Goal: Task Accomplishment & Management: Manage account settings

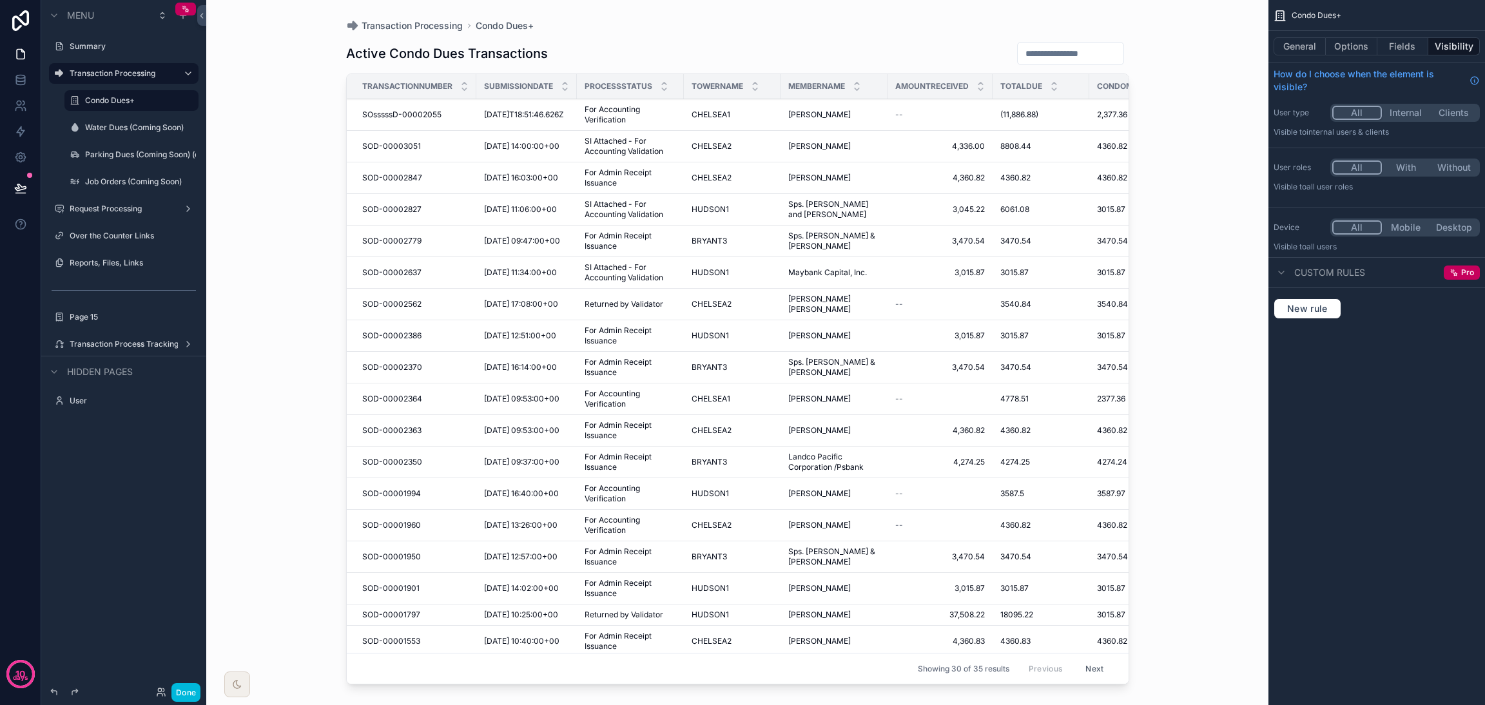
drag, startPoint x: 0, startPoint y: 0, endPoint x: 97, endPoint y: 214, distance: 235.2
click at [97, 214] on div "Request Processing" at bounding box center [124, 209] width 108 height 10
click at [110, 235] on label "Over the Counter Links" at bounding box center [130, 236] width 121 height 10
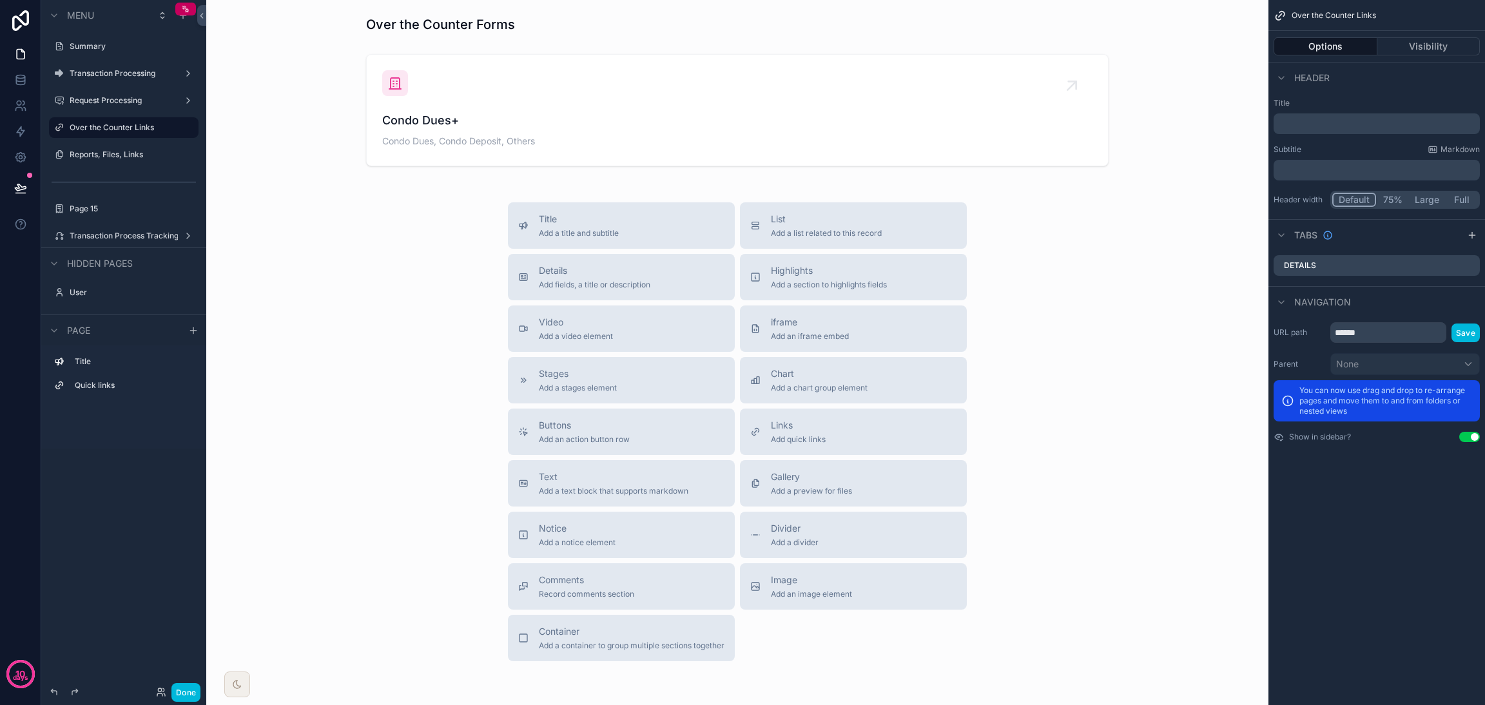
click at [122, 152] on label "Reports, Files, Links" at bounding box center [130, 155] width 121 height 10
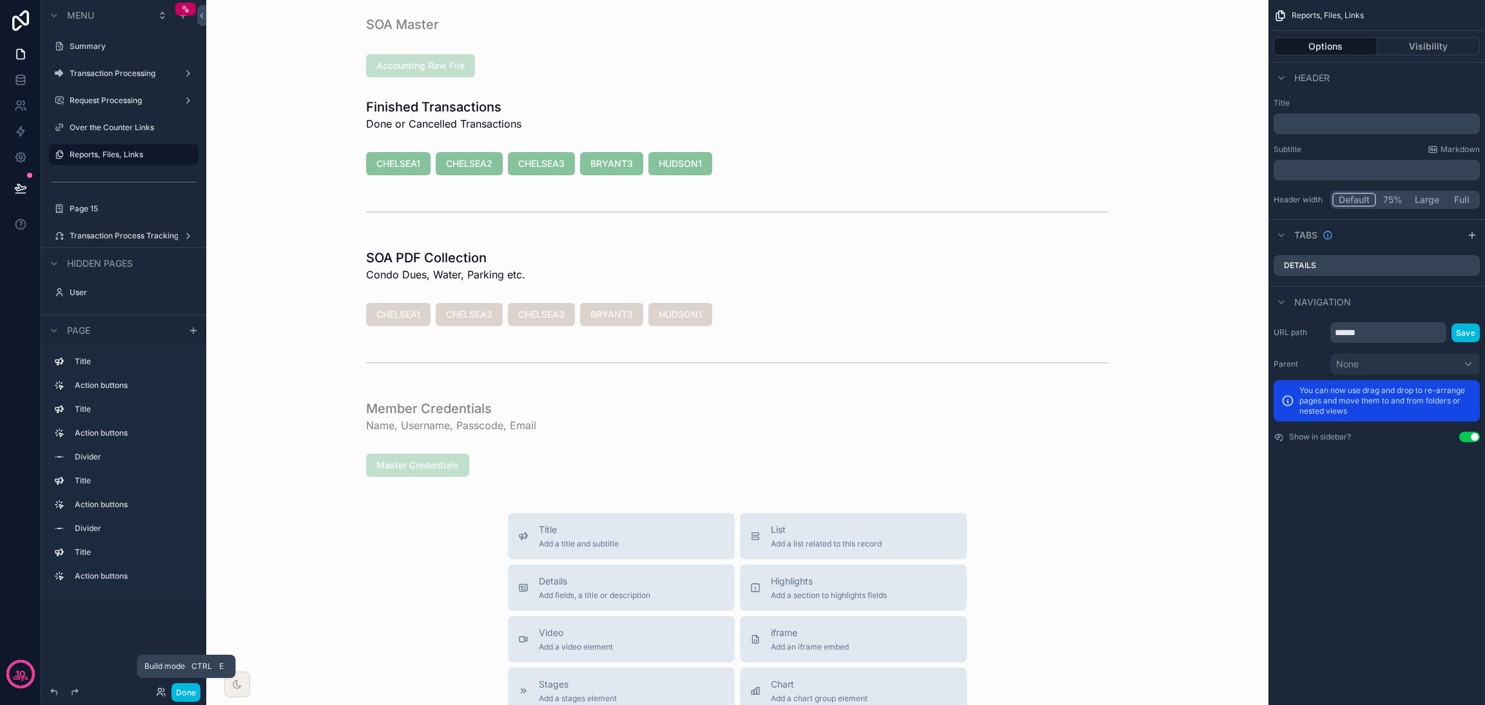
click at [191, 688] on button "Done" at bounding box center [186, 692] width 29 height 19
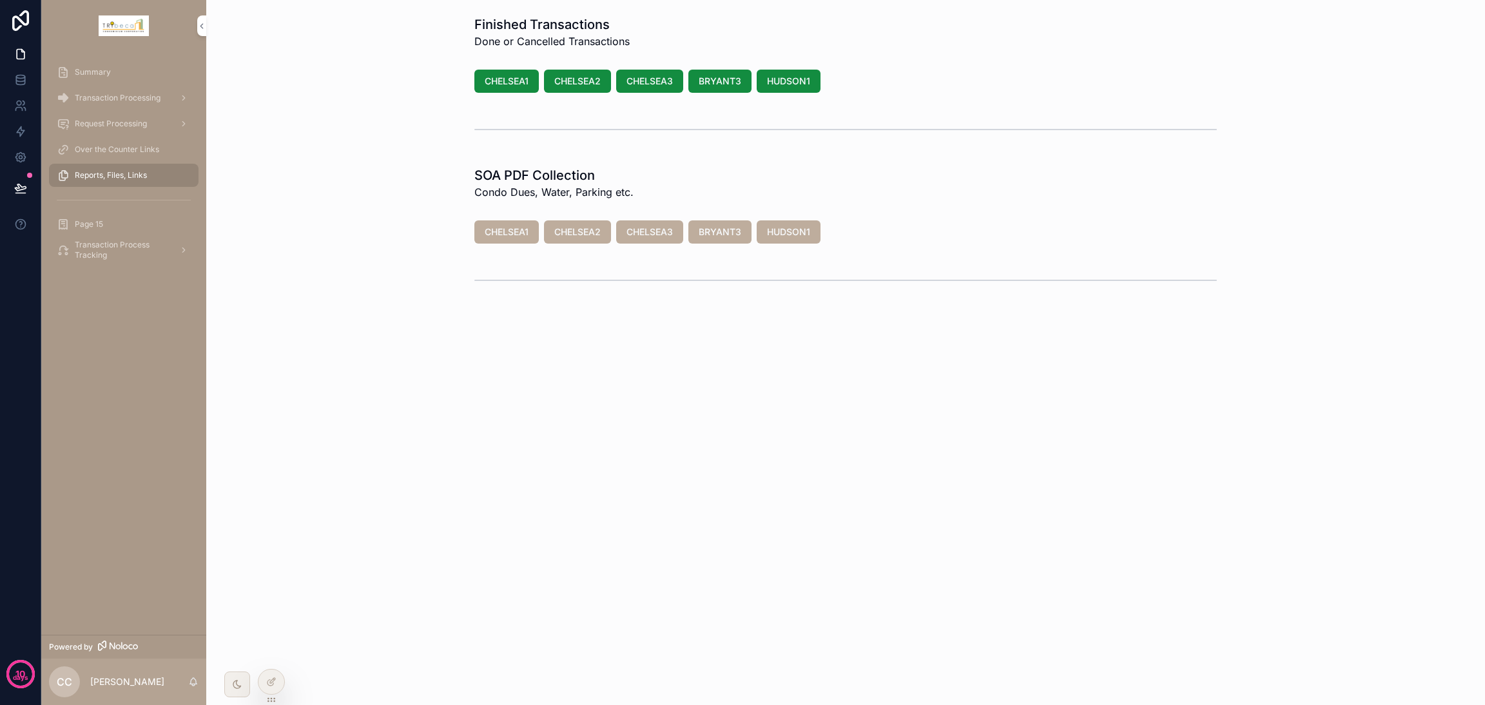
click at [0, 0] on icon at bounding box center [0, 0] width 0 height 0
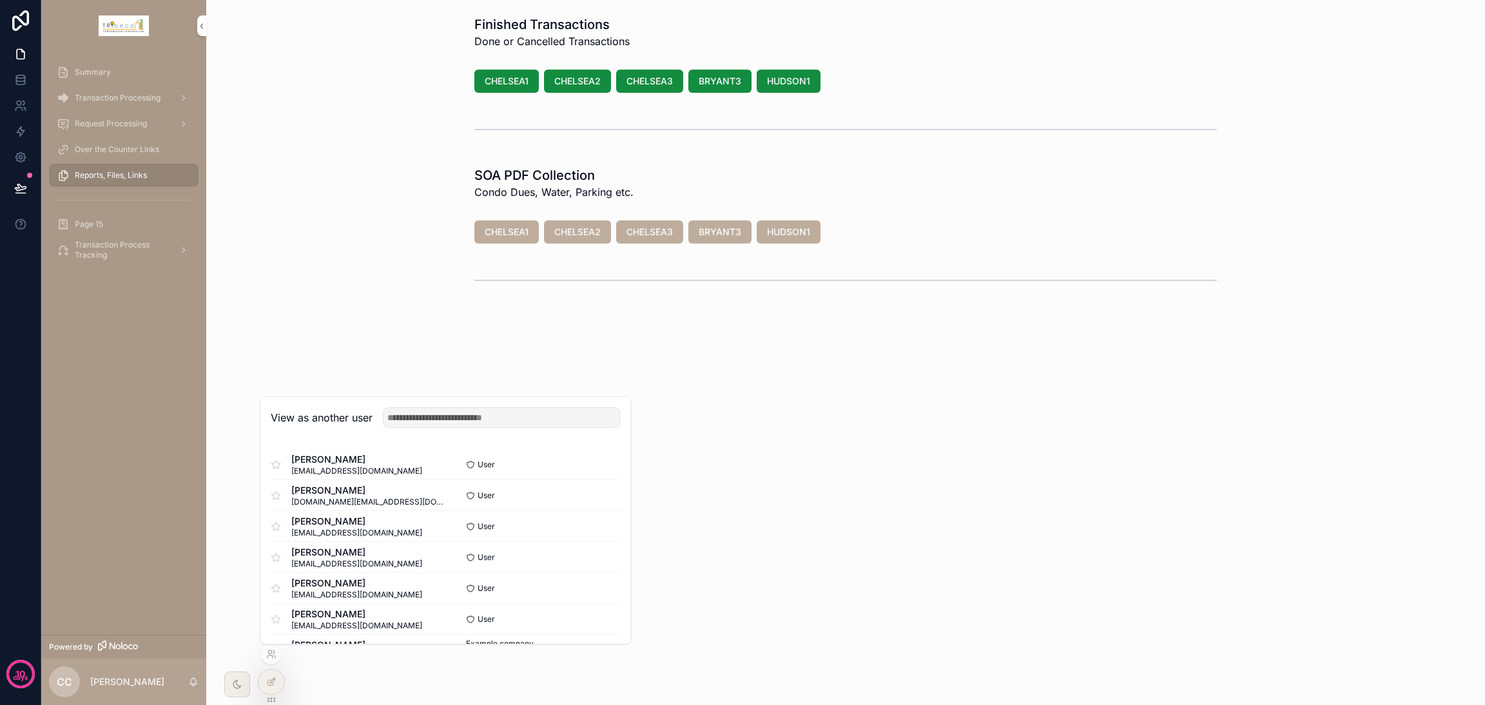
click at [0, 0] on button "Select" at bounding box center [0, 0] width 0 height 0
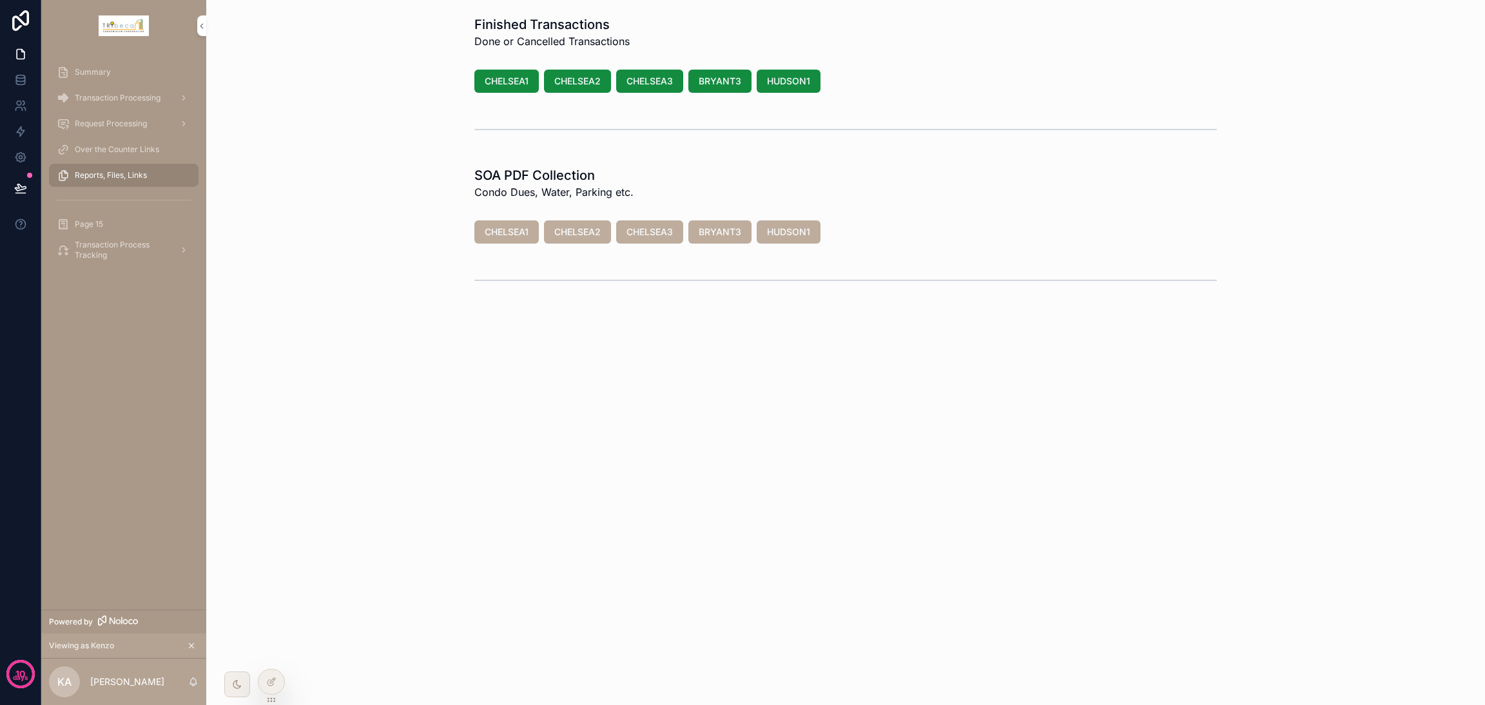
click at [273, 671] on div at bounding box center [272, 682] width 26 height 25
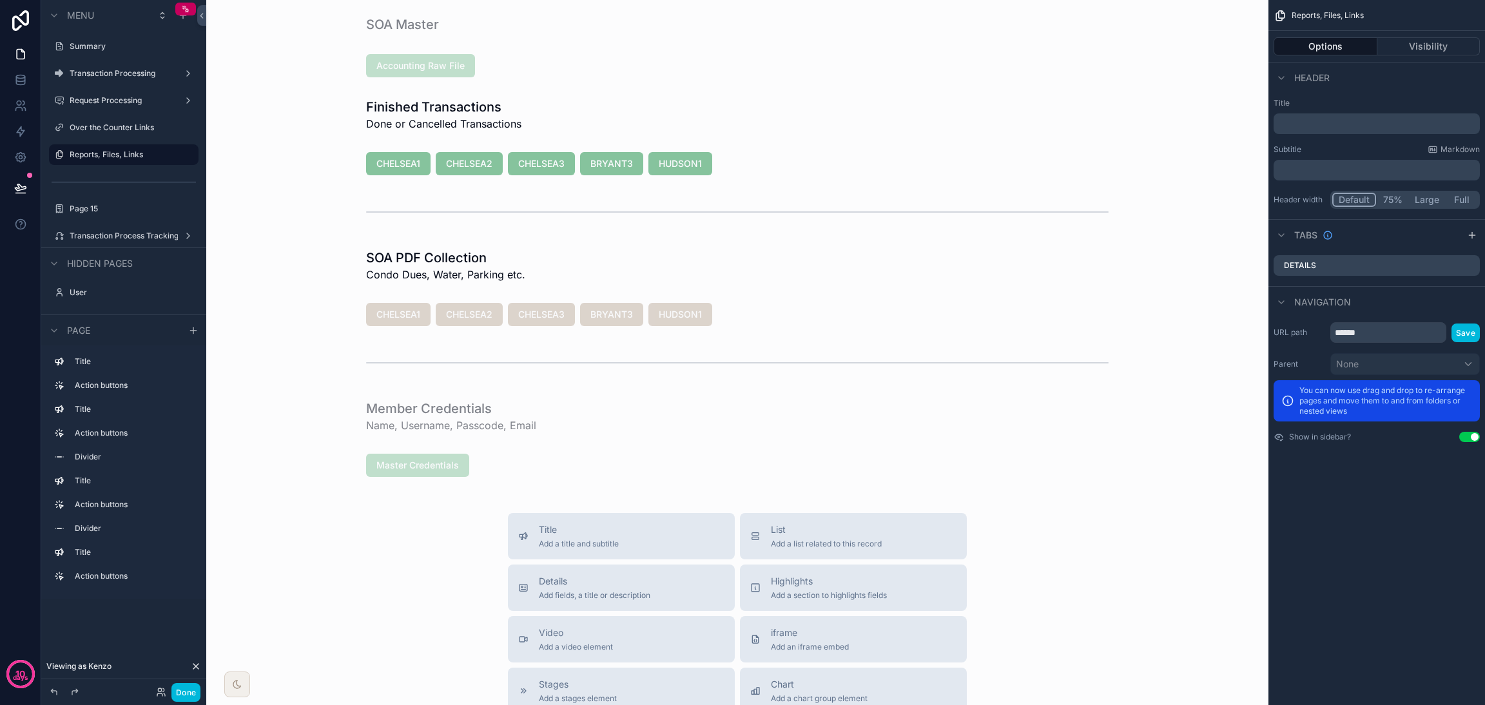
click at [133, 73] on label "Transaction Processing" at bounding box center [121, 73] width 103 height 10
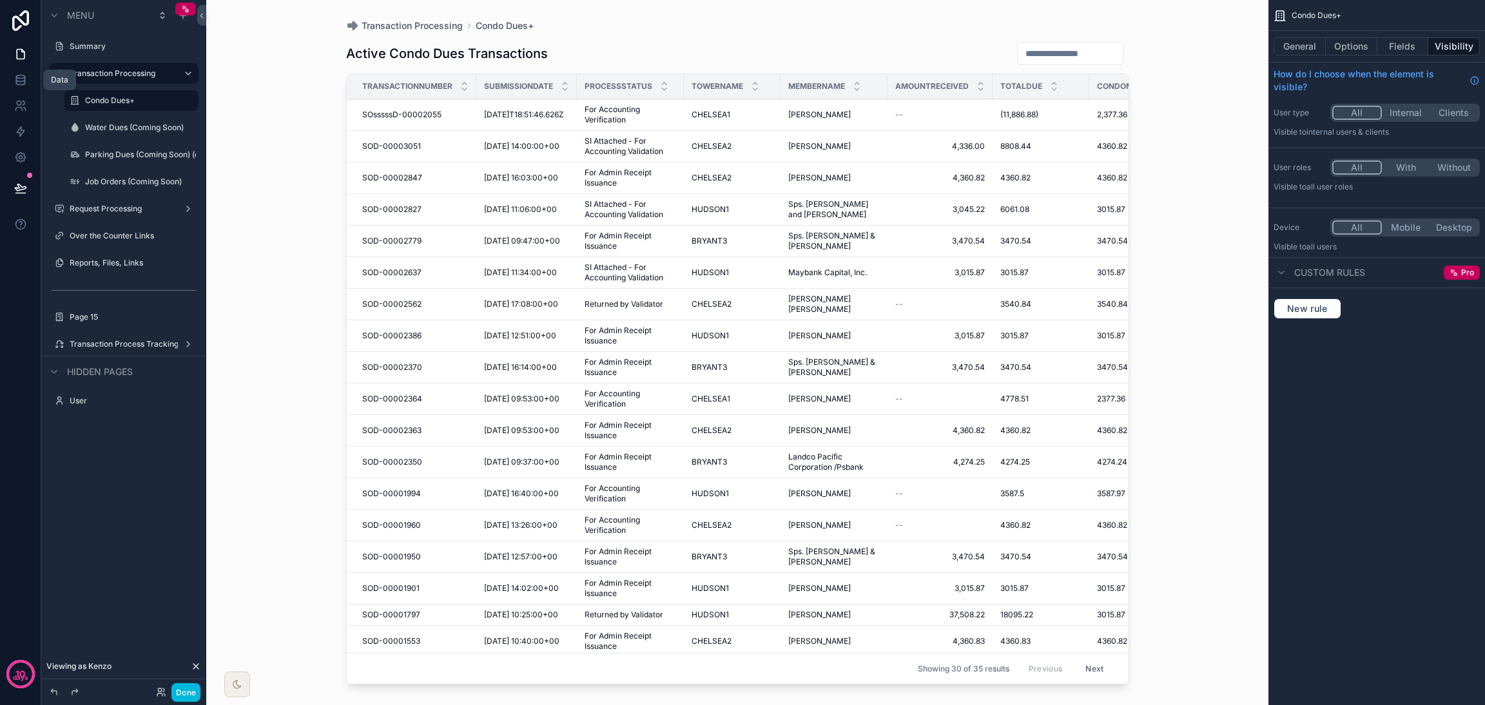
click at [21, 81] on icon at bounding box center [20, 79] width 8 height 5
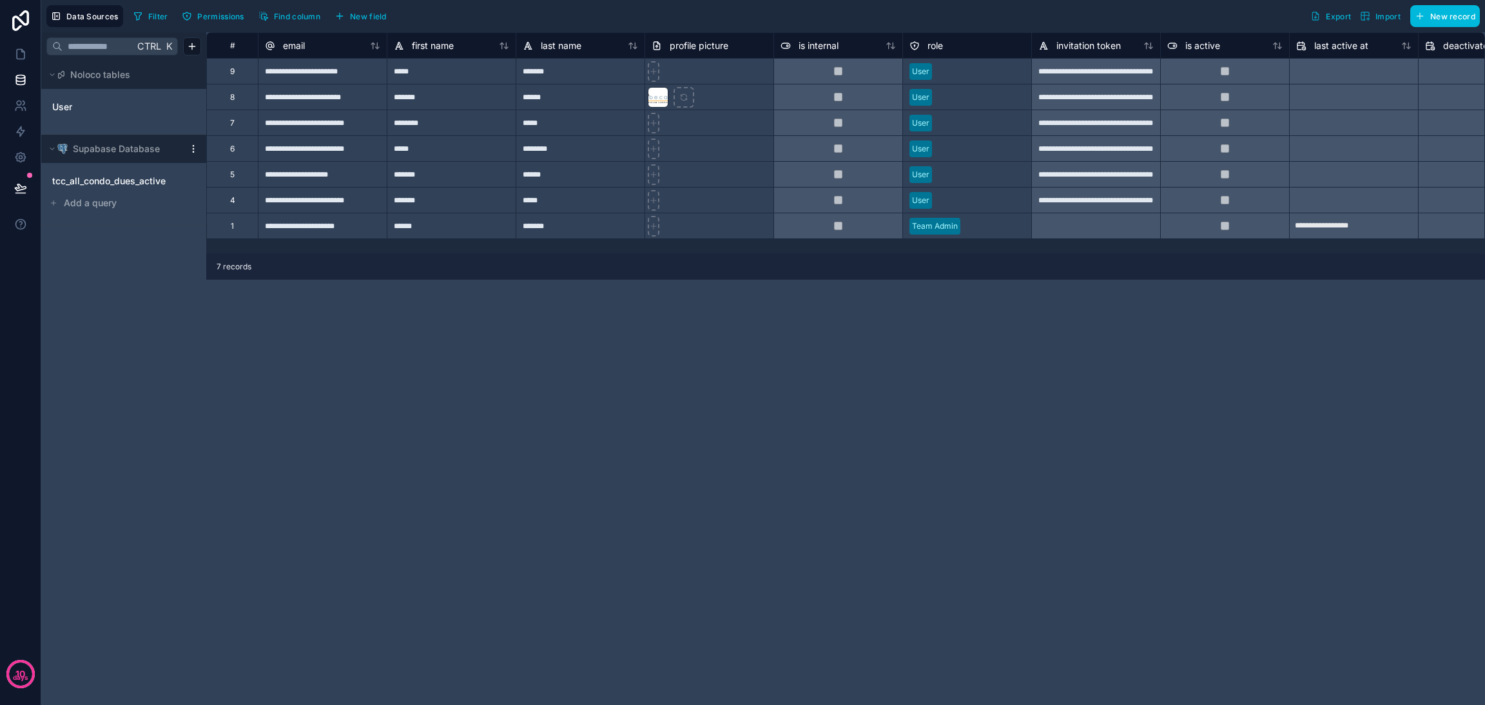
click at [135, 190] on div "tcc_all_condo_dues_active" at bounding box center [123, 181] width 155 height 21
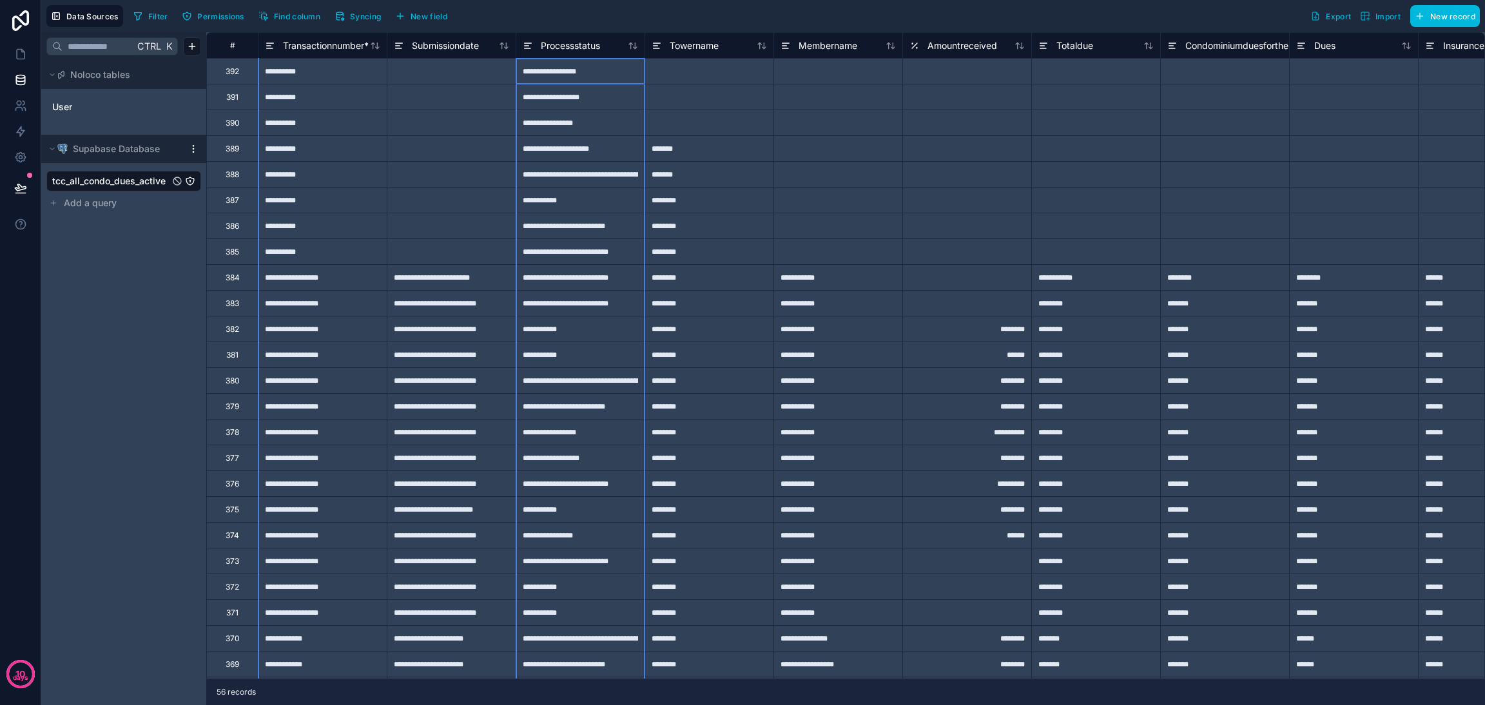
click at [529, 39] on icon at bounding box center [528, 45] width 10 height 15
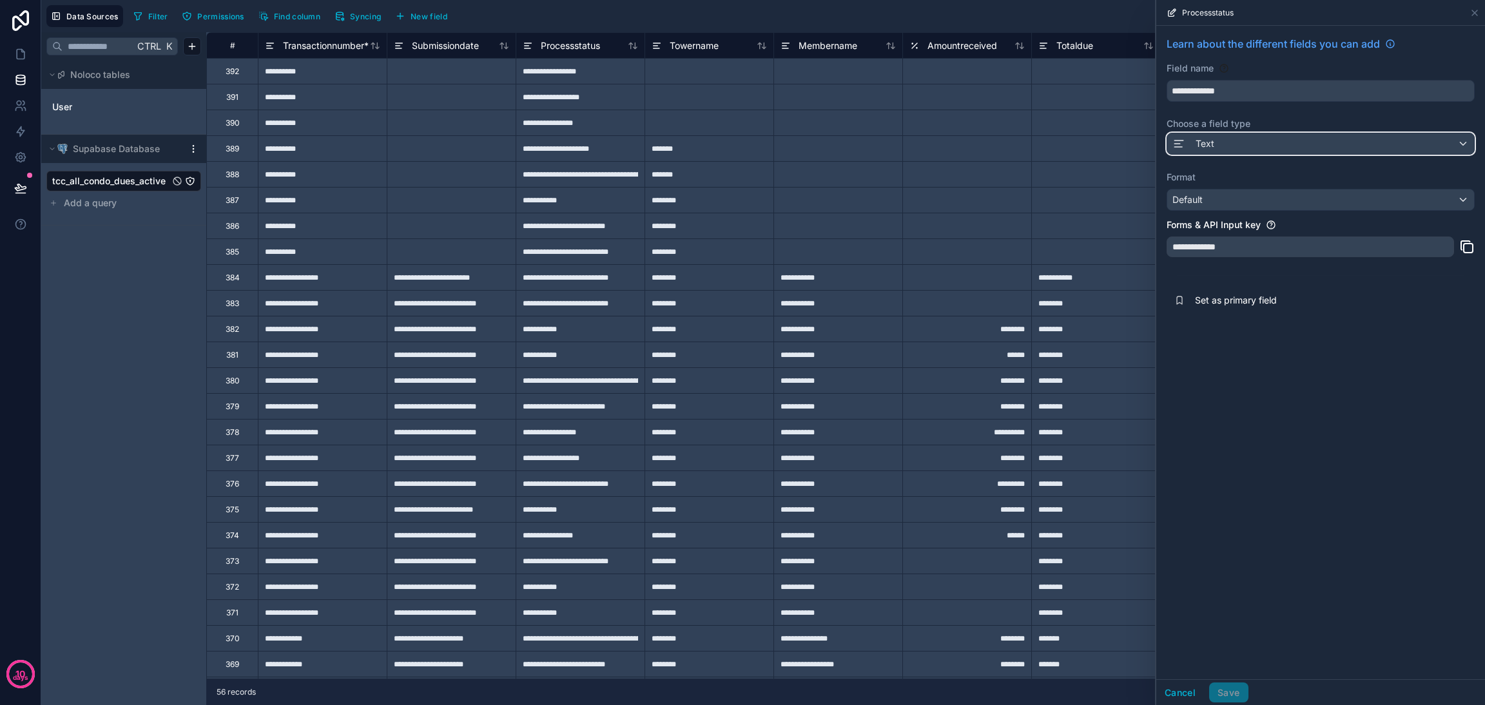
click at [1259, 151] on div "Text" at bounding box center [1321, 143] width 307 height 21
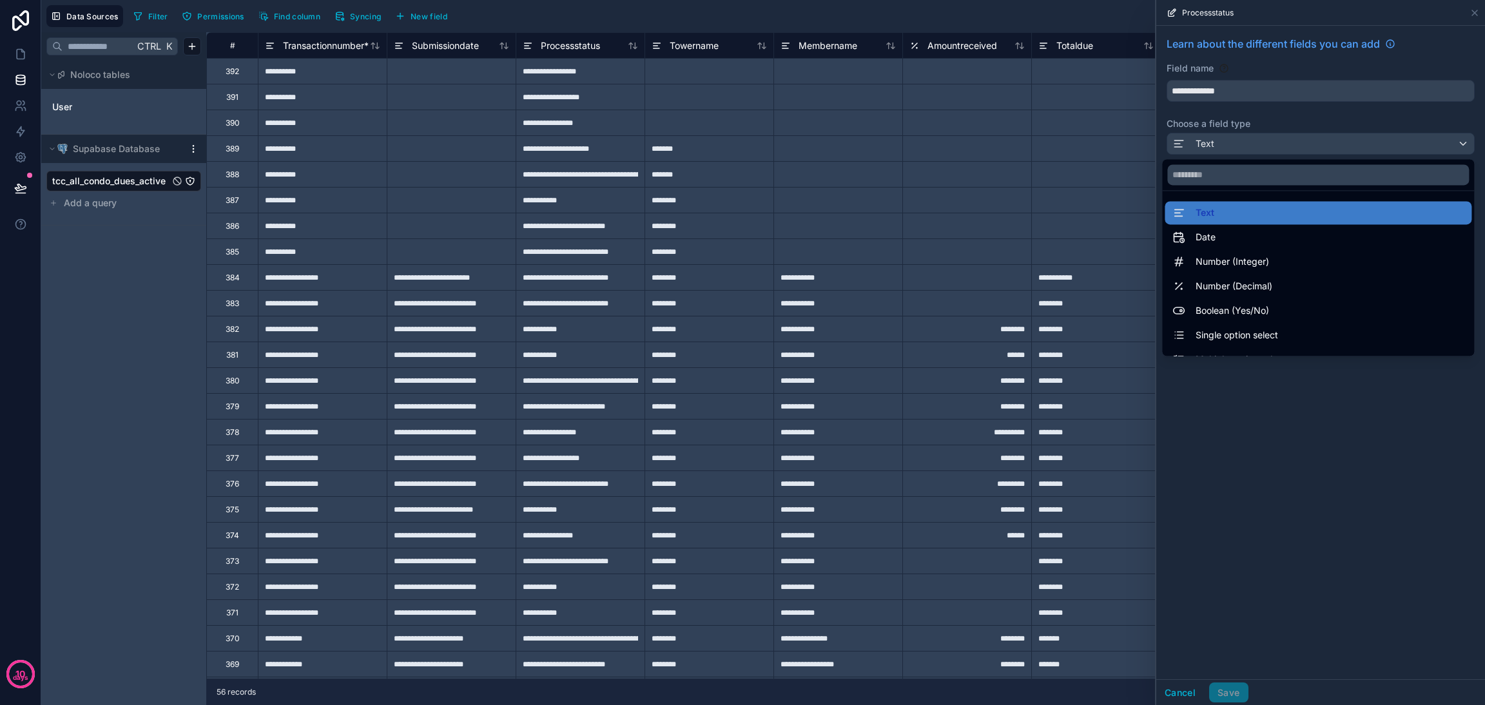
click at [1250, 335] on span "Single option select" at bounding box center [1237, 335] width 83 height 15
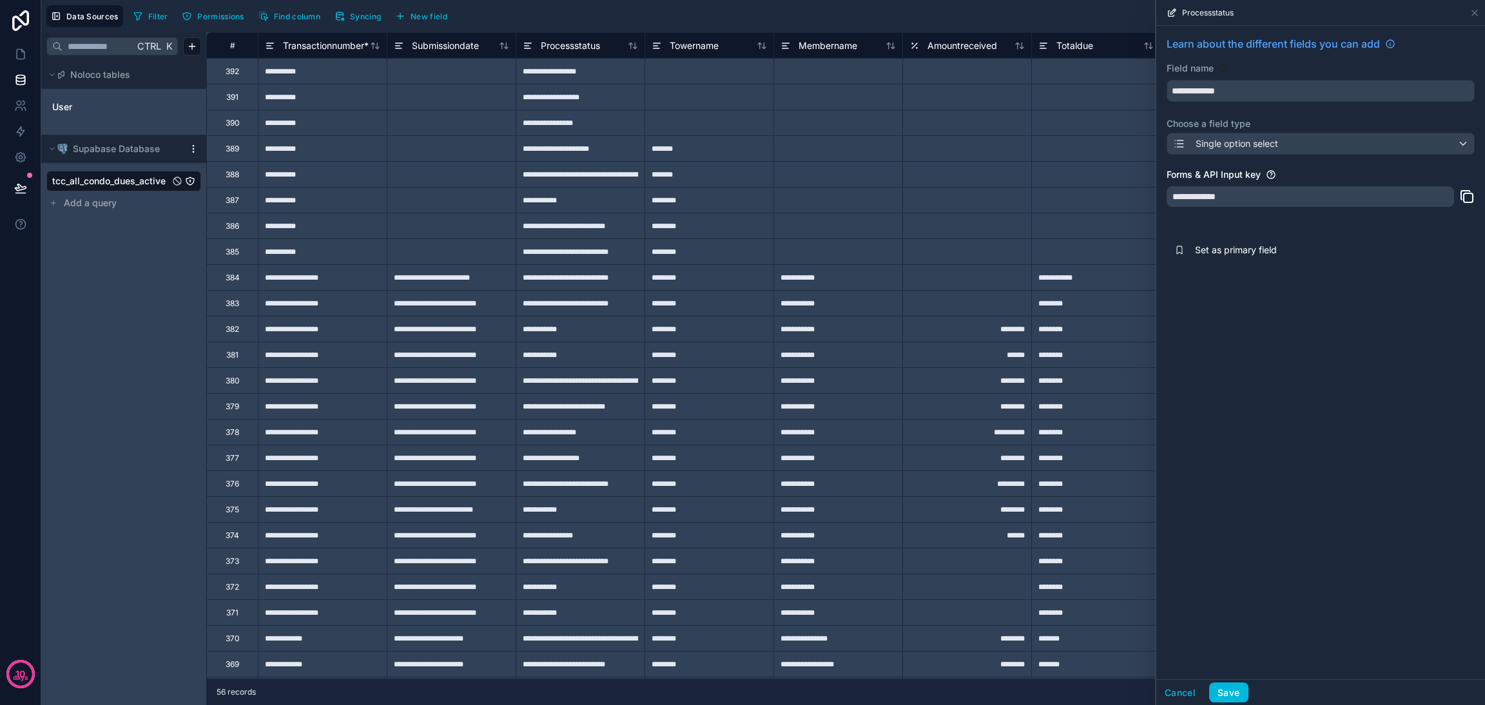
click at [1232, 696] on button "Save" at bounding box center [1229, 693] width 39 height 21
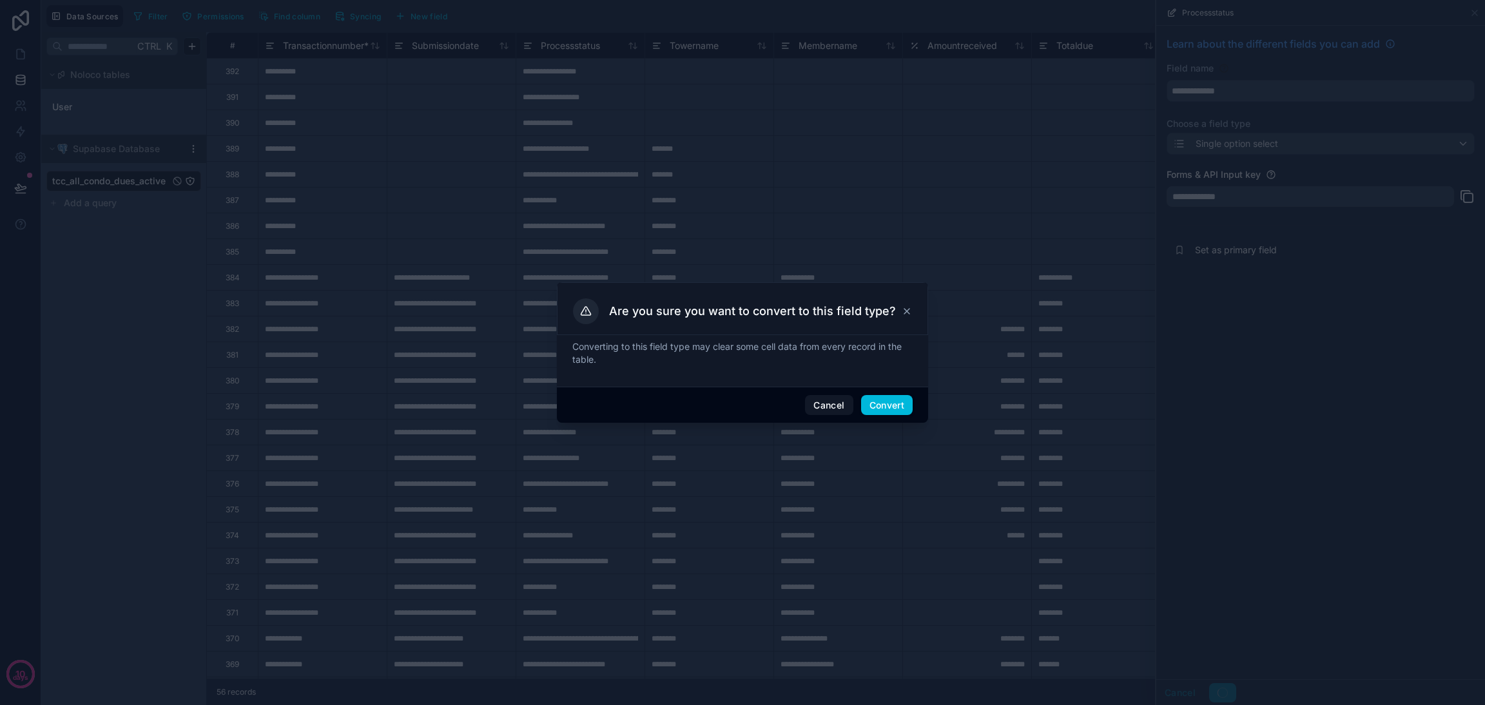
click at [887, 411] on button "Convert" at bounding box center [887, 405] width 52 height 21
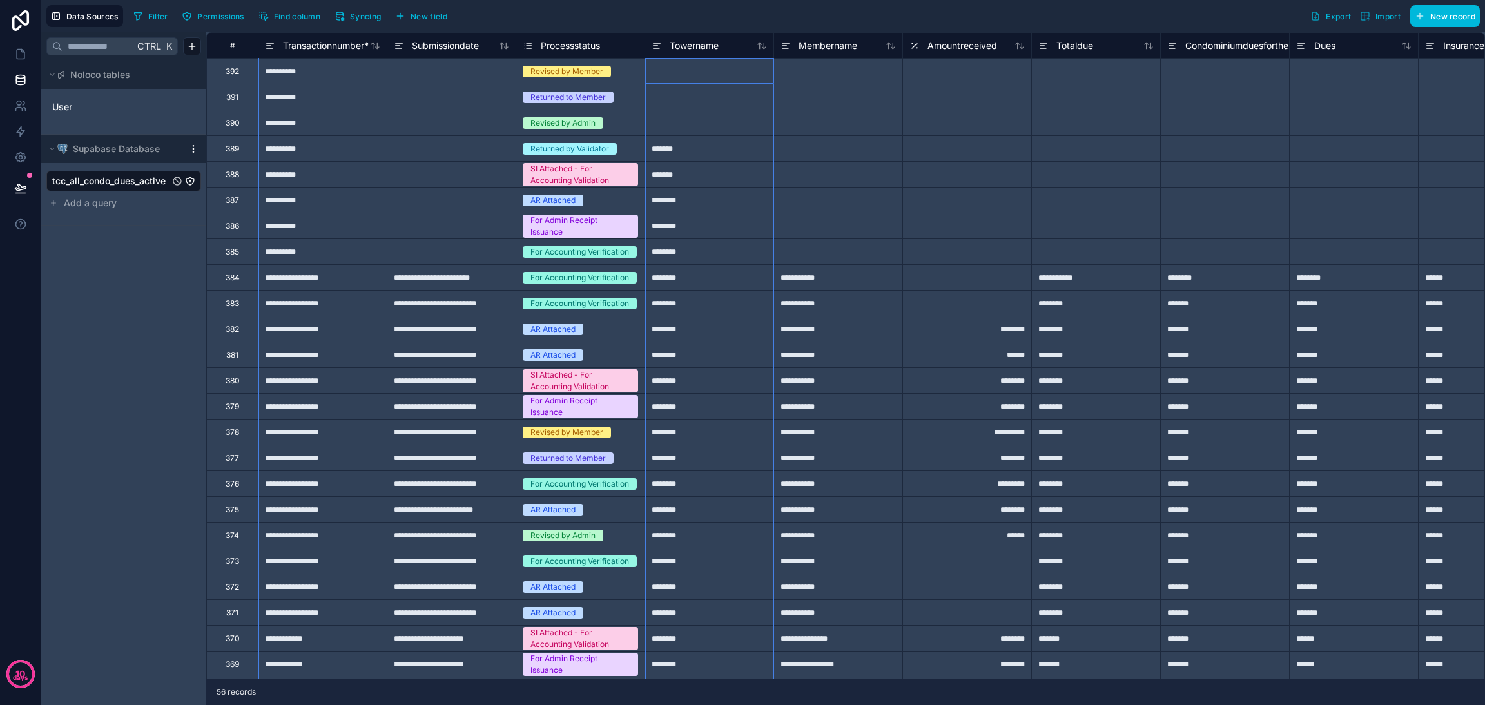
click at [659, 46] on icon at bounding box center [657, 45] width 10 height 15
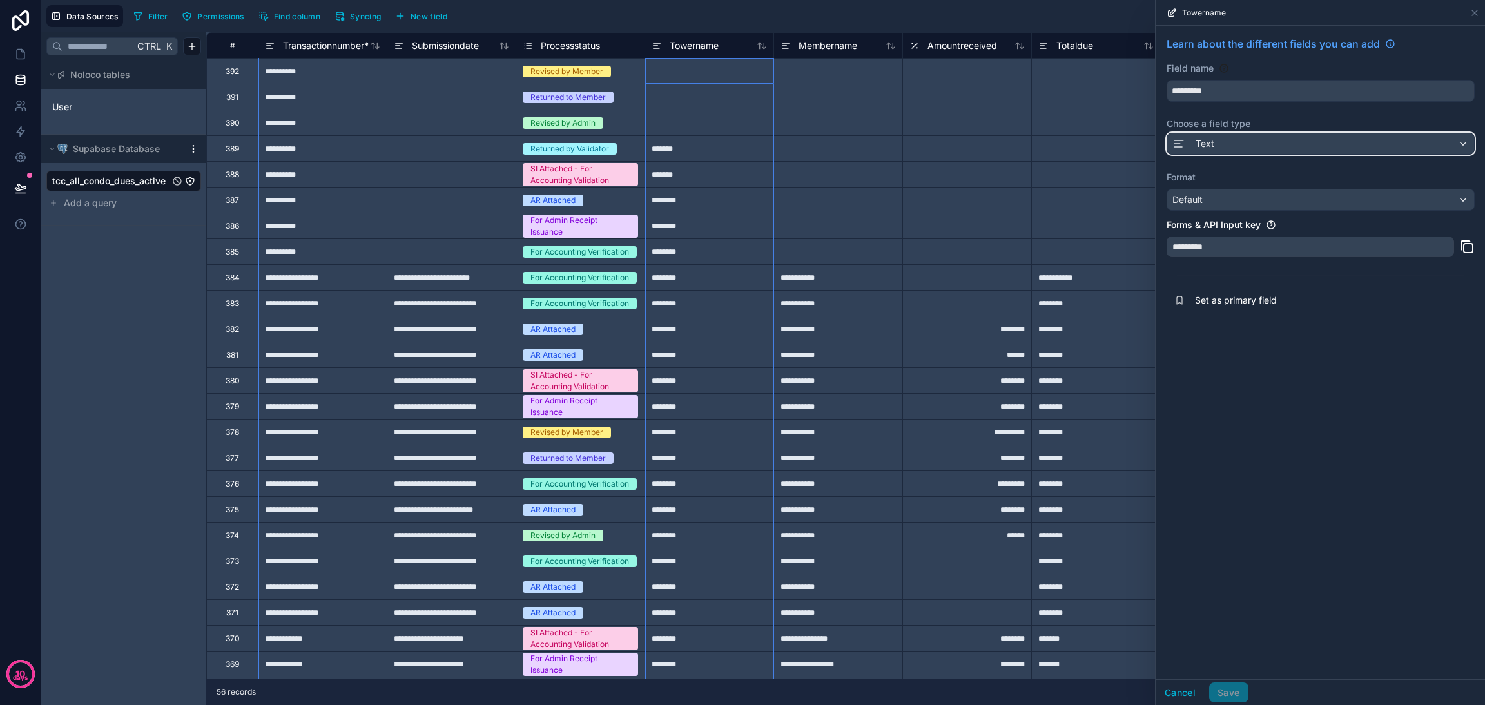
click at [1230, 145] on div "Text" at bounding box center [1321, 143] width 307 height 21
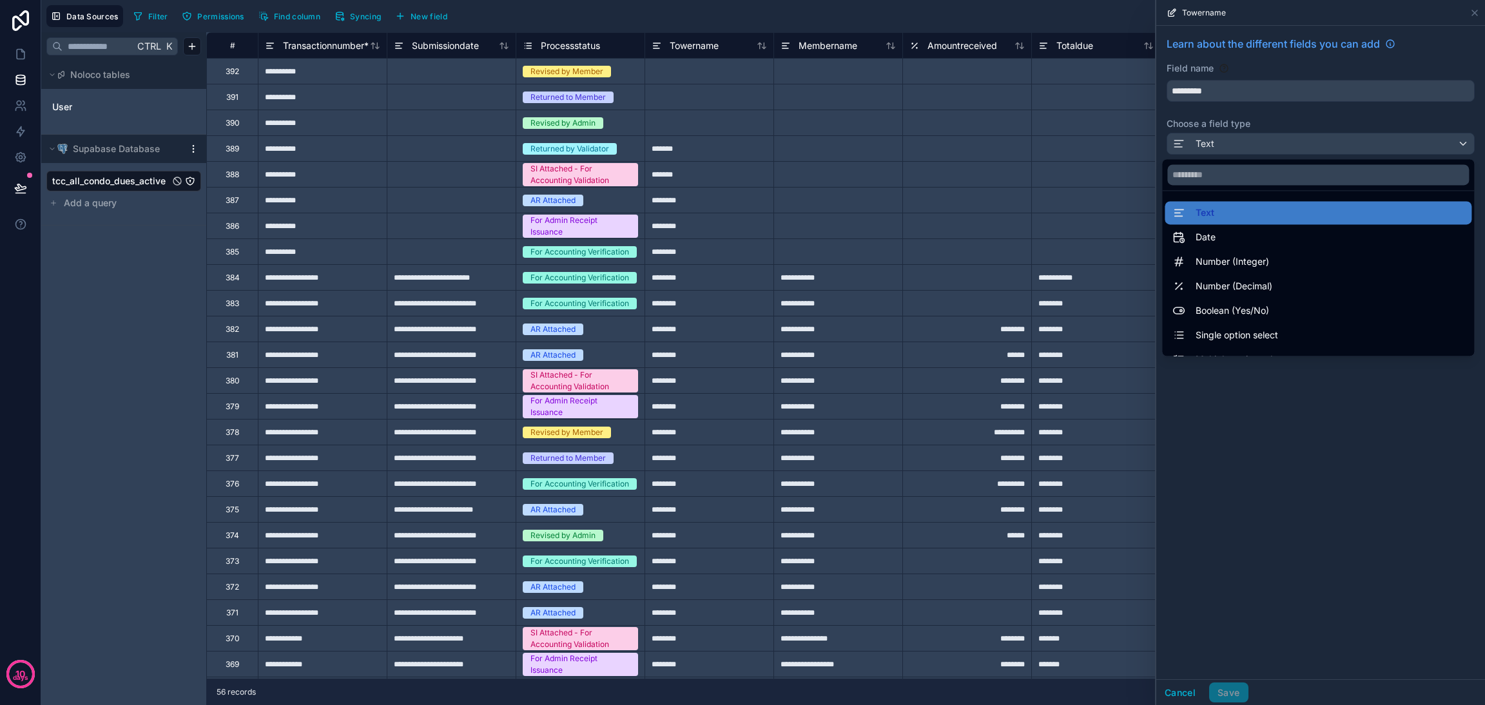
click at [1218, 338] on span "Single option select" at bounding box center [1237, 335] width 83 height 15
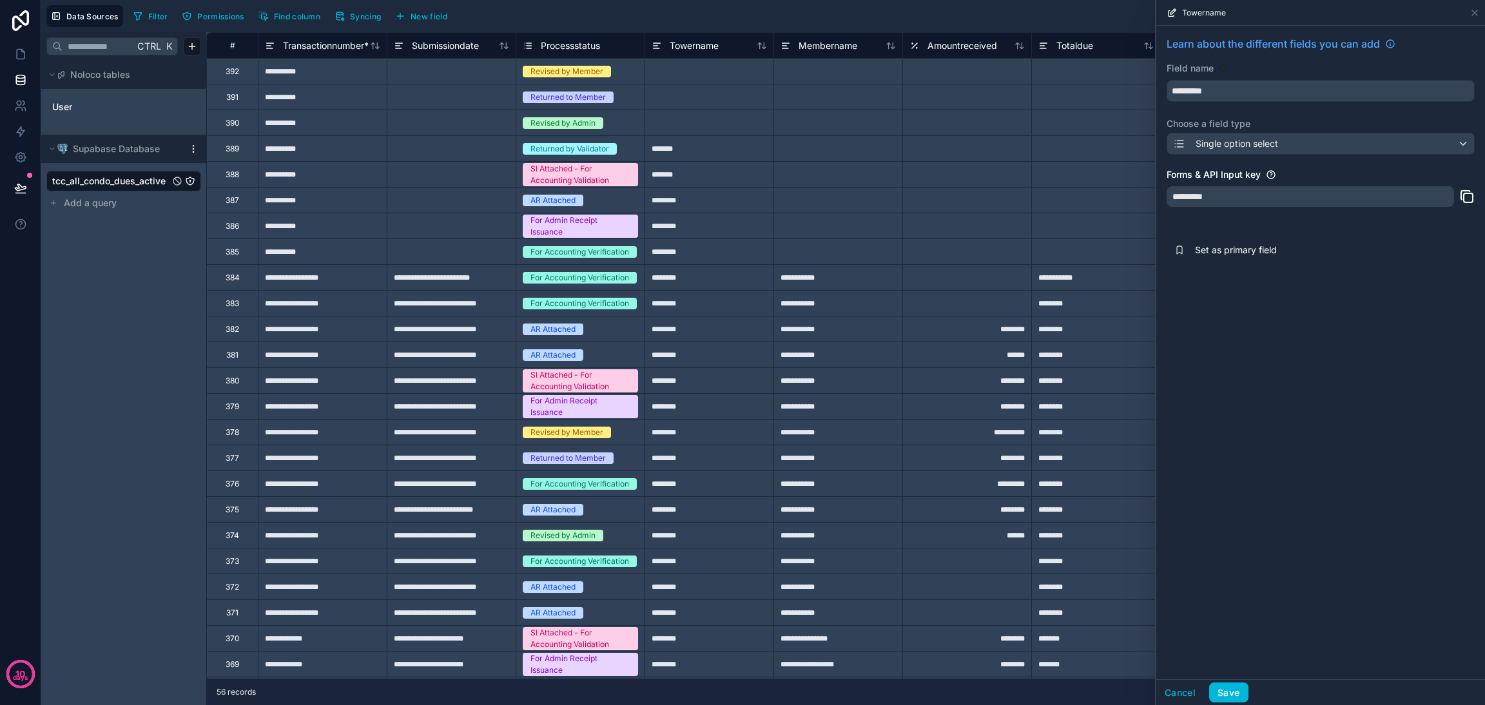
click at [1232, 697] on button "Save" at bounding box center [1229, 693] width 39 height 21
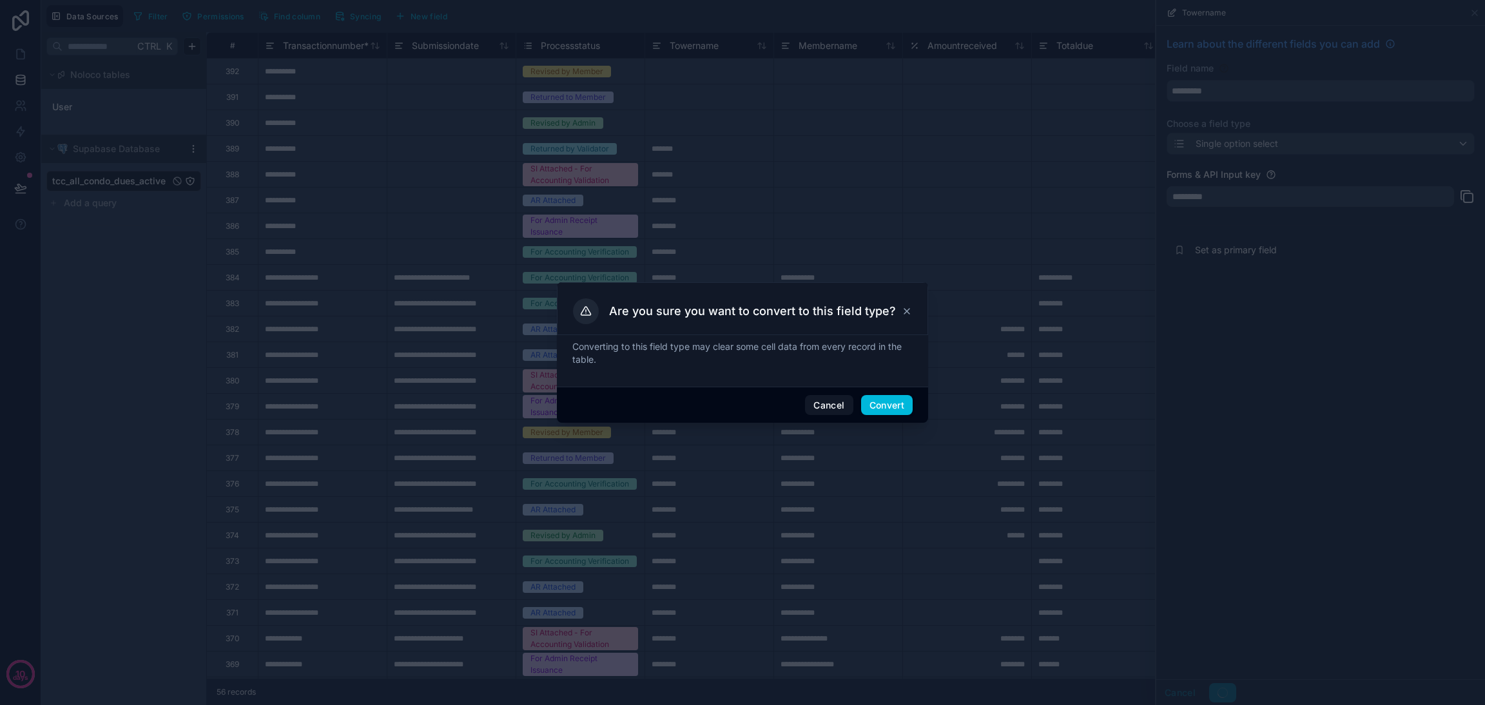
click at [885, 406] on button "Convert" at bounding box center [887, 405] width 52 height 21
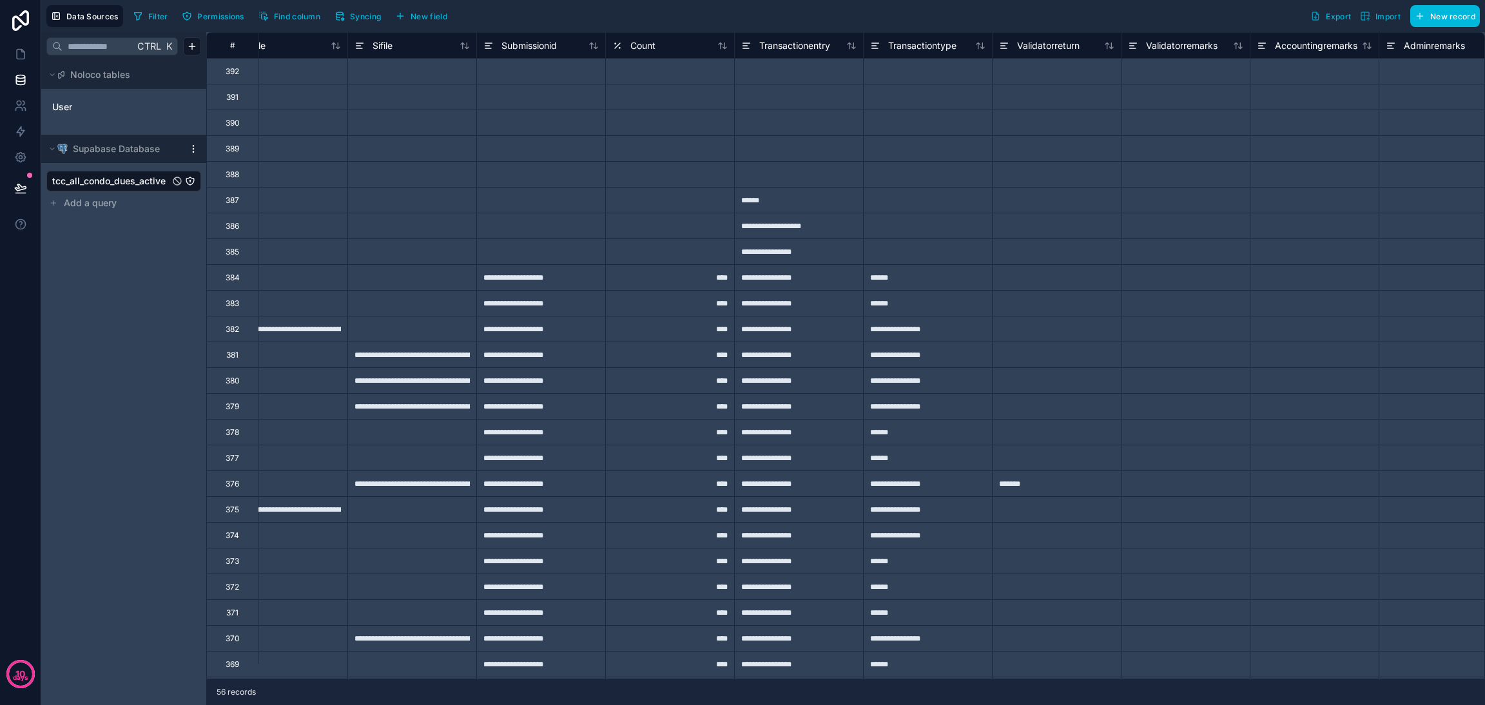
scroll to position [0, 4799]
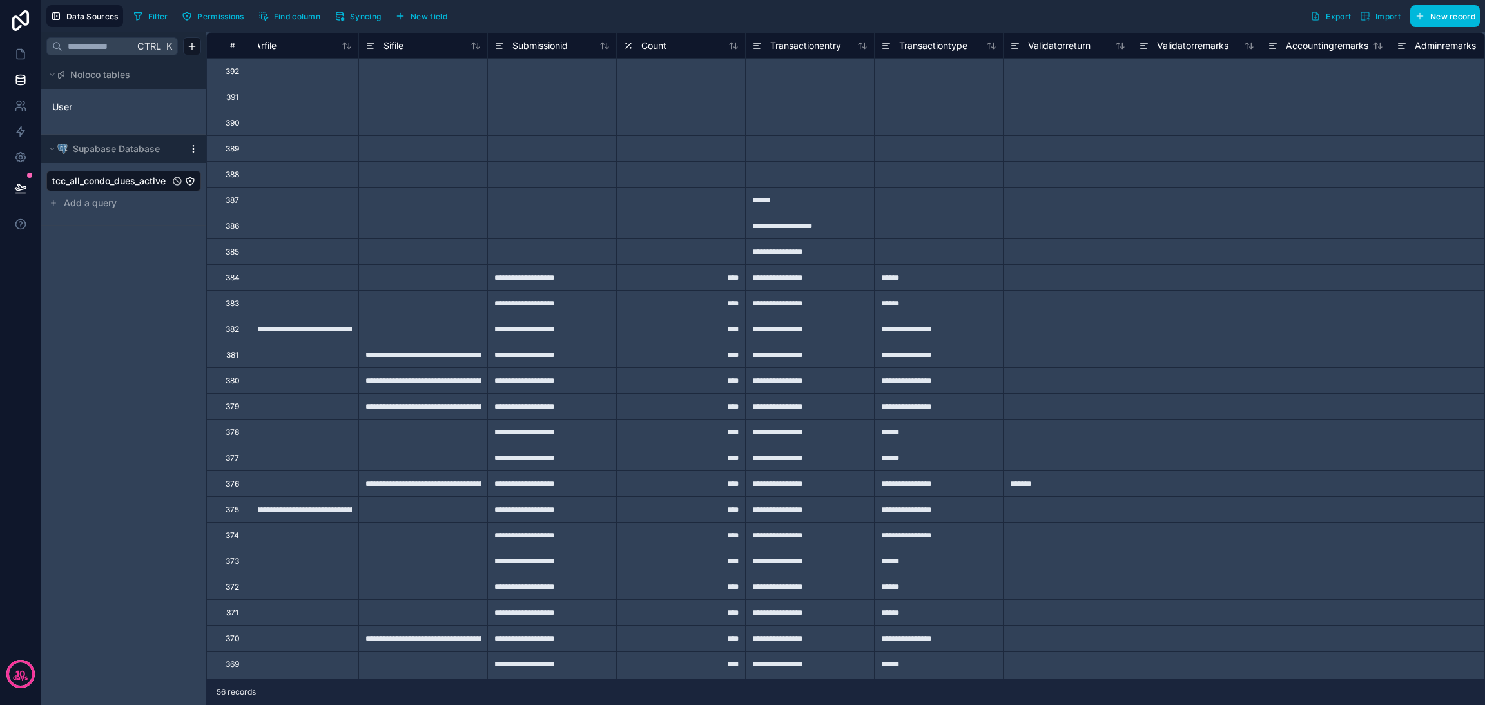
click at [891, 44] on icon at bounding box center [886, 45] width 10 height 15
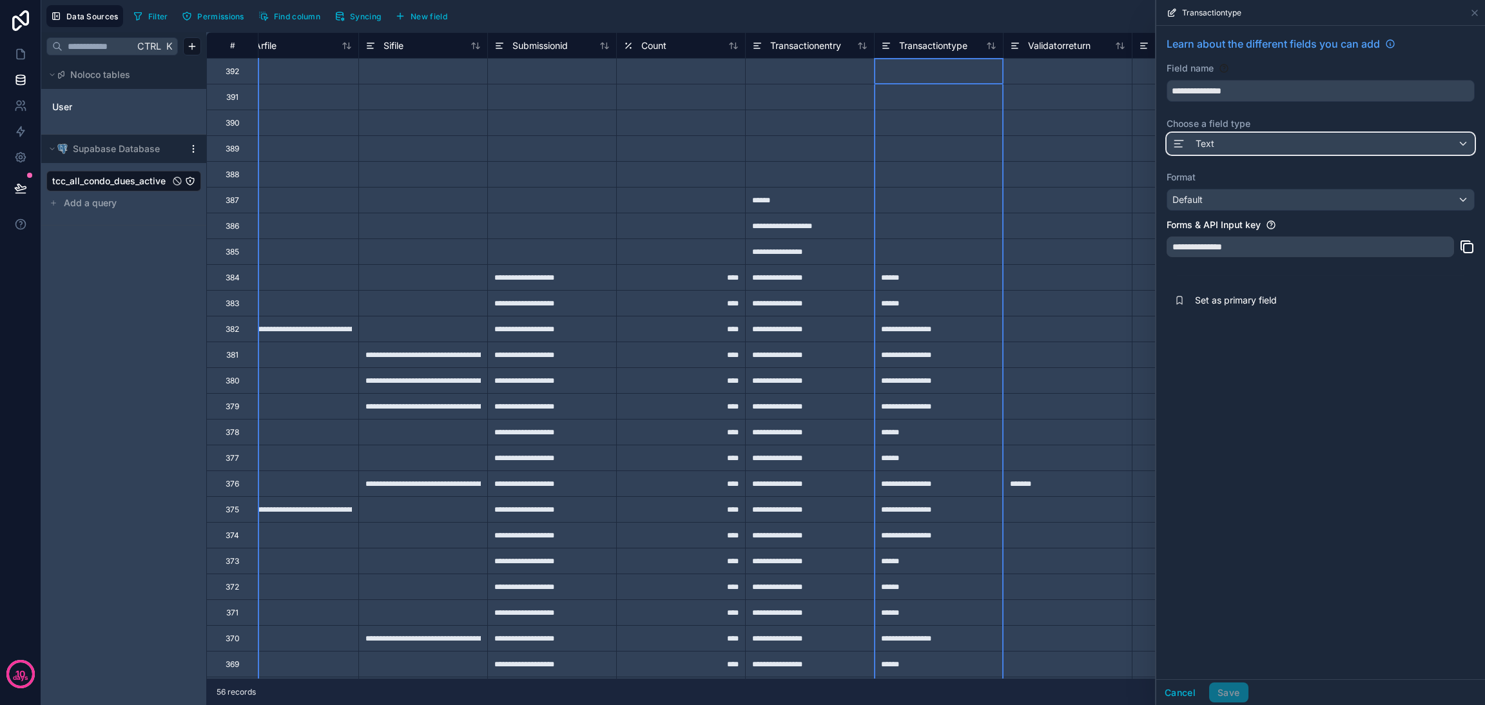
click at [1254, 142] on div "Text" at bounding box center [1321, 143] width 307 height 21
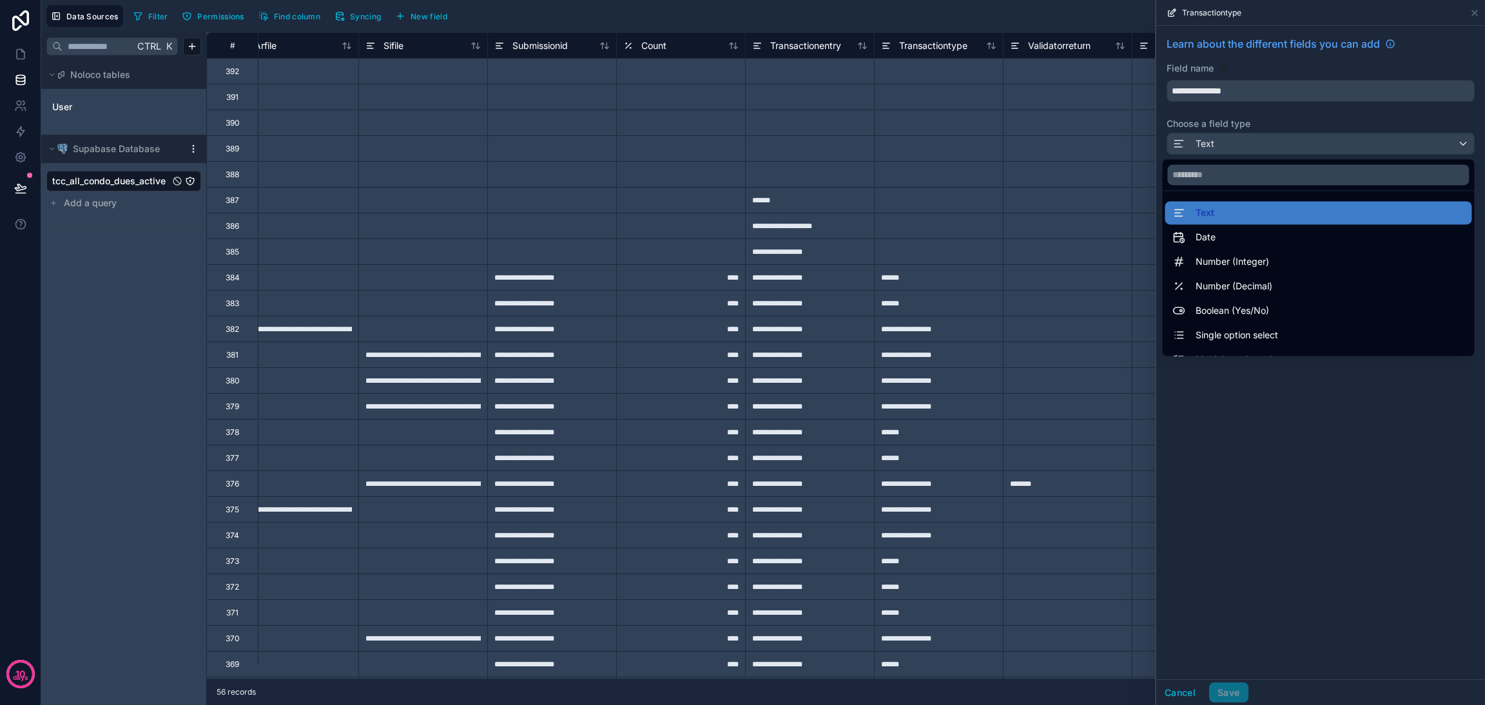
drag, startPoint x: 1259, startPoint y: 322, endPoint x: 1257, endPoint y: 333, distance: 11.1
click at [1257, 333] on ul "Text Date Number (Integer) Number (Decimal) Boolean (Yes/No) Single option sele…" at bounding box center [1318, 273] width 312 height 165
click at [1257, 333] on span "Single option select" at bounding box center [1237, 335] width 83 height 15
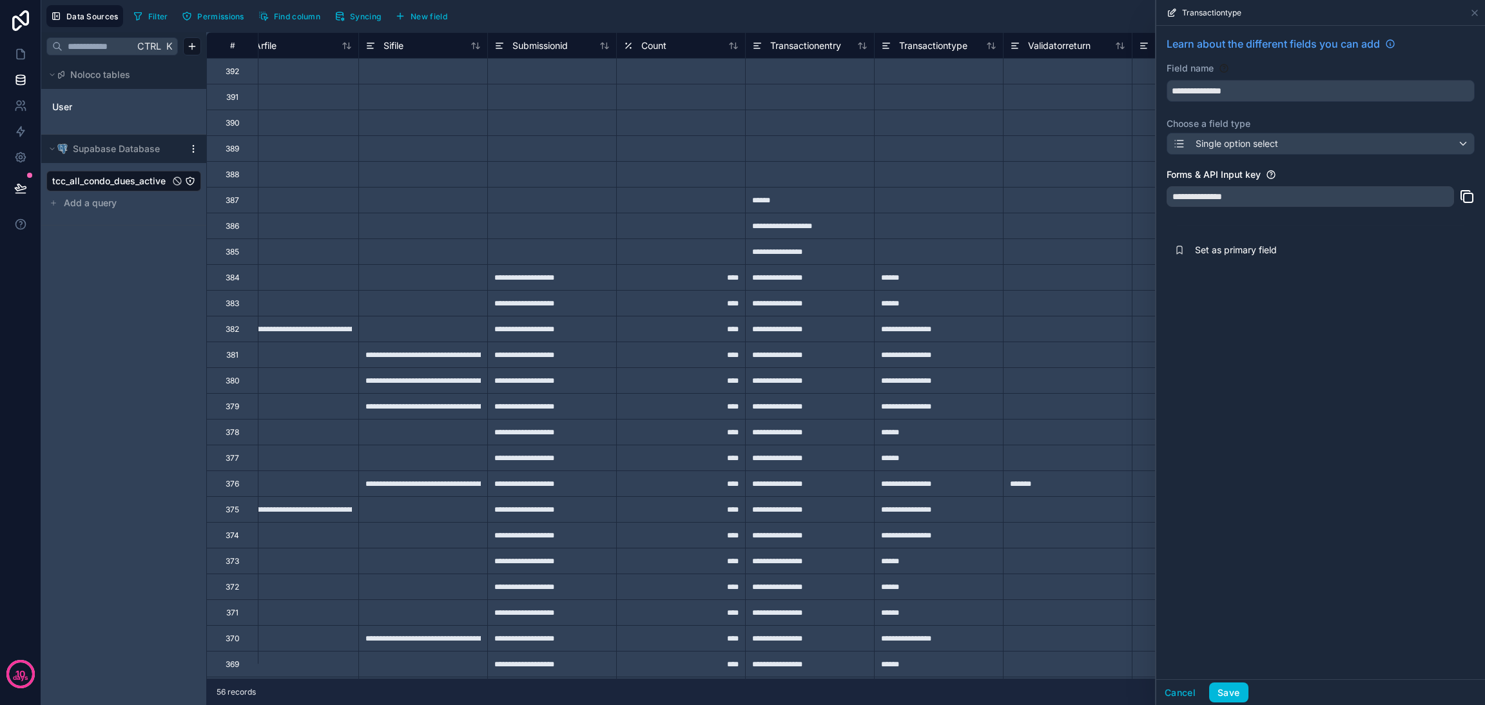
click at [1222, 689] on button "Save" at bounding box center [1229, 693] width 39 height 21
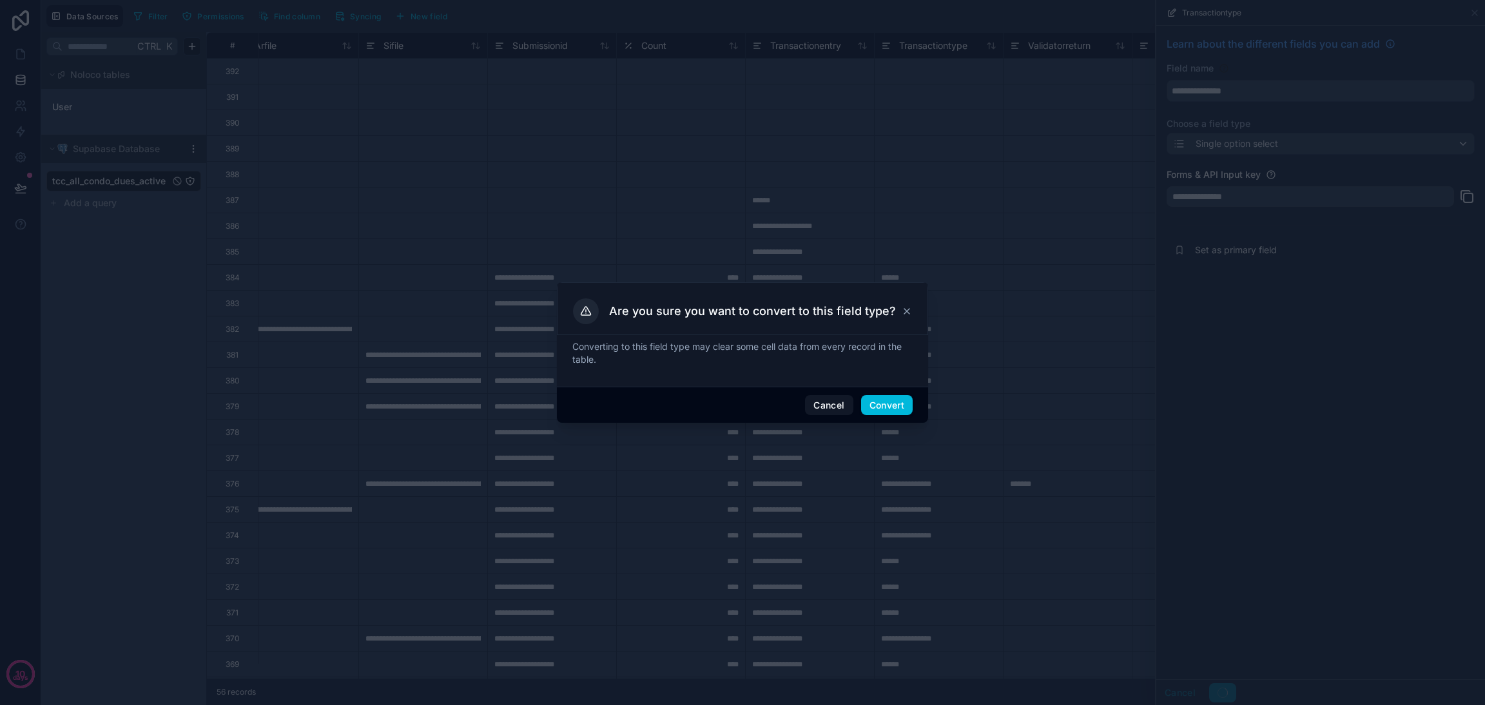
click at [888, 407] on button "Convert" at bounding box center [887, 405] width 52 height 21
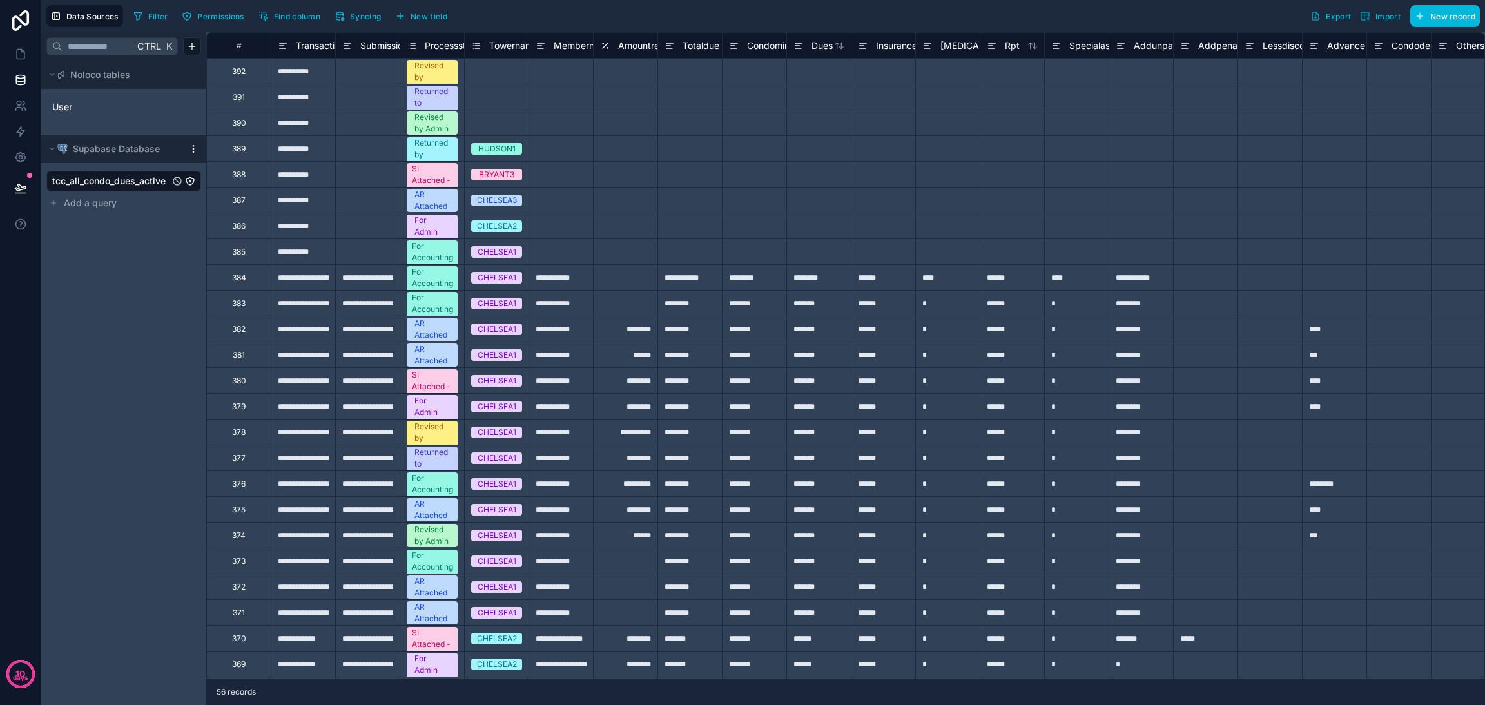
drag, startPoint x: 349, startPoint y: 671, endPoint x: 373, endPoint y: 671, distance: 24.5
click at [442, 660] on div "**********" at bounding box center [845, 368] width 1279 height 673
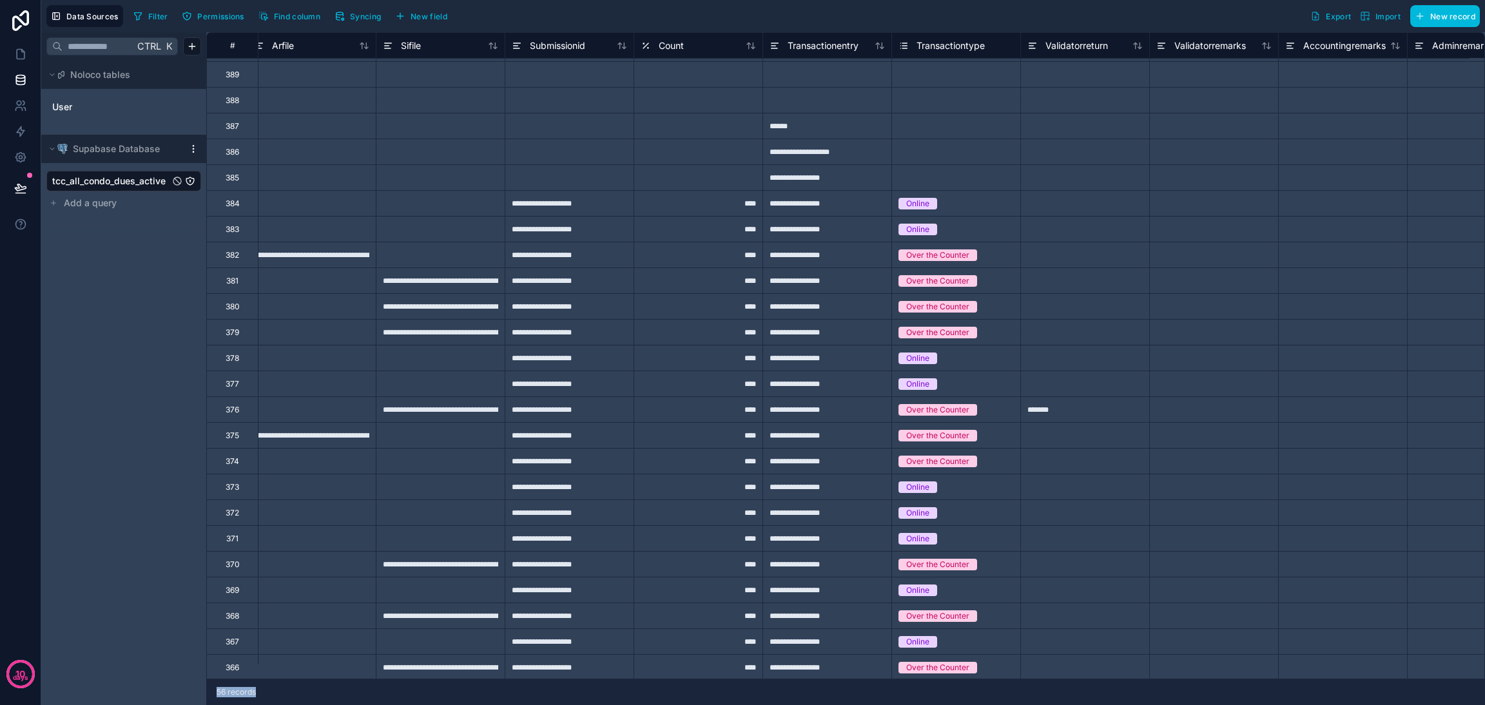
scroll to position [74, 4696]
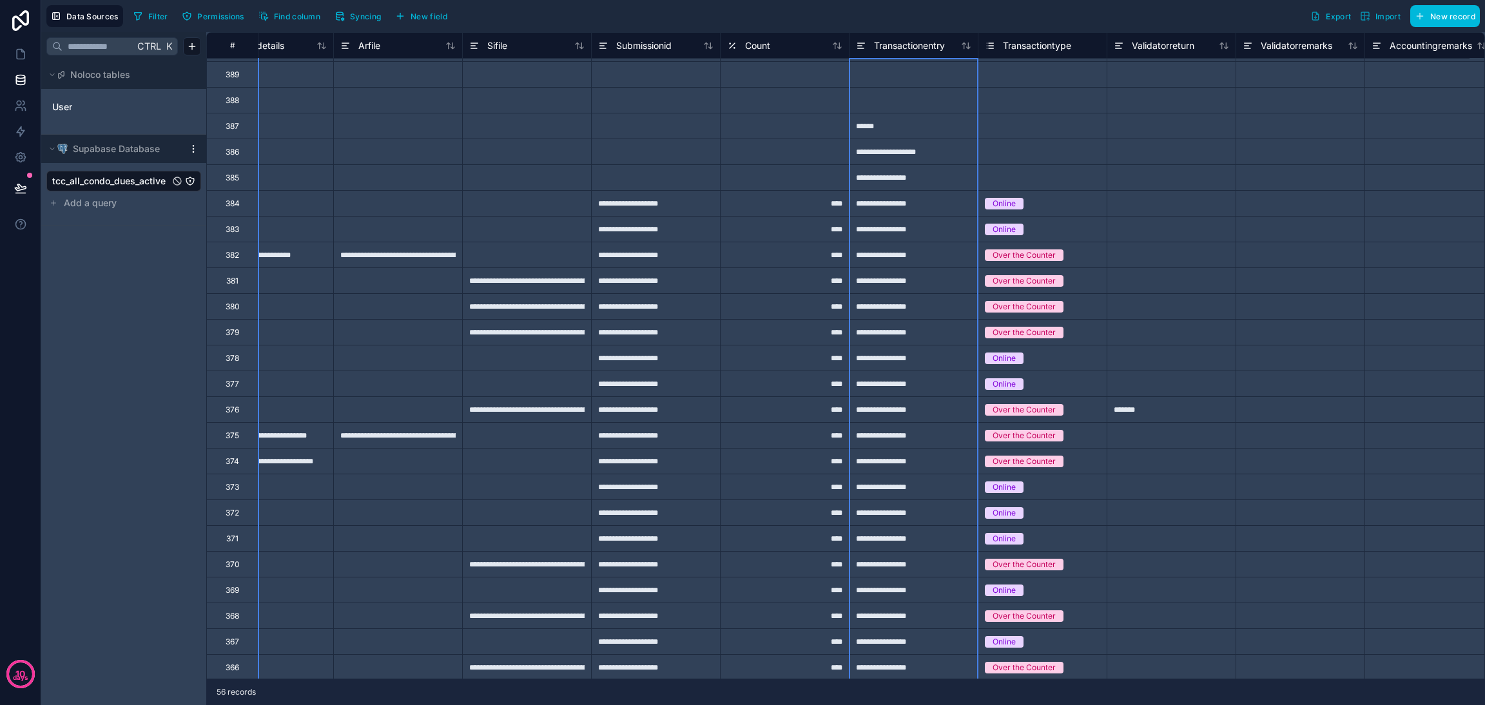
click at [856, 48] on icon at bounding box center [861, 45] width 10 height 15
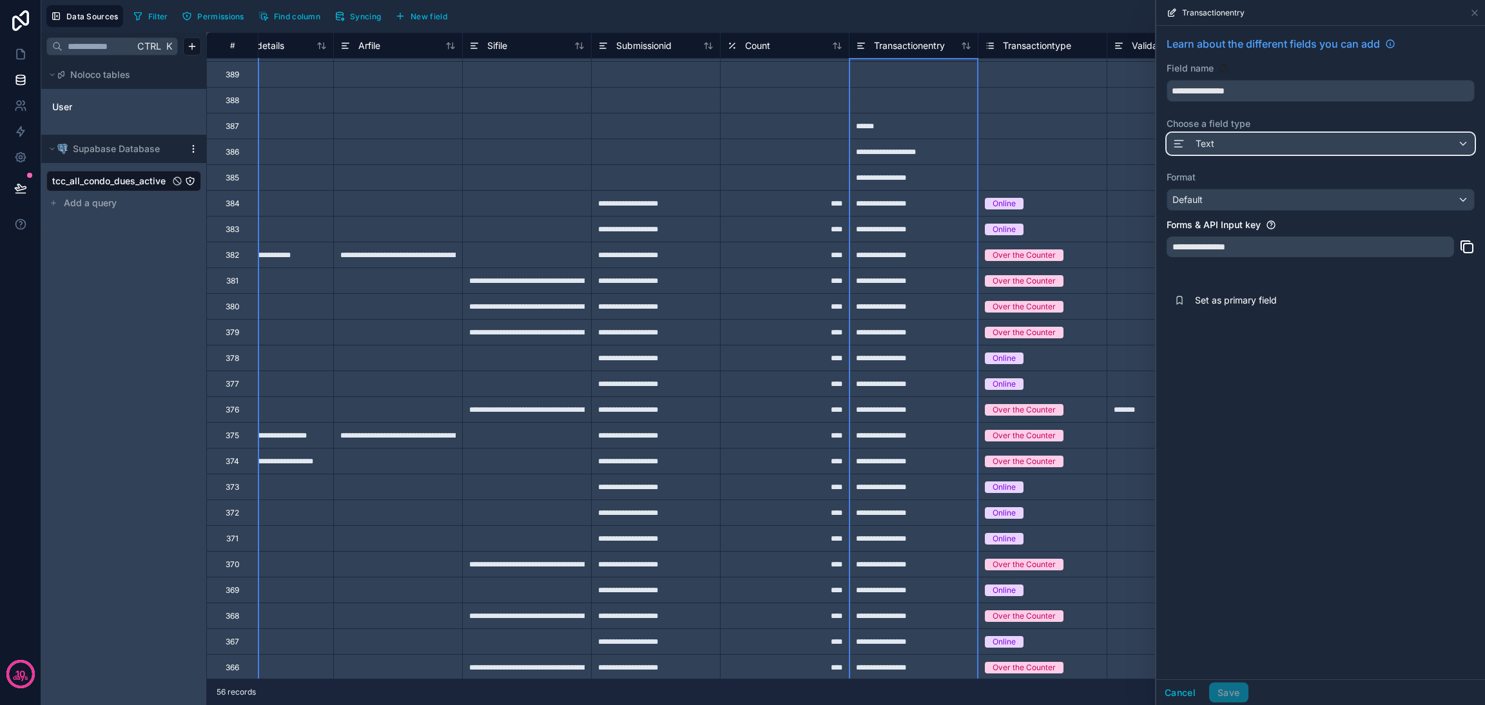
click at [1221, 144] on div "Text" at bounding box center [1321, 143] width 307 height 21
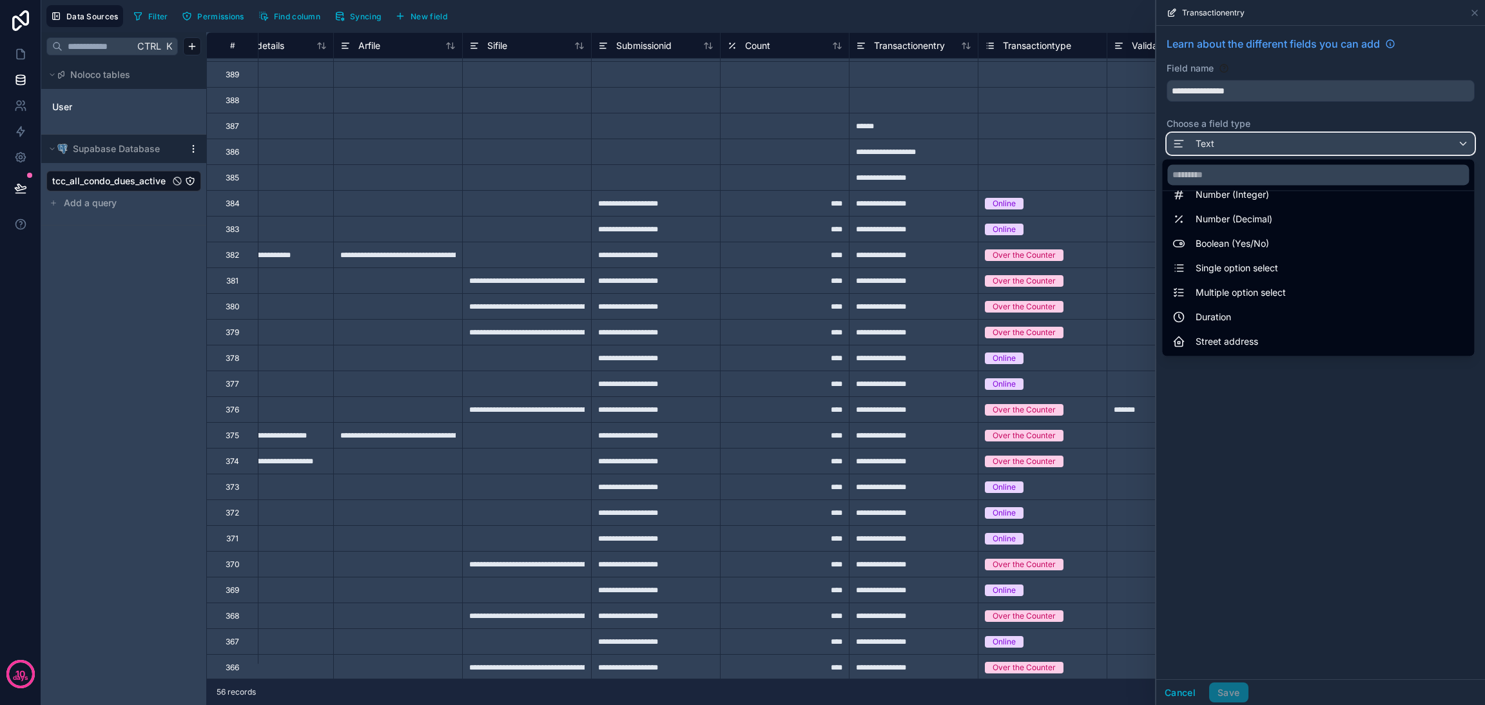
scroll to position [97, 0]
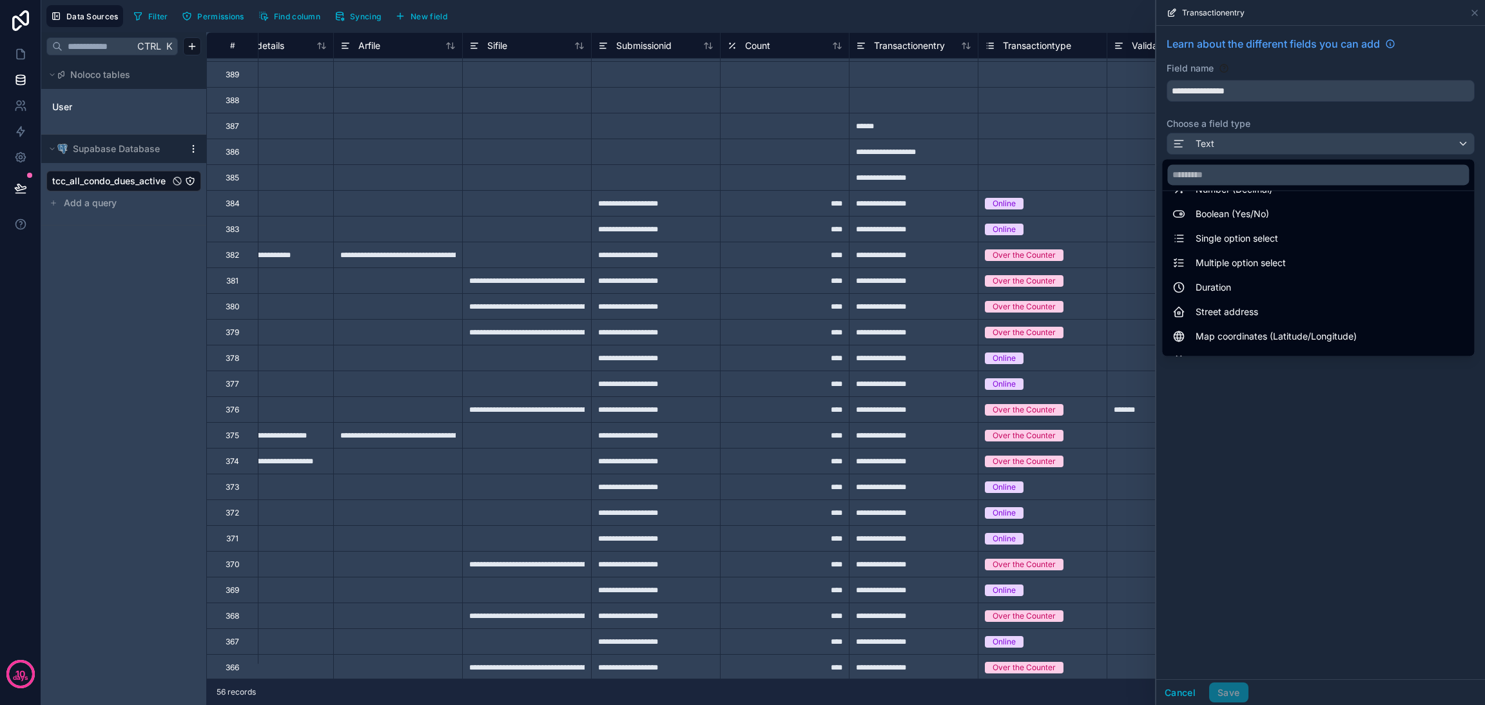
click at [1233, 242] on span "Single option select" at bounding box center [1237, 238] width 83 height 15
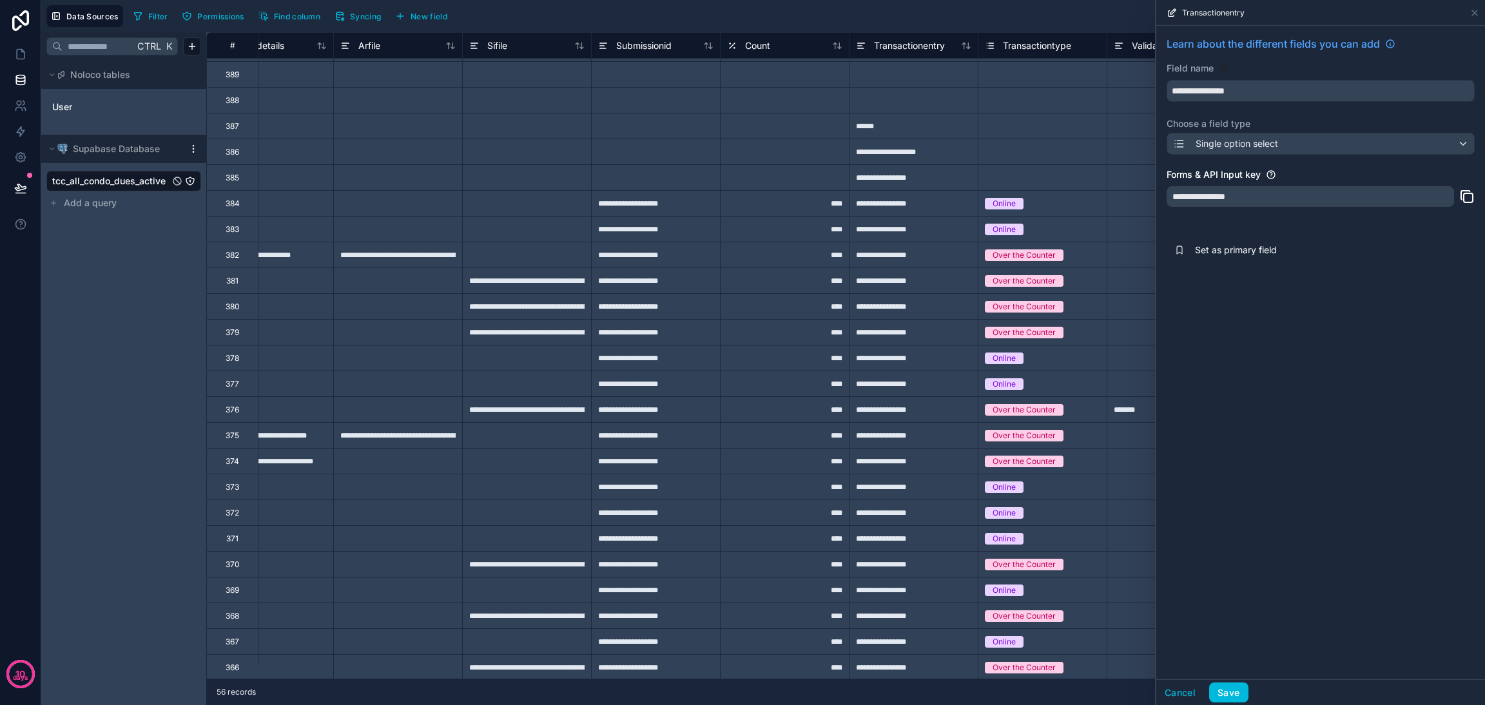
click at [1228, 692] on button "Save" at bounding box center [1229, 693] width 39 height 21
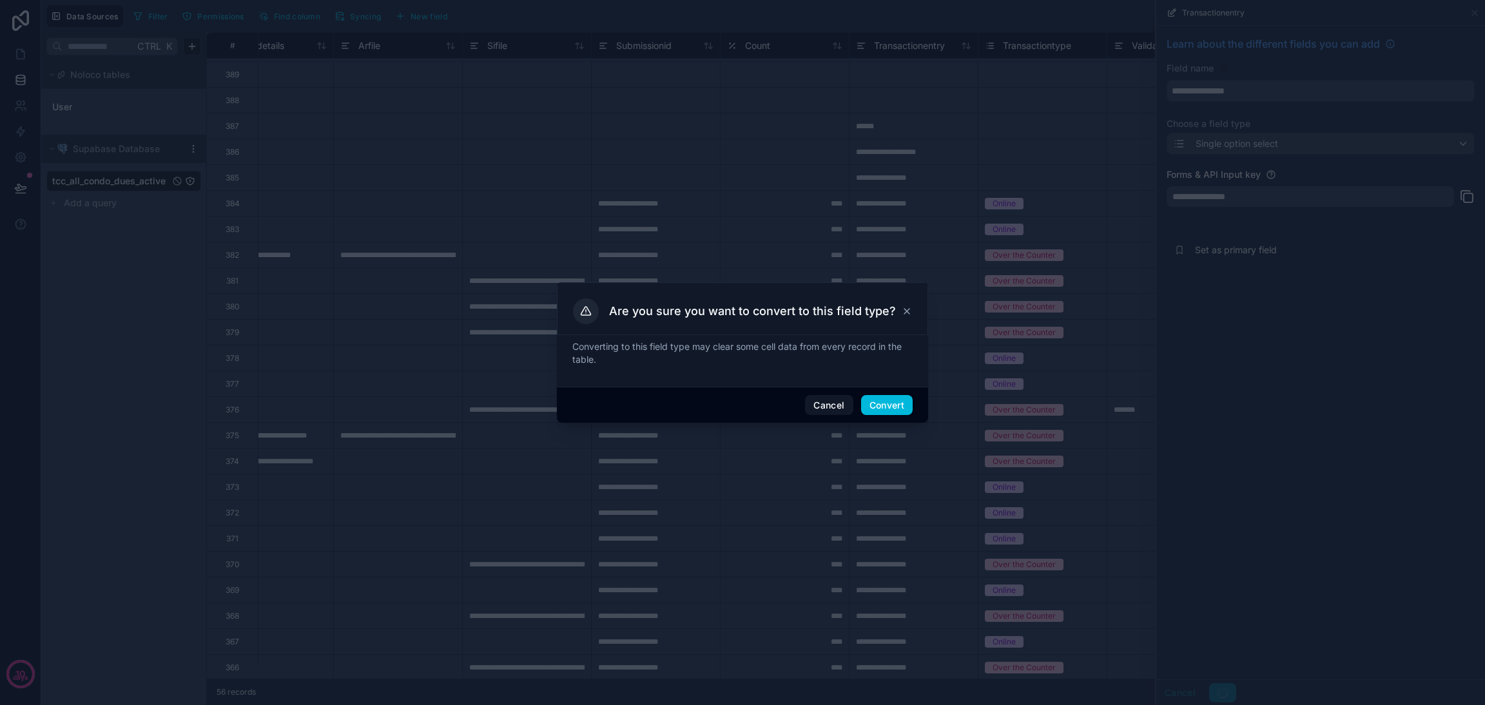
click at [898, 411] on button "Convert" at bounding box center [887, 405] width 52 height 21
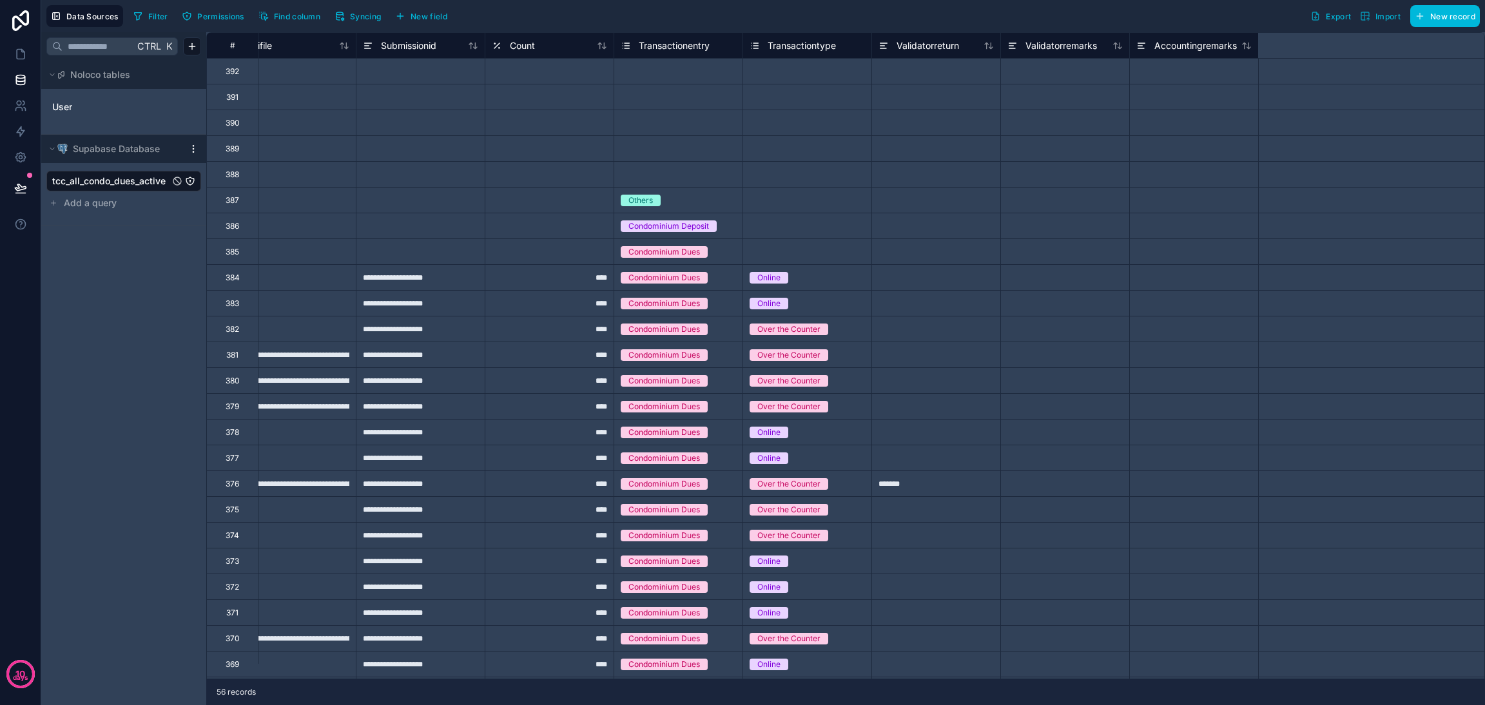
scroll to position [0, 4433]
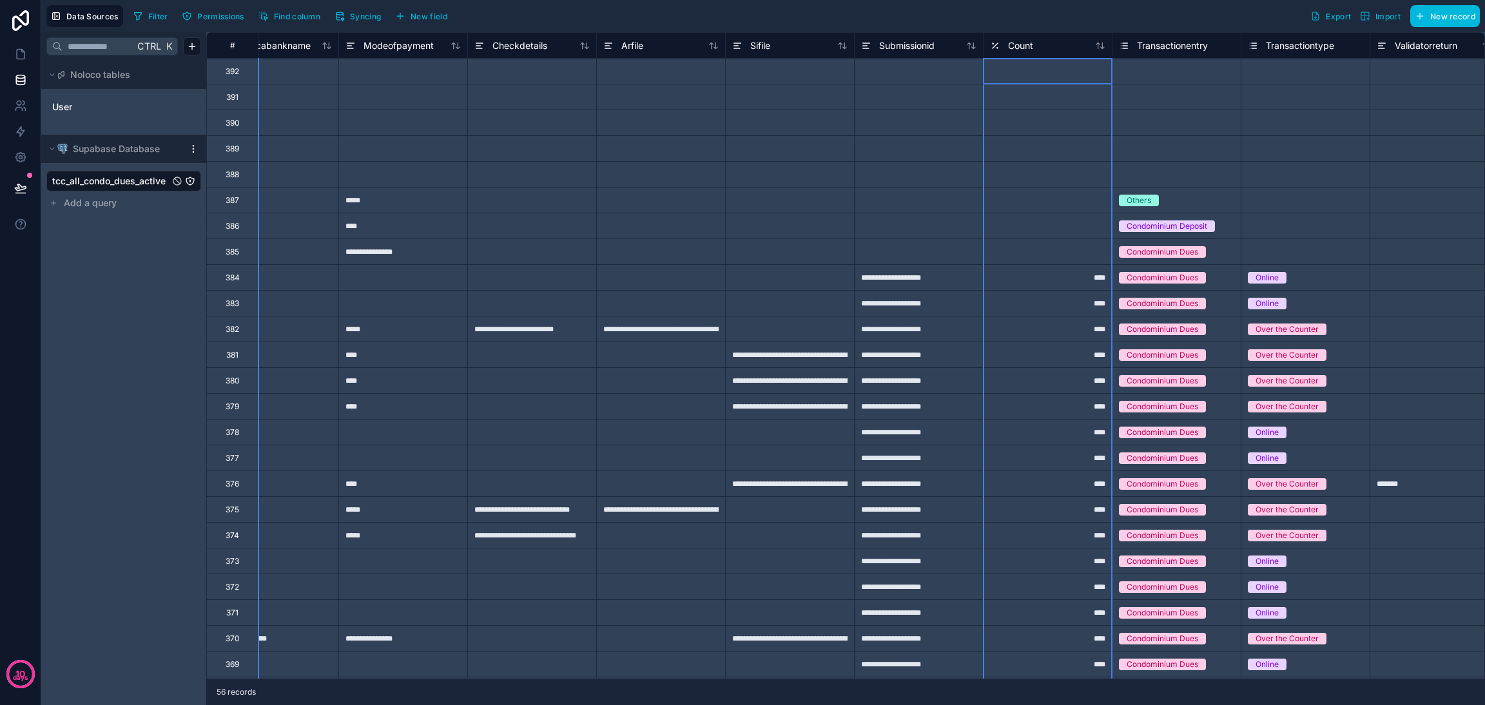
click at [996, 50] on icon at bounding box center [995, 45] width 10 height 15
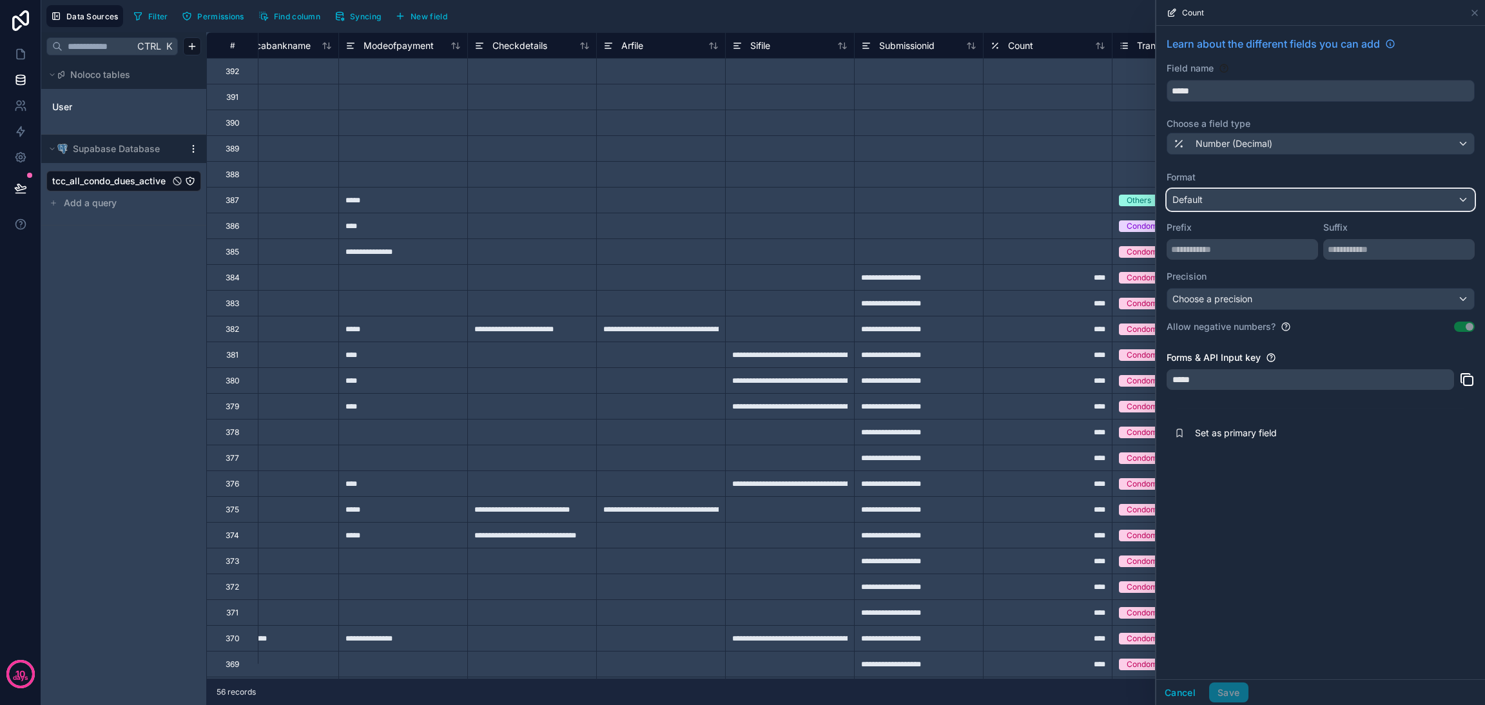
click at [1240, 204] on div "Default" at bounding box center [1321, 200] width 307 height 21
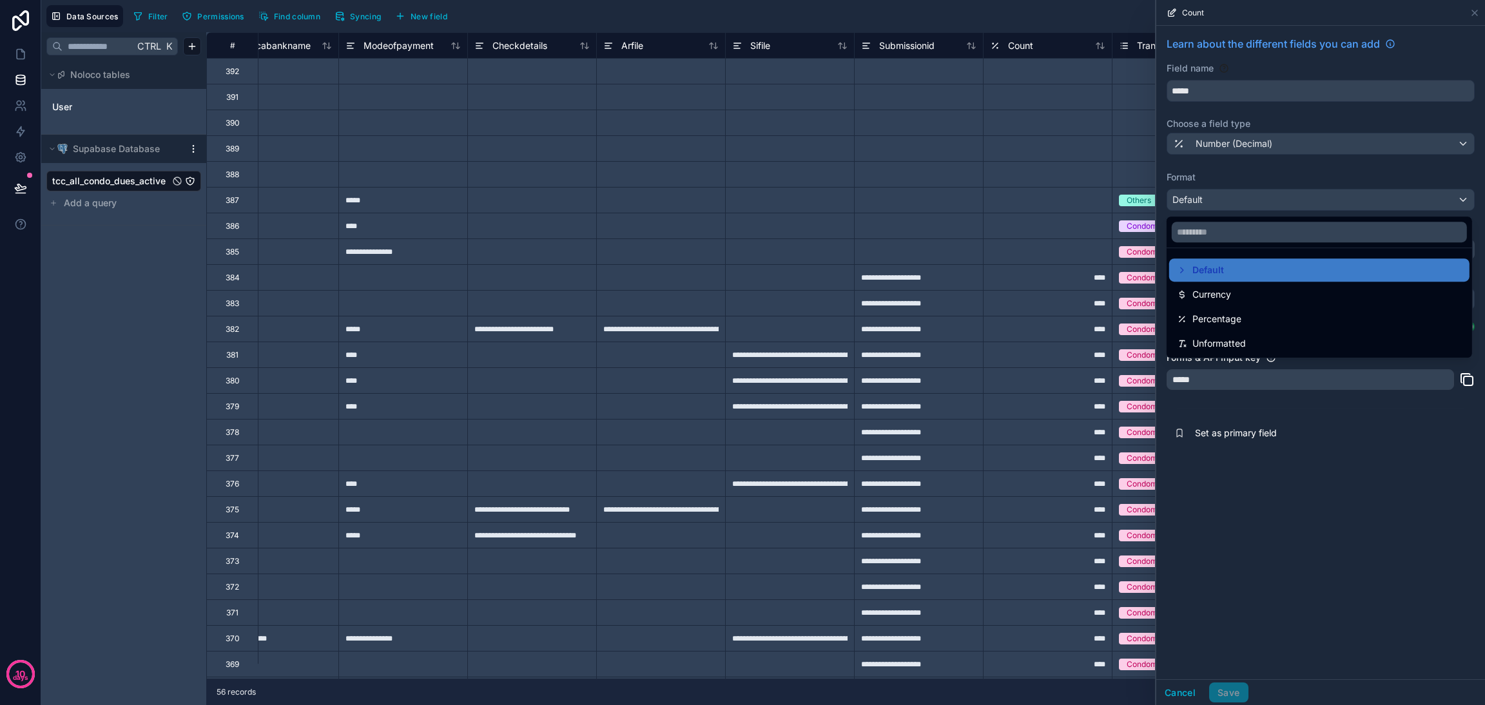
click at [1237, 150] on div at bounding box center [1321, 352] width 329 height 705
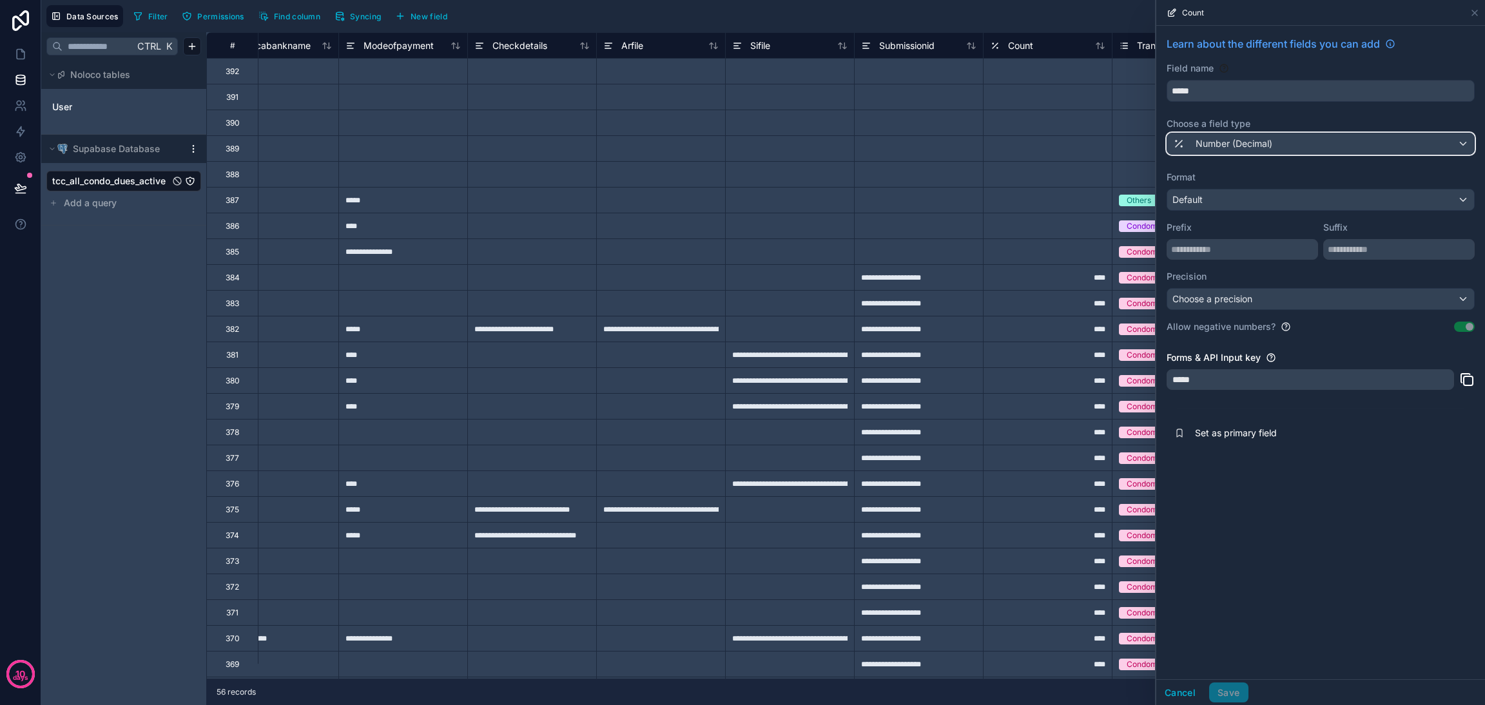
click at [1237, 142] on span "Number (Decimal)" at bounding box center [1234, 143] width 77 height 13
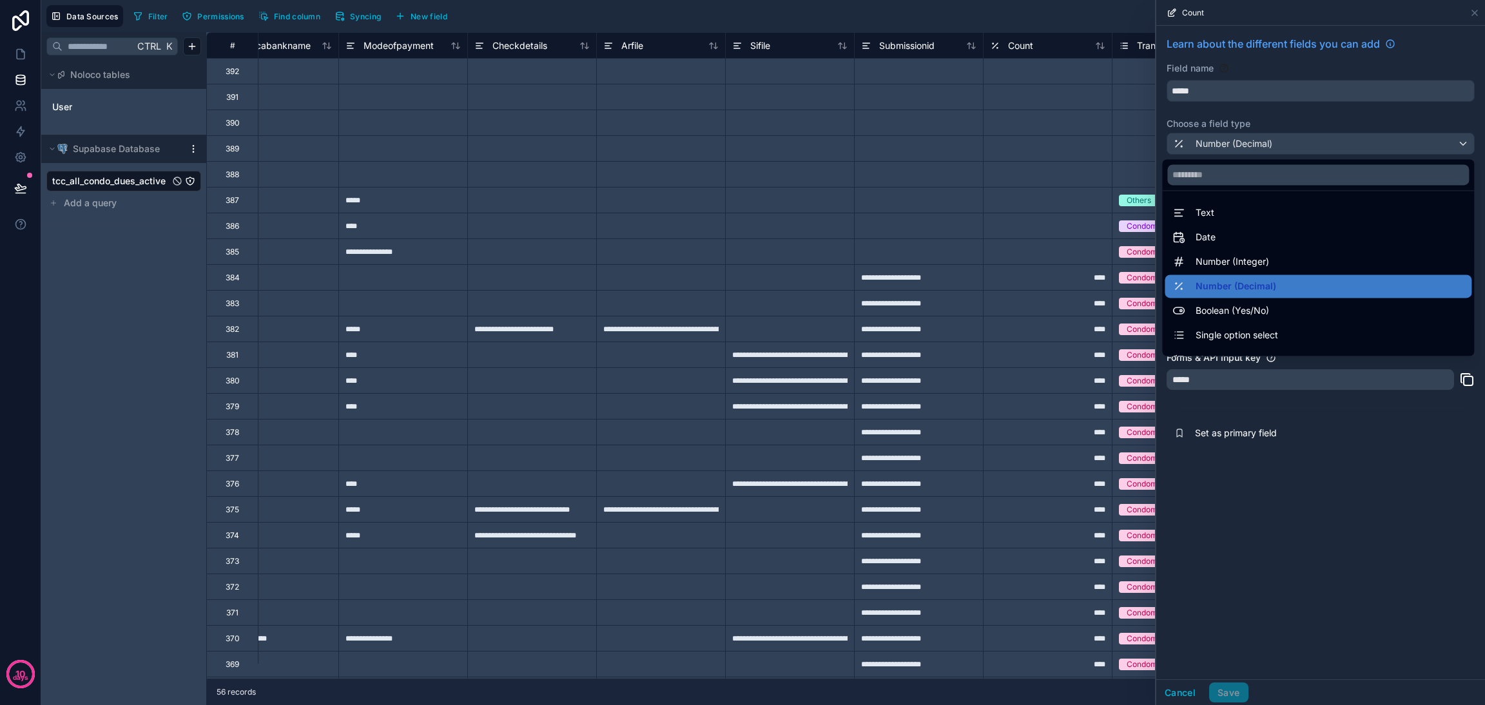
click at [1240, 256] on span "Number (Integer)" at bounding box center [1233, 261] width 74 height 15
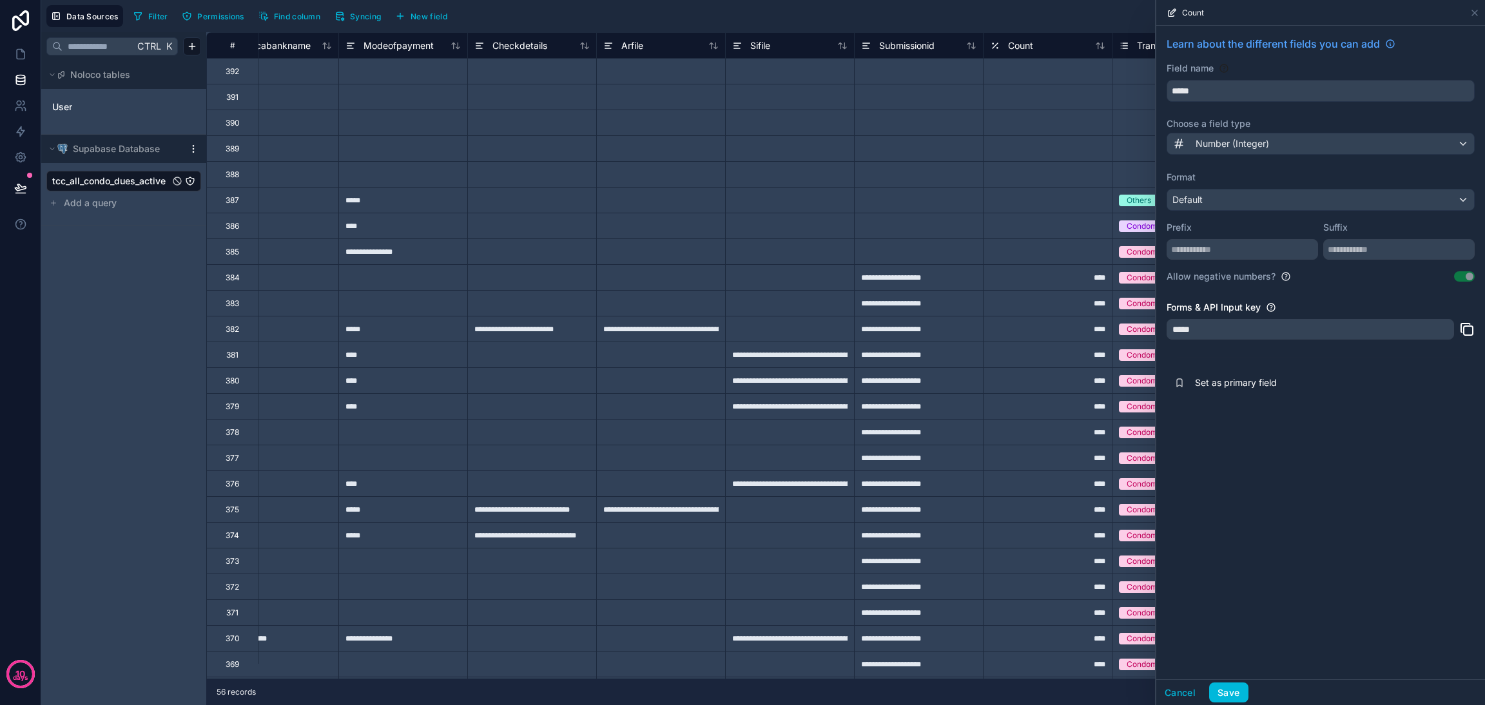
click at [1233, 694] on button "Save" at bounding box center [1229, 693] width 39 height 21
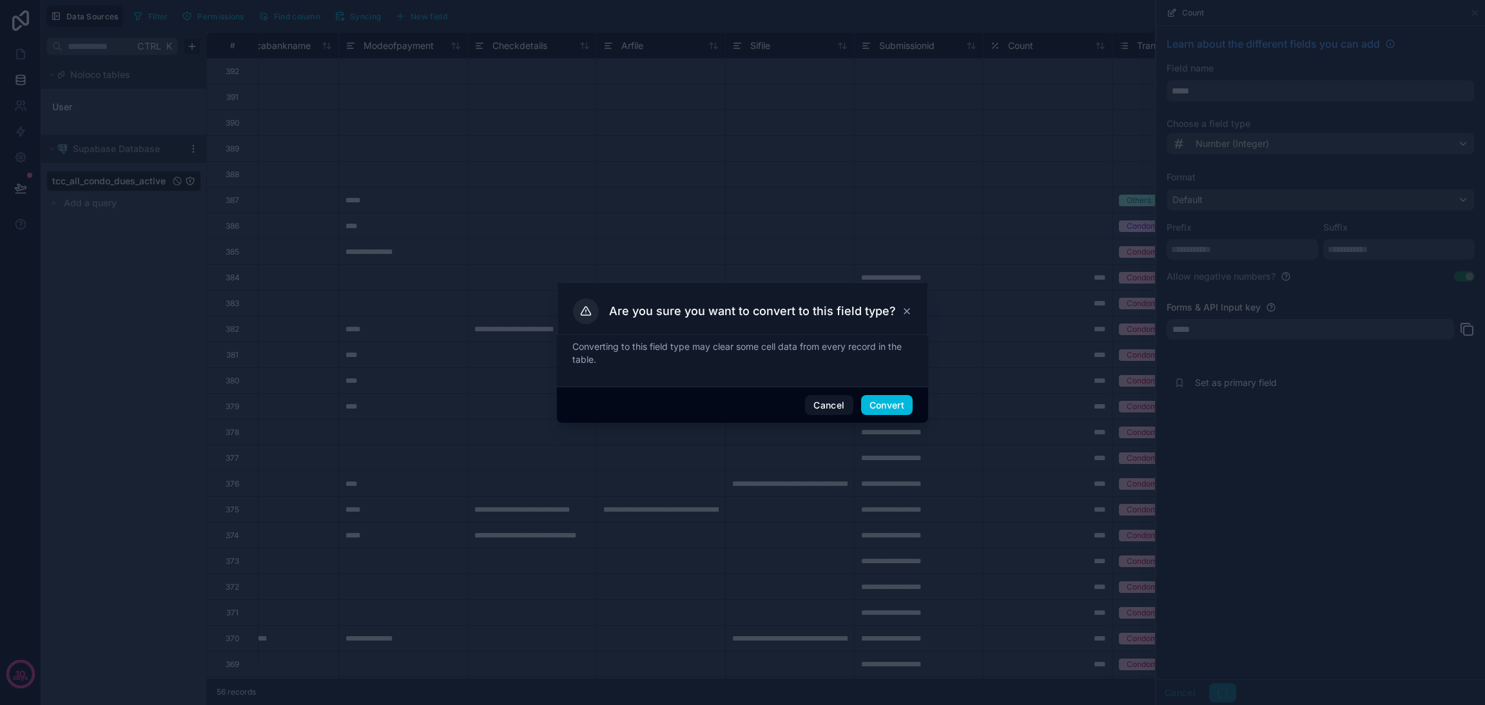
click at [901, 402] on button "Convert" at bounding box center [887, 405] width 52 height 21
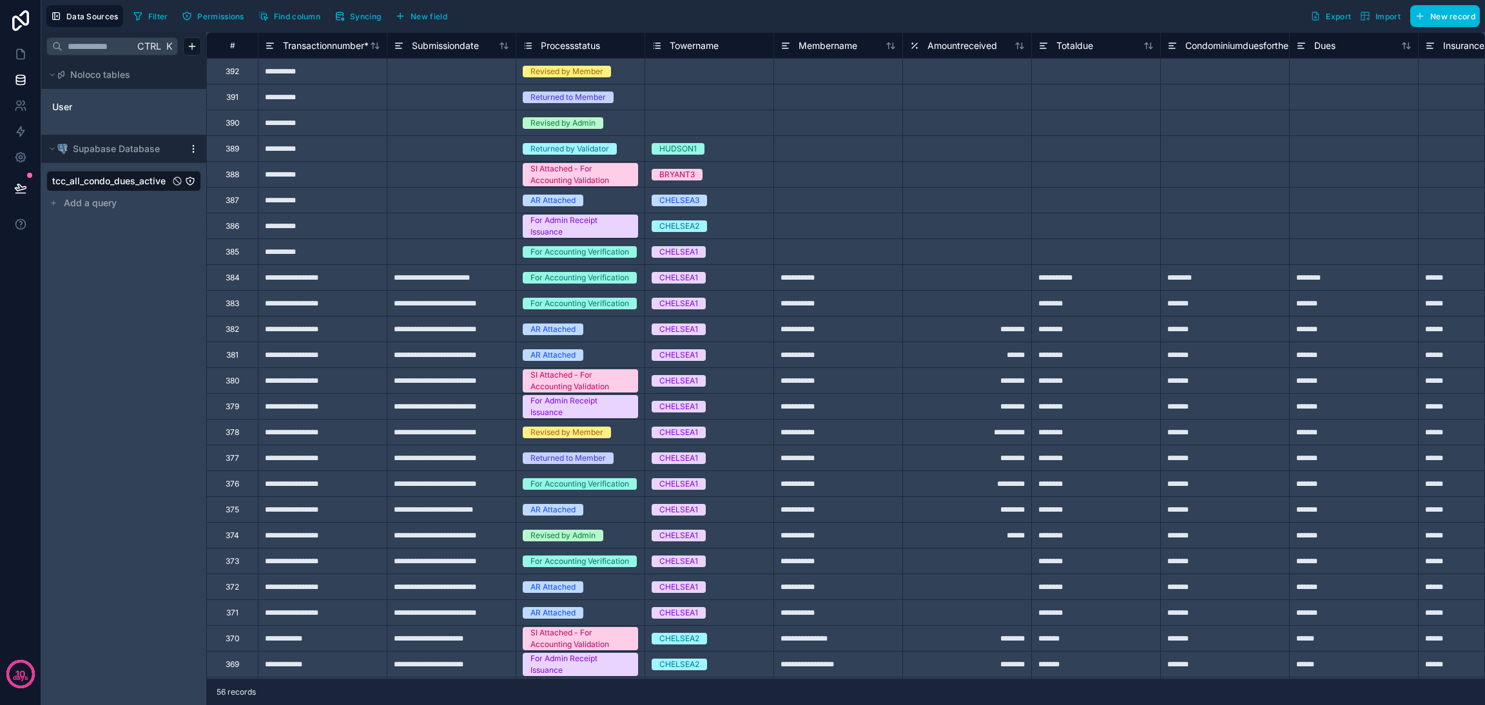
click at [307, 17] on span "Find column" at bounding box center [297, 17] width 46 height 10
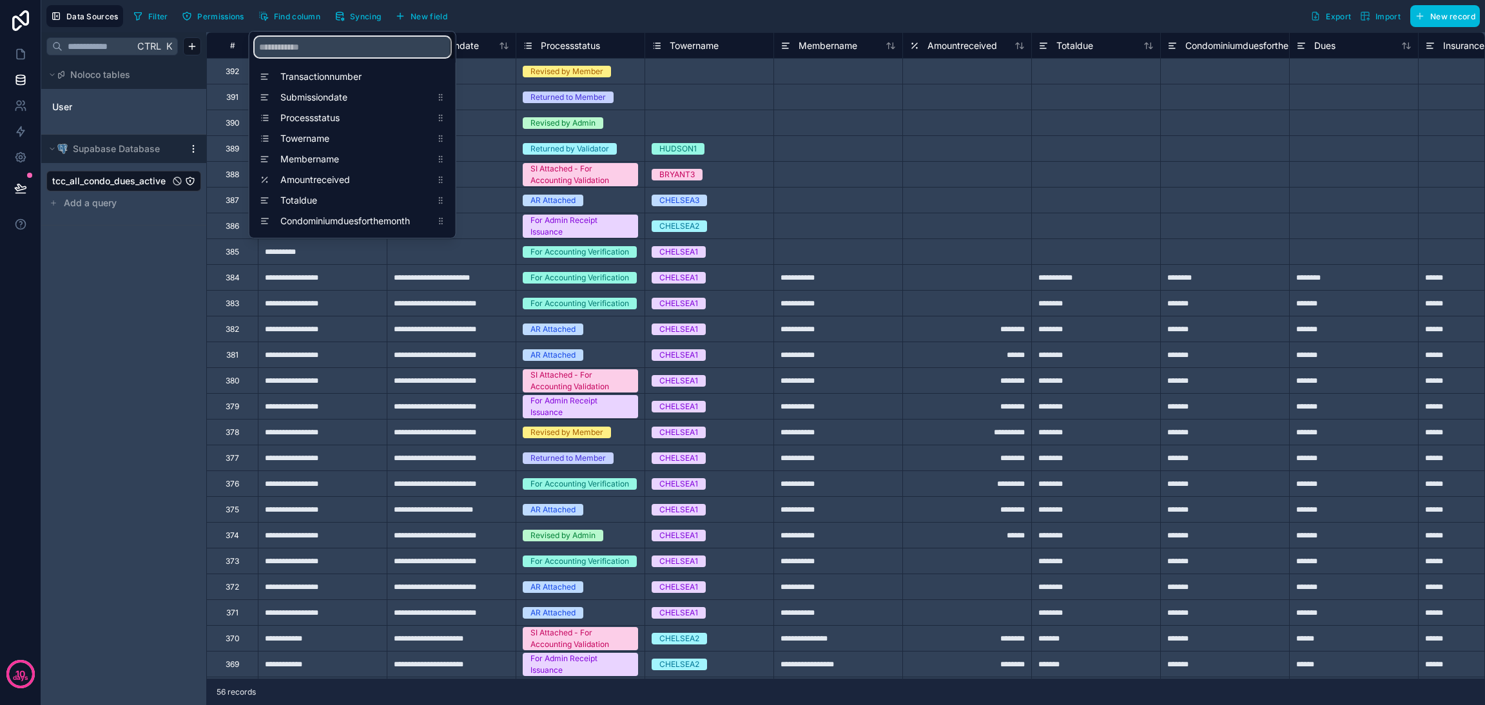
click at [334, 39] on input "scrollable content" at bounding box center [353, 47] width 196 height 21
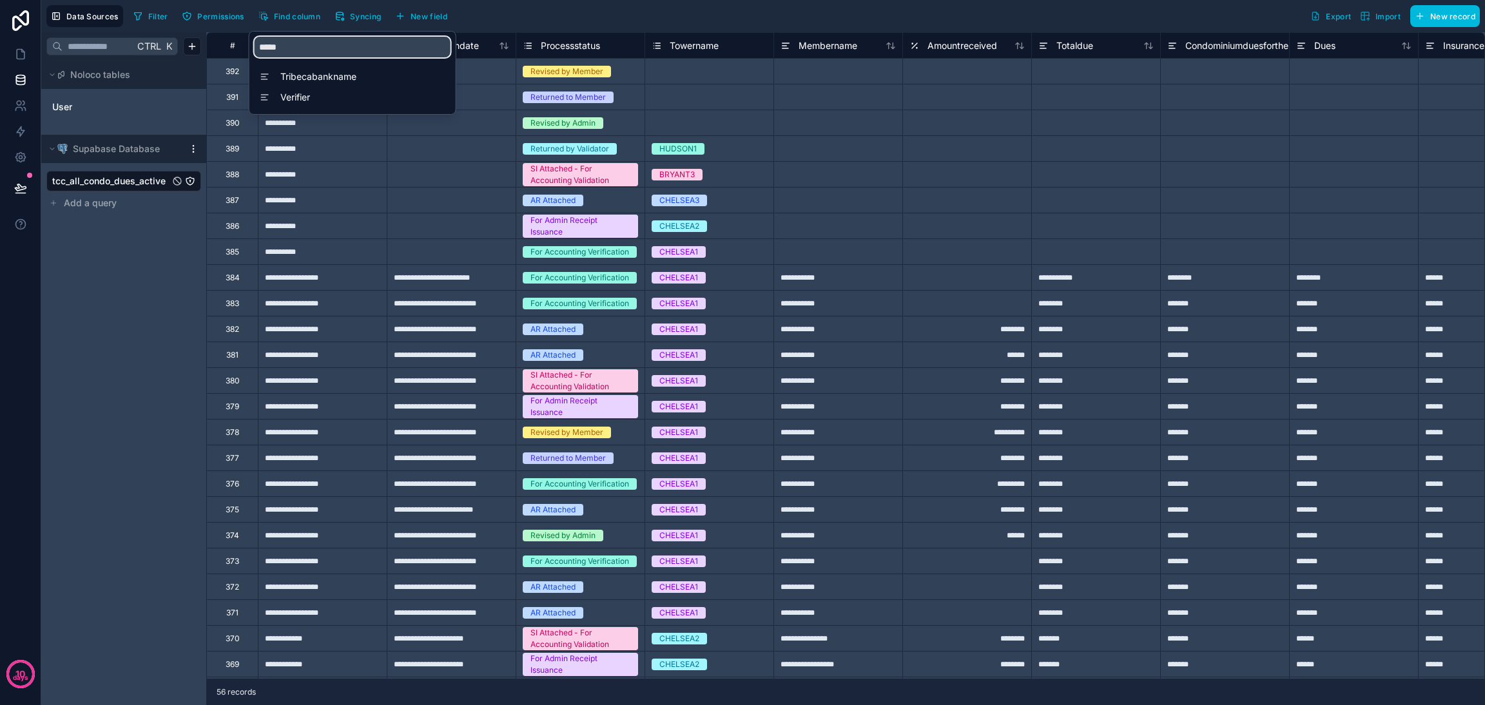
type input "*****"
click at [326, 70] on span "Tribecabankname" at bounding box center [355, 76] width 151 height 13
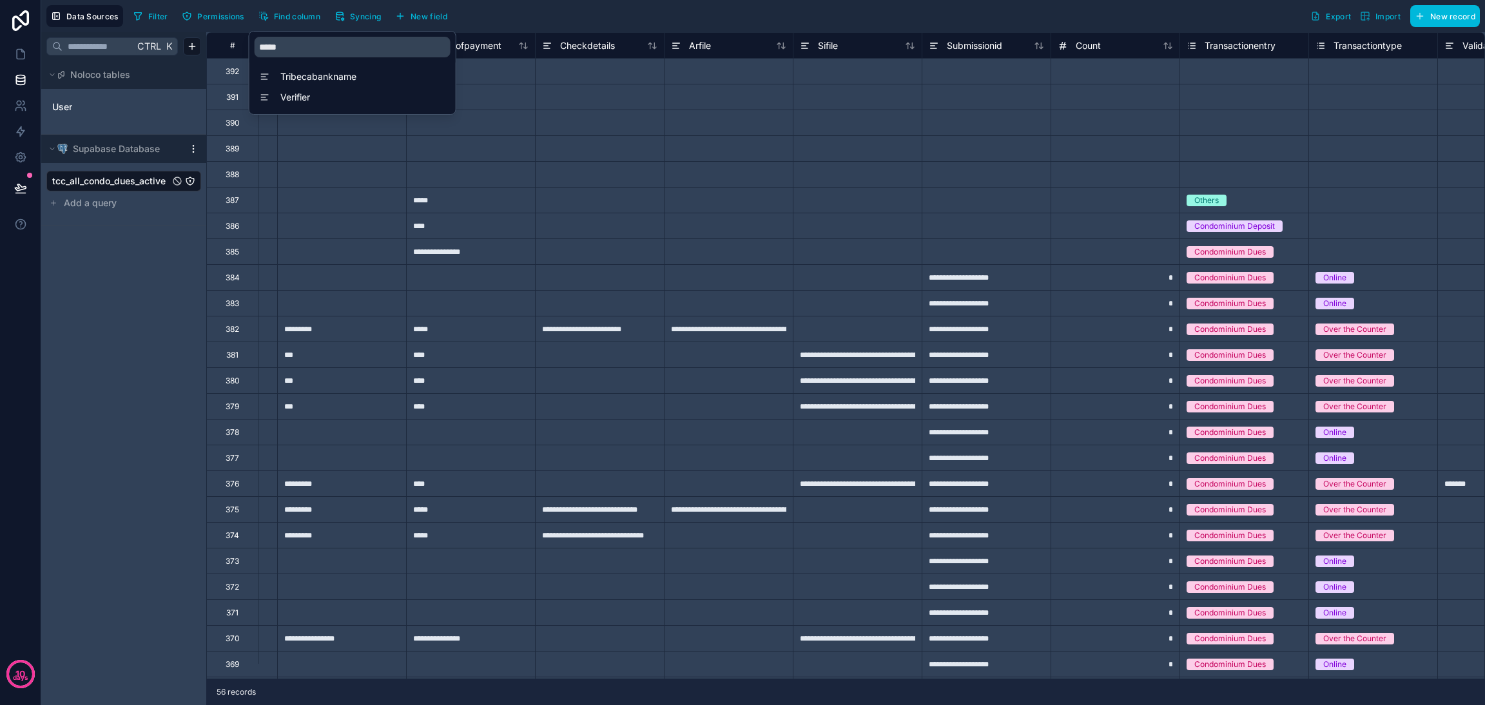
scroll to position [0, 4384]
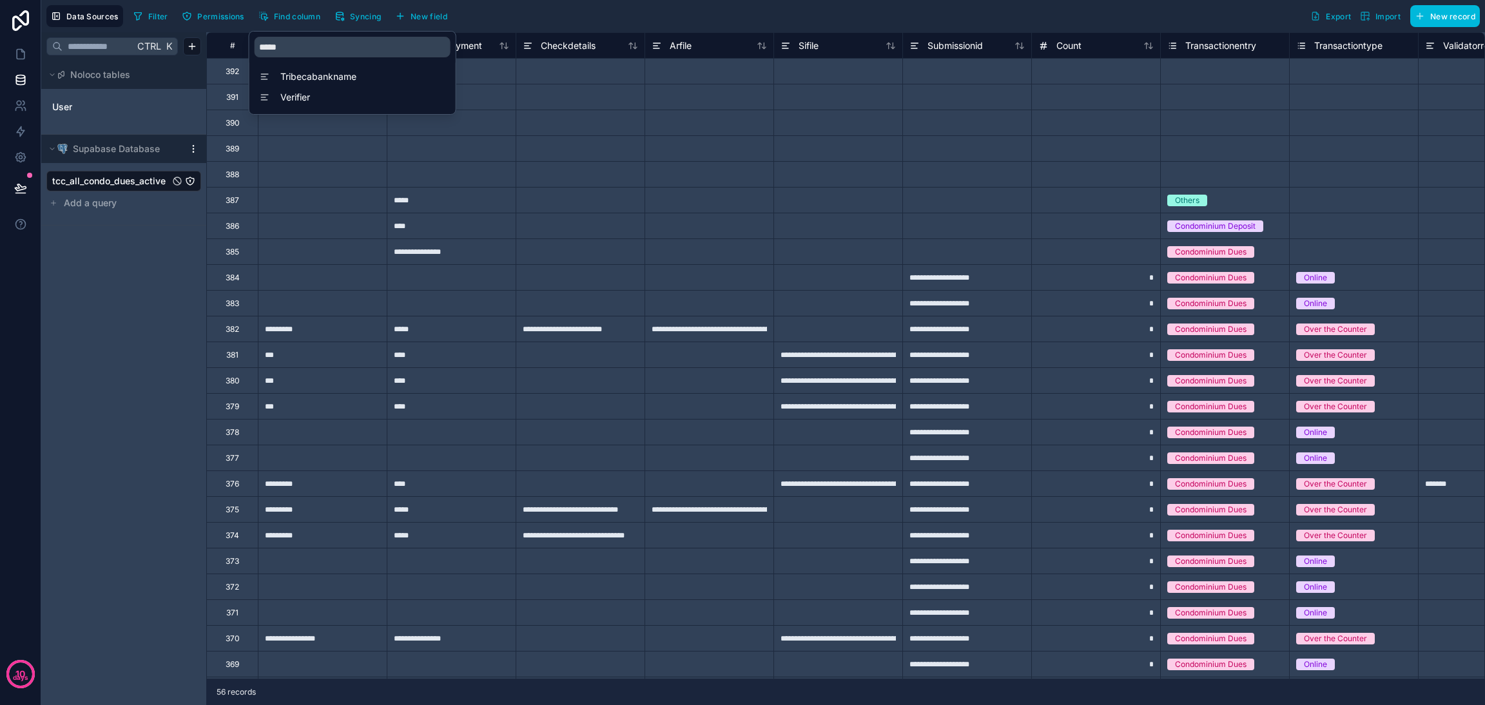
click at [744, 190] on div at bounding box center [709, 200] width 129 height 26
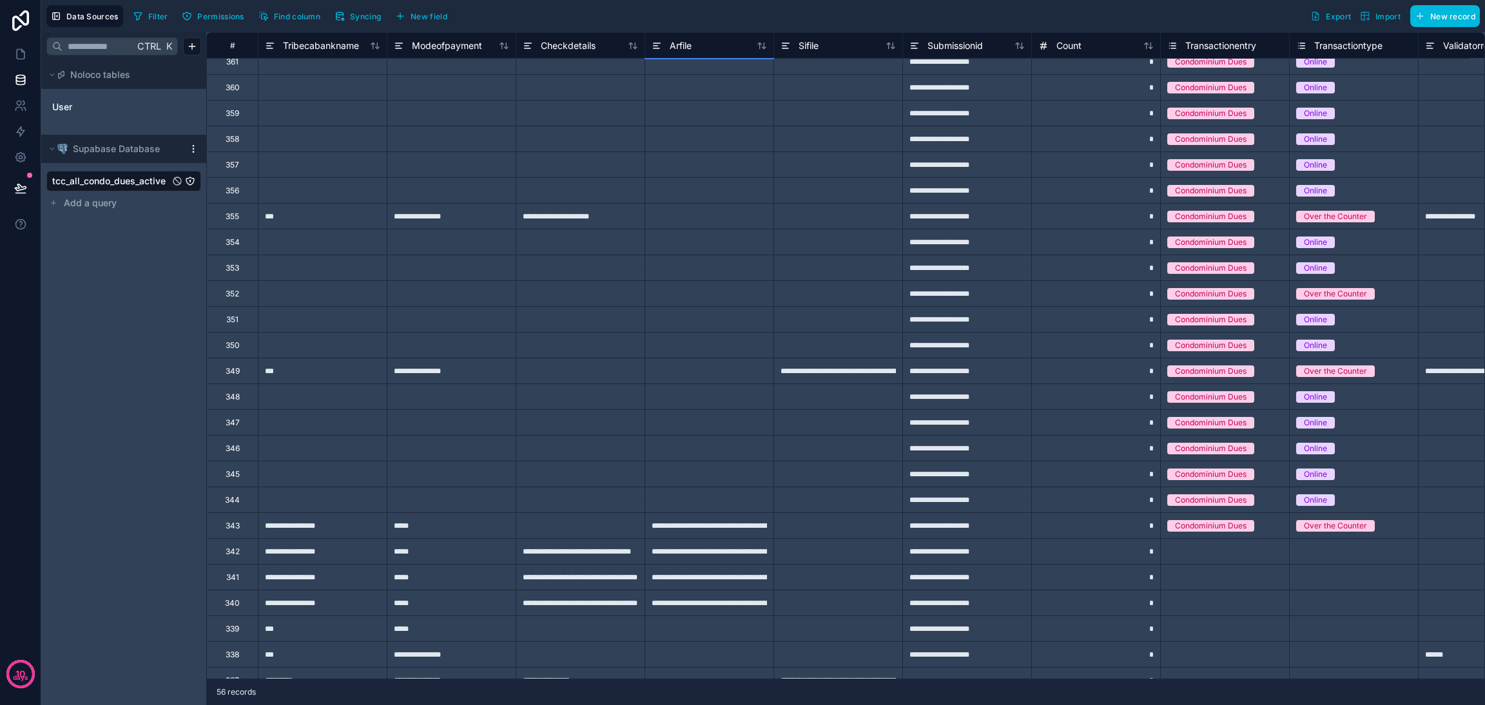
scroll to position [838, 4384]
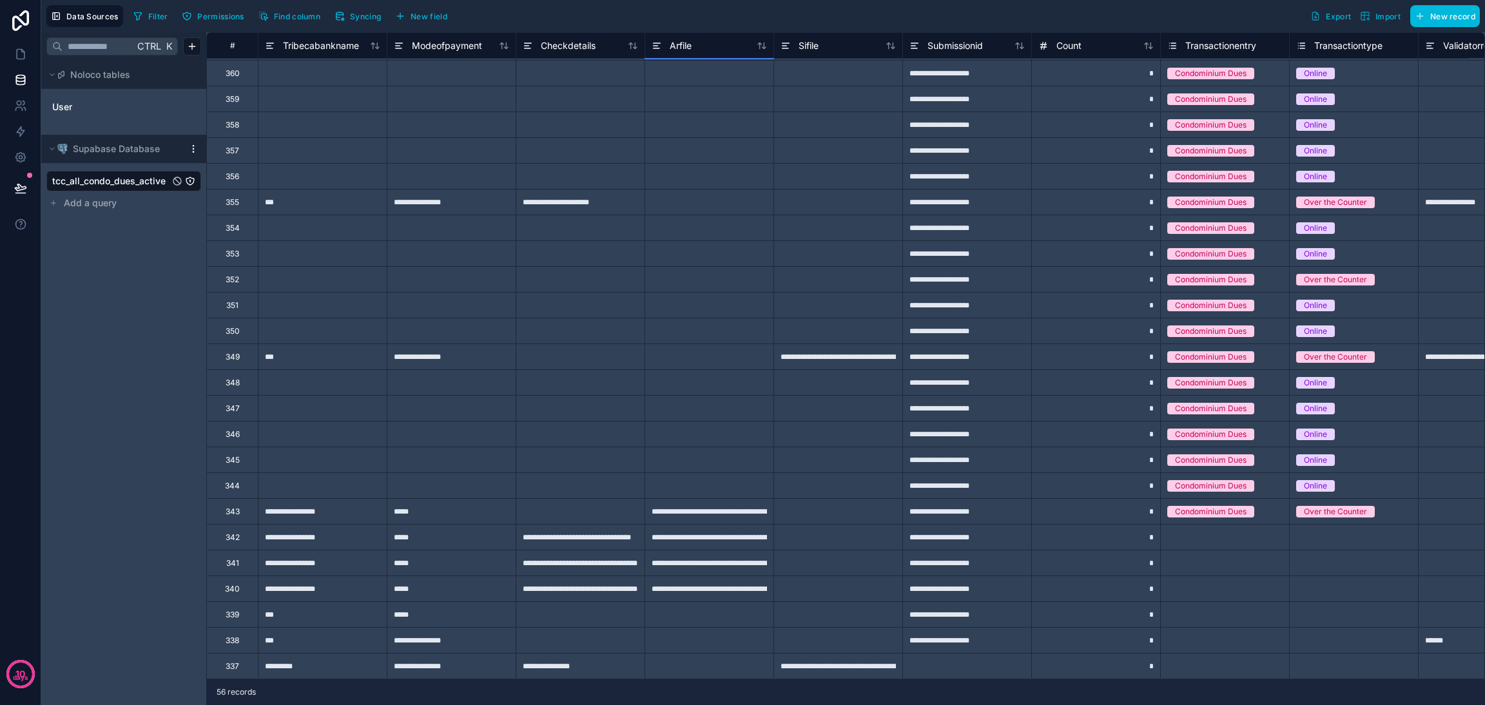
click at [348, 576] on div "**********" at bounding box center [322, 589] width 129 height 26
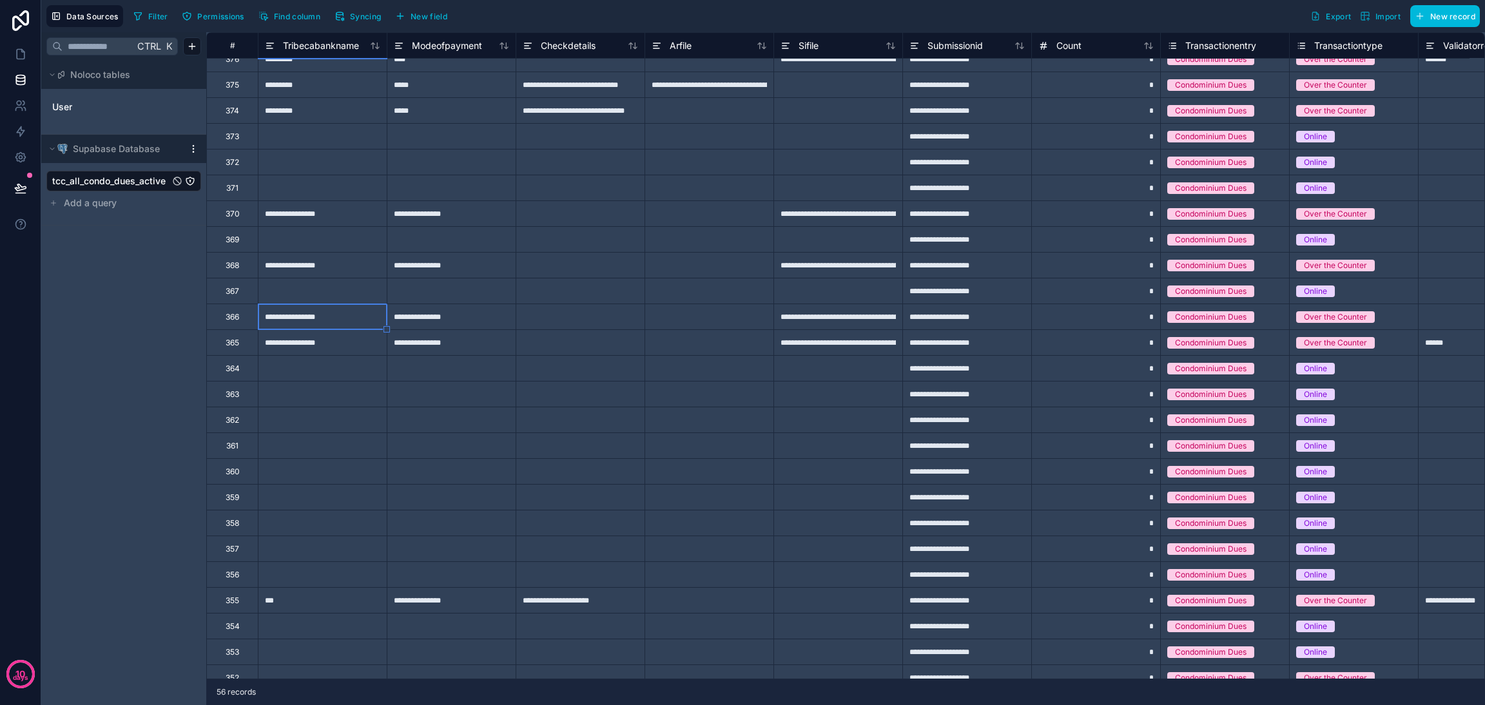
scroll to position [380, 4384]
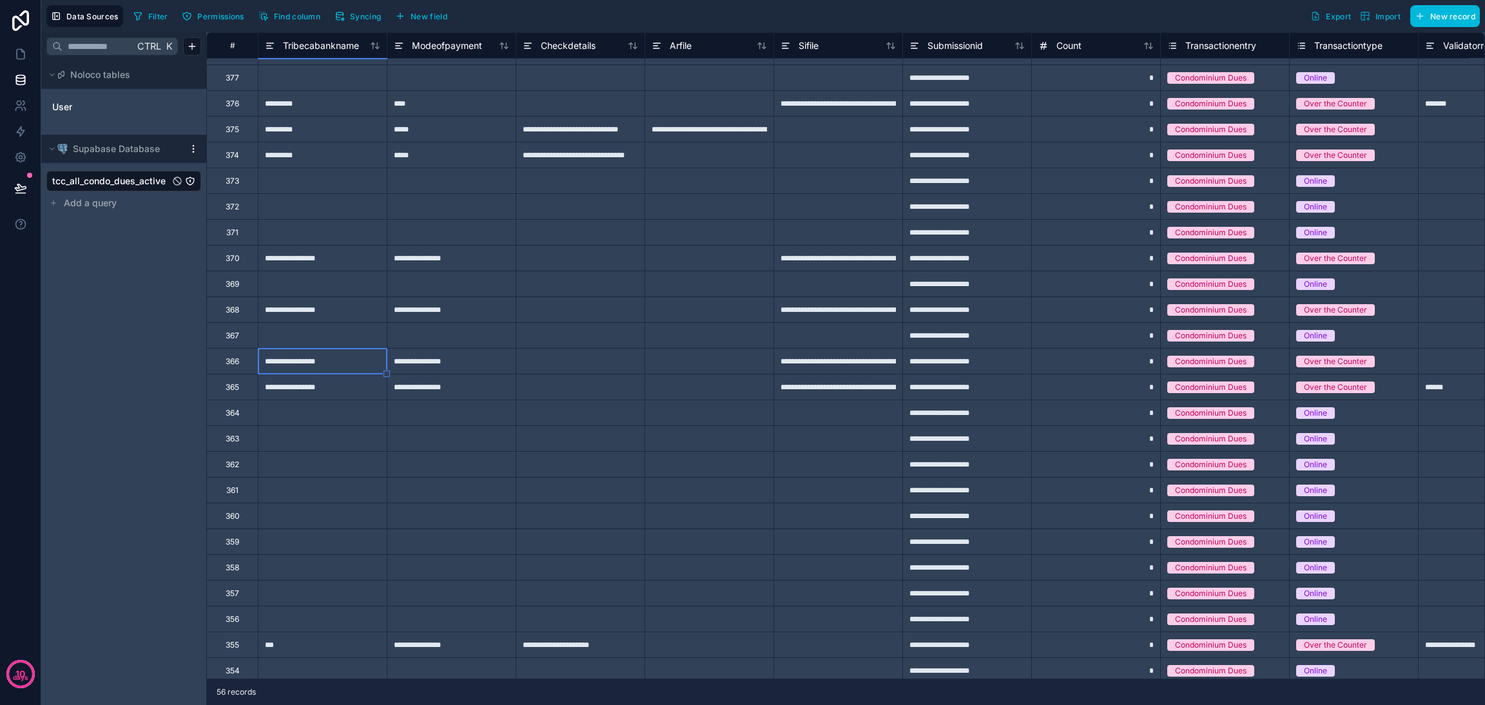
click at [328, 384] on div "**********" at bounding box center [322, 387] width 129 height 26
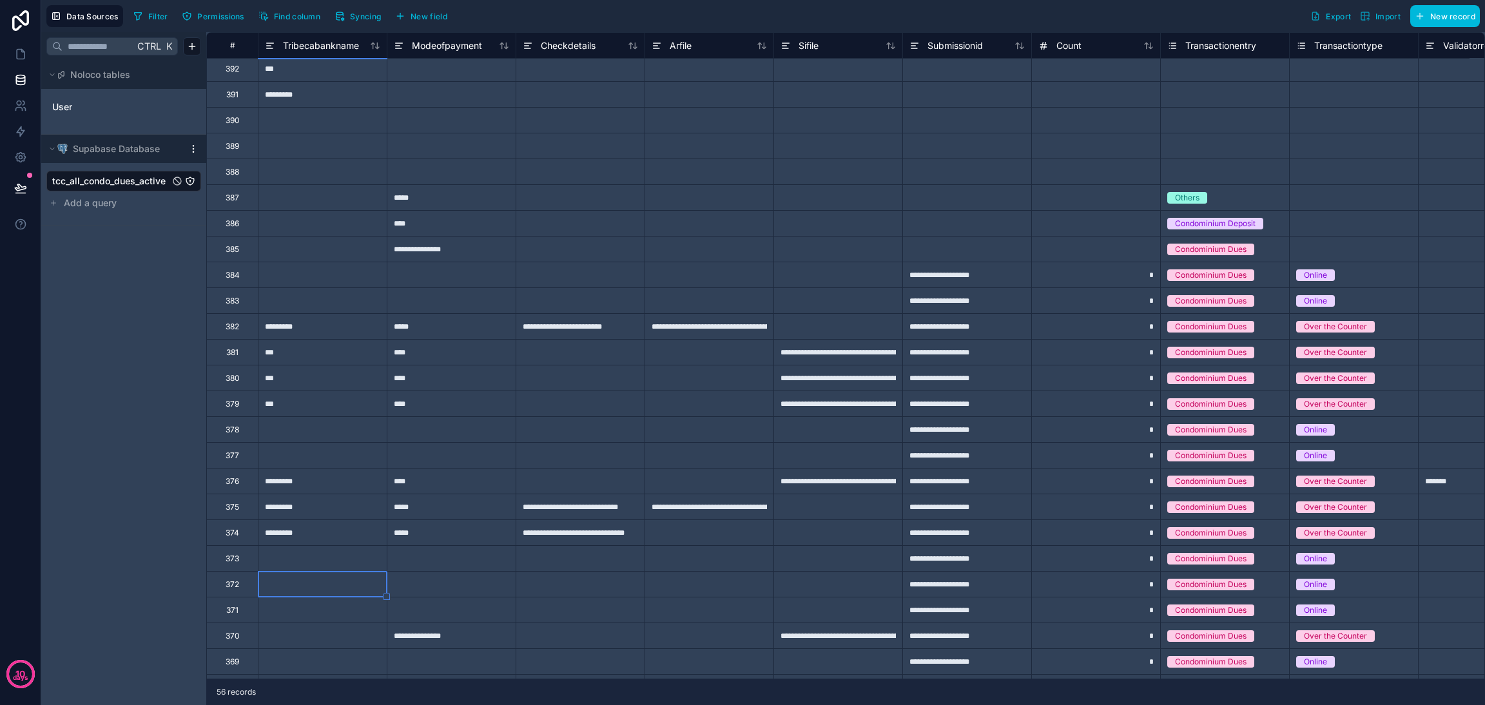
scroll to position [0, 4384]
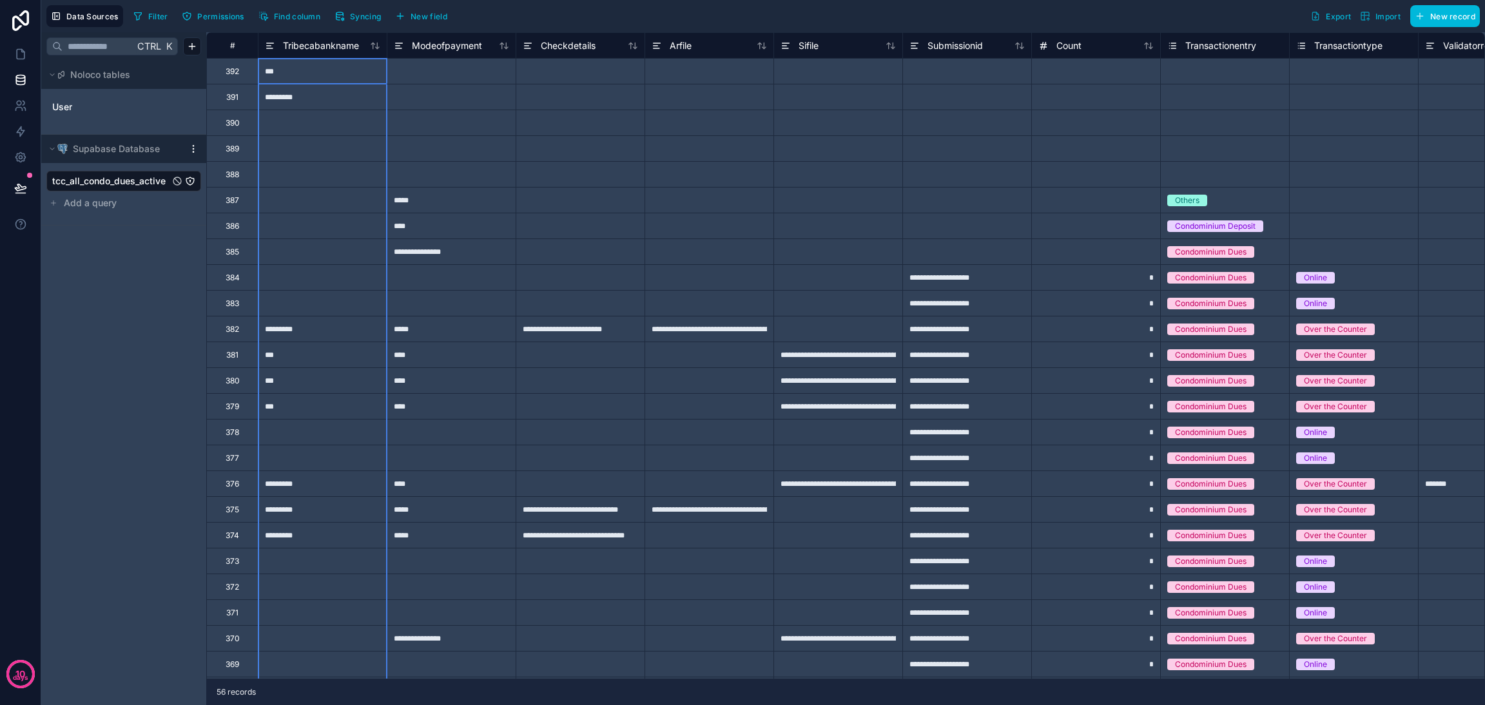
click at [272, 46] on icon at bounding box center [270, 45] width 10 height 15
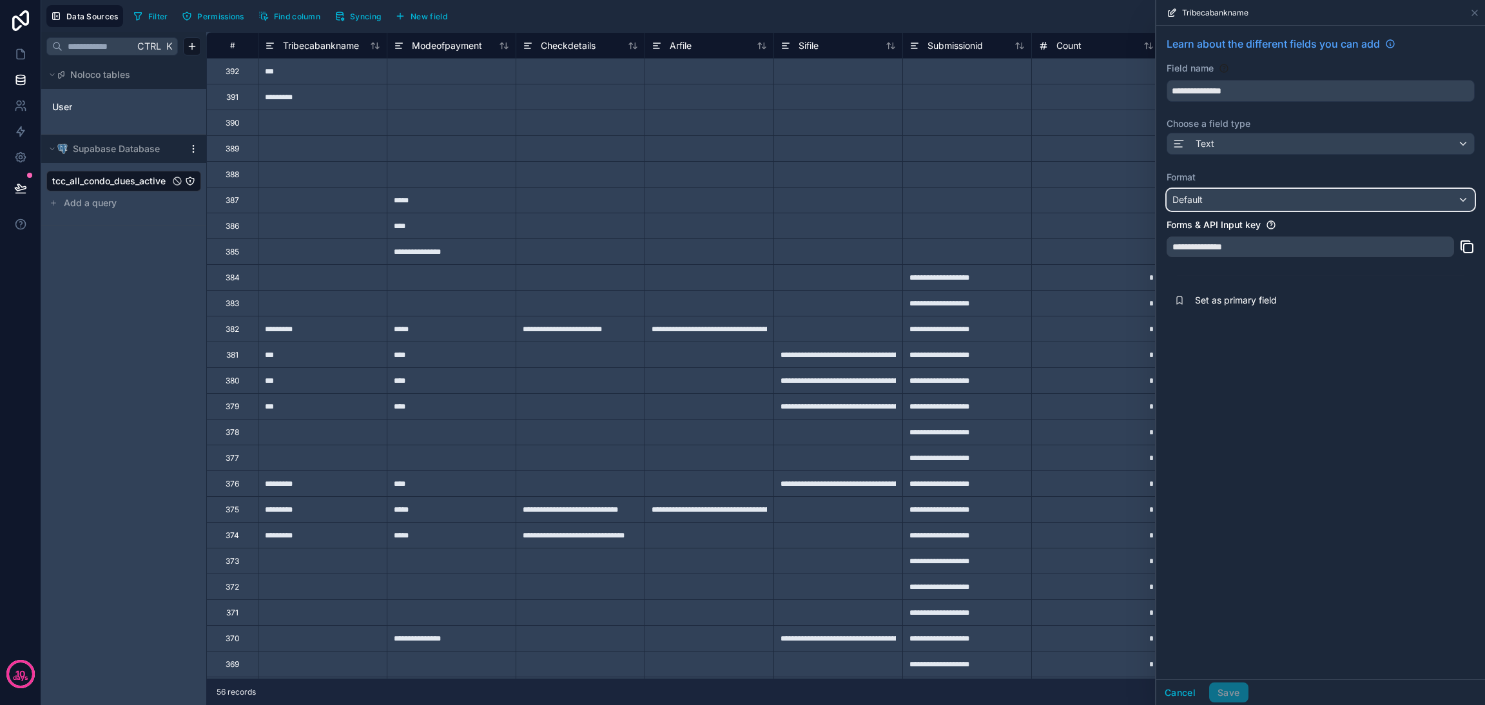
click at [1237, 199] on div "Default" at bounding box center [1321, 200] width 307 height 21
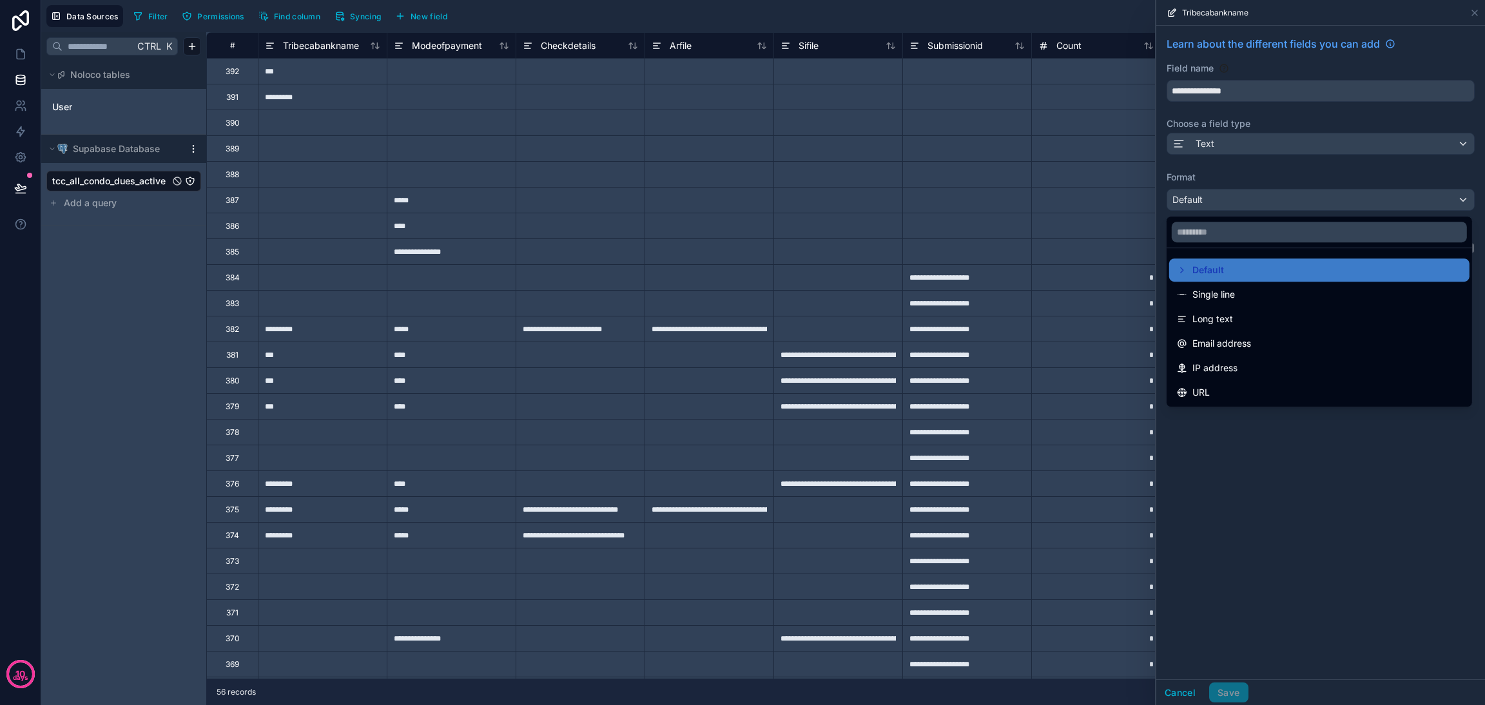
click at [1244, 143] on div at bounding box center [1321, 352] width 329 height 705
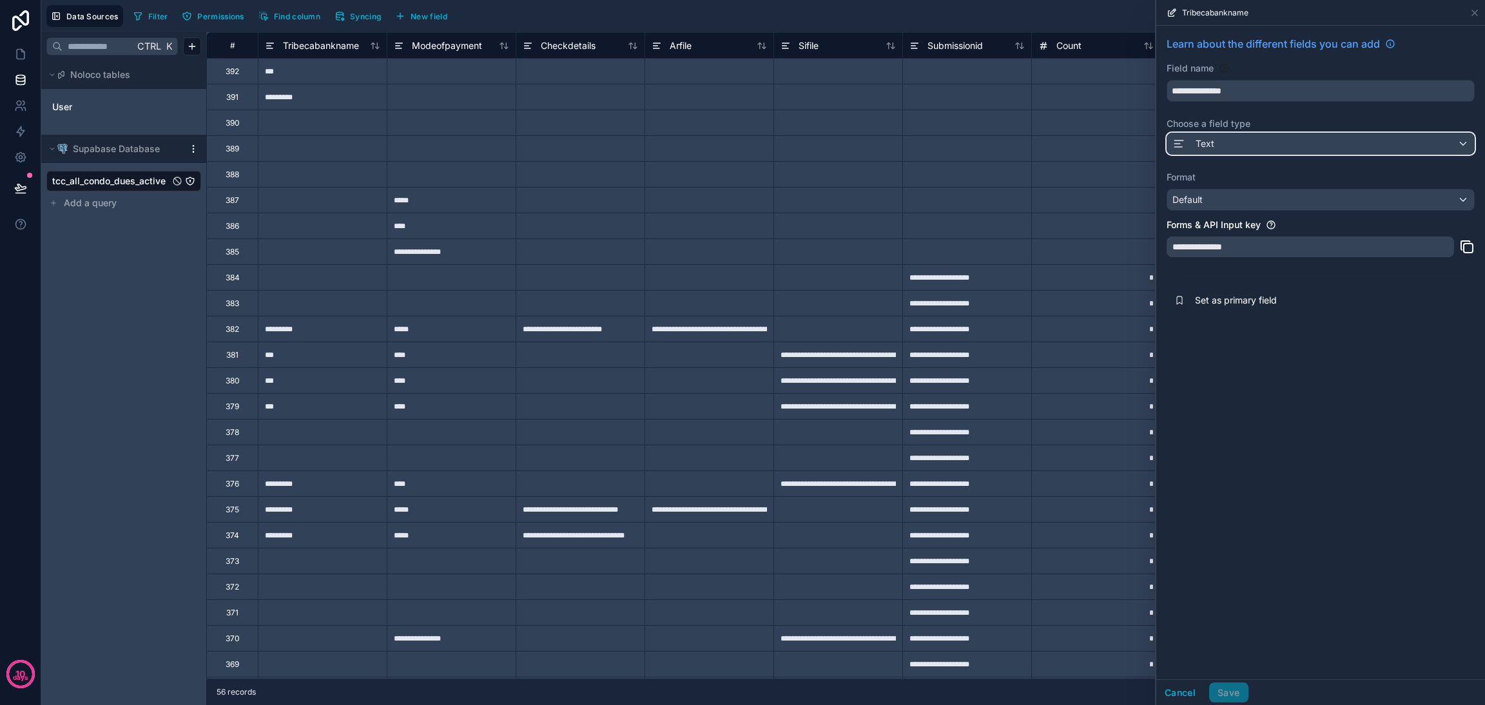
click at [1224, 136] on div "Text" at bounding box center [1321, 143] width 307 height 21
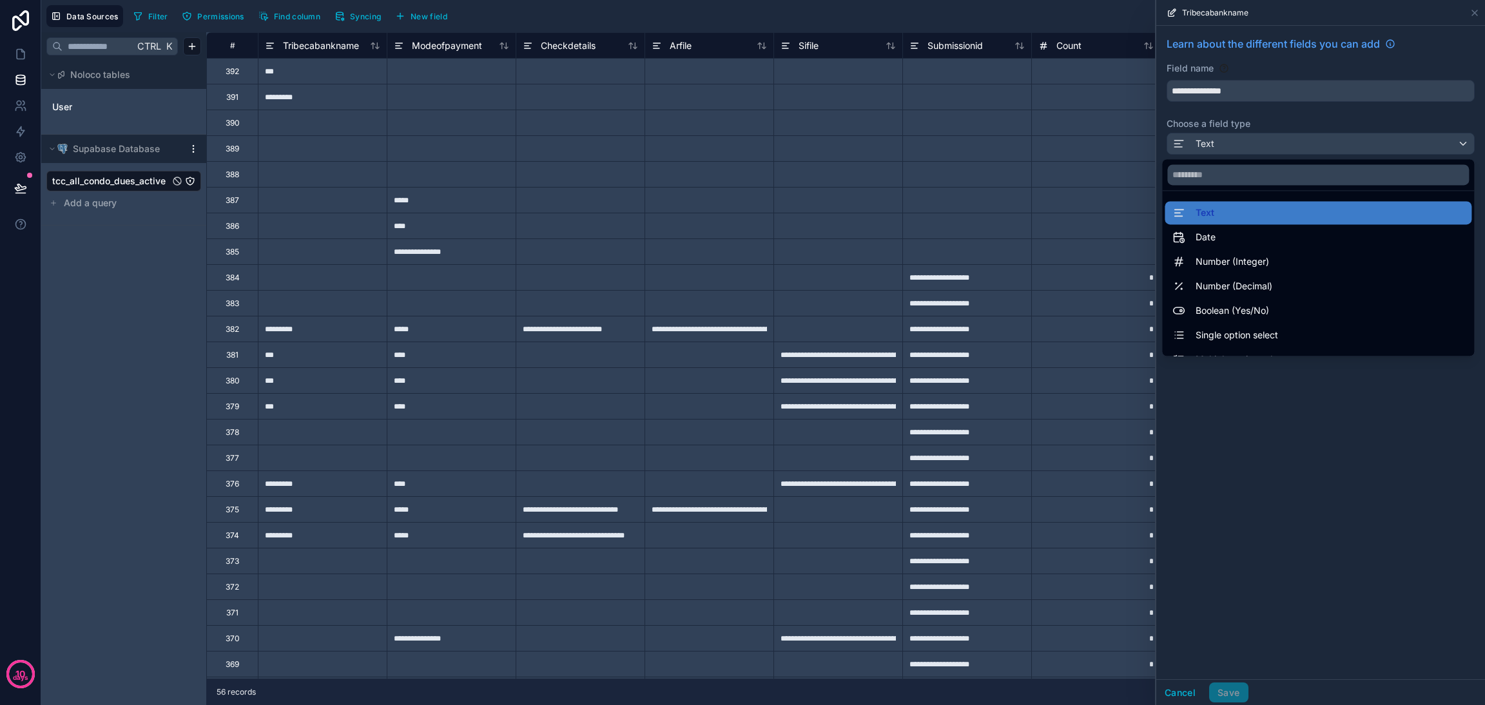
click at [1217, 338] on span "Single option select" at bounding box center [1237, 335] width 83 height 15
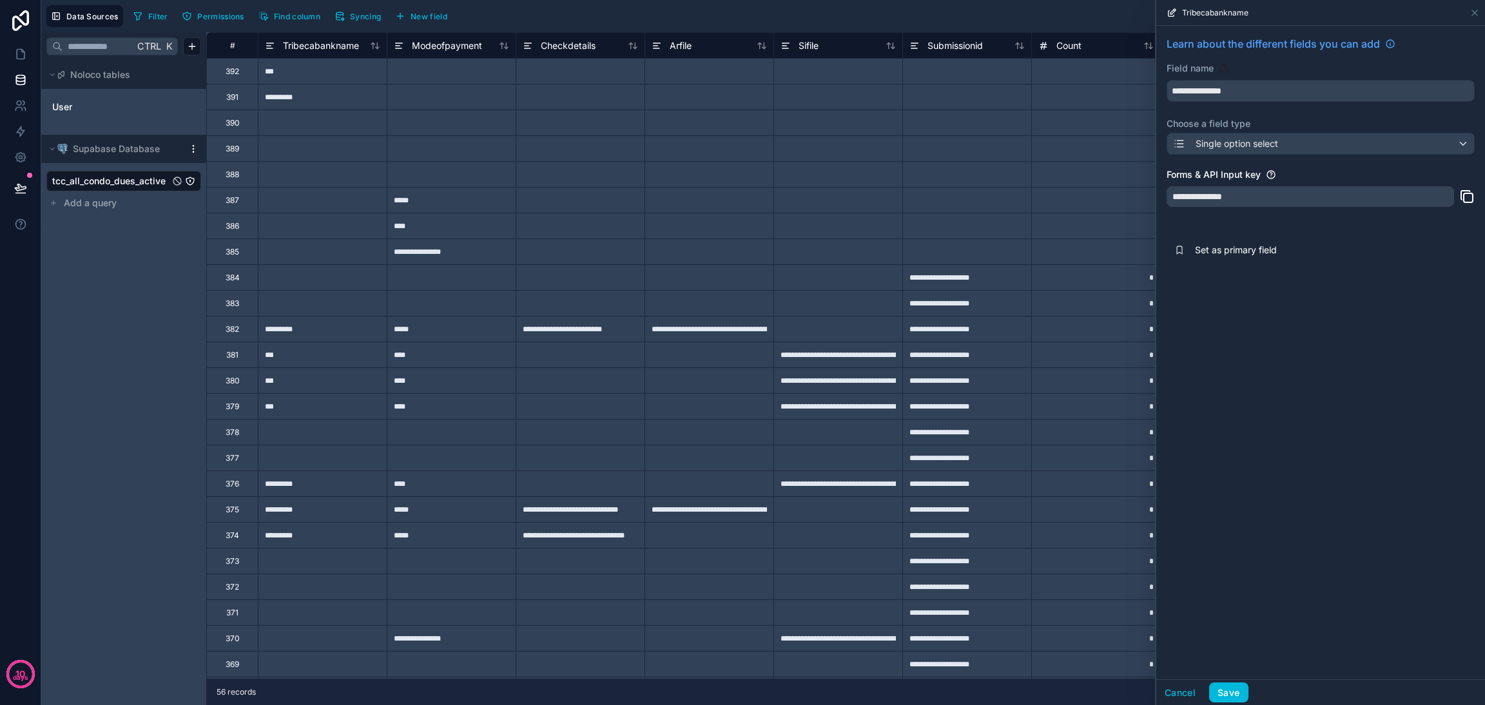
click at [1231, 689] on button "Save" at bounding box center [1229, 693] width 39 height 21
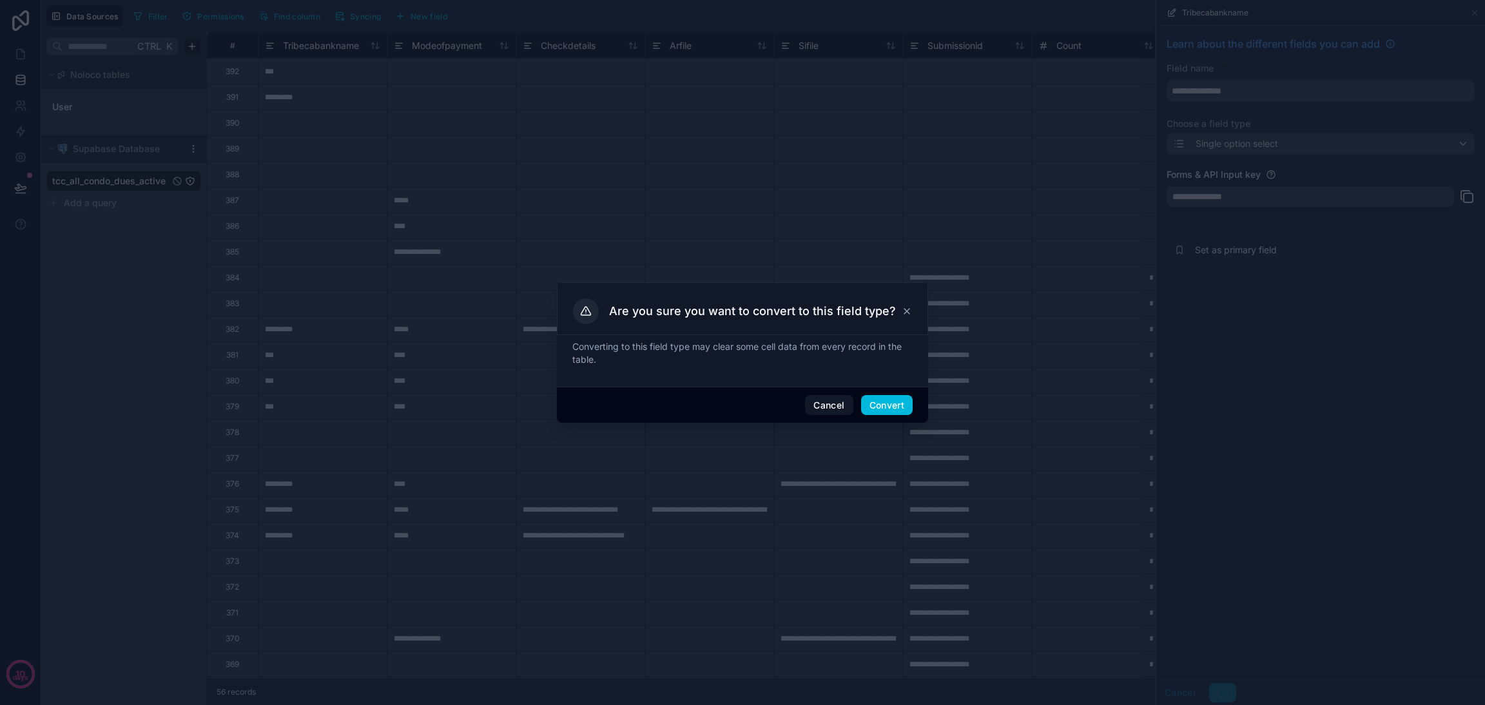
click at [876, 406] on button "Convert" at bounding box center [887, 405] width 52 height 21
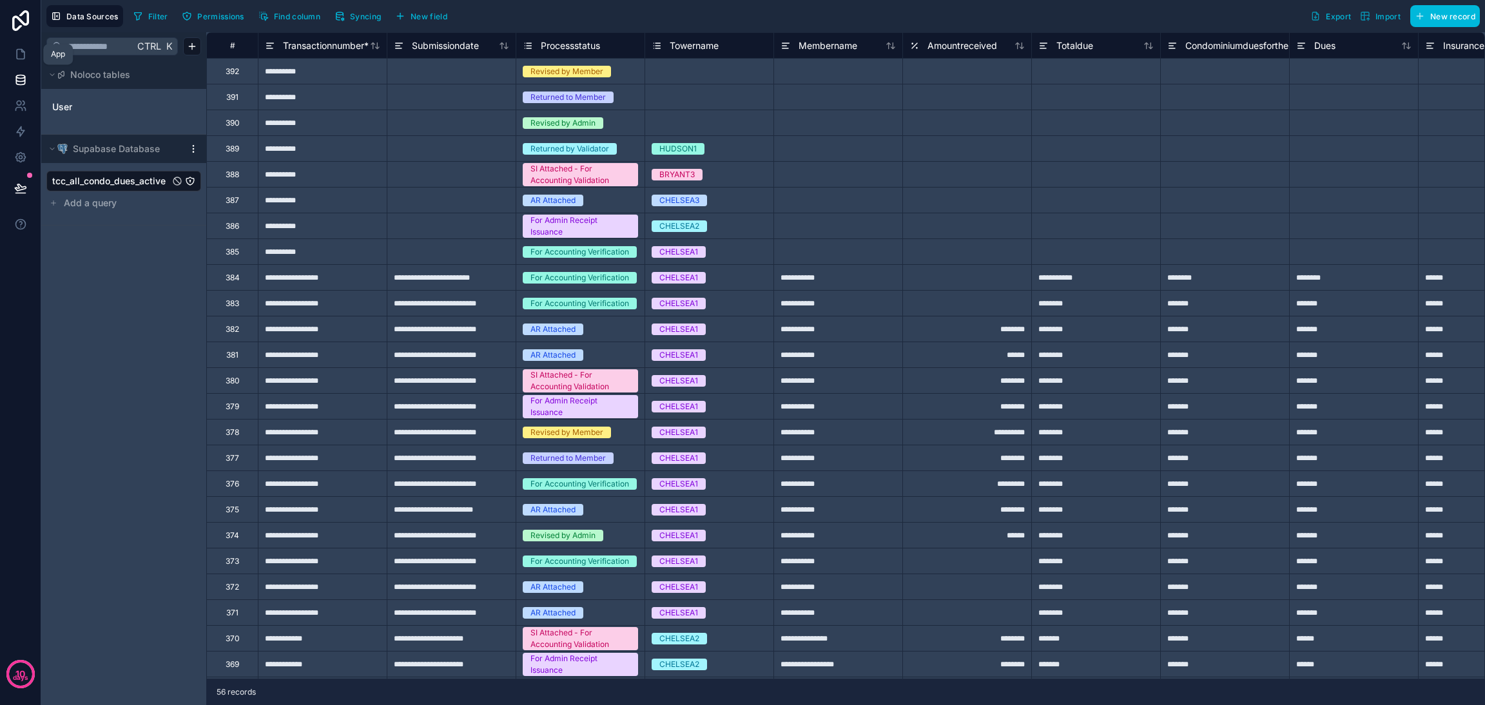
click at [16, 62] on link at bounding box center [20, 54] width 41 height 26
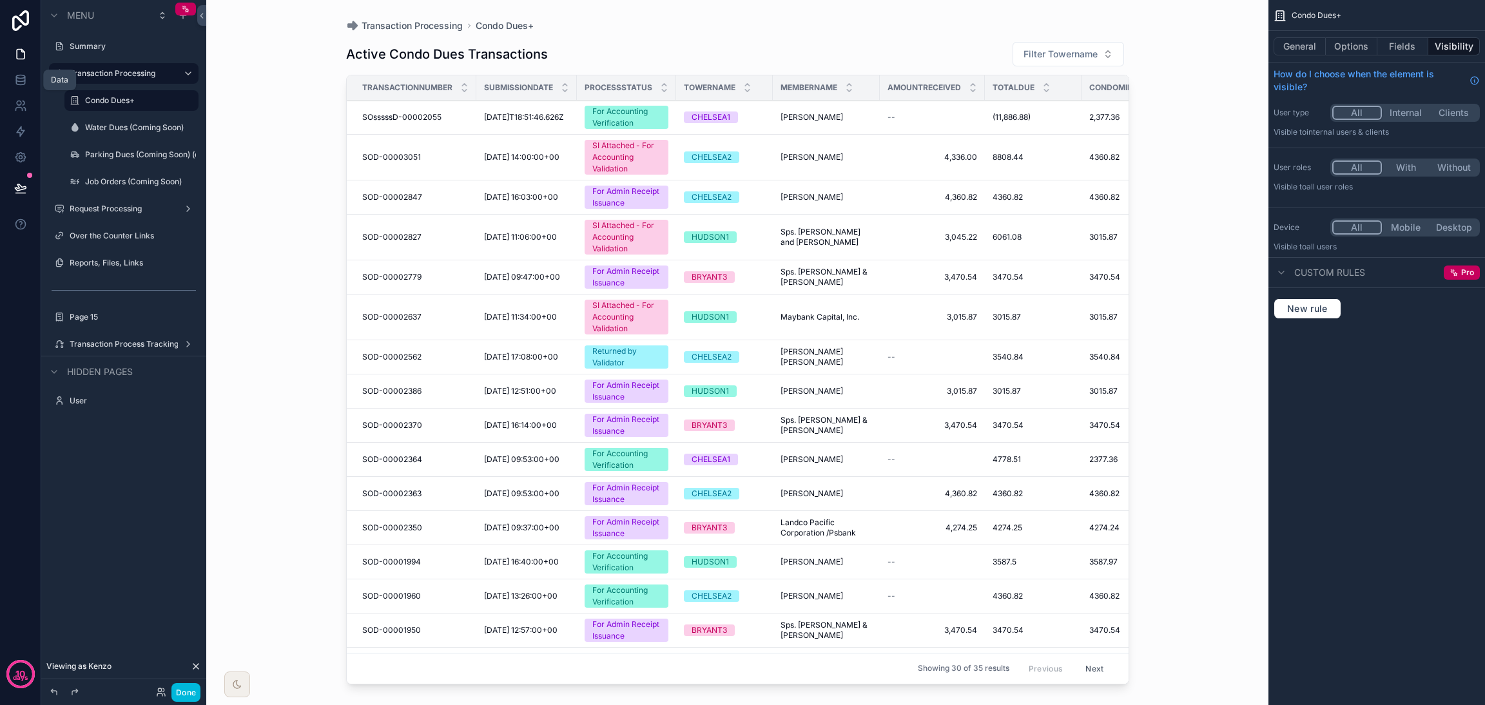
click at [16, 80] on icon at bounding box center [20, 82] width 8 height 5
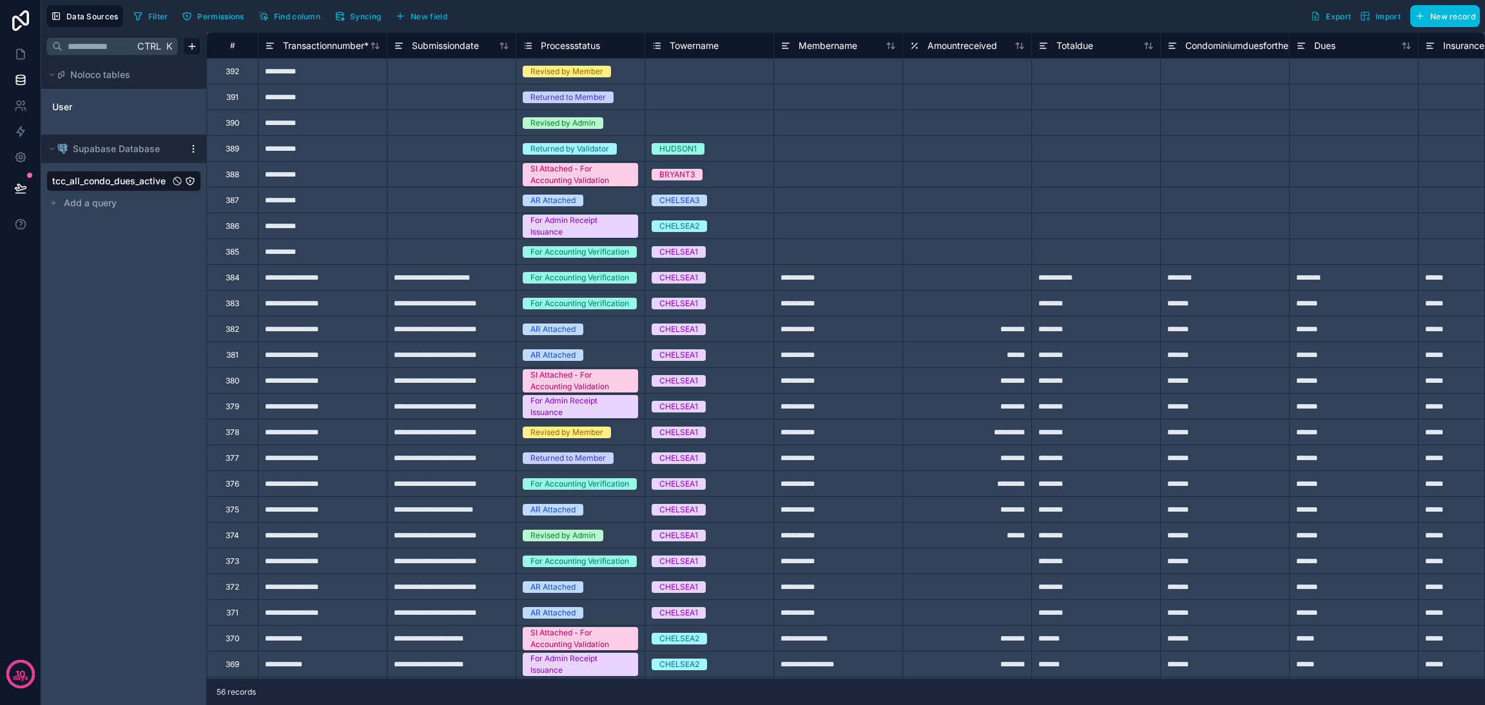
click at [285, 14] on span "Find column" at bounding box center [297, 17] width 46 height 10
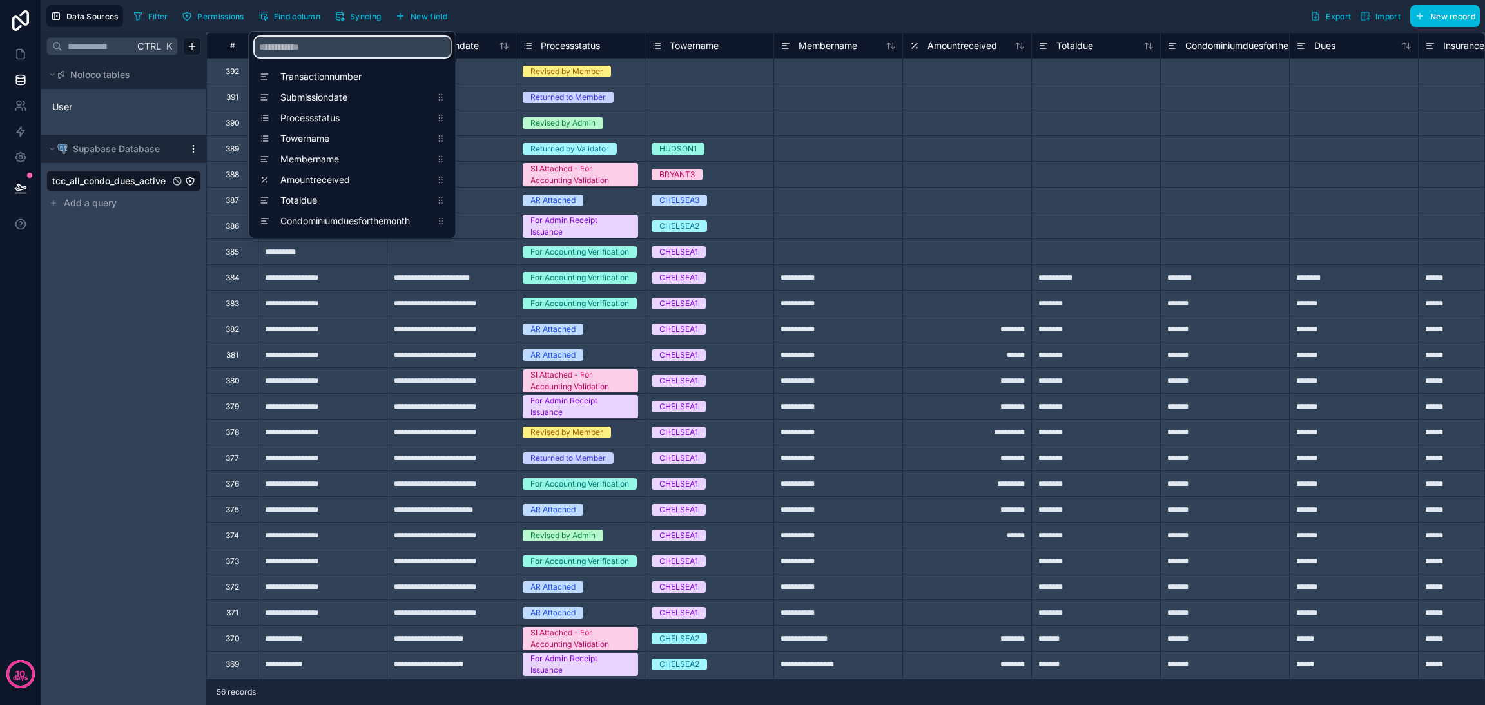
click at [308, 43] on input "scrollable content" at bounding box center [353, 47] width 196 height 21
type input "****"
click at [355, 161] on span "Modeofpayment" at bounding box center [355, 159] width 151 height 13
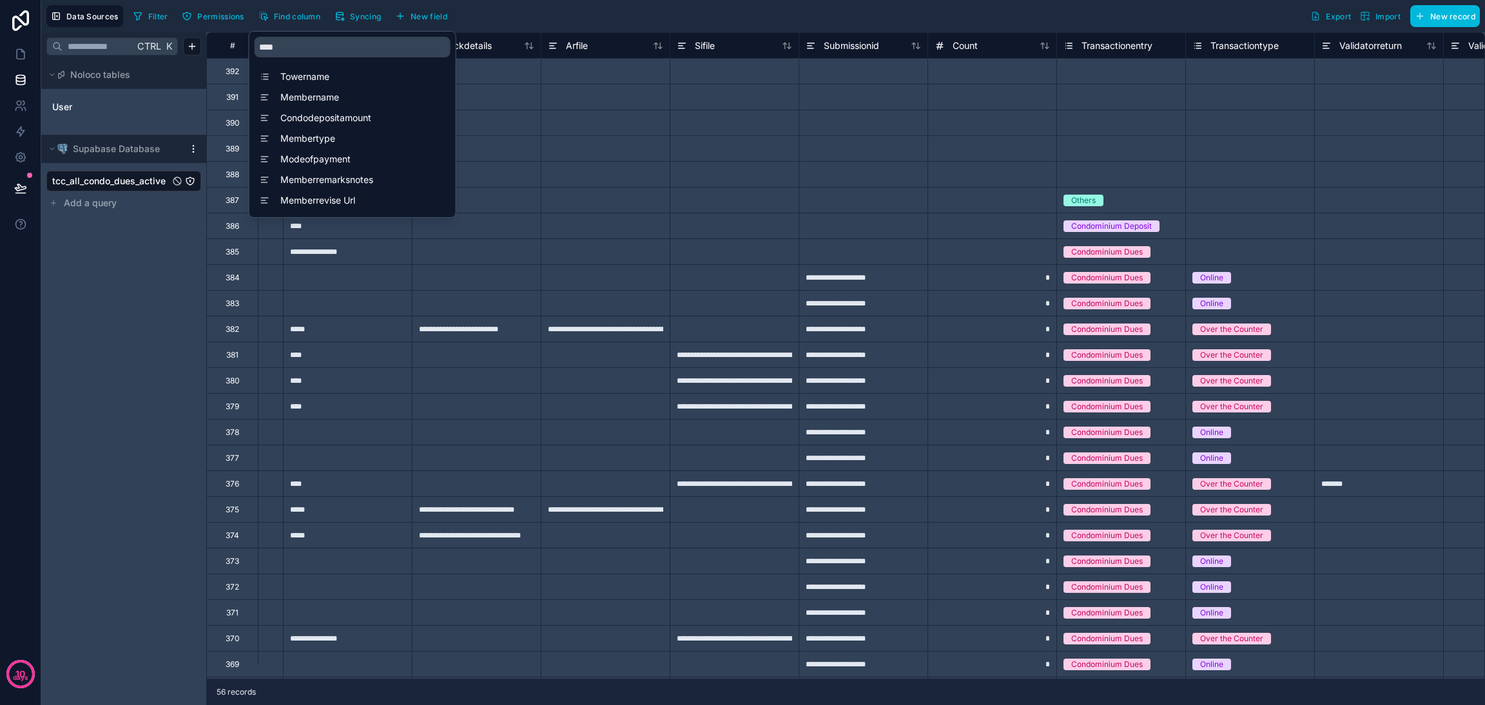
scroll to position [0, 4513]
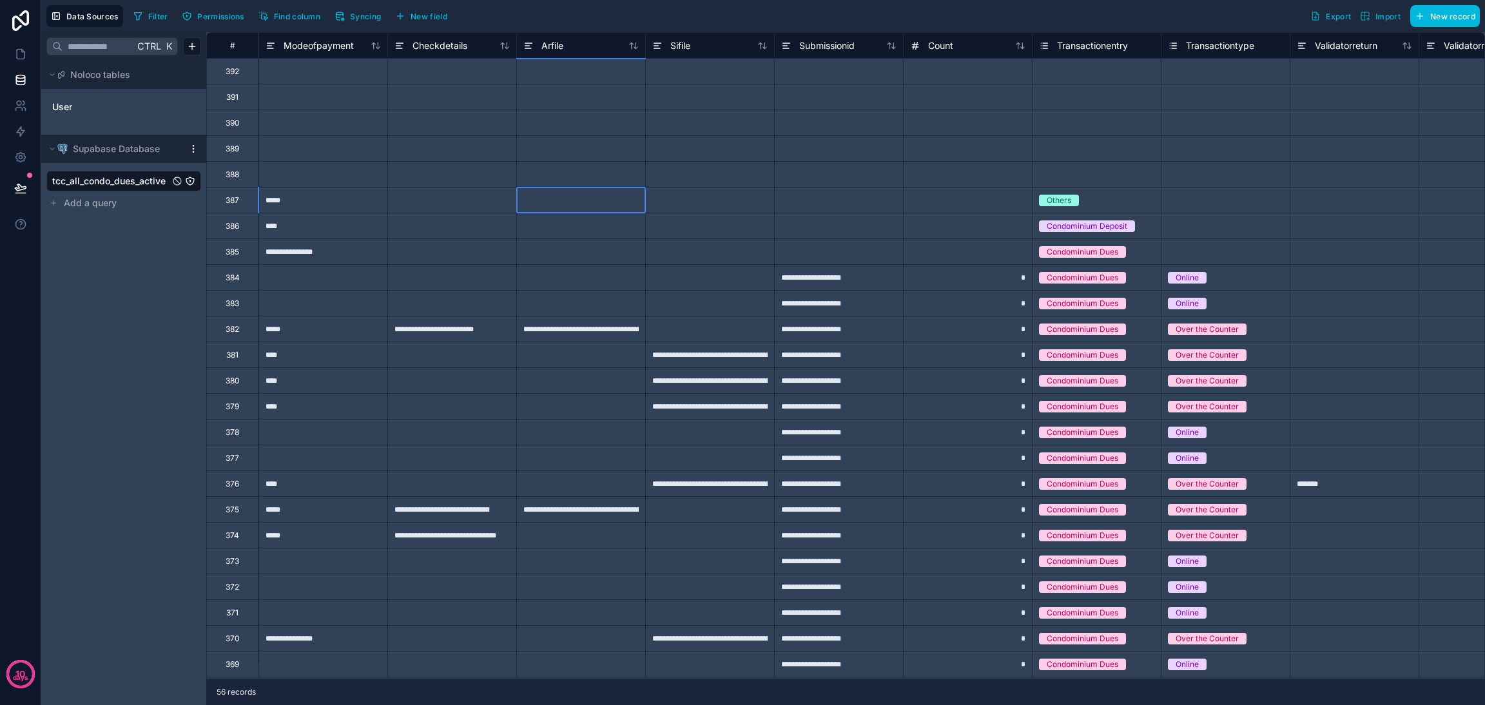
click at [553, 202] on div at bounding box center [580, 200] width 129 height 26
click at [270, 43] on icon at bounding box center [271, 43] width 7 height 0
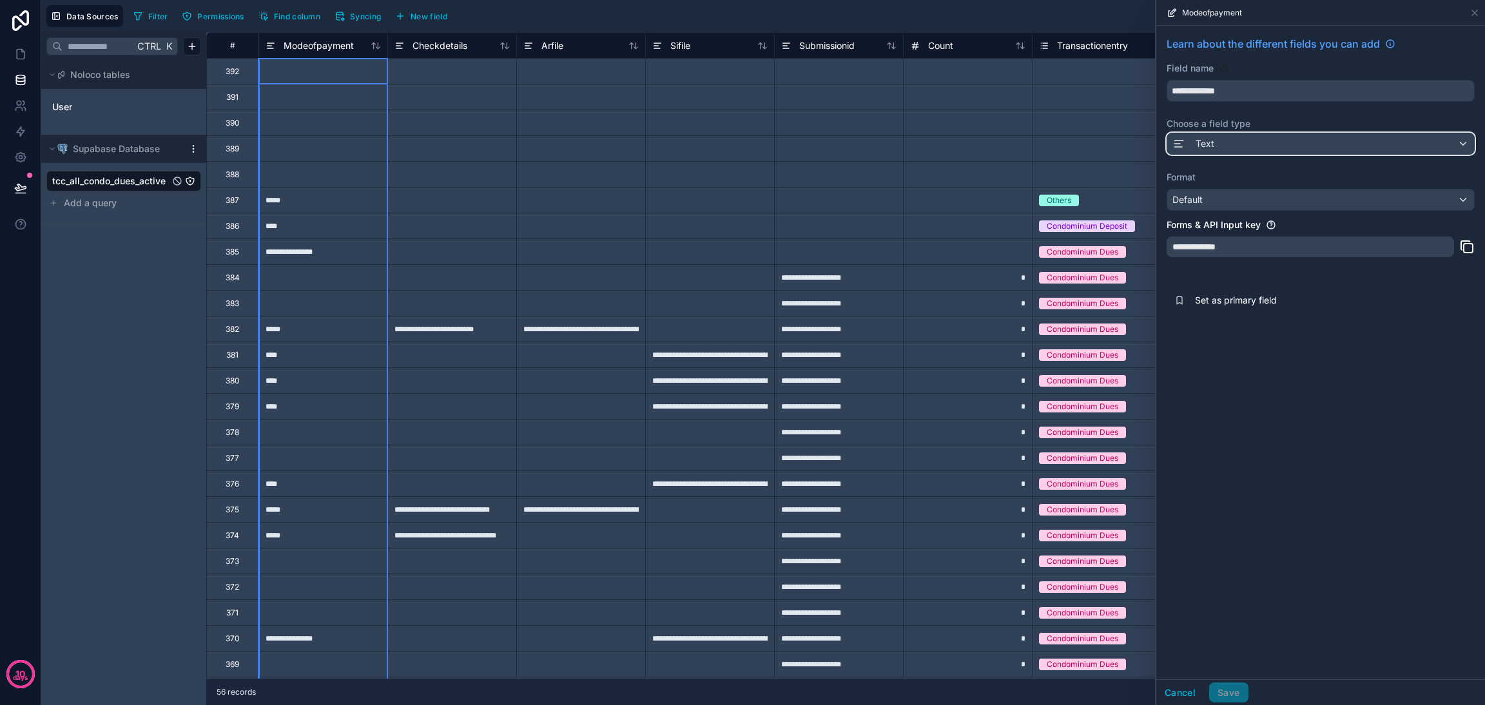
click at [1268, 147] on div "Text" at bounding box center [1321, 143] width 307 height 21
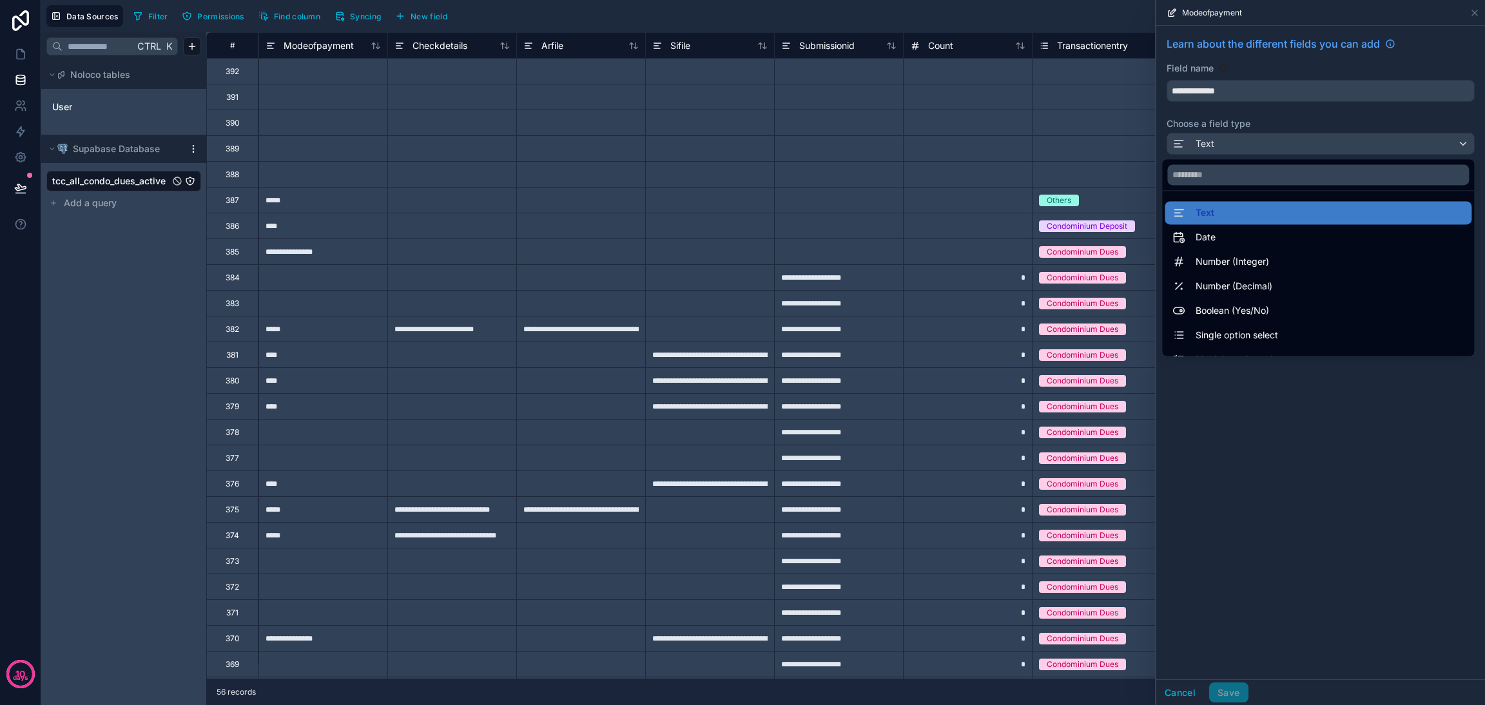
click at [1246, 328] on span "Single option select" at bounding box center [1237, 335] width 83 height 15
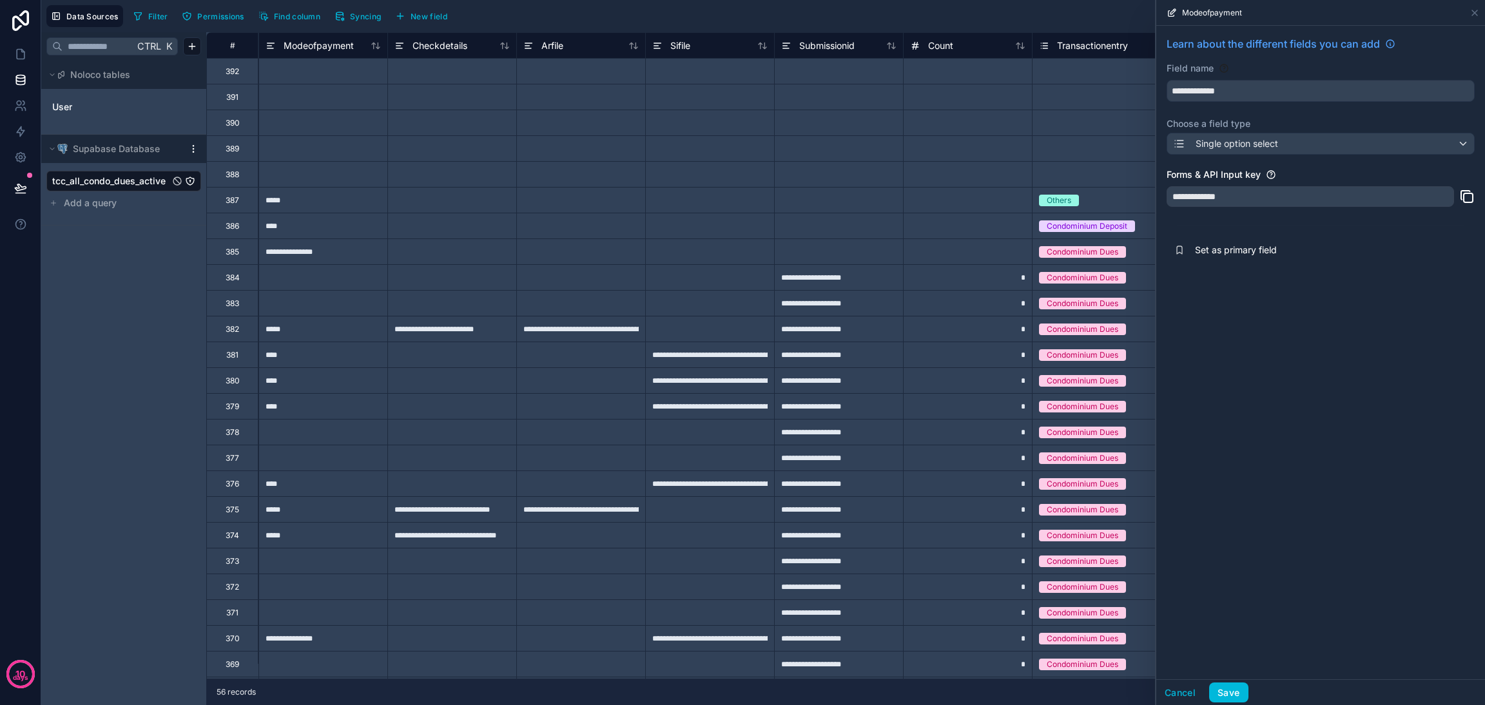
click at [1239, 690] on button "Save" at bounding box center [1229, 693] width 39 height 21
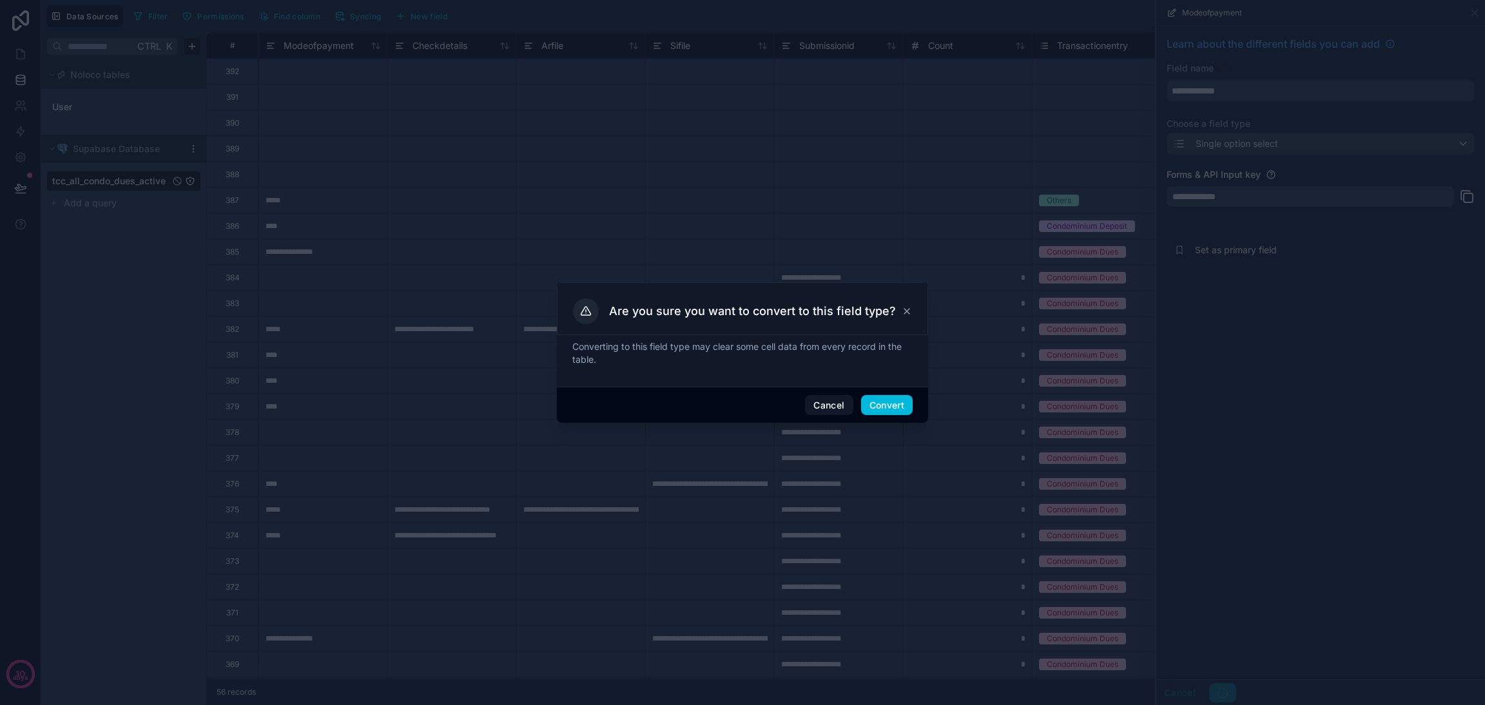
click at [885, 399] on button "Convert" at bounding box center [887, 405] width 52 height 21
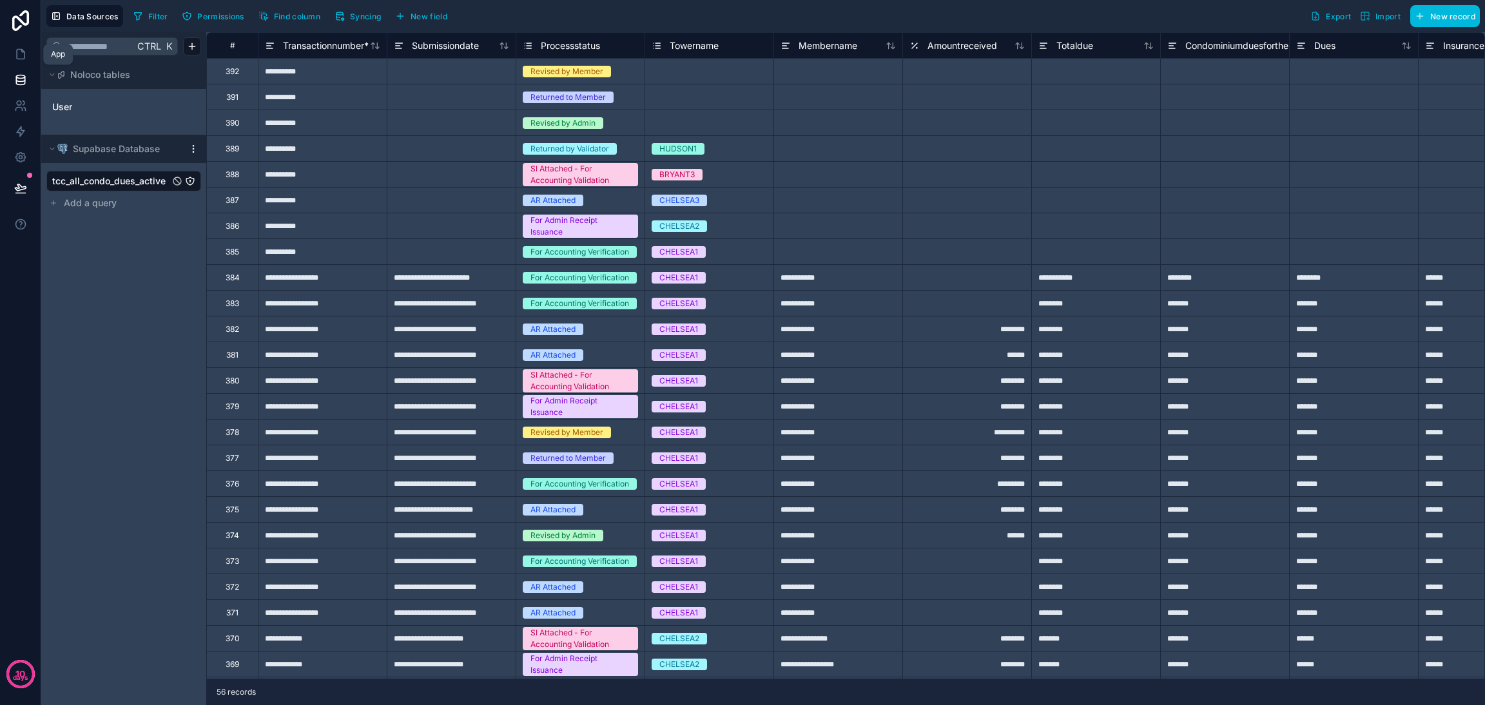
drag, startPoint x: 17, startPoint y: 51, endPoint x: 25, endPoint y: 58, distance: 11.0
click at [17, 51] on icon at bounding box center [20, 54] width 13 height 13
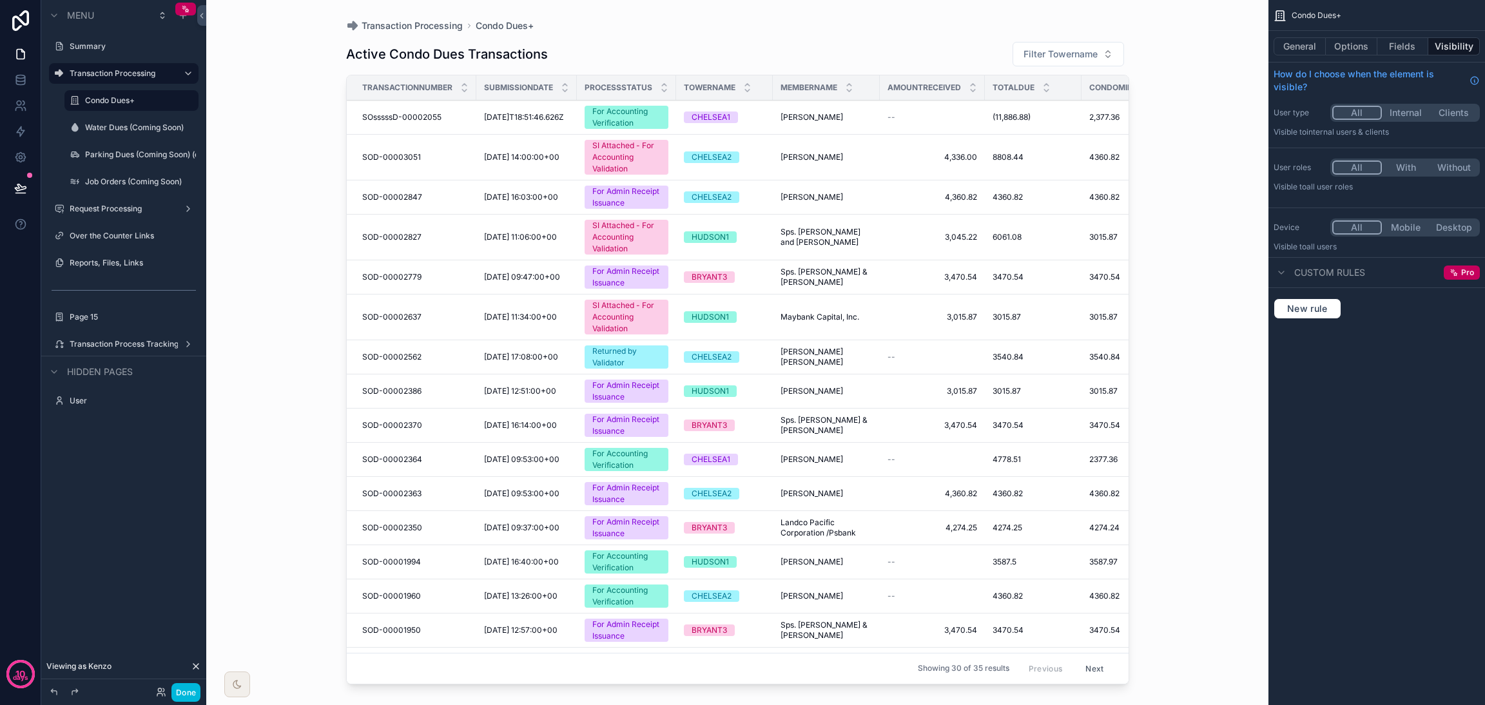
click at [609, 135] on div "scrollable content" at bounding box center [738, 345] width 825 height 690
click at [616, 159] on div "SI Attached - For Accounting Validation" at bounding box center [627, 157] width 68 height 35
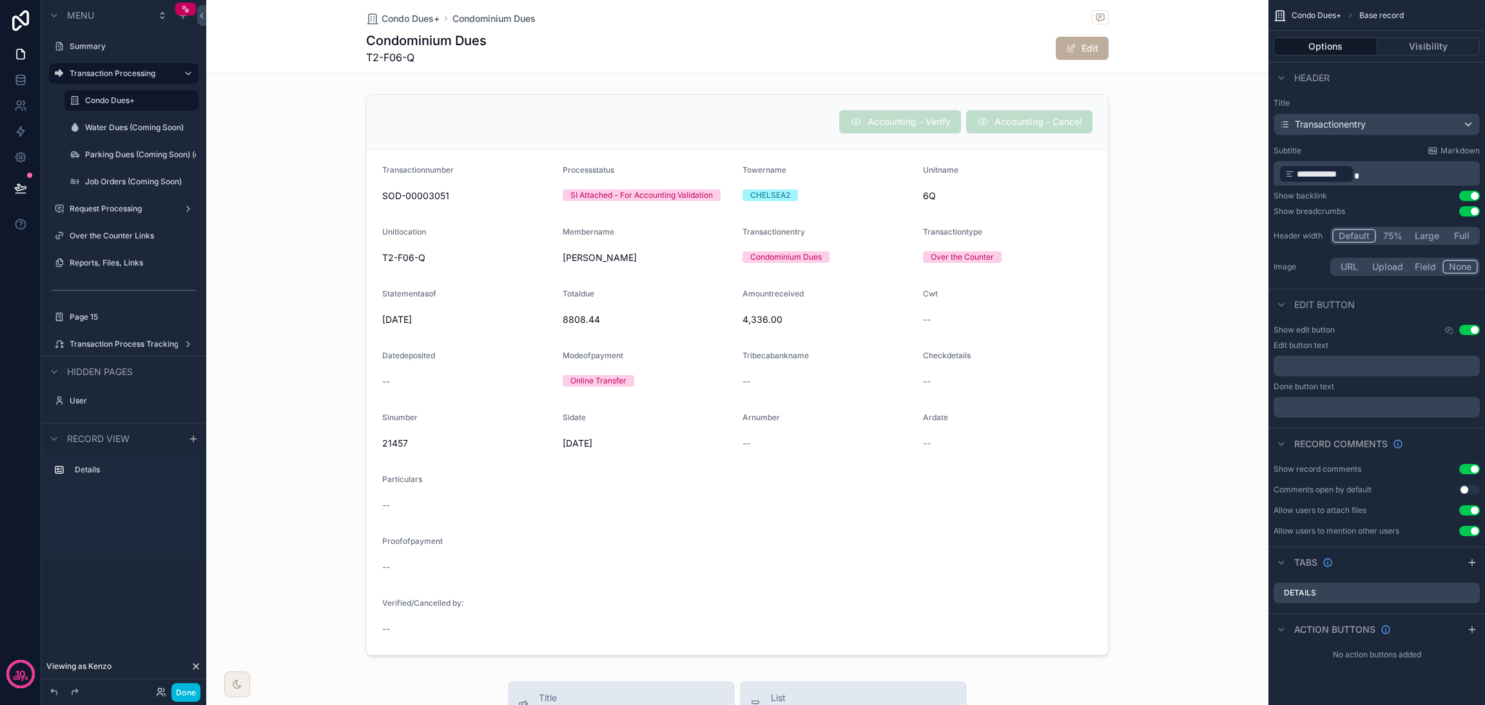
click at [130, 96] on label "Condo Dues+" at bounding box center [138, 100] width 106 height 10
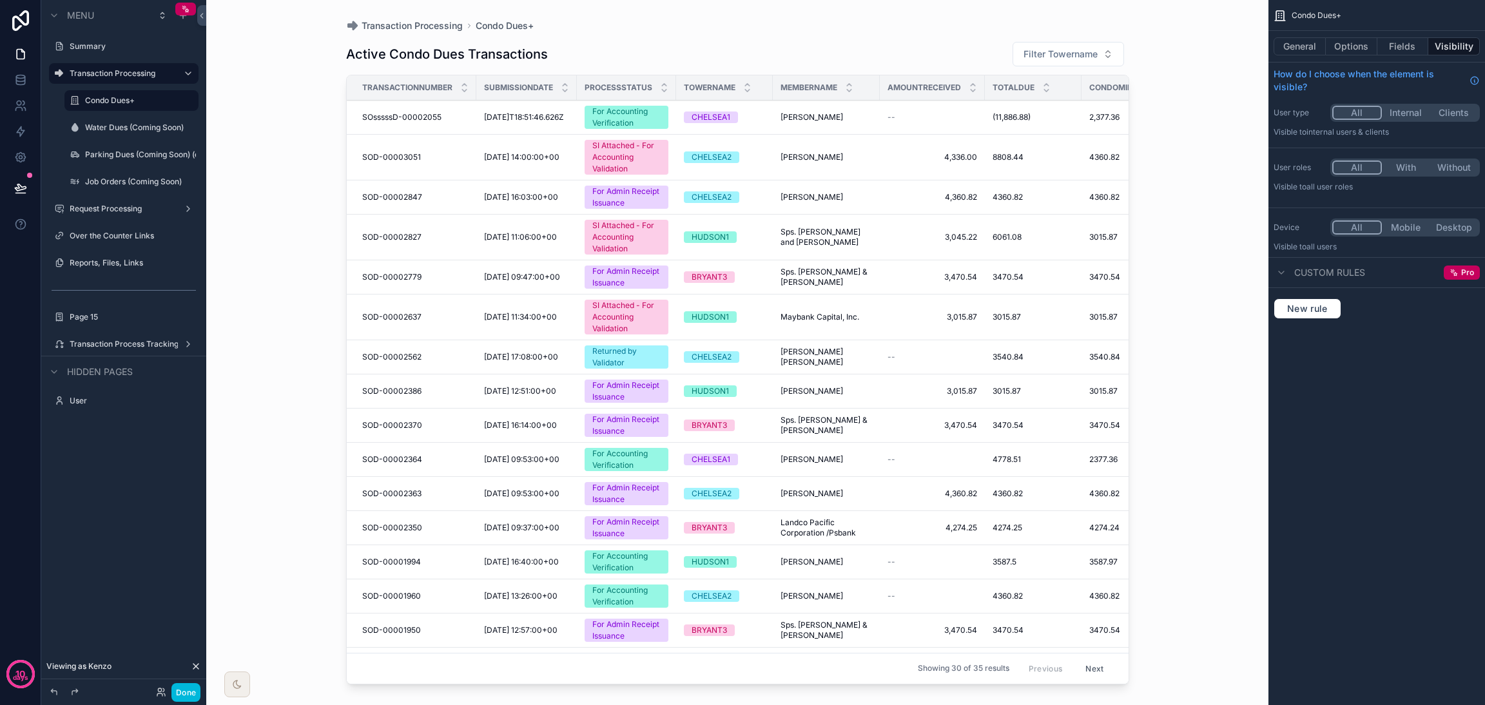
click at [649, 116] on div "For Accounting Verification" at bounding box center [627, 117] width 68 height 23
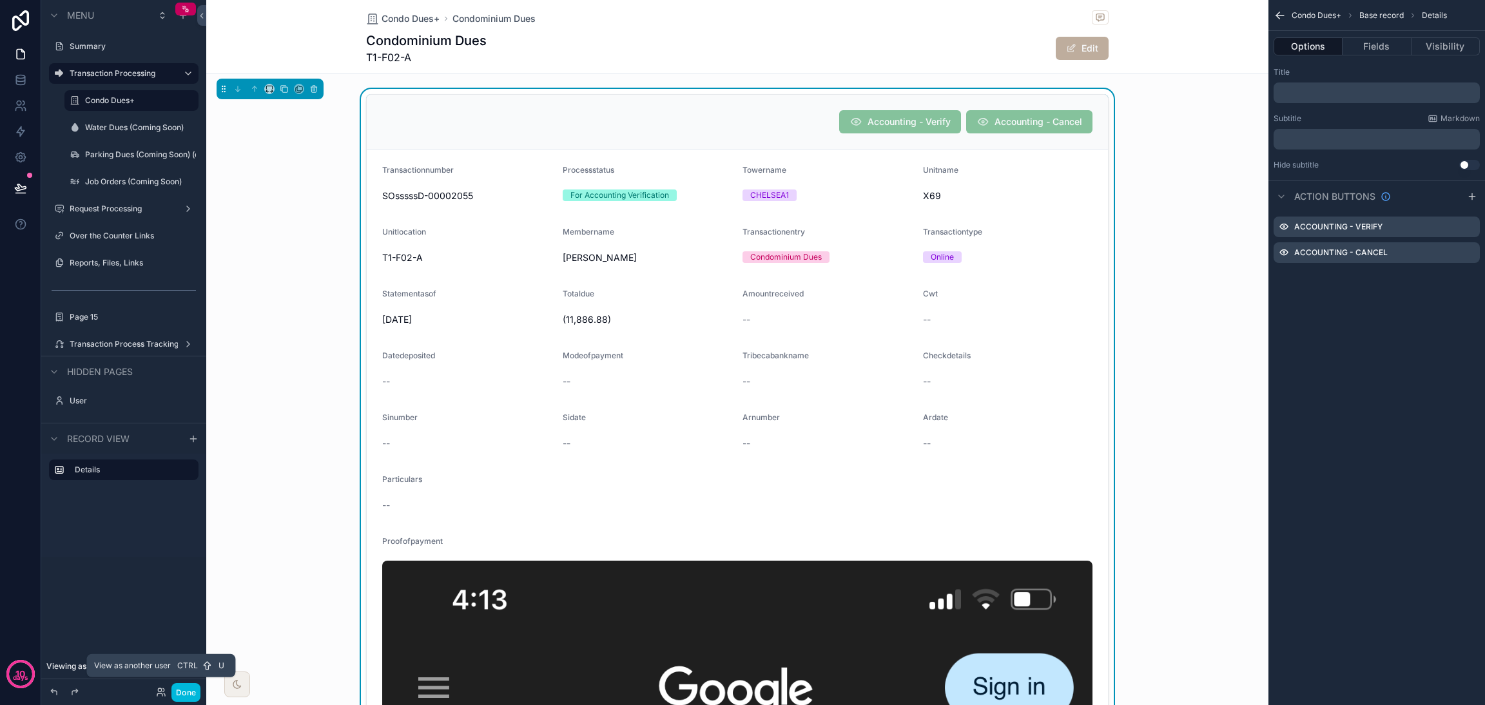
click at [161, 688] on icon at bounding box center [161, 692] width 10 height 10
click at [0, 0] on icon "scrollable content" at bounding box center [0, 0] width 0 height 0
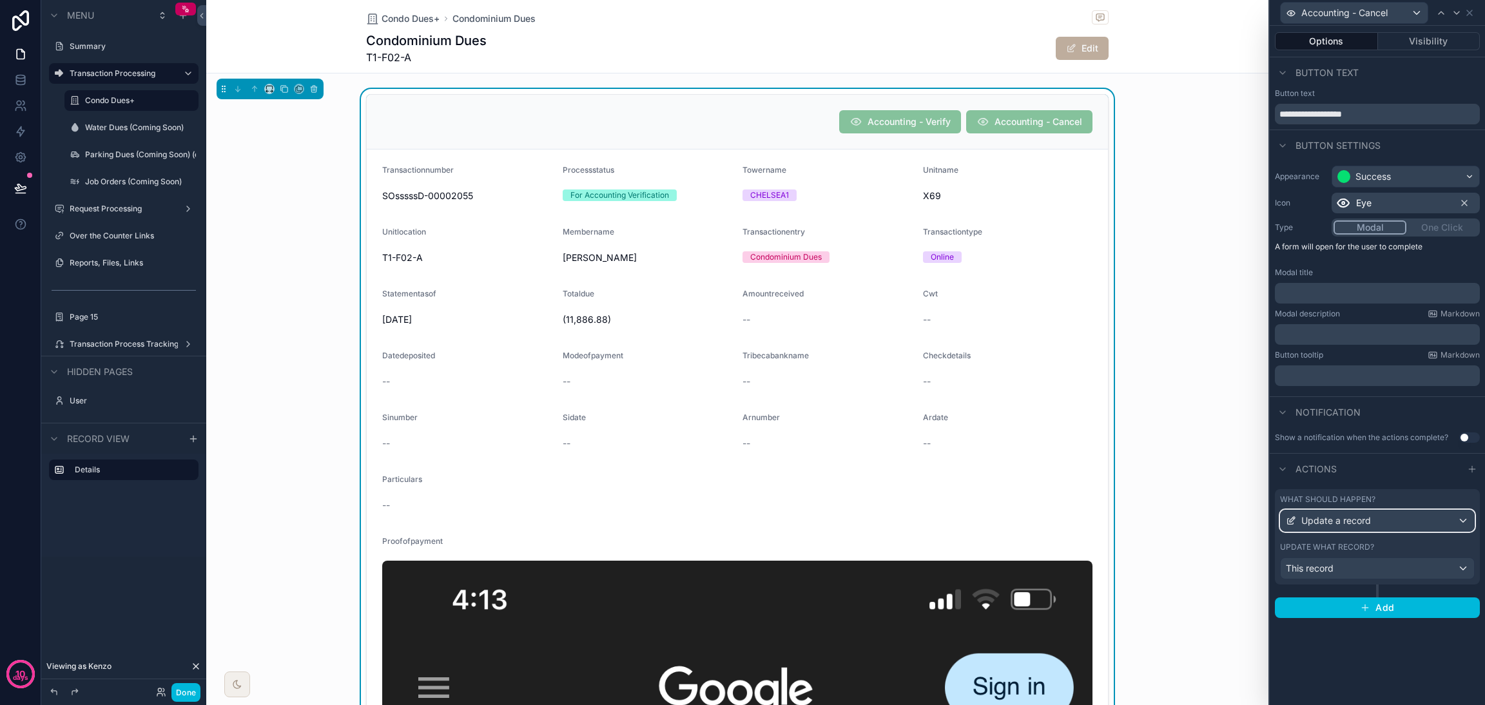
click at [1404, 522] on div "Update a record" at bounding box center [1377, 521] width 193 height 21
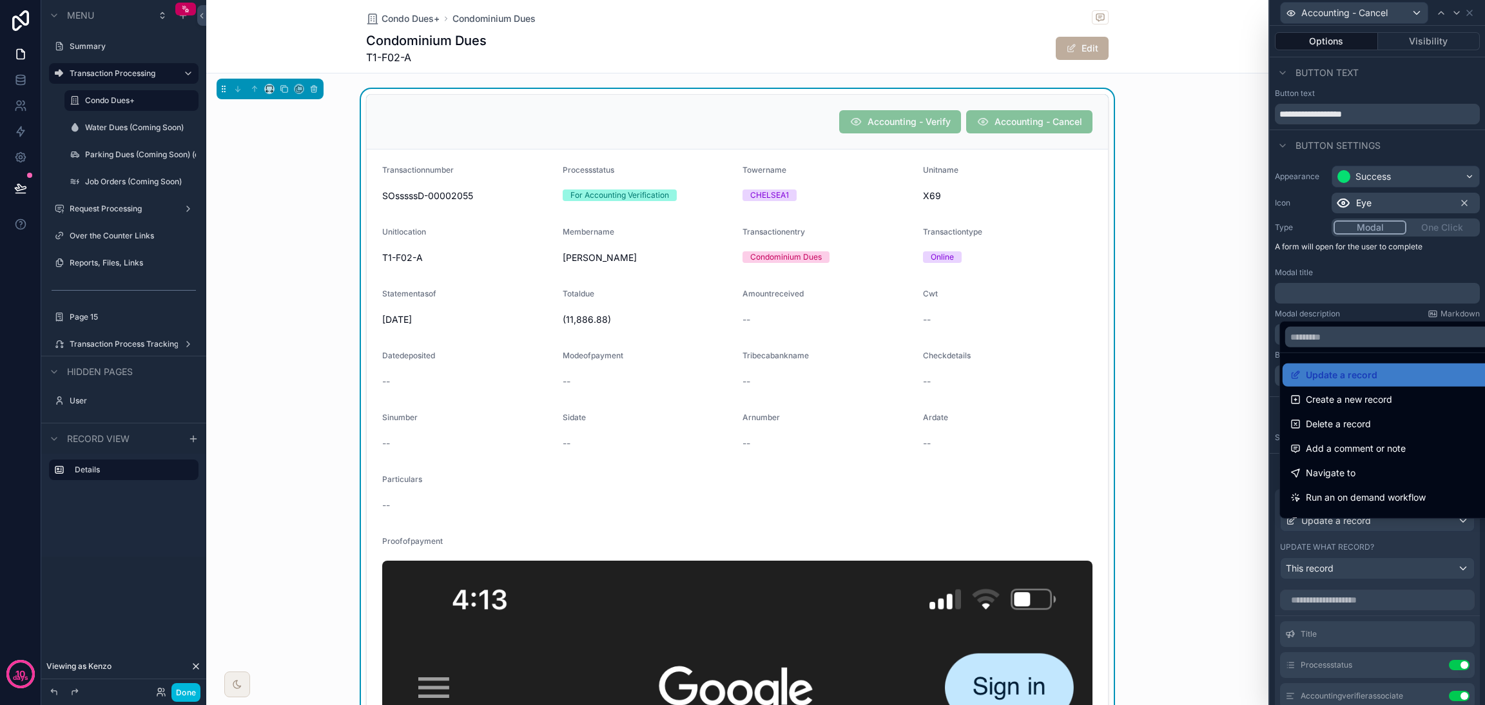
click at [1399, 529] on div at bounding box center [1377, 352] width 215 height 705
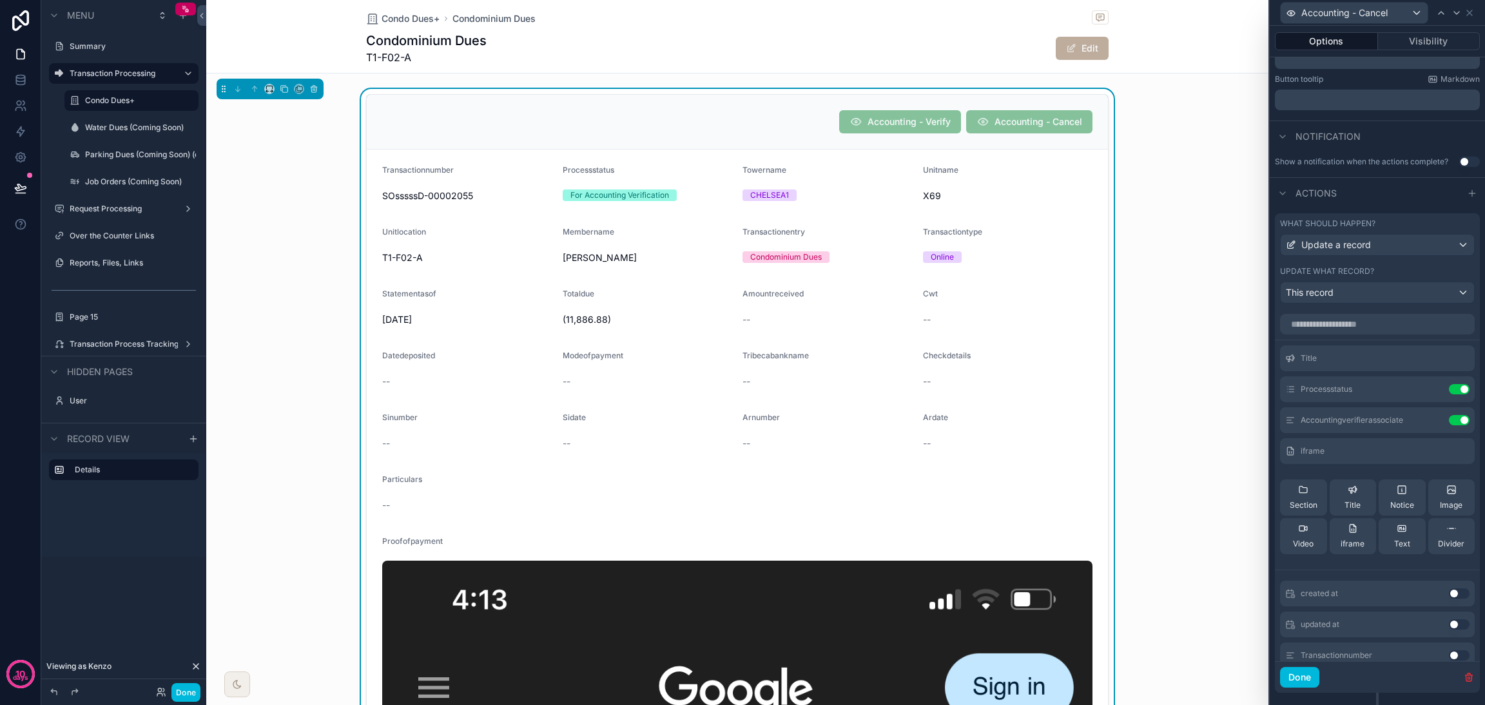
scroll to position [312, 0]
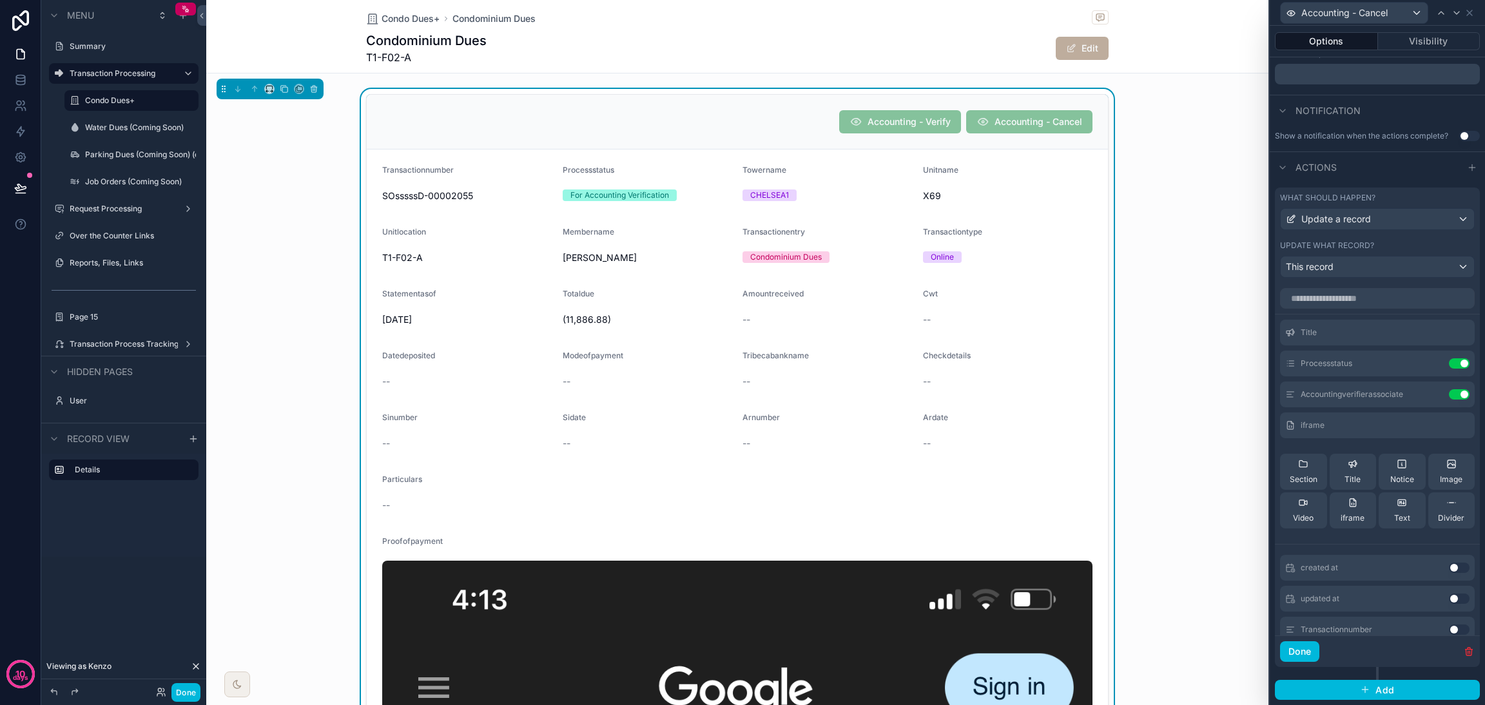
click at [0, 0] on icon at bounding box center [0, 0] width 0 height 0
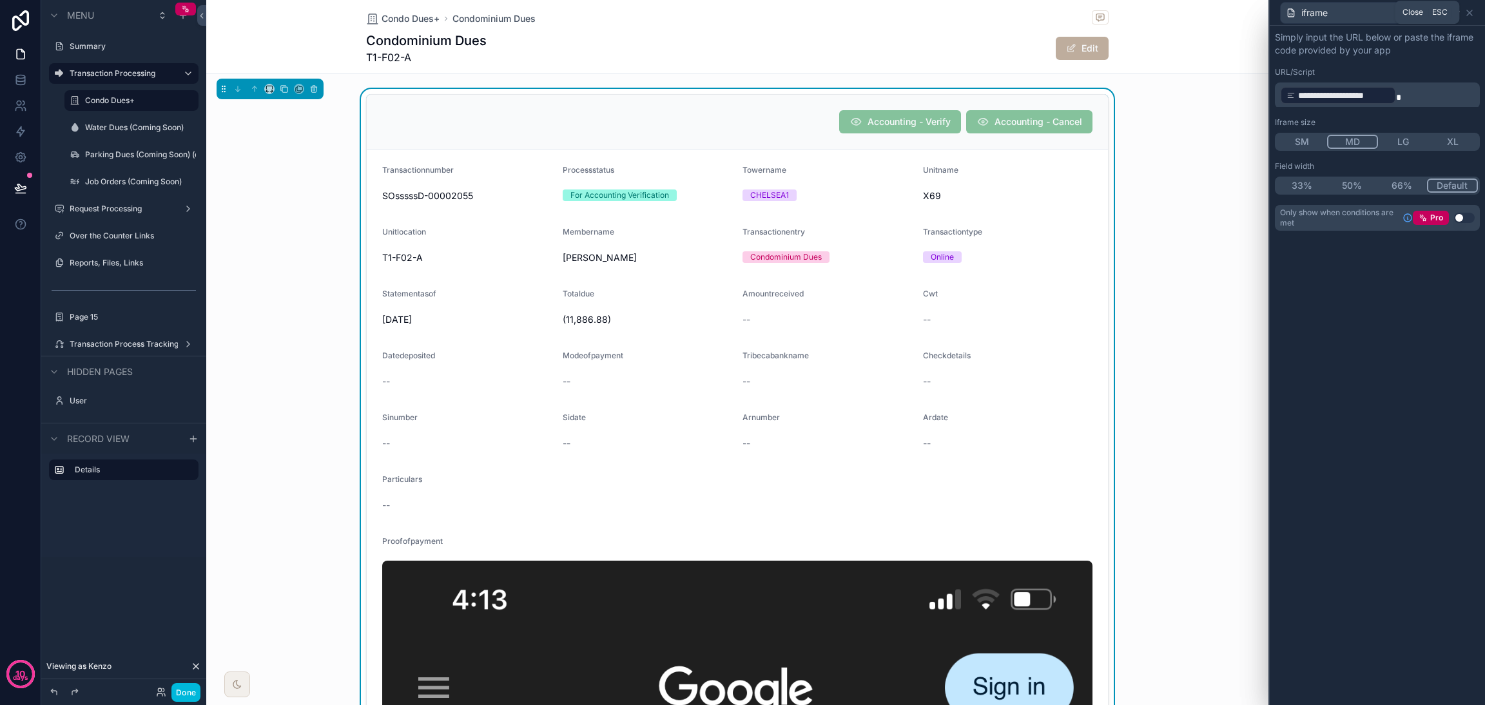
click at [1472, 13] on icon at bounding box center [1470, 13] width 10 height 10
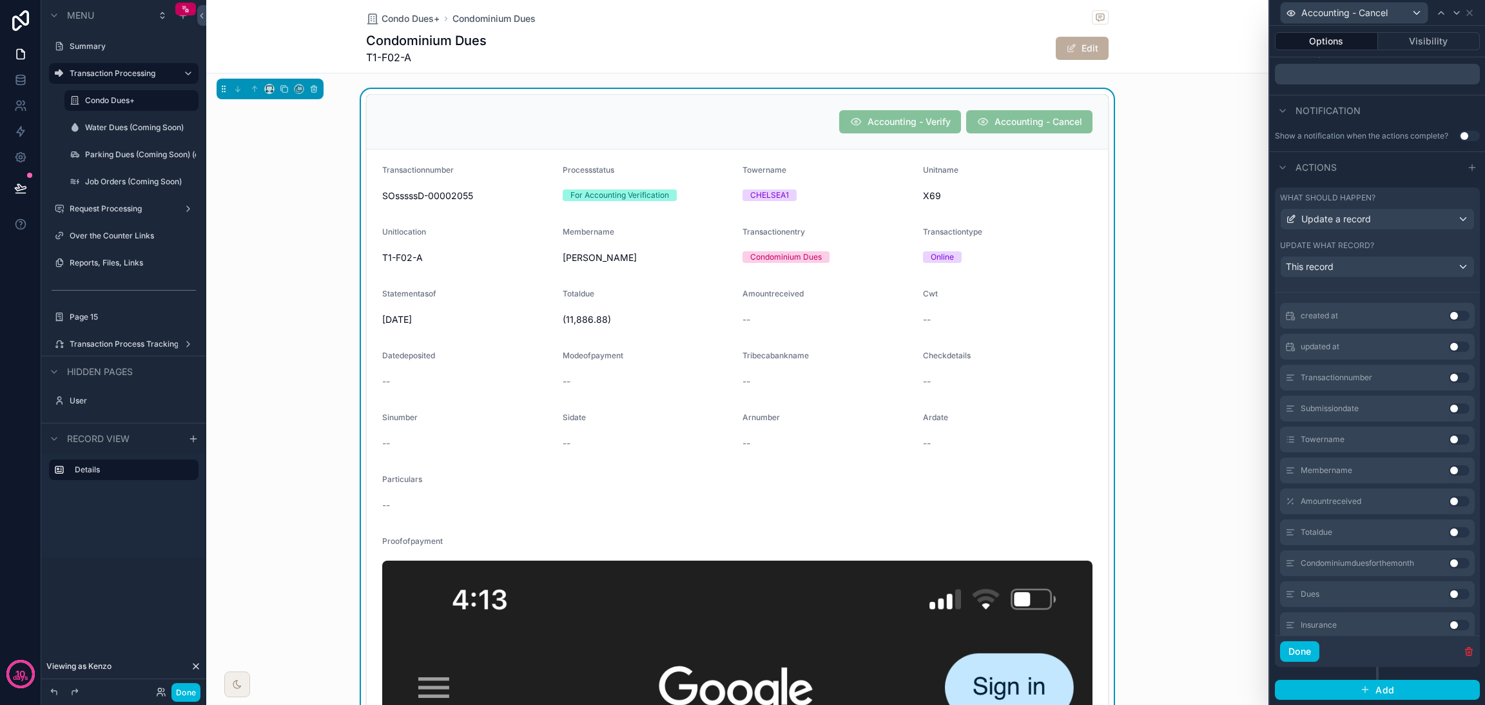
scroll to position [97, 0]
click at [1310, 655] on button "Done" at bounding box center [1299, 652] width 39 height 21
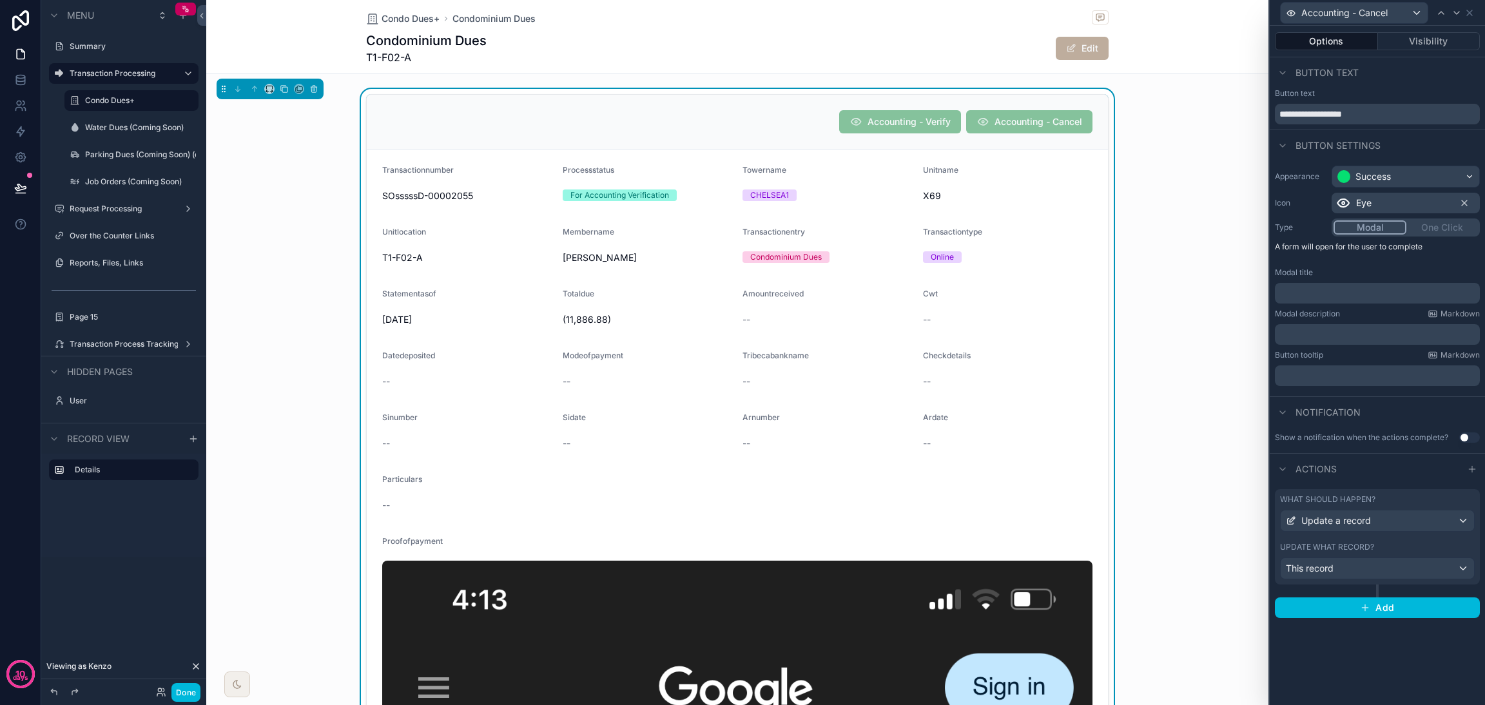
click at [195, 689] on button "Done" at bounding box center [186, 692] width 29 height 19
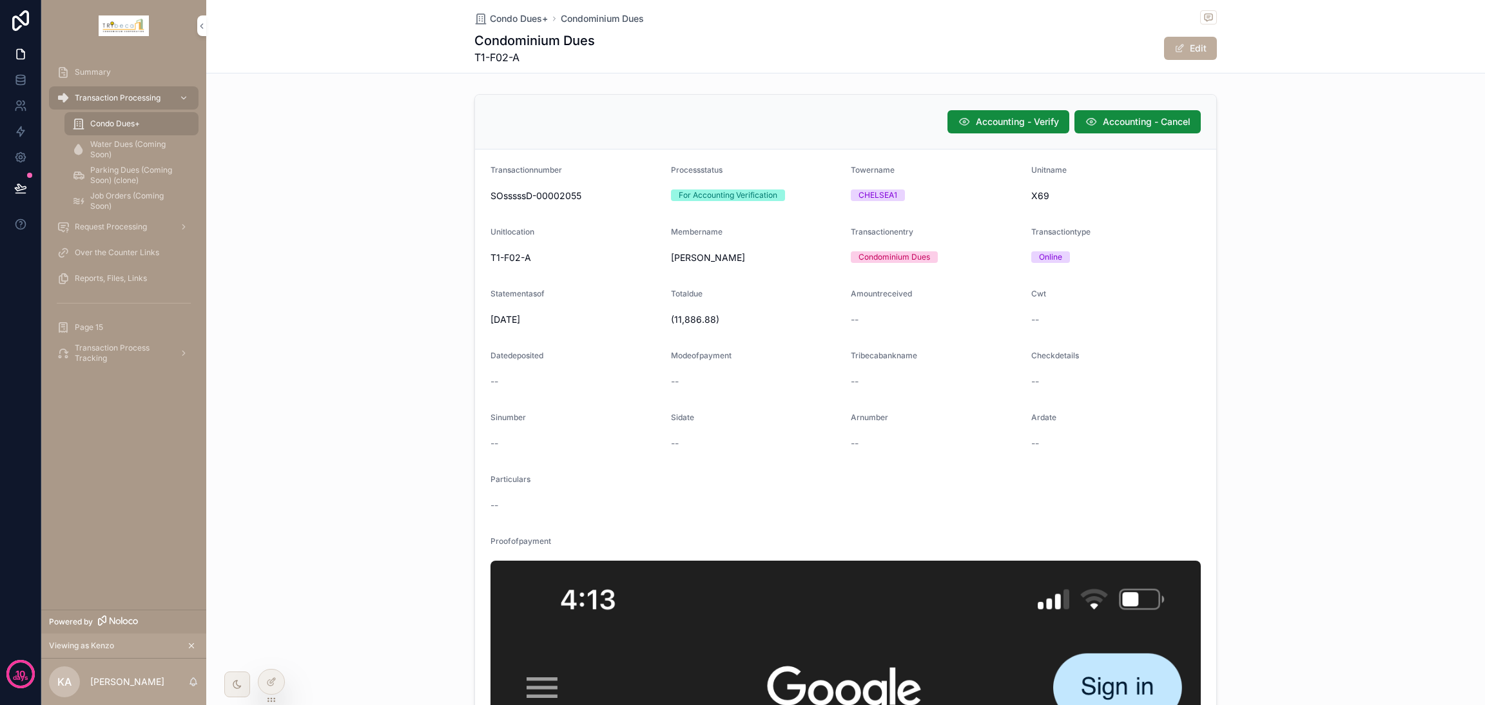
click at [1133, 117] on span "Accounting - Cancel" at bounding box center [1147, 121] width 88 height 13
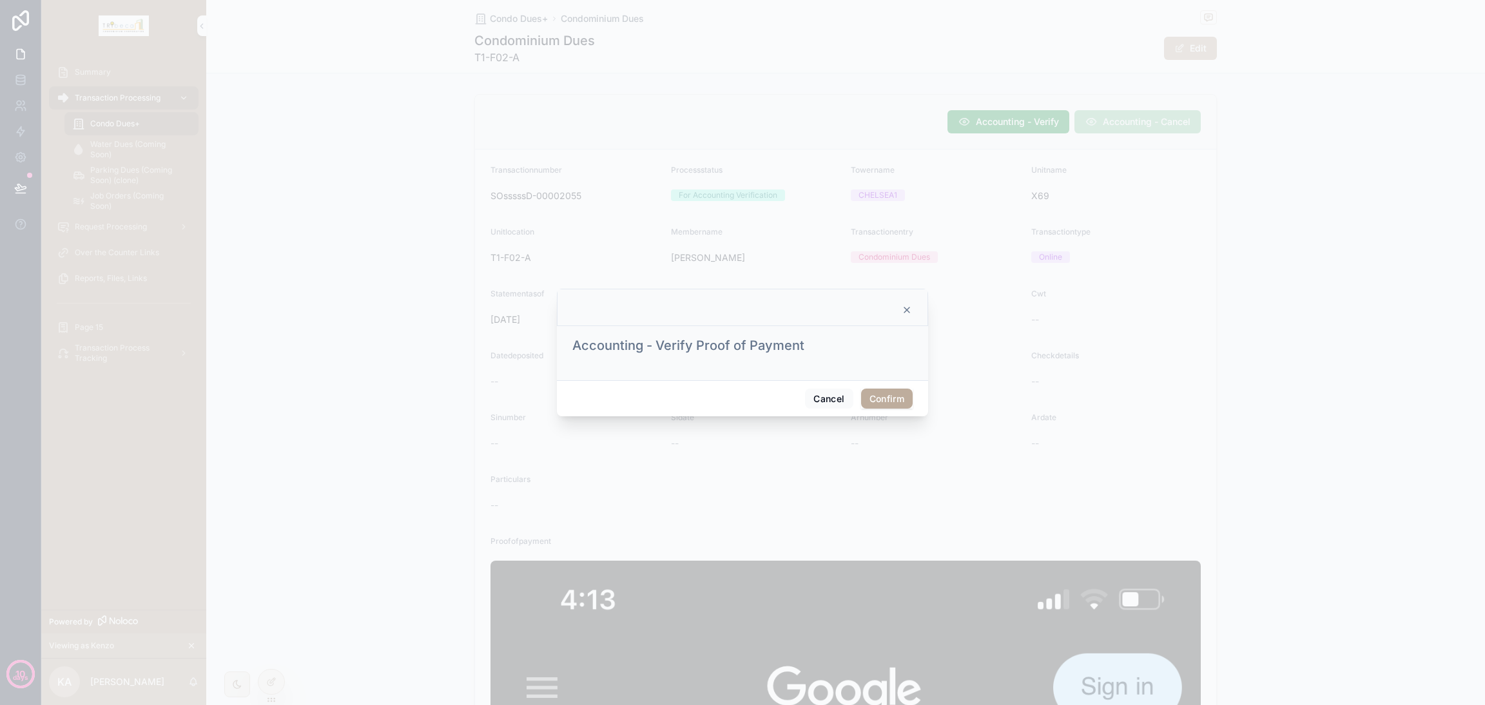
click at [881, 399] on button "Confirm" at bounding box center [887, 399] width 52 height 21
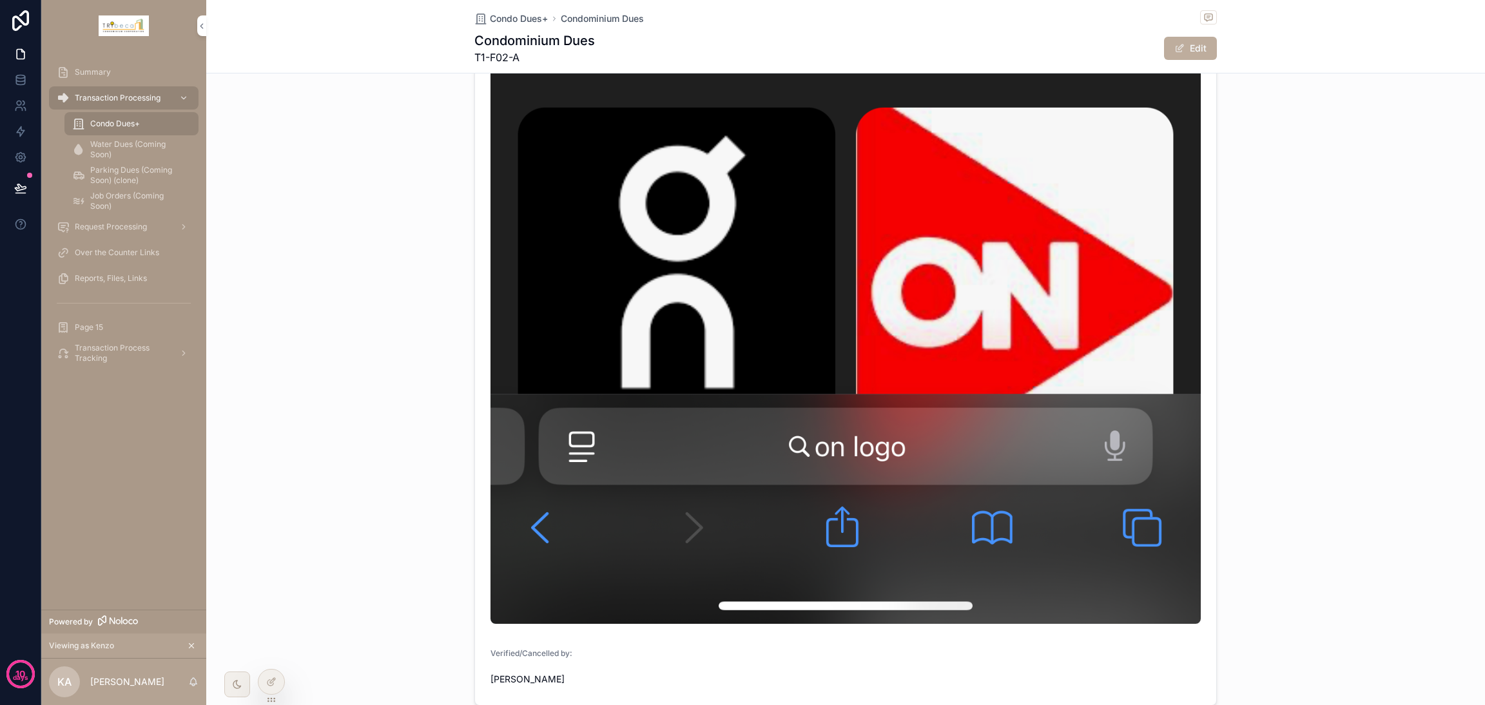
scroll to position [1540, 0]
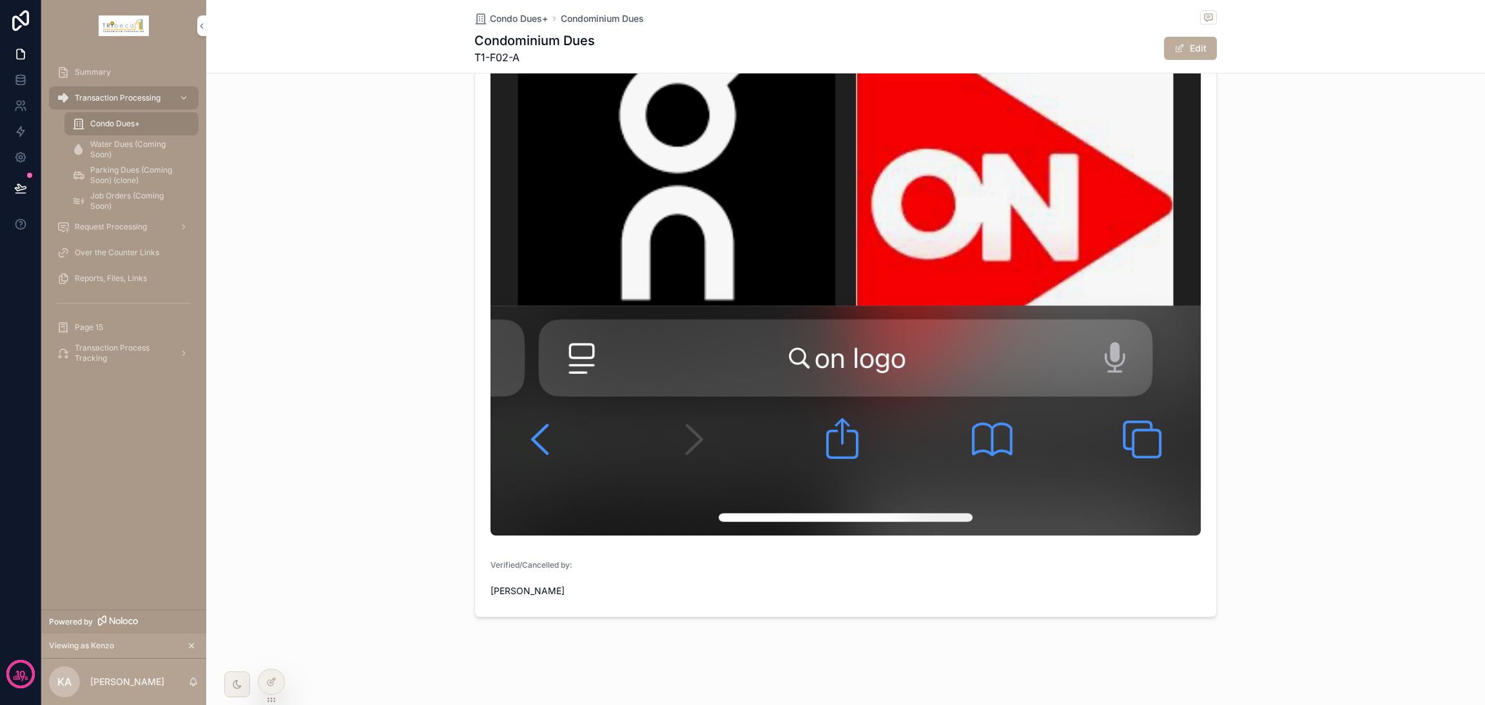
click at [270, 687] on icon at bounding box center [271, 682] width 10 height 10
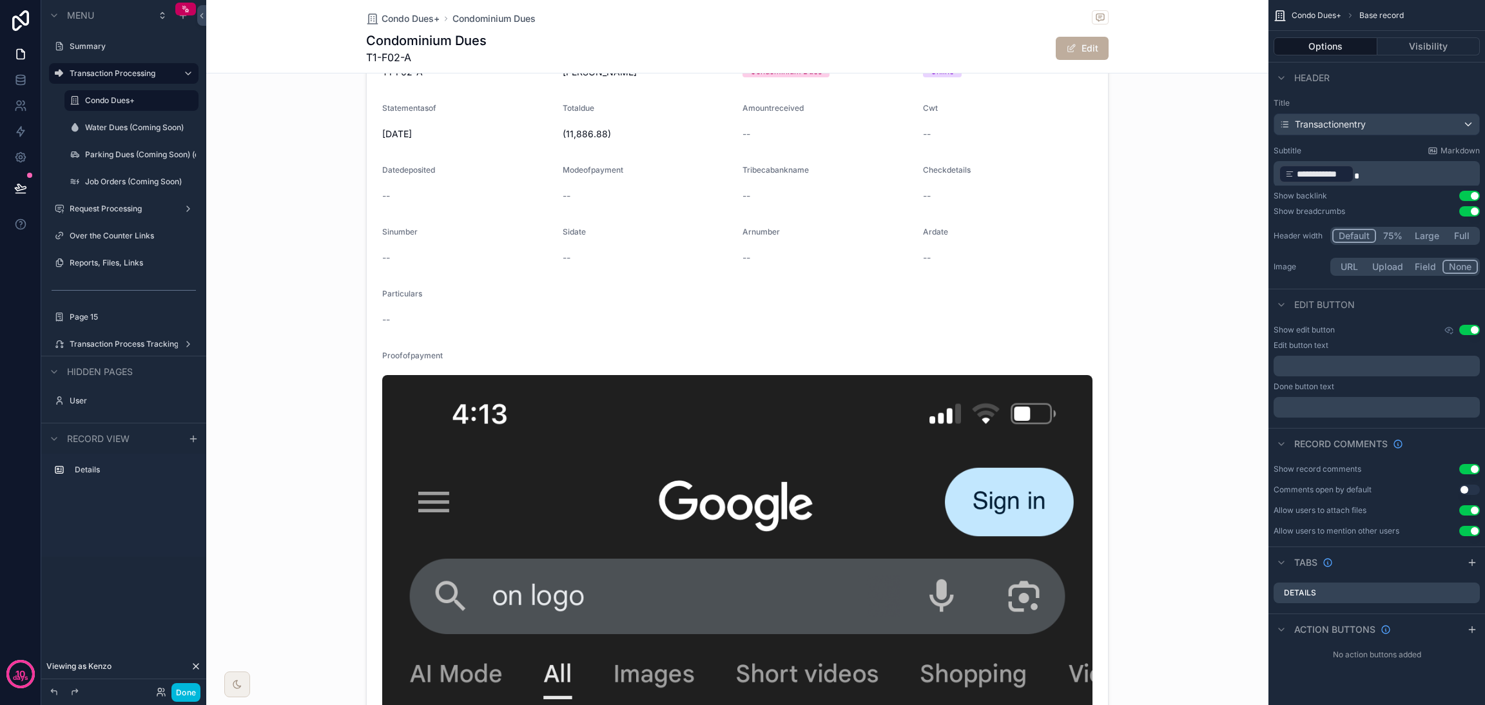
scroll to position [0, 0]
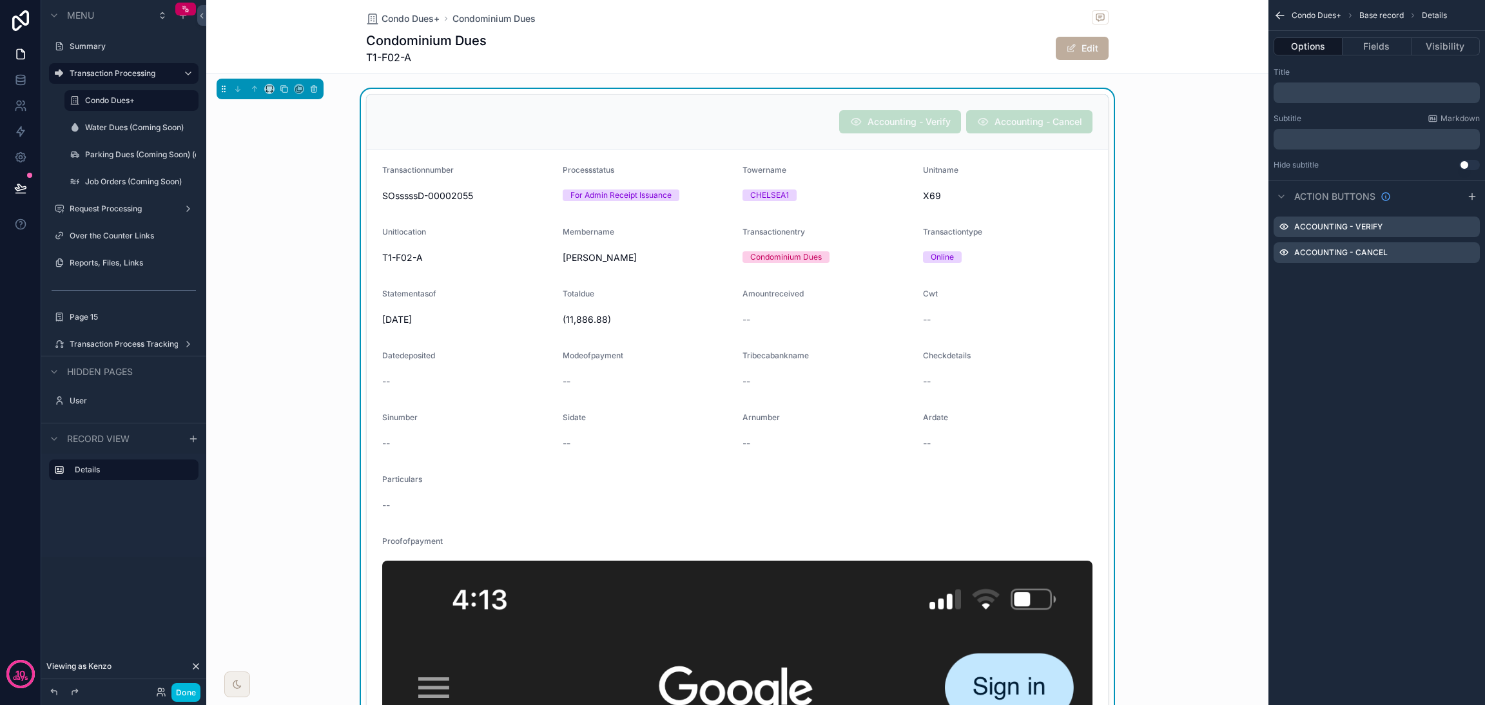
click at [0, 0] on icon "scrollable content" at bounding box center [0, 0] width 0 height 0
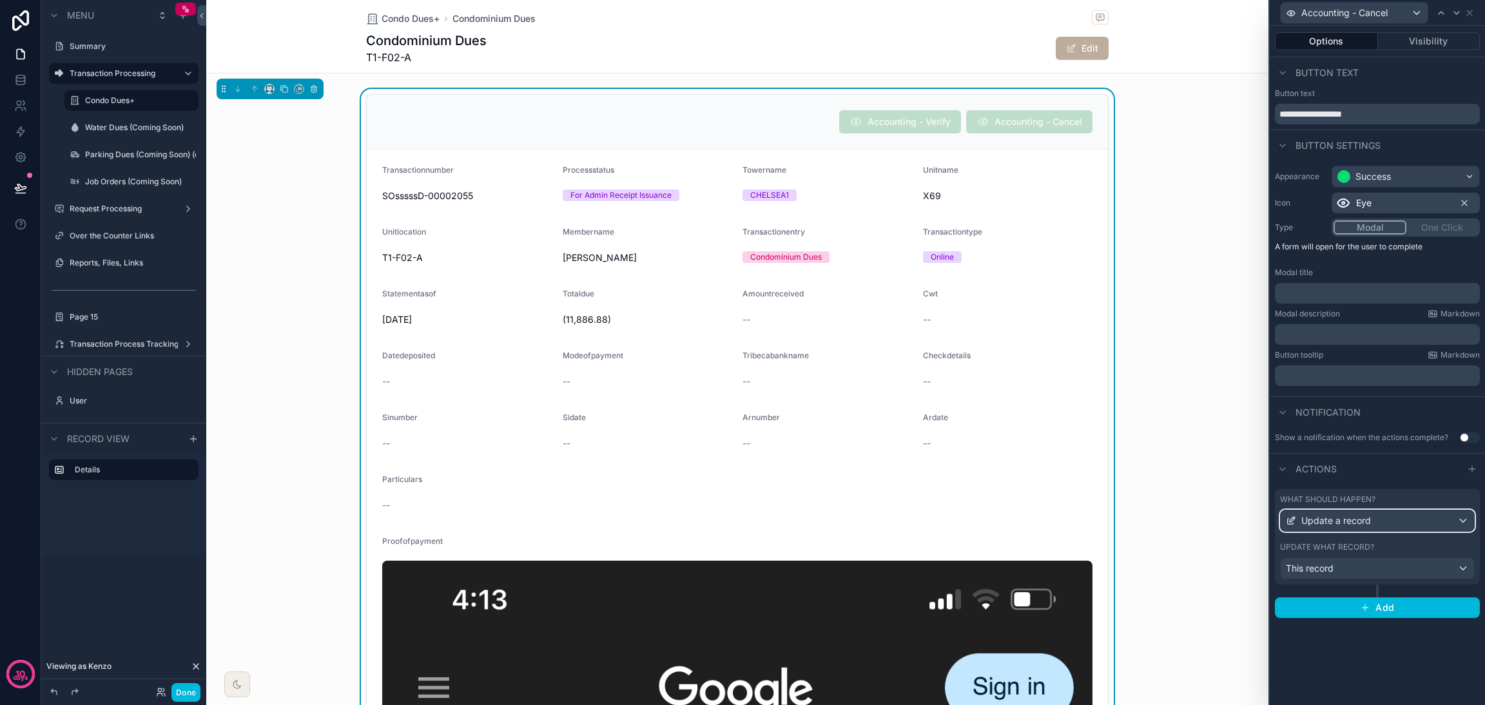
click at [1393, 528] on div "Update a record" at bounding box center [1377, 521] width 193 height 21
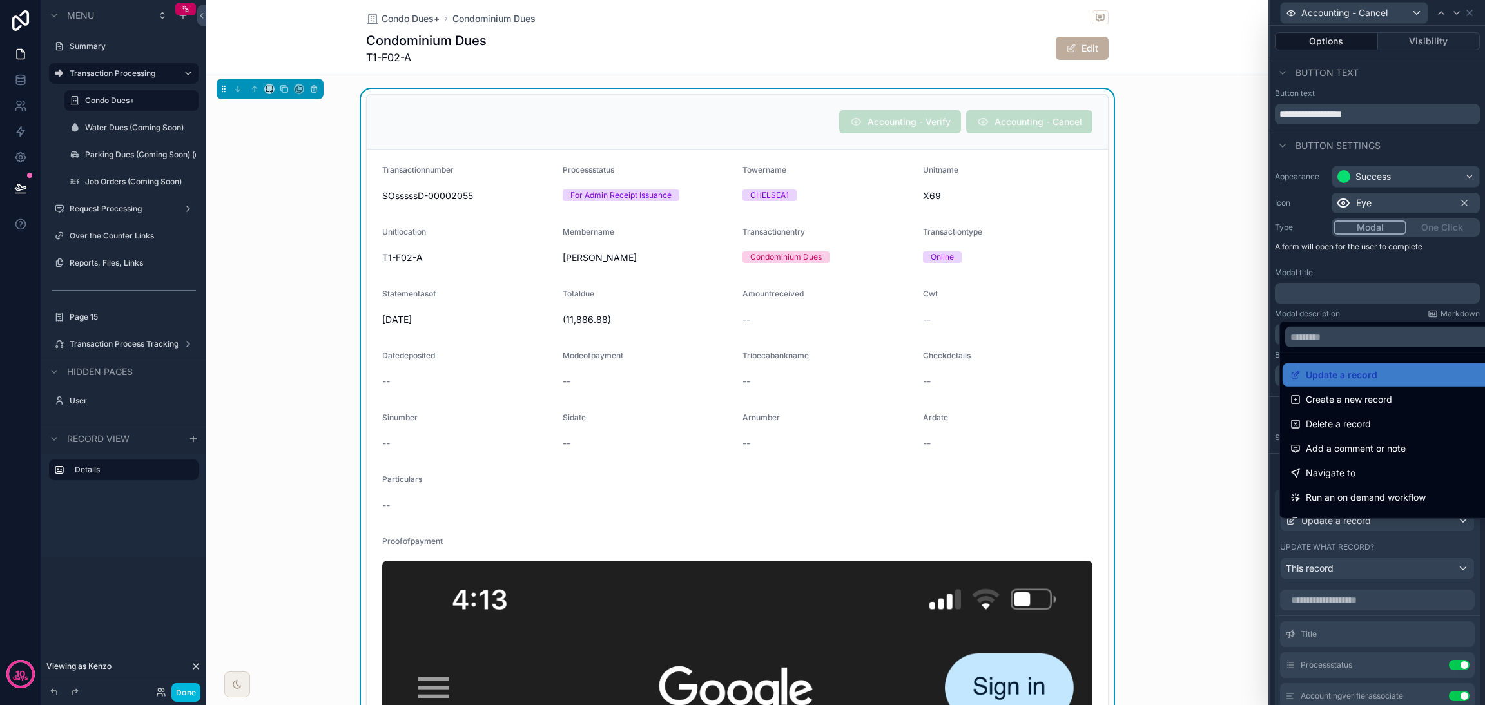
click at [1398, 528] on div at bounding box center [1377, 352] width 215 height 705
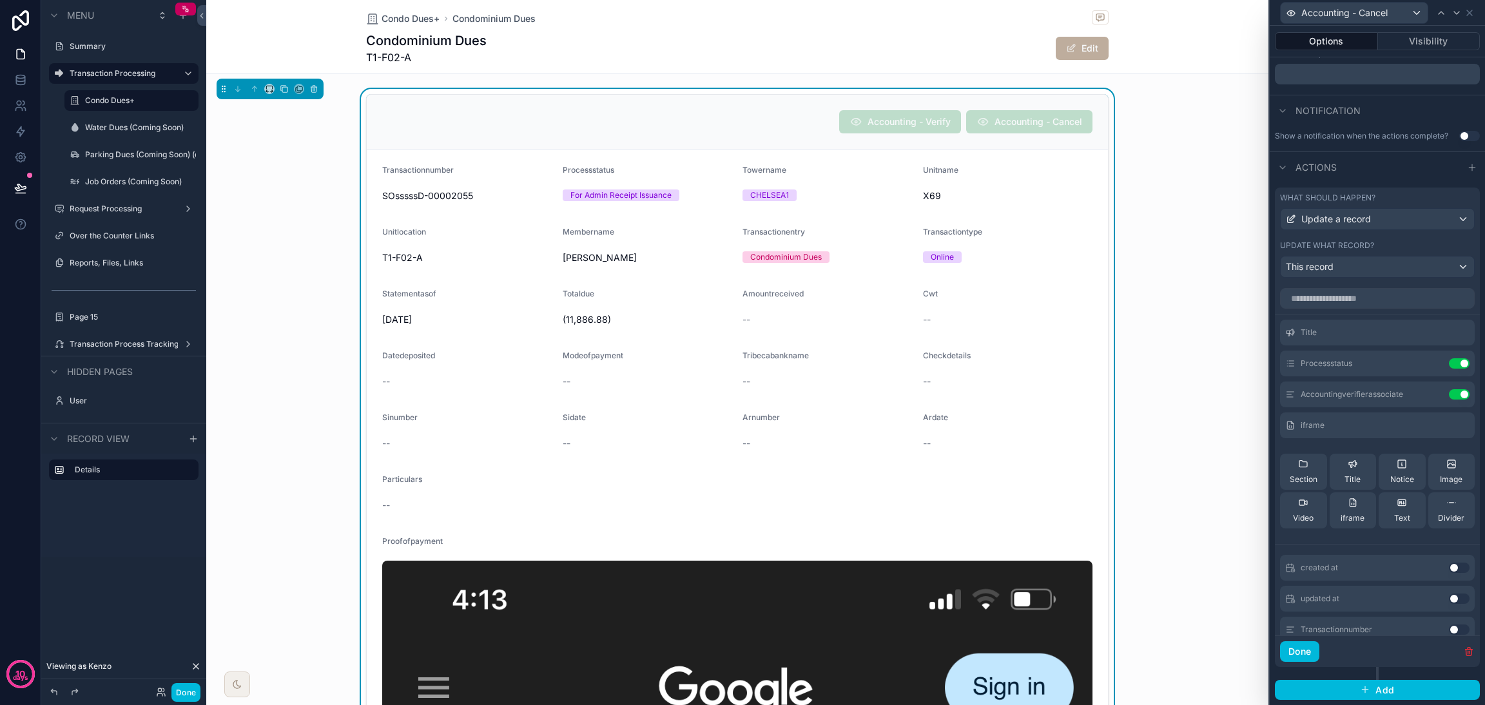
click at [0, 0] on icon at bounding box center [0, 0] width 0 height 0
drag, startPoint x: 25, startPoint y: 78, endPoint x: 30, endPoint y: 72, distance: 8.3
click at [25, 77] on icon at bounding box center [20, 80] width 13 height 13
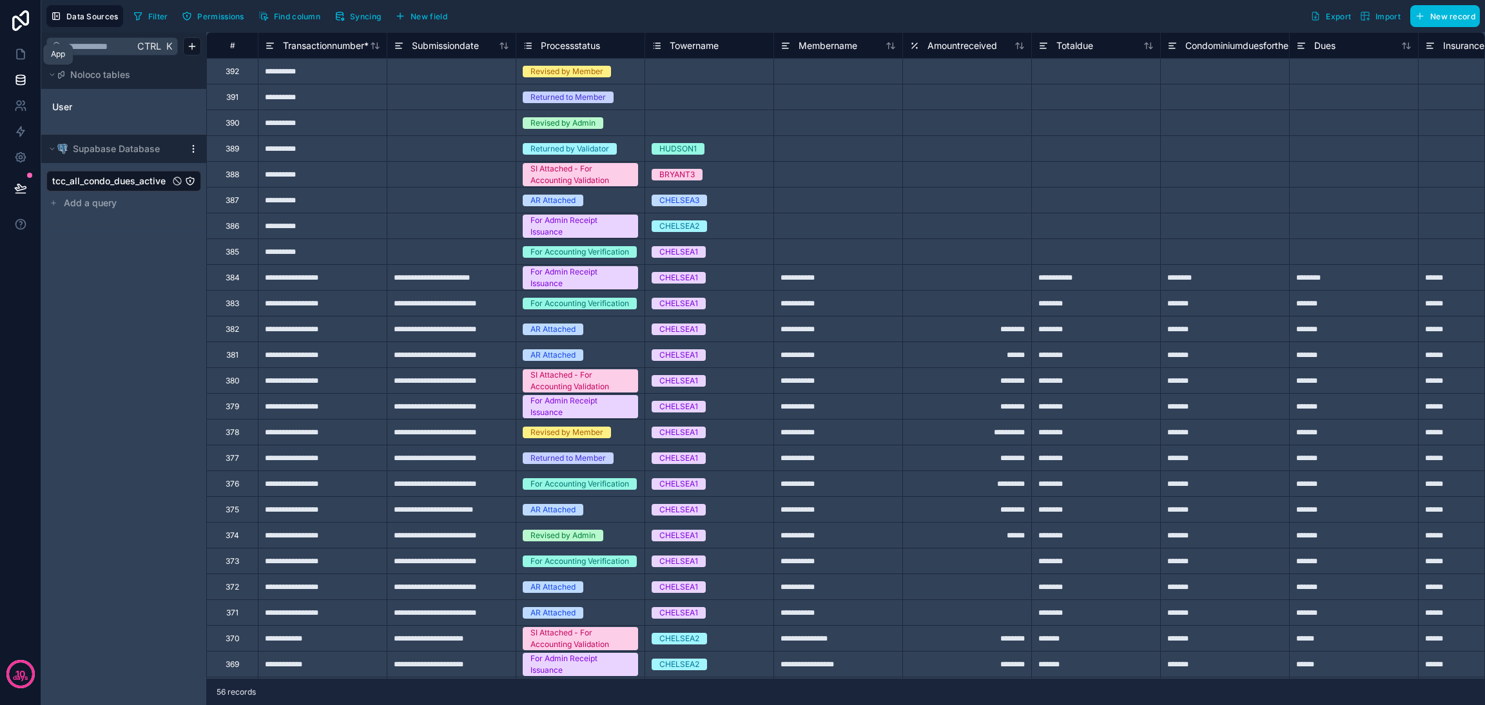
click at [32, 54] on link at bounding box center [20, 54] width 41 height 26
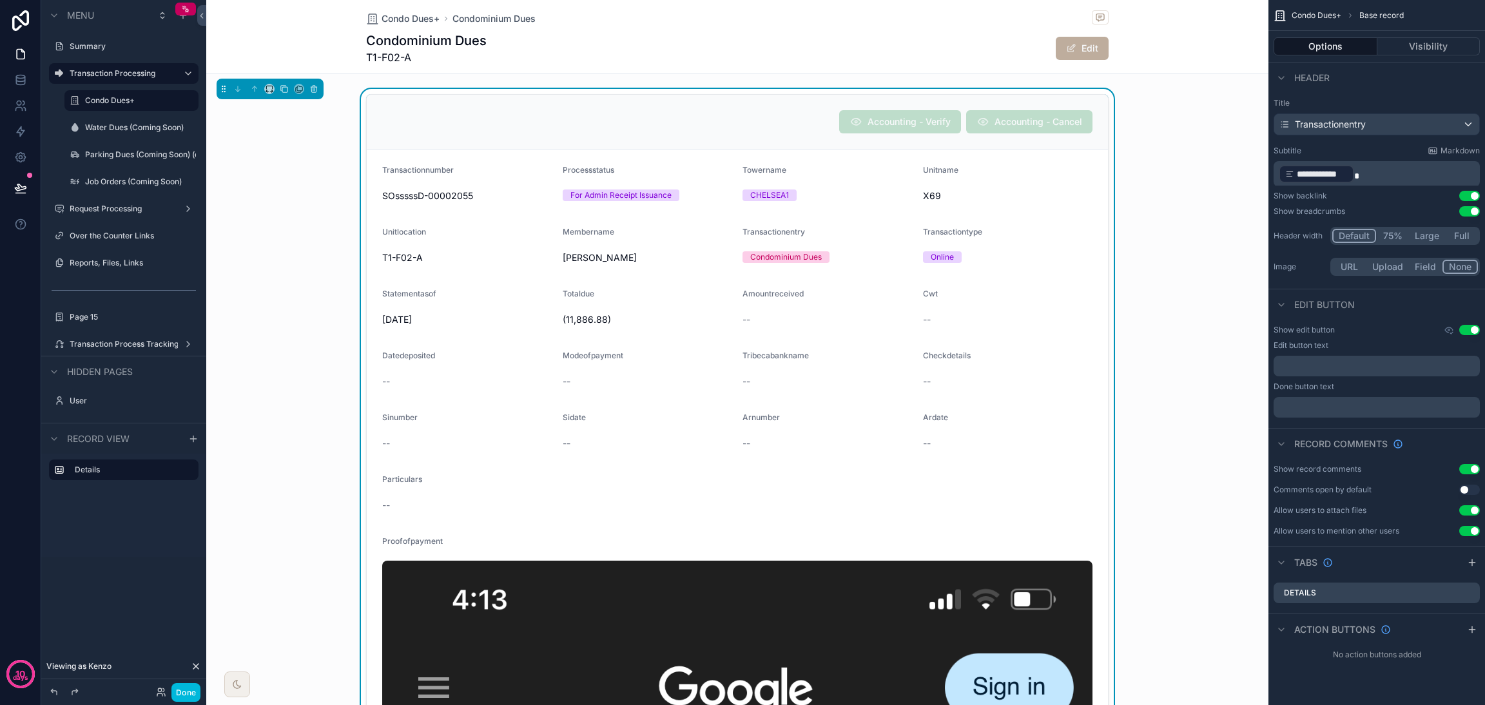
click at [121, 259] on label "Reports, Files, Links" at bounding box center [130, 263] width 121 height 10
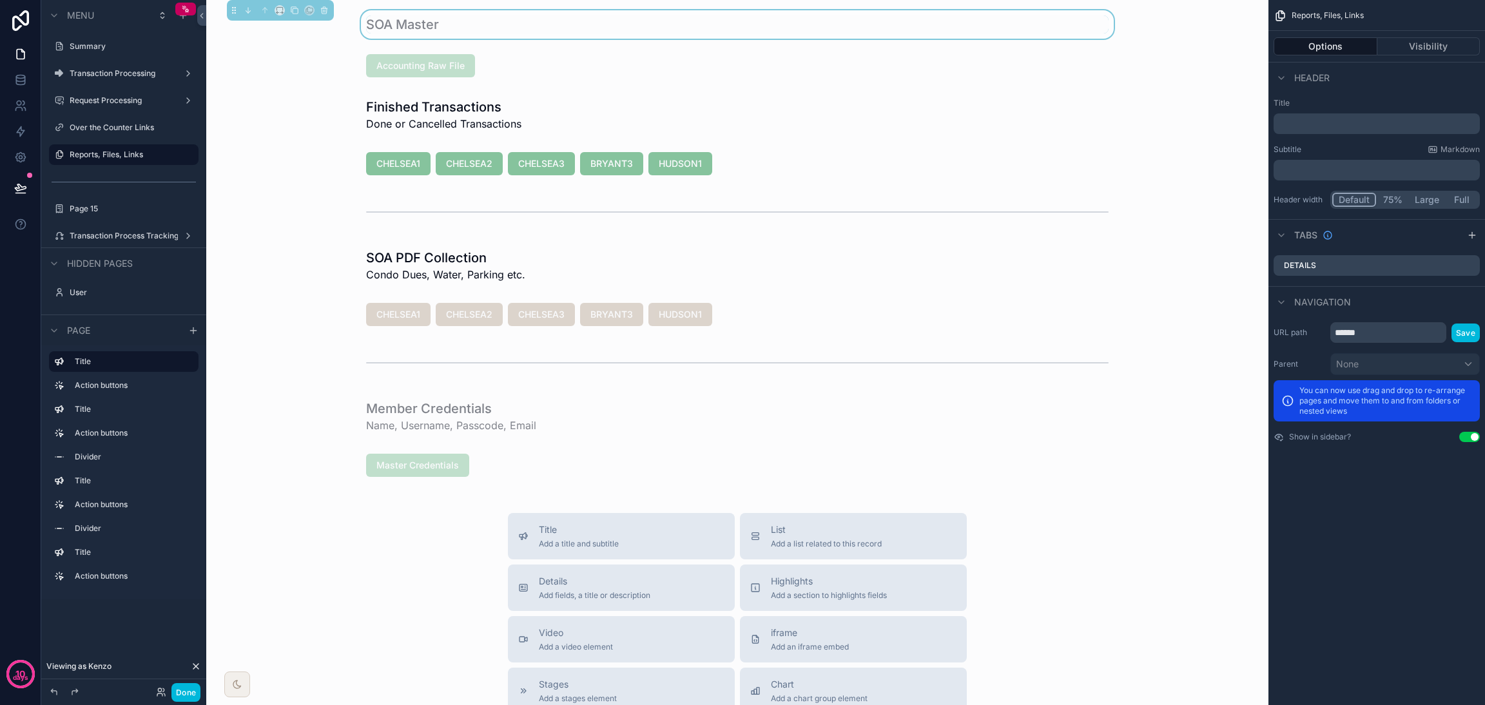
click at [122, 96] on label "Request Processing" at bounding box center [121, 100] width 103 height 10
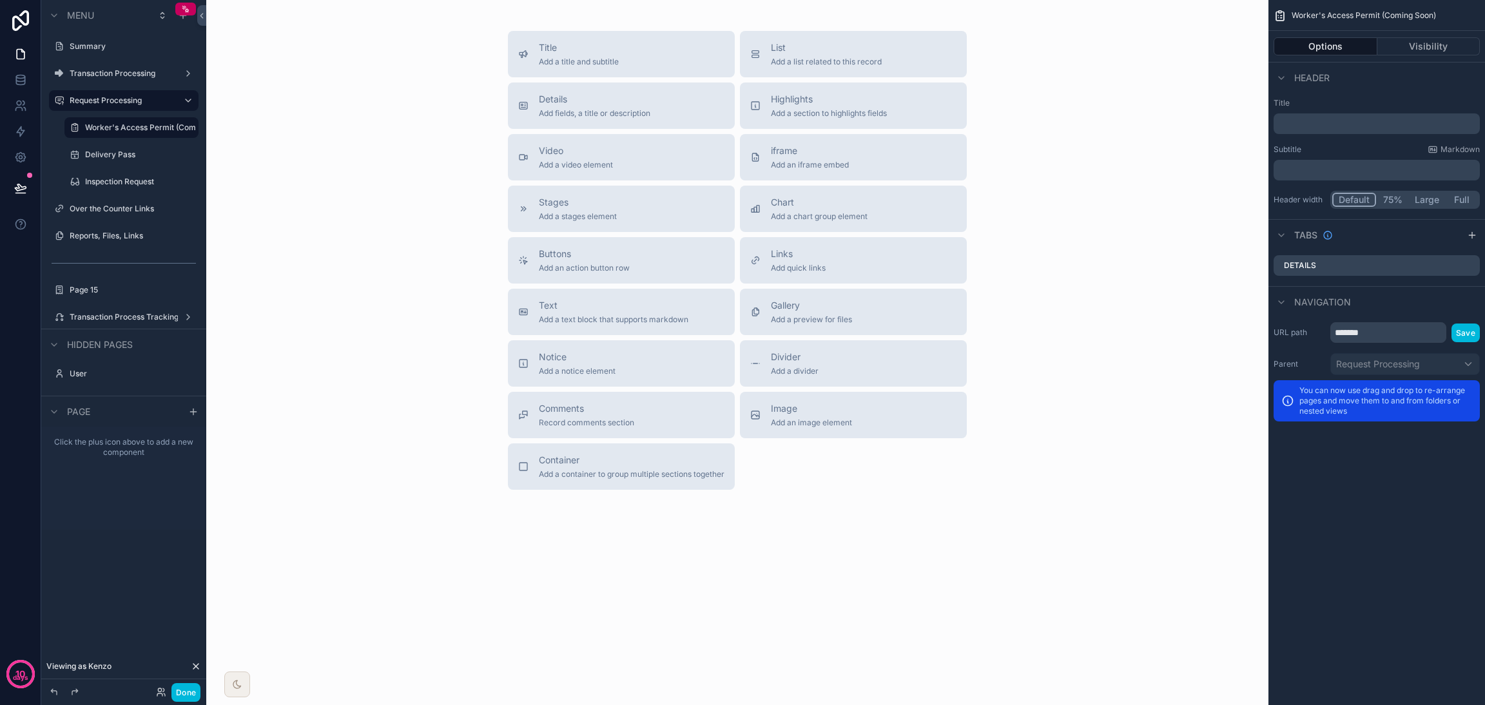
click at [129, 75] on label "Transaction Processing" at bounding box center [121, 73] width 103 height 10
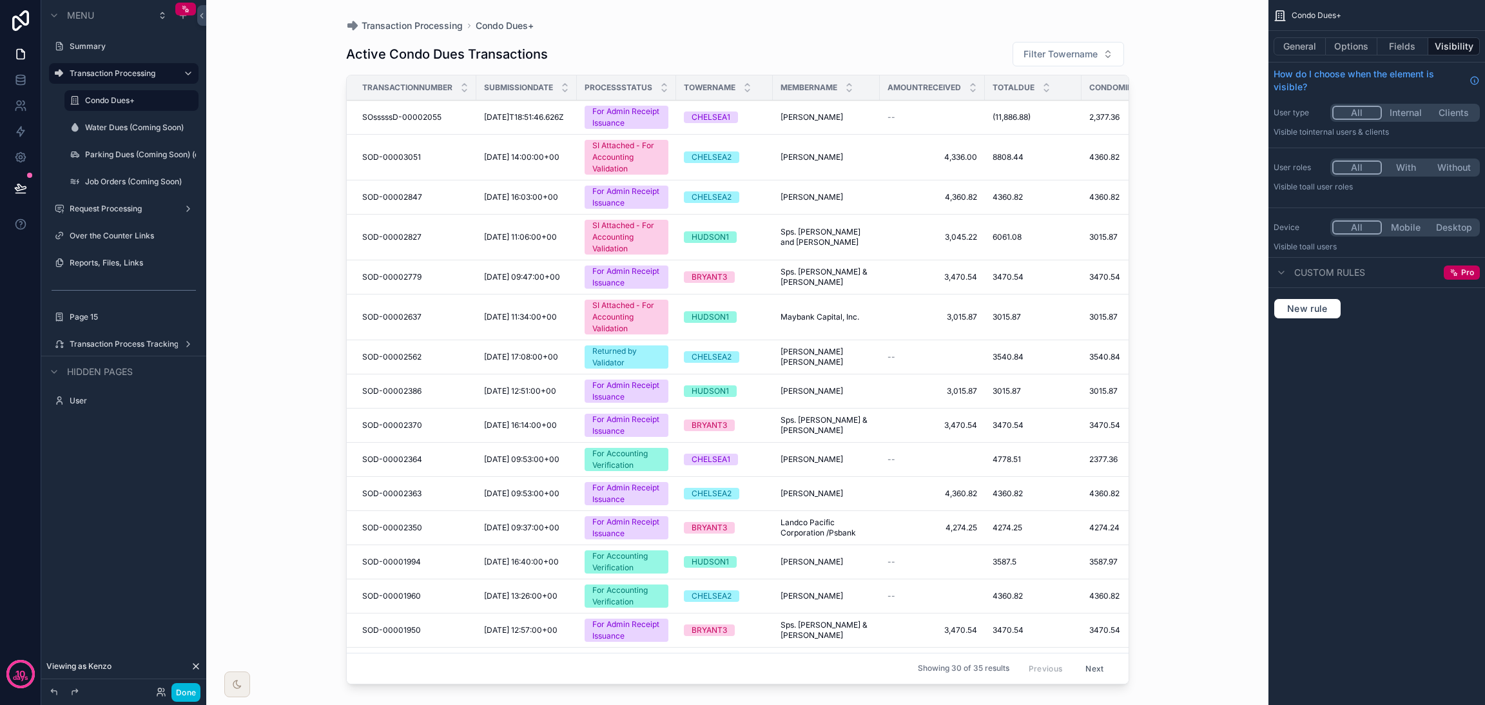
click at [618, 140] on div "SI Attached - For Accounting Validation" at bounding box center [627, 157] width 68 height 35
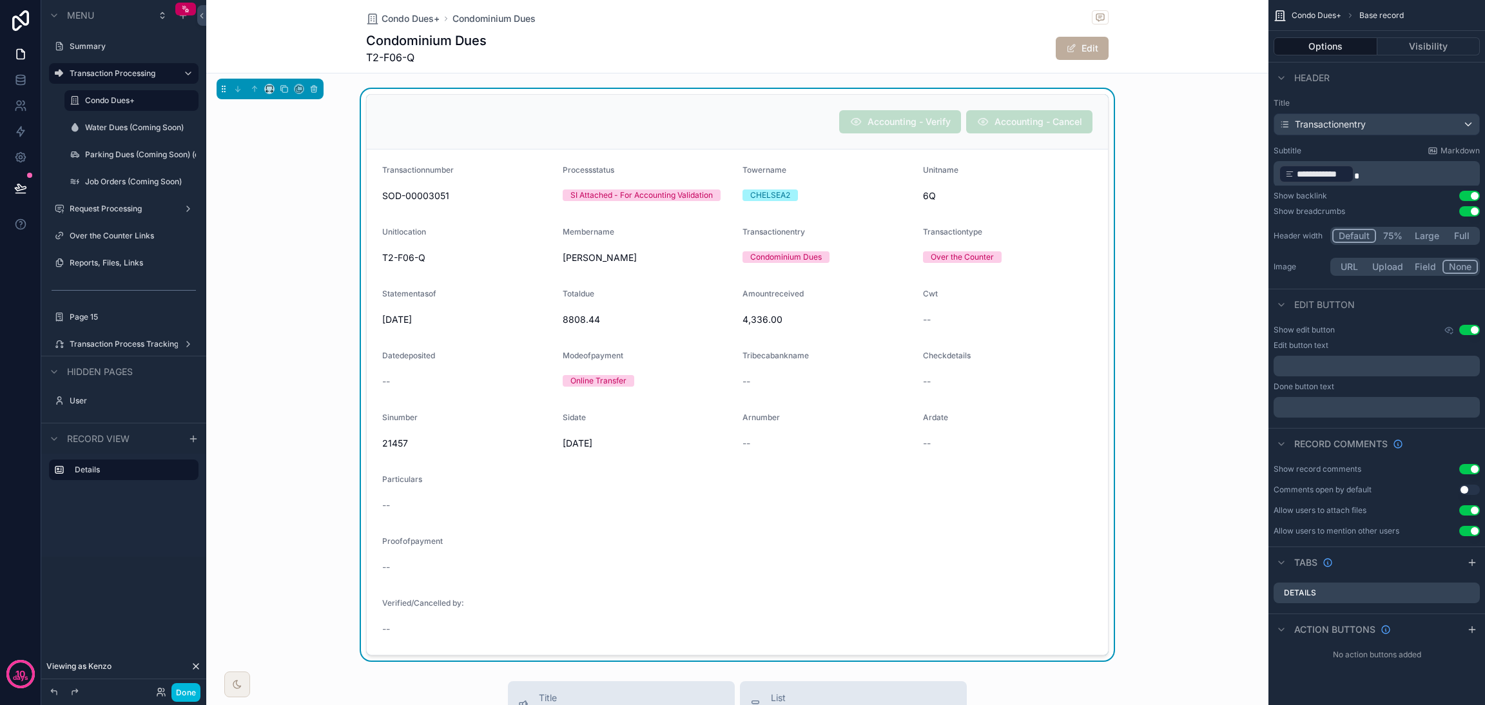
click at [123, 97] on label "Condo Dues+" at bounding box center [138, 100] width 106 height 10
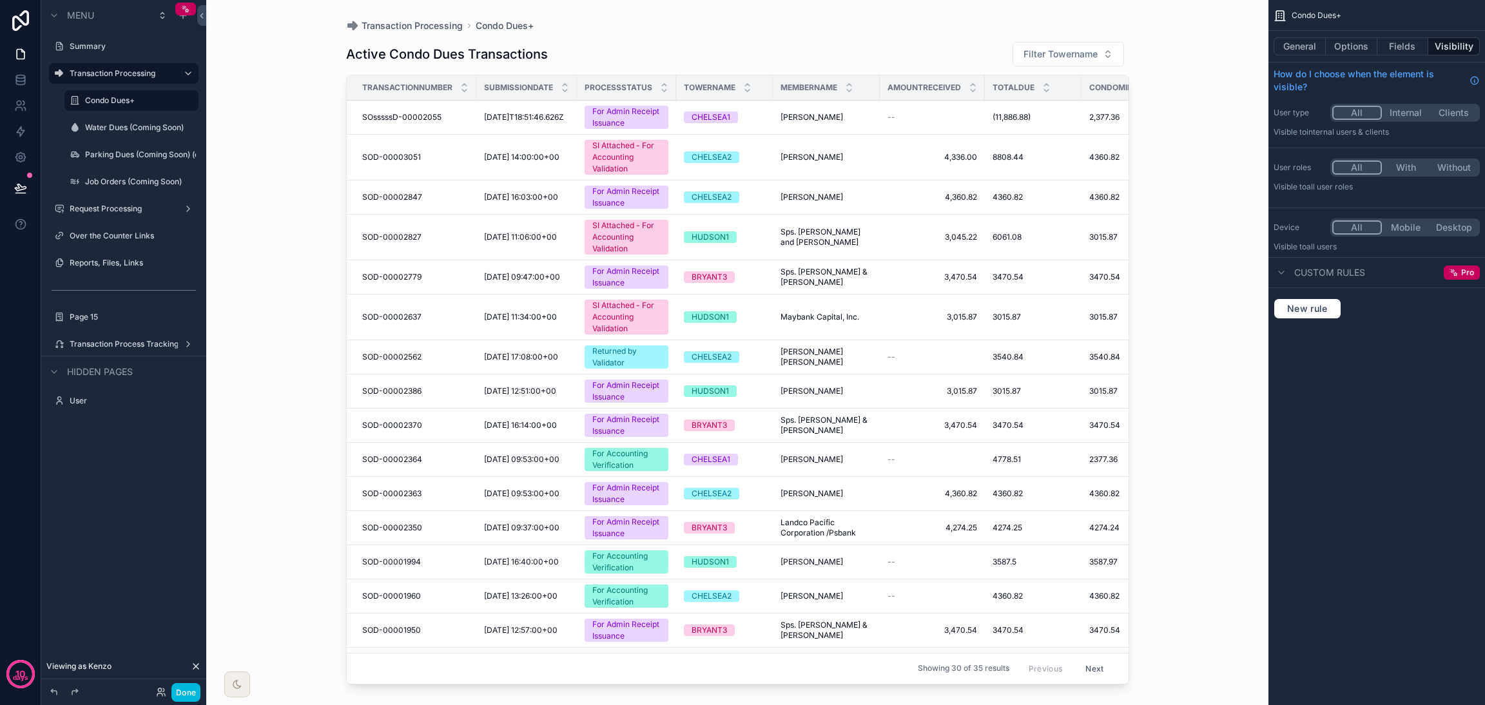
click at [553, 120] on span "[DATE]T18:51:46.626Z" at bounding box center [524, 117] width 80 height 10
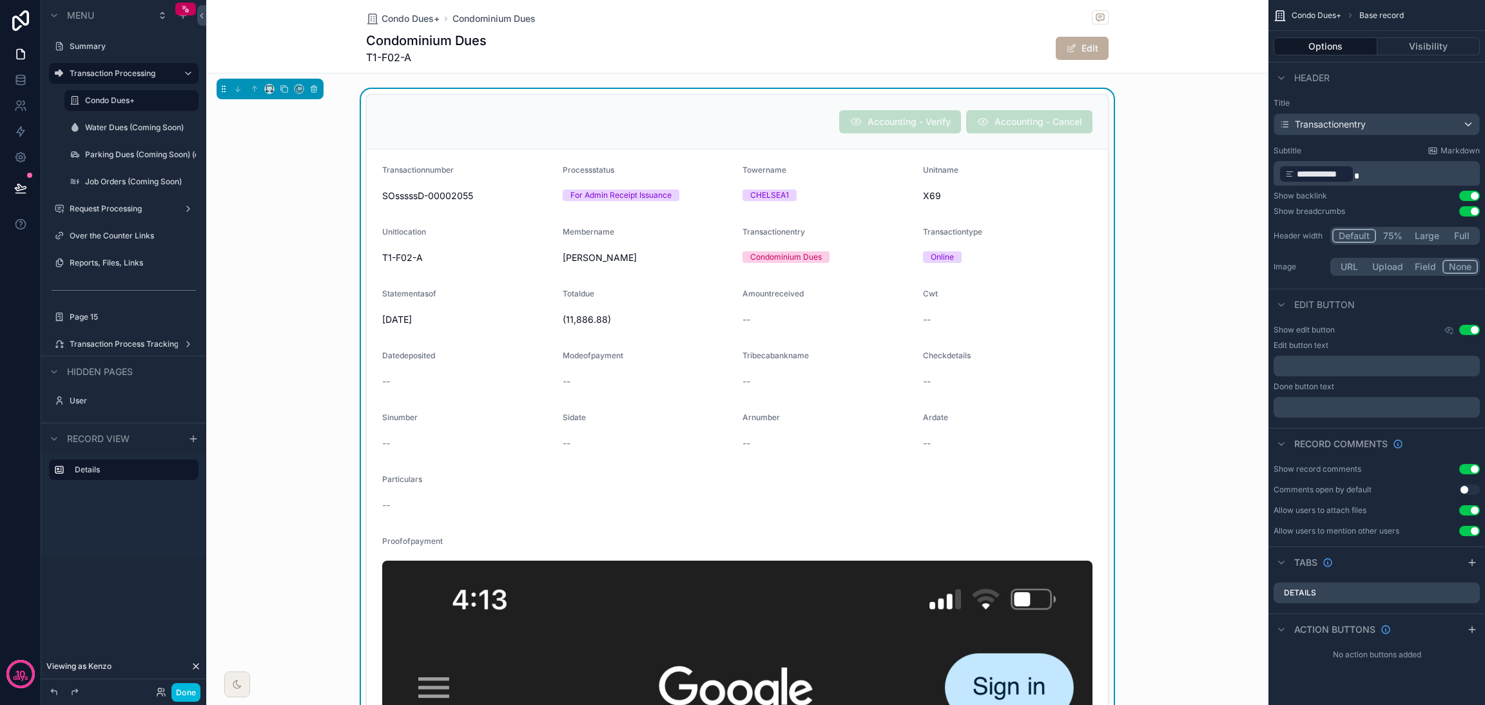
click at [1068, 178] on div "Unitname" at bounding box center [1008, 172] width 170 height 15
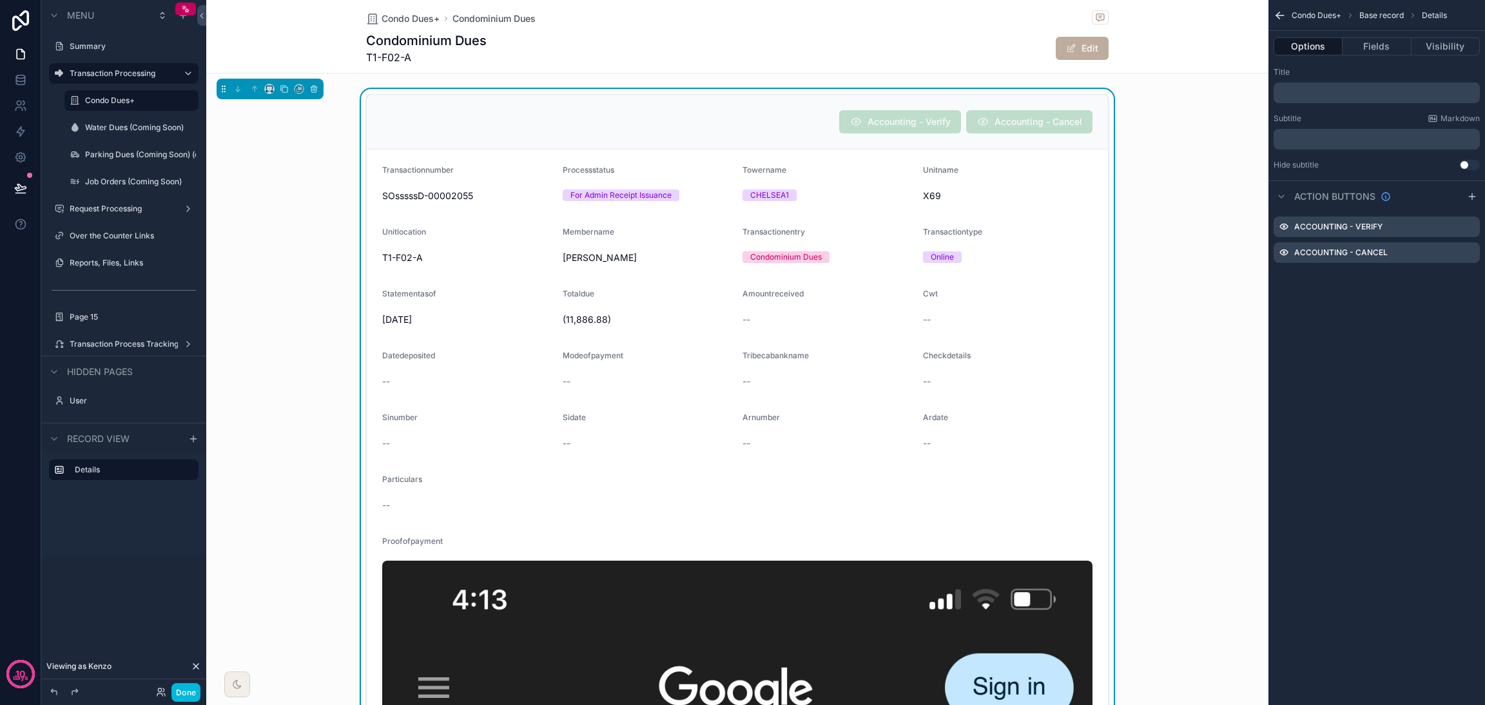
click at [0, 0] on icon "scrollable content" at bounding box center [0, 0] width 0 height 0
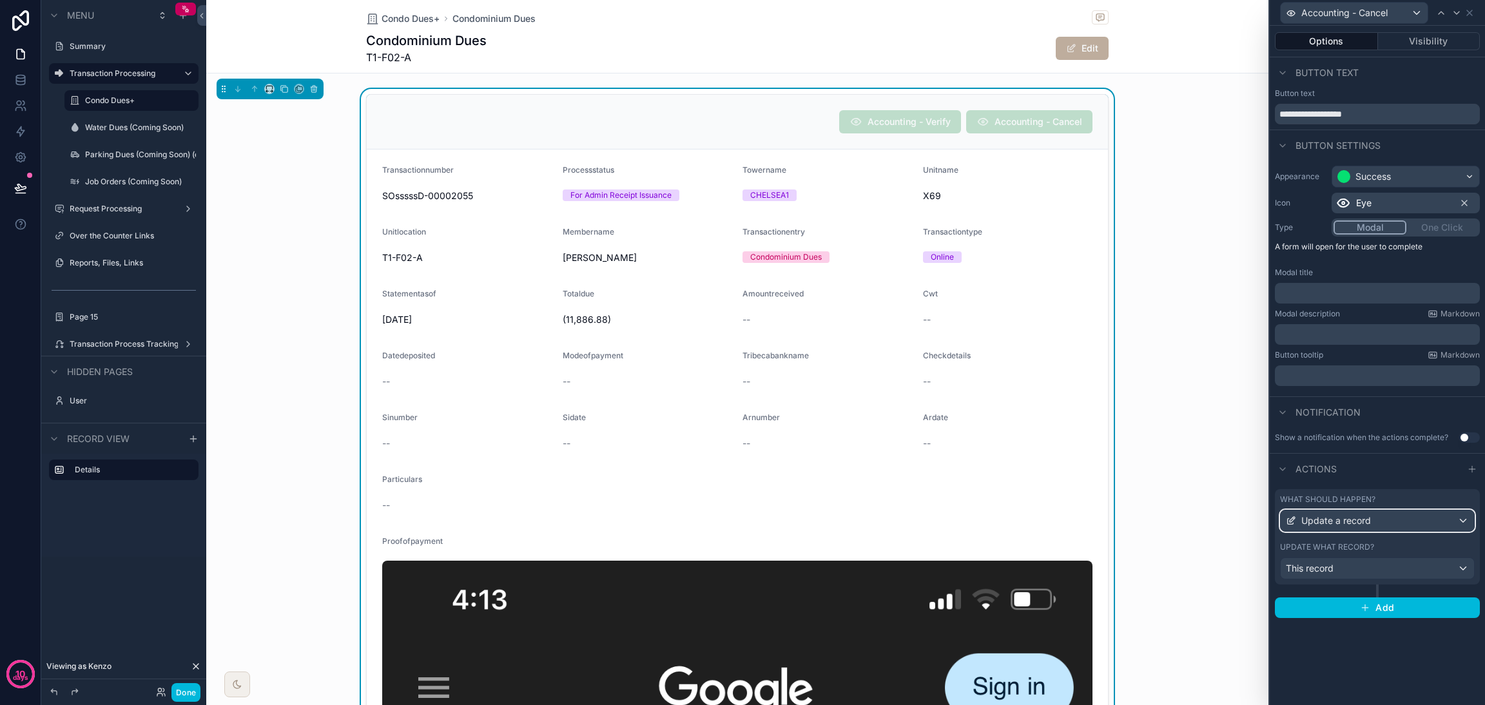
click at [1355, 519] on span "Update a record" at bounding box center [1337, 521] width 70 height 13
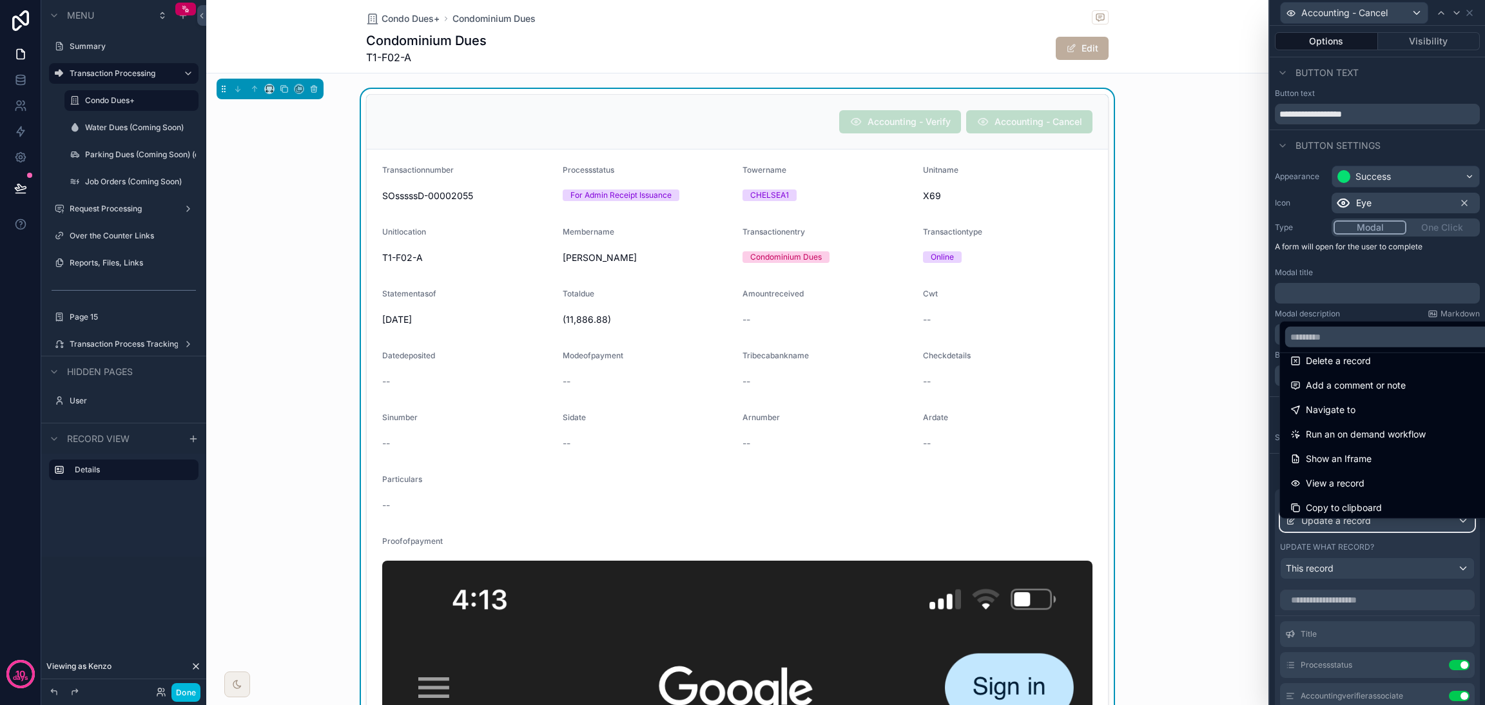
scroll to position [97, 0]
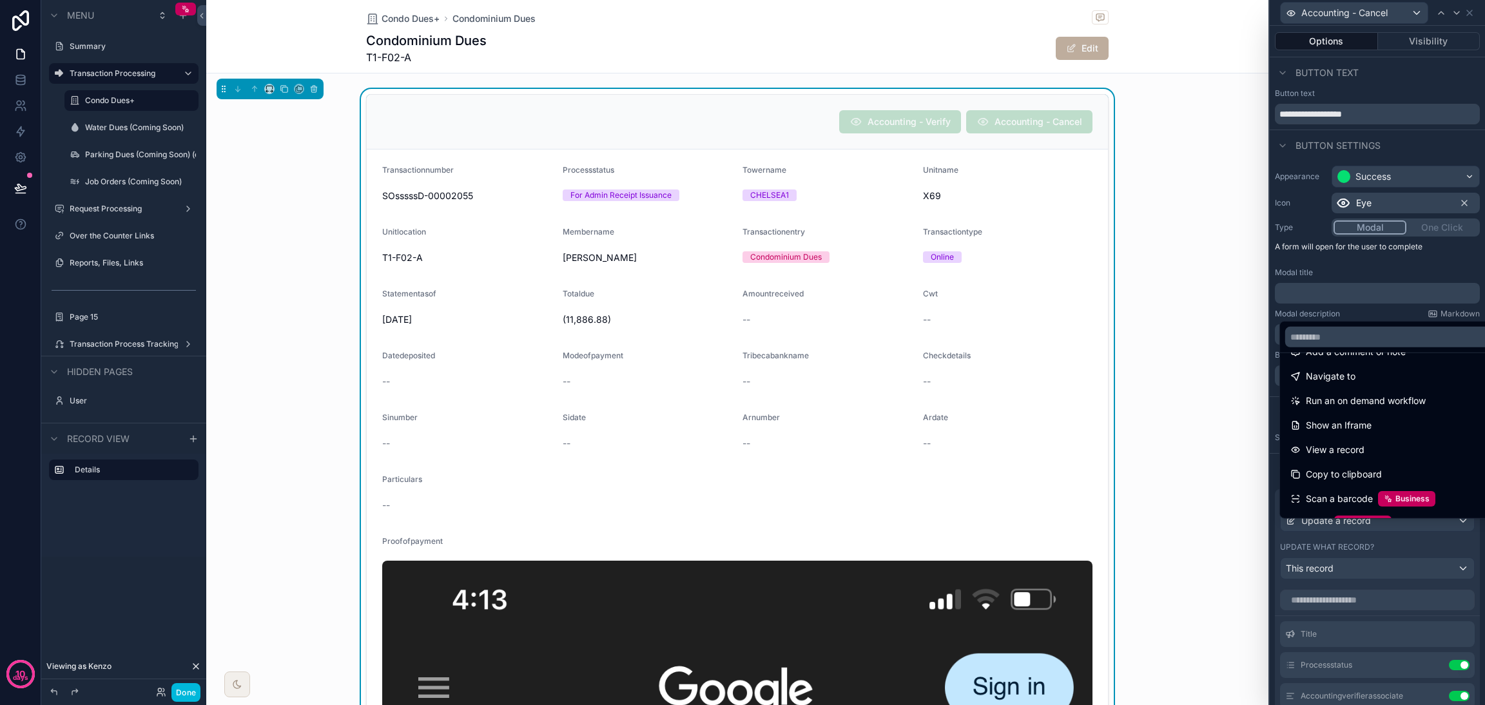
click at [1387, 377] on div "Navigate to" at bounding box center [1392, 376] width 202 height 15
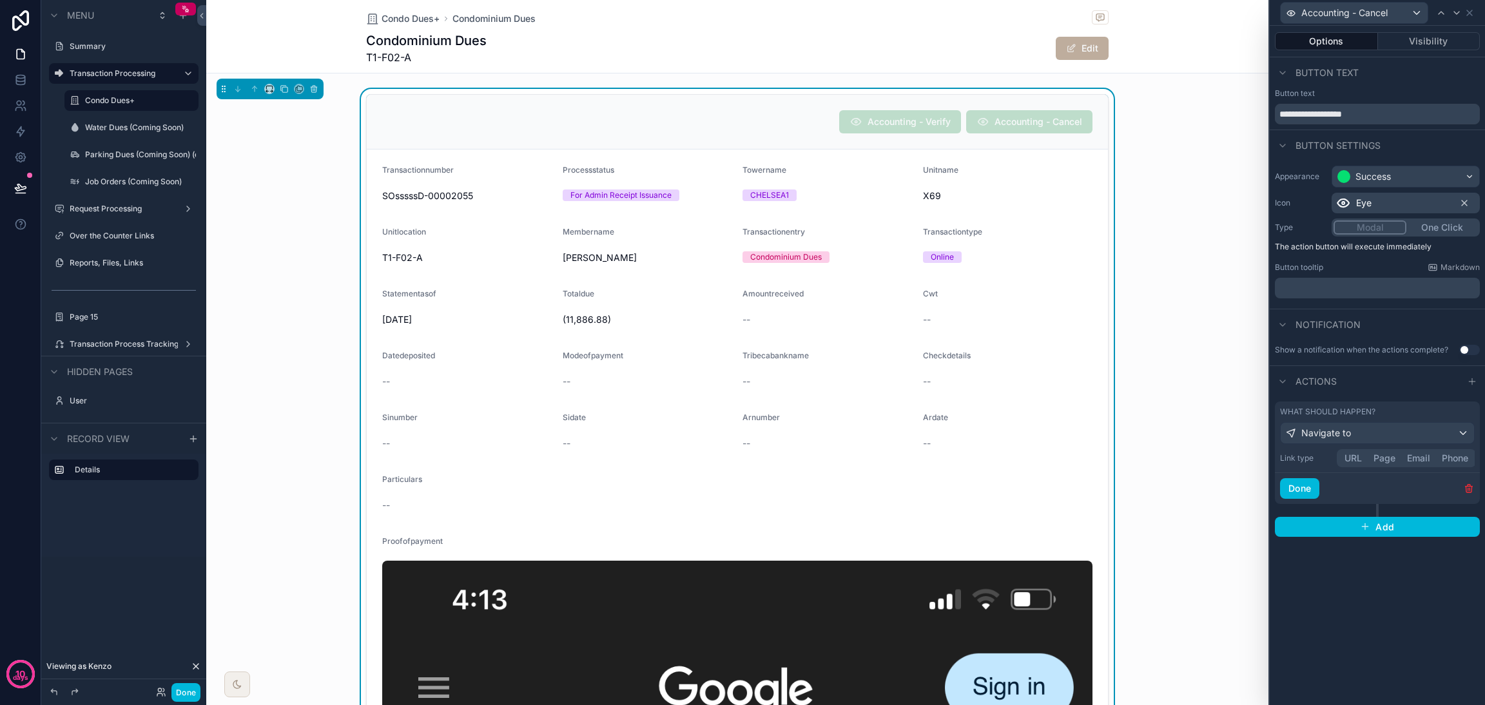
click at [1349, 462] on button "URL" at bounding box center [1353, 458] width 29 height 14
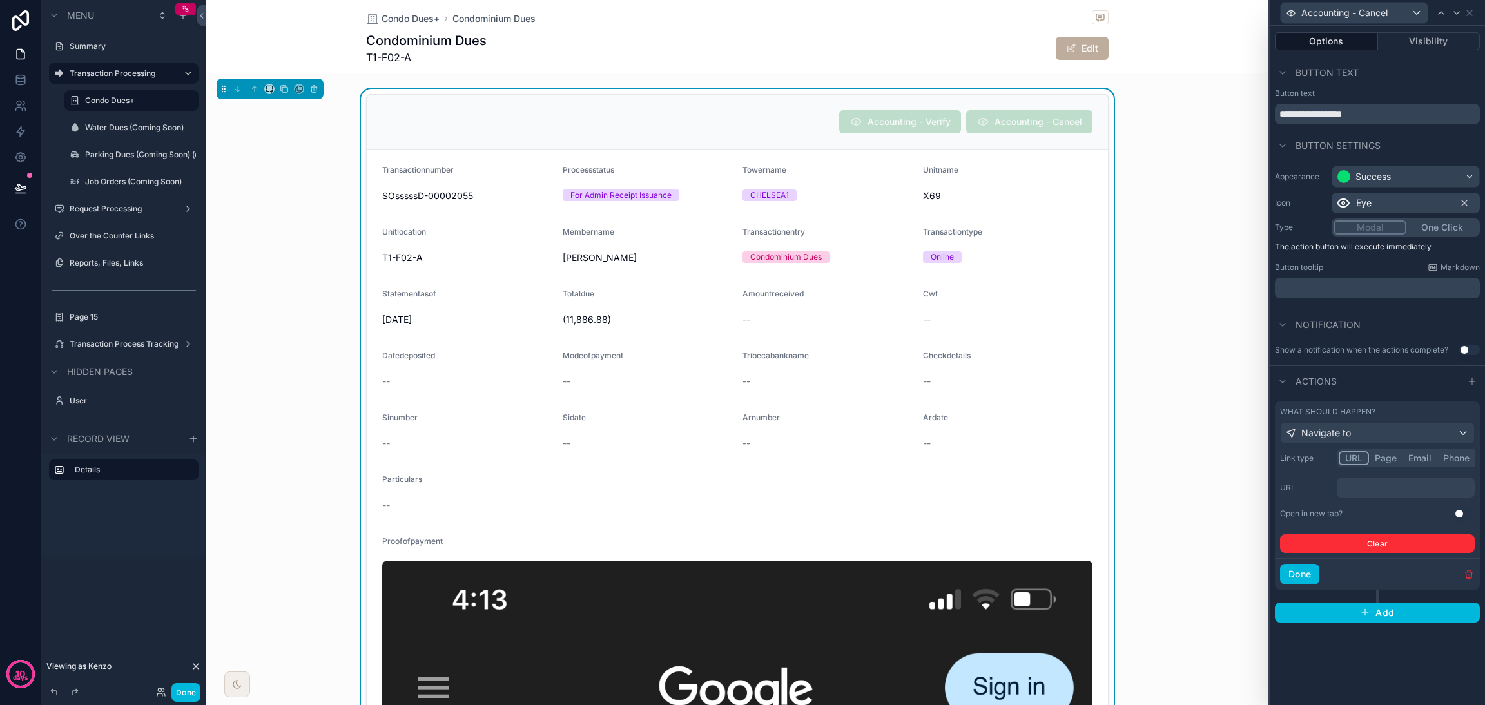
click at [1371, 487] on p "﻿" at bounding box center [1407, 488] width 130 height 13
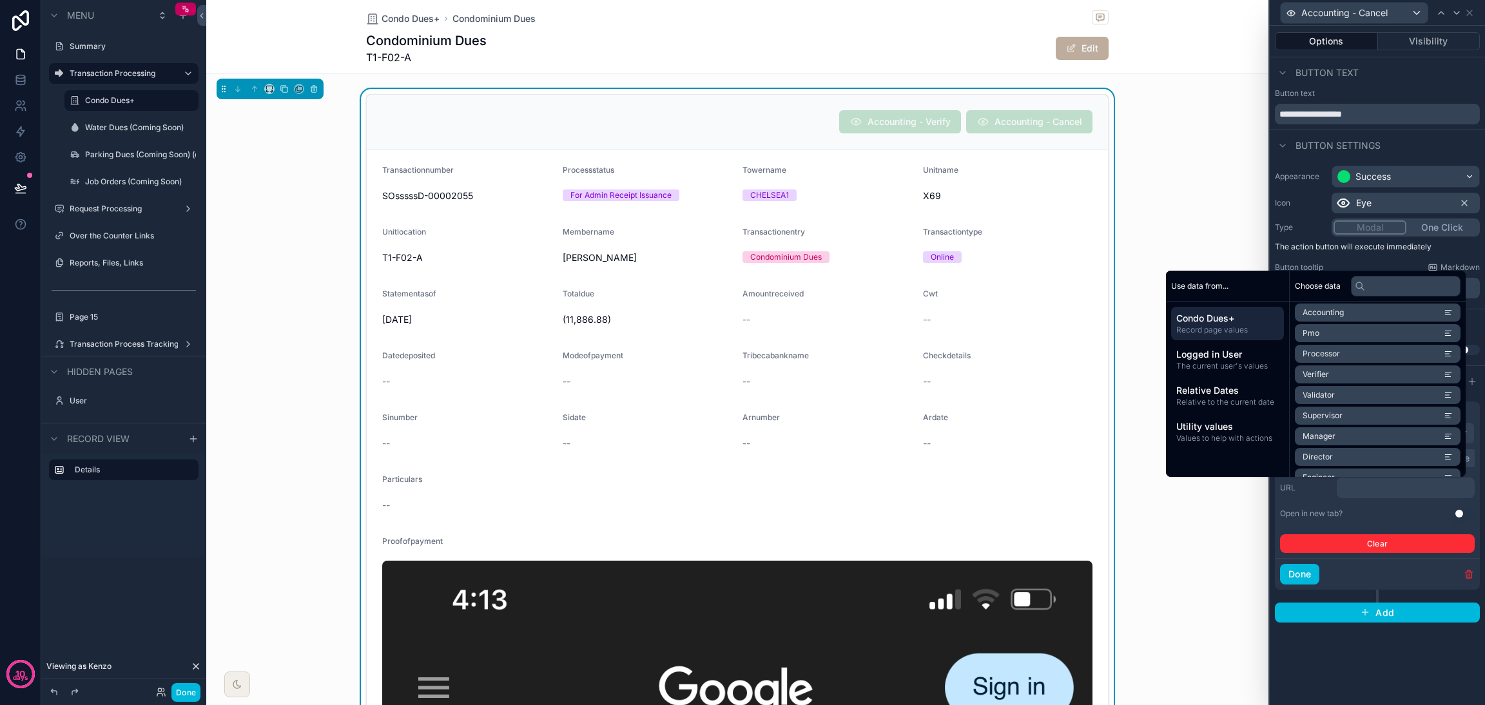
scroll to position [1297, 0]
click at [1360, 363] on span "Accountingcancel Url" at bounding box center [1342, 360] width 79 height 10
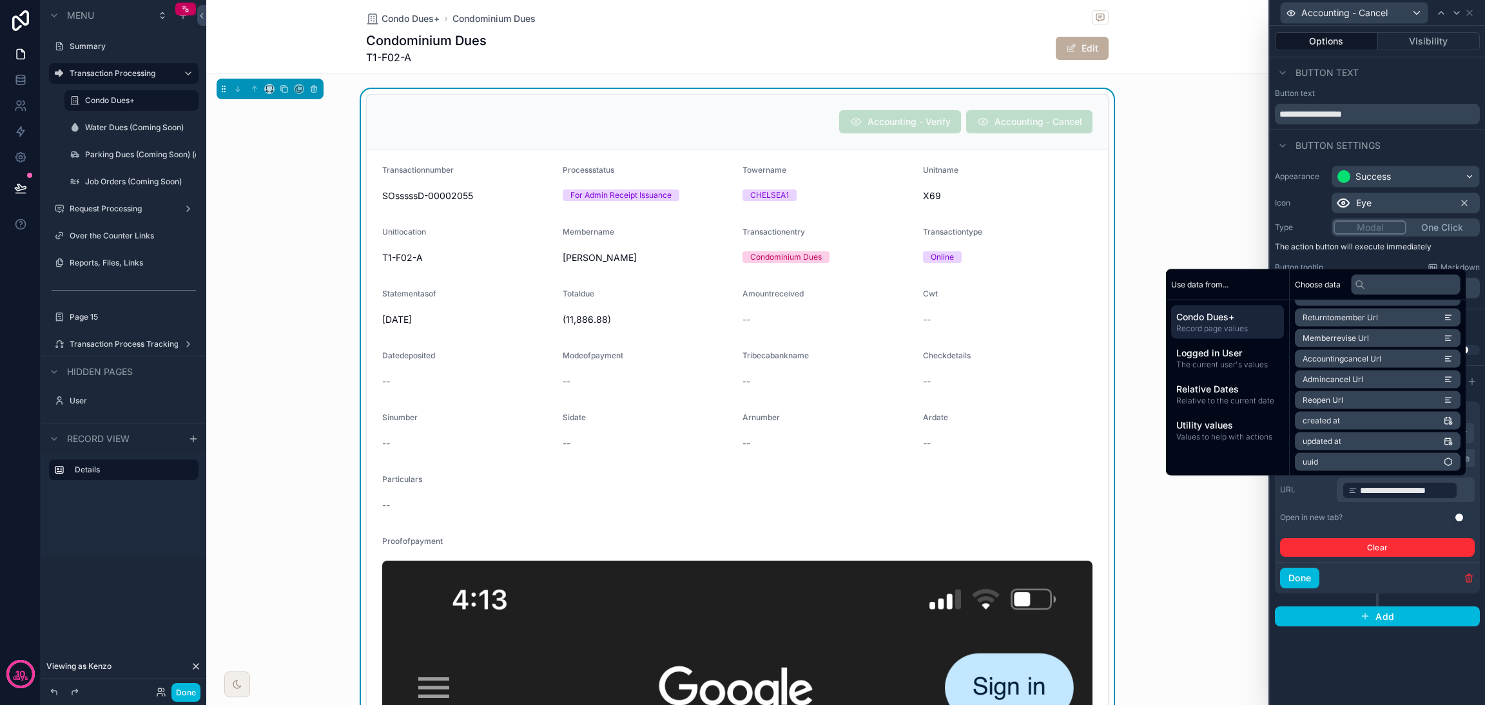
click at [1467, 516] on button "Use setting" at bounding box center [1465, 518] width 21 height 10
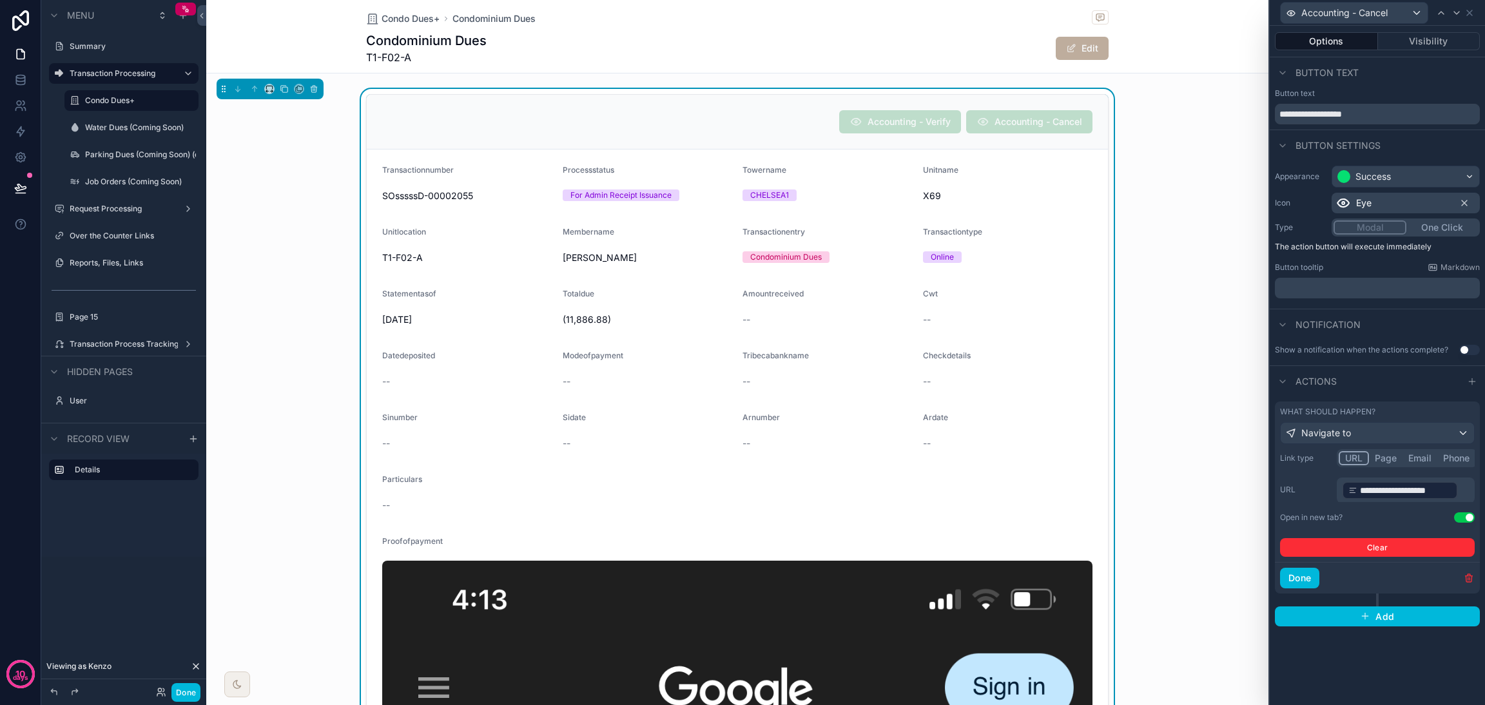
click at [1301, 580] on button "Done" at bounding box center [1299, 578] width 39 height 21
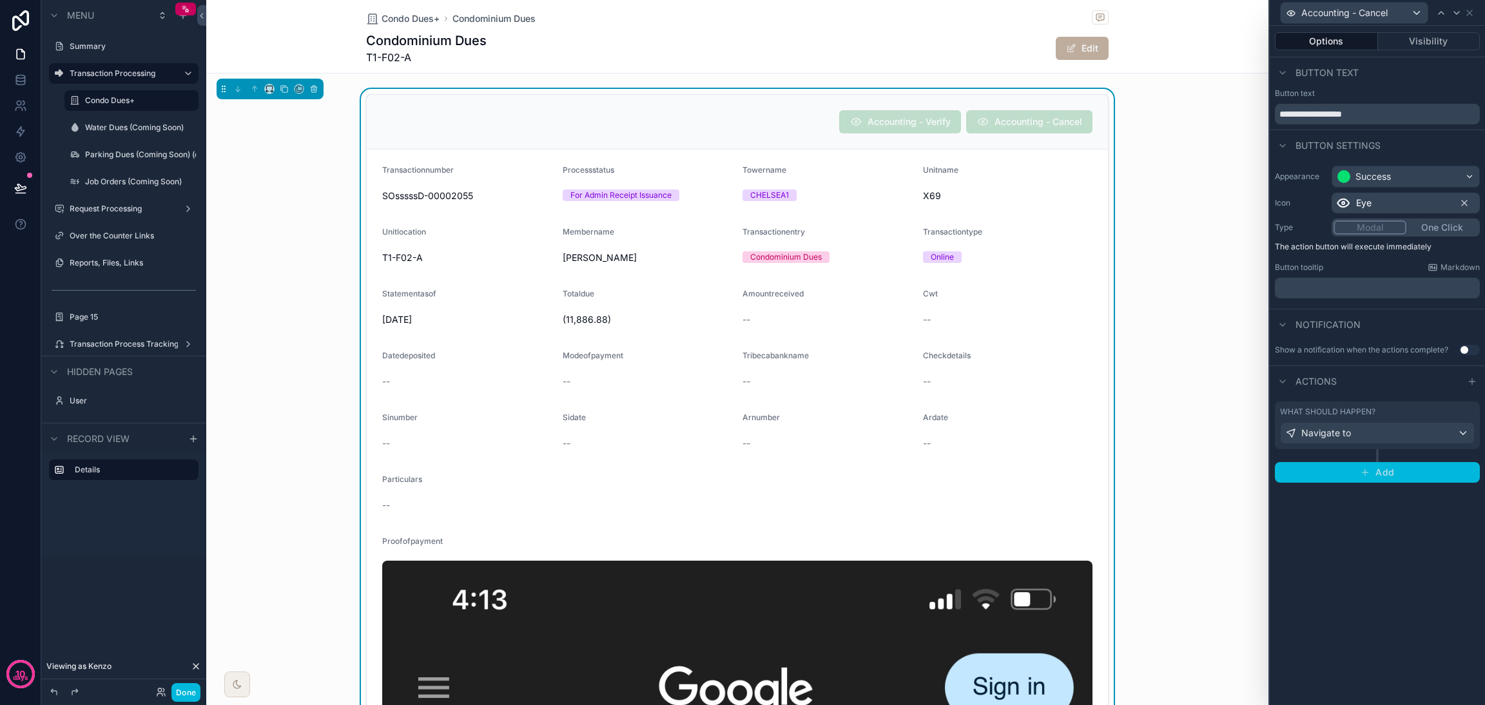
click at [1378, 469] on span "Add" at bounding box center [1385, 473] width 19 height 12
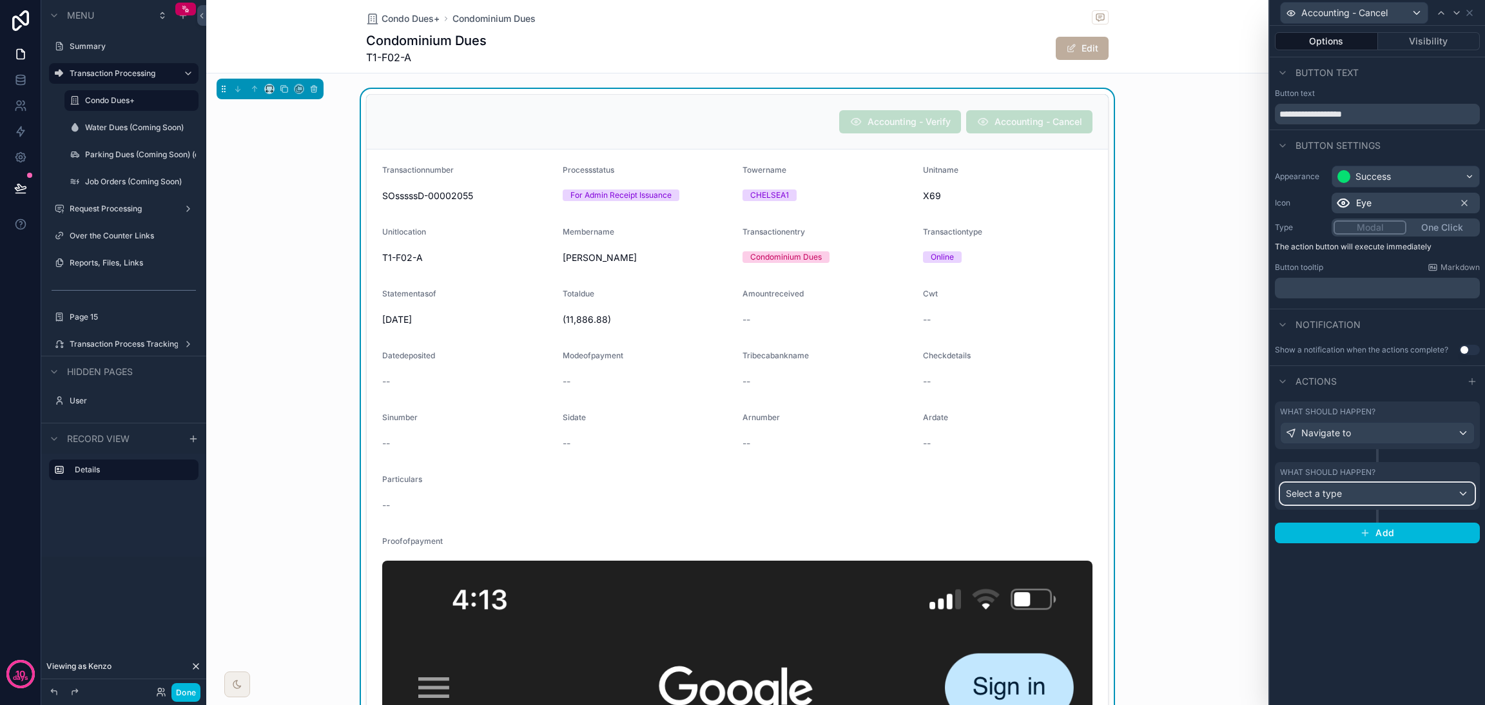
click at [1373, 491] on div "Select a type" at bounding box center [1377, 494] width 193 height 21
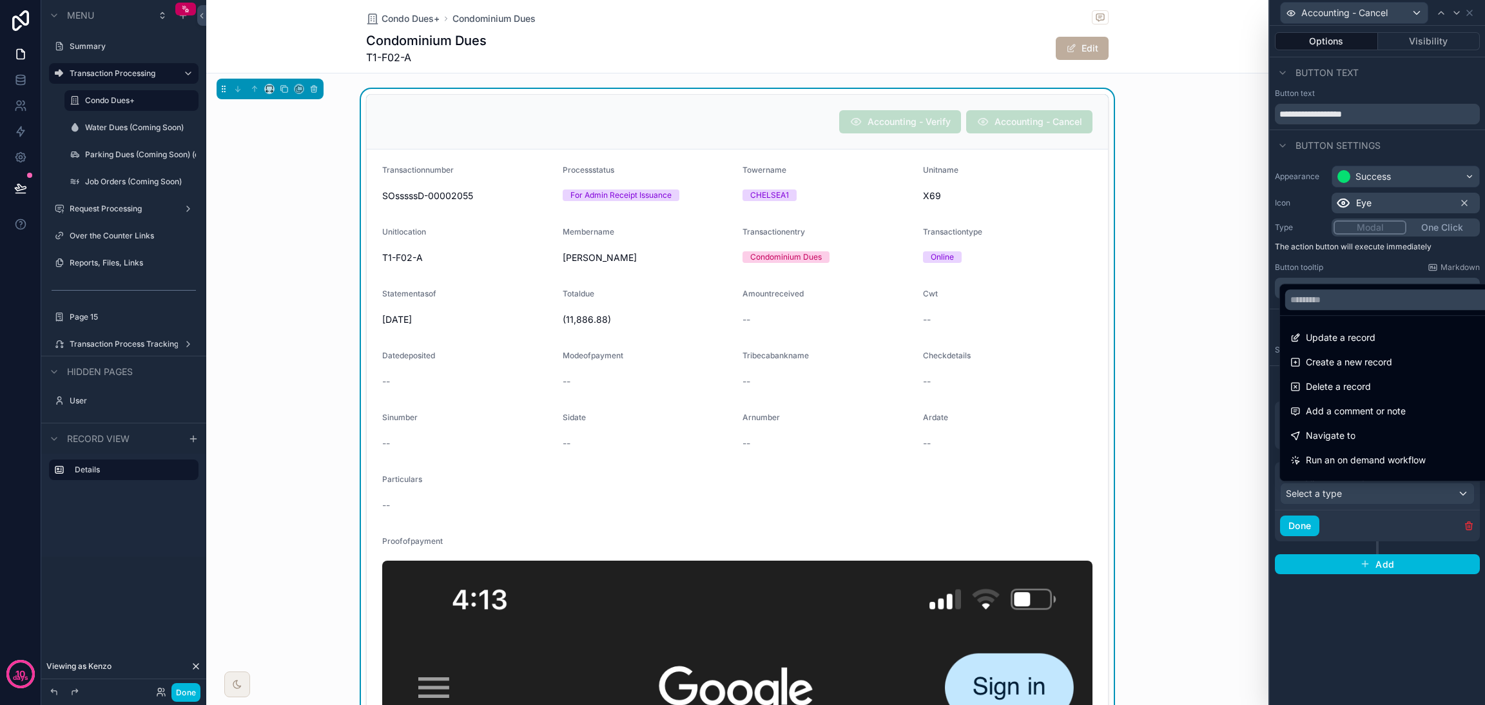
click at [1378, 338] on div "Update a record" at bounding box center [1392, 337] width 202 height 15
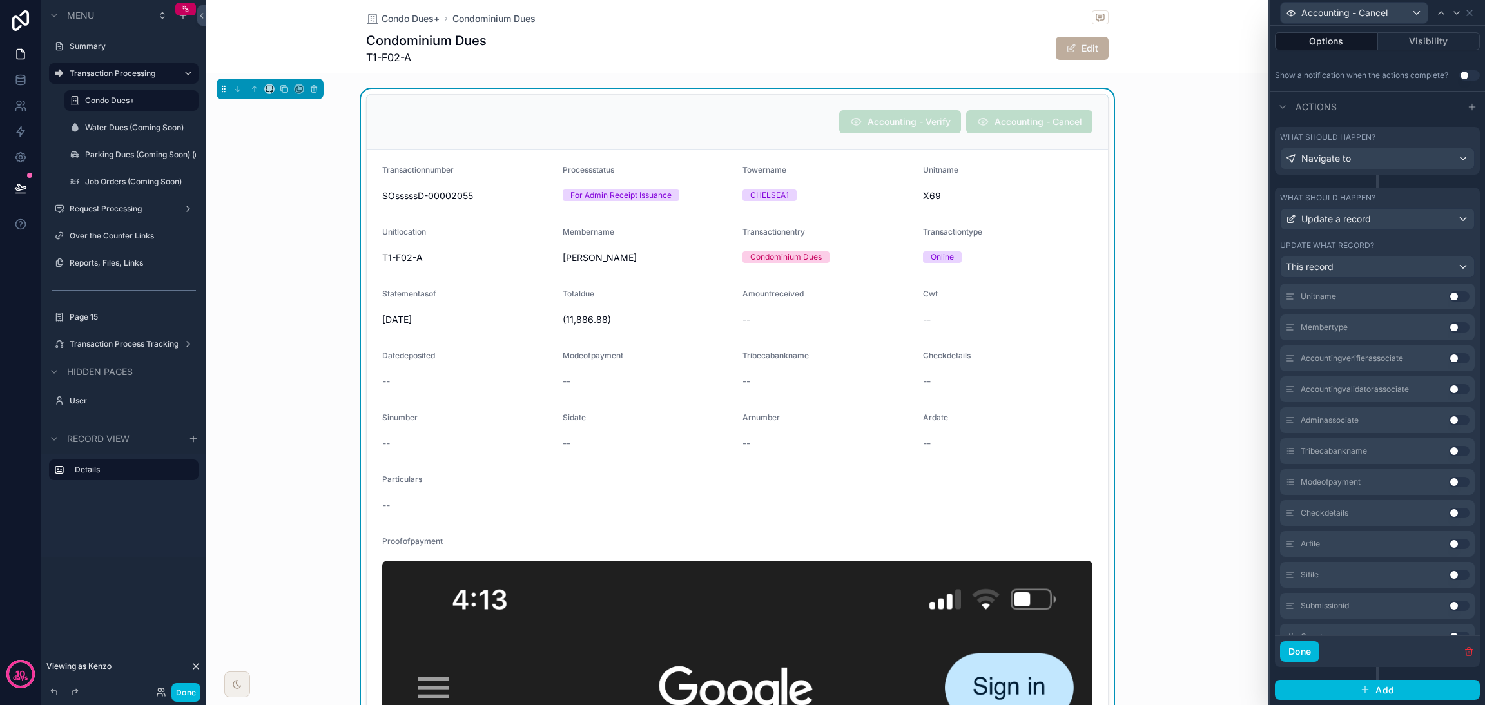
scroll to position [1003, 0]
click at [1449, 382] on button "Use setting" at bounding box center [1459, 387] width 21 height 10
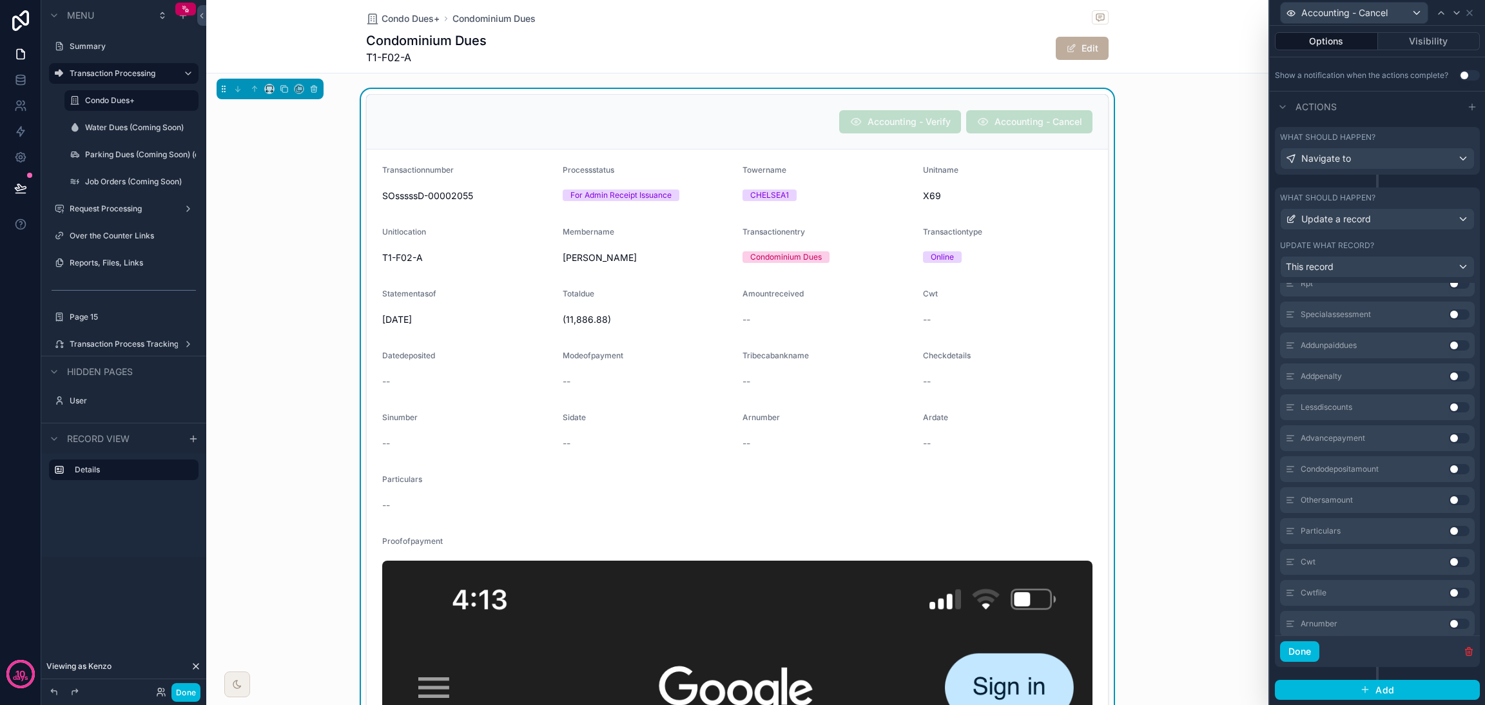
scroll to position [0, 0]
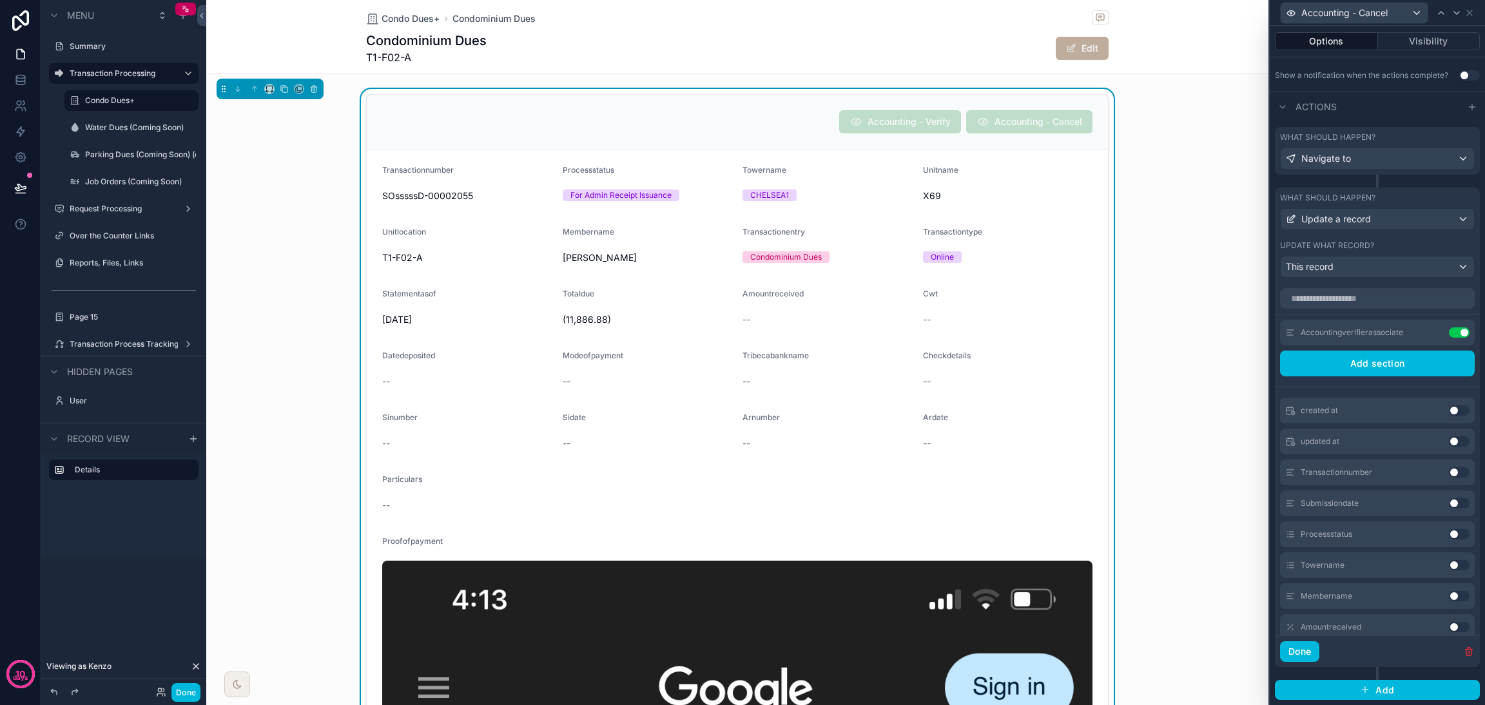
click at [1309, 647] on button "Done" at bounding box center [1299, 652] width 39 height 21
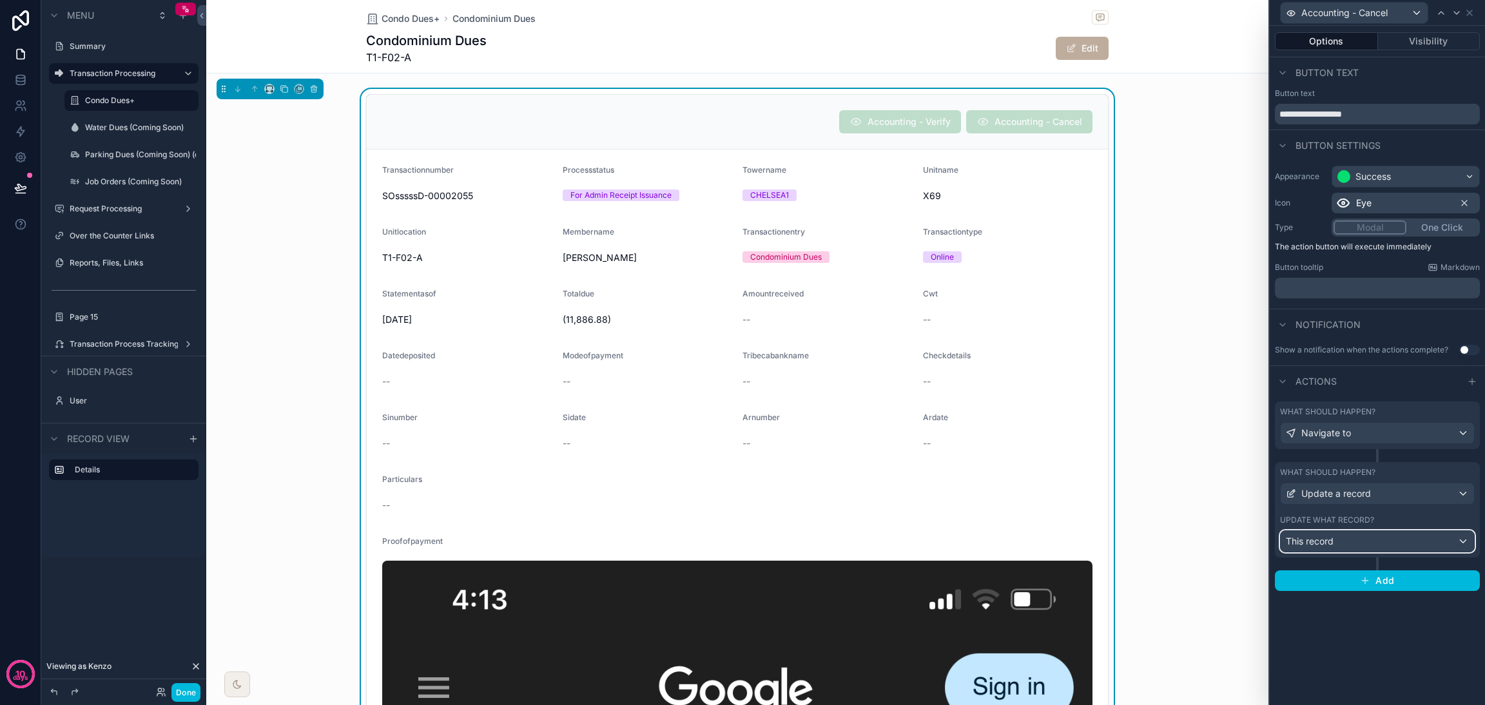
click at [1348, 542] on div "This record" at bounding box center [1377, 541] width 193 height 21
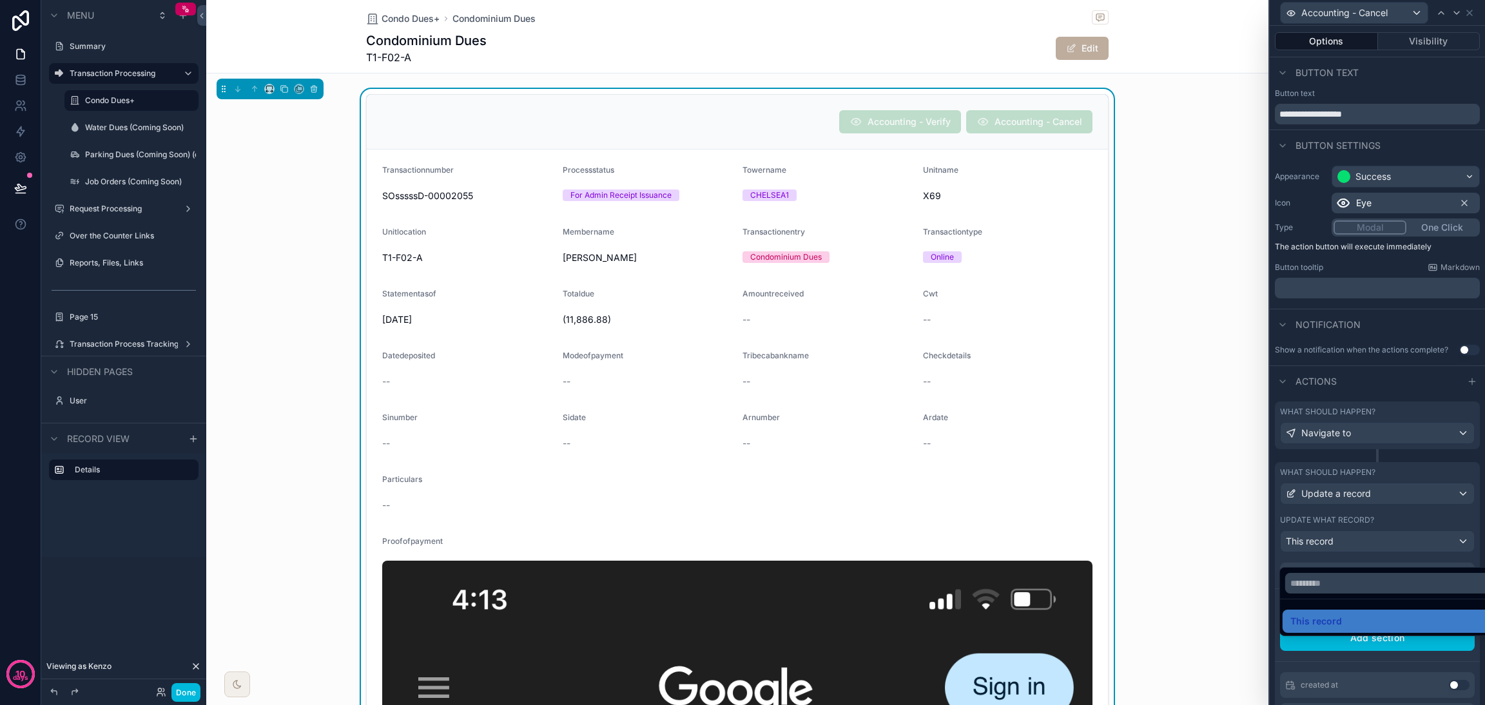
click at [1403, 551] on div at bounding box center [1377, 352] width 215 height 705
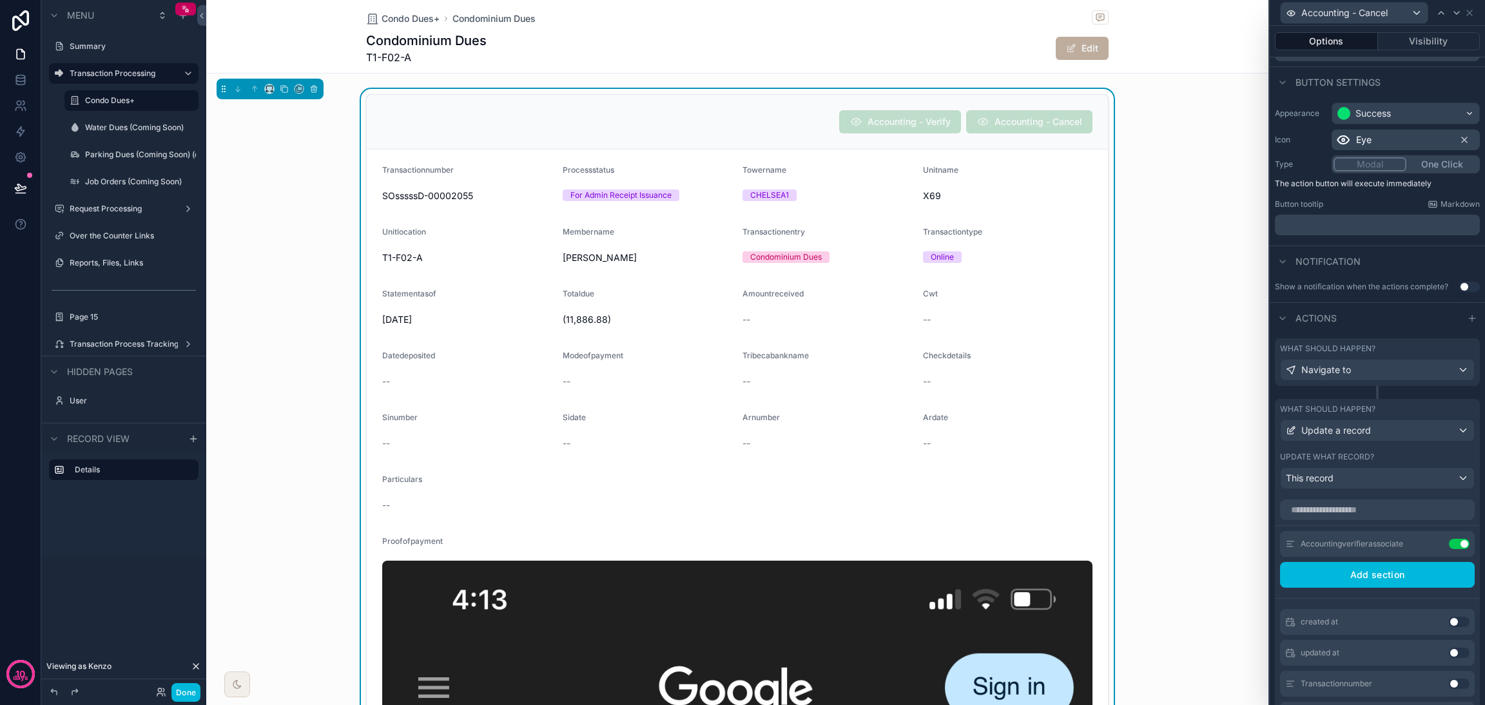
scroll to position [97, 0]
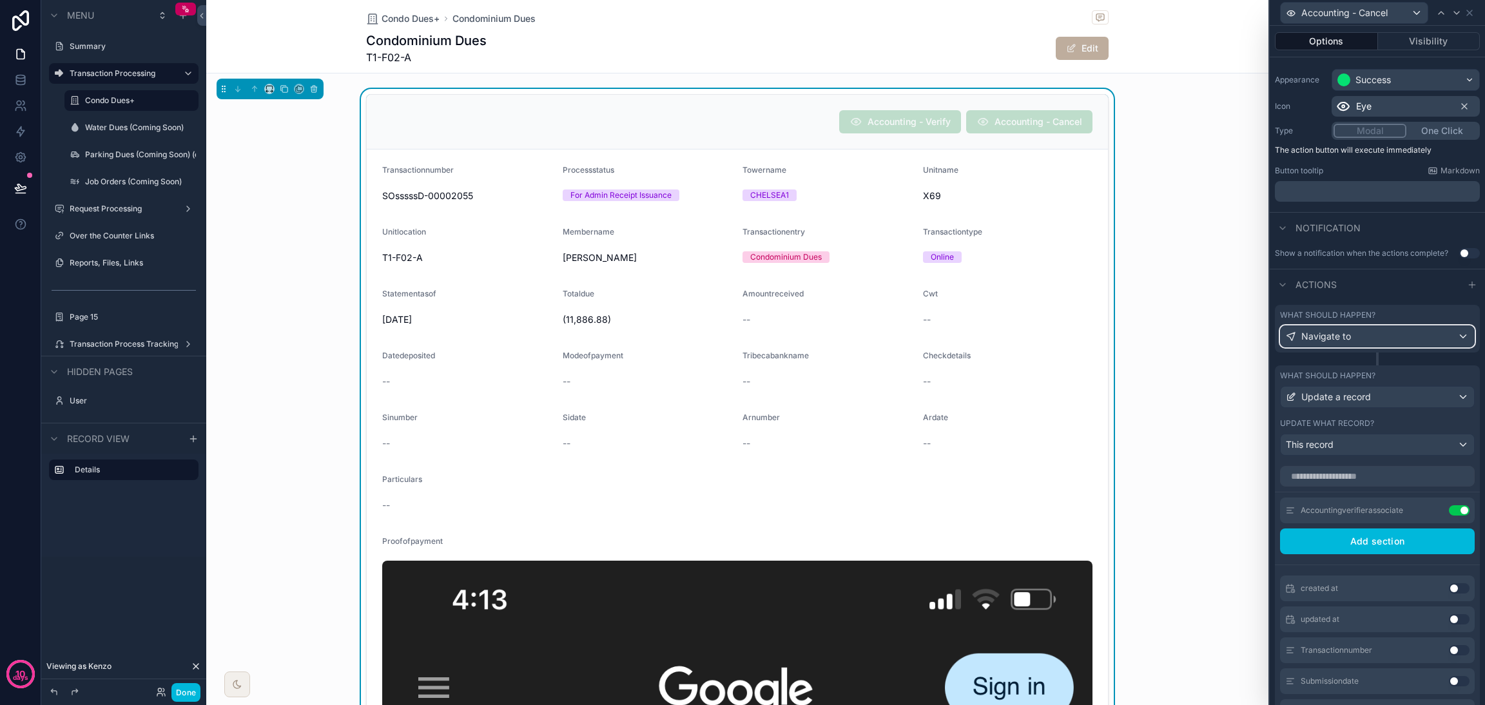
click at [1432, 344] on div "Navigate to" at bounding box center [1377, 336] width 193 height 21
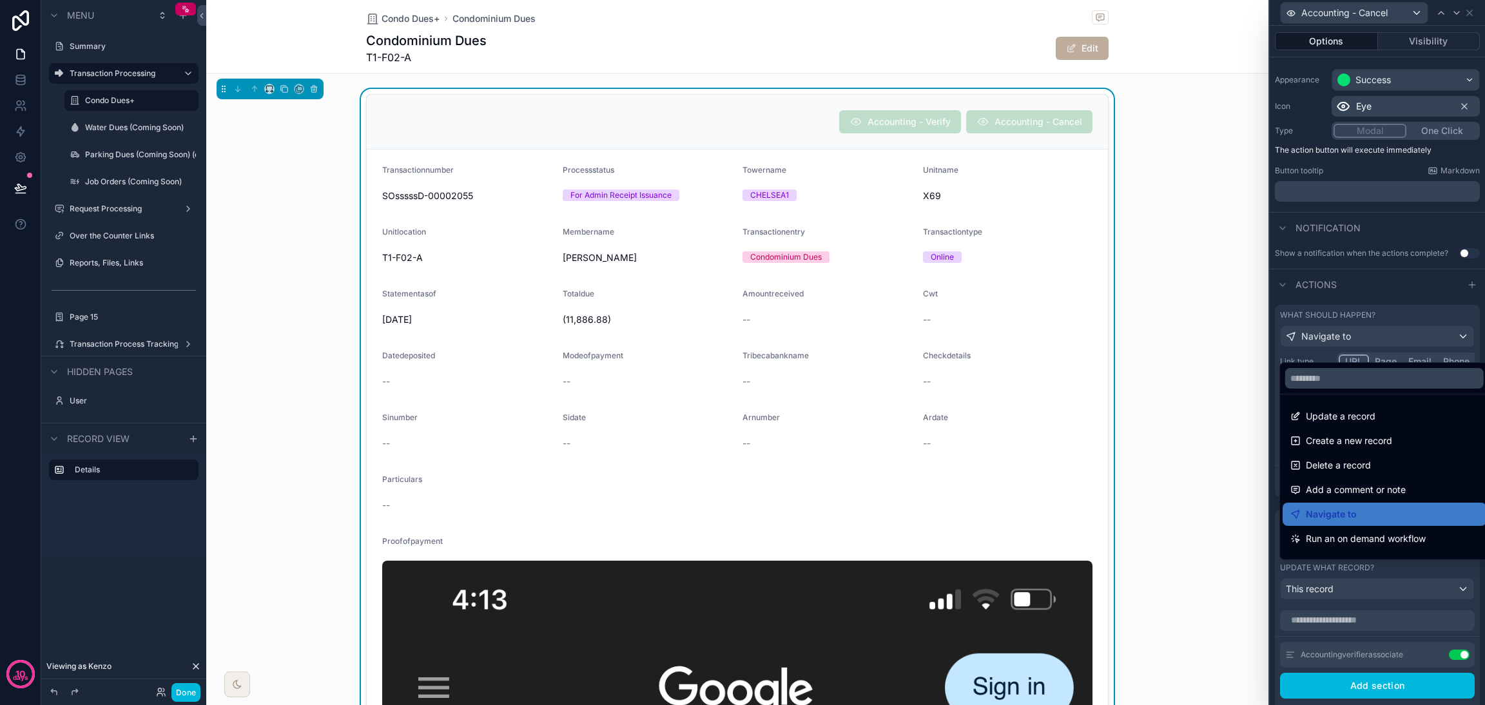
click at [1433, 308] on div at bounding box center [1377, 352] width 215 height 705
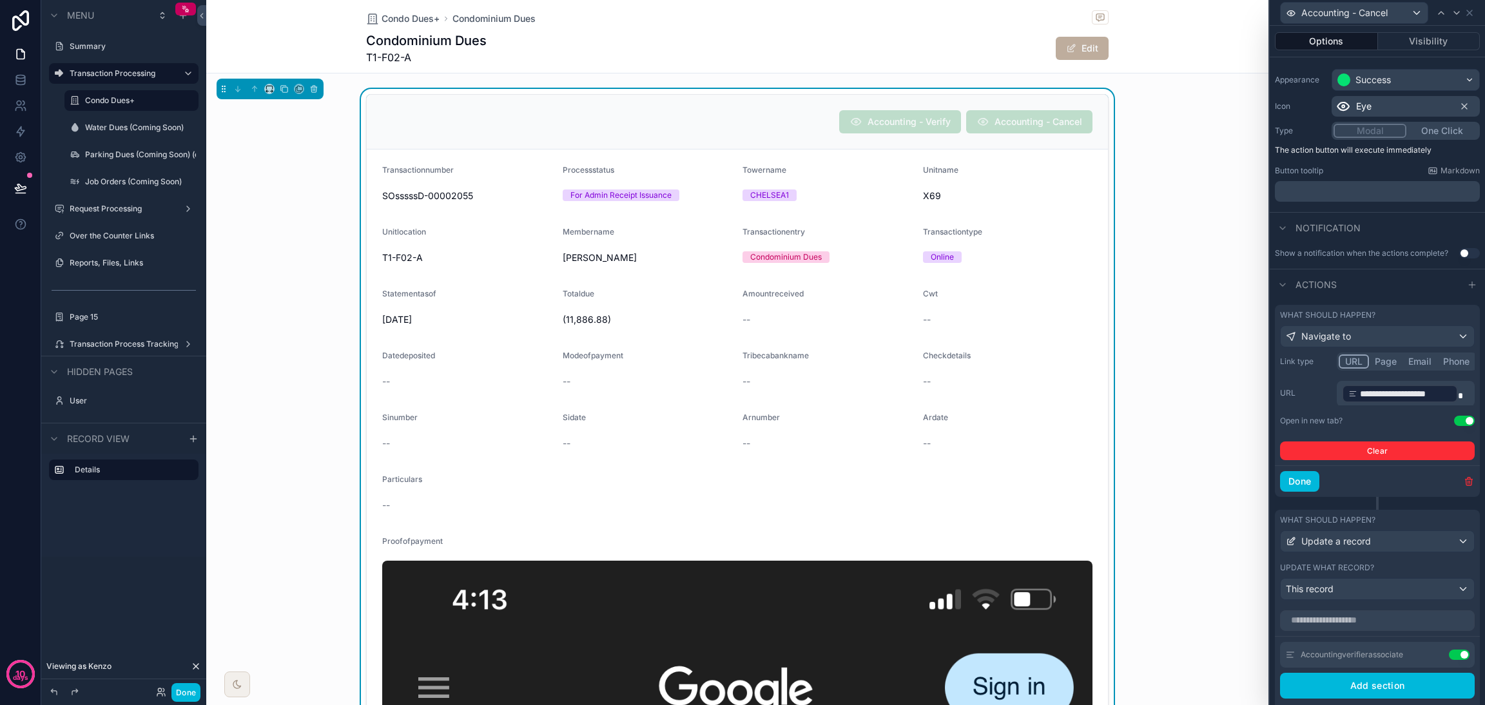
click at [1464, 487] on icon "button" at bounding box center [1469, 481] width 10 height 10
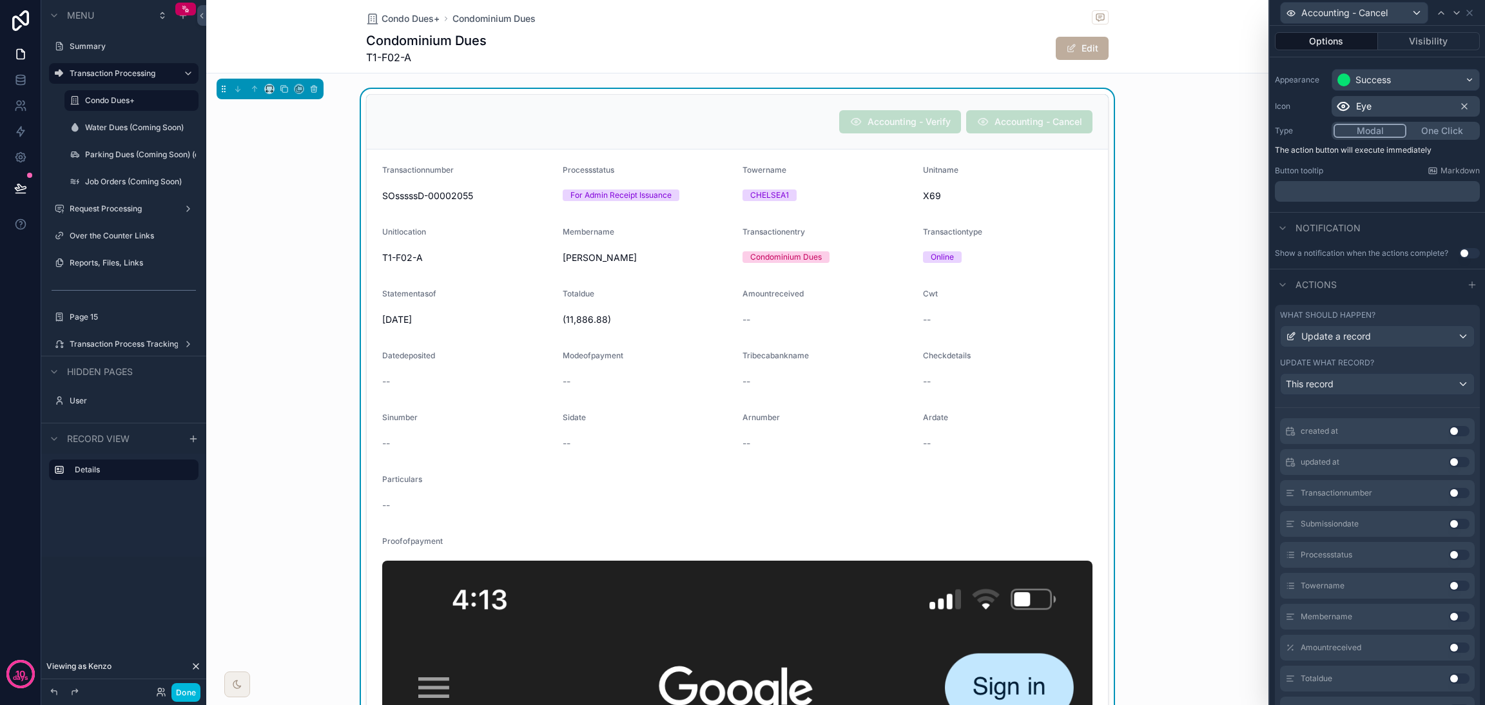
click at [1449, 560] on button "Use setting" at bounding box center [1459, 555] width 21 height 10
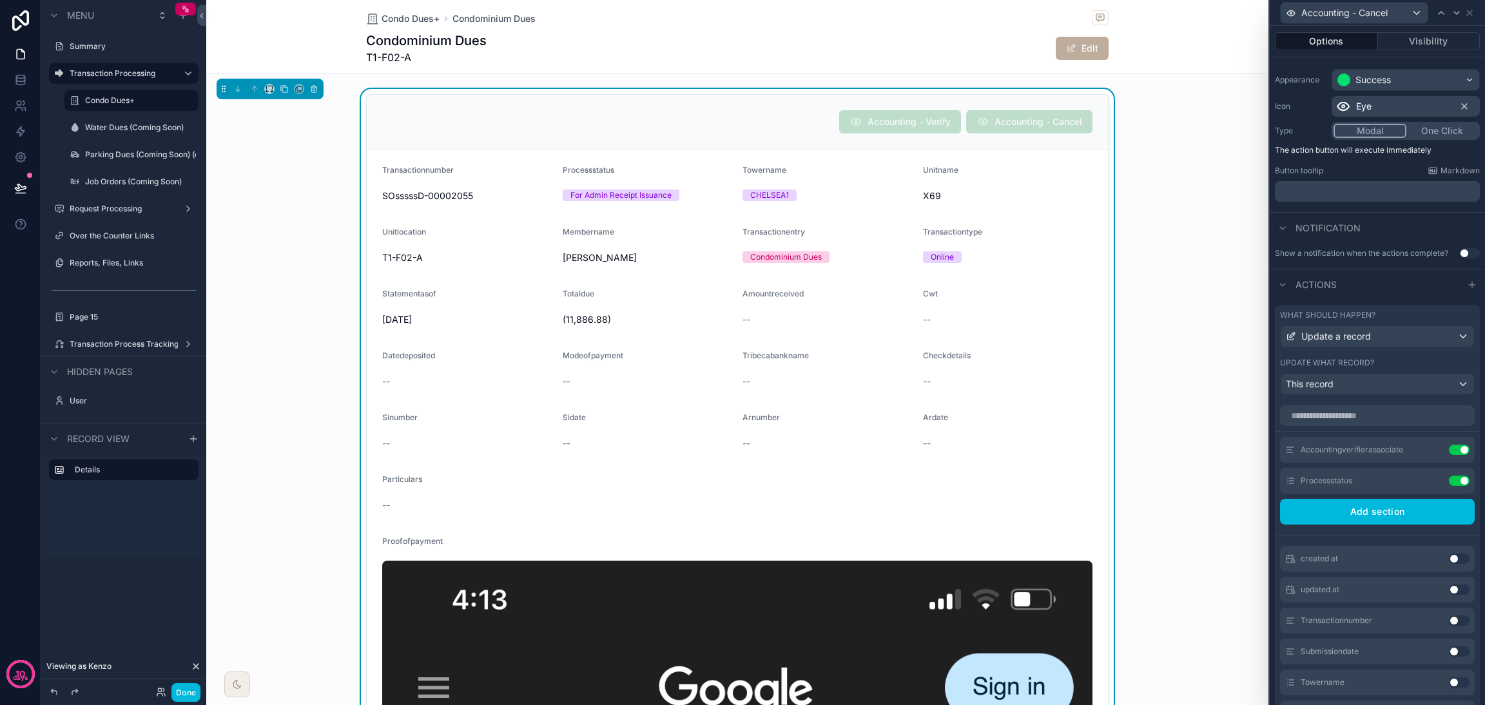
click at [0, 0] on icon at bounding box center [0, 0] width 0 height 0
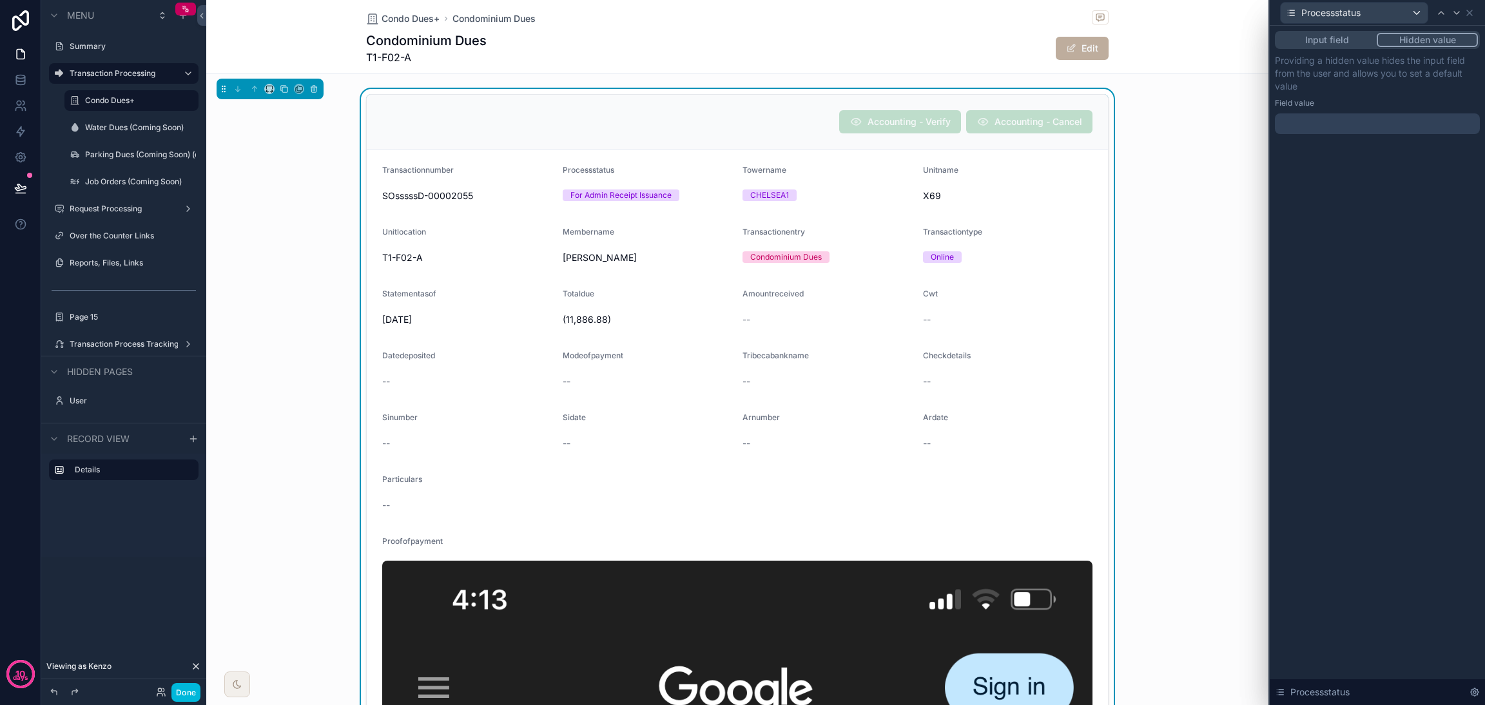
click at [1339, 42] on button "Input field" at bounding box center [1327, 40] width 100 height 14
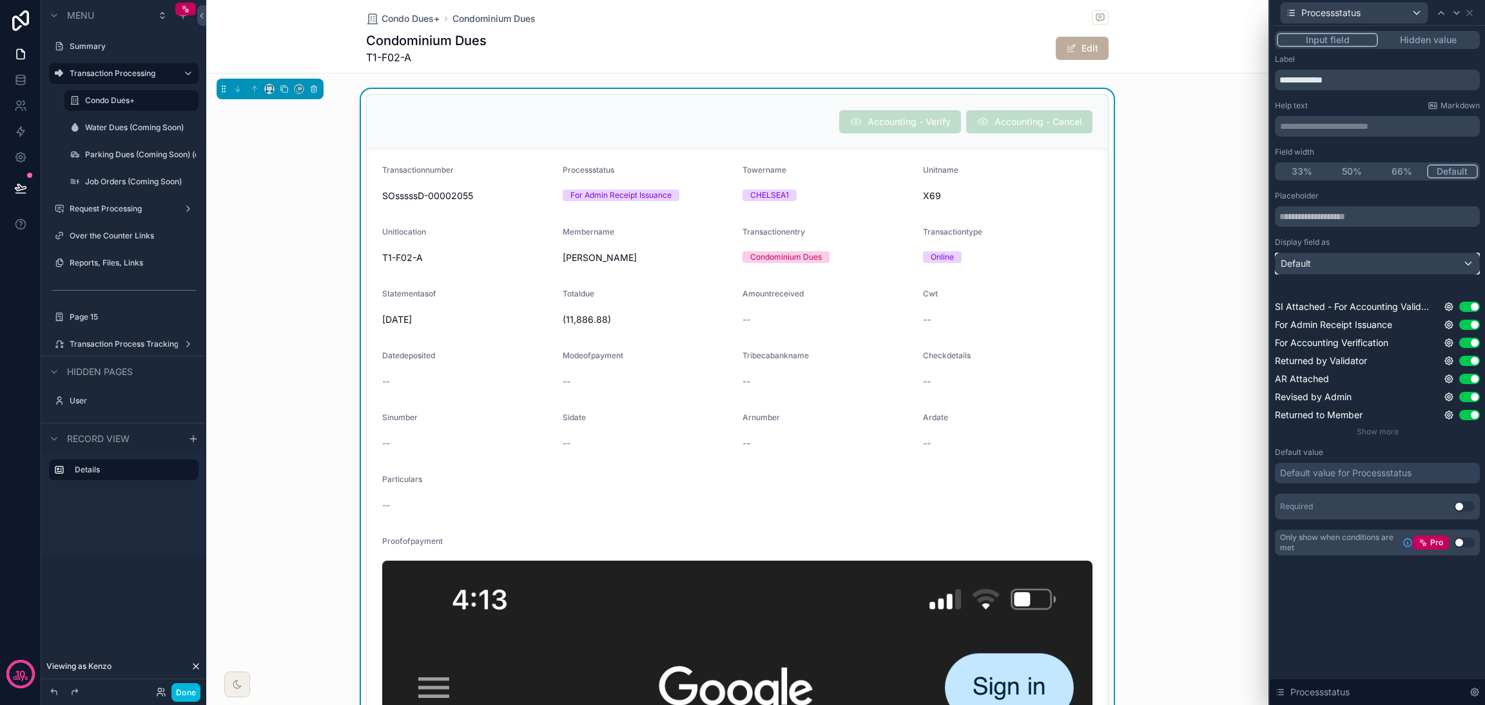
click at [1386, 265] on div "Default" at bounding box center [1378, 263] width 204 height 21
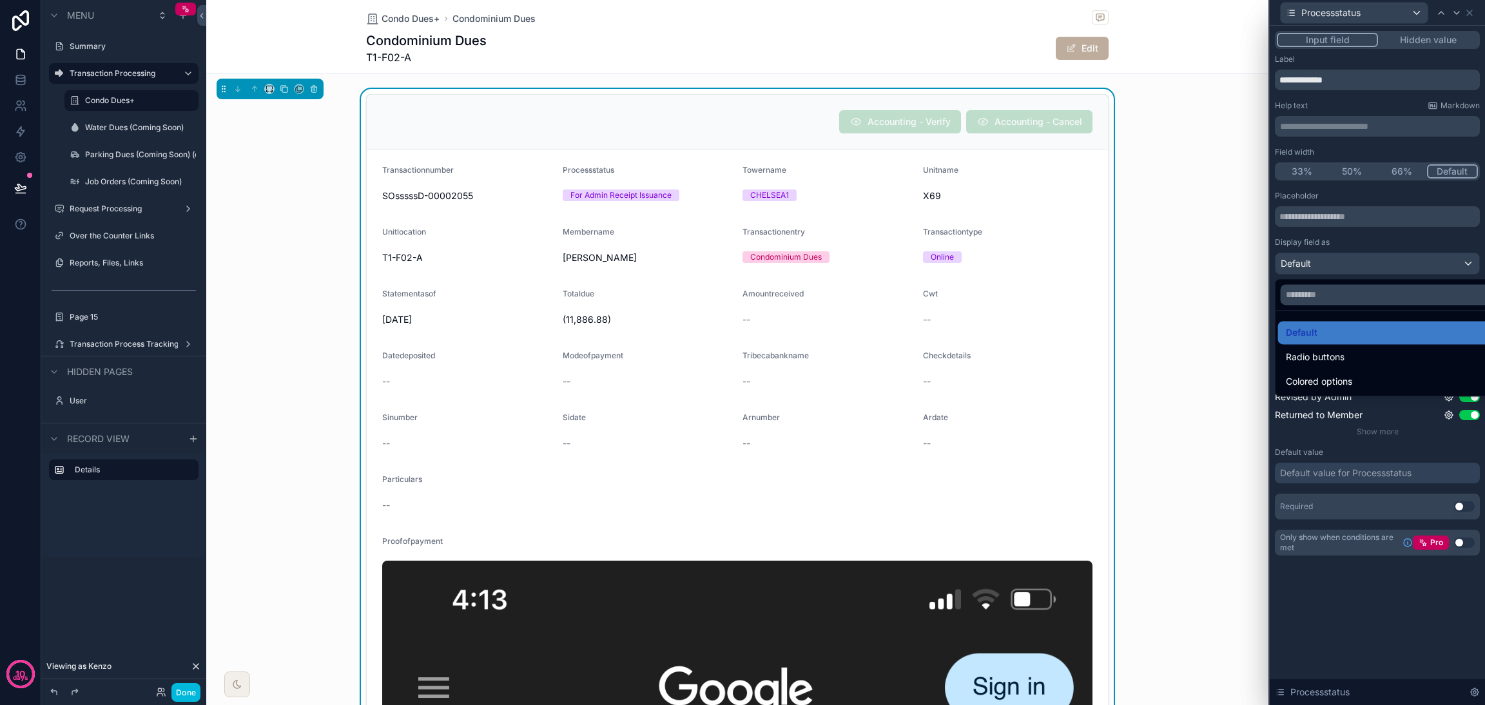
click at [1386, 265] on div at bounding box center [1377, 352] width 215 height 705
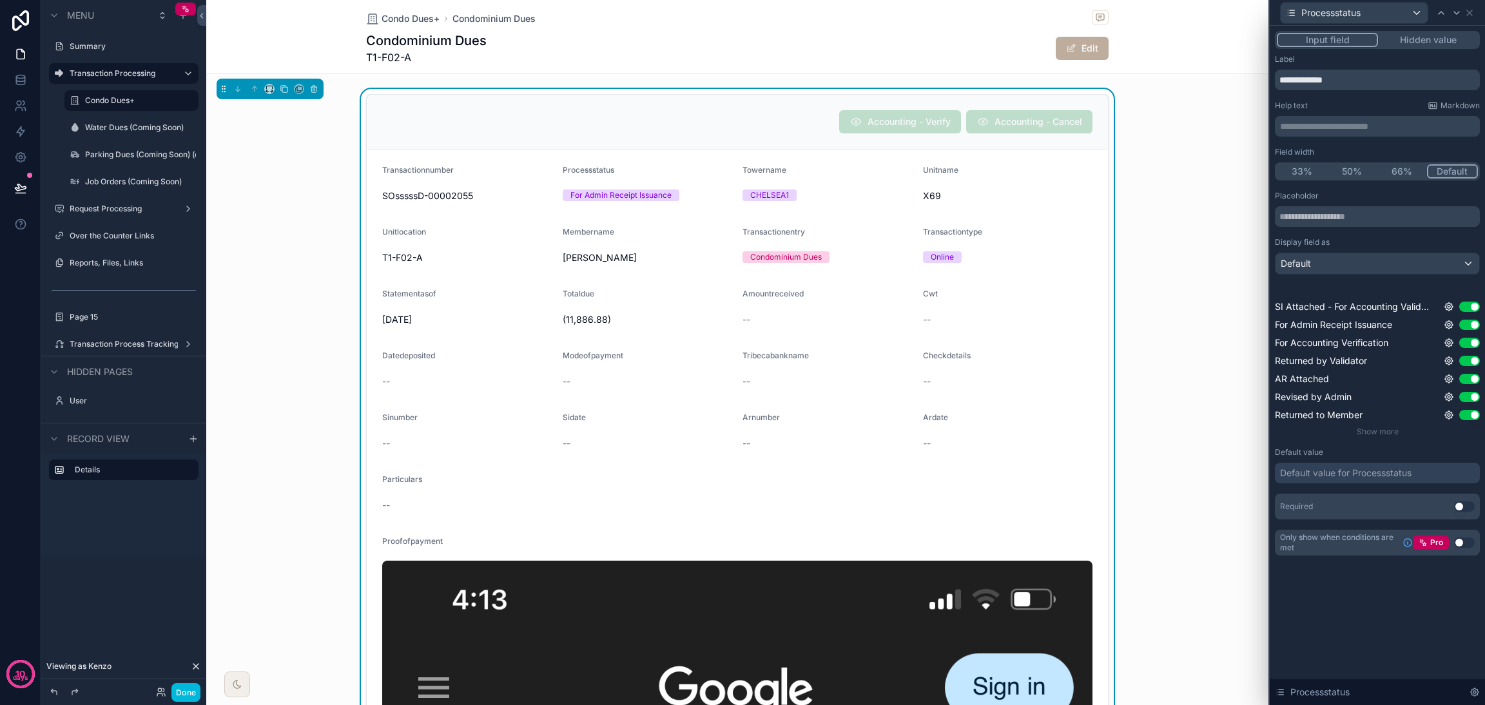
click at [1409, 39] on button "Hidden value" at bounding box center [1428, 40] width 100 height 14
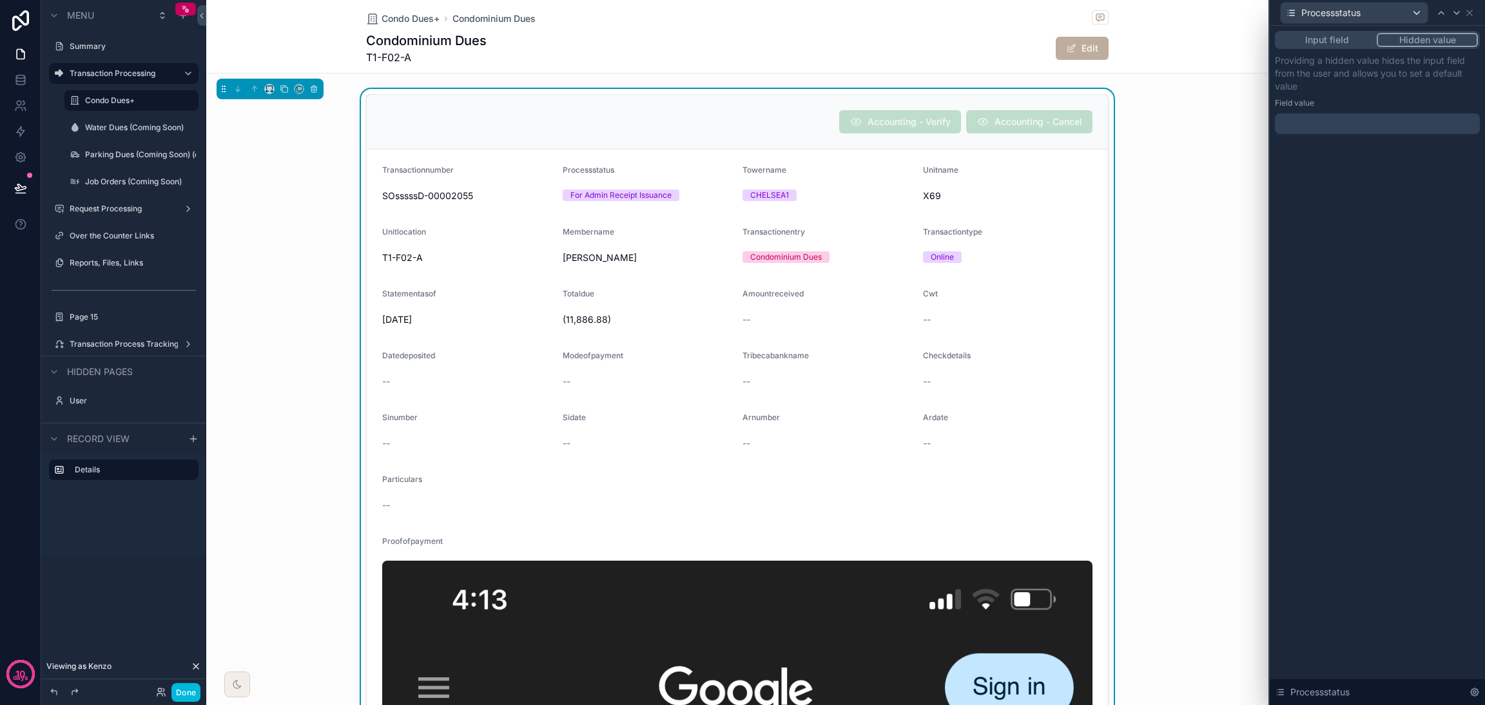
click at [1383, 123] on div at bounding box center [1377, 123] width 205 height 21
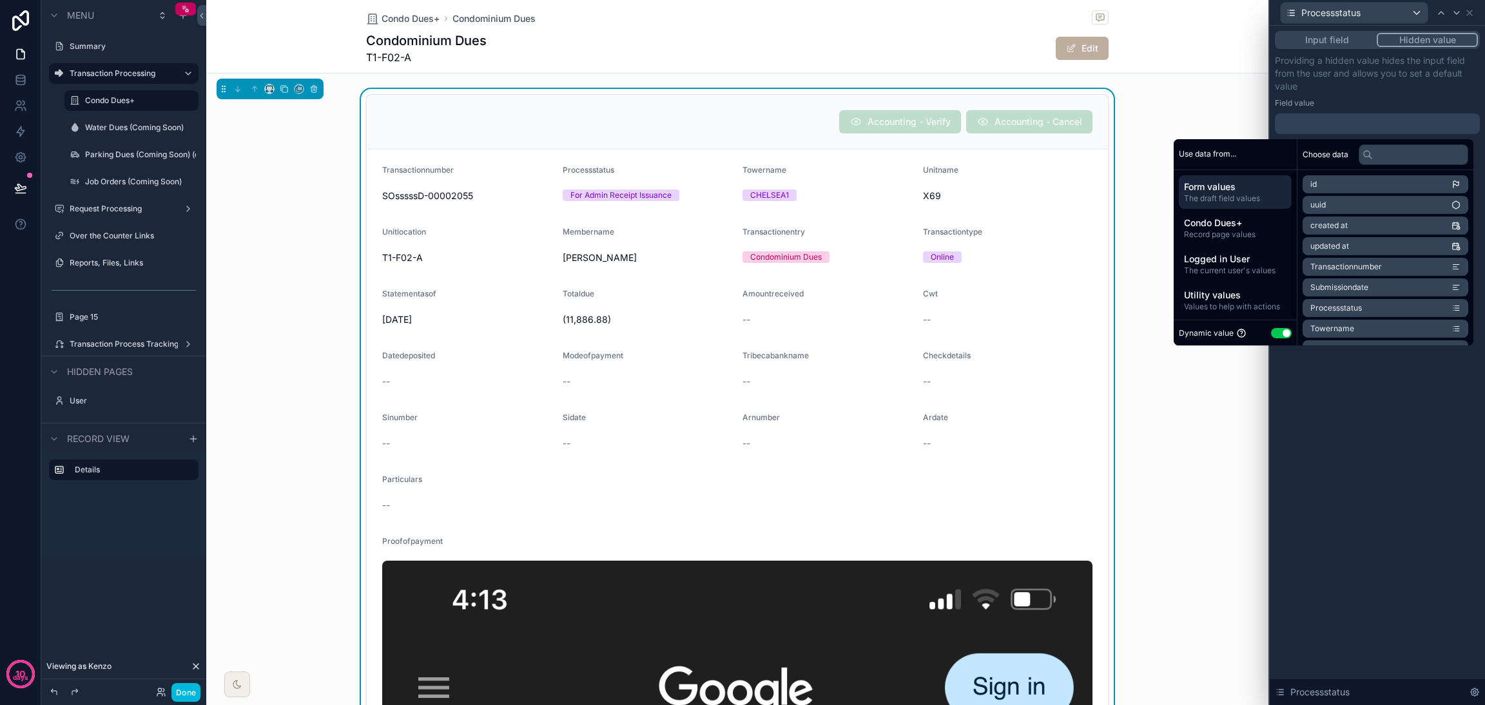
scroll to position [1, 0]
click at [1245, 297] on span "Utility values" at bounding box center [1235, 294] width 103 height 13
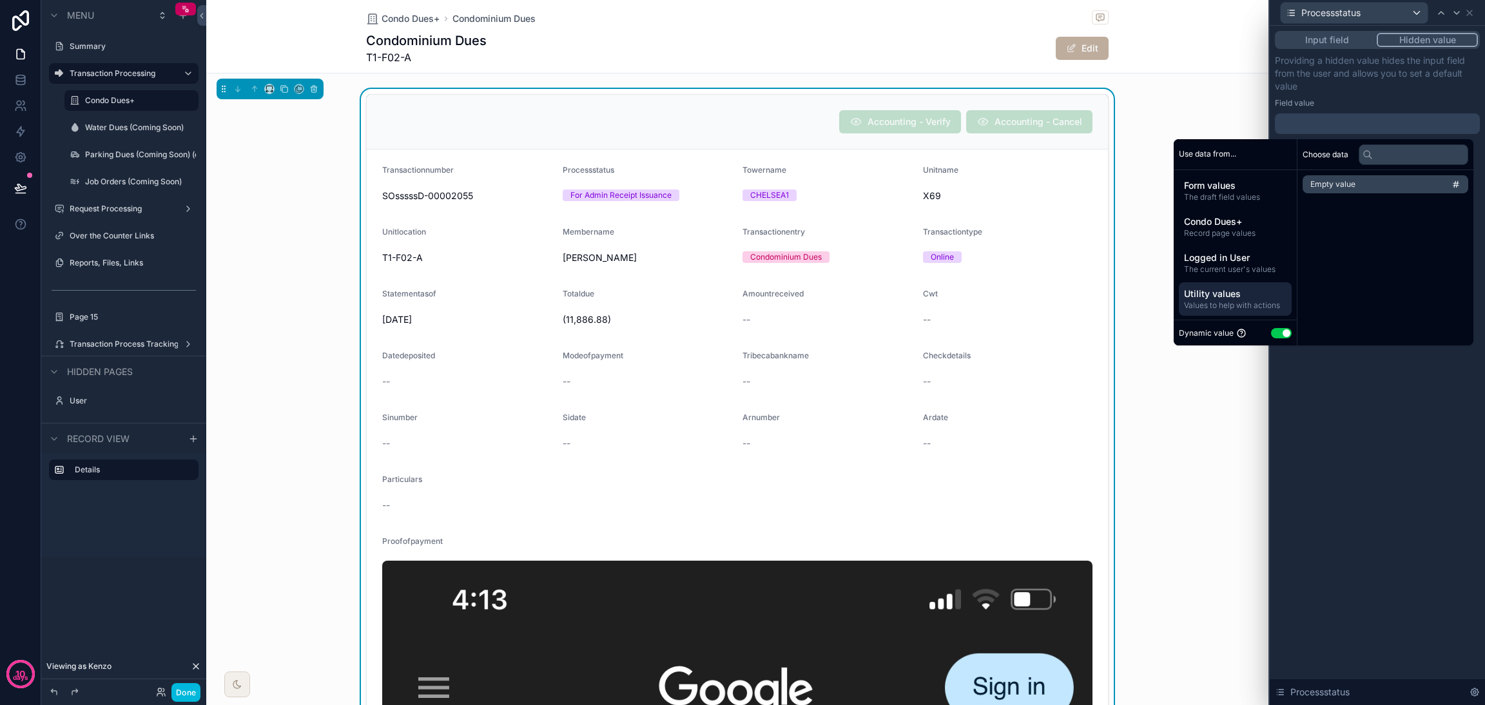
click at [1244, 255] on span "Logged in User" at bounding box center [1235, 257] width 103 height 13
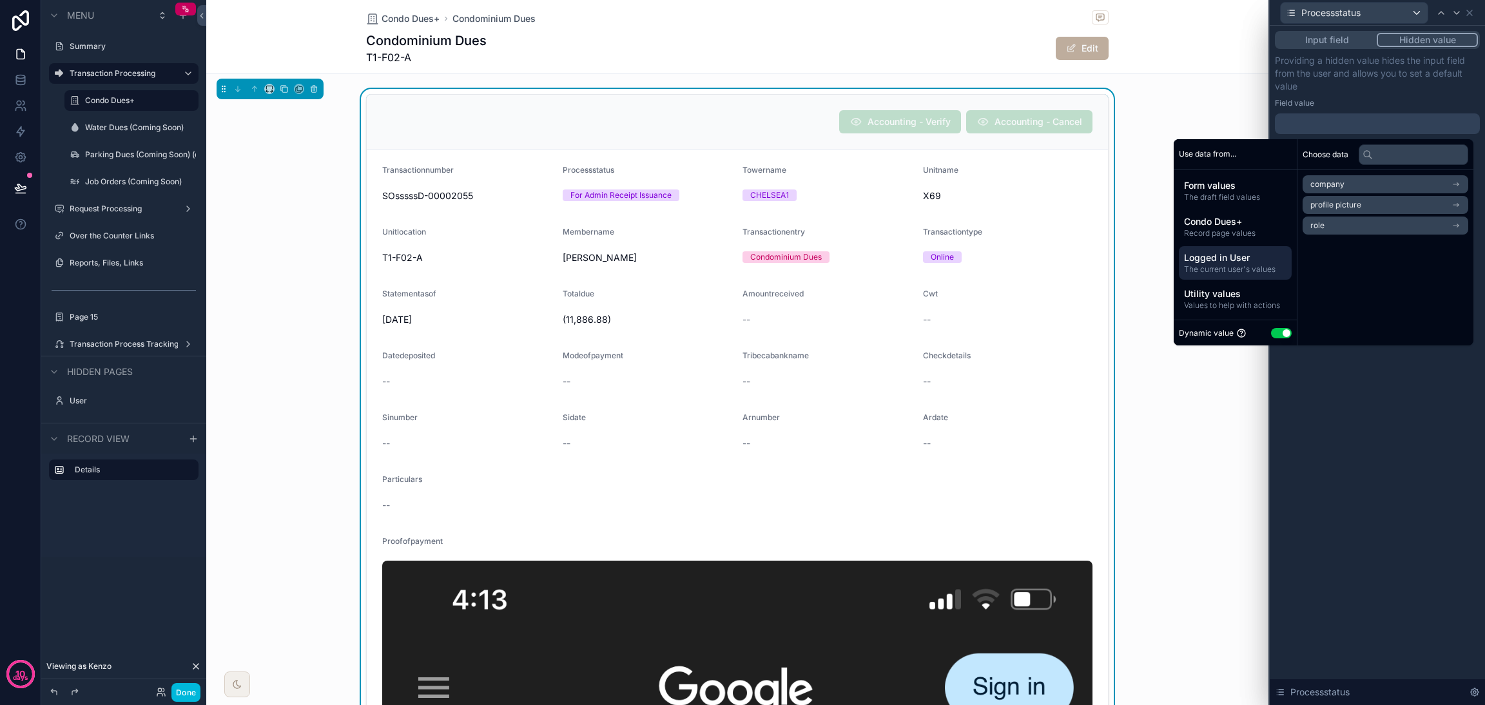
click at [1244, 222] on span "Condo Dues+" at bounding box center [1235, 221] width 103 height 13
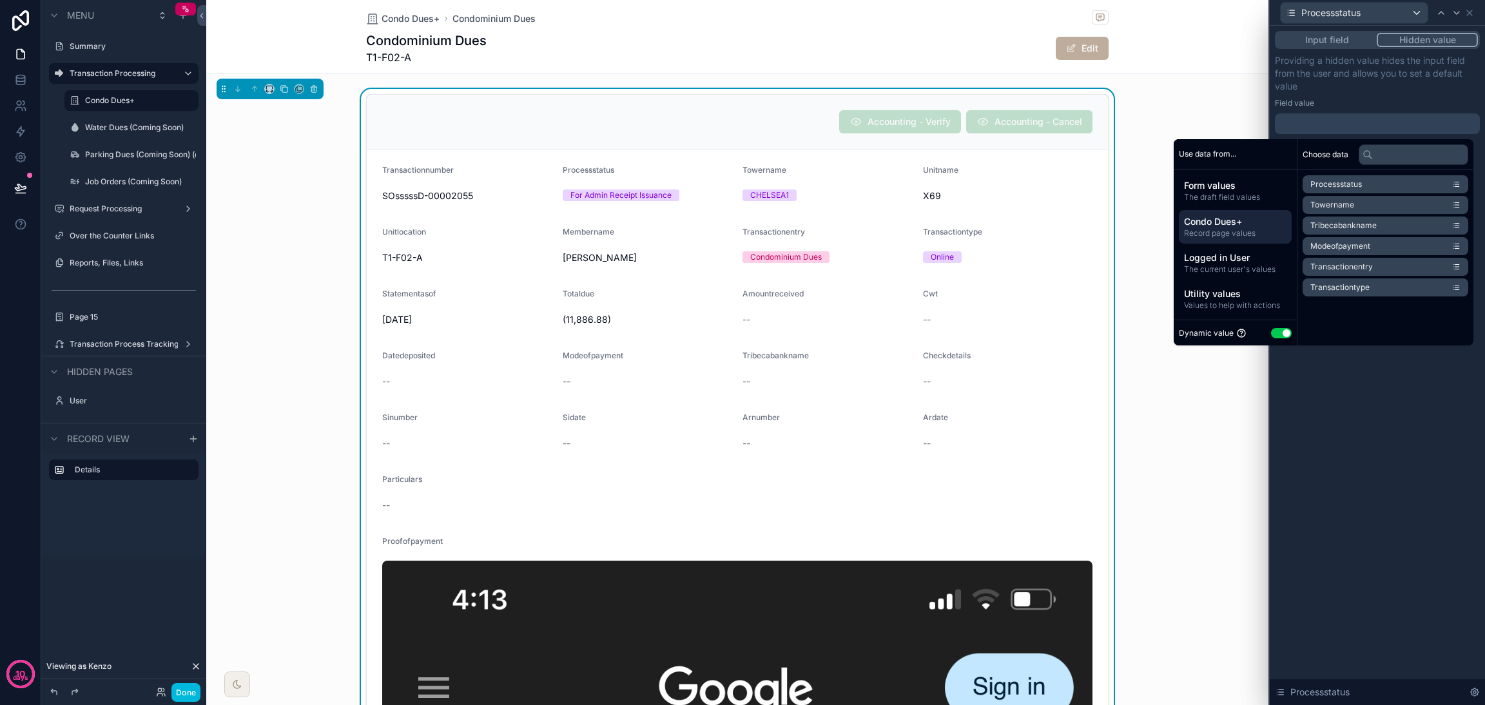
click at [1244, 190] on span "Form values" at bounding box center [1235, 185] width 103 height 13
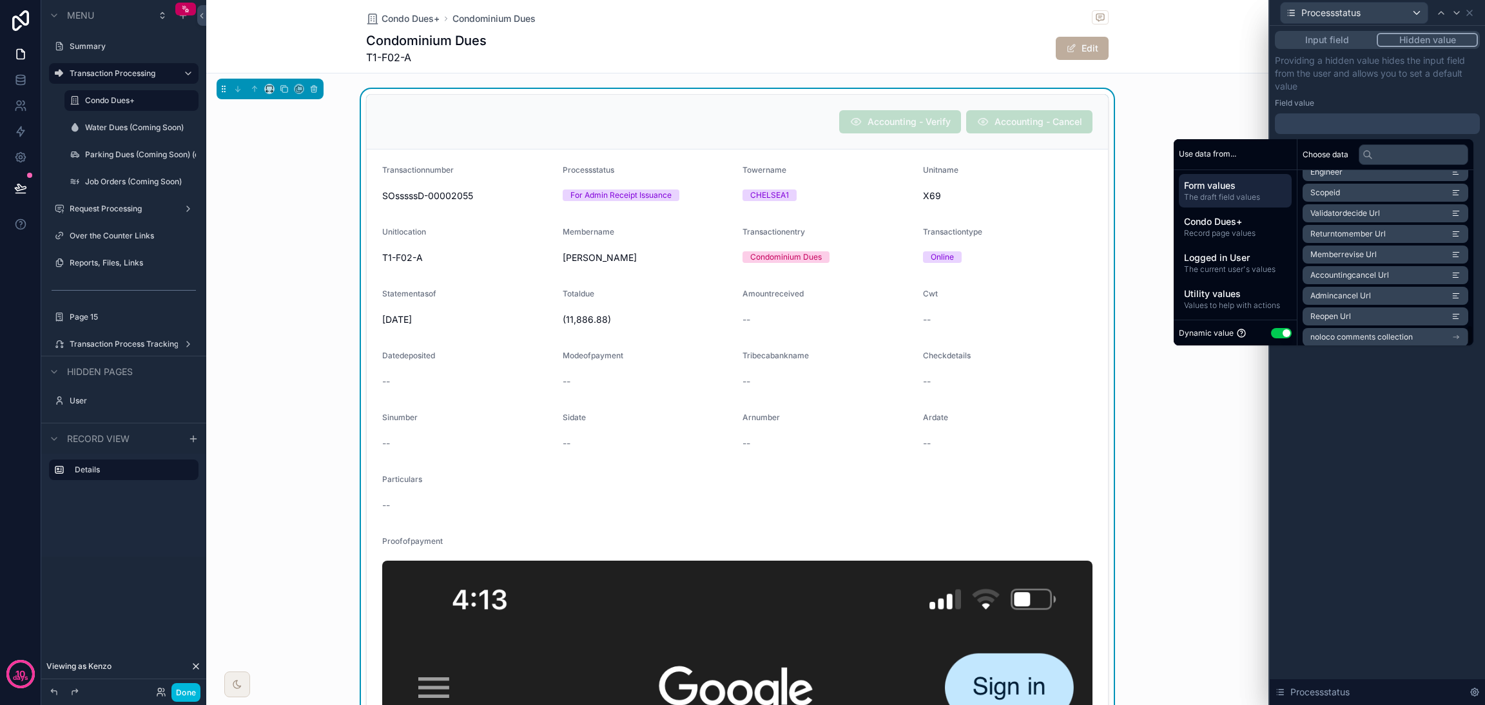
scroll to position [1317, 0]
click at [1365, 391] on div "Input field Hidden value Providing a hidden value hides the input field from th…" at bounding box center [1377, 366] width 215 height 680
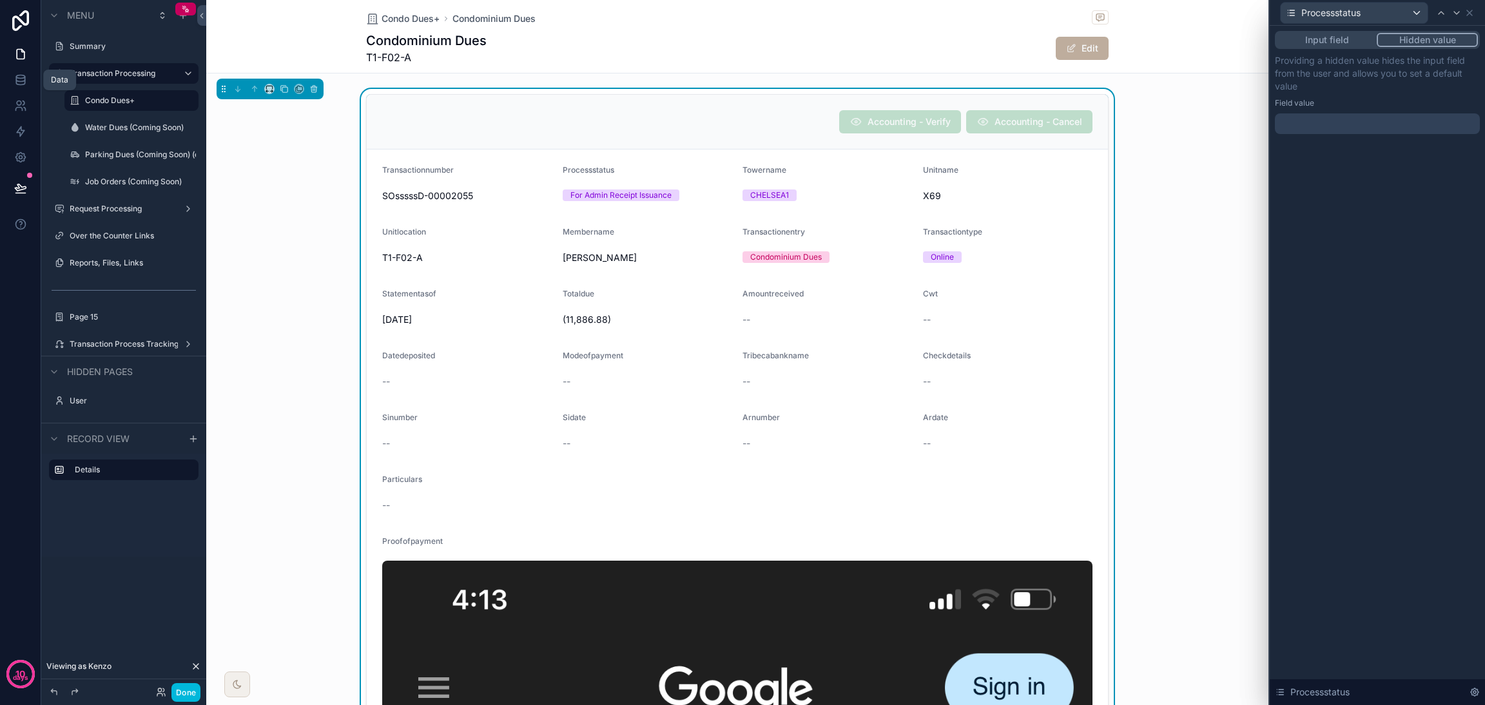
click at [22, 83] on icon at bounding box center [20, 80] width 13 height 13
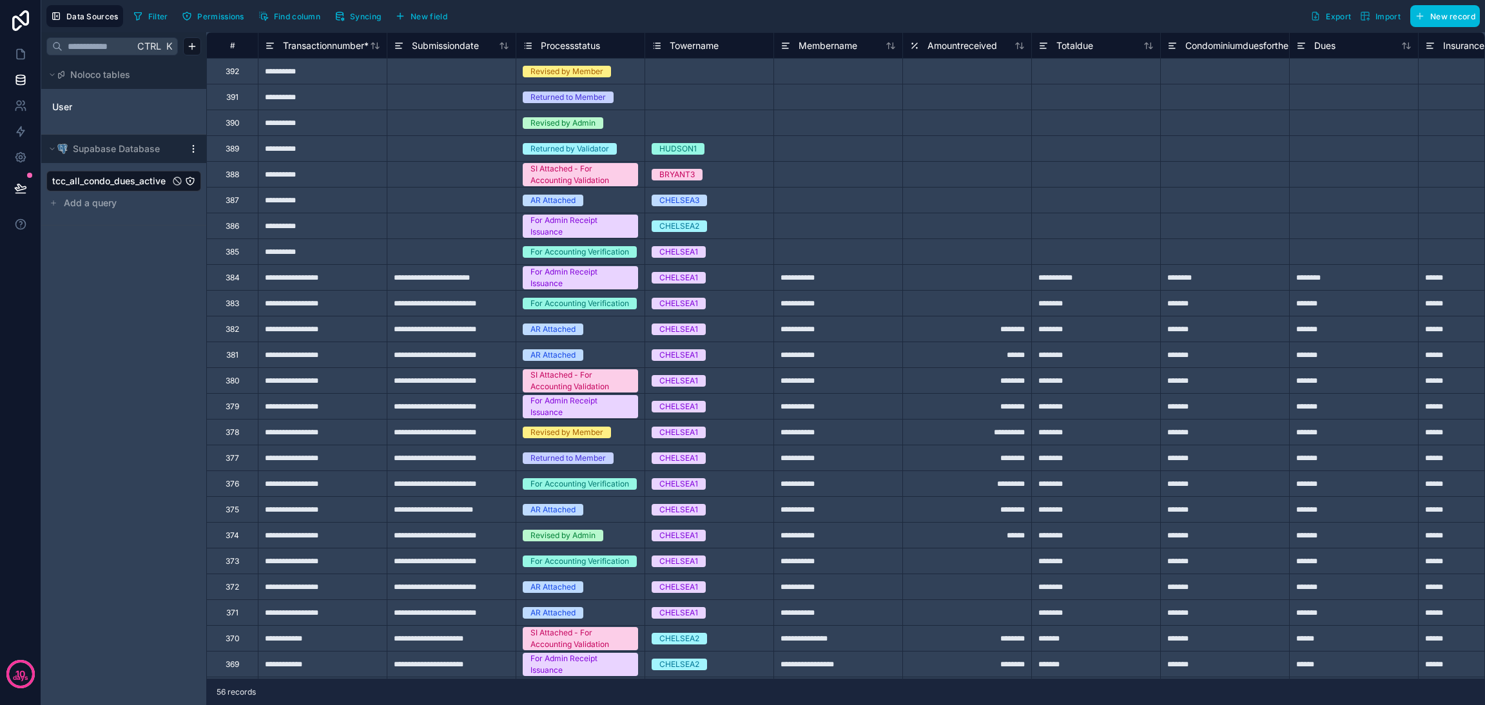
click at [109, 104] on link "User" at bounding box center [104, 107] width 104 height 13
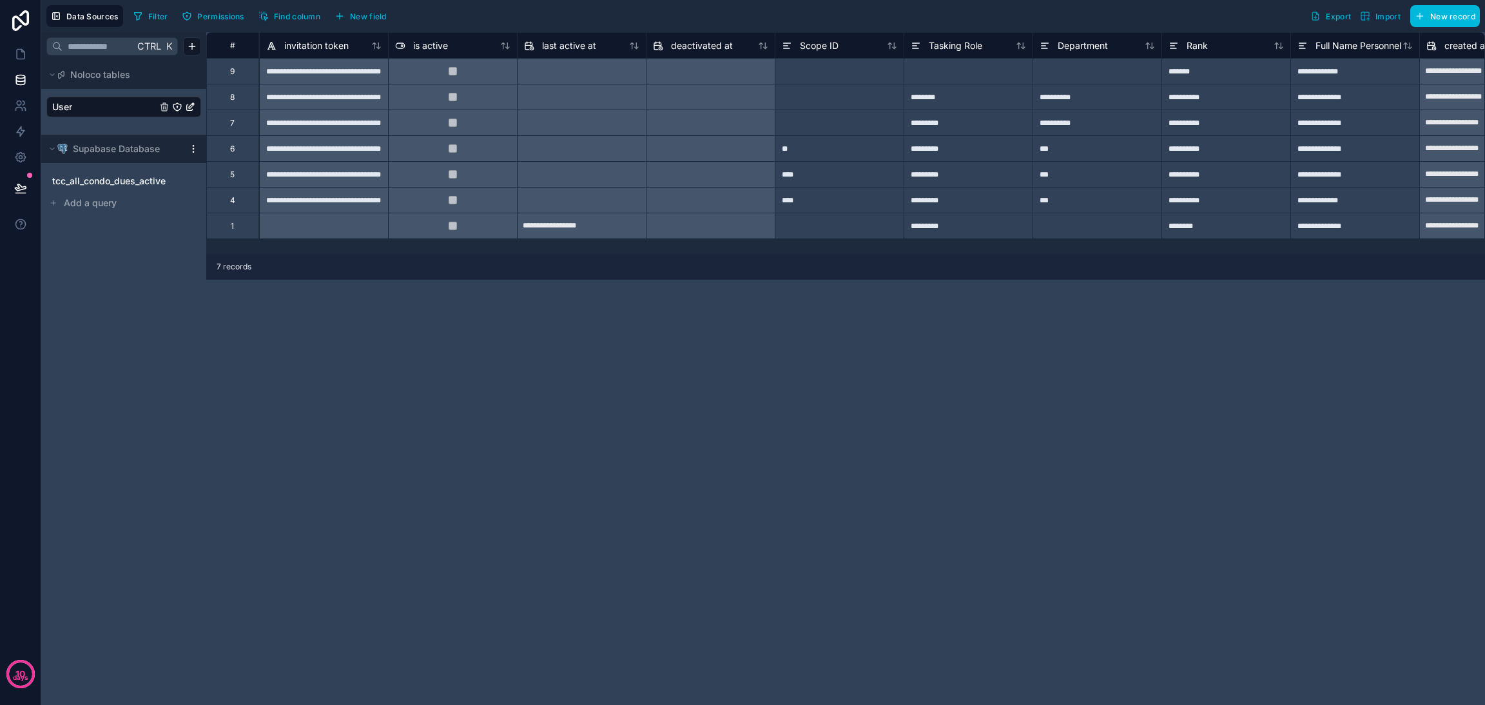
scroll to position [0, 1094]
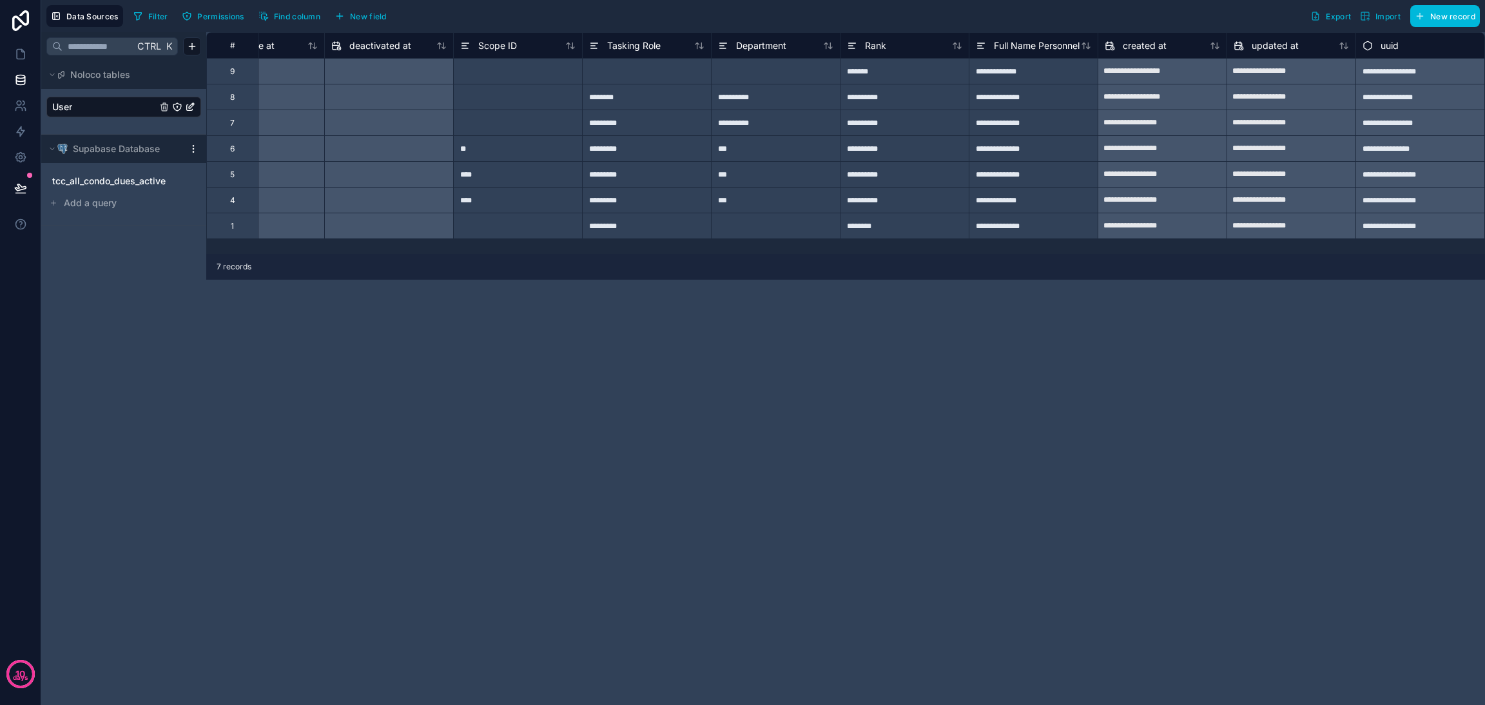
click at [369, 19] on span "New field" at bounding box center [368, 17] width 37 height 10
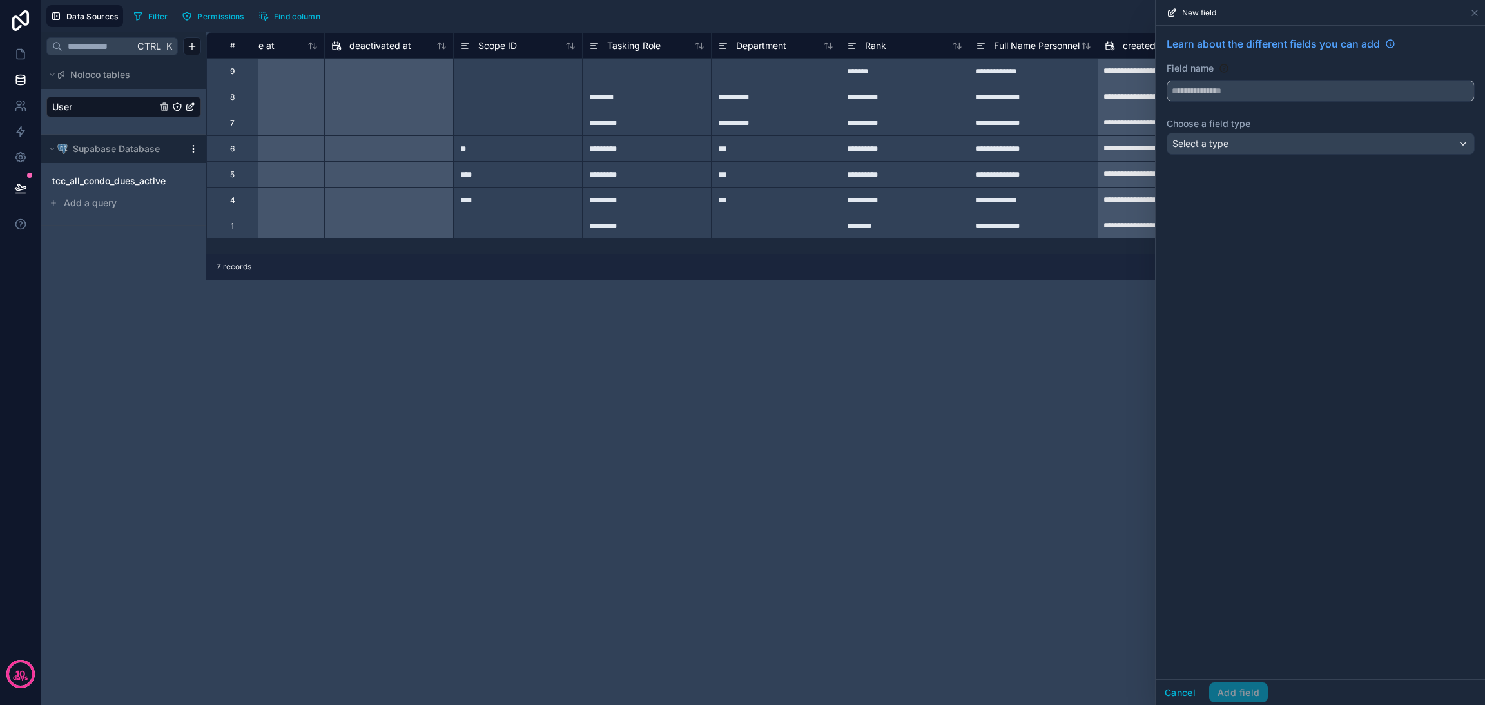
click at [1264, 94] on input "text" at bounding box center [1321, 91] width 307 height 21
type input "*********"
click at [1295, 148] on div "Select a type" at bounding box center [1321, 143] width 307 height 21
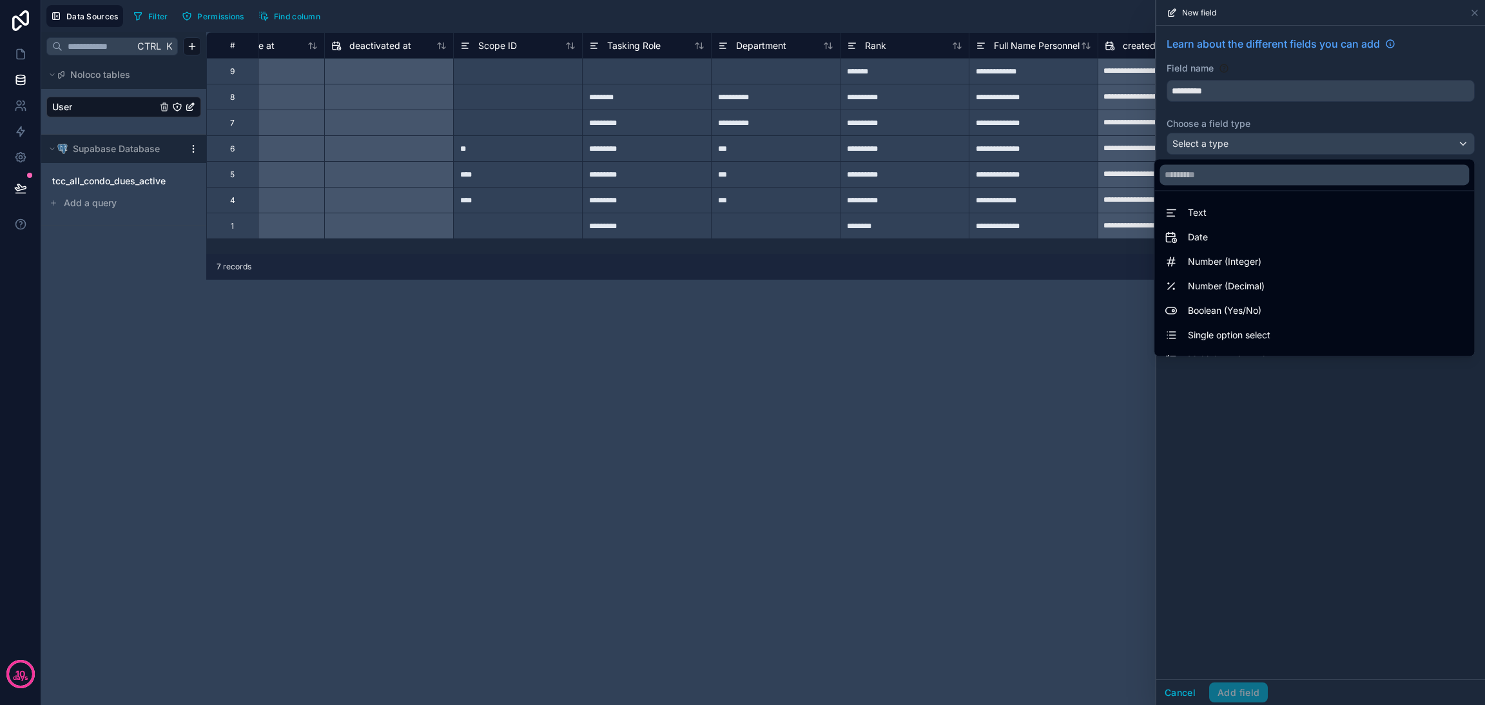
click at [1300, 207] on div "Text" at bounding box center [1314, 212] width 299 height 15
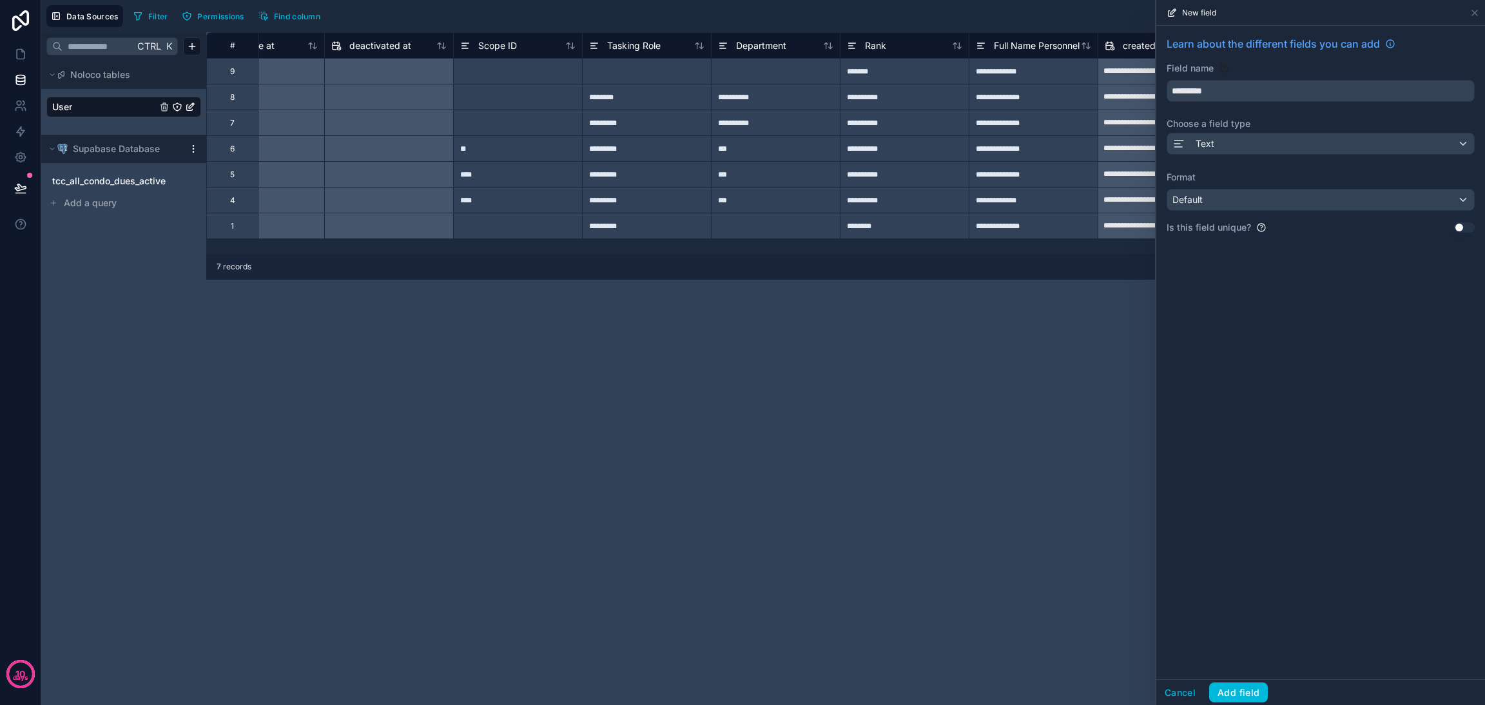
click at [1250, 690] on button "Add field" at bounding box center [1239, 693] width 59 height 21
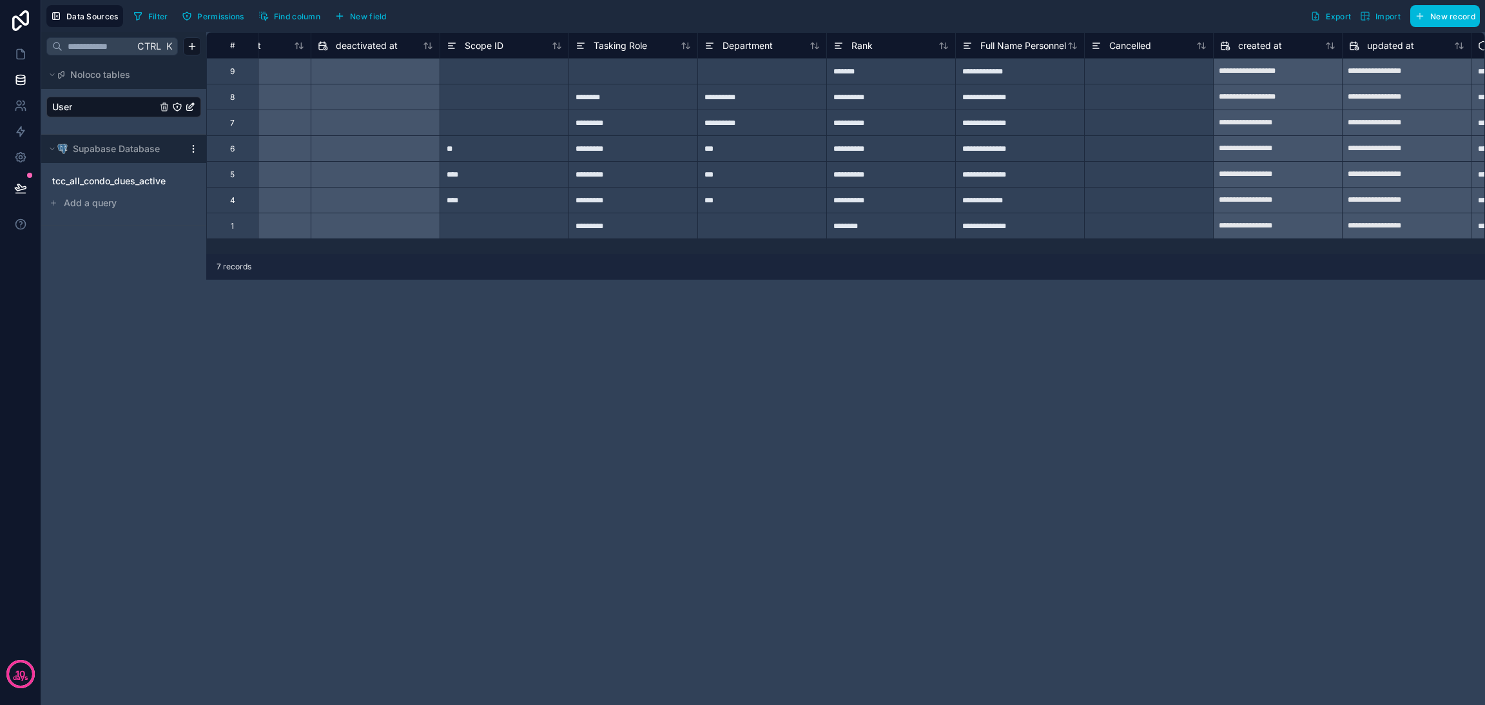
scroll to position [0, 1223]
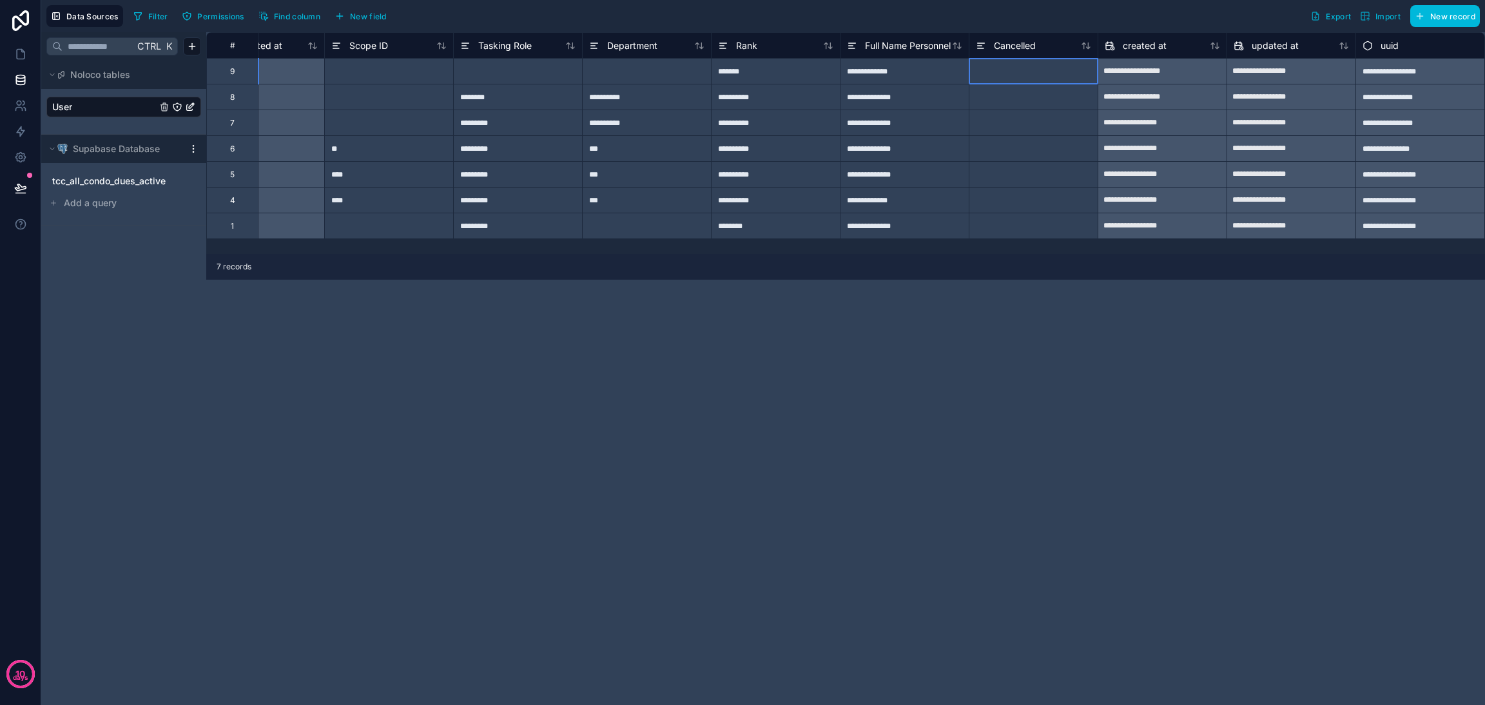
click at [1061, 71] on div at bounding box center [1033, 71] width 129 height 26
type input "*********"
type input "*"
type input "*********"
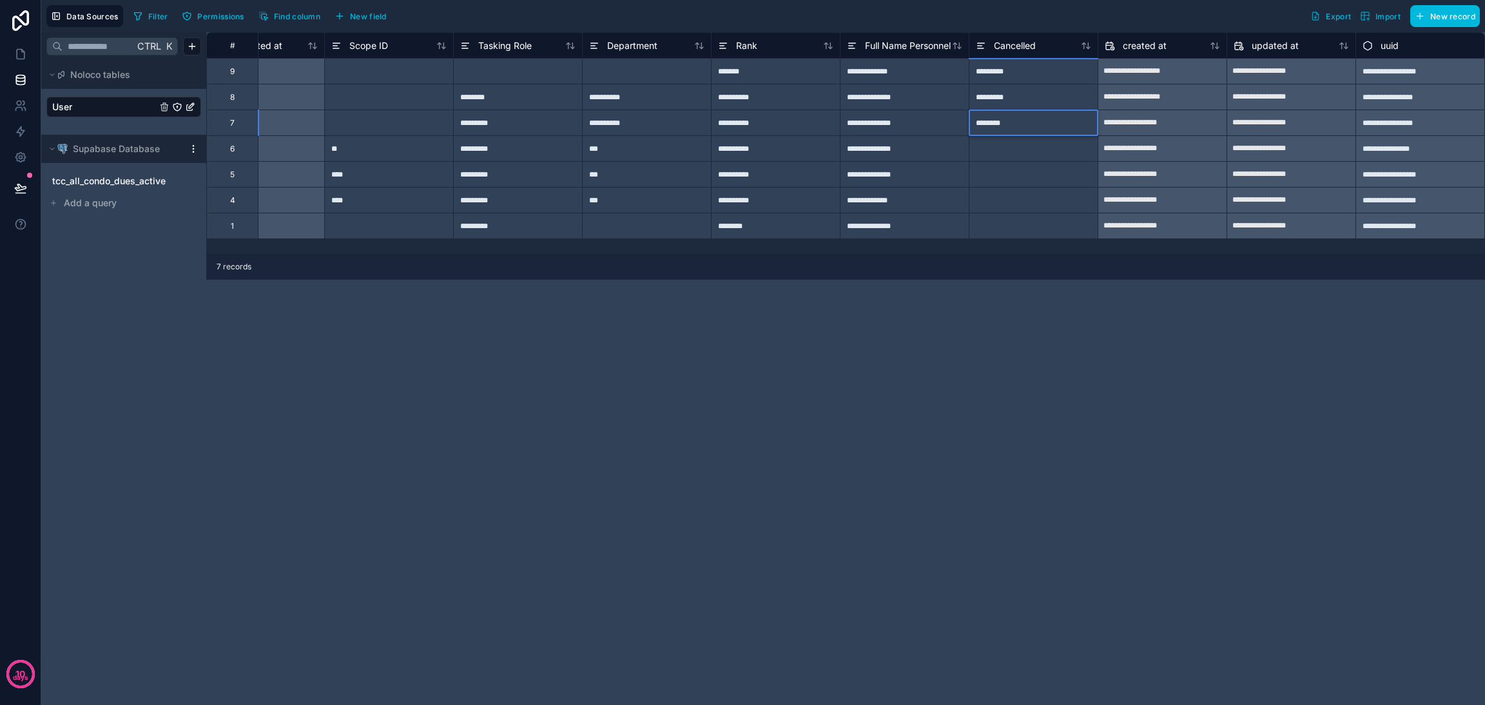
type input "*********"
type input "*"
type input "*********"
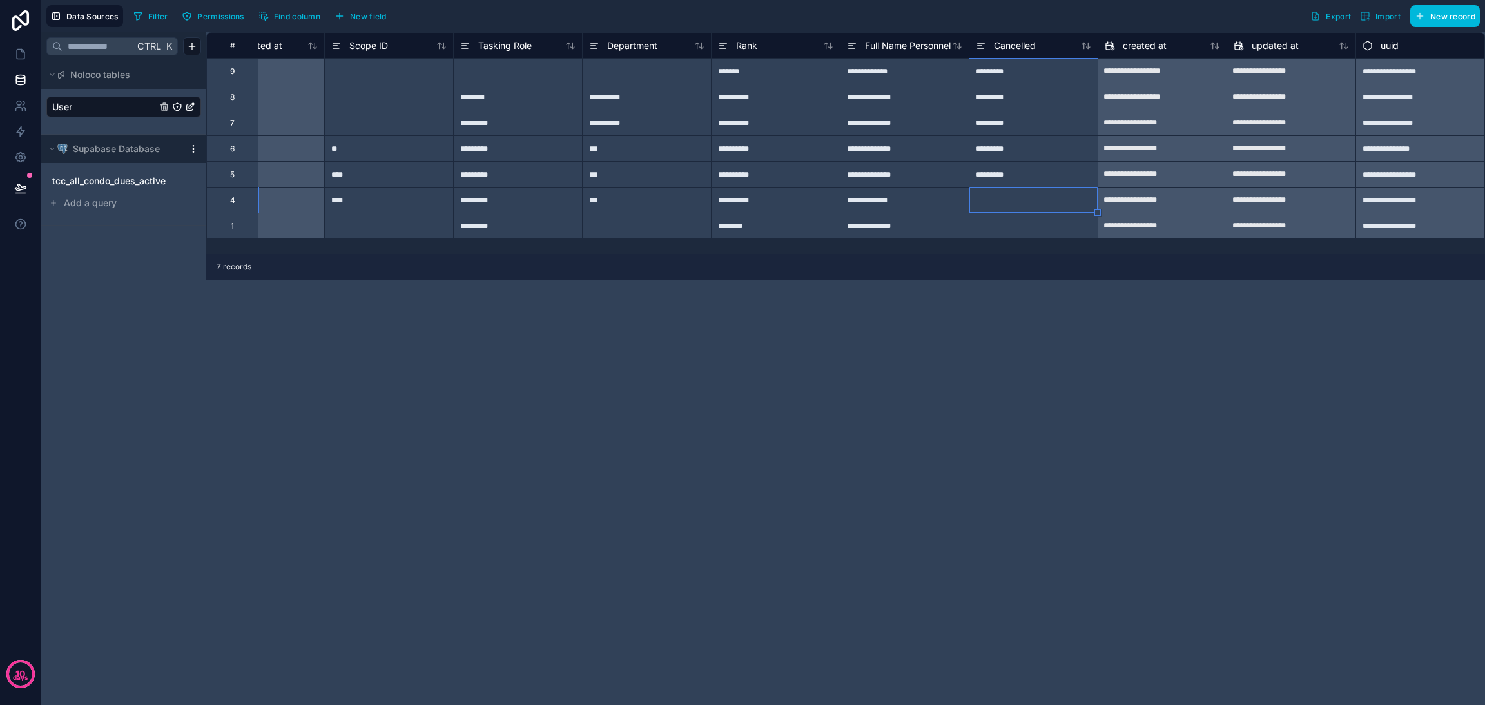
type input "*"
type input "*********"
click at [1050, 113] on div "*********" at bounding box center [1033, 123] width 129 height 26
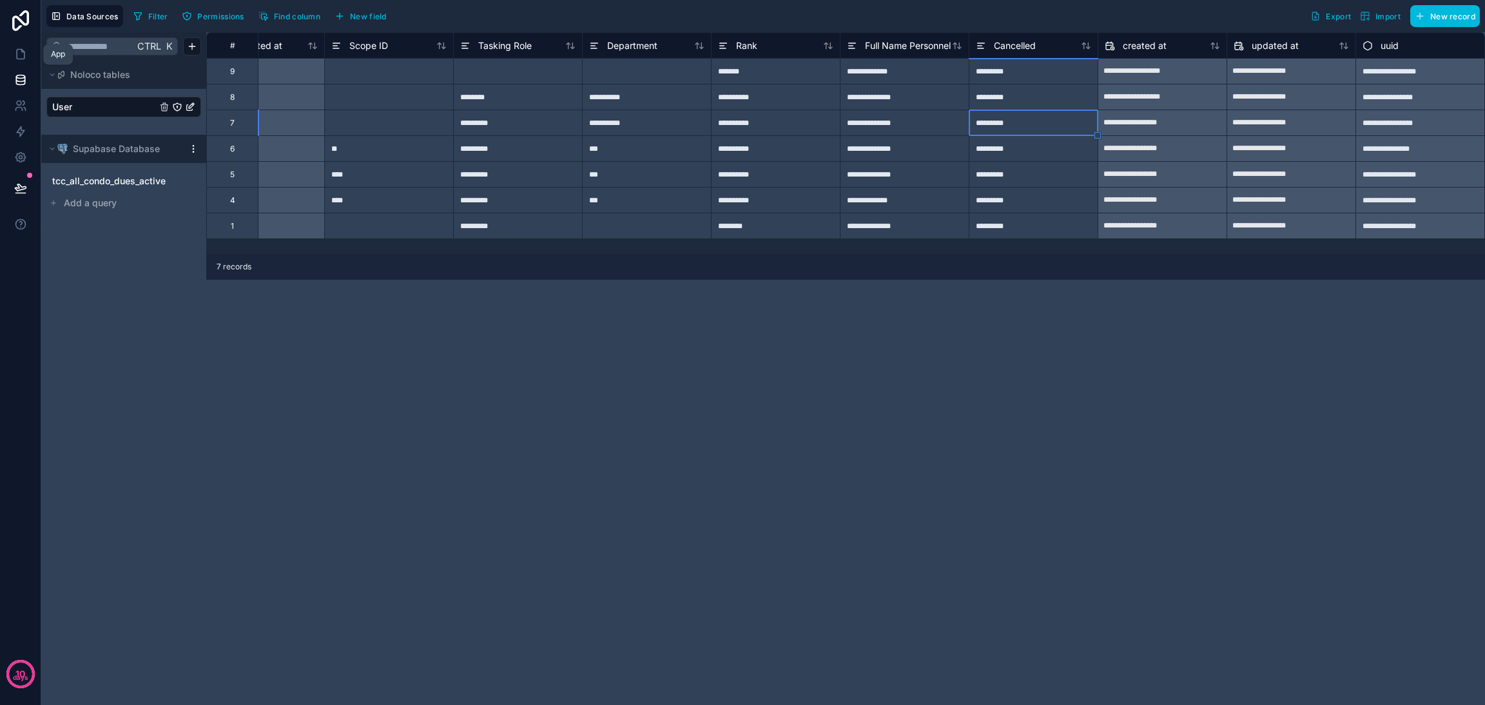
click at [26, 46] on link at bounding box center [20, 54] width 41 height 26
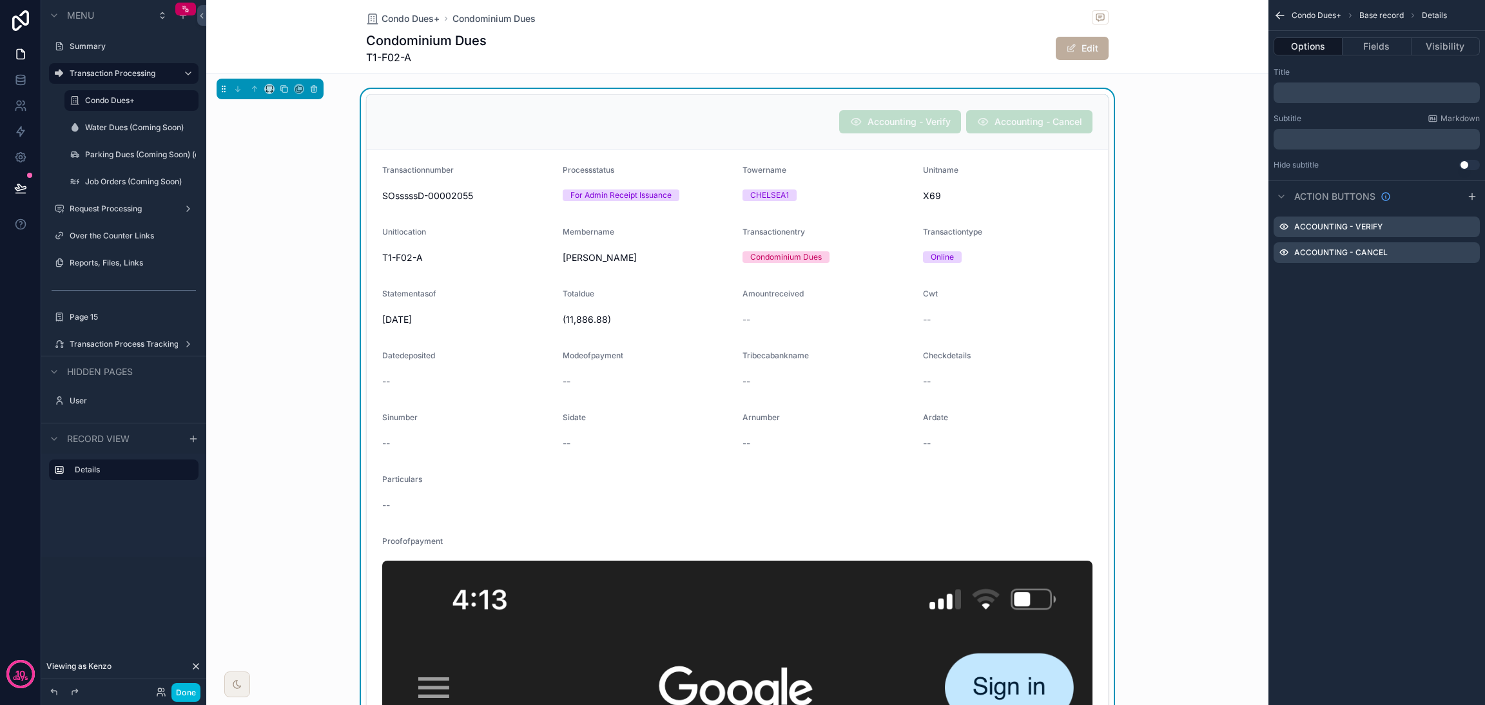
click at [0, 0] on icon "scrollable content" at bounding box center [0, 0] width 0 height 0
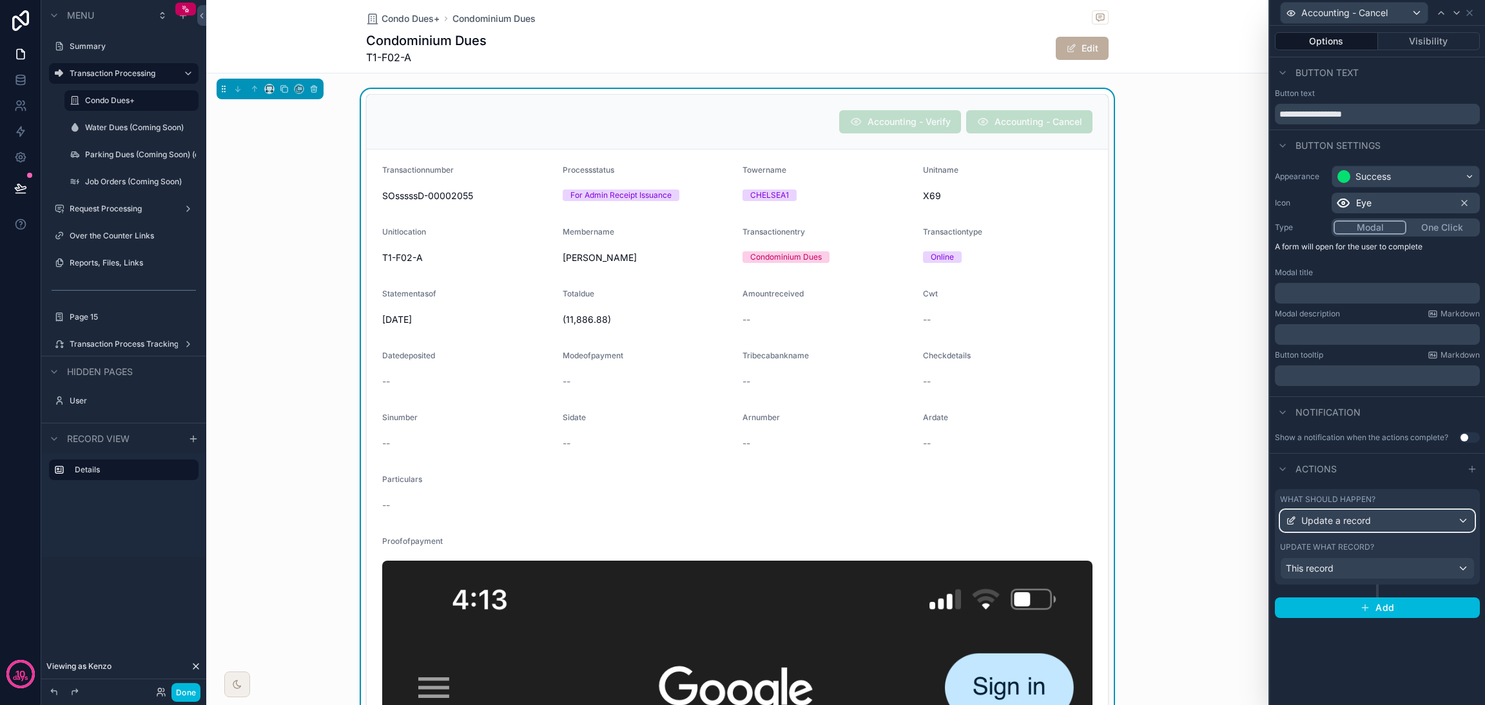
click at [1433, 520] on div "Update a record" at bounding box center [1377, 521] width 193 height 21
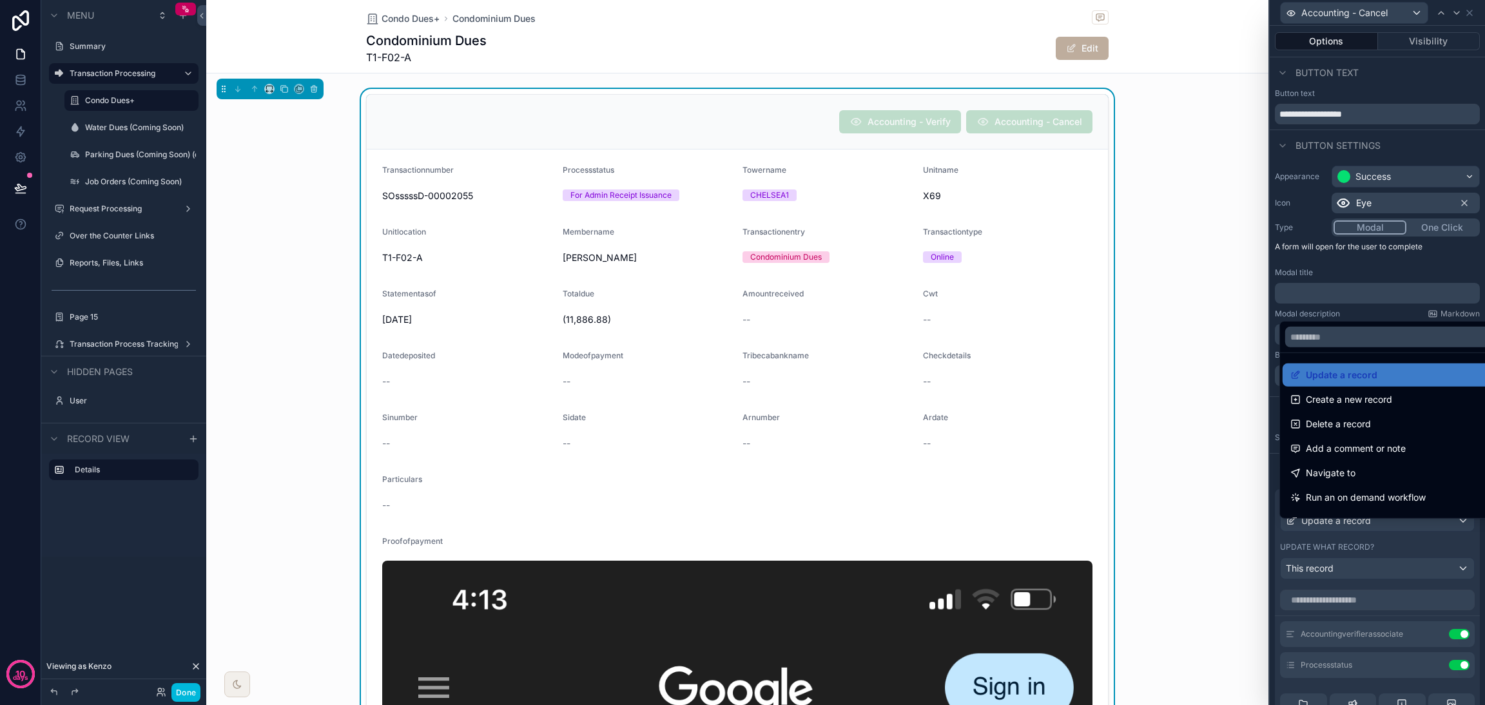
click at [1433, 520] on div at bounding box center [1377, 352] width 215 height 705
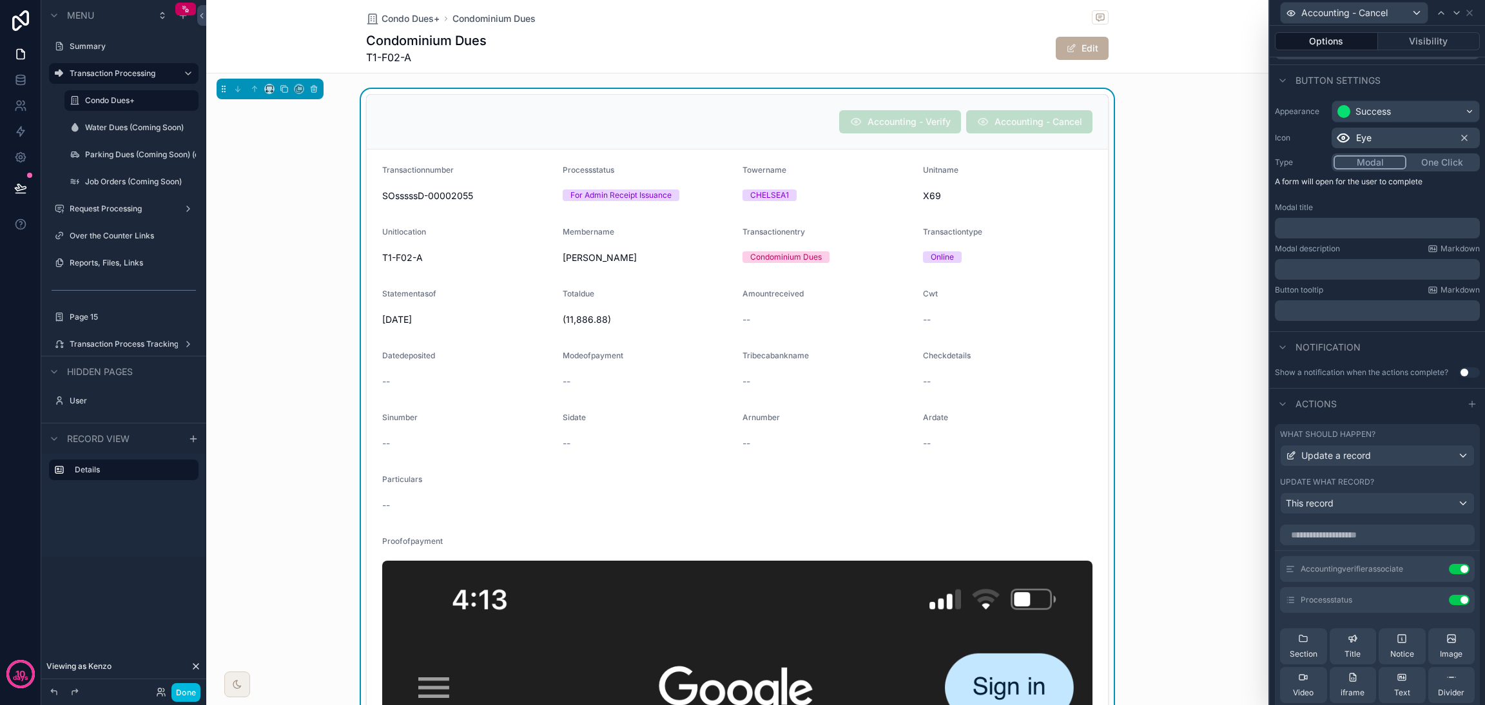
scroll to position [97, 0]
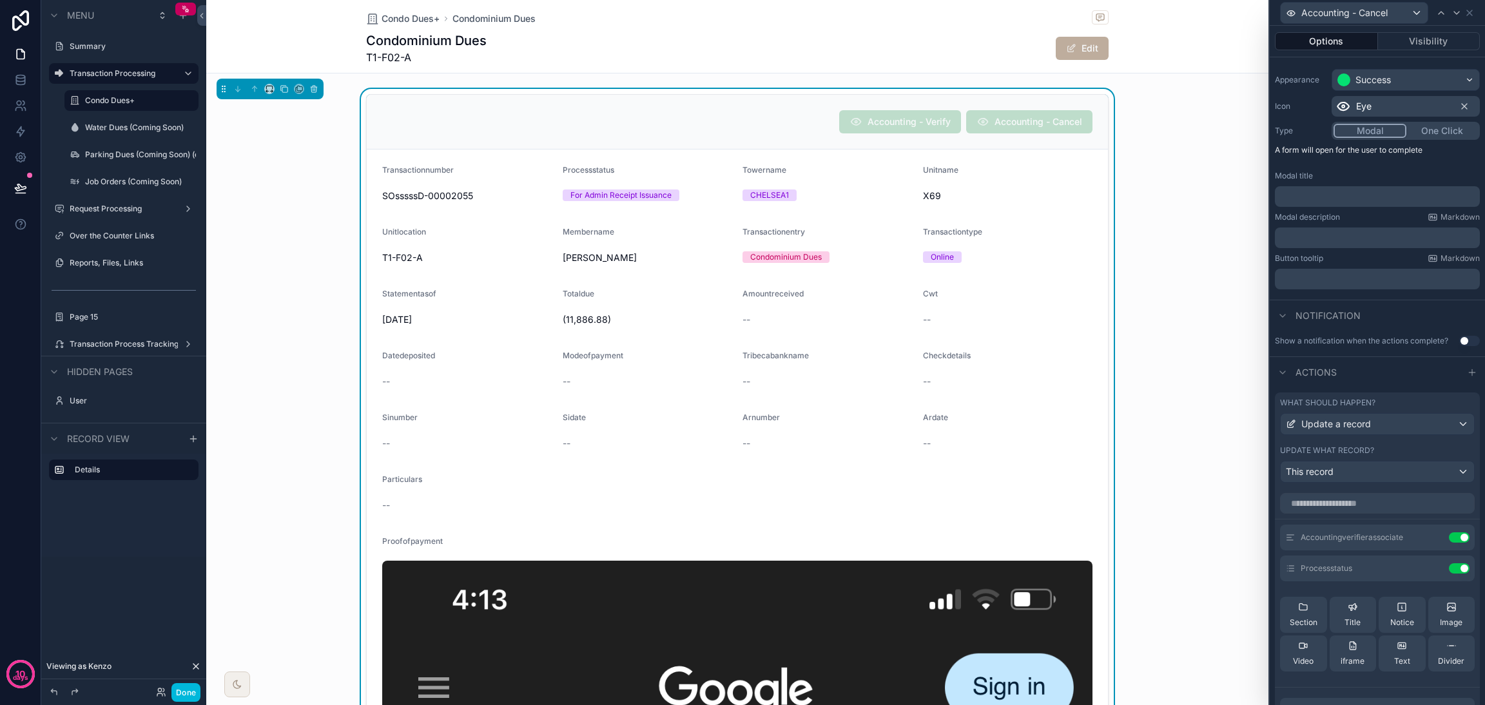
click at [0, 0] on icon at bounding box center [0, 0] width 0 height 0
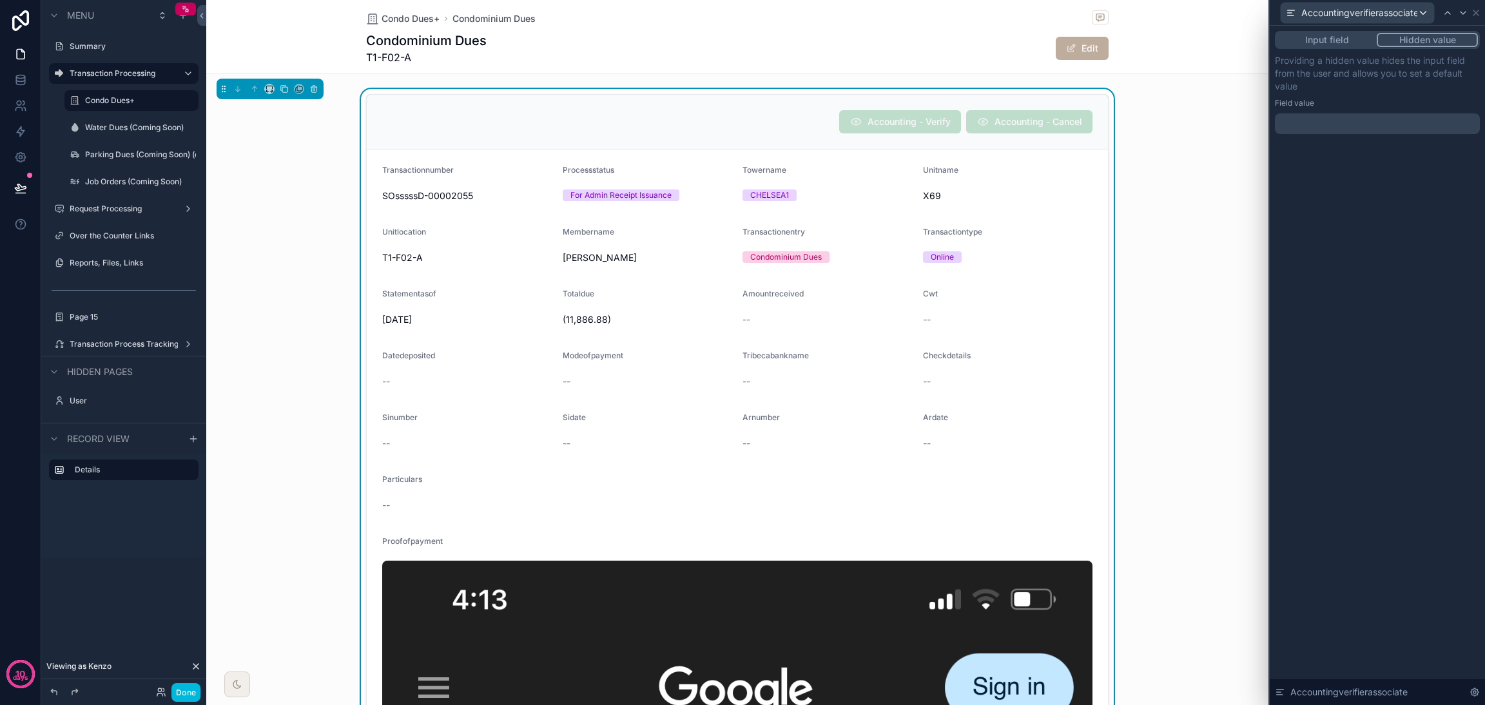
click at [1352, 125] on p "﻿" at bounding box center [1378, 123] width 197 height 13
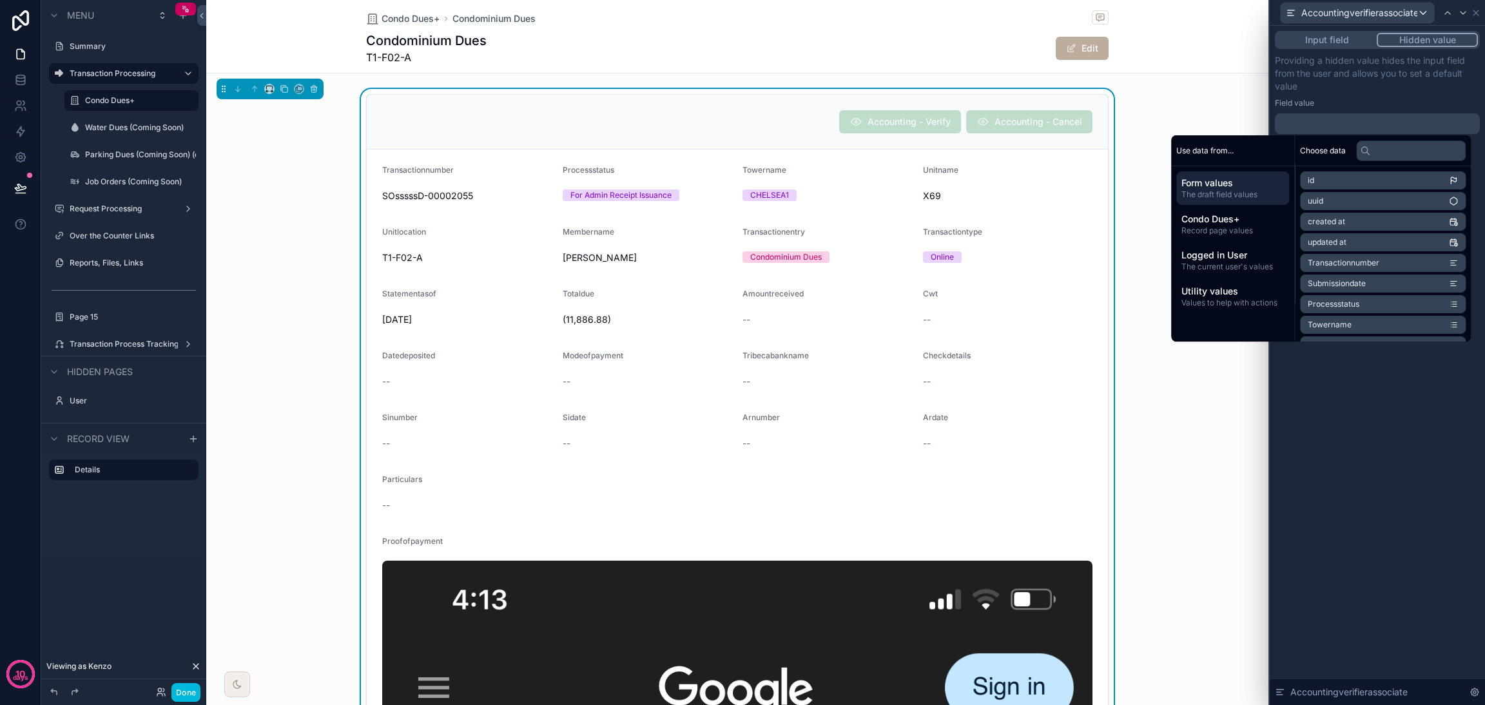
click at [1233, 265] on span "The current user's values" at bounding box center [1233, 267] width 103 height 10
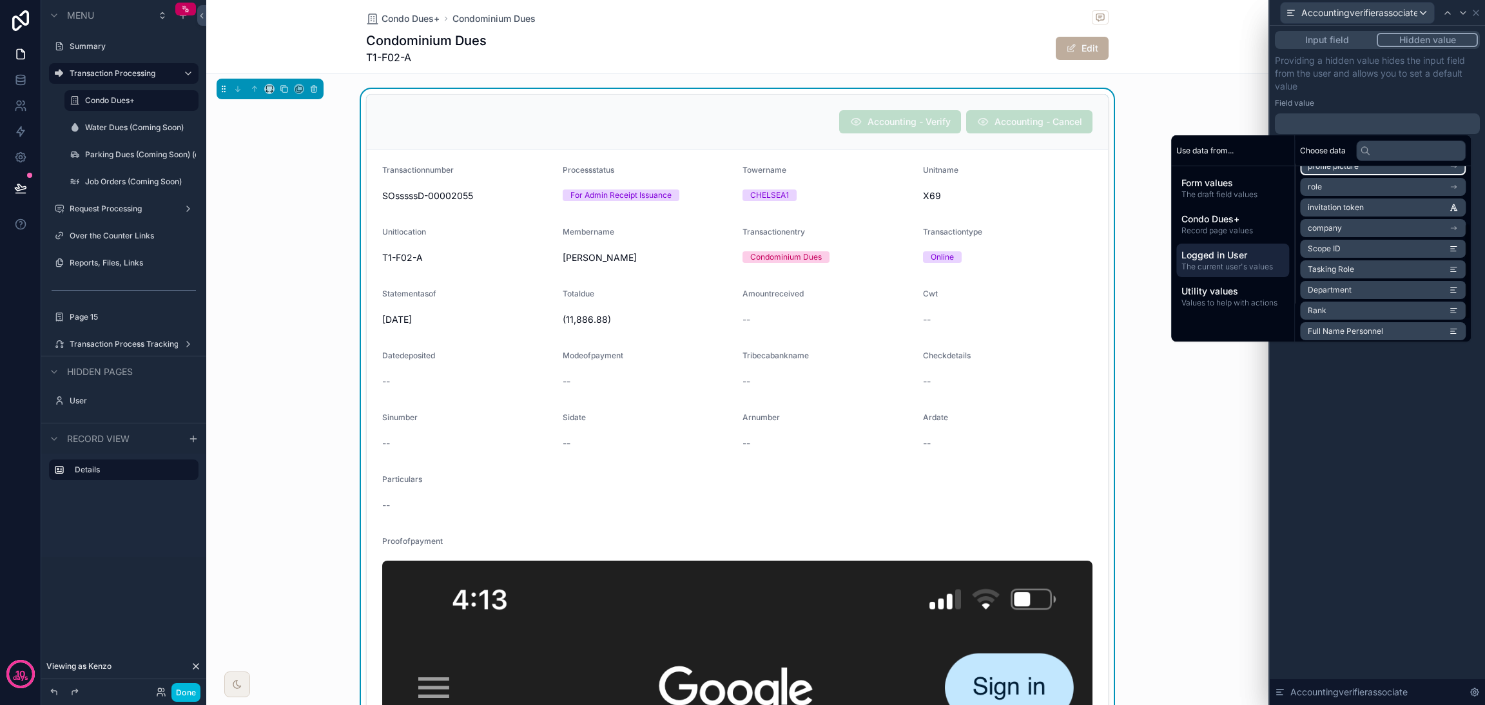
scroll to position [141, 0]
click at [1382, 286] on li "Full Name Personnel" at bounding box center [1383, 287] width 166 height 18
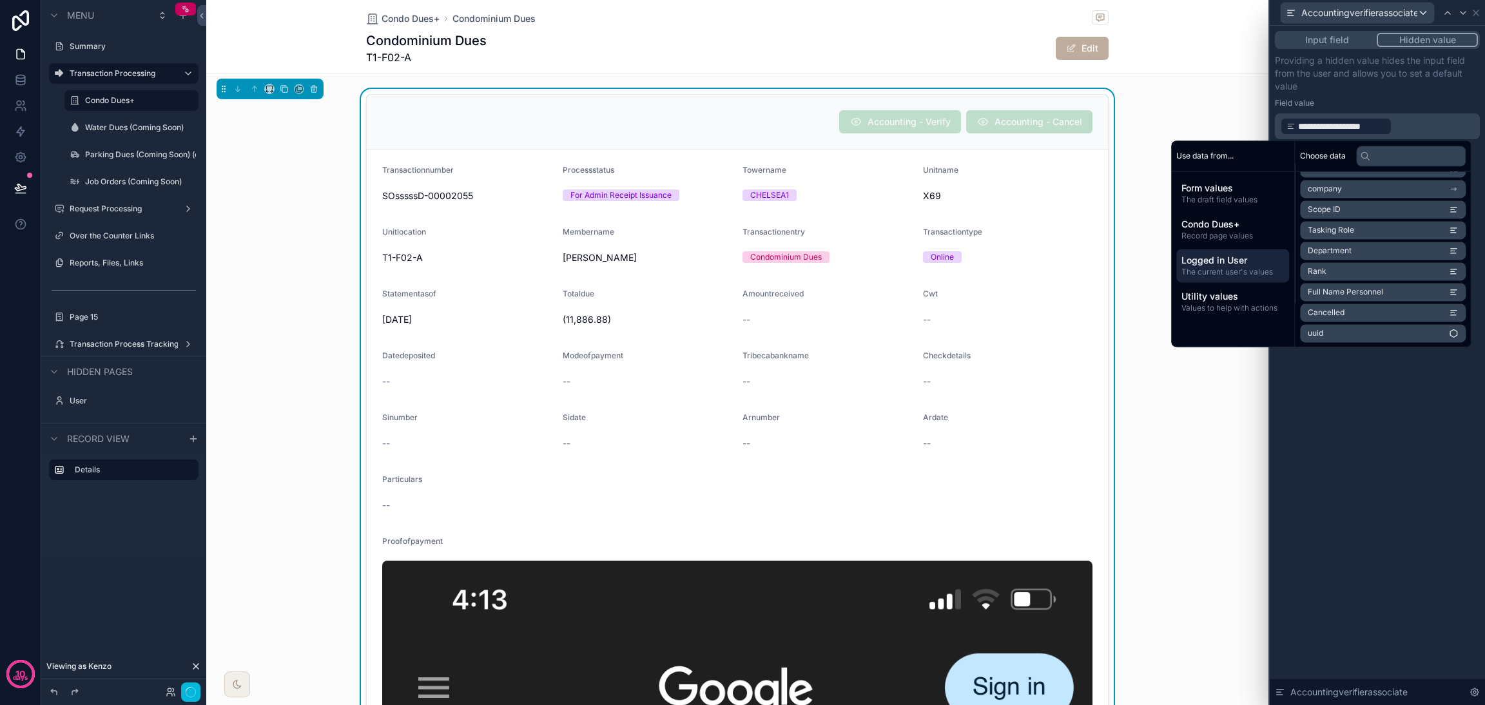
click at [1393, 394] on div "**********" at bounding box center [1377, 366] width 215 height 680
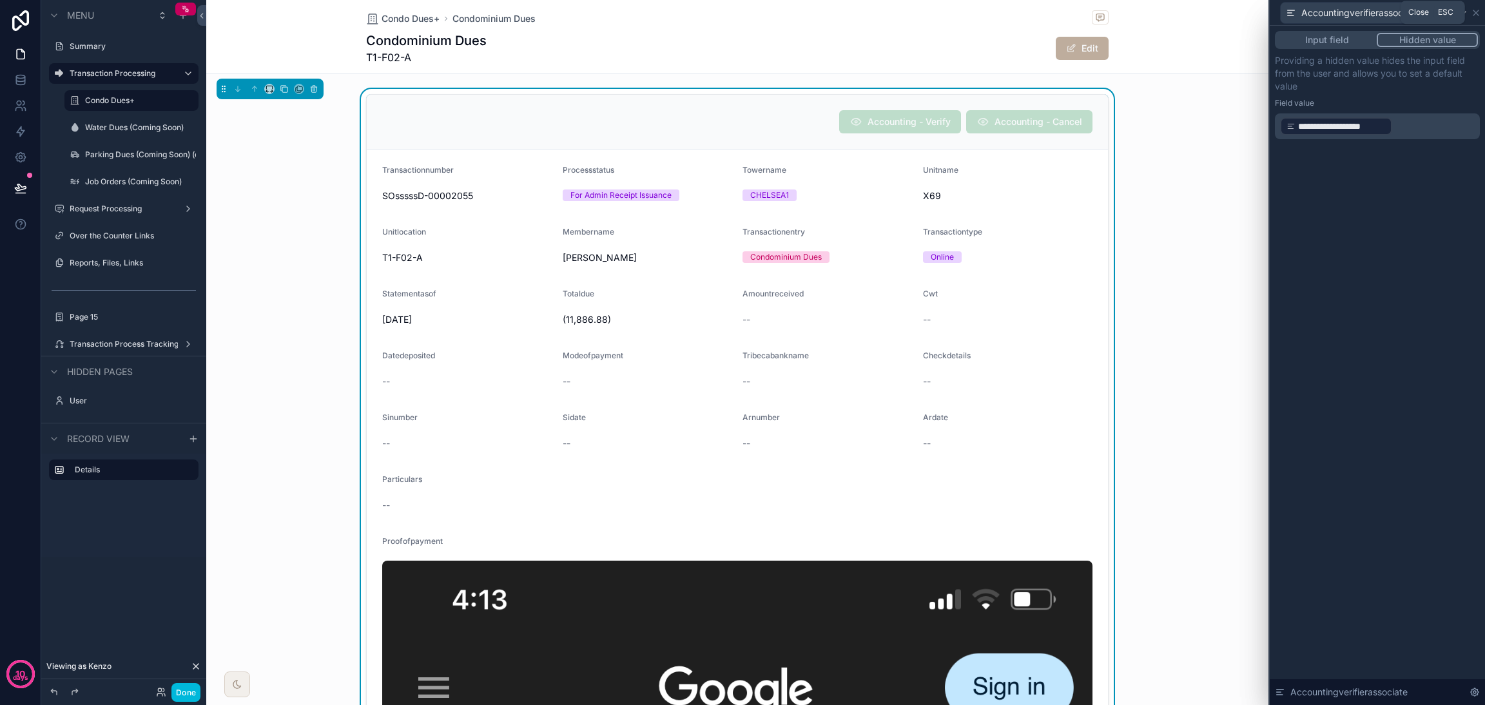
click at [1478, 12] on icon at bounding box center [1476, 13] width 10 height 10
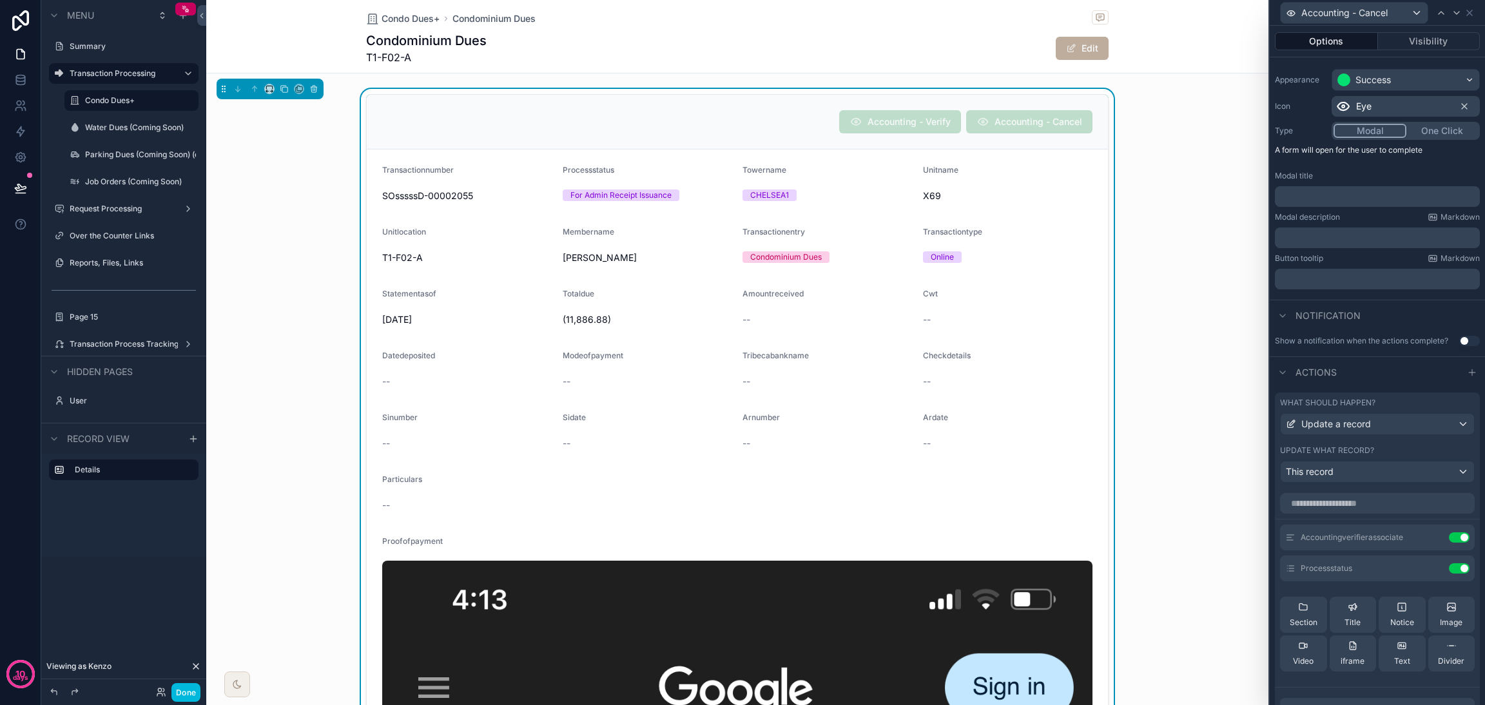
click at [0, 0] on icon at bounding box center [0, 0] width 0 height 0
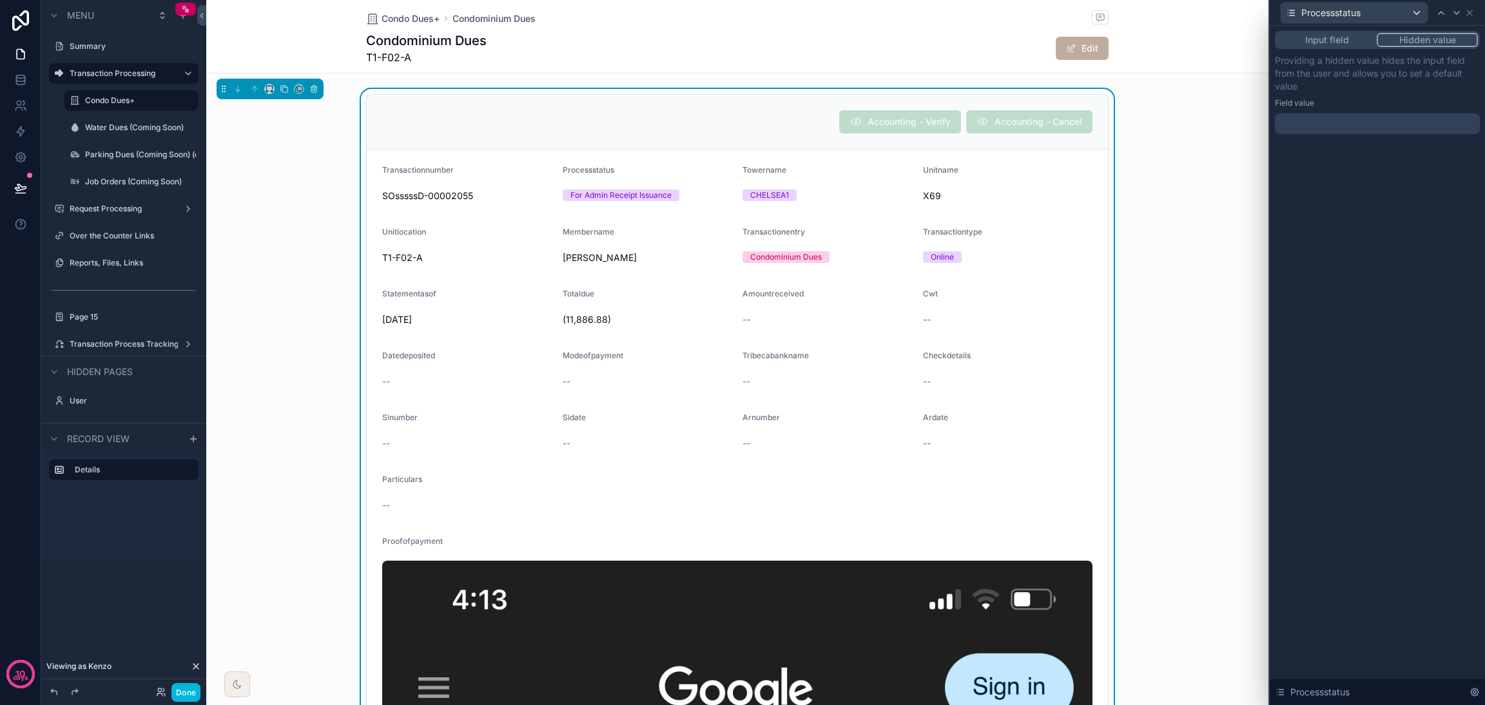
click at [1411, 40] on button "Hidden value" at bounding box center [1427, 40] width 101 height 14
drag, startPoint x: 1427, startPoint y: 112, endPoint x: 1427, endPoint y: 119, distance: 7.7
click at [1427, 116] on div "Providing a hidden value hides the input field from the user and allows you to …" at bounding box center [1377, 94] width 205 height 80
click at [1427, 122] on div at bounding box center [1377, 123] width 205 height 21
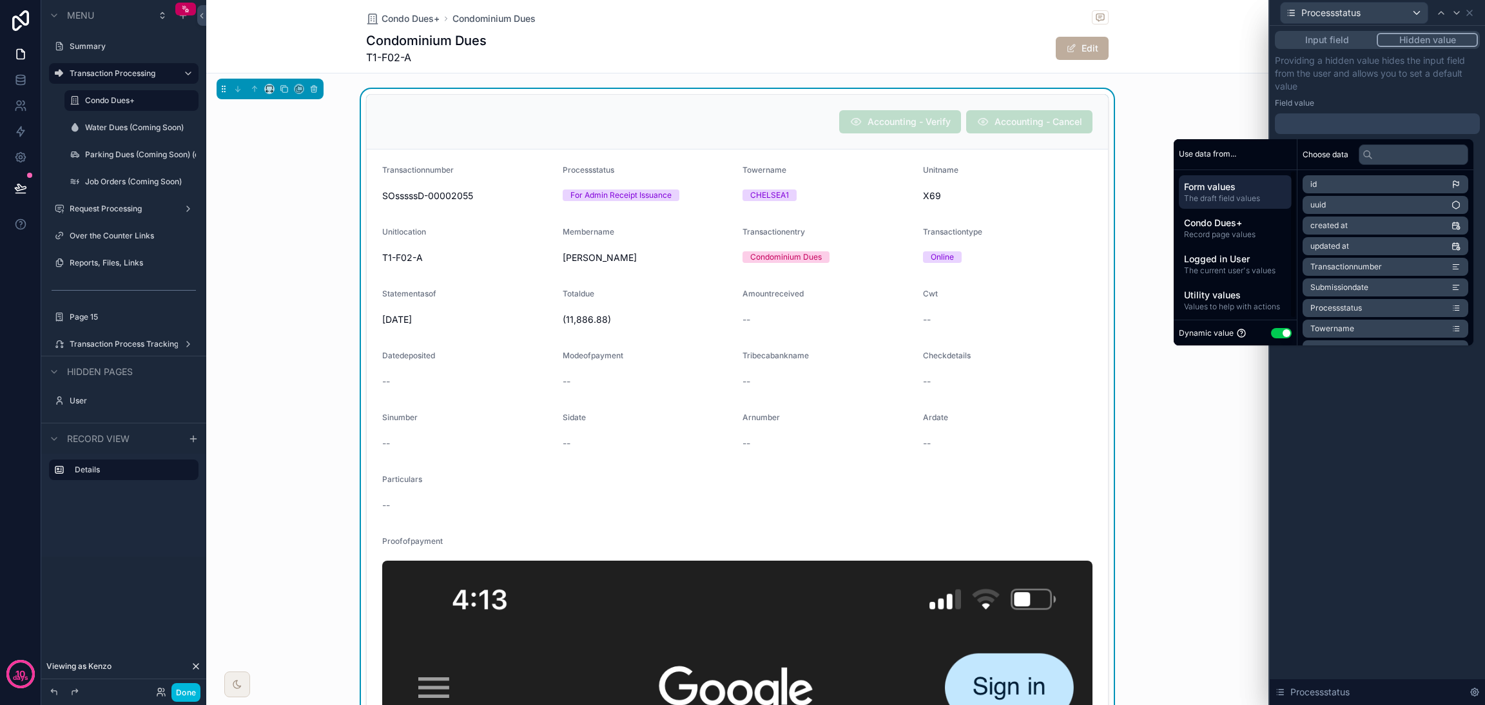
click at [1257, 262] on span "Logged in User" at bounding box center [1235, 259] width 103 height 13
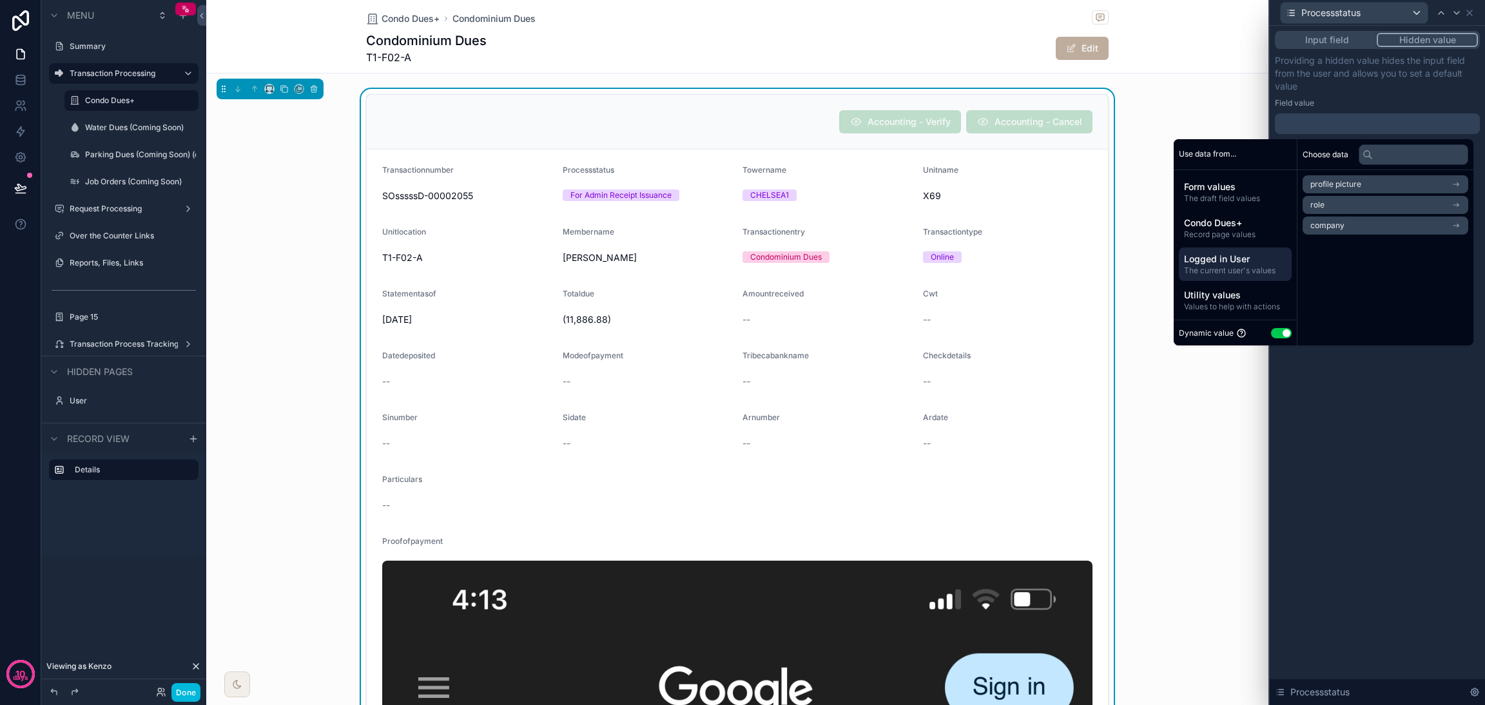
click at [1233, 190] on span "Form values" at bounding box center [1235, 187] width 103 height 13
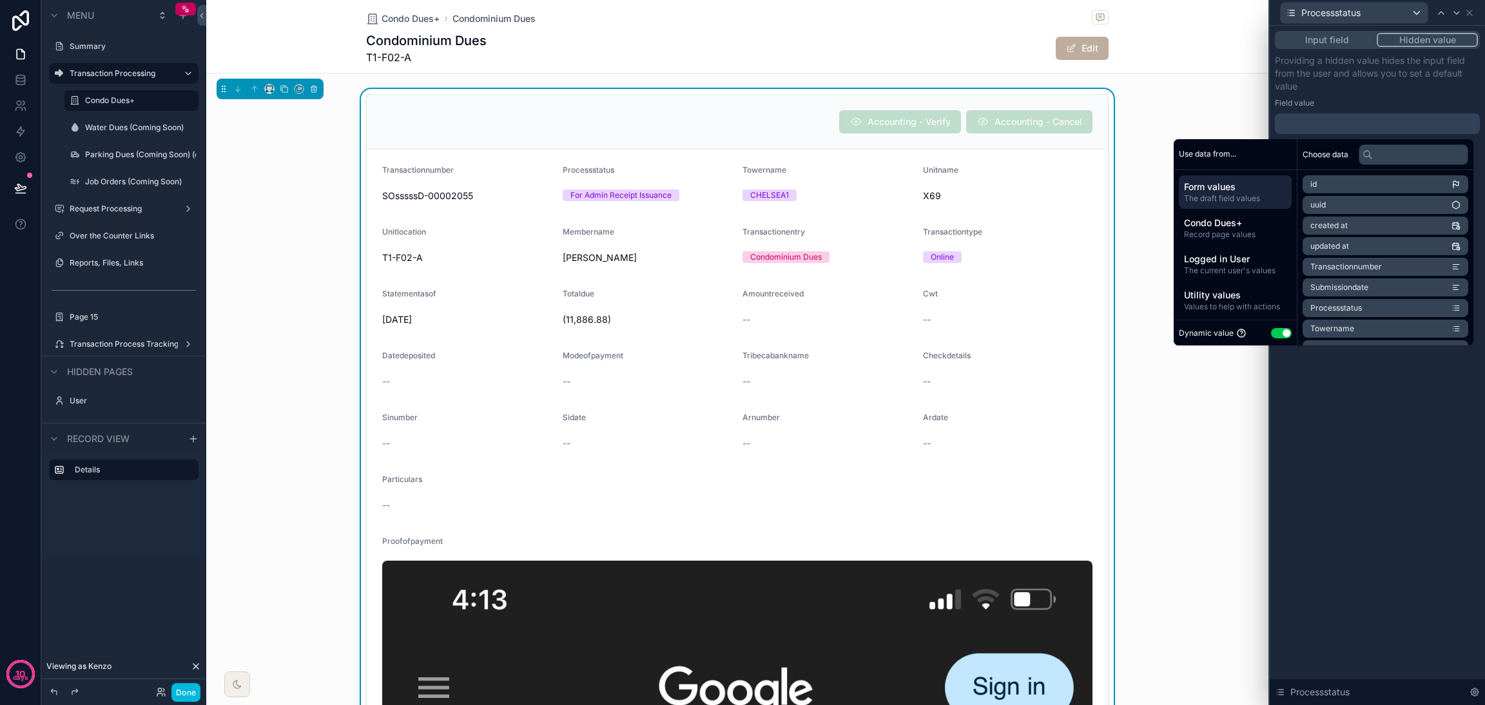
click at [1330, 450] on div "Input field Hidden value Providing a hidden value hides the input field from th…" at bounding box center [1377, 366] width 215 height 680
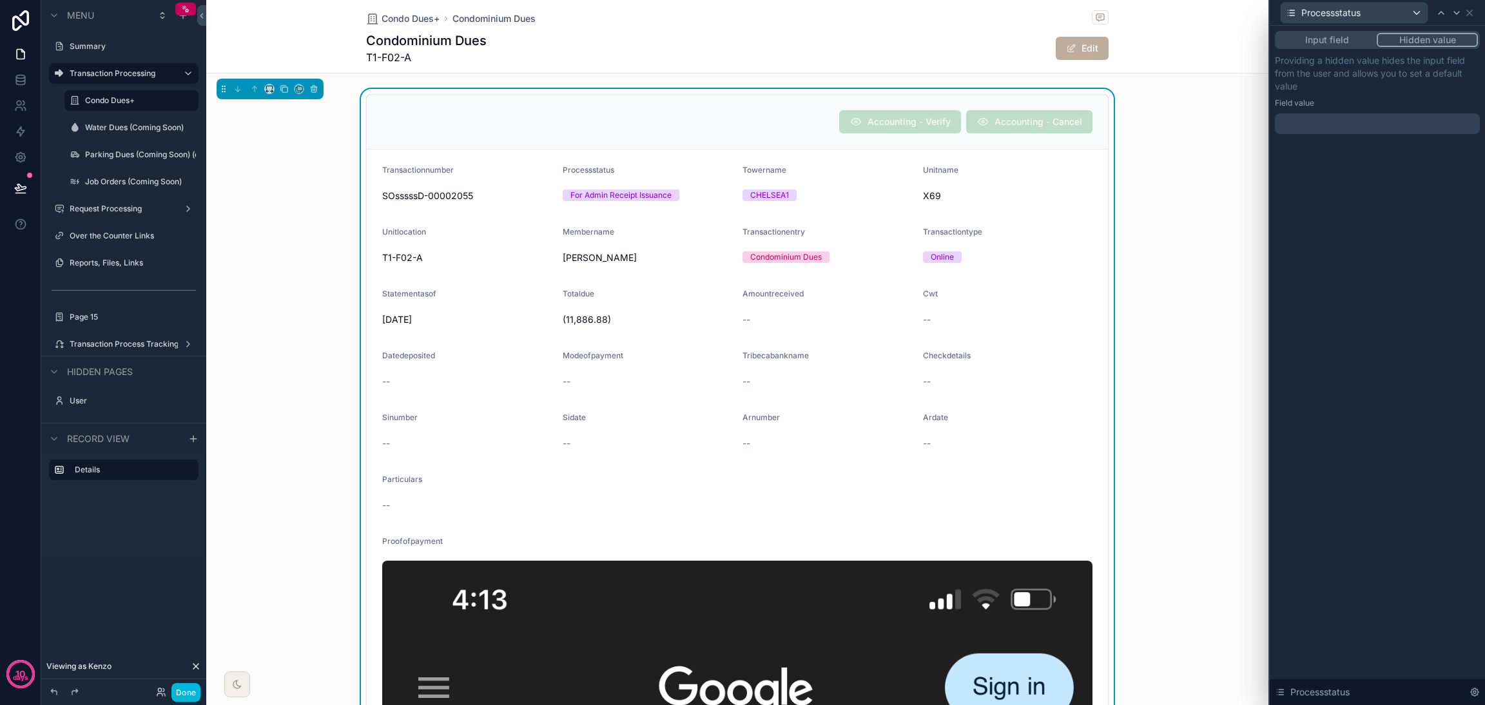
click at [1337, 128] on div at bounding box center [1377, 123] width 205 height 21
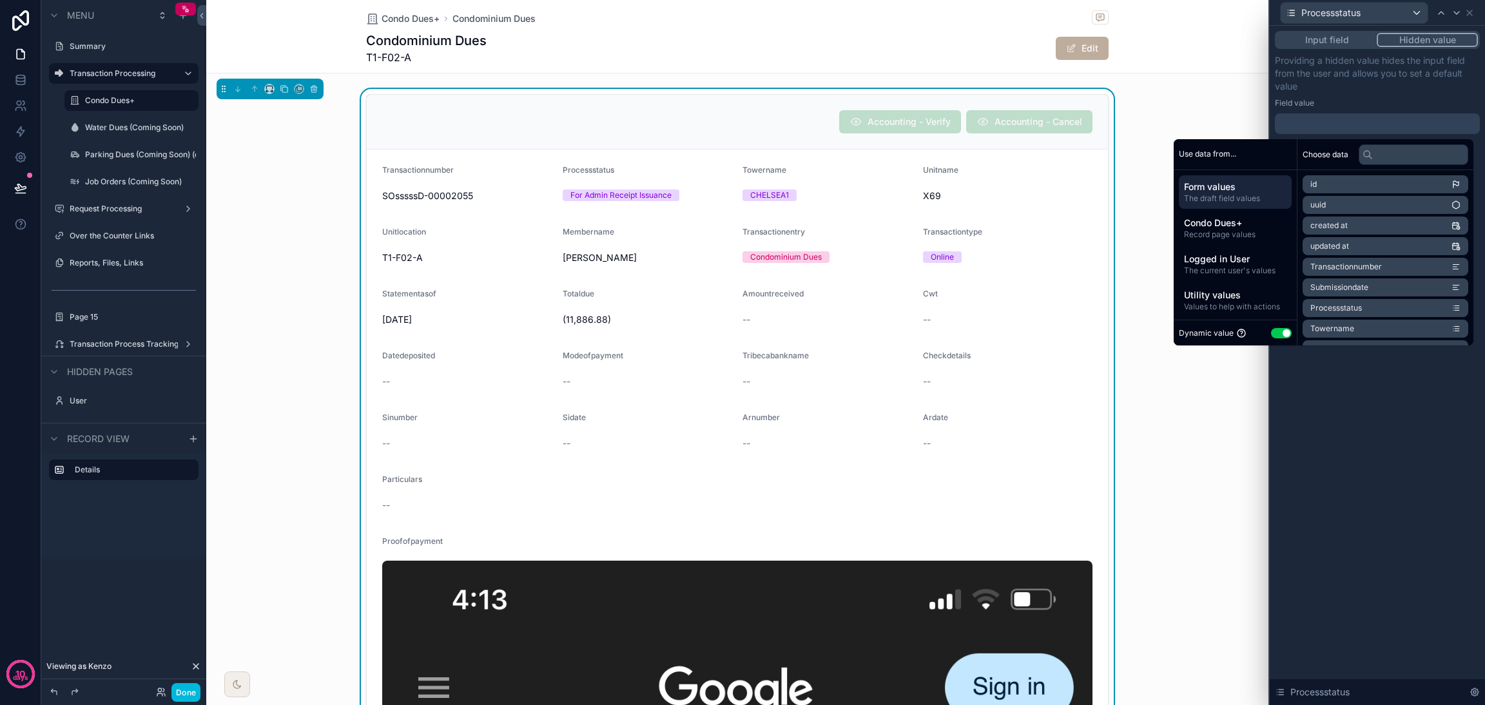
click at [1240, 267] on span "The current user's values" at bounding box center [1235, 271] width 103 height 10
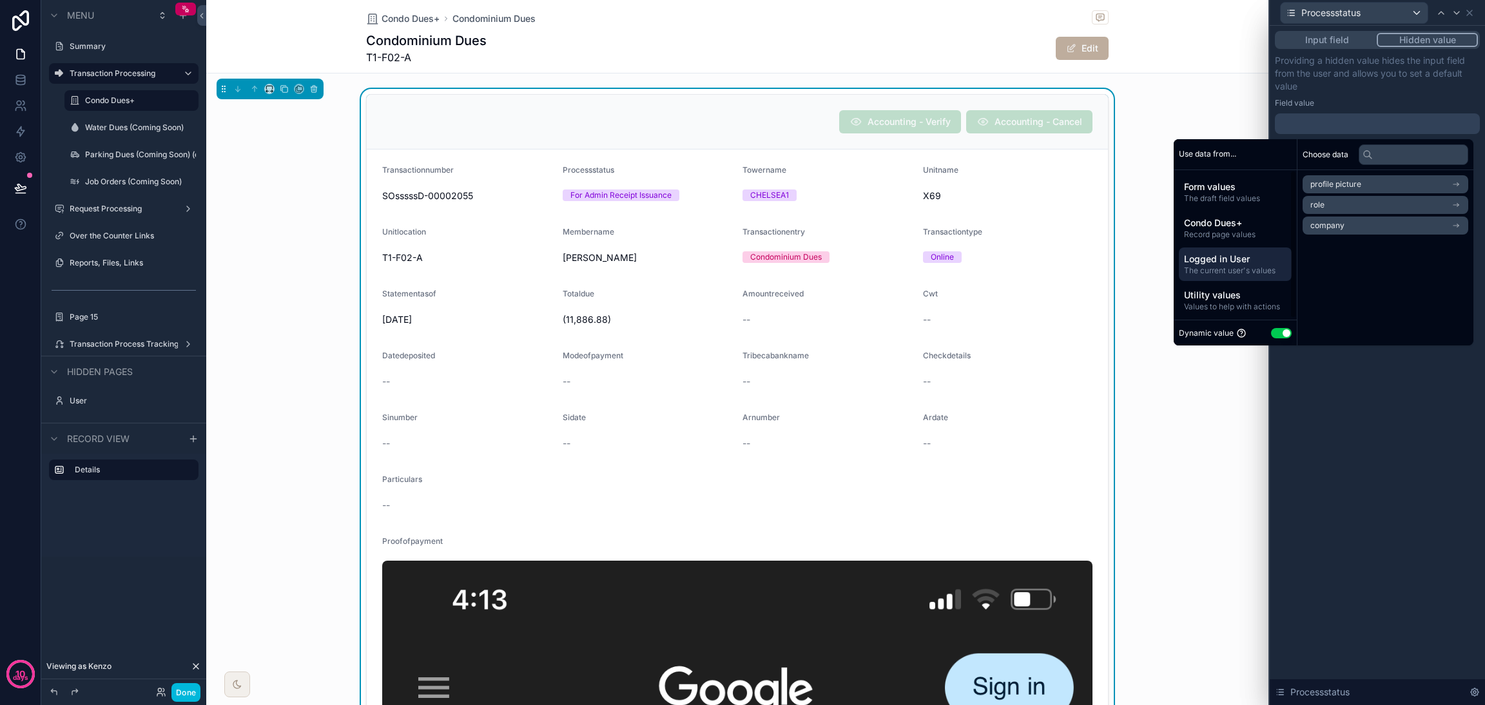
click at [1217, 228] on span "Condo Dues+" at bounding box center [1235, 223] width 103 height 13
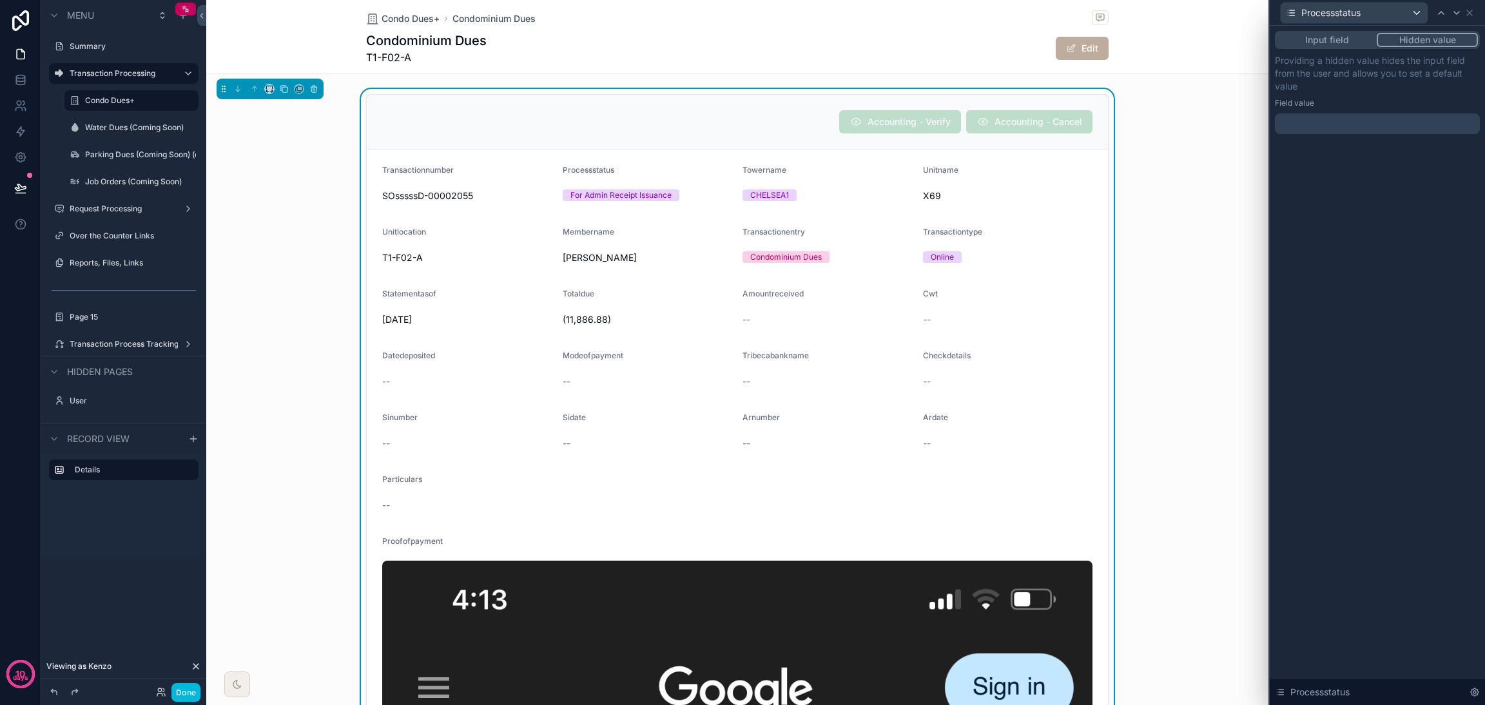
click at [1352, 105] on div "Field value" at bounding box center [1377, 103] width 205 height 10
click at [1476, 689] on icon at bounding box center [1475, 692] width 10 height 10
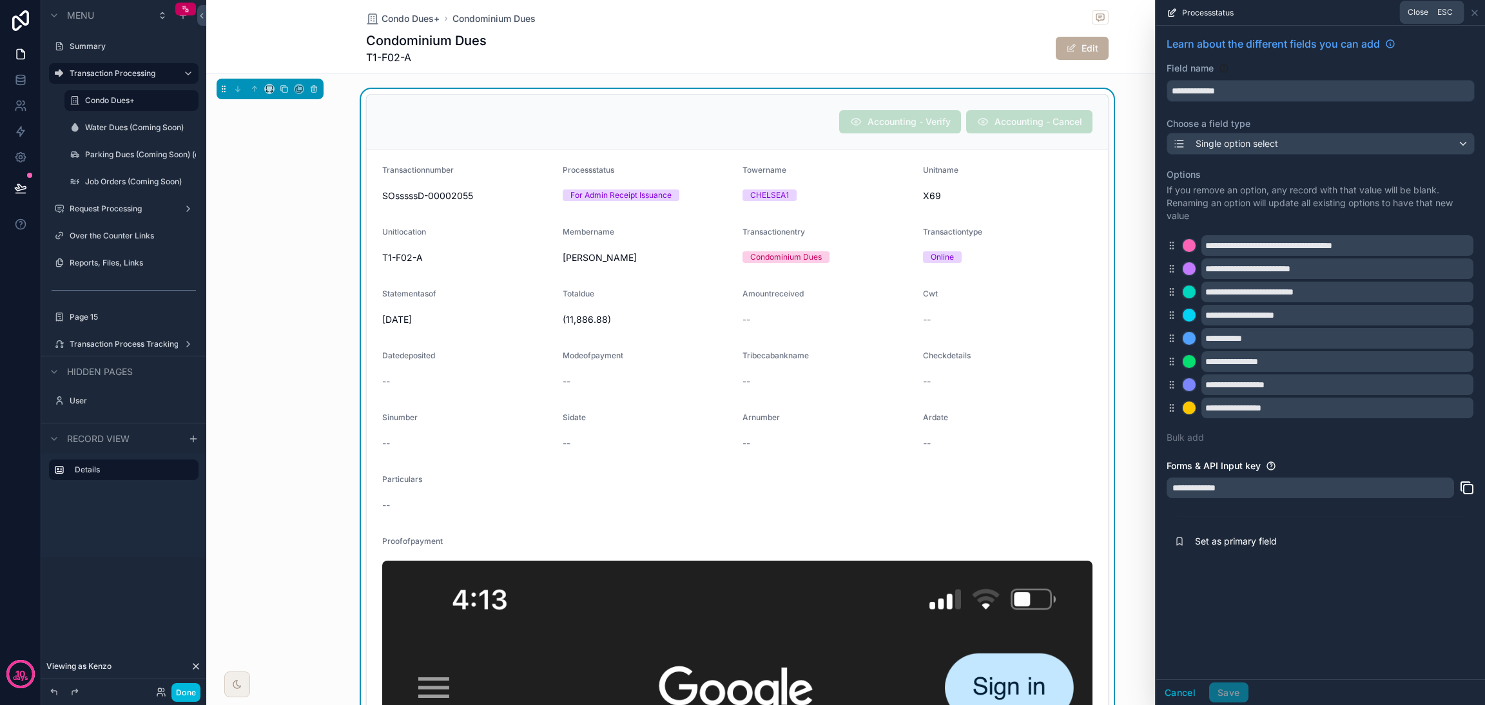
click at [1475, 11] on icon at bounding box center [1475, 13] width 10 height 10
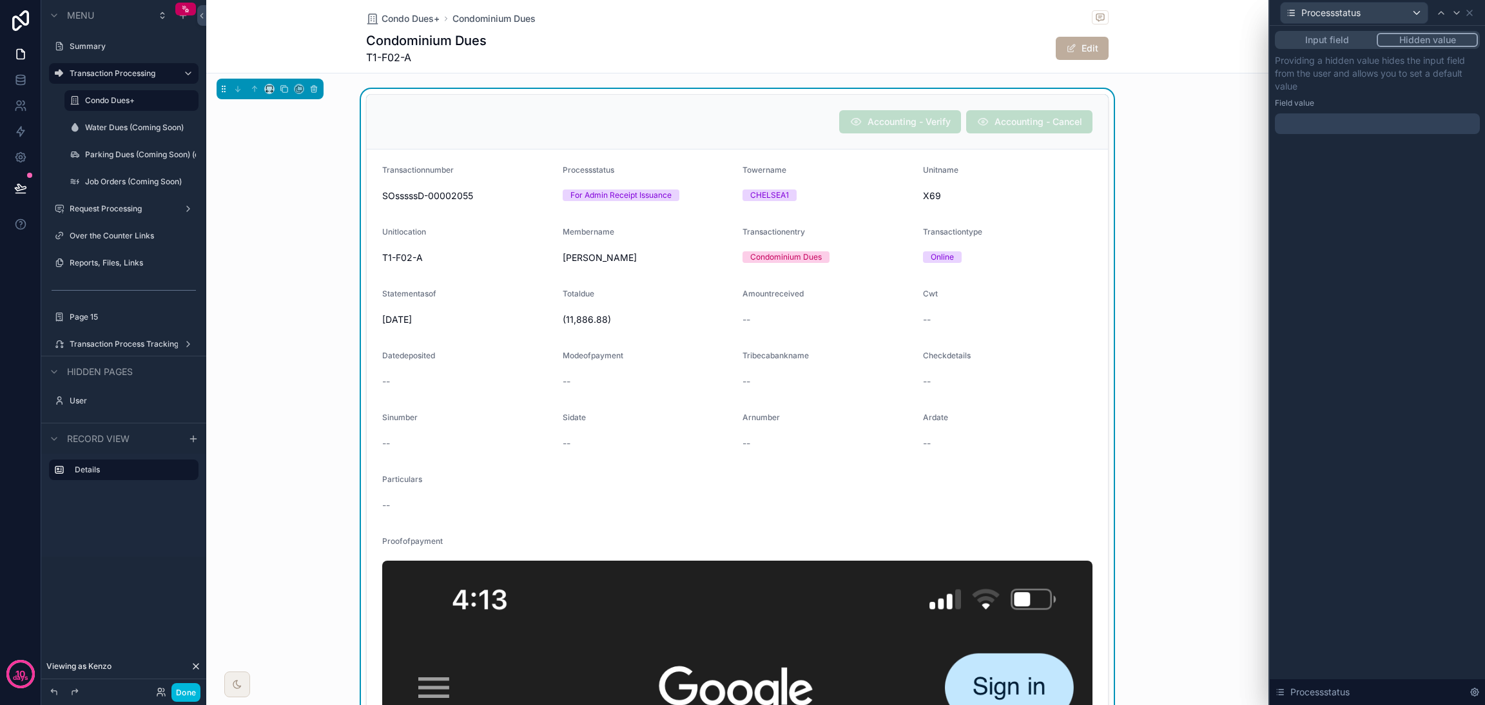
click at [1397, 126] on div at bounding box center [1377, 123] width 205 height 21
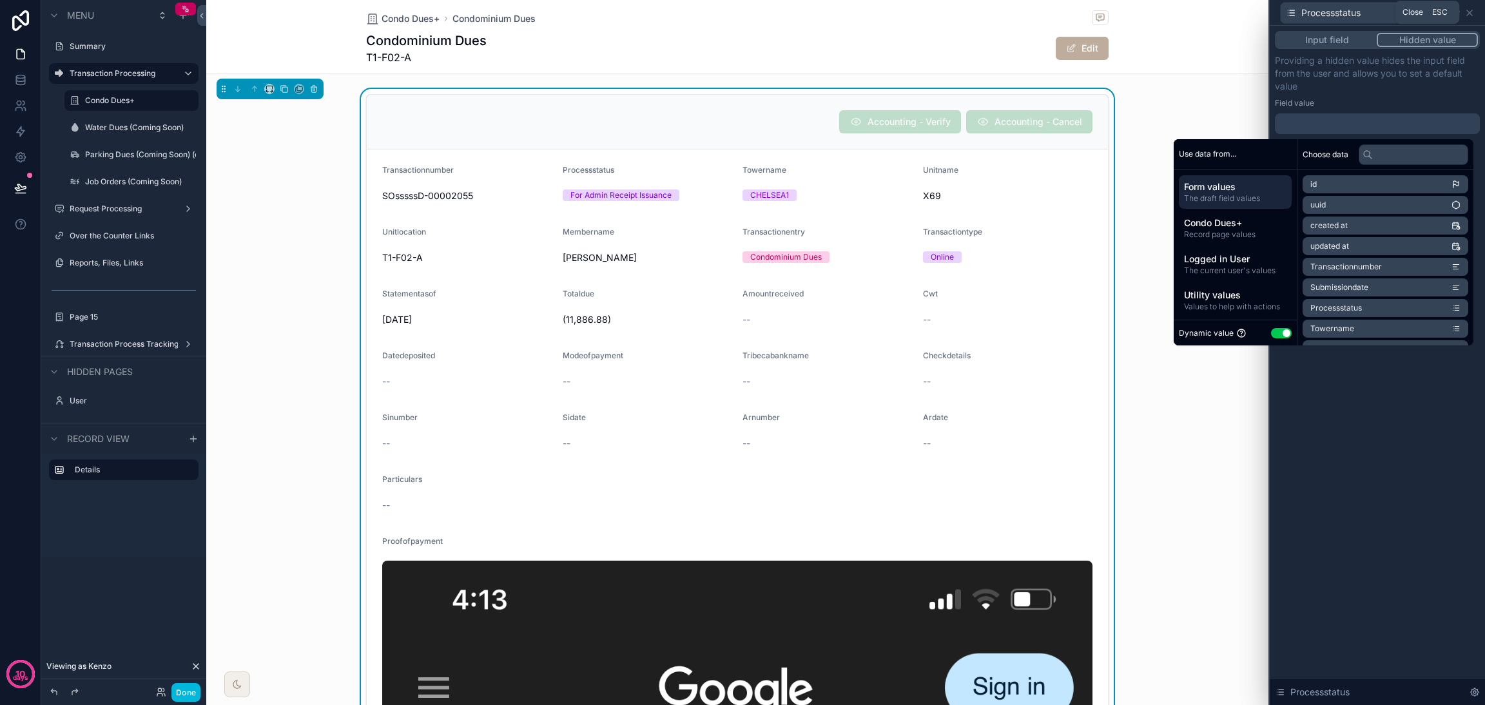
click at [1468, 9] on icon at bounding box center [1470, 13] width 10 height 10
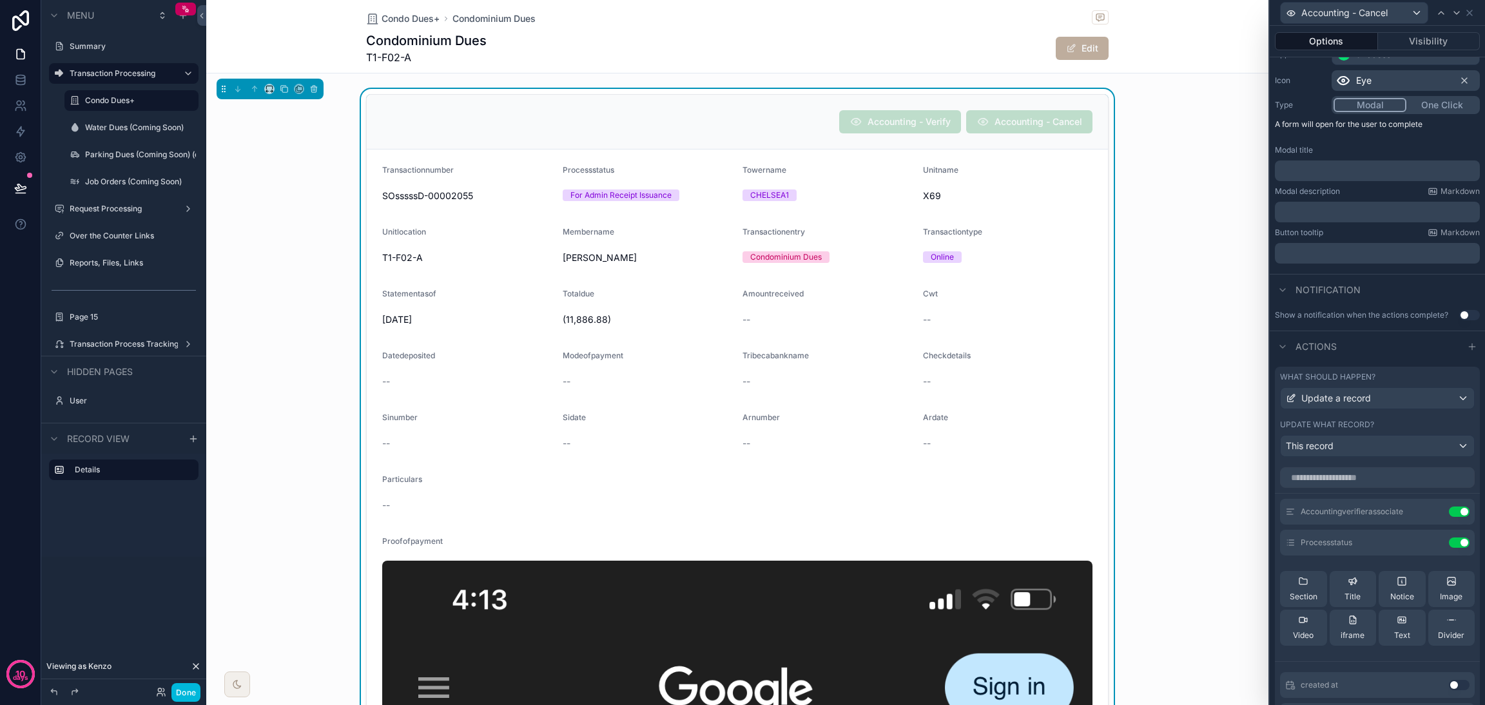
scroll to position [119, 0]
click at [0, 0] on icon at bounding box center [0, 0] width 0 height 0
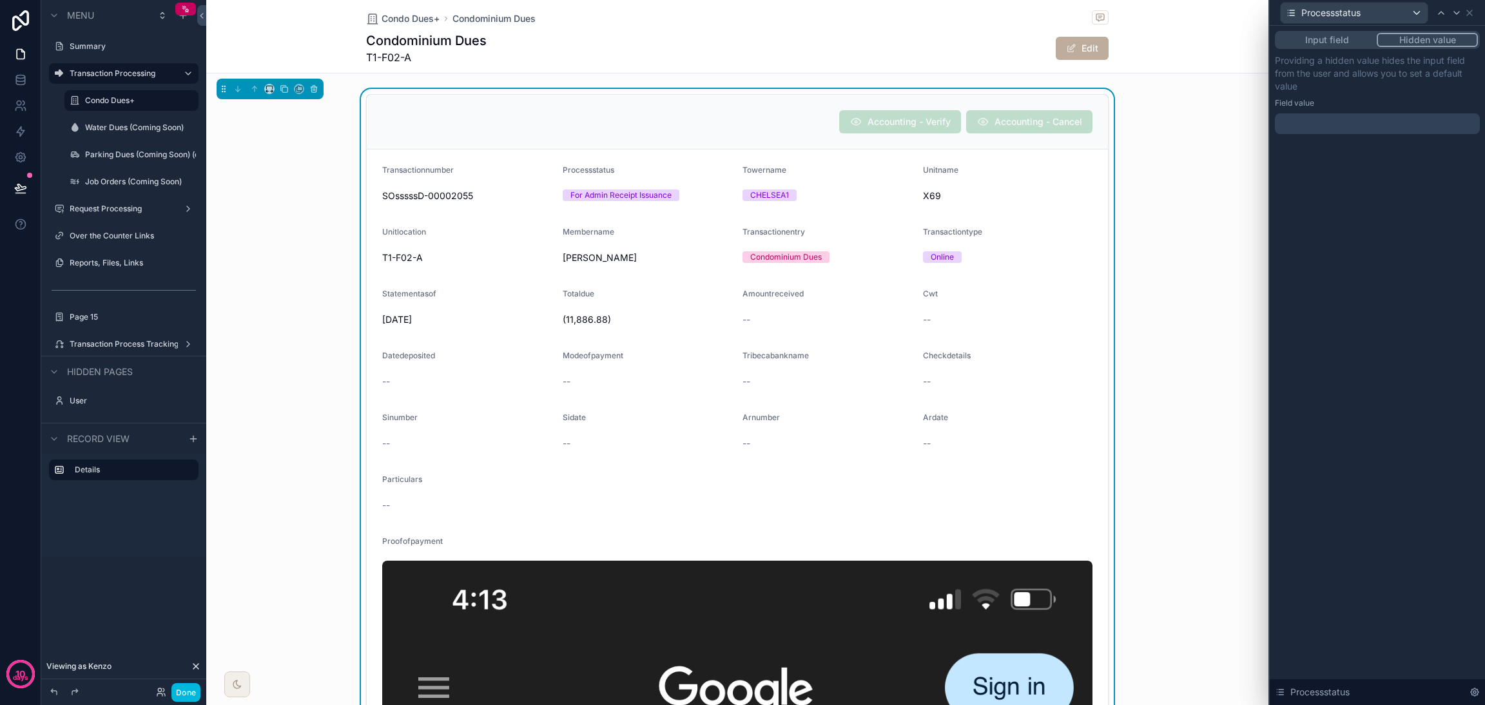
click at [1365, 124] on div at bounding box center [1377, 123] width 205 height 21
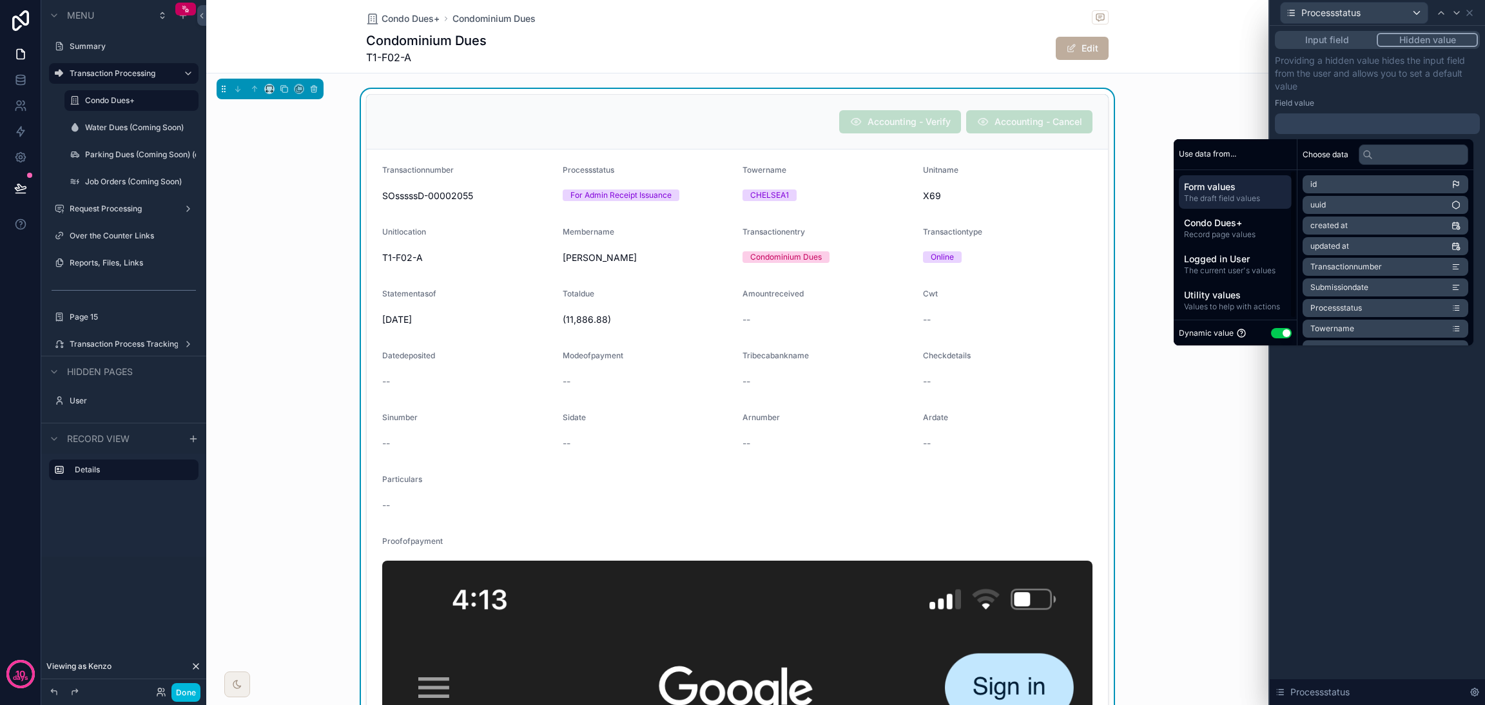
click at [1243, 226] on span "Condo Dues+" at bounding box center [1235, 223] width 103 height 13
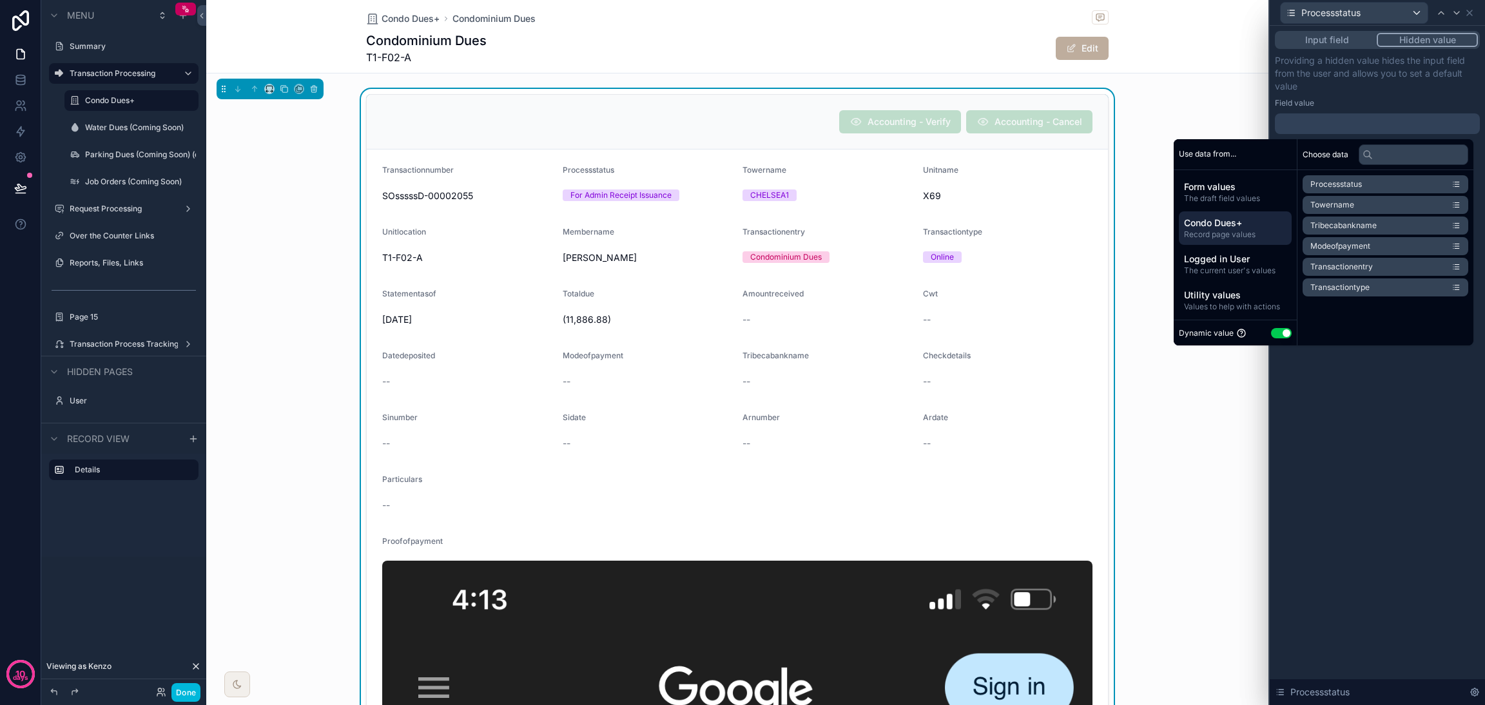
click at [1224, 256] on span "Logged in User" at bounding box center [1235, 259] width 103 height 13
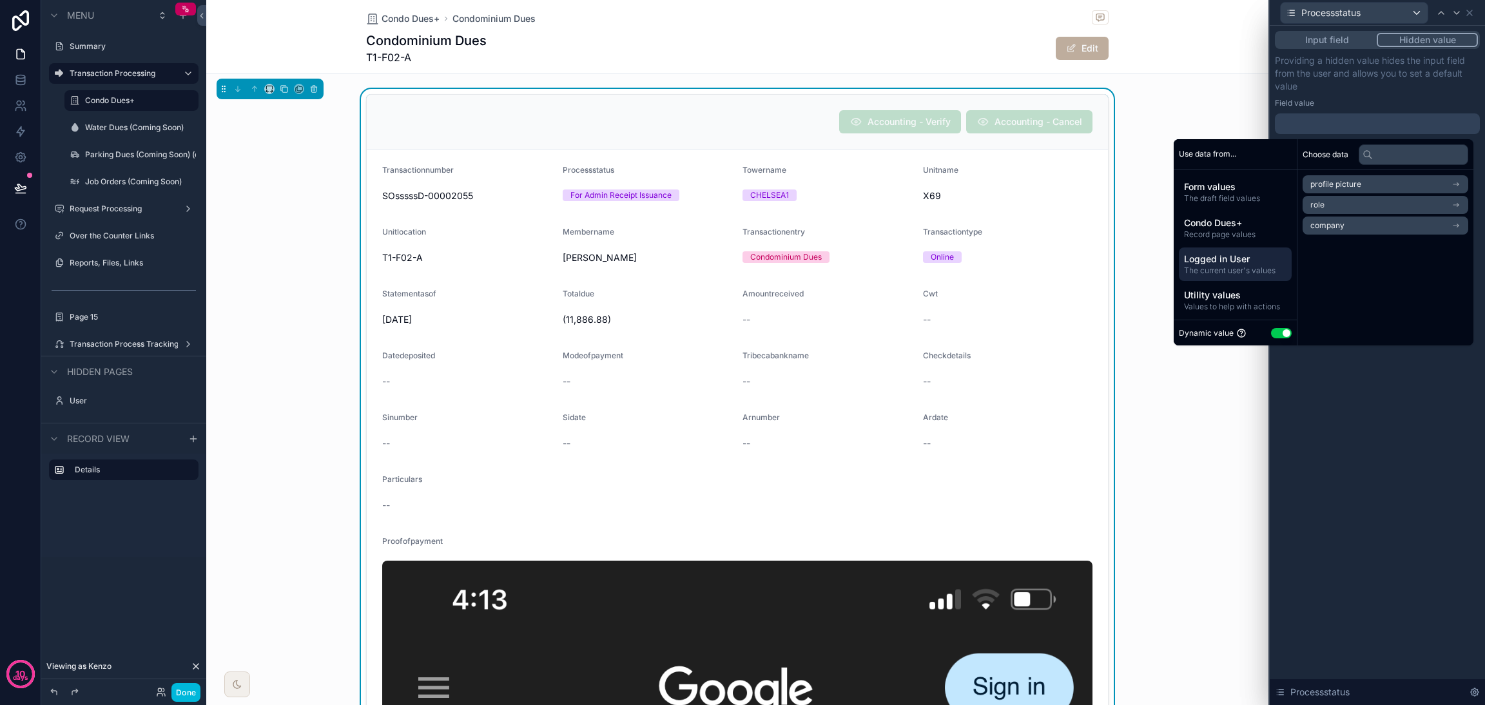
click at [1237, 230] on span "Record page values" at bounding box center [1235, 235] width 103 height 10
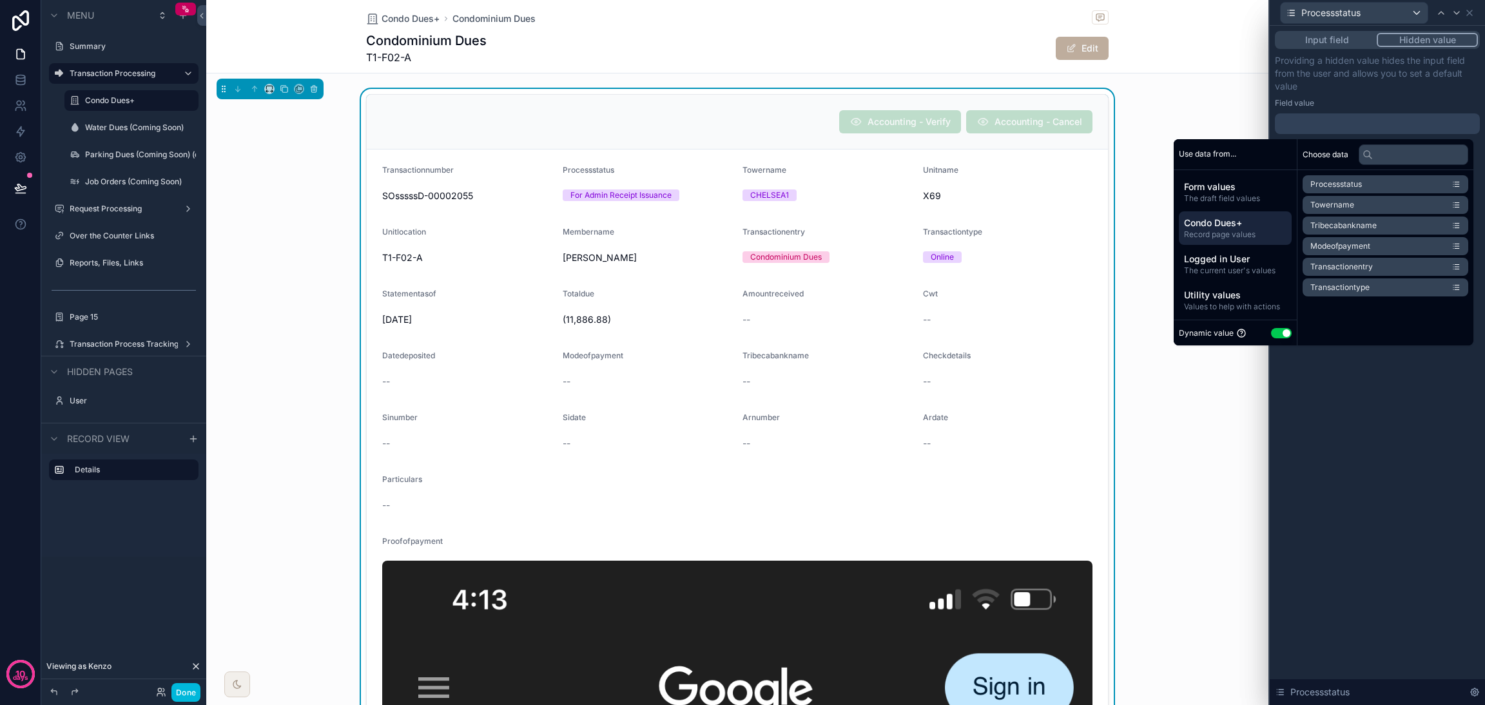
click at [1241, 268] on span "The current user's values" at bounding box center [1235, 271] width 103 height 10
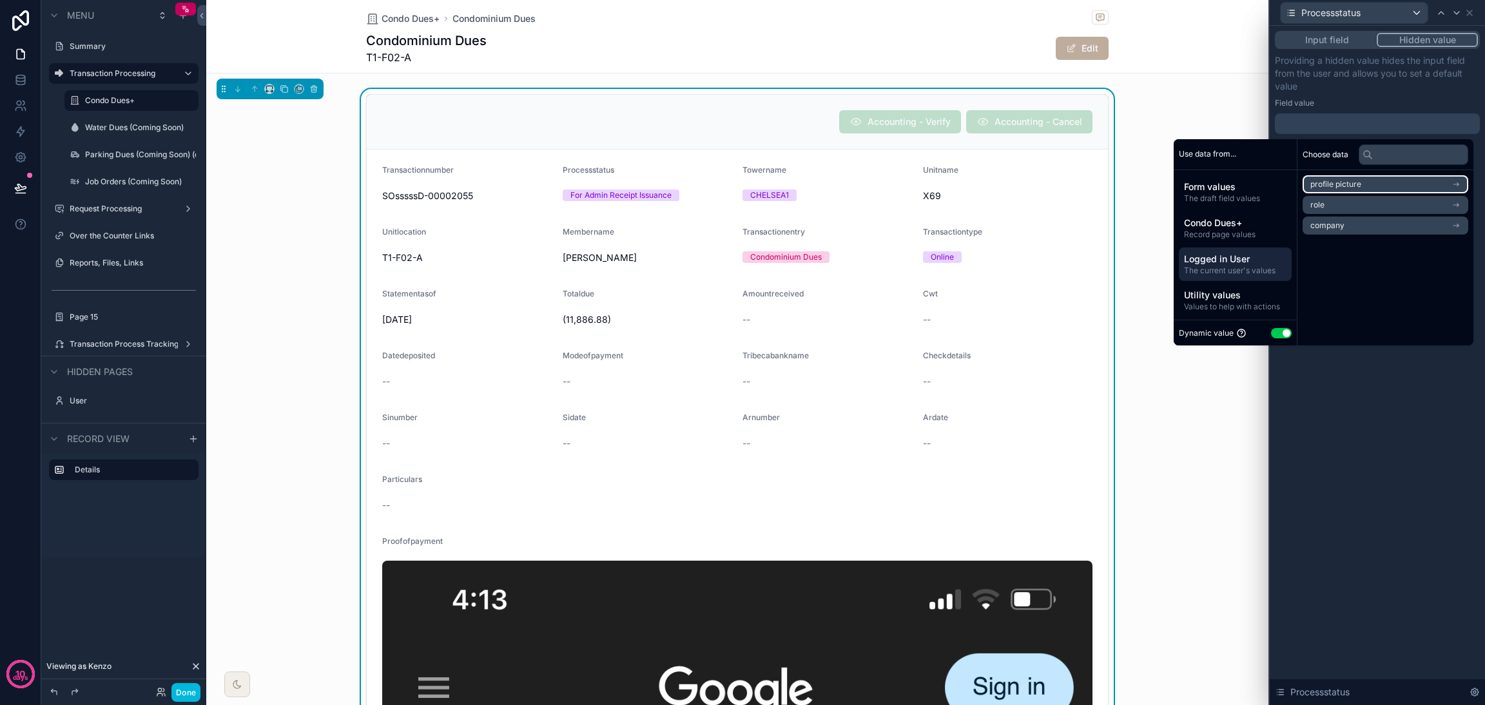
click at [1380, 187] on li "profile picture" at bounding box center [1386, 184] width 166 height 18
click at [1384, 186] on div "profile picture" at bounding box center [1386, 184] width 166 height 18
click at [1382, 211] on li "role" at bounding box center [1386, 205] width 166 height 18
click at [1386, 206] on li "users collection" at bounding box center [1386, 208] width 166 height 18
click at [1386, 182] on div "role" at bounding box center [1386, 184] width 166 height 18
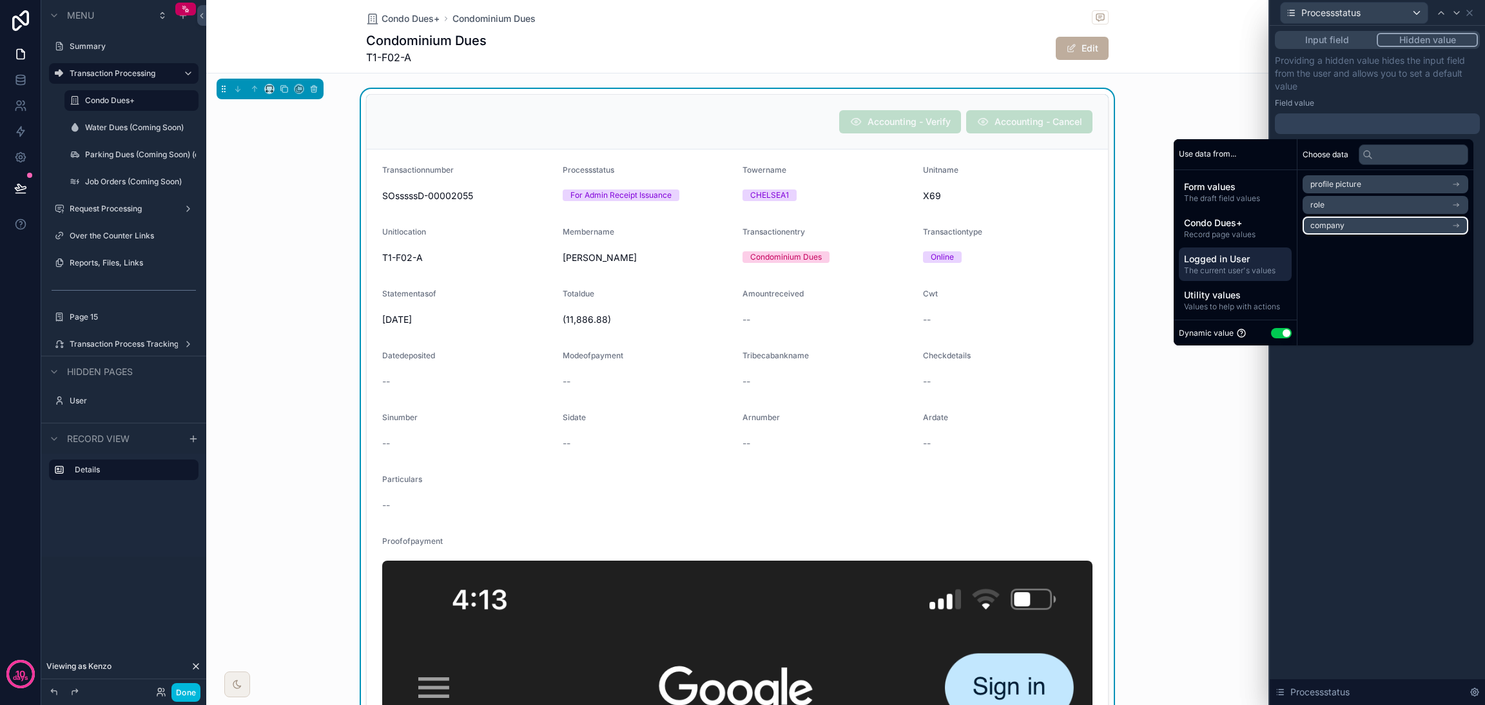
click at [1386, 226] on li "company" at bounding box center [1386, 226] width 166 height 18
click at [1387, 179] on div "company" at bounding box center [1386, 184] width 166 height 18
click at [1217, 222] on span "Condo Dues+" at bounding box center [1235, 223] width 103 height 13
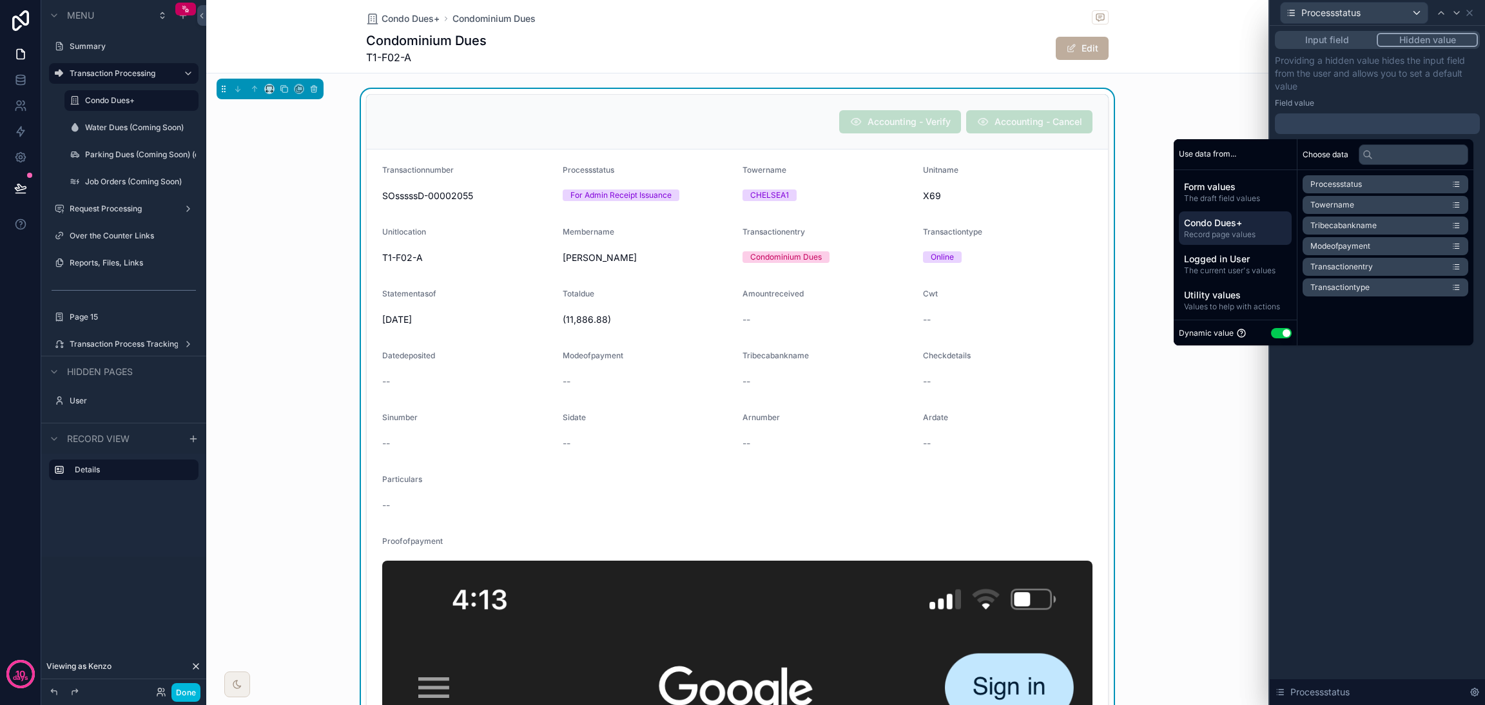
click at [1321, 385] on div "Input field Hidden value Providing a hidden value hides the input field from th…" at bounding box center [1377, 366] width 215 height 680
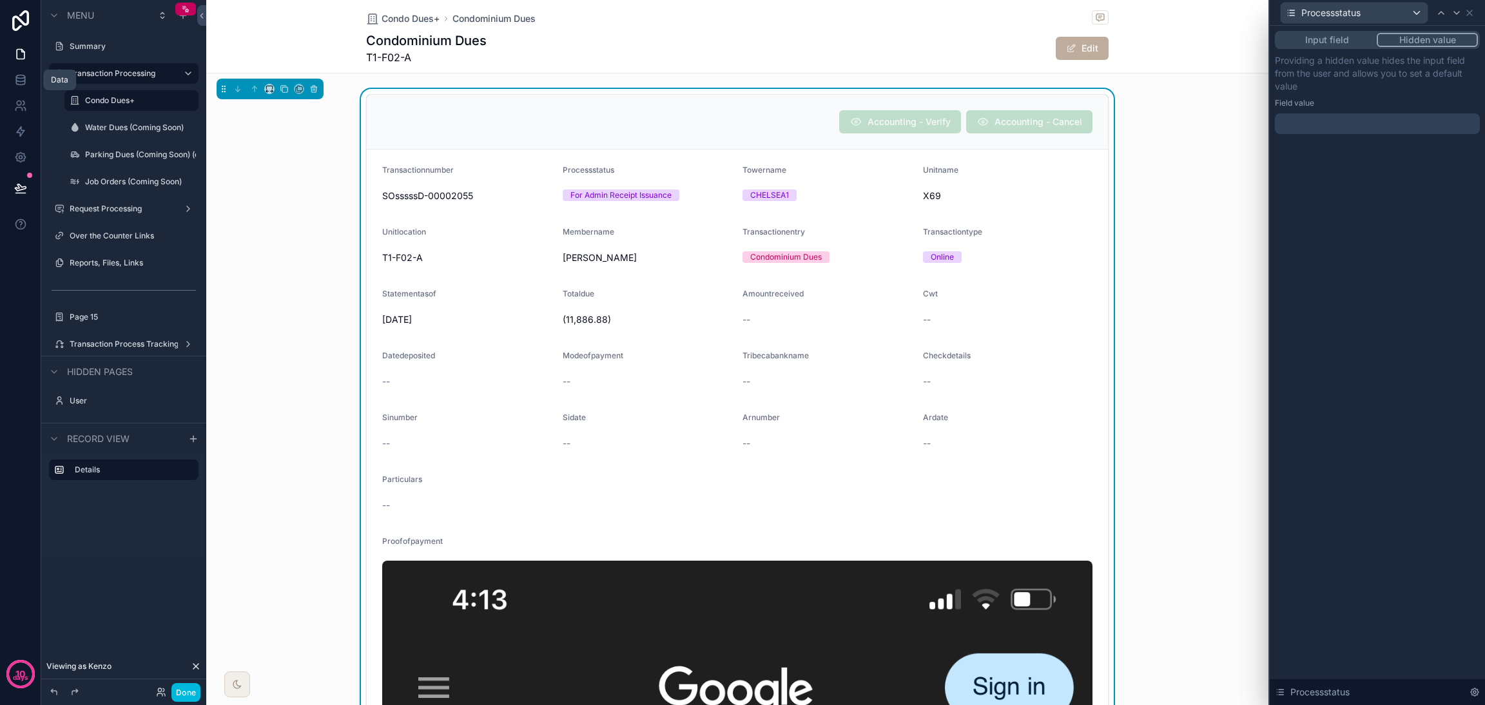
click at [30, 84] on link at bounding box center [20, 80] width 41 height 26
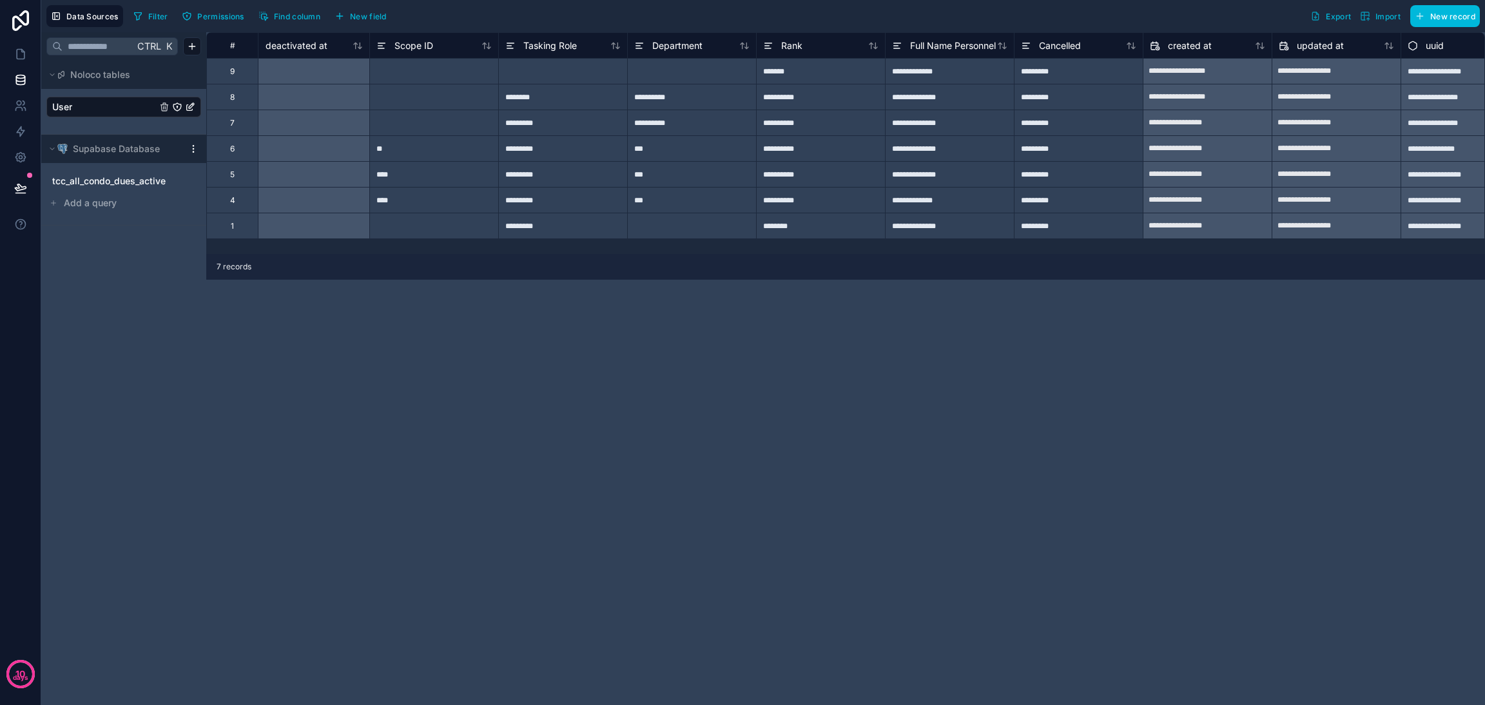
scroll to position [0, 1223]
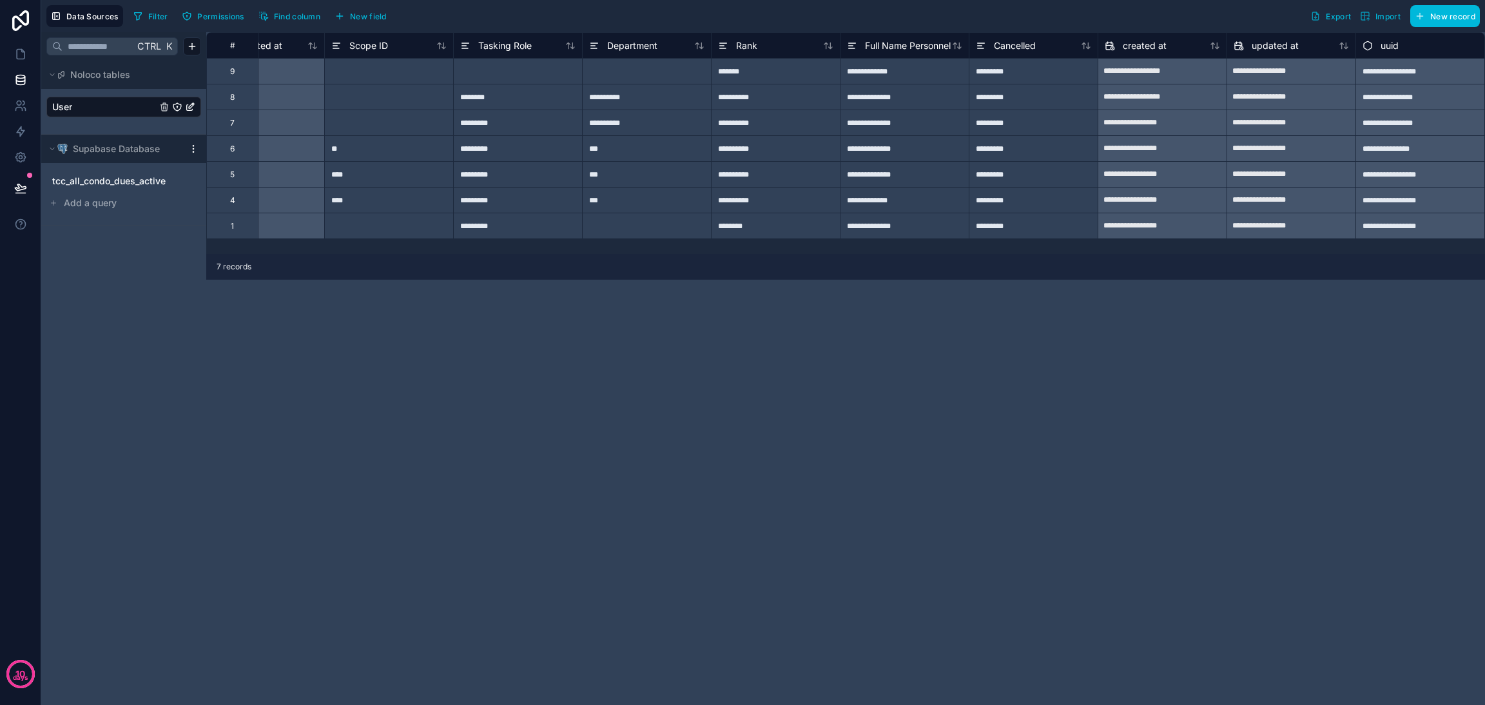
click at [977, 46] on icon at bounding box center [981, 45] width 10 height 15
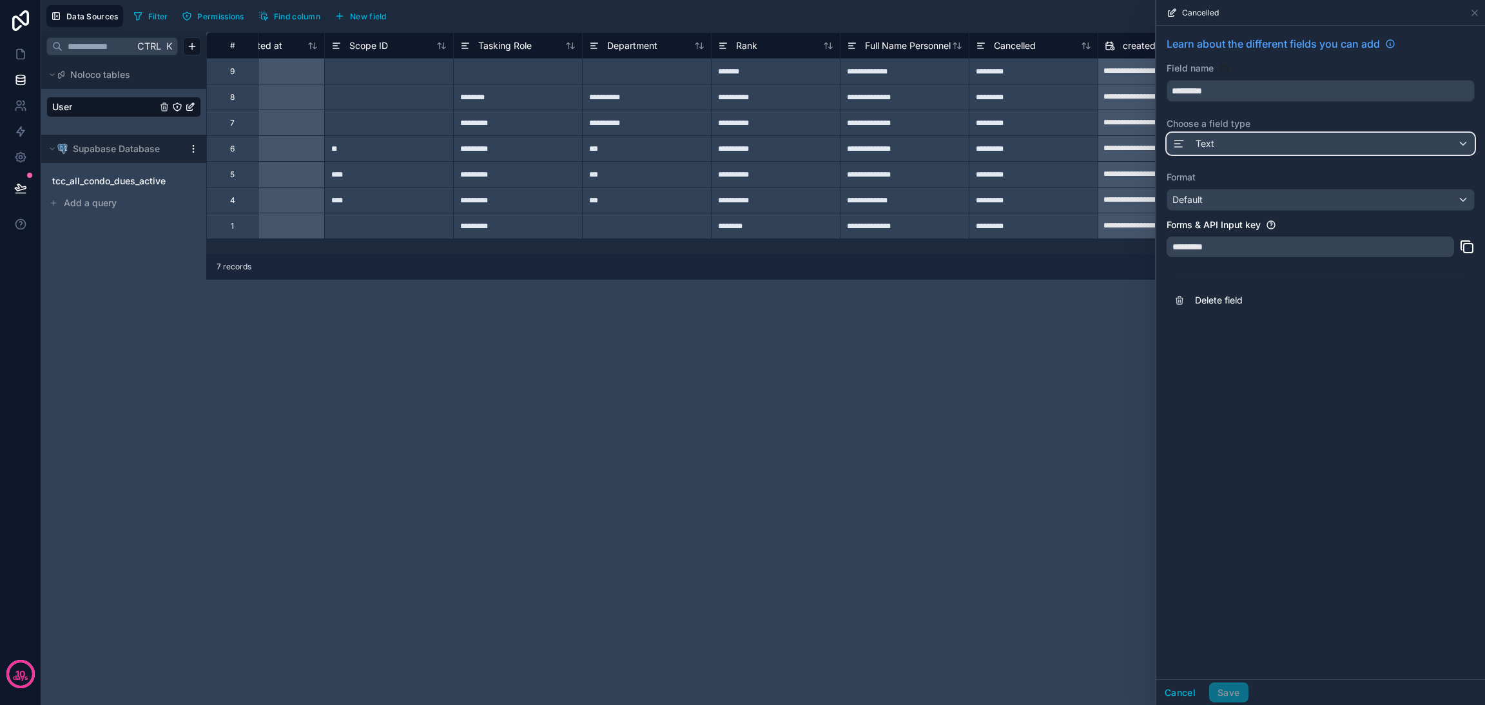
click at [1289, 141] on div "Text" at bounding box center [1321, 143] width 307 height 21
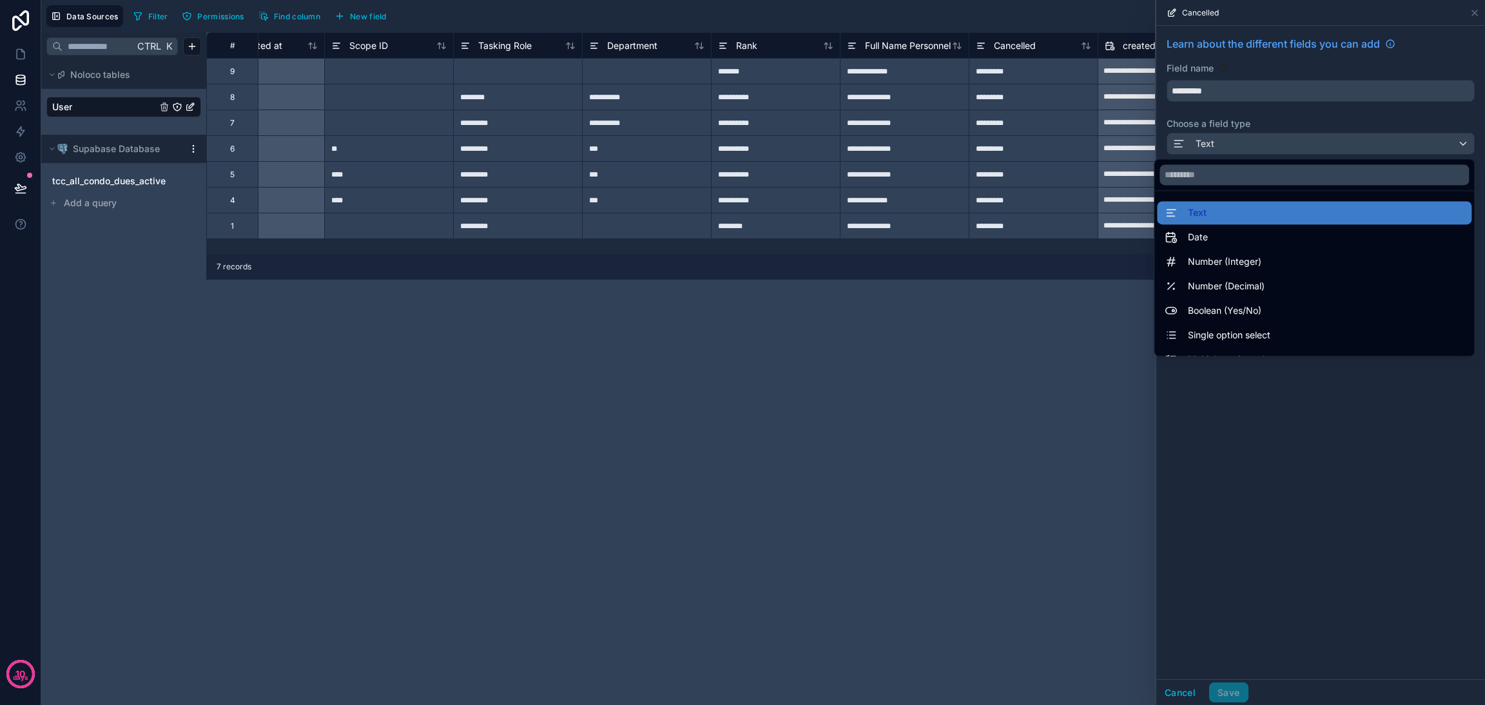
click at [1278, 329] on div "Single option select" at bounding box center [1314, 335] width 299 height 15
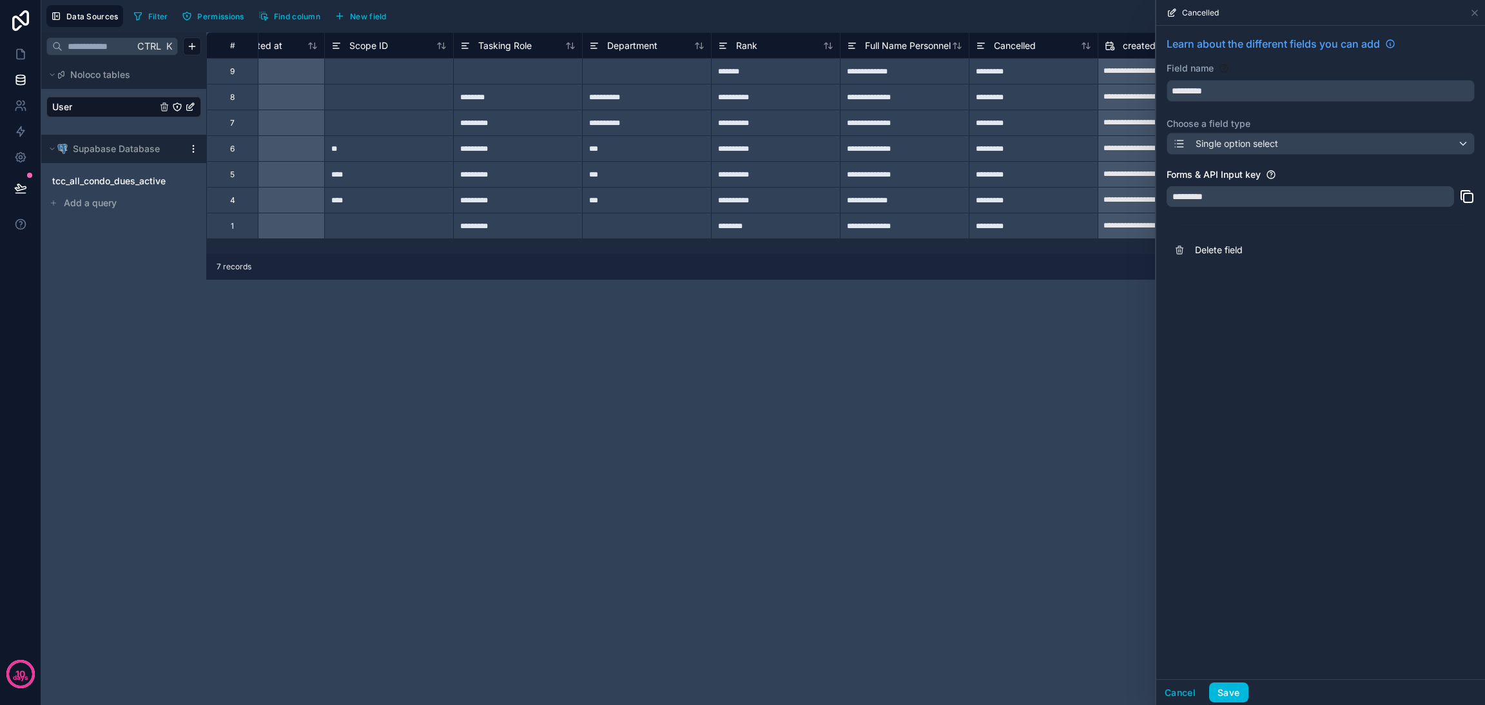
click at [1218, 693] on button "Save" at bounding box center [1229, 693] width 39 height 21
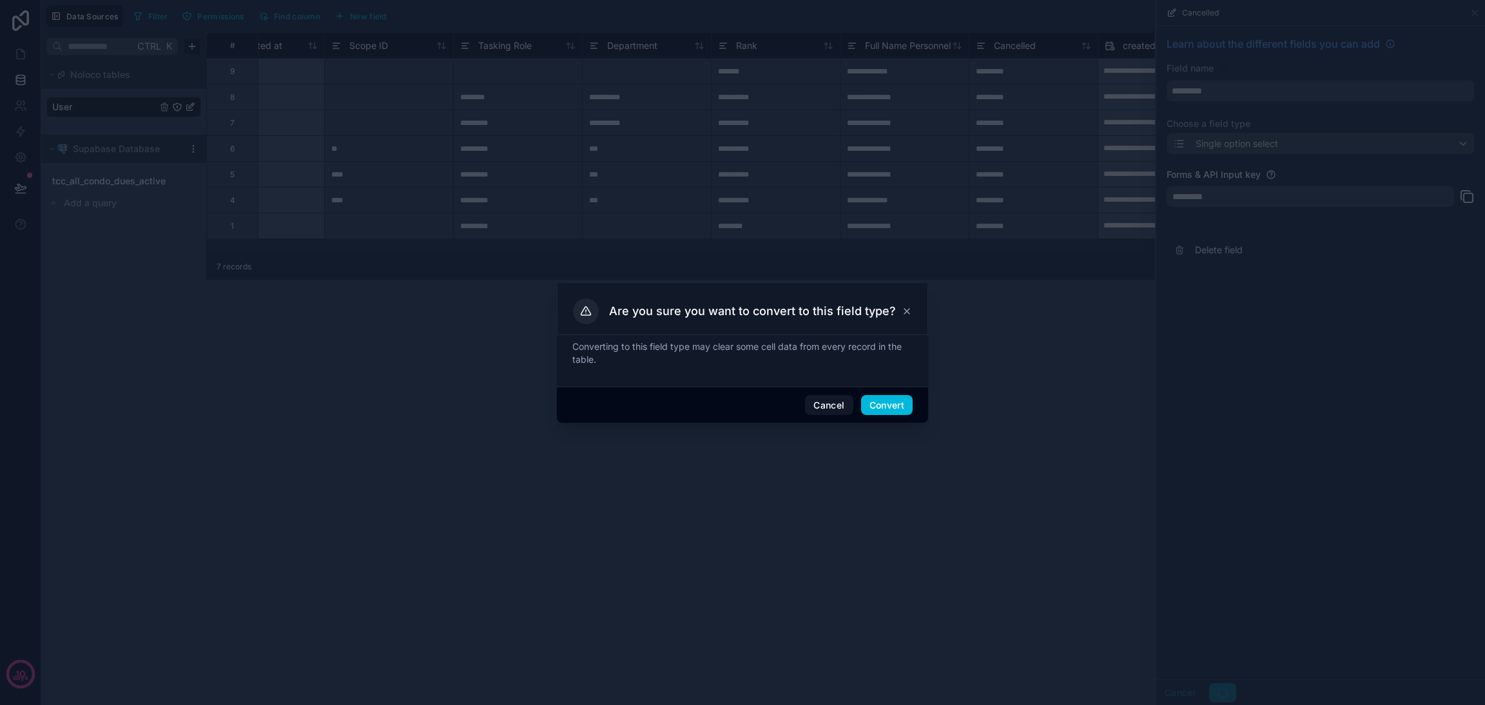
click at [896, 411] on button "Convert" at bounding box center [887, 405] width 52 height 21
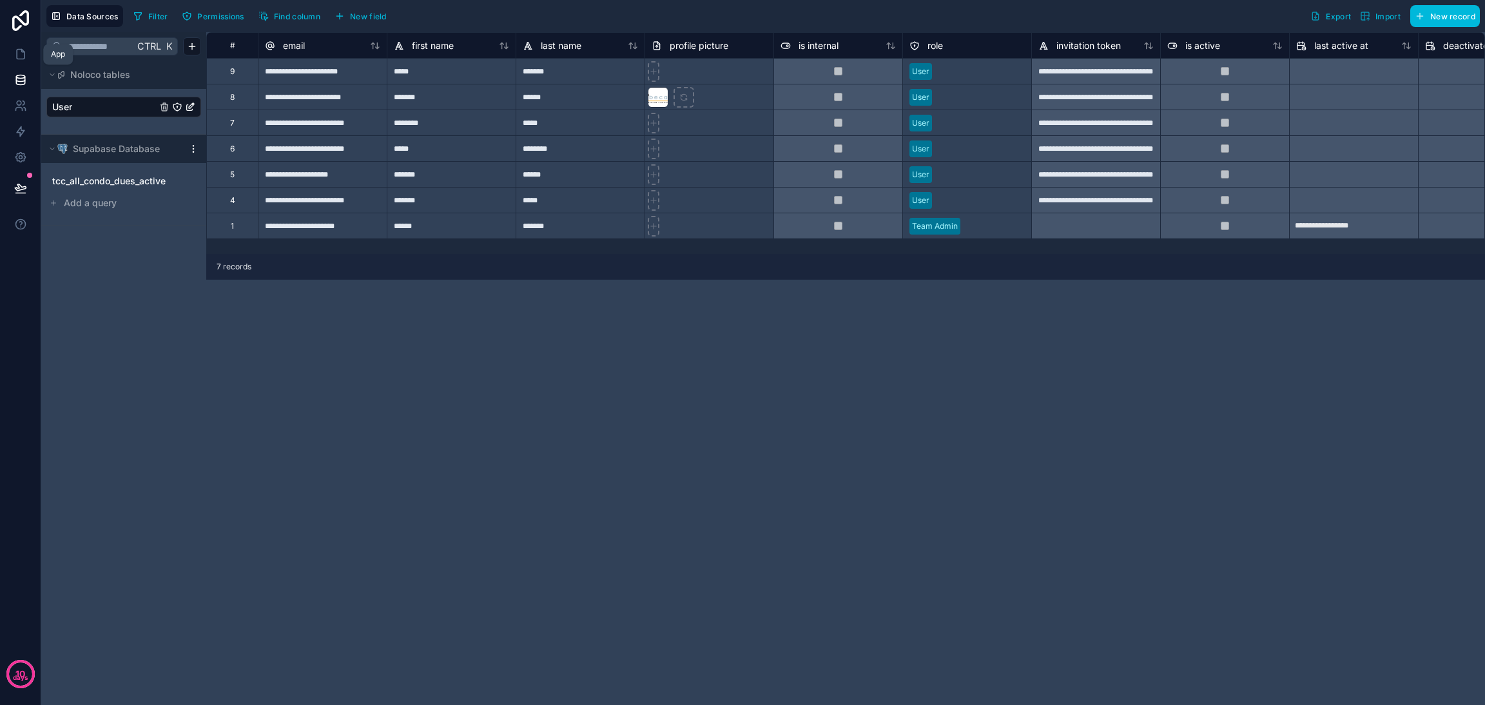
click at [19, 60] on icon at bounding box center [20, 54] width 13 height 13
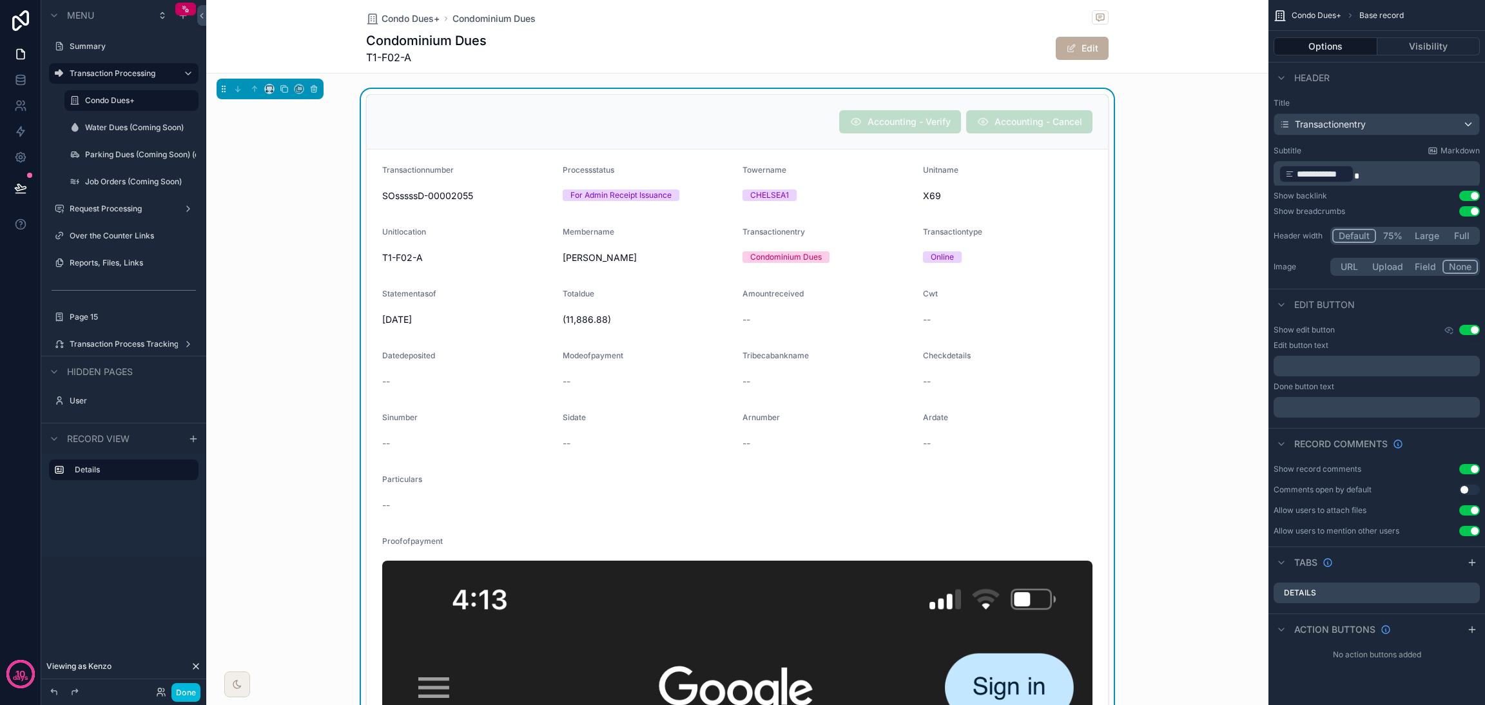
click at [1026, 139] on div "Accounting - Verify Accounting - Cancel" at bounding box center [737, 122] width 741 height 55
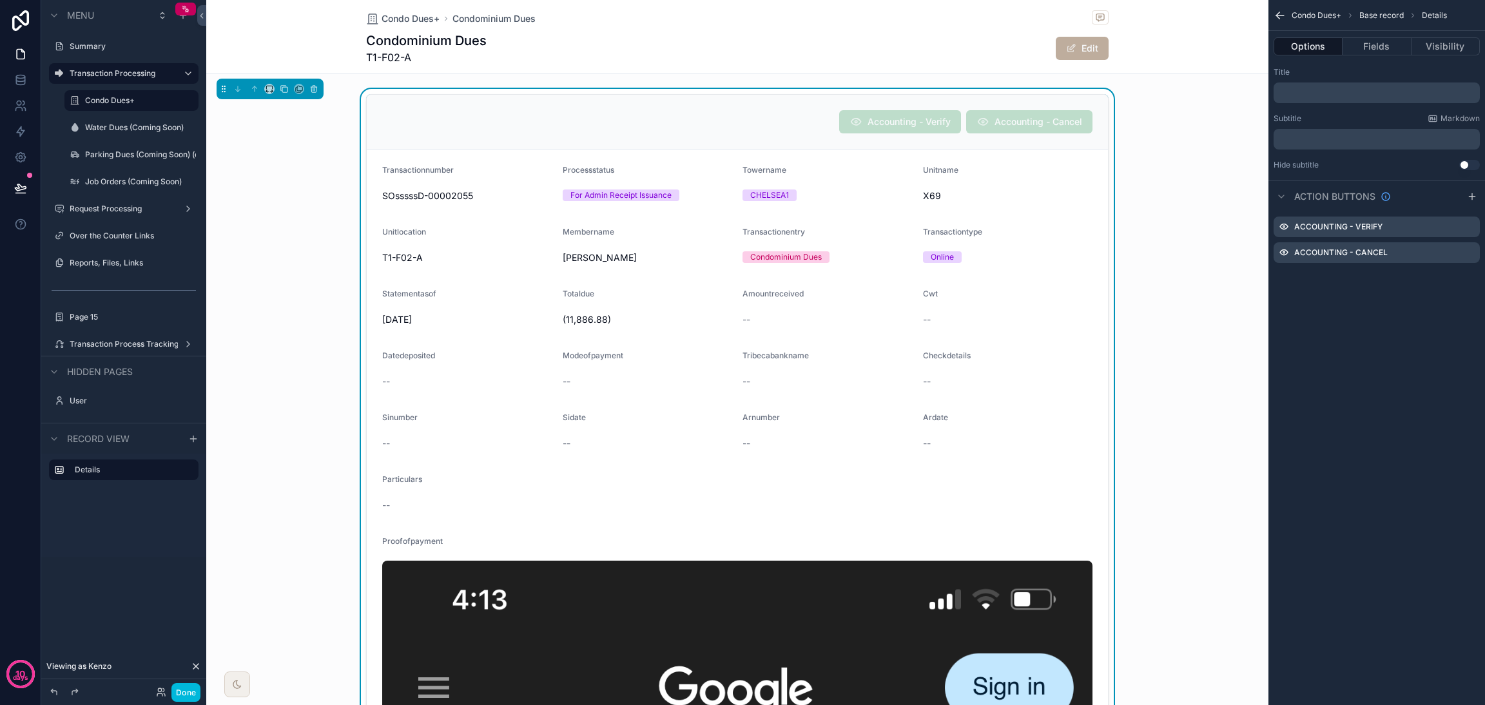
click at [0, 0] on icon "scrollable content" at bounding box center [0, 0] width 0 height 0
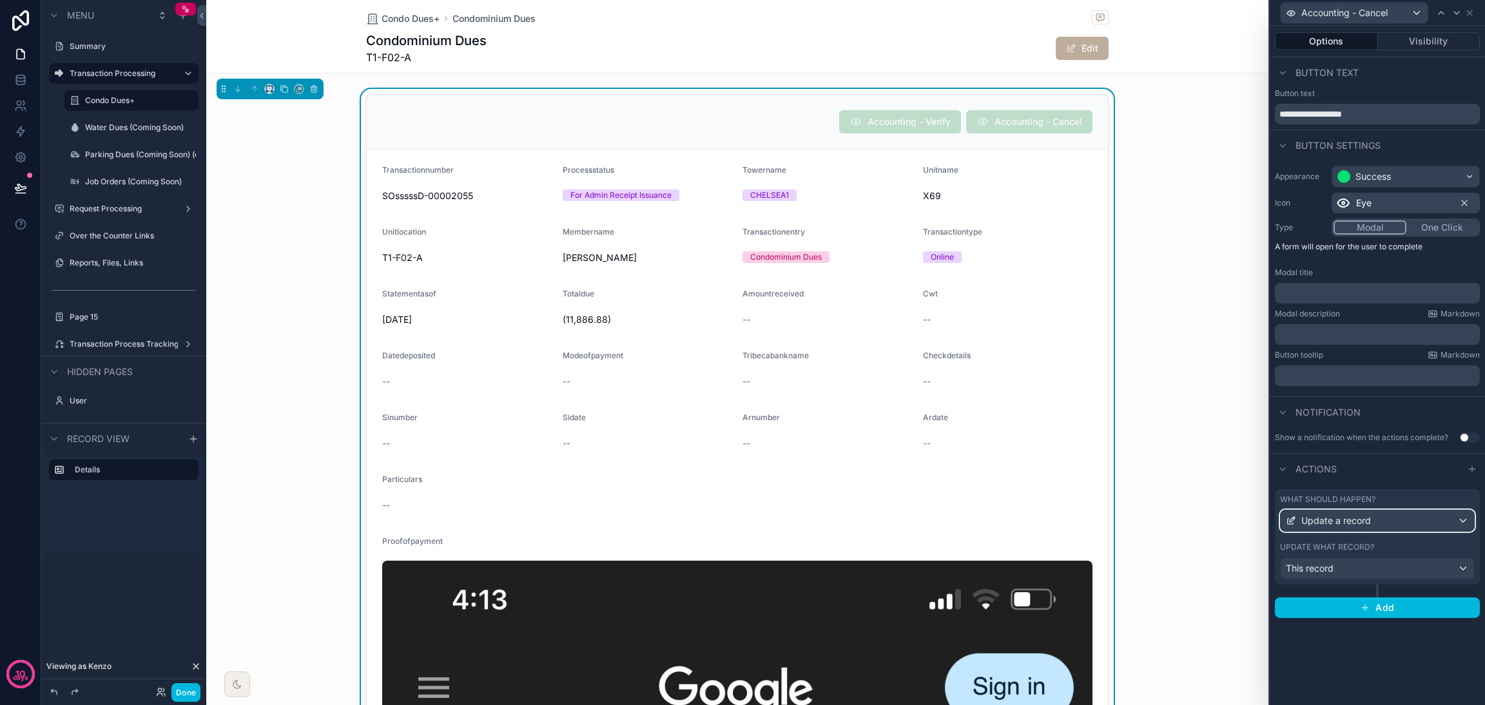
click at [1397, 524] on div "Update a record" at bounding box center [1377, 521] width 193 height 21
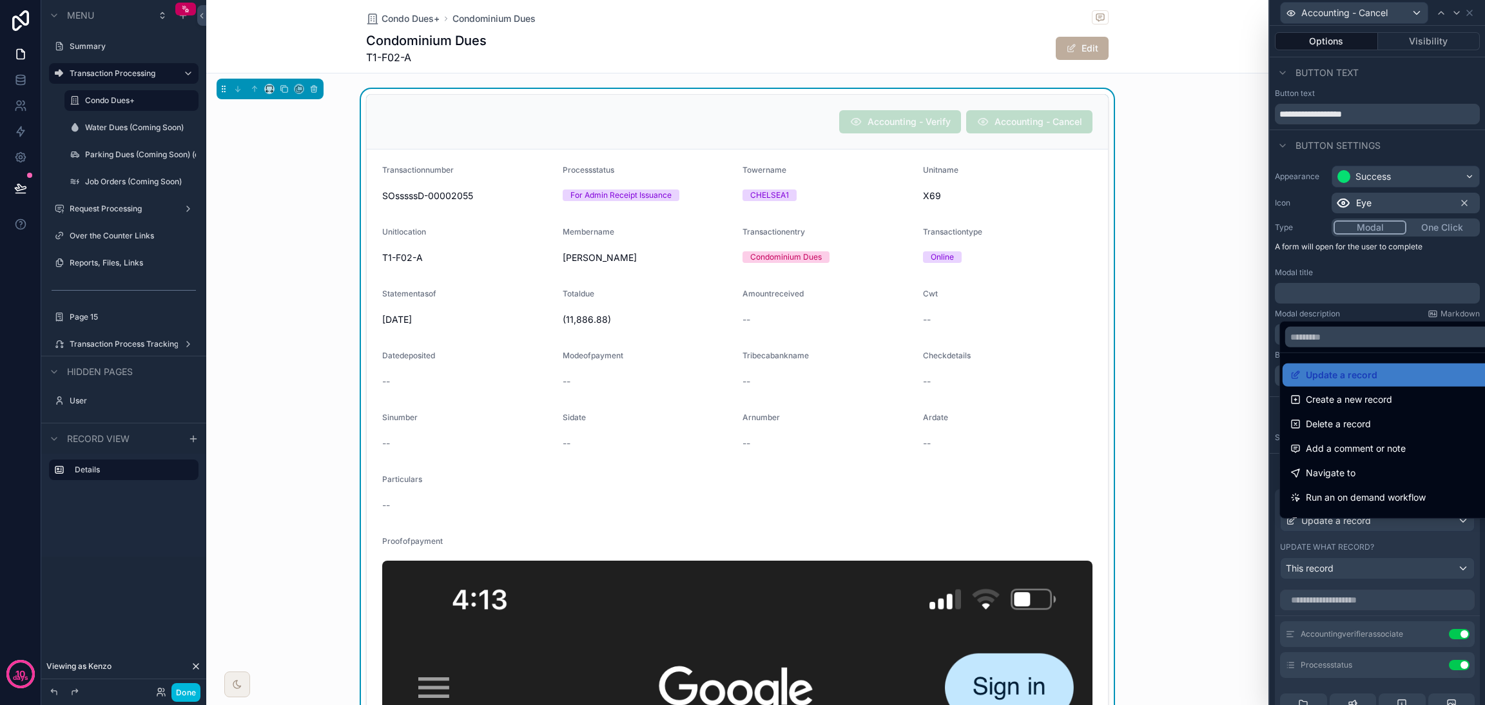
click at [1397, 533] on div at bounding box center [1377, 352] width 215 height 705
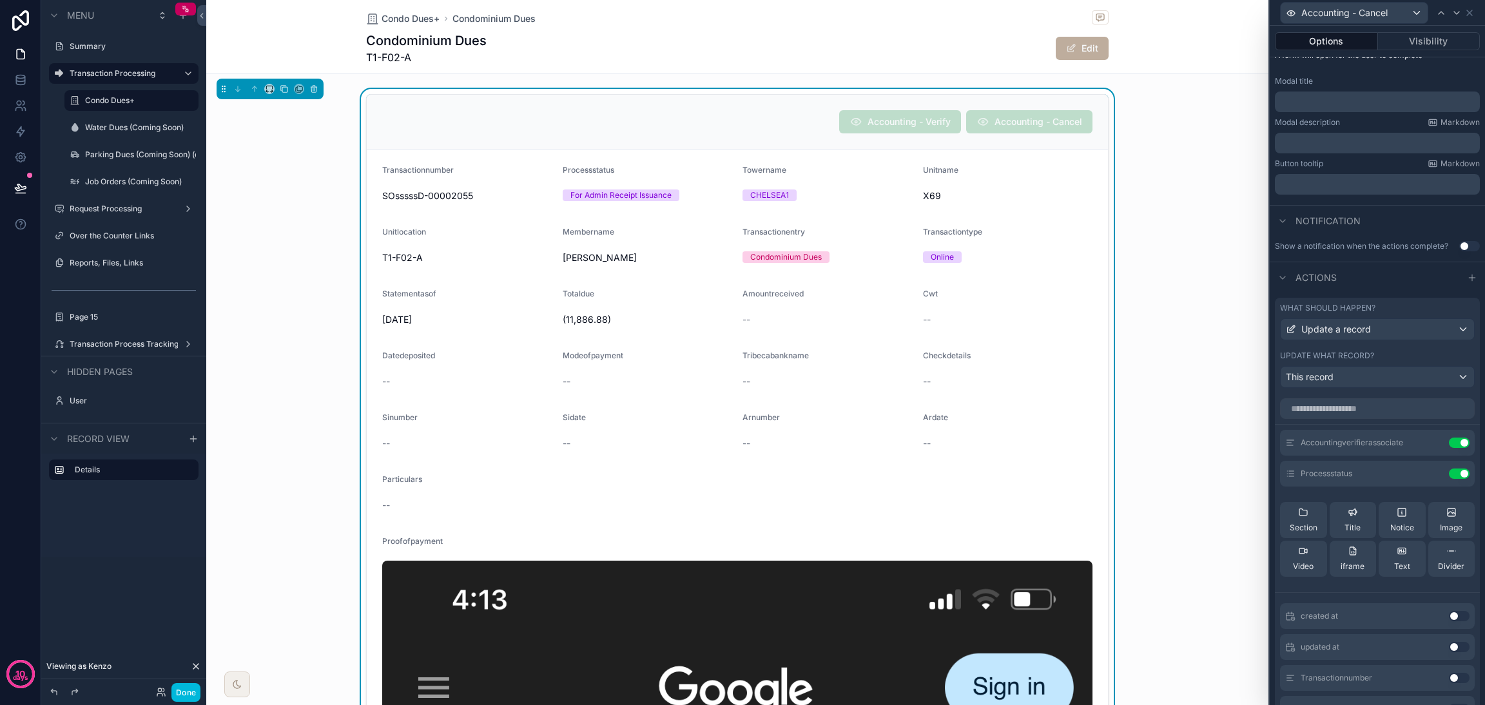
scroll to position [193, 0]
click at [0, 0] on icon at bounding box center [0, 0] width 0 height 0
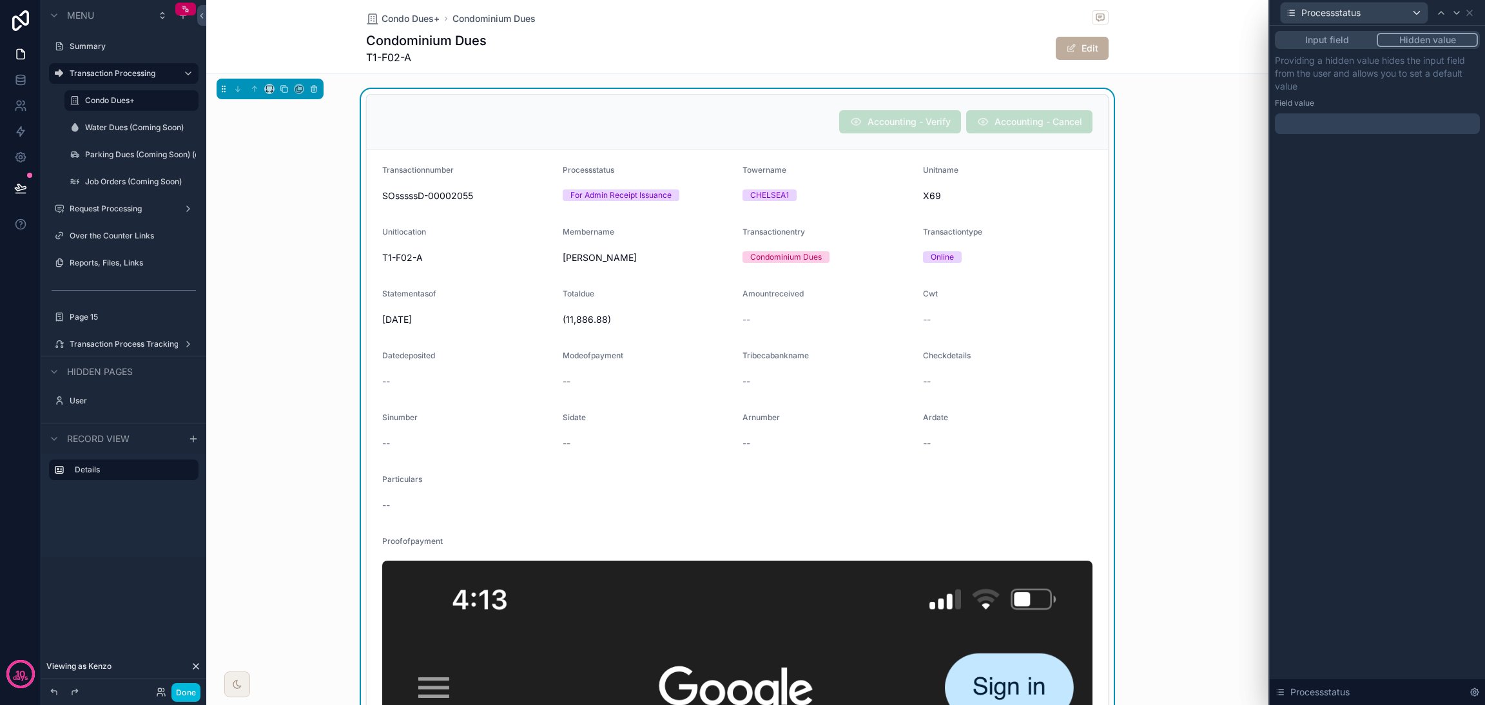
click at [1426, 43] on button "Hidden value" at bounding box center [1427, 40] width 101 height 14
click at [1423, 121] on div at bounding box center [1377, 123] width 205 height 21
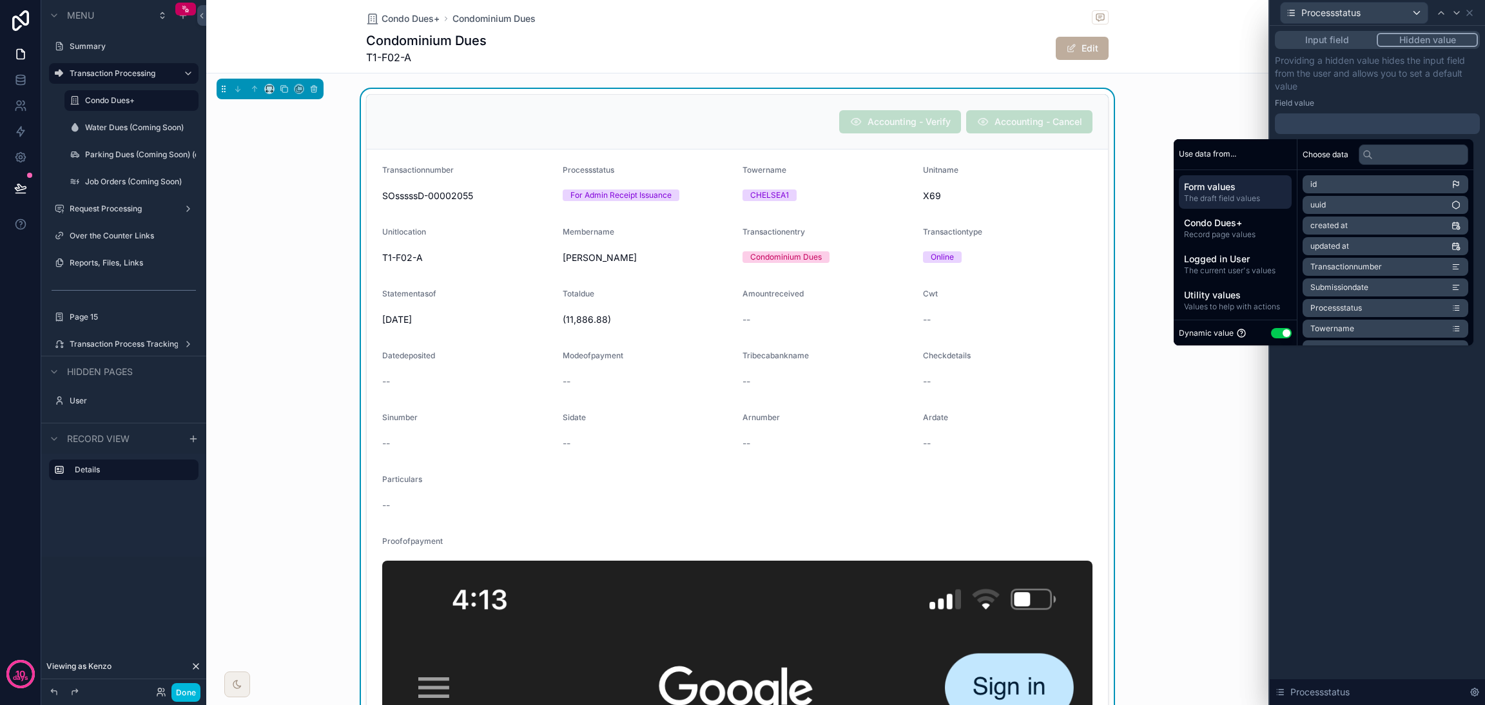
click at [1237, 263] on span "Logged in User" at bounding box center [1235, 259] width 103 height 13
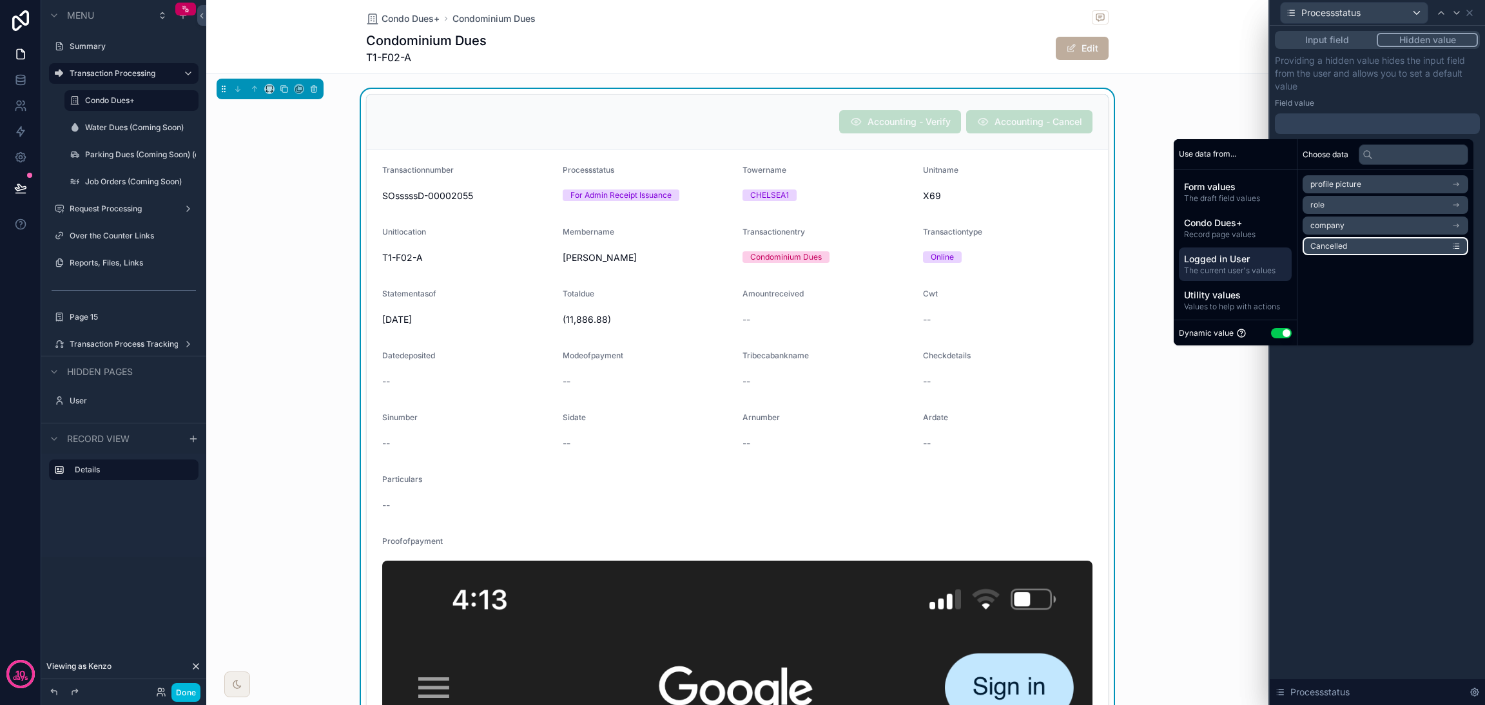
click at [1344, 248] on li "Cancelled" at bounding box center [1386, 246] width 166 height 18
click at [1353, 429] on div "**********" at bounding box center [1377, 366] width 215 height 680
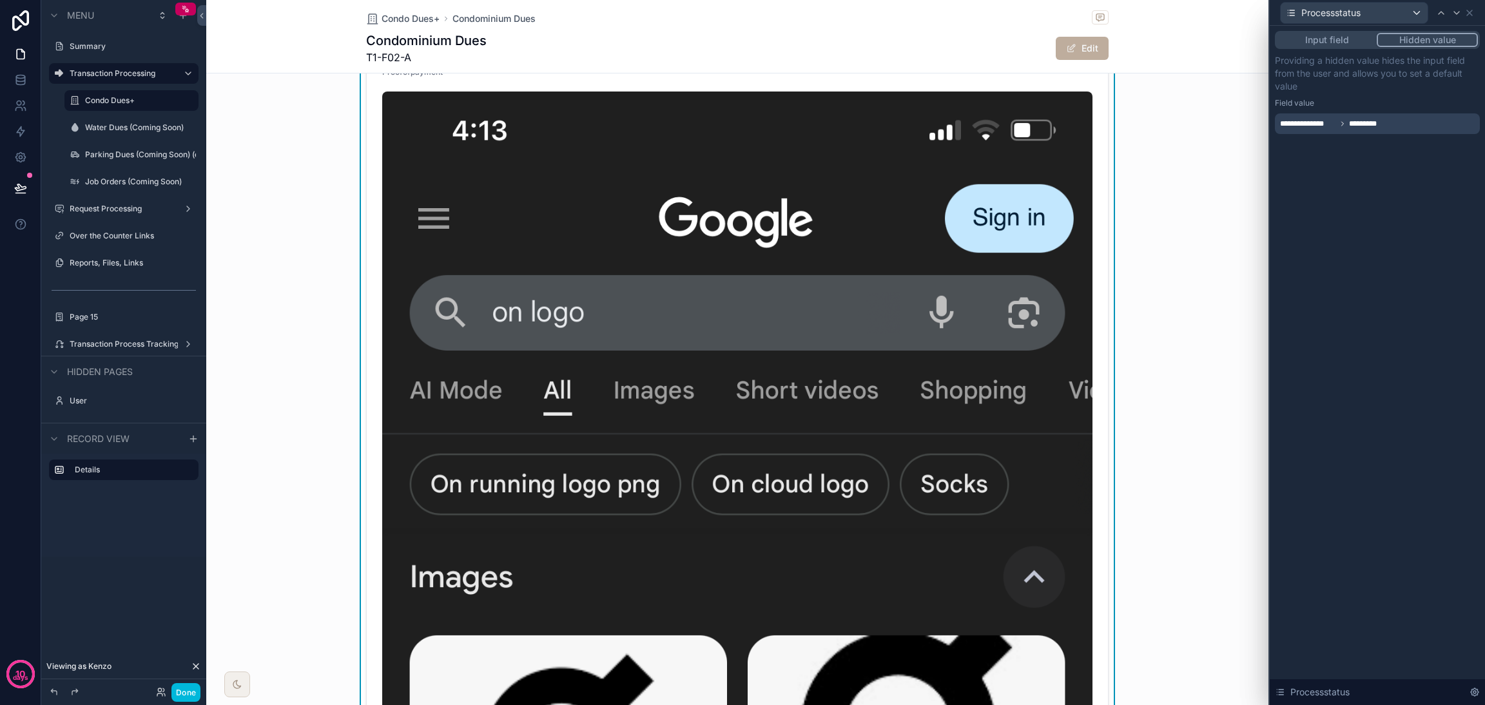
scroll to position [483, 0]
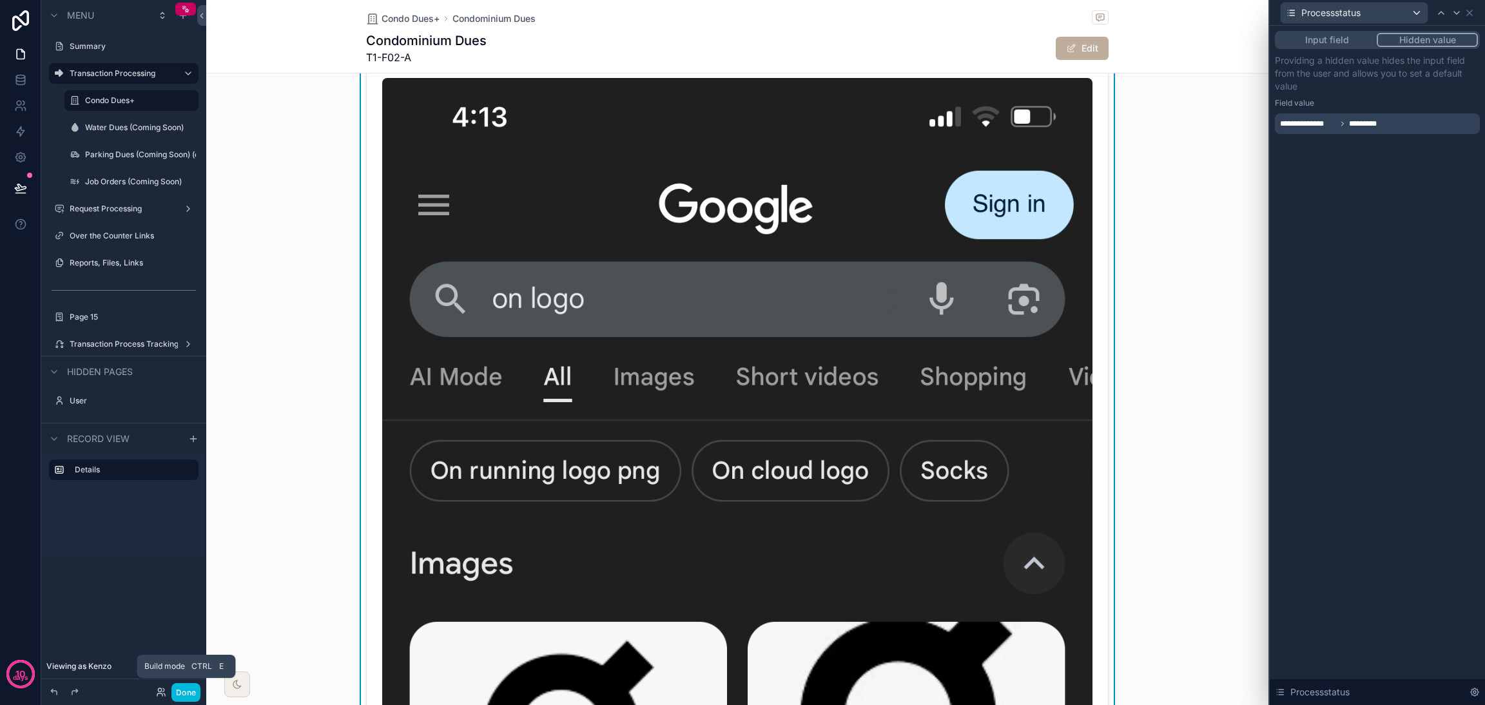
click at [195, 694] on button "Done" at bounding box center [186, 692] width 29 height 19
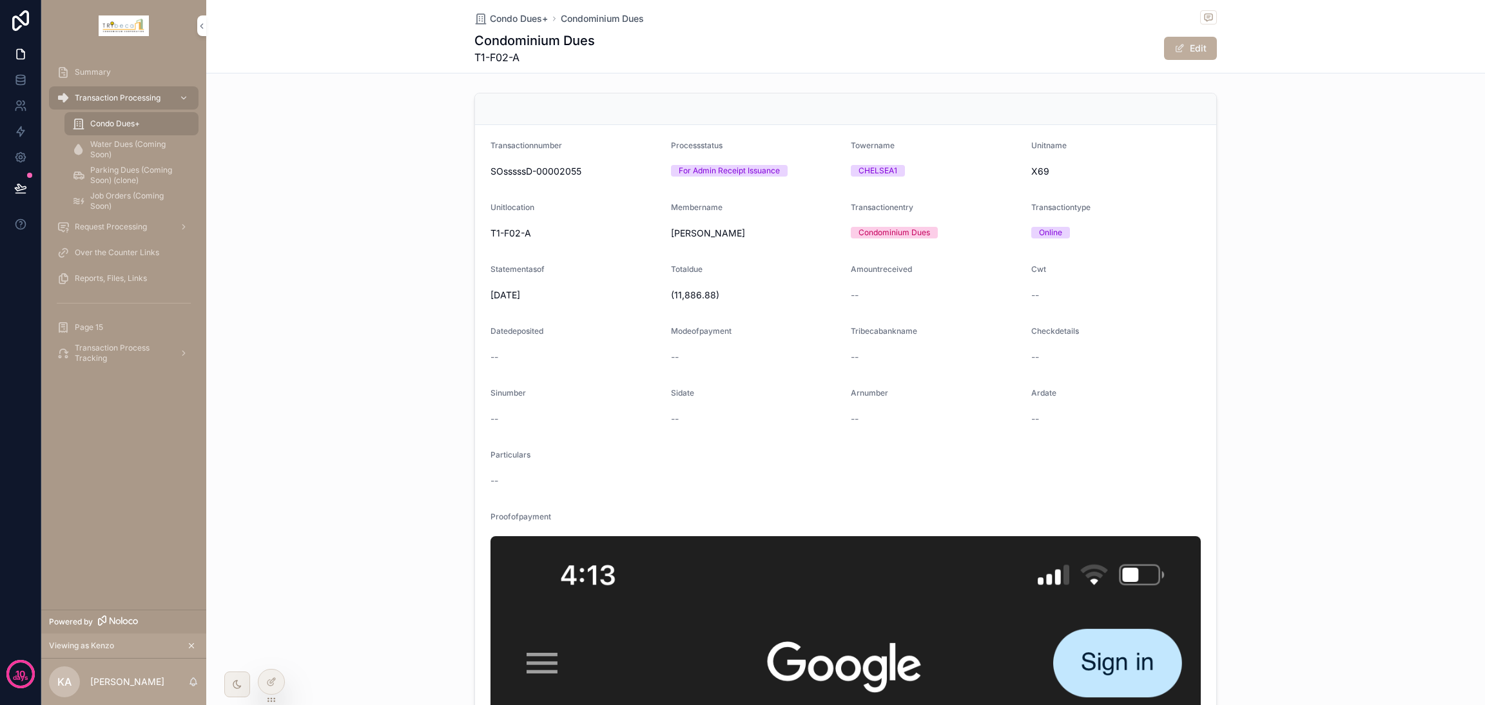
scroll to position [0, 0]
click at [271, 692] on div at bounding box center [272, 682] width 26 height 25
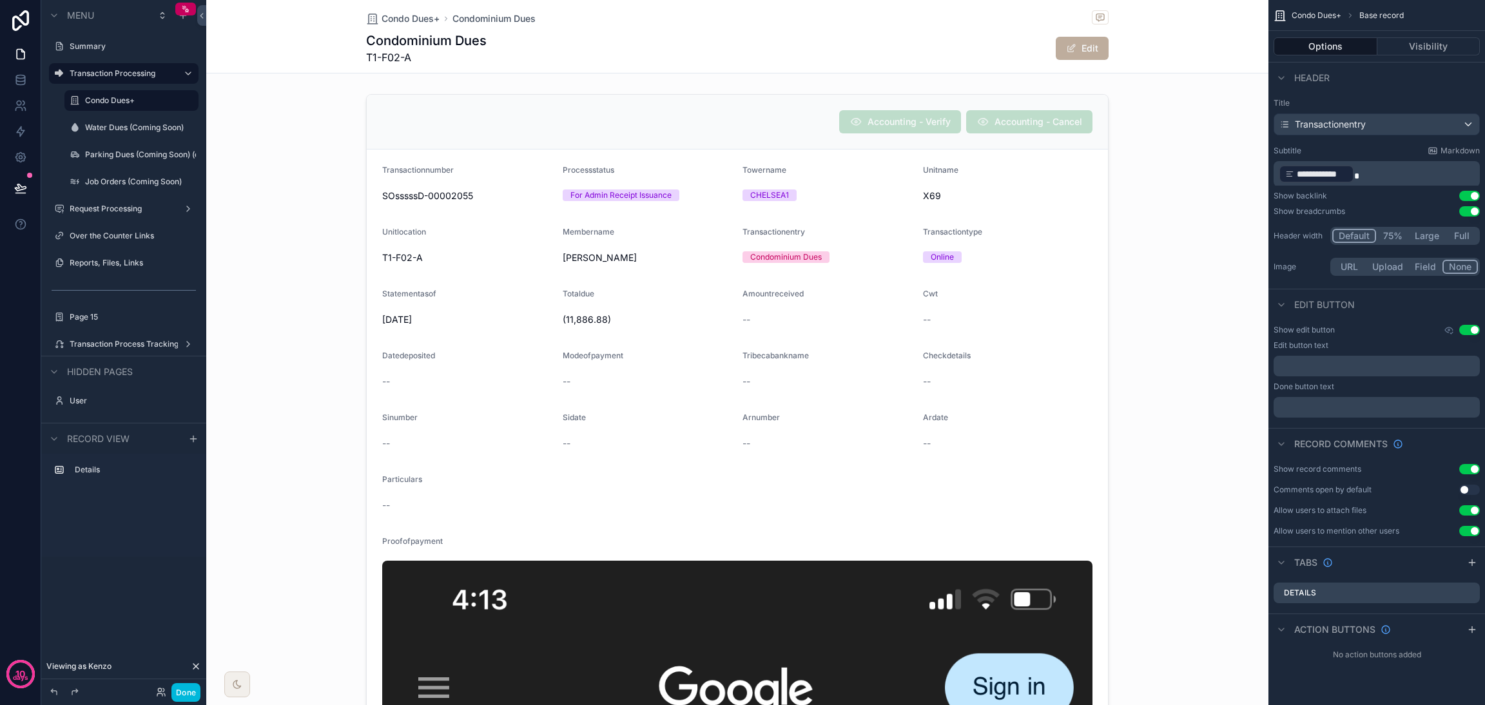
click at [1072, 52] on button "Edit" at bounding box center [1082, 48] width 53 height 23
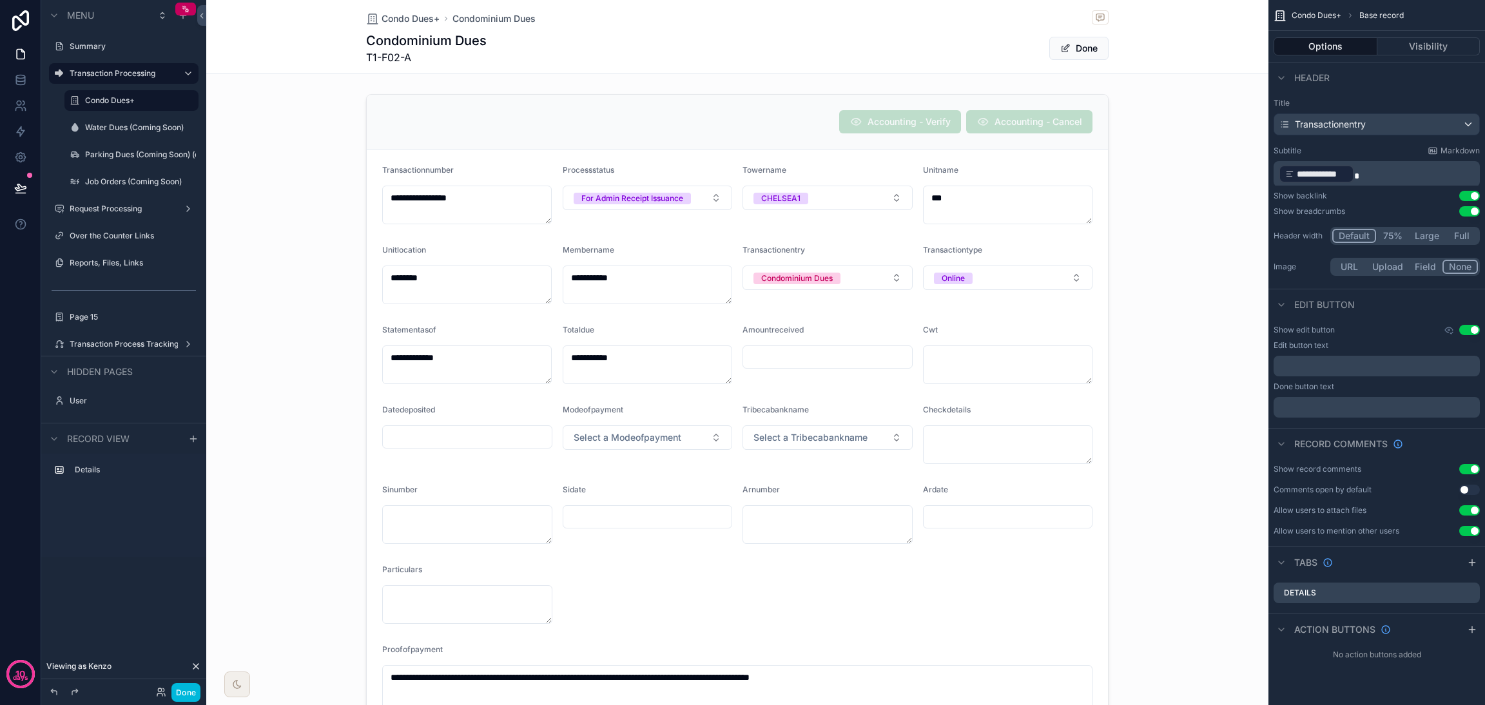
click at [691, 199] on div "scrollable content" at bounding box center [737, 472] width 1063 height 767
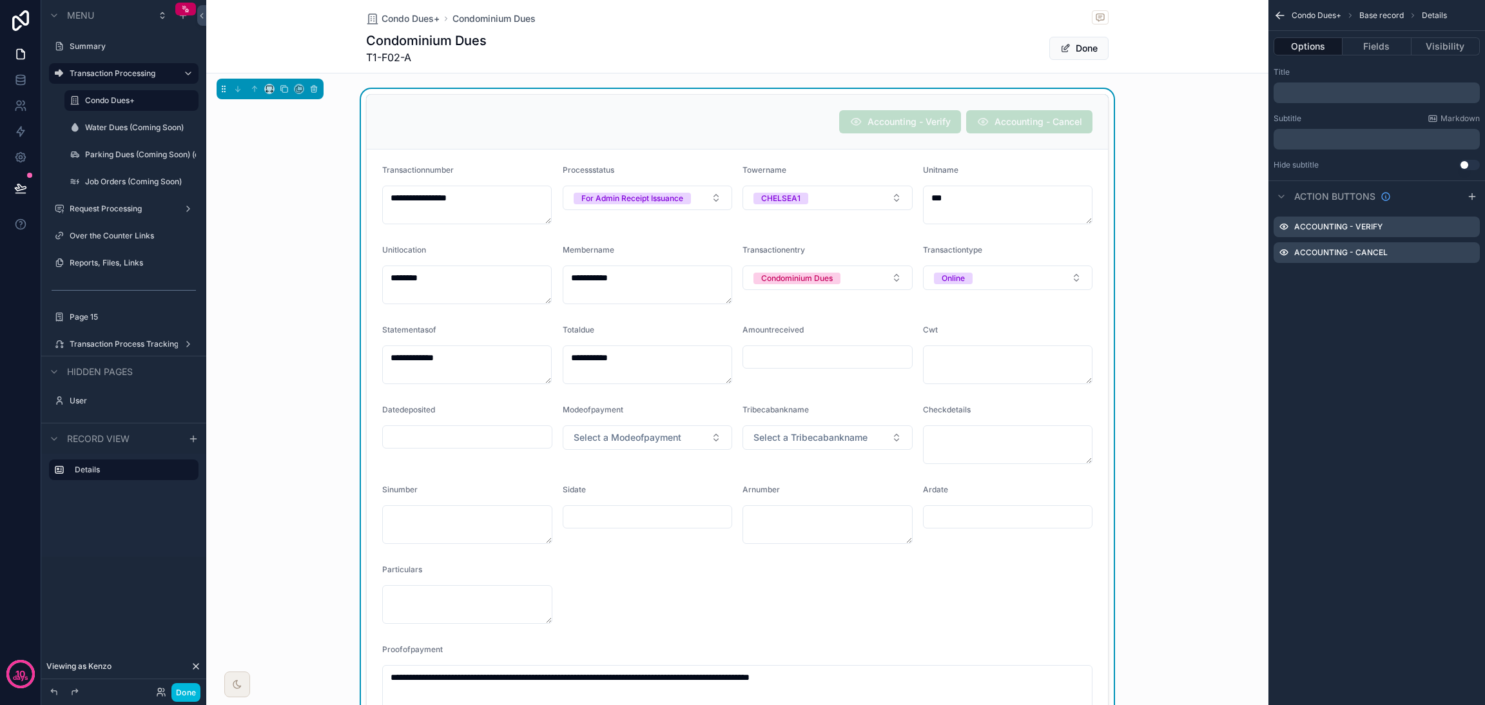
click at [703, 202] on button "For Admin Receipt Issuance" at bounding box center [648, 198] width 170 height 25
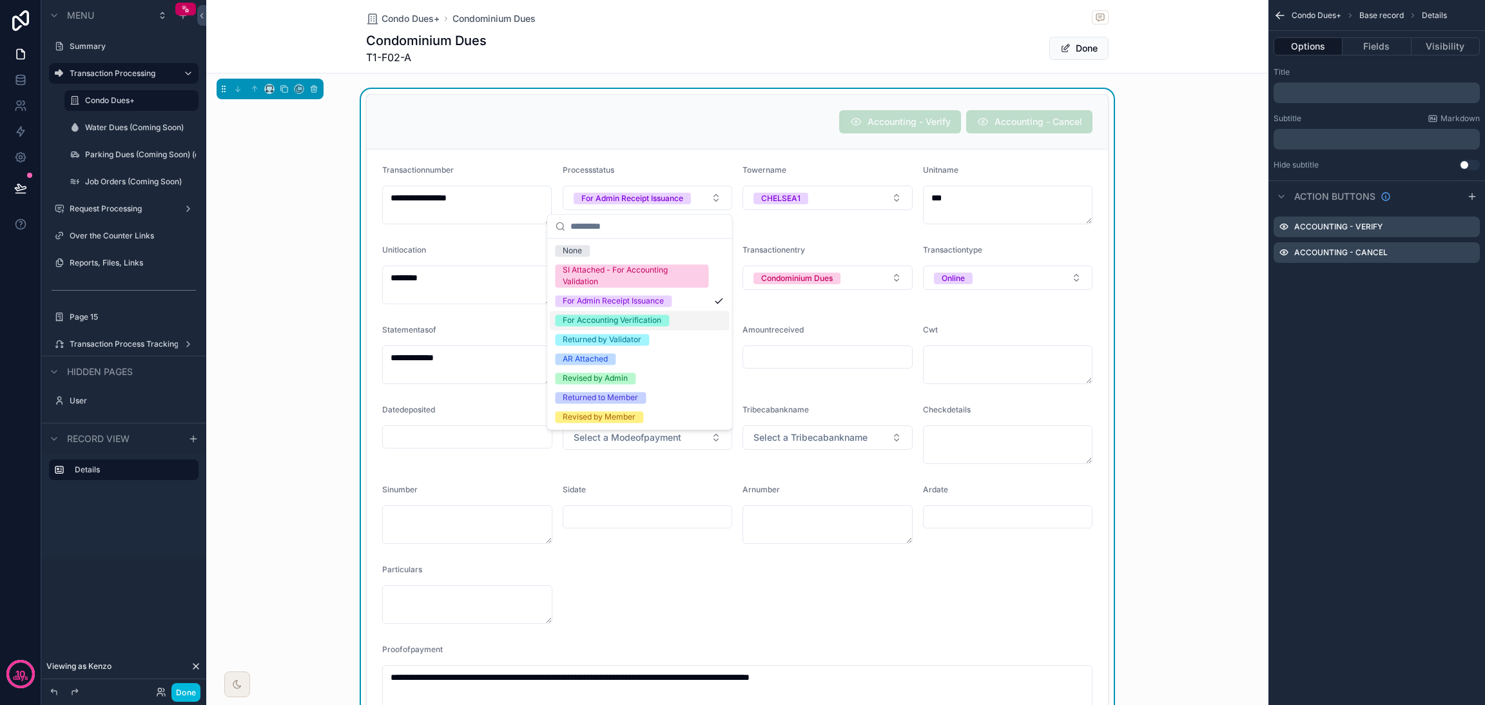
click at [674, 319] on div "For Accounting Verification" at bounding box center [639, 320] width 179 height 19
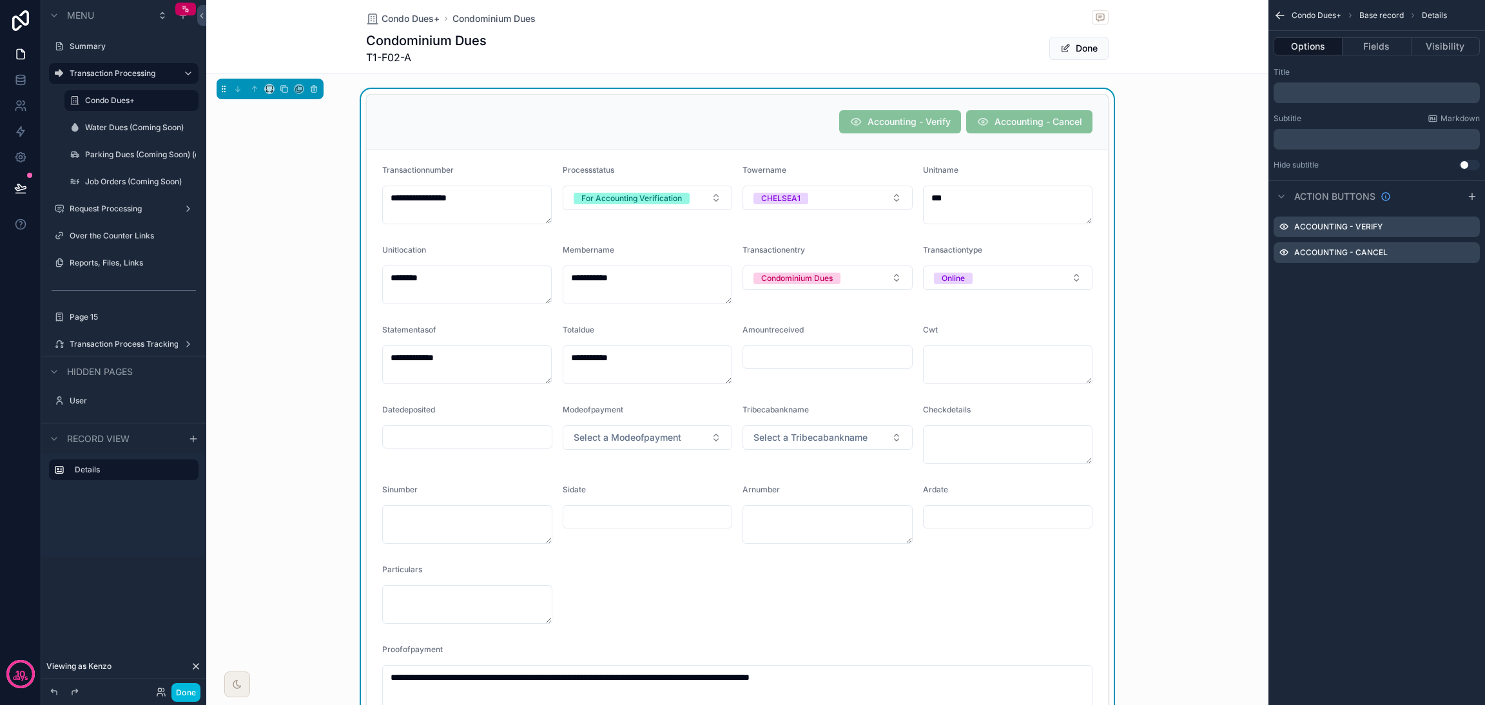
click at [1082, 48] on button "Done" at bounding box center [1079, 48] width 59 height 23
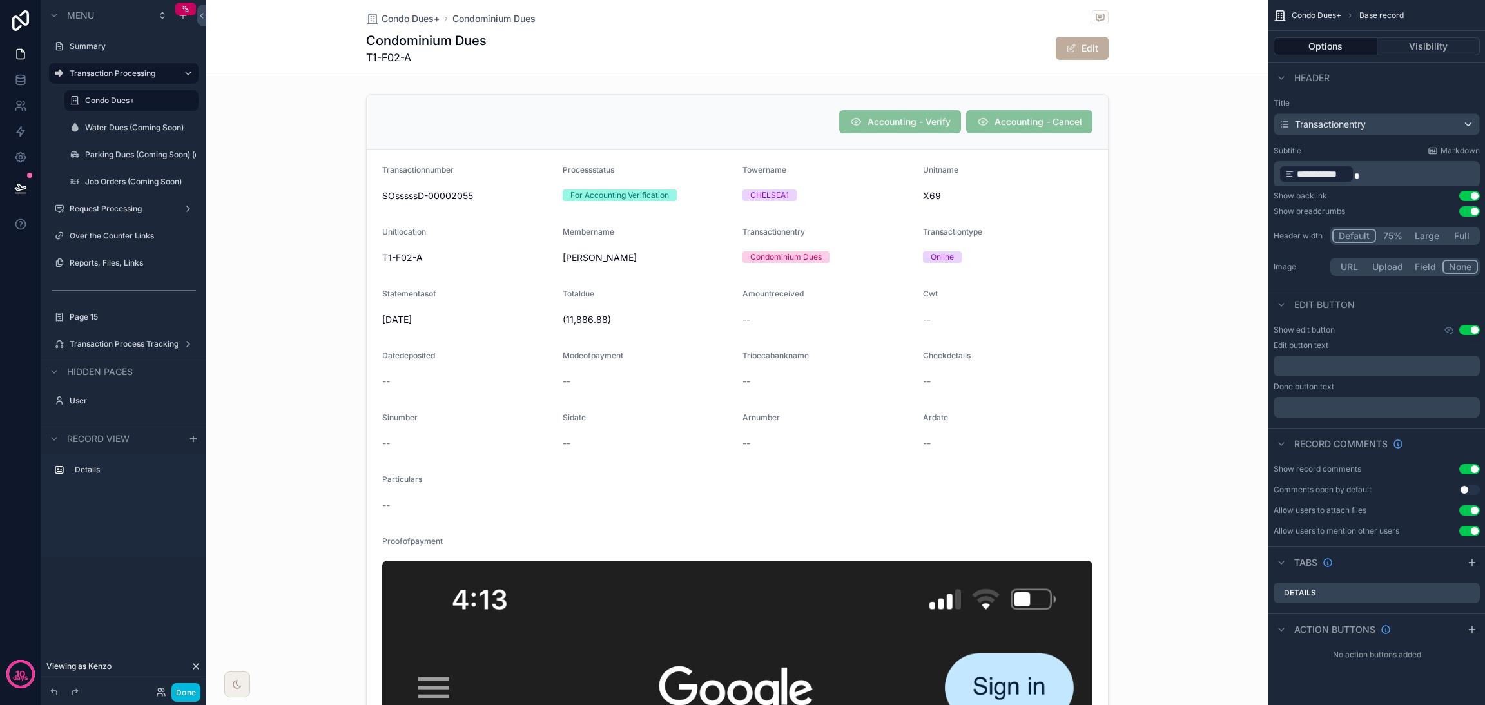
click at [177, 689] on button "Done" at bounding box center [186, 692] width 29 height 19
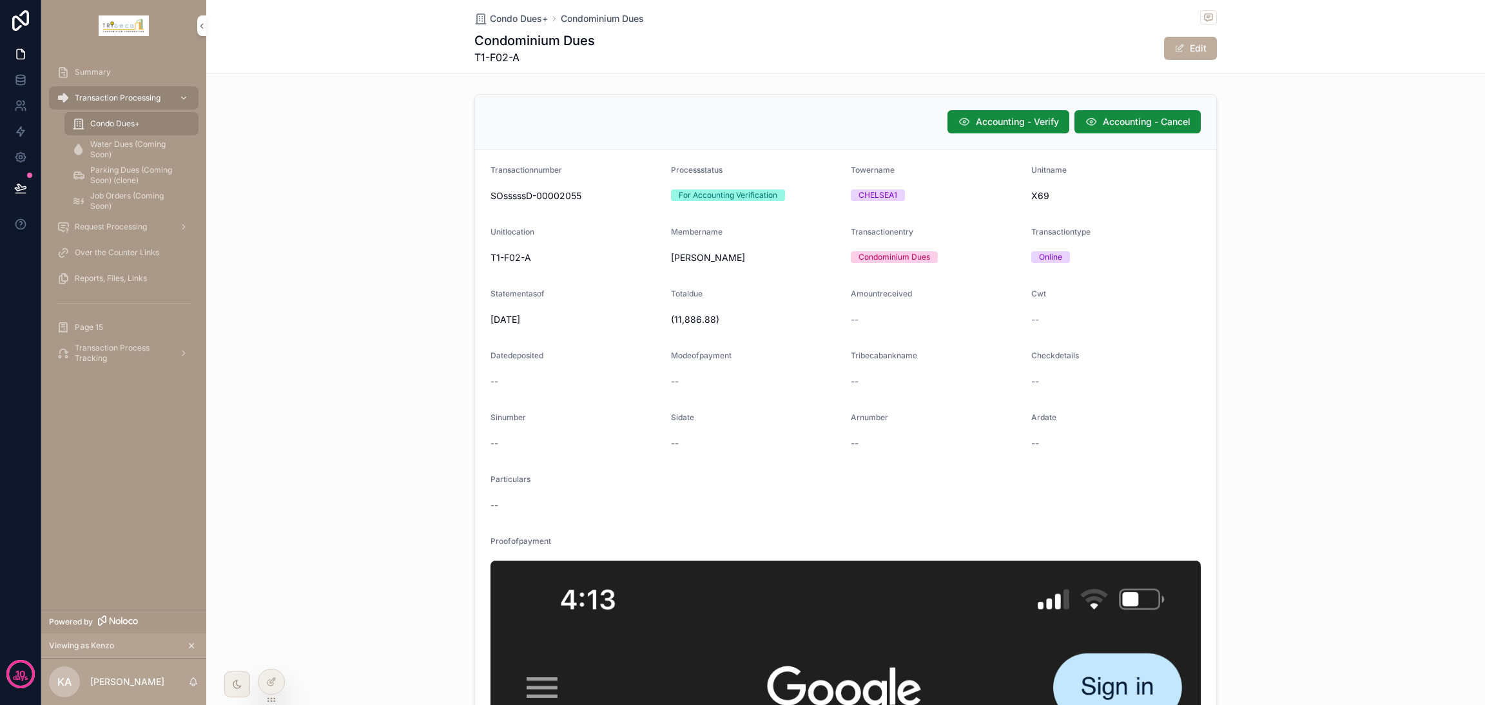
click at [1137, 121] on span "Accounting - Cancel" at bounding box center [1147, 121] width 88 height 13
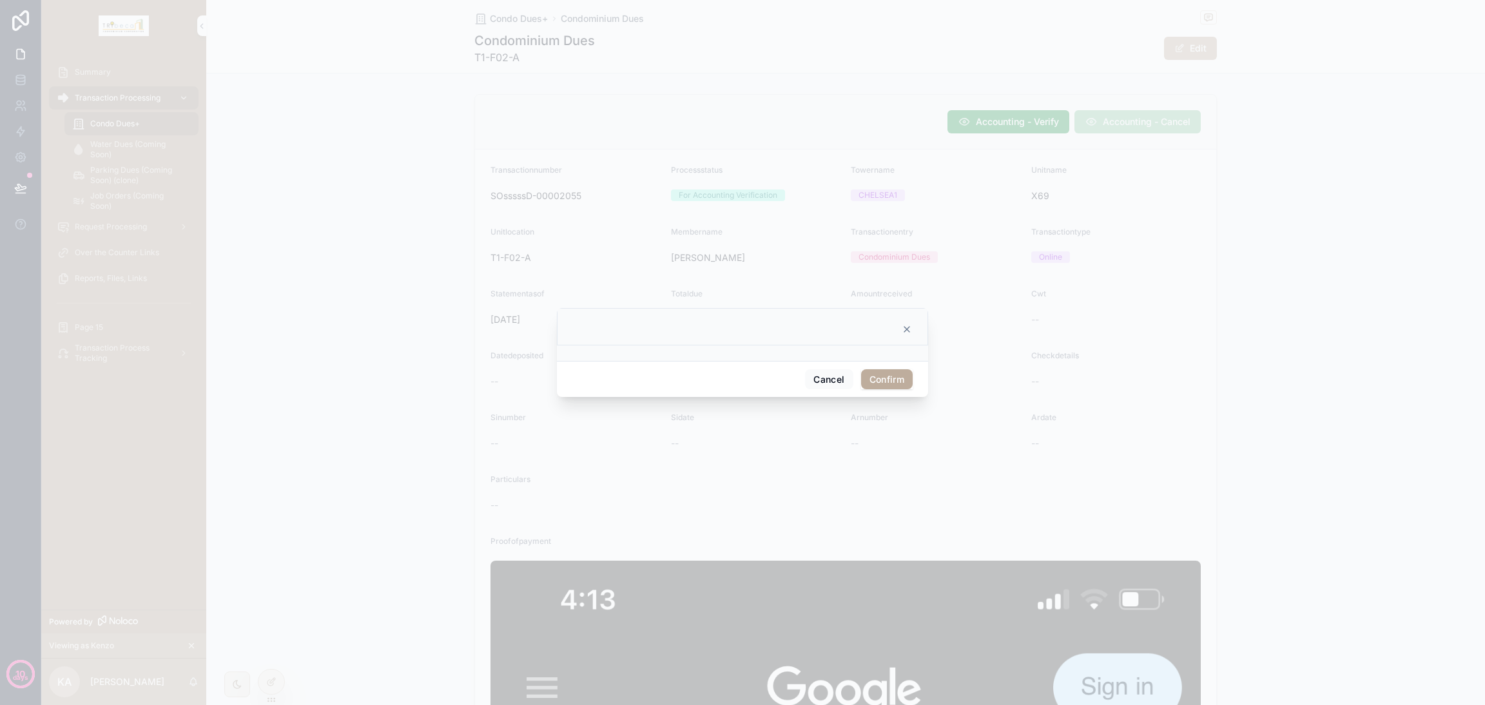
click at [871, 379] on button "Confirm" at bounding box center [887, 379] width 52 height 21
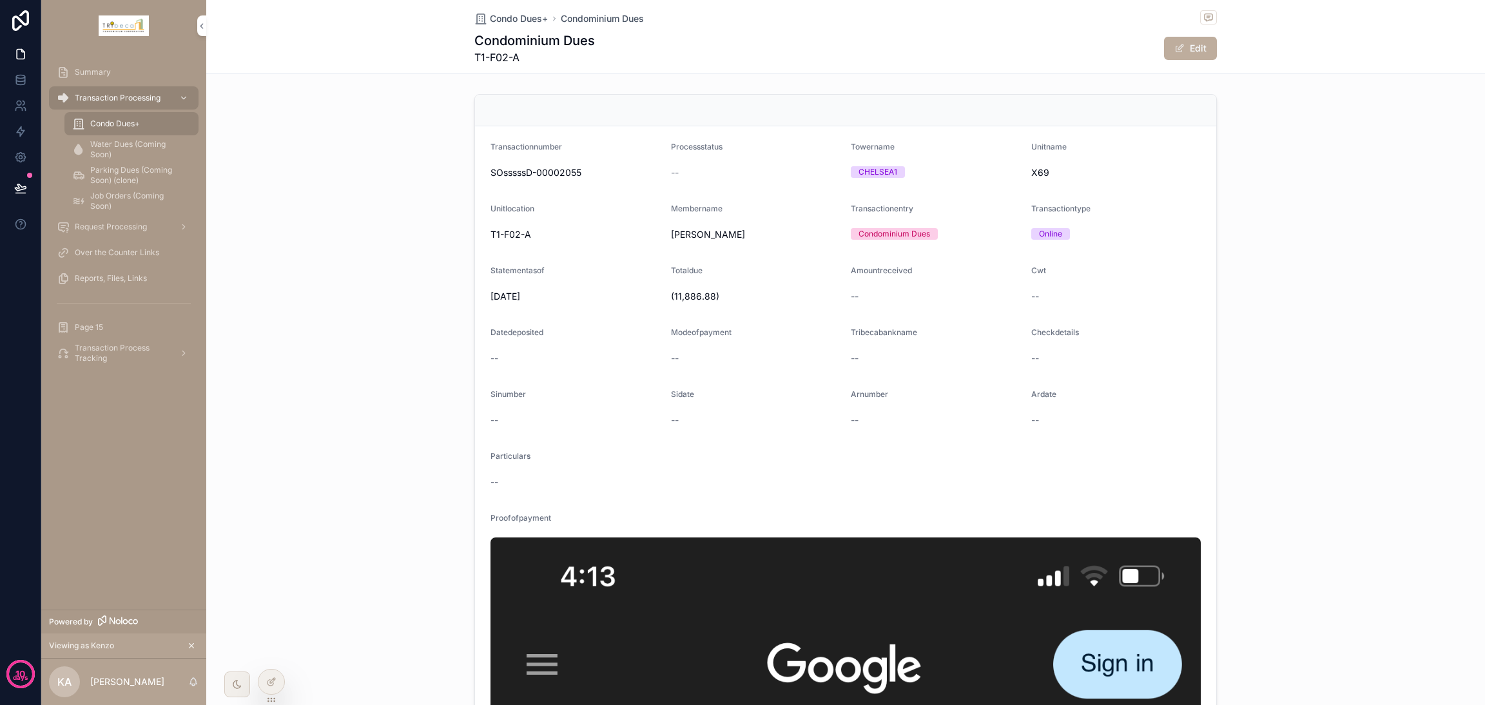
click at [274, 690] on div at bounding box center [272, 682] width 26 height 25
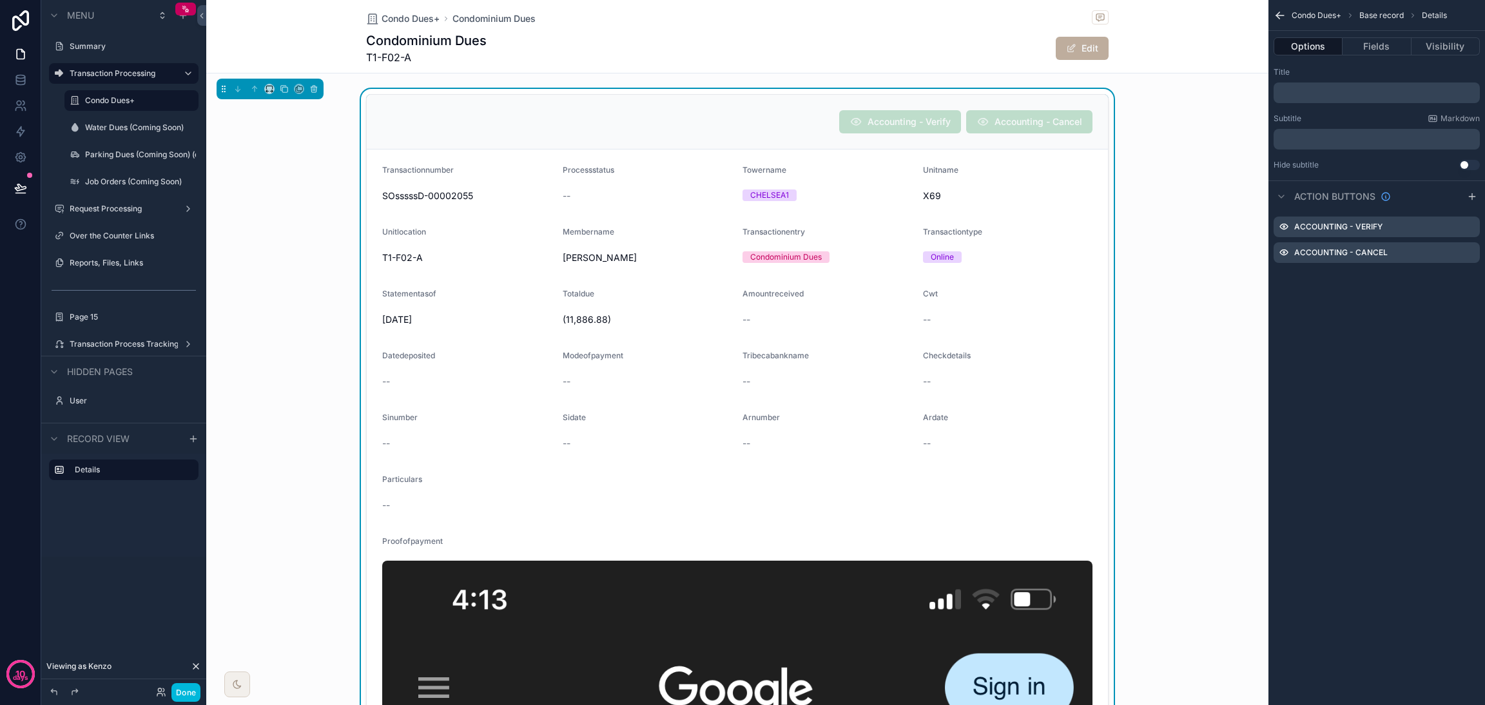
click at [0, 0] on icon "scrollable content" at bounding box center [0, 0] width 0 height 0
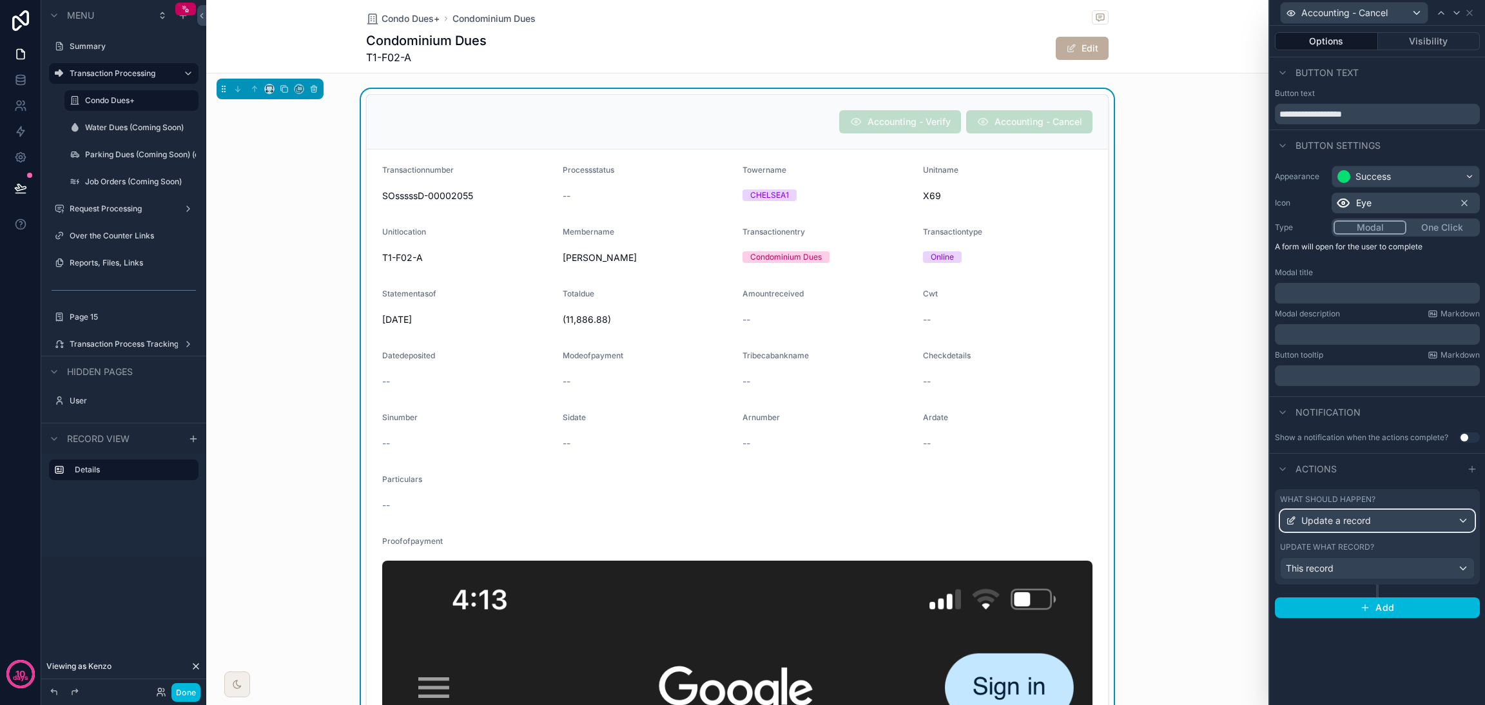
click at [1427, 519] on div "Update a record" at bounding box center [1377, 521] width 193 height 21
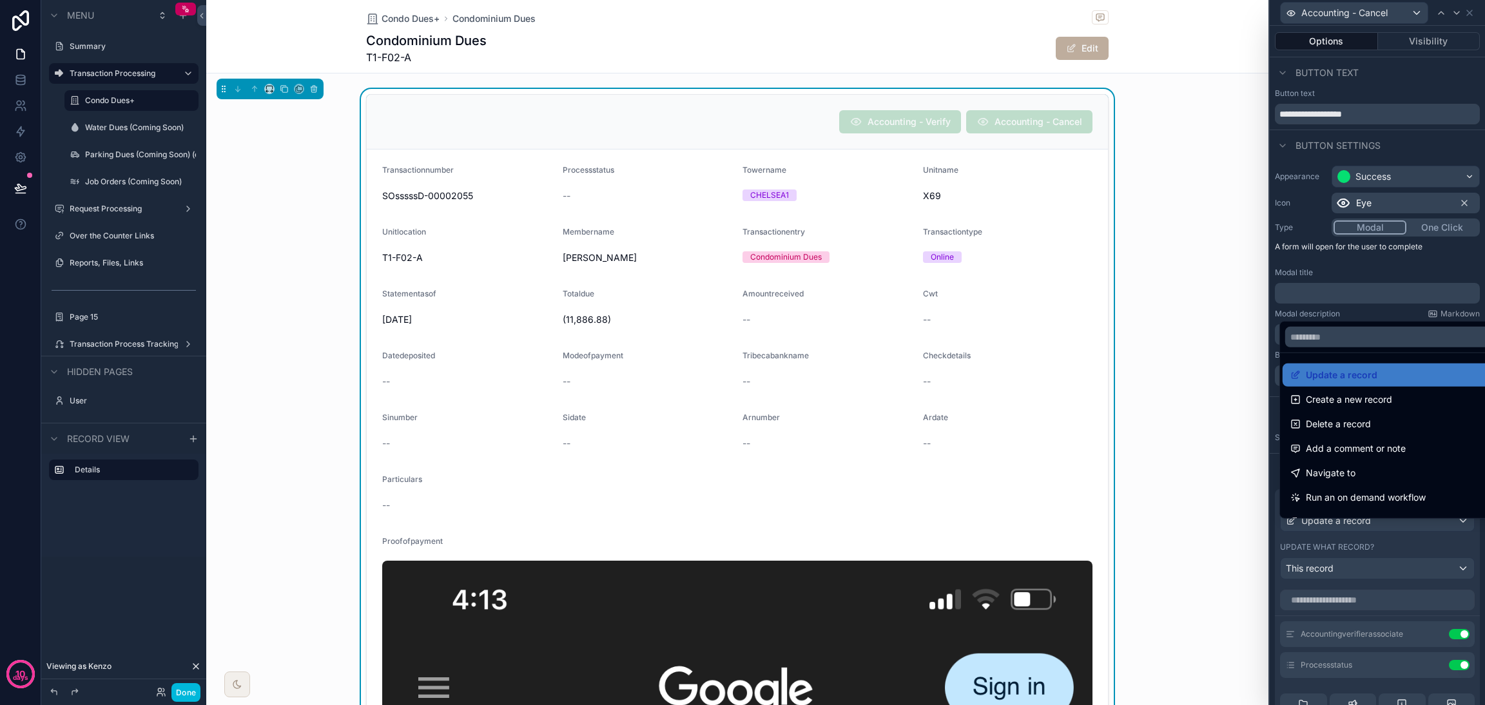
click at [1425, 532] on div at bounding box center [1377, 352] width 215 height 705
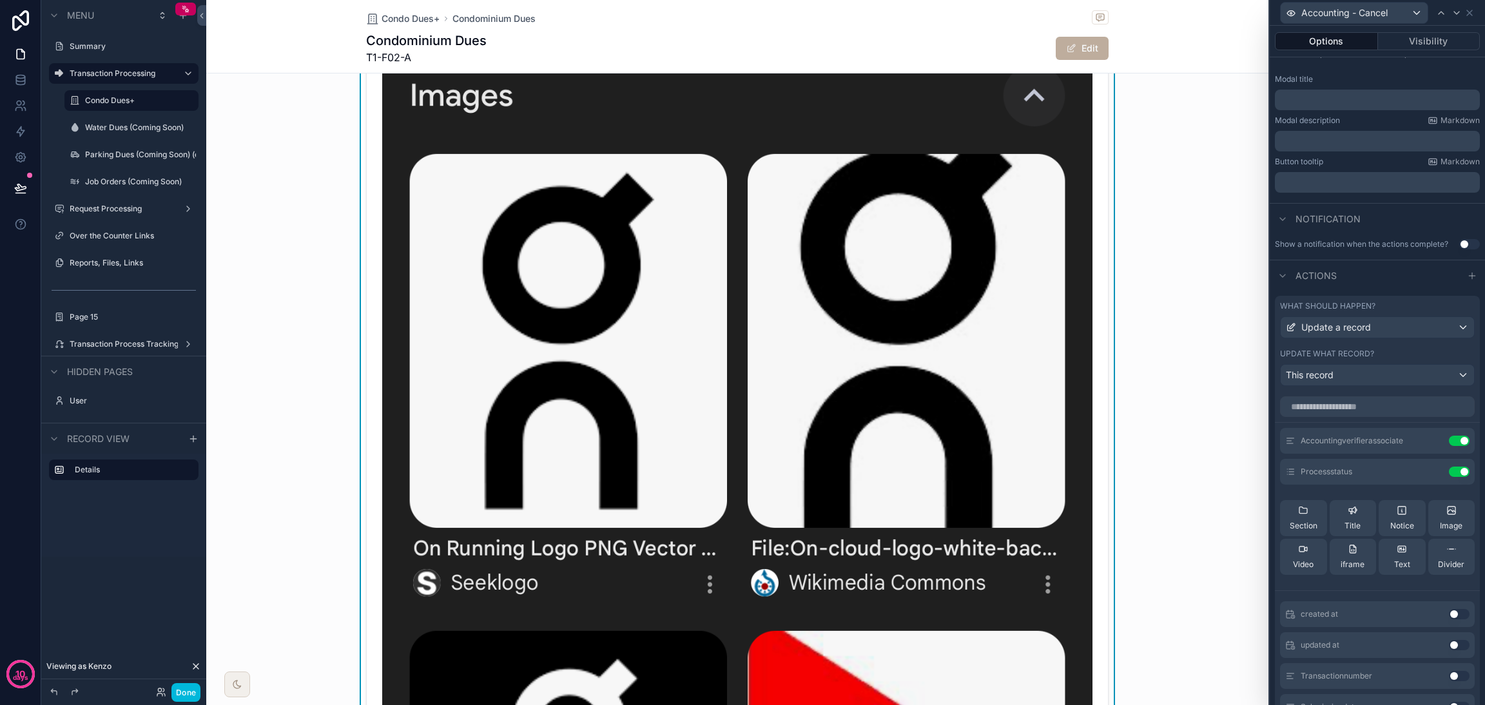
scroll to position [580, 0]
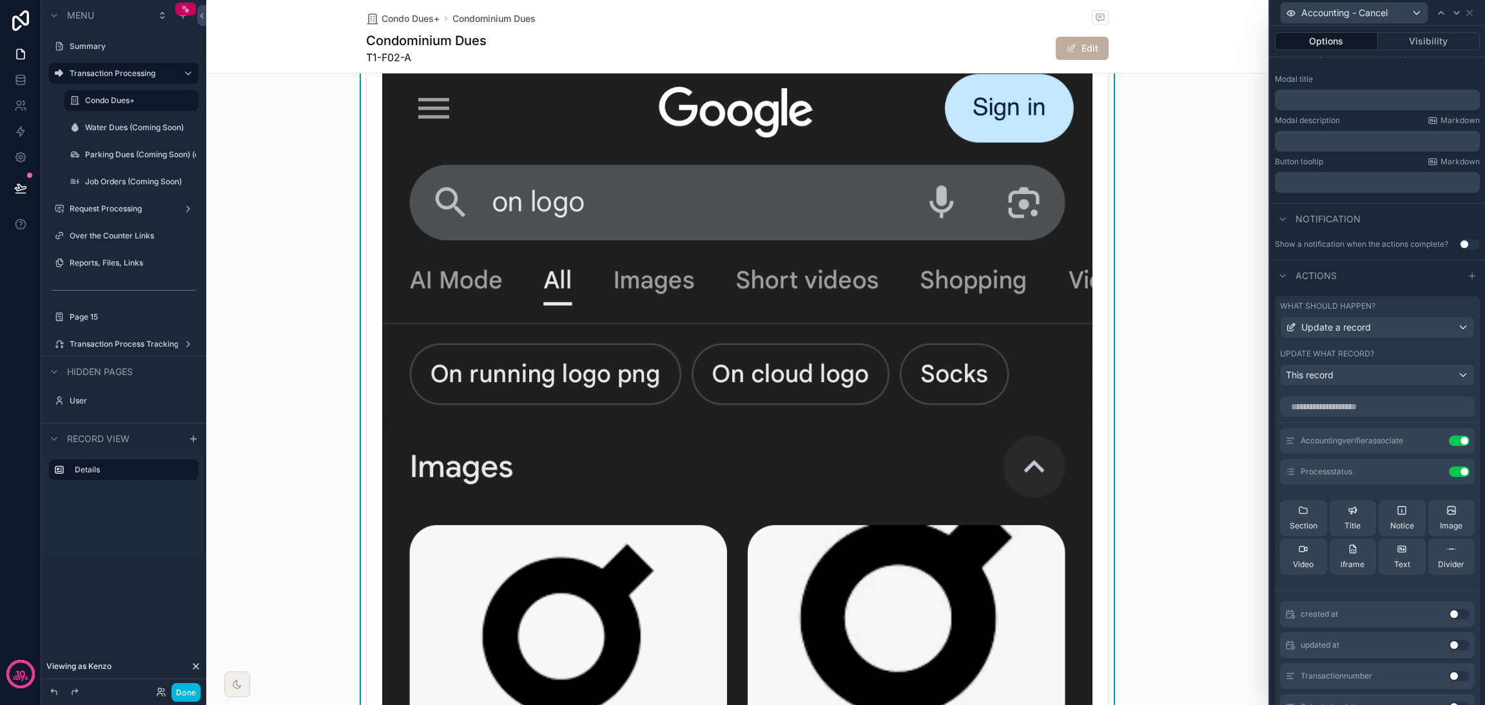
click at [1449, 446] on button "Use setting" at bounding box center [1459, 441] width 21 height 10
click at [1449, 446] on div "Use setting" at bounding box center [1459, 441] width 21 height 10
click at [1449, 446] on button "Use setting" at bounding box center [1459, 441] width 21 height 10
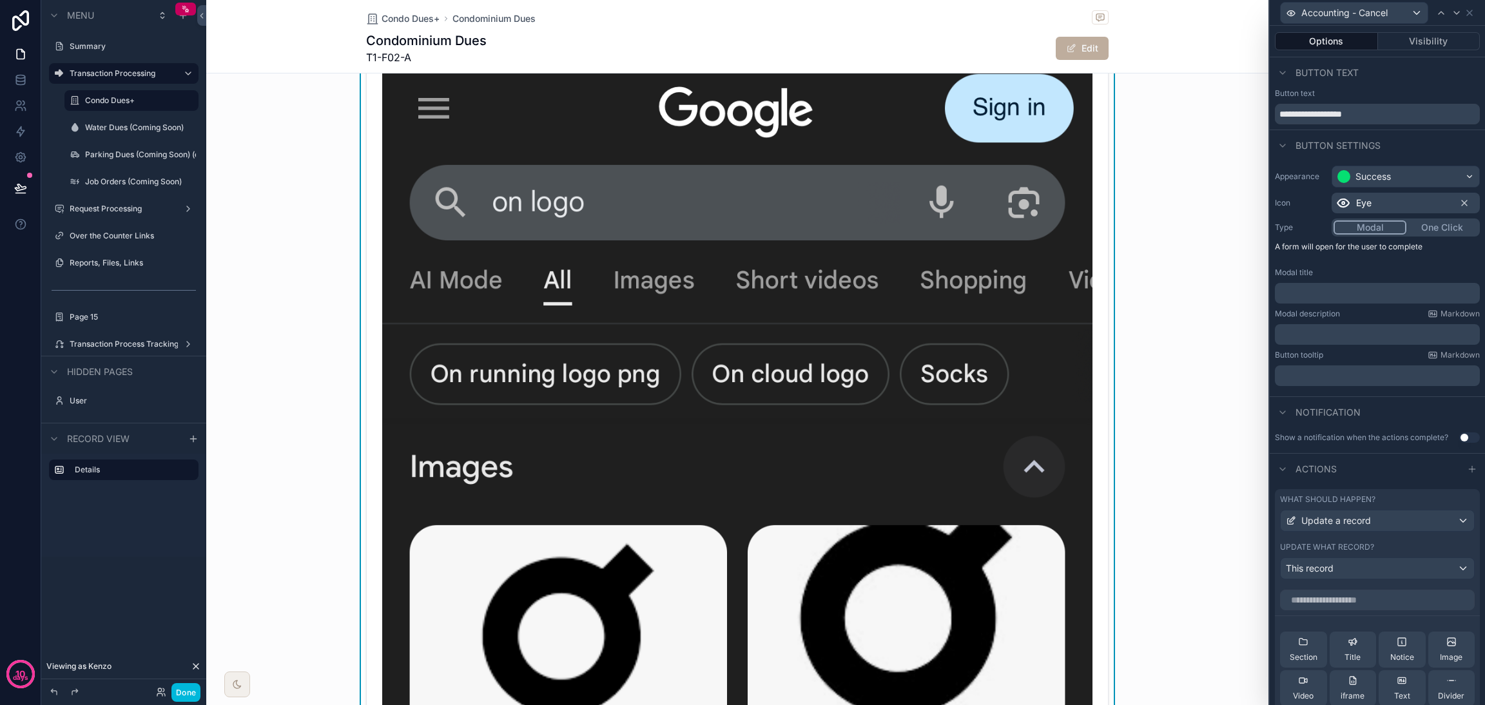
scroll to position [193, 0]
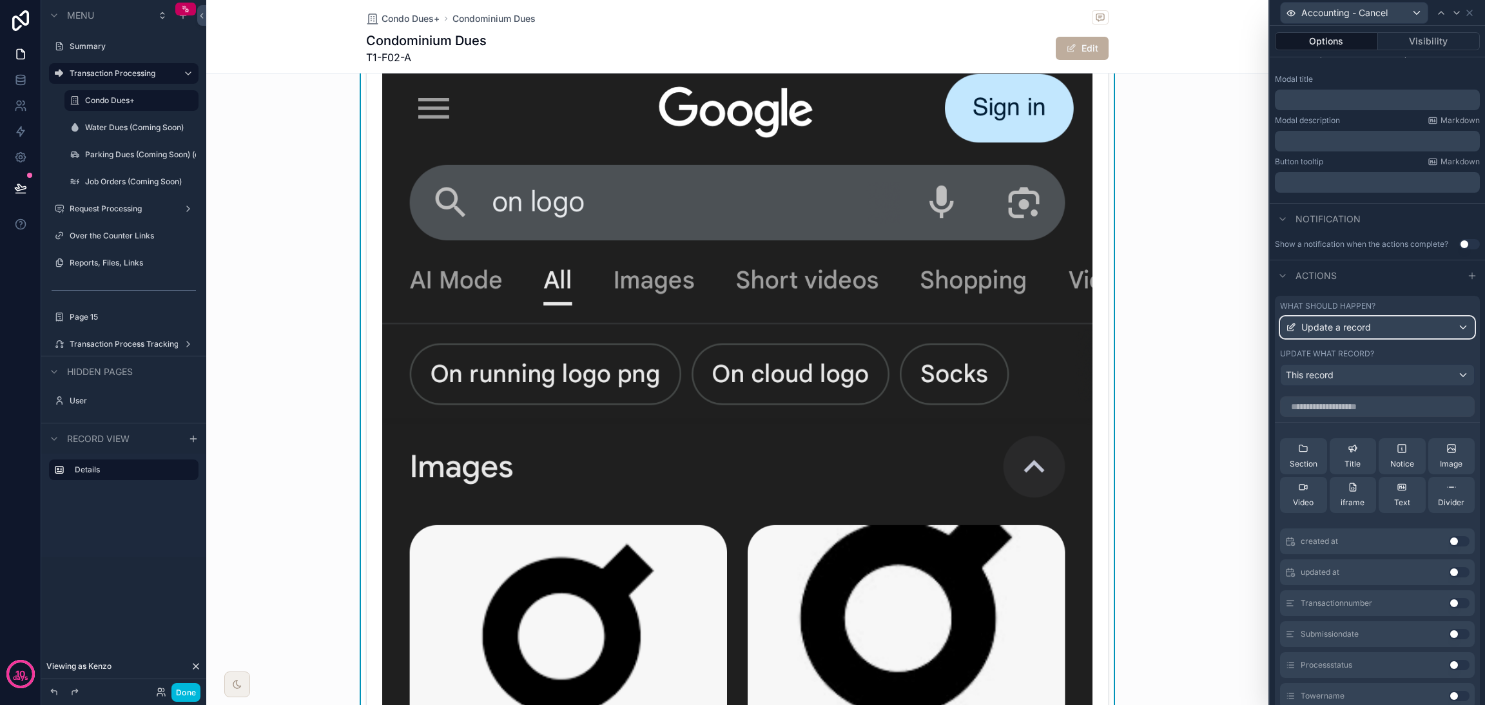
click at [1347, 334] on span "Update a record" at bounding box center [1337, 327] width 70 height 13
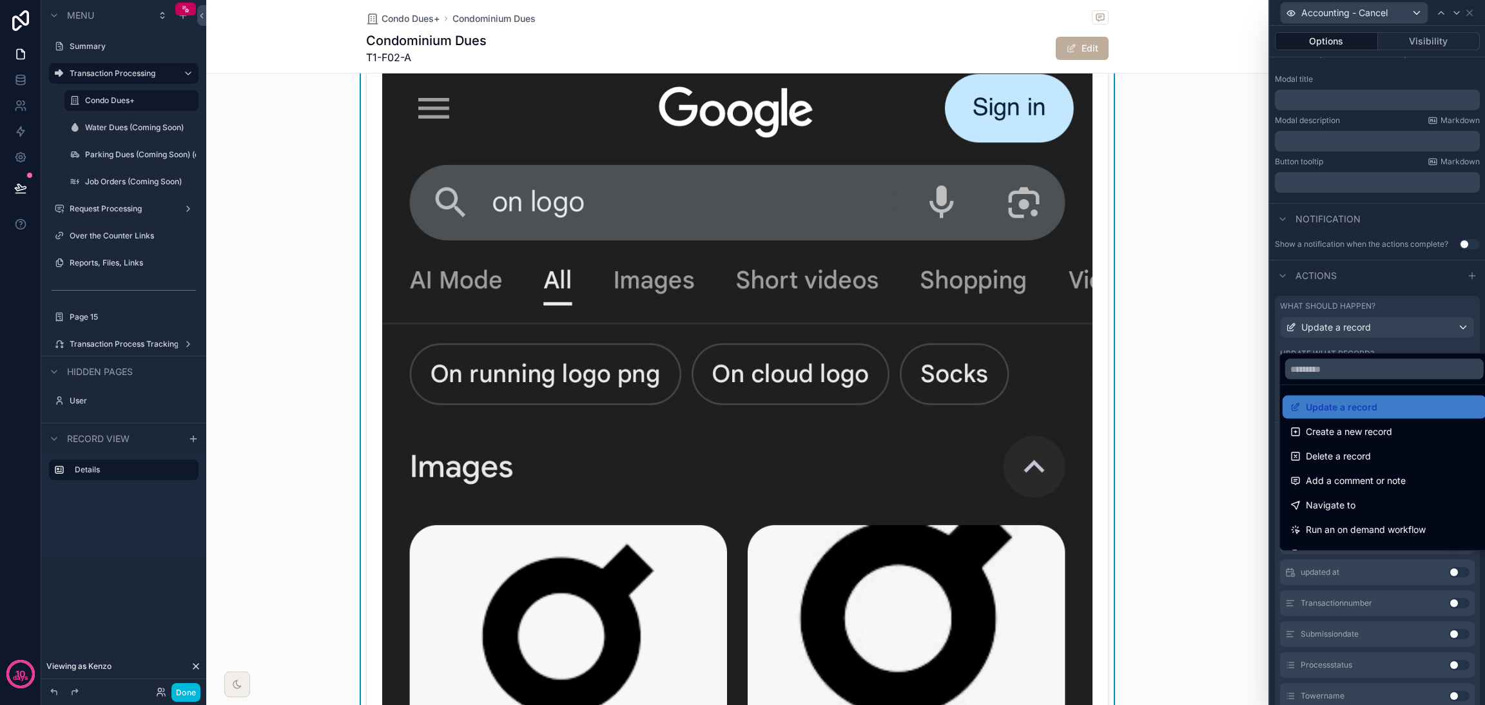
click at [1380, 501] on div "Navigate to" at bounding box center [1385, 505] width 188 height 15
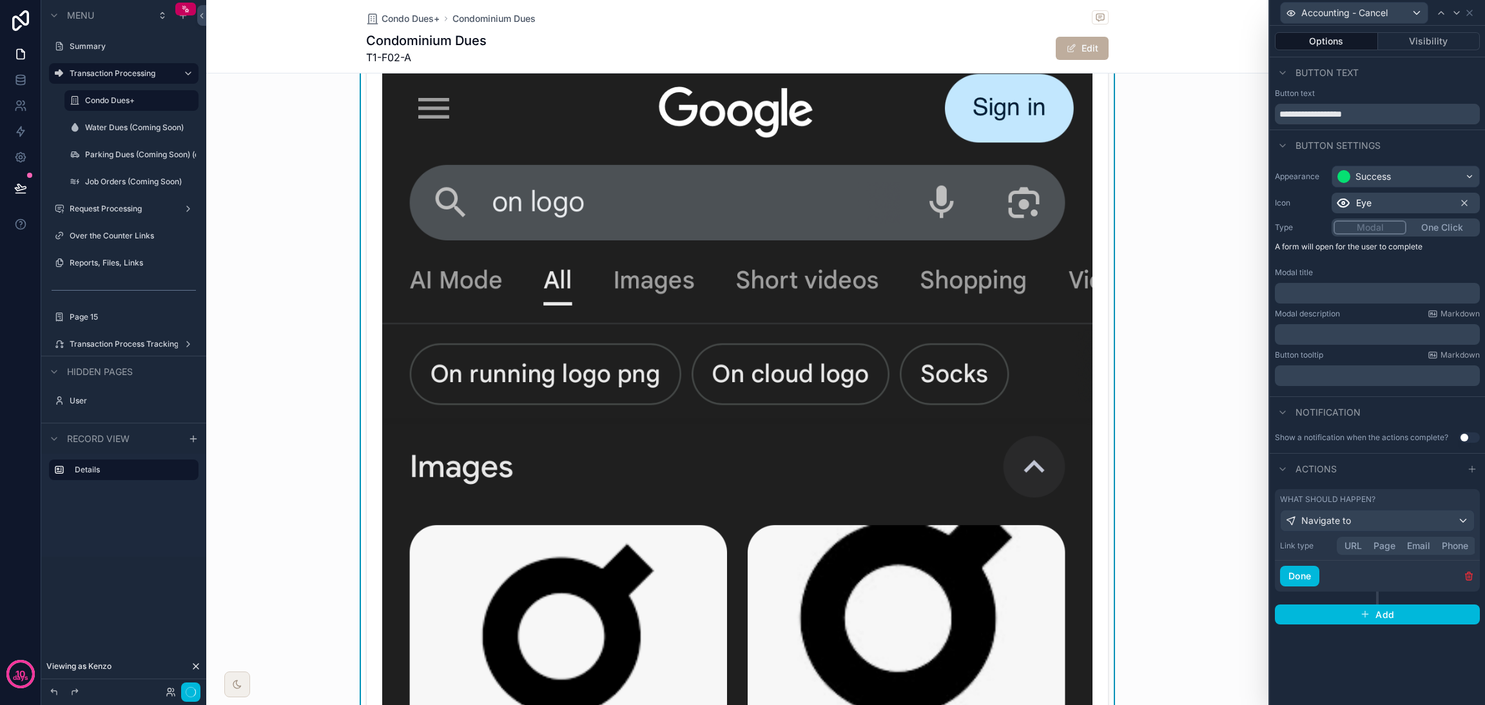
scroll to position [0, 0]
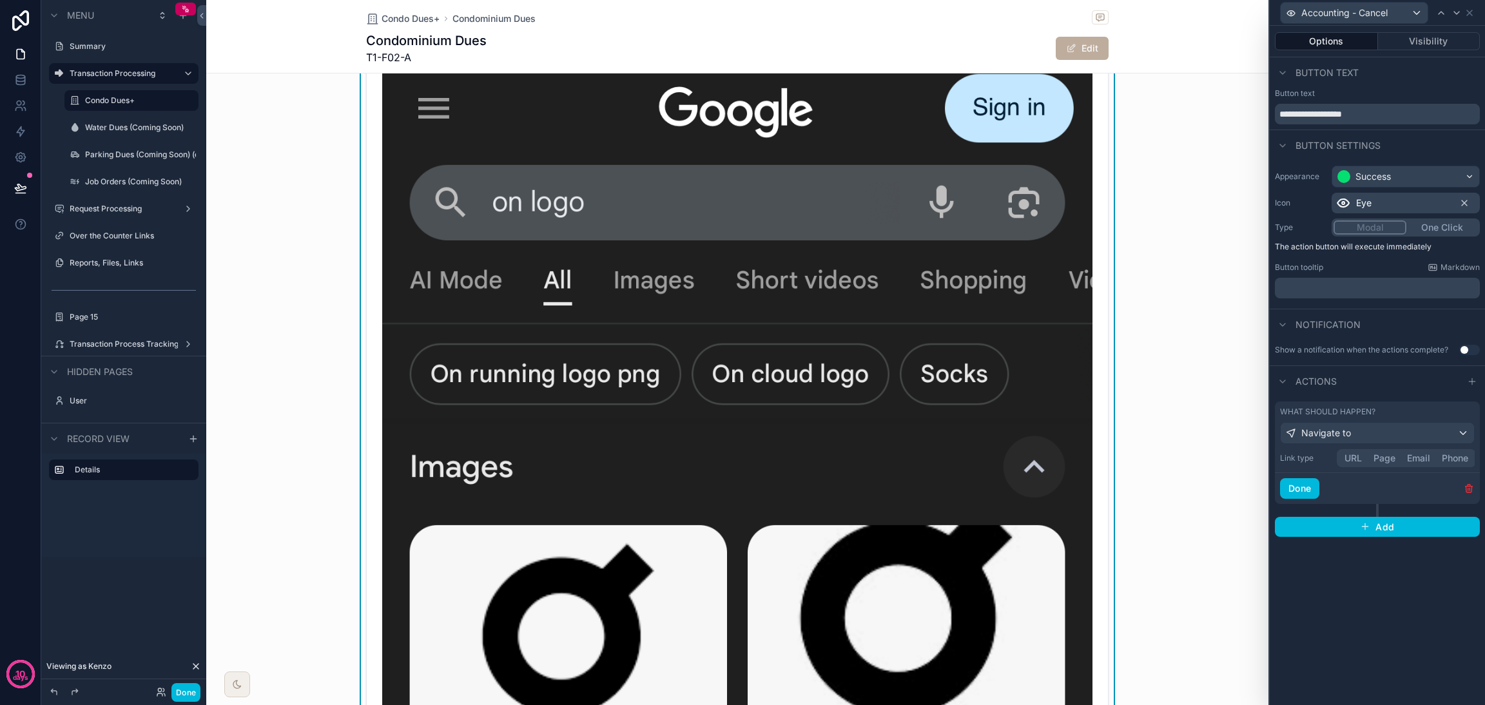
click at [1353, 457] on button "URL" at bounding box center [1353, 458] width 29 height 14
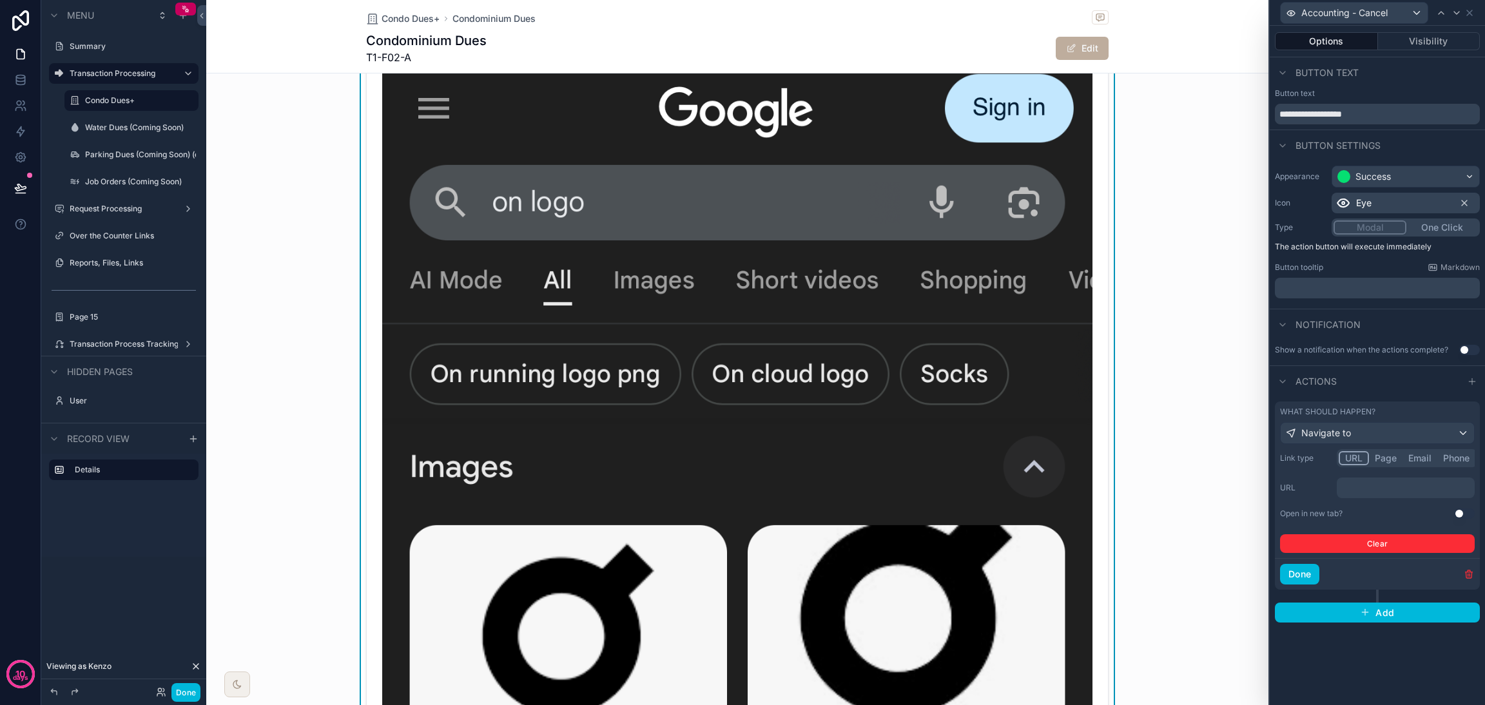
click at [1464, 510] on button "Use setting" at bounding box center [1465, 514] width 21 height 10
click at [1398, 492] on p "﻿" at bounding box center [1407, 488] width 130 height 13
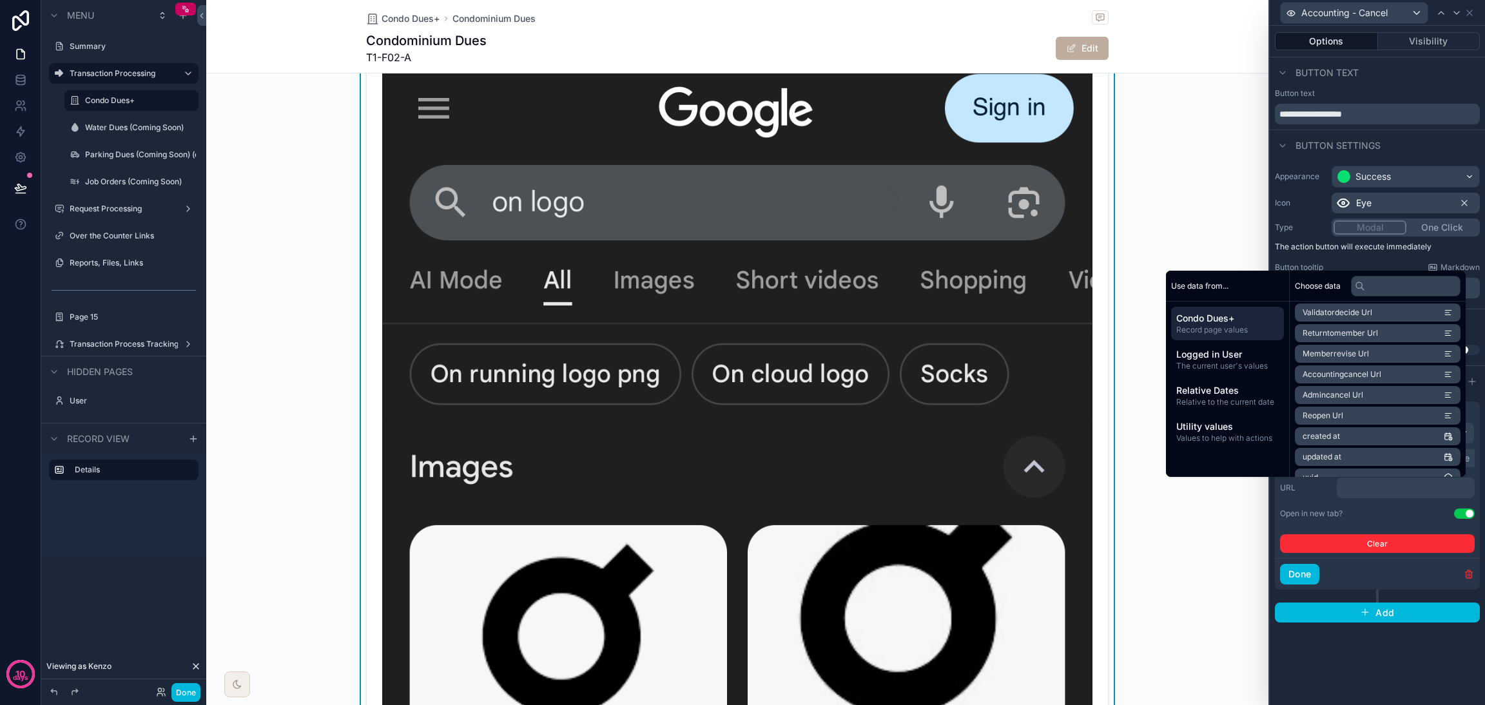
scroll to position [1297, 0]
click at [1334, 362] on span "Accountingcancel Url" at bounding box center [1342, 360] width 79 height 10
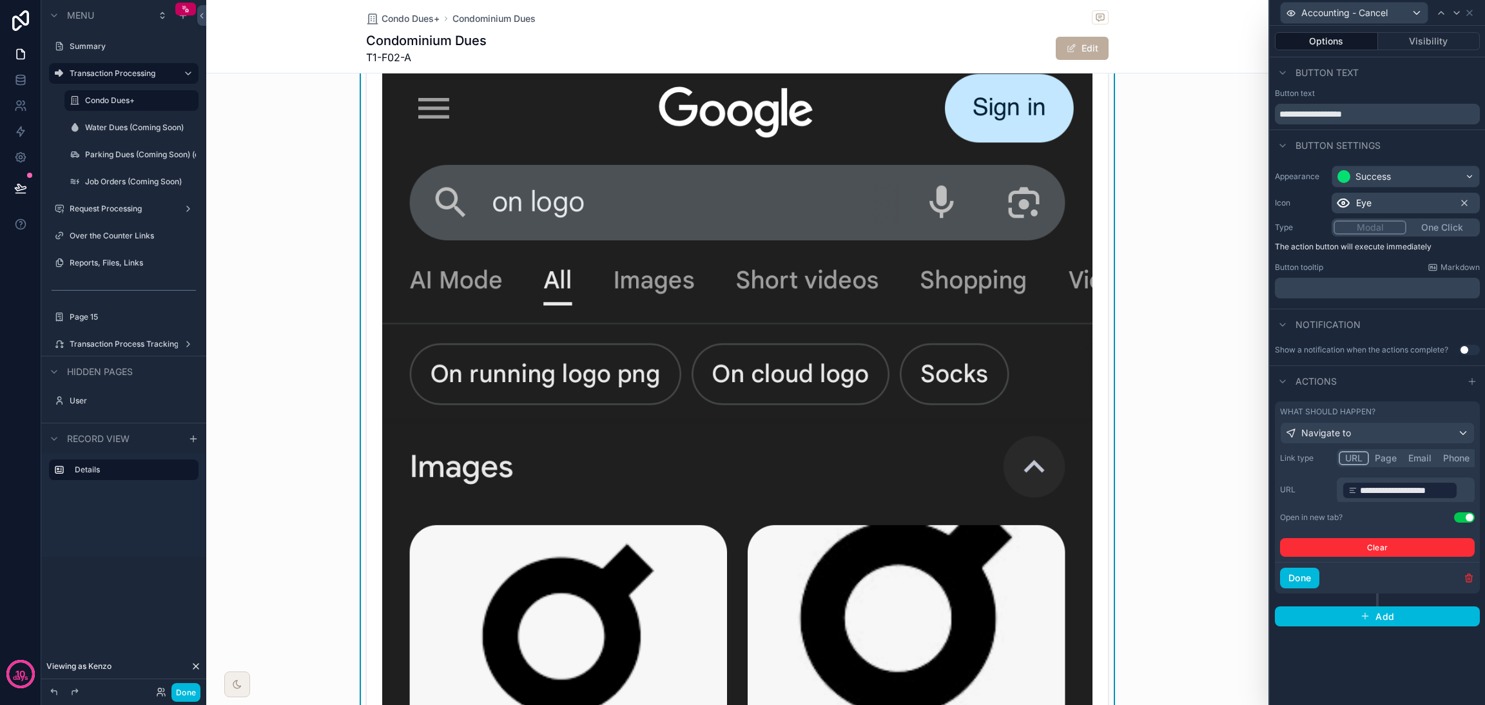
click at [1302, 580] on button "Done" at bounding box center [1299, 578] width 39 height 21
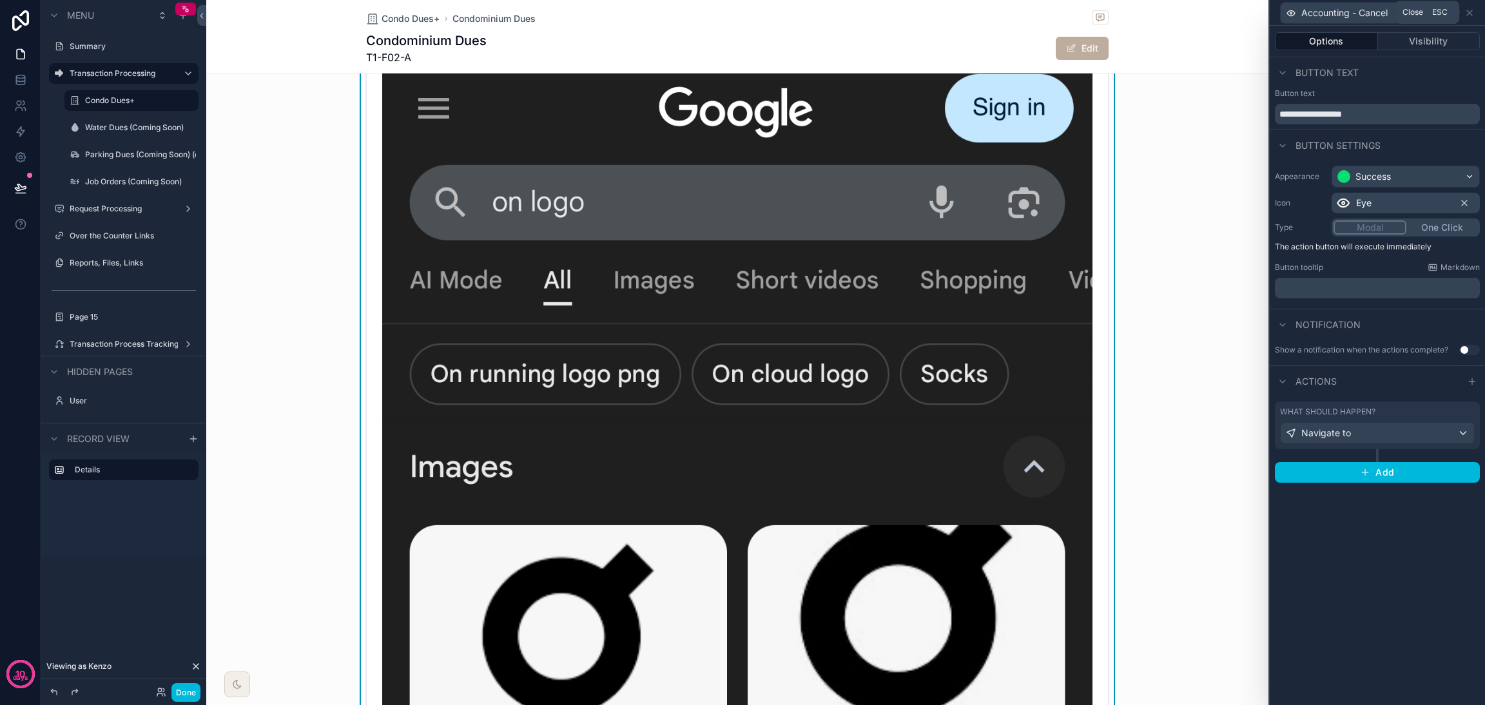
click at [1469, 12] on icon at bounding box center [1469, 12] width 5 height 5
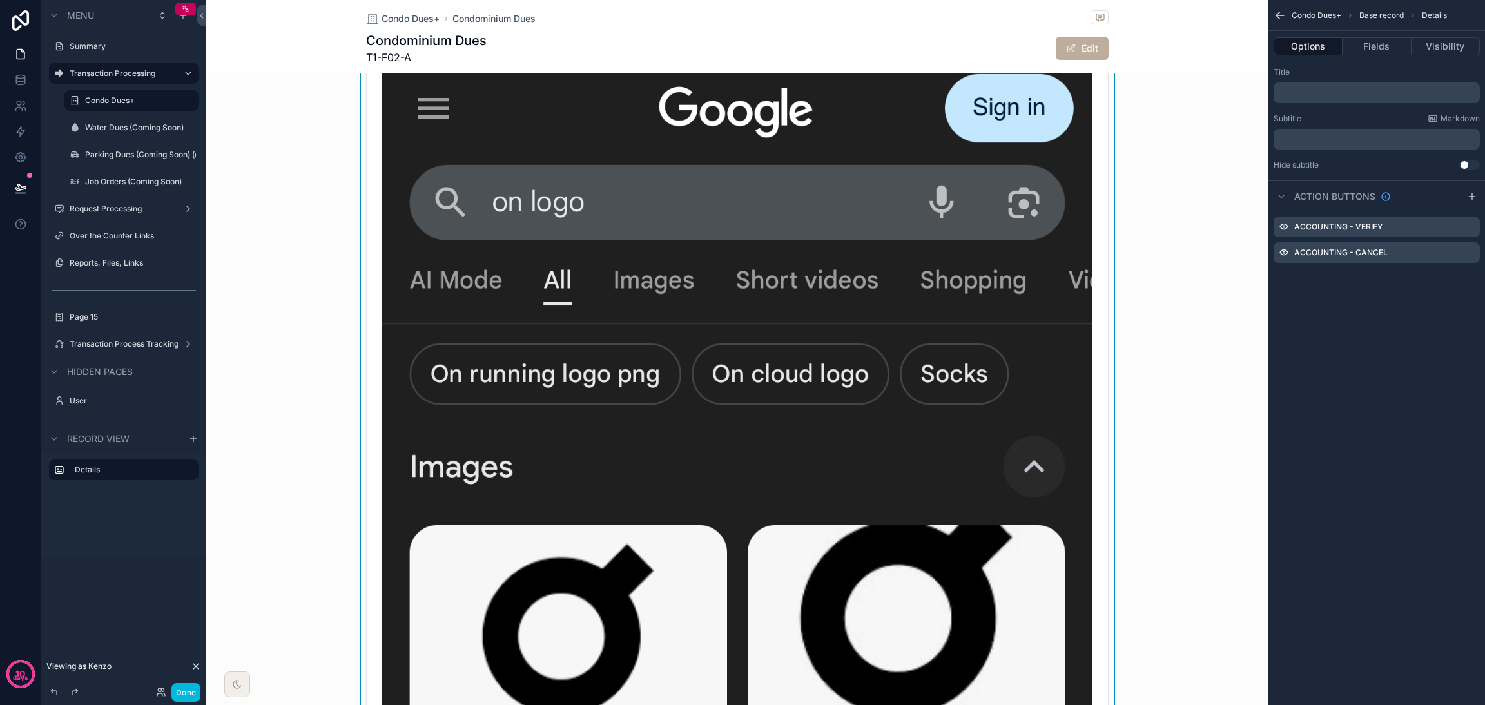
click at [187, 696] on button "Done" at bounding box center [186, 692] width 29 height 19
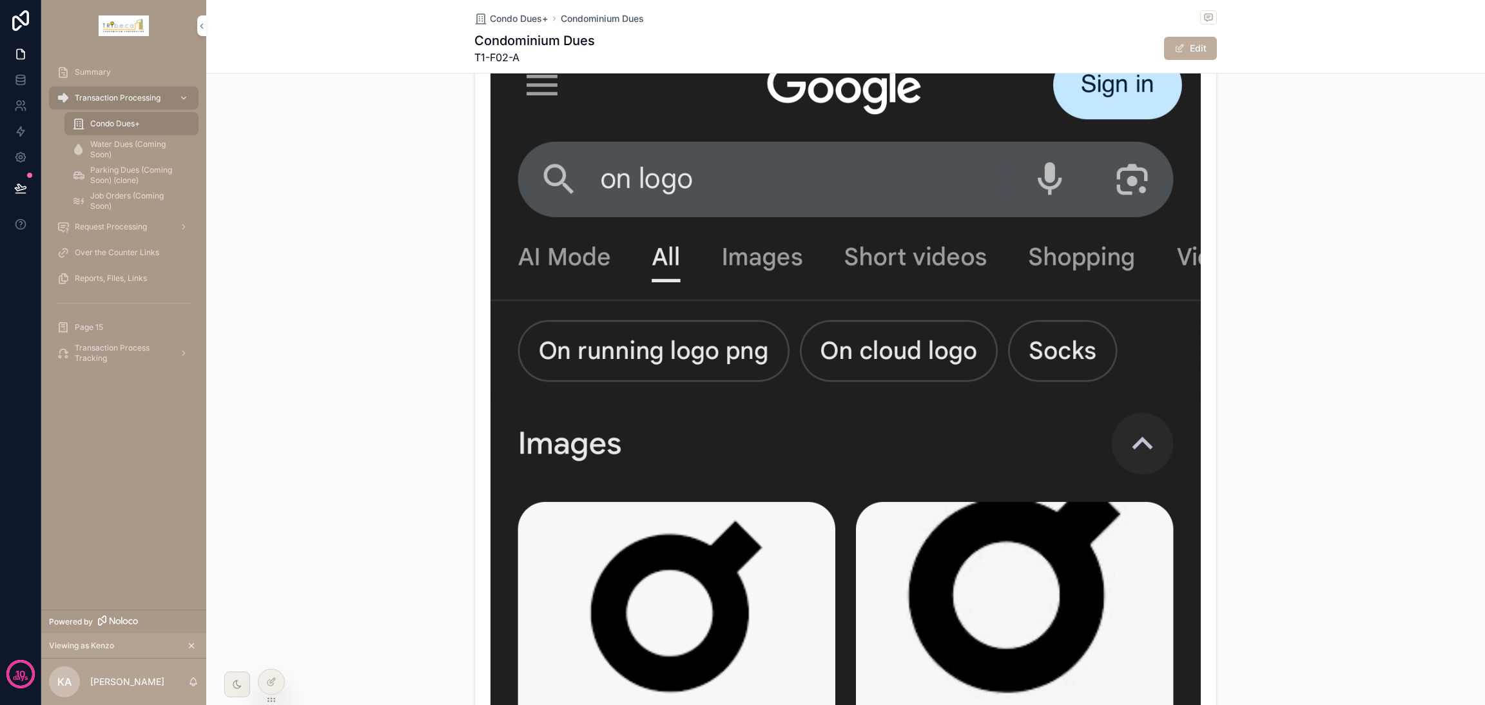
scroll to position [0, 0]
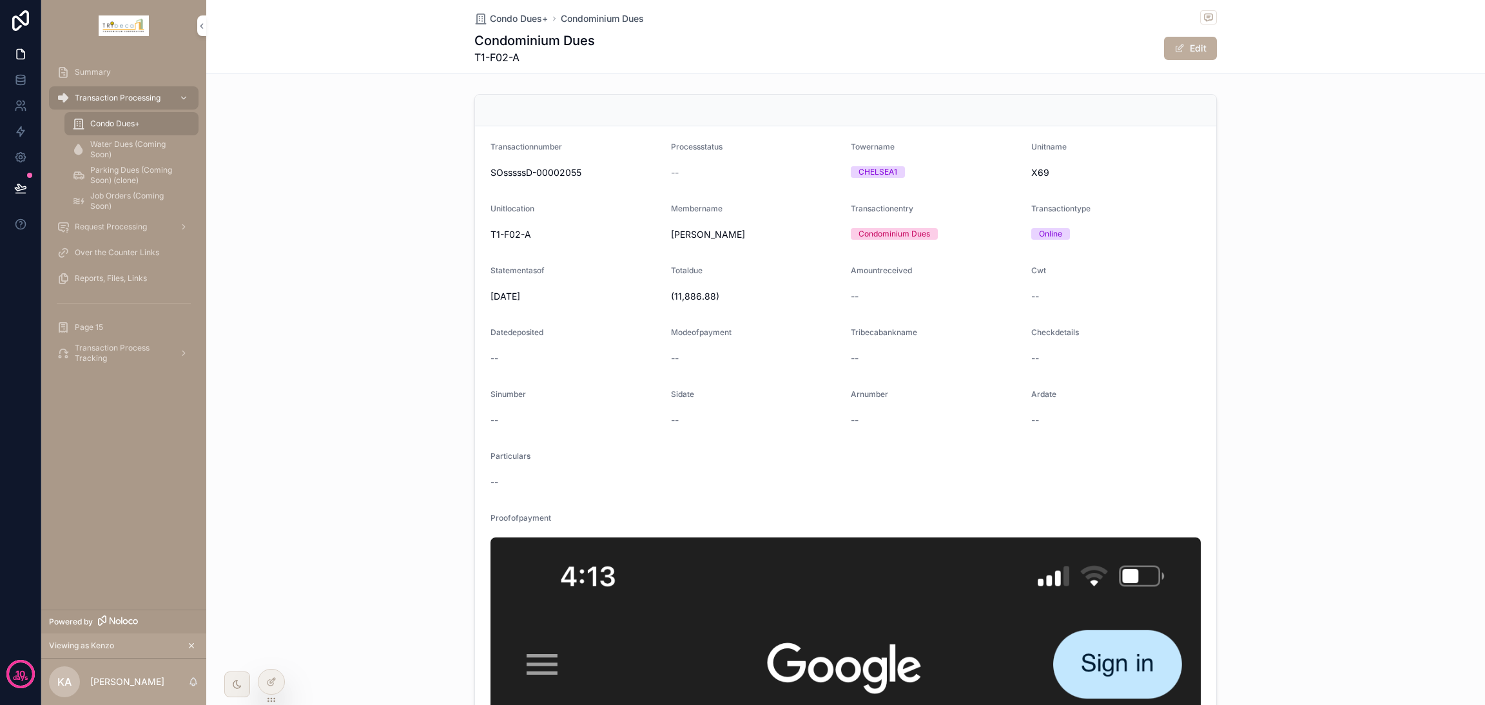
click at [1198, 48] on button "Edit" at bounding box center [1190, 48] width 53 height 23
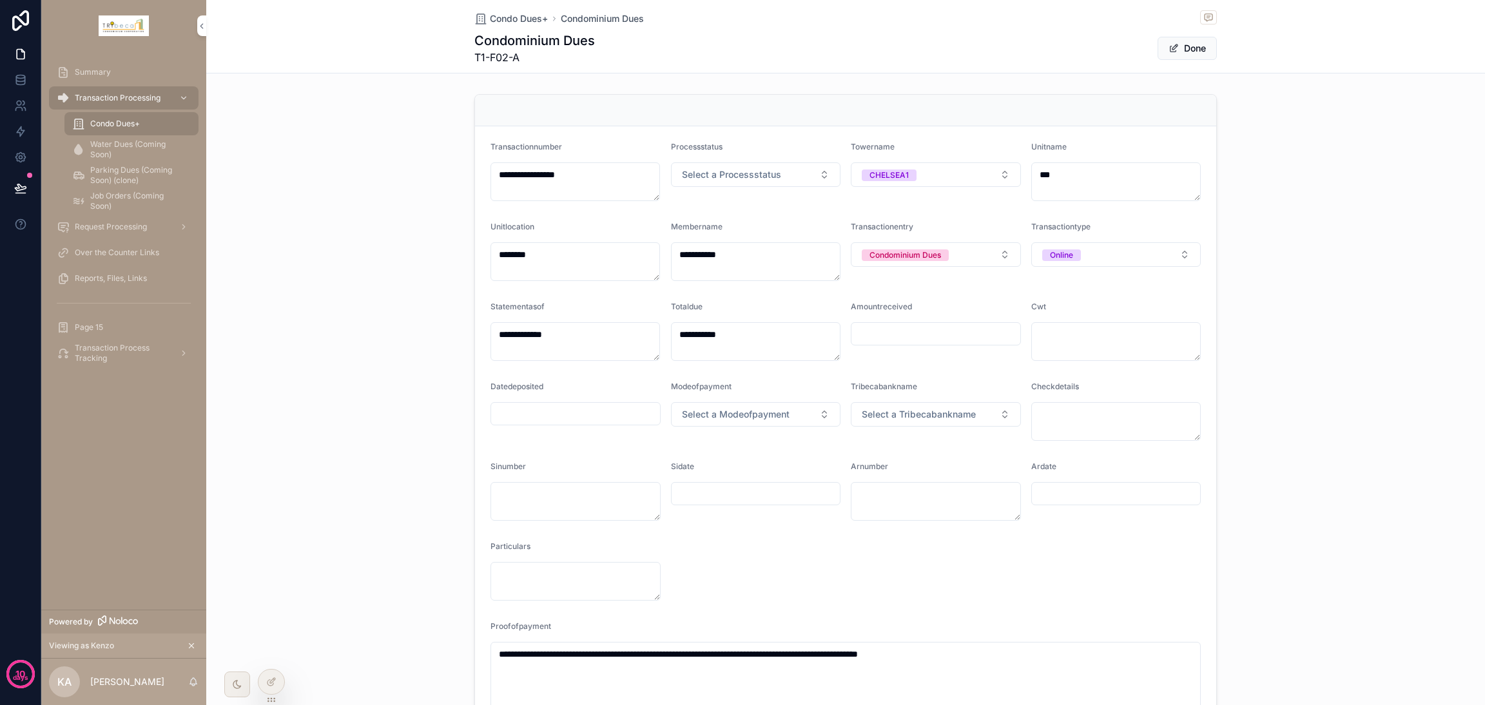
click at [829, 172] on button "Select a Processstatus" at bounding box center [756, 174] width 170 height 25
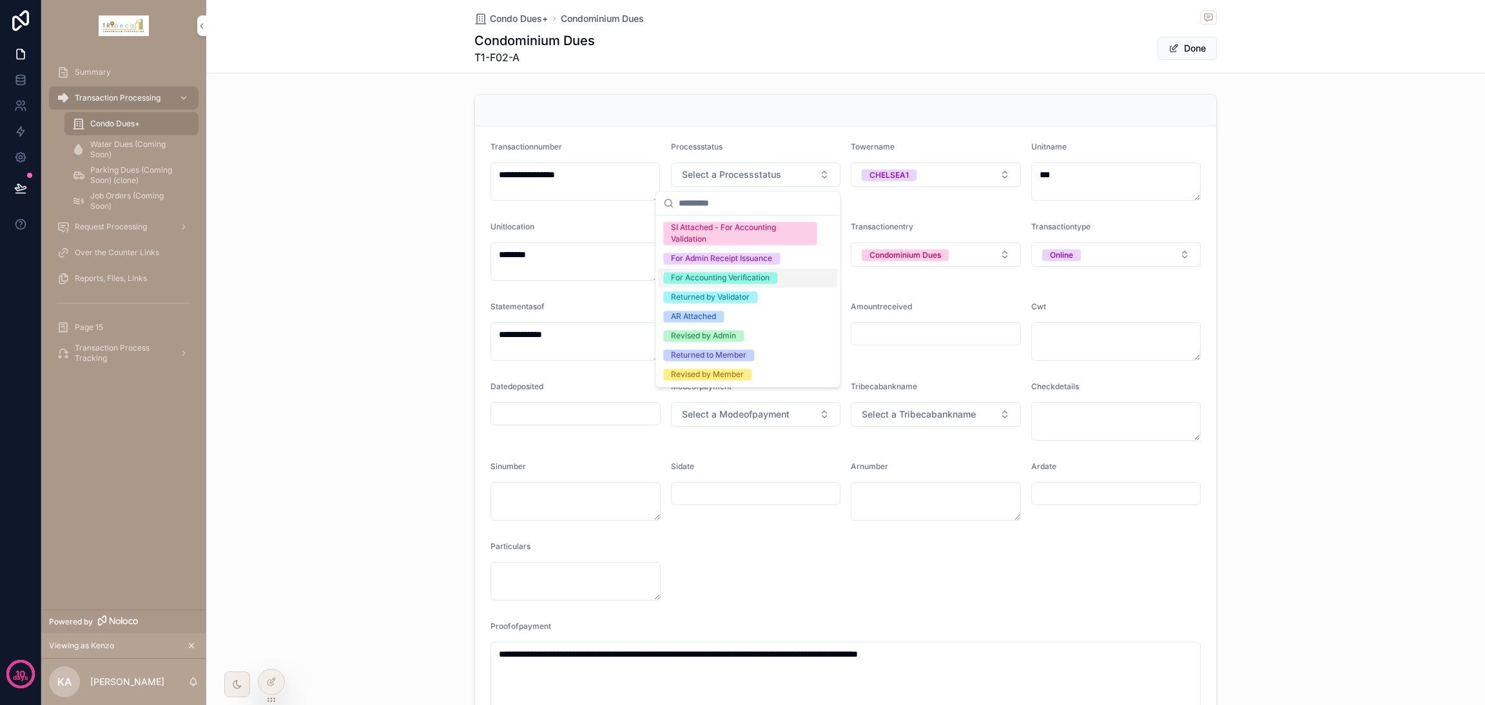
click at [787, 280] on div "For Accounting Verification" at bounding box center [747, 277] width 179 height 19
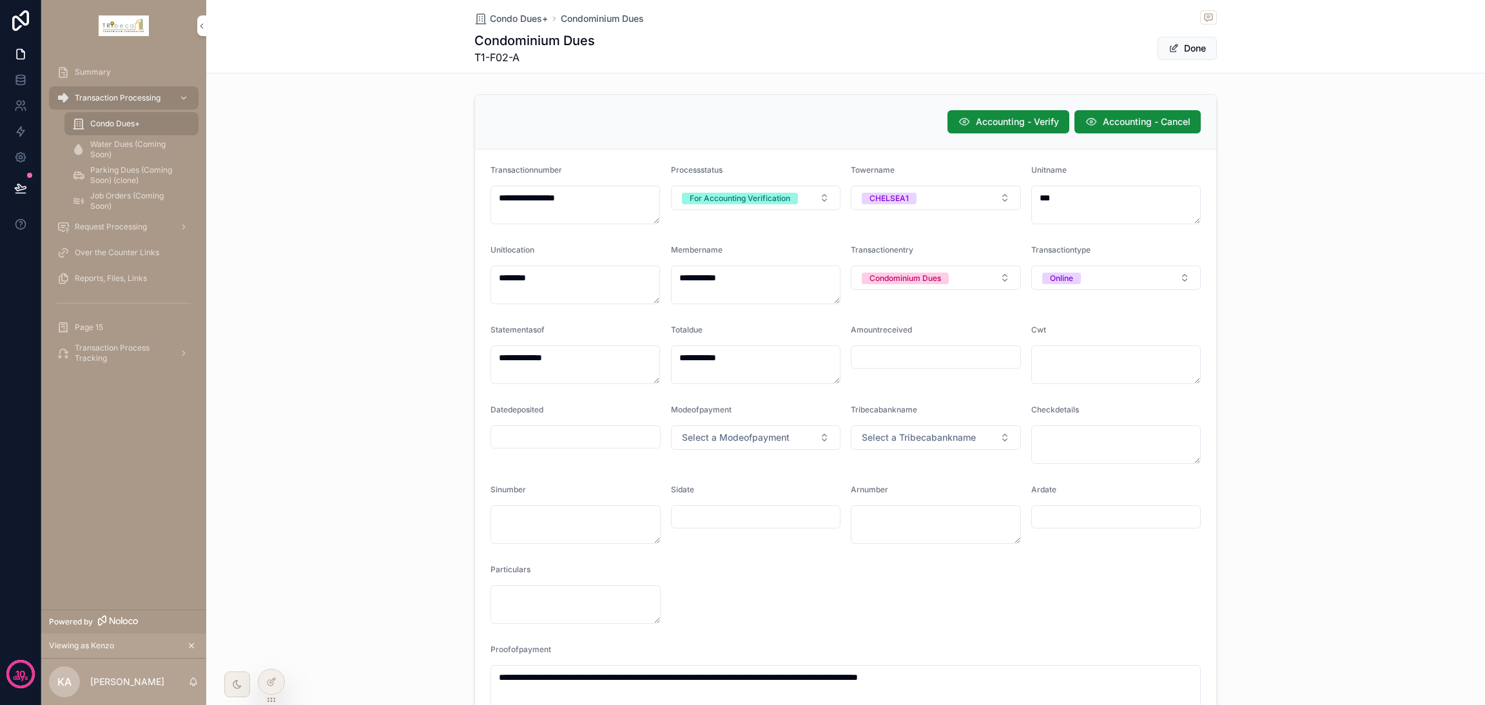
click at [1187, 48] on button "Done" at bounding box center [1187, 48] width 59 height 23
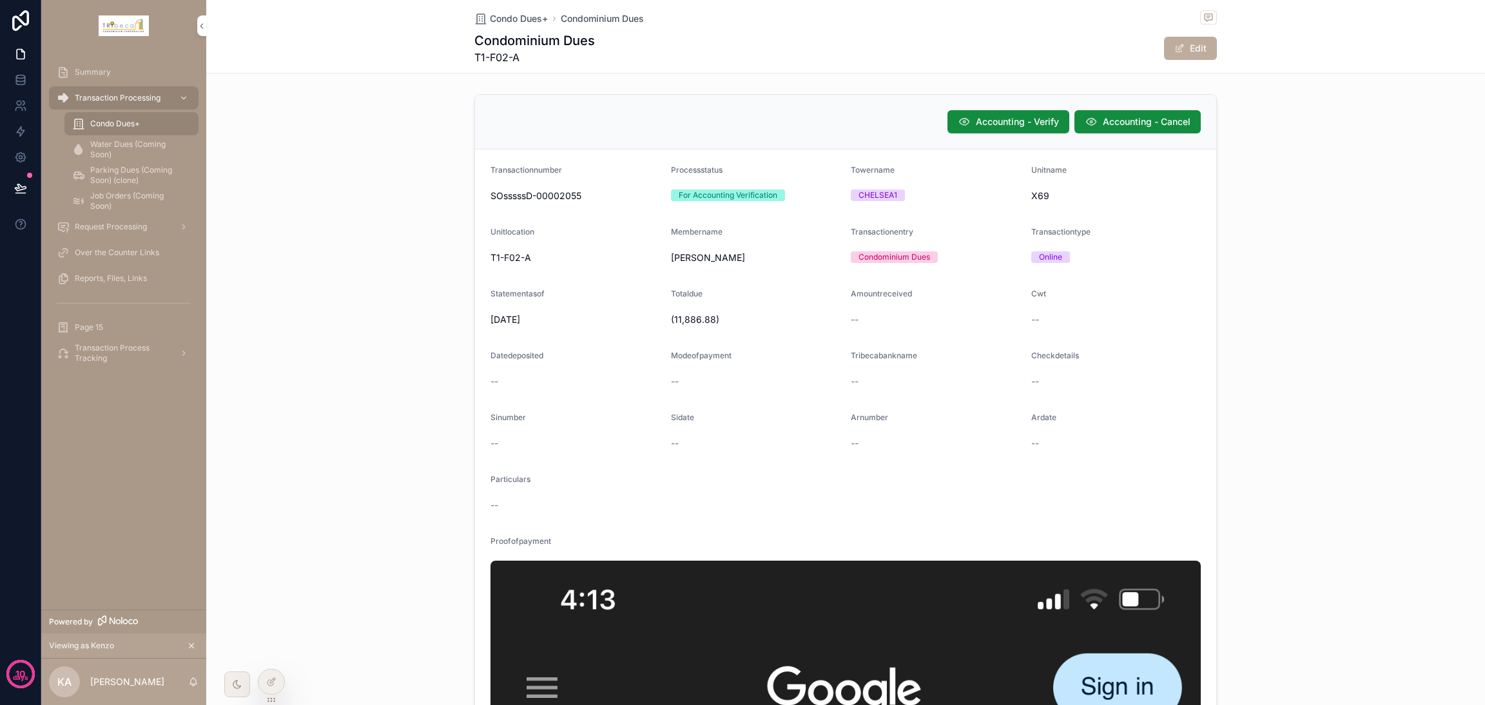
click at [1120, 126] on span "Accounting - Cancel" at bounding box center [1147, 121] width 88 height 13
click at [277, 682] on div at bounding box center [272, 682] width 26 height 25
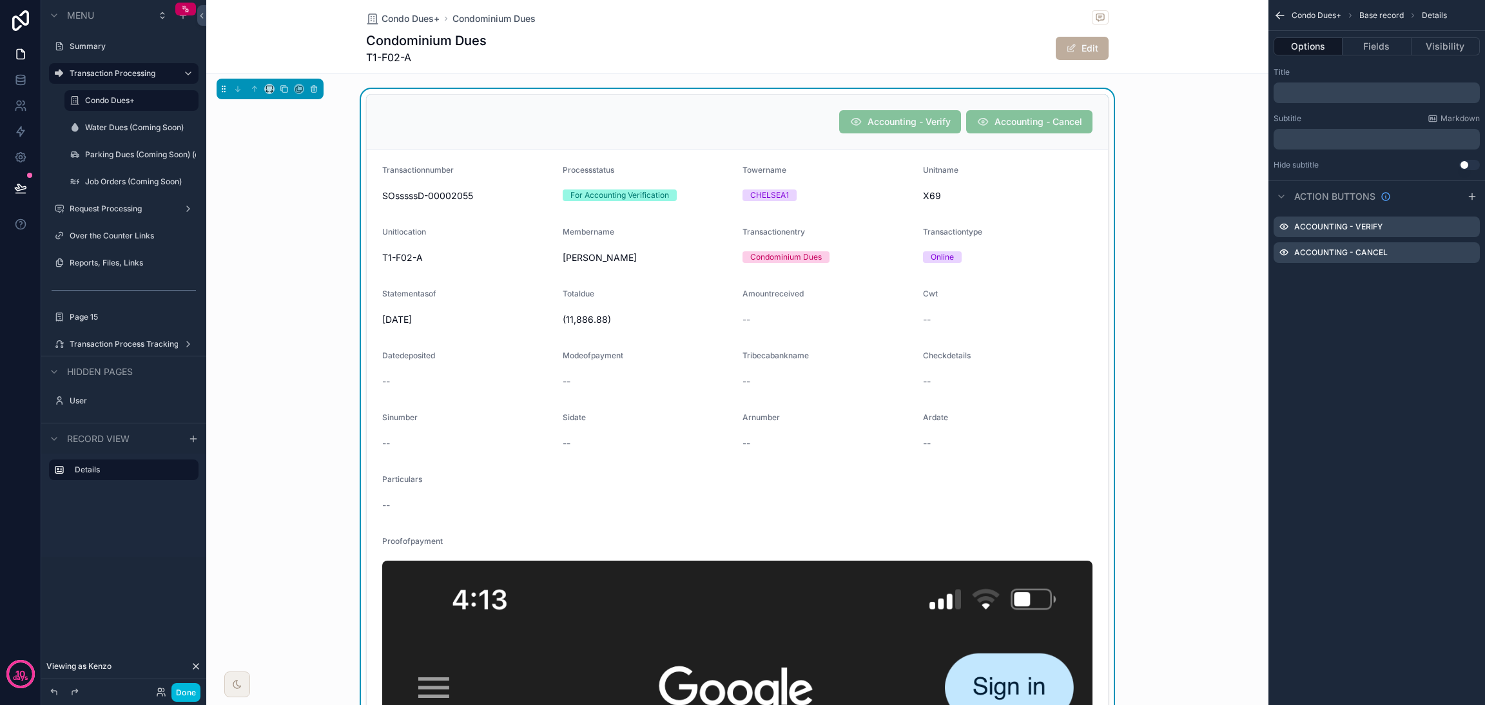
click at [1032, 182] on div "Unitname X69" at bounding box center [1008, 185] width 170 height 41
click at [1471, 197] on icon "scrollable content" at bounding box center [1472, 196] width 10 height 10
click at [0, 0] on icon "scrollable content" at bounding box center [0, 0] width 0 height 0
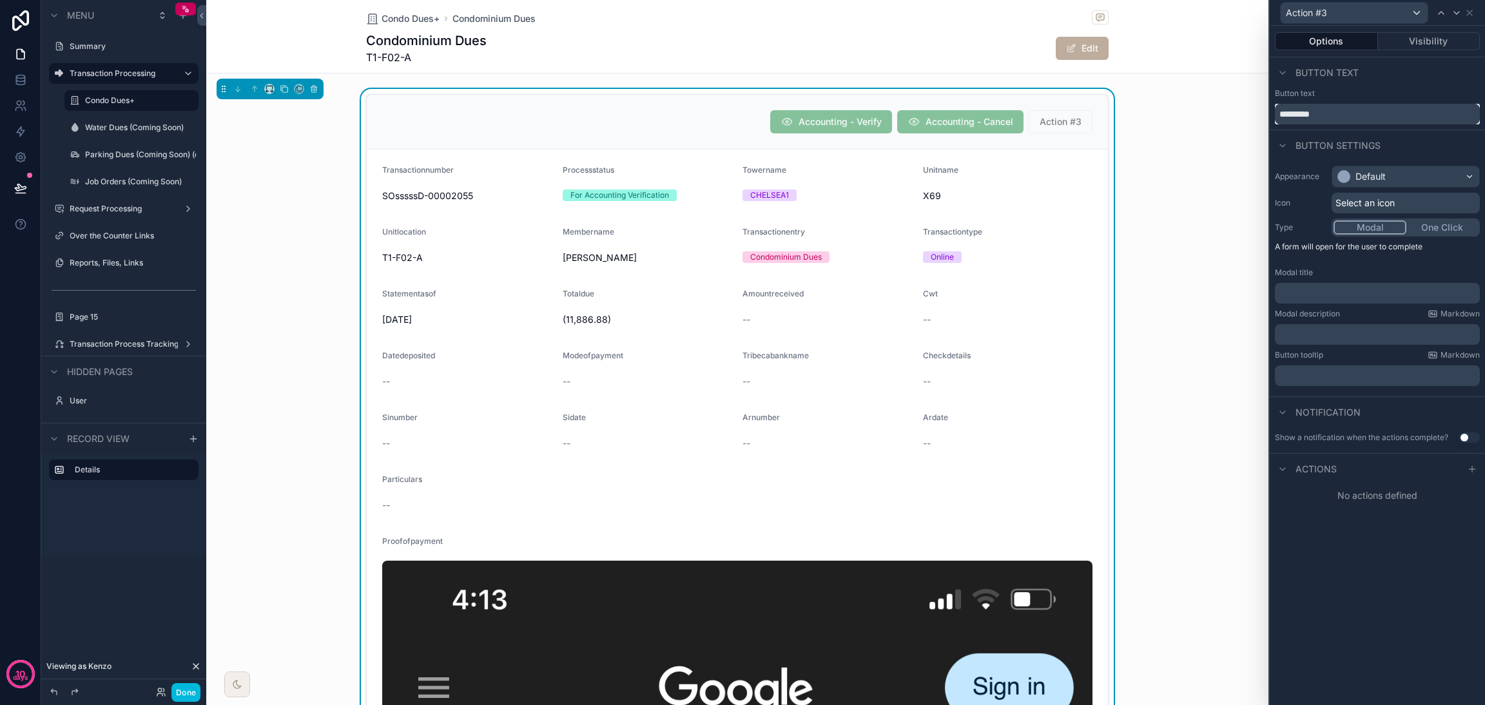
click at [1353, 104] on input "*********" at bounding box center [1377, 114] width 205 height 21
type input "**********"
click at [1476, 467] on icon at bounding box center [1472, 469] width 10 height 10
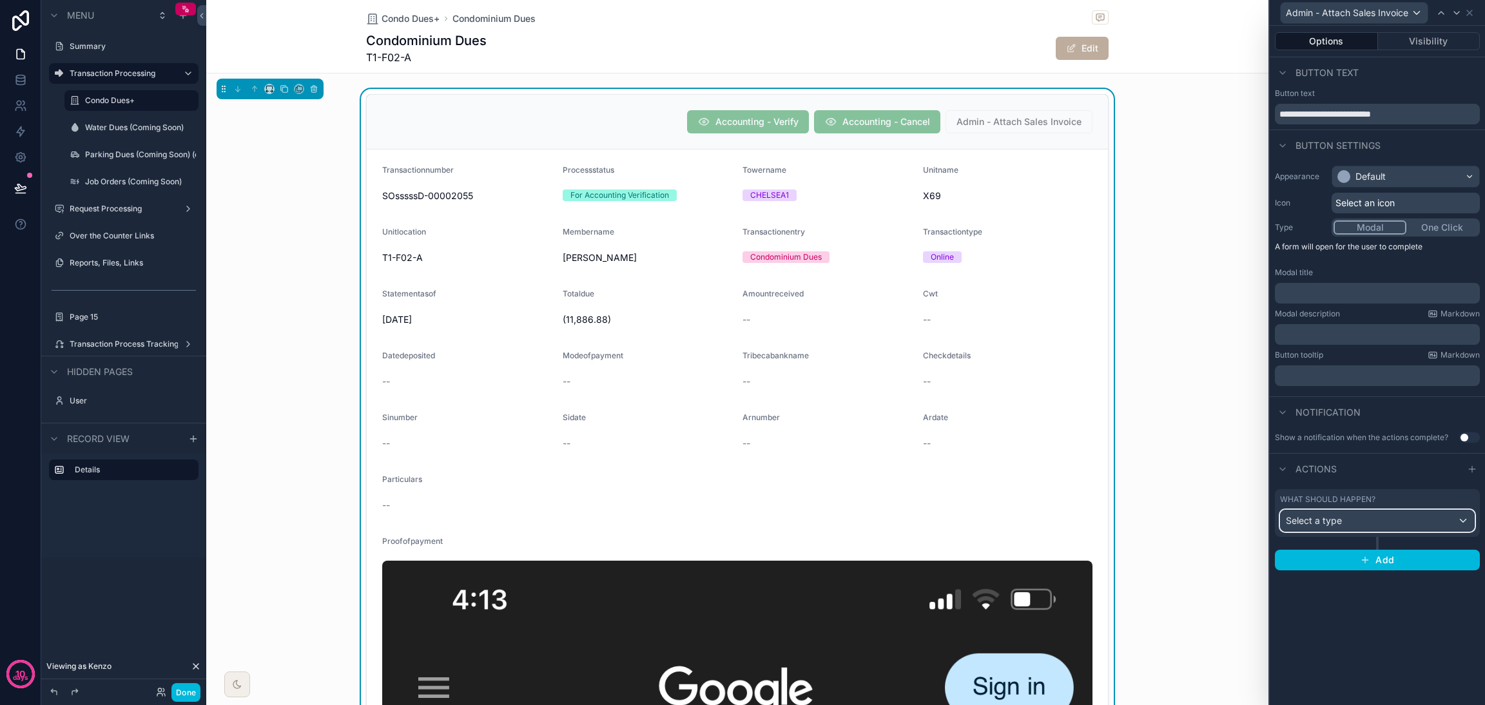
click at [1423, 525] on div "Select a type" at bounding box center [1377, 521] width 193 height 21
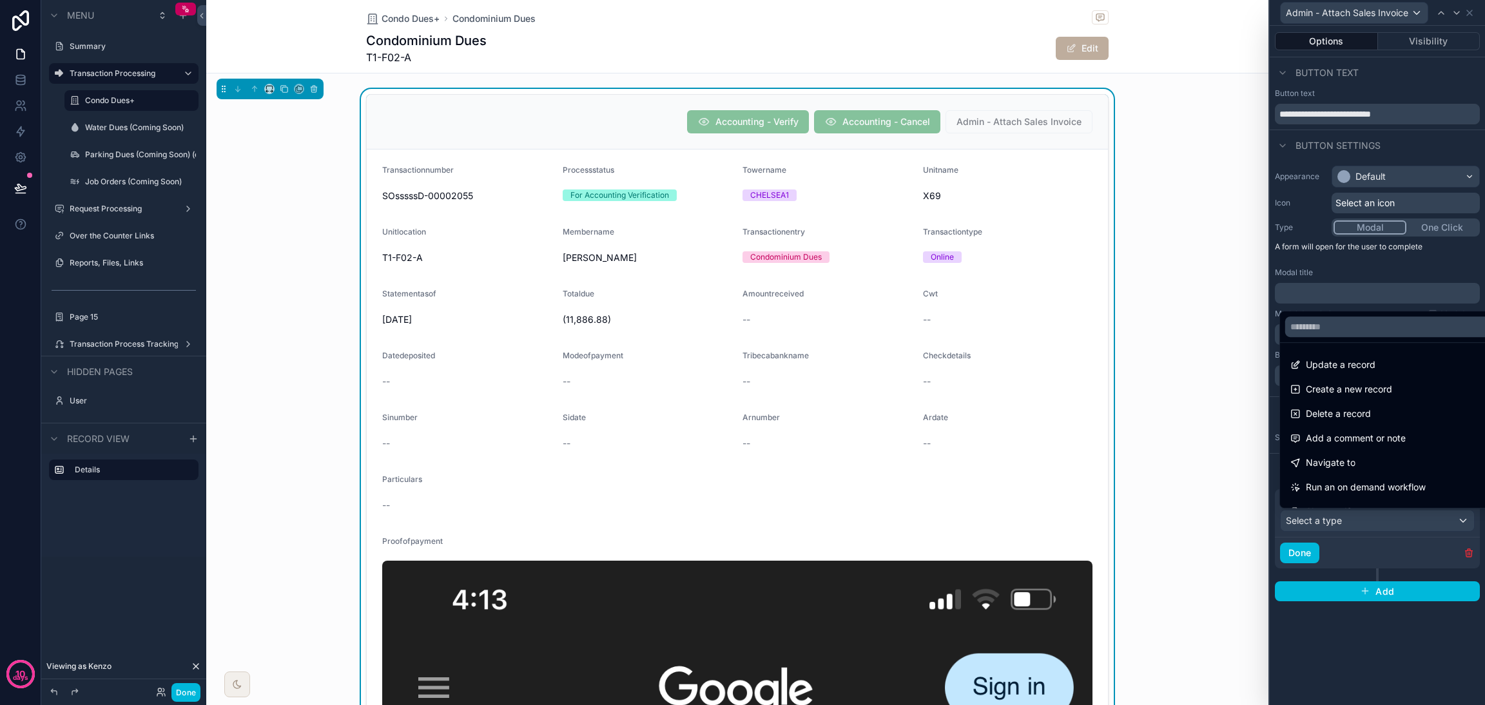
click at [1384, 371] on div "Update a record" at bounding box center [1392, 364] width 202 height 15
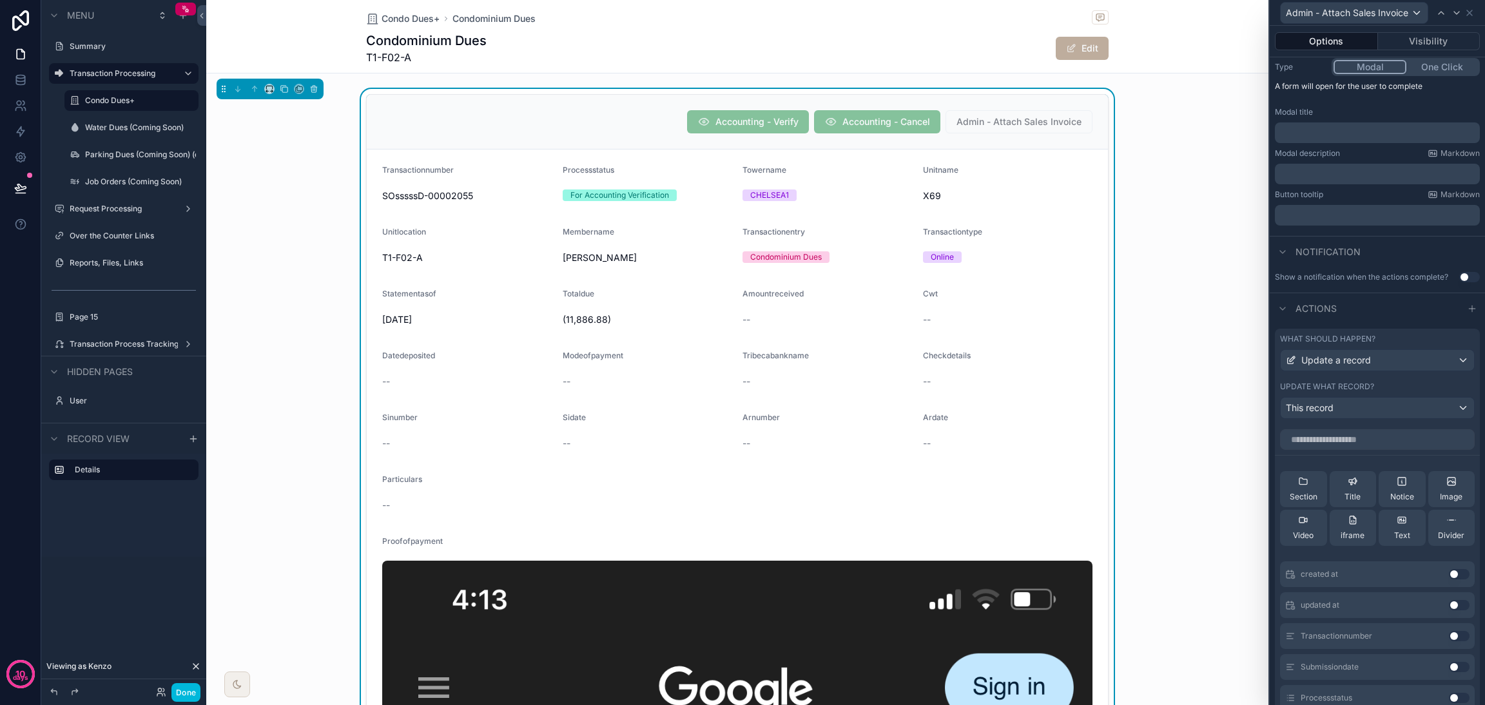
scroll to position [193, 0]
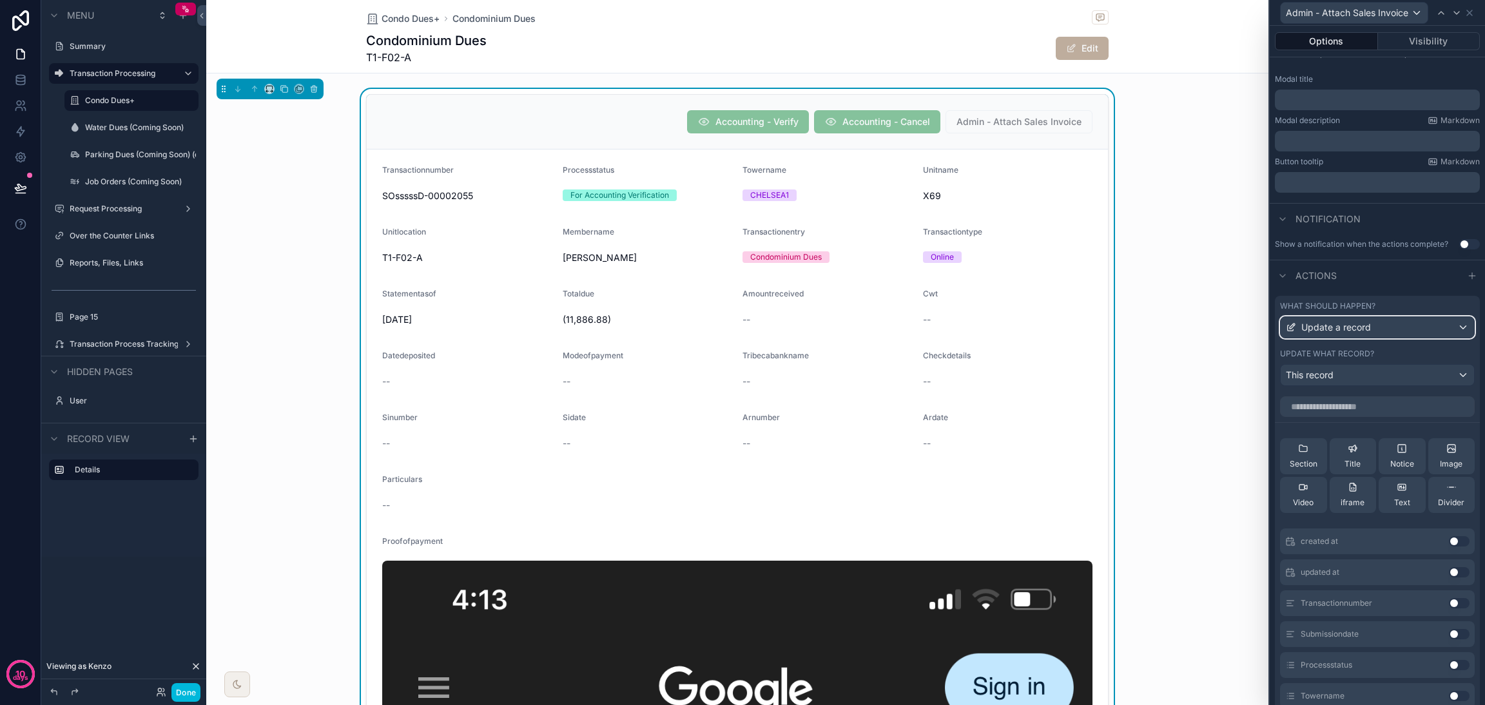
click at [1378, 338] on div "Update a record" at bounding box center [1377, 327] width 193 height 21
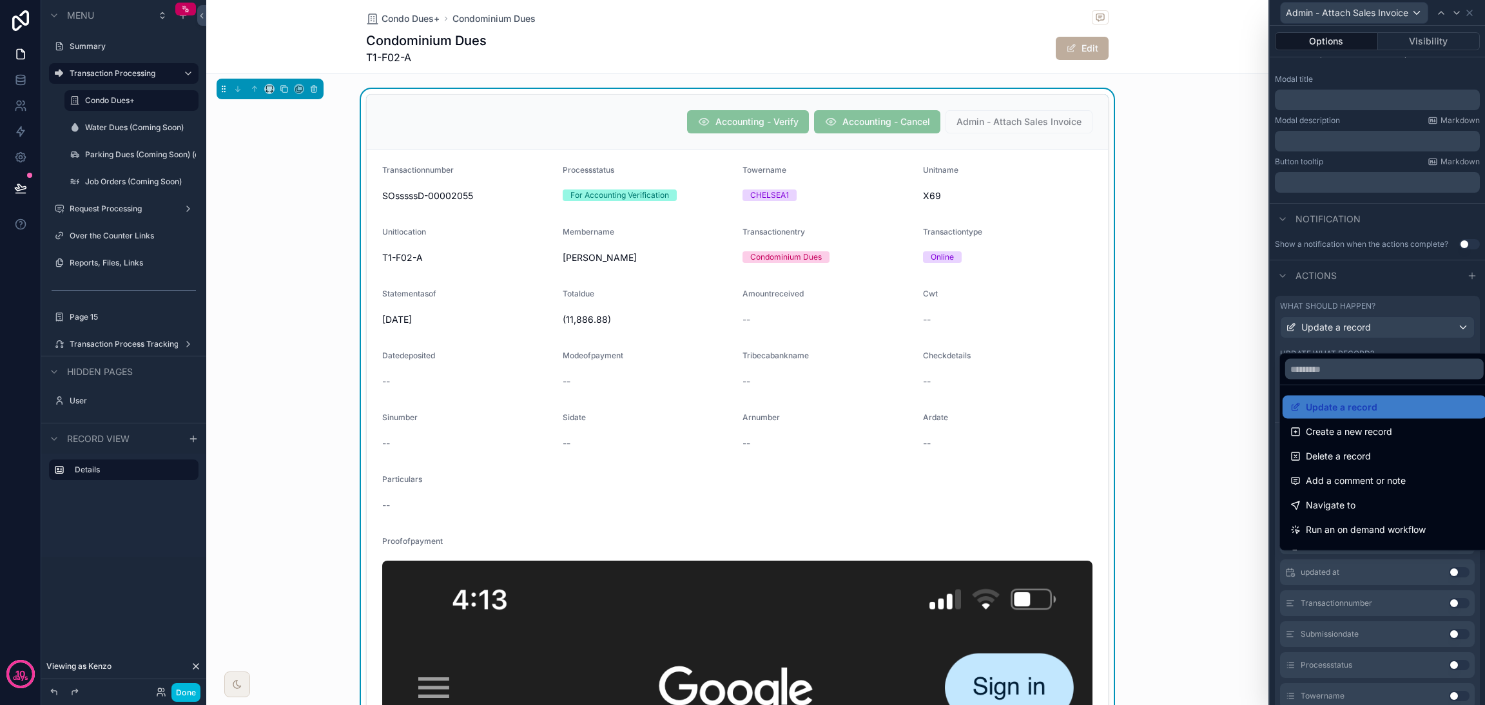
click at [1392, 342] on div at bounding box center [1377, 352] width 215 height 705
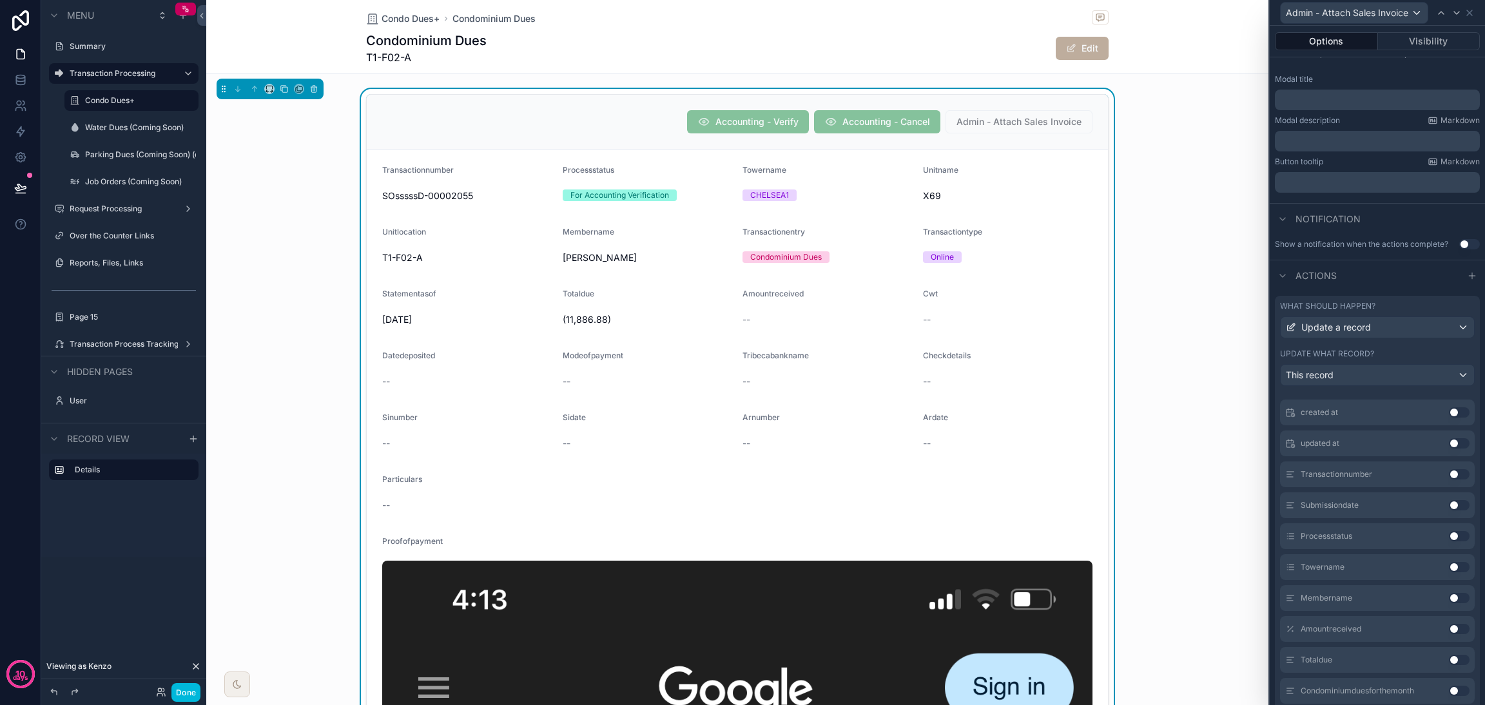
scroll to position [97, 0]
click at [1467, 12] on icon at bounding box center [1470, 13] width 10 height 10
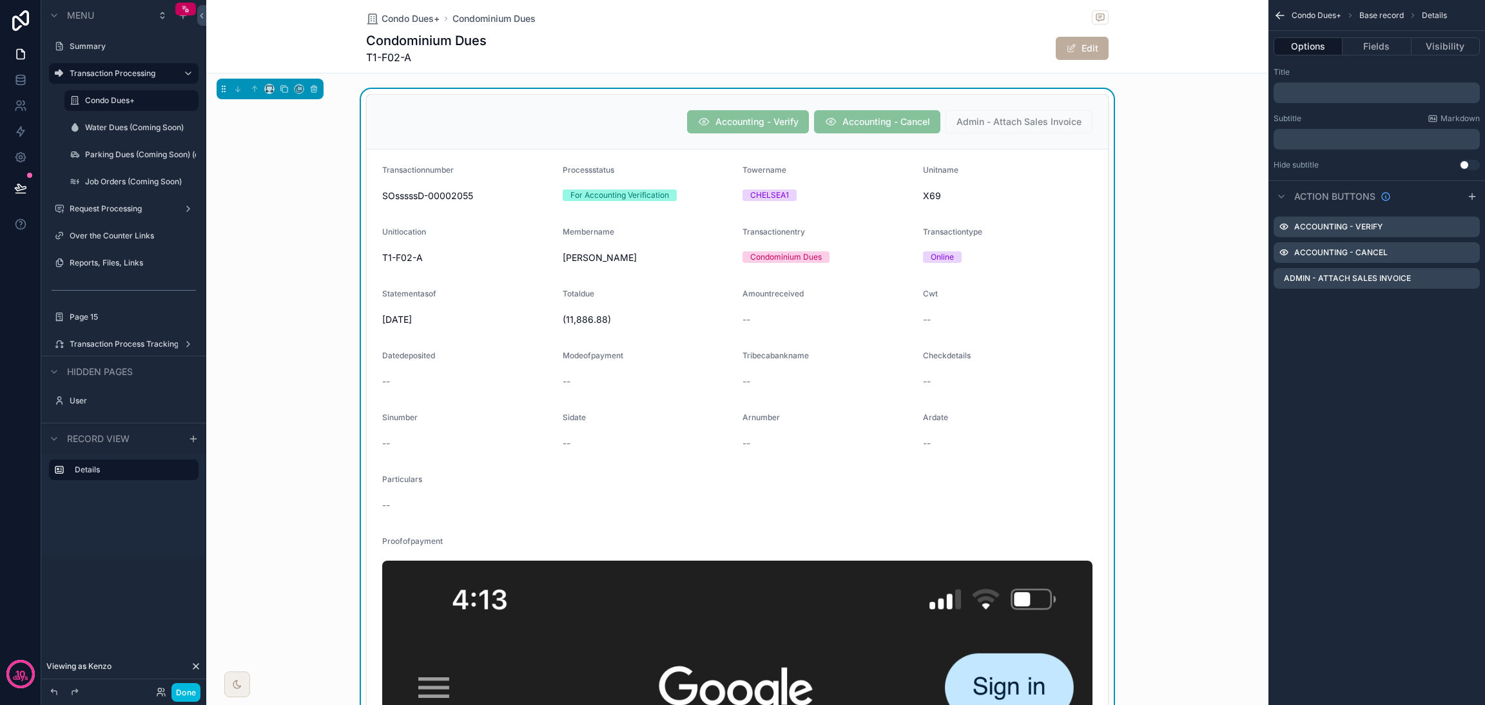
click at [0, 0] on icon "scrollable content" at bounding box center [0, 0] width 0 height 0
click at [1452, 255] on icon at bounding box center [1449, 258] width 6 height 6
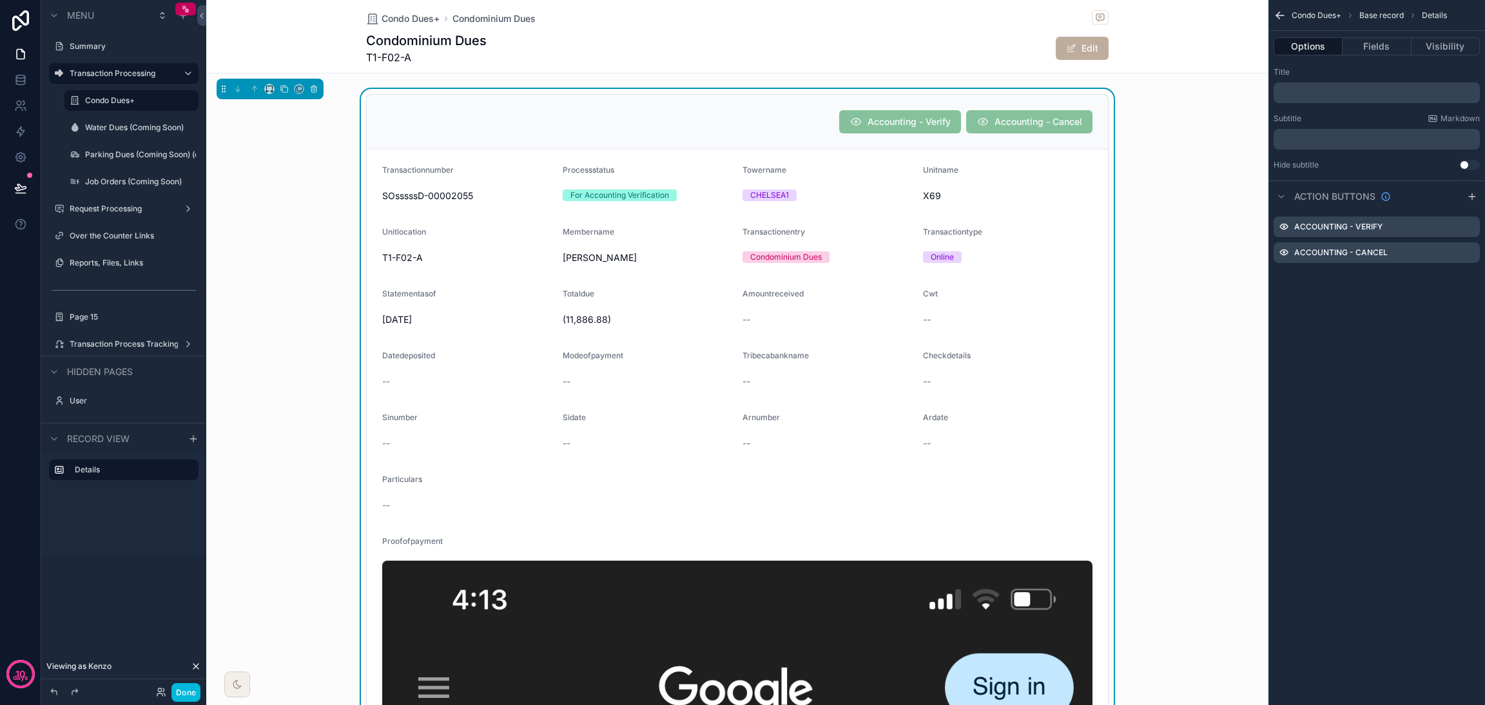
click at [0, 0] on icon "scrollable content" at bounding box center [0, 0] width 0 height 0
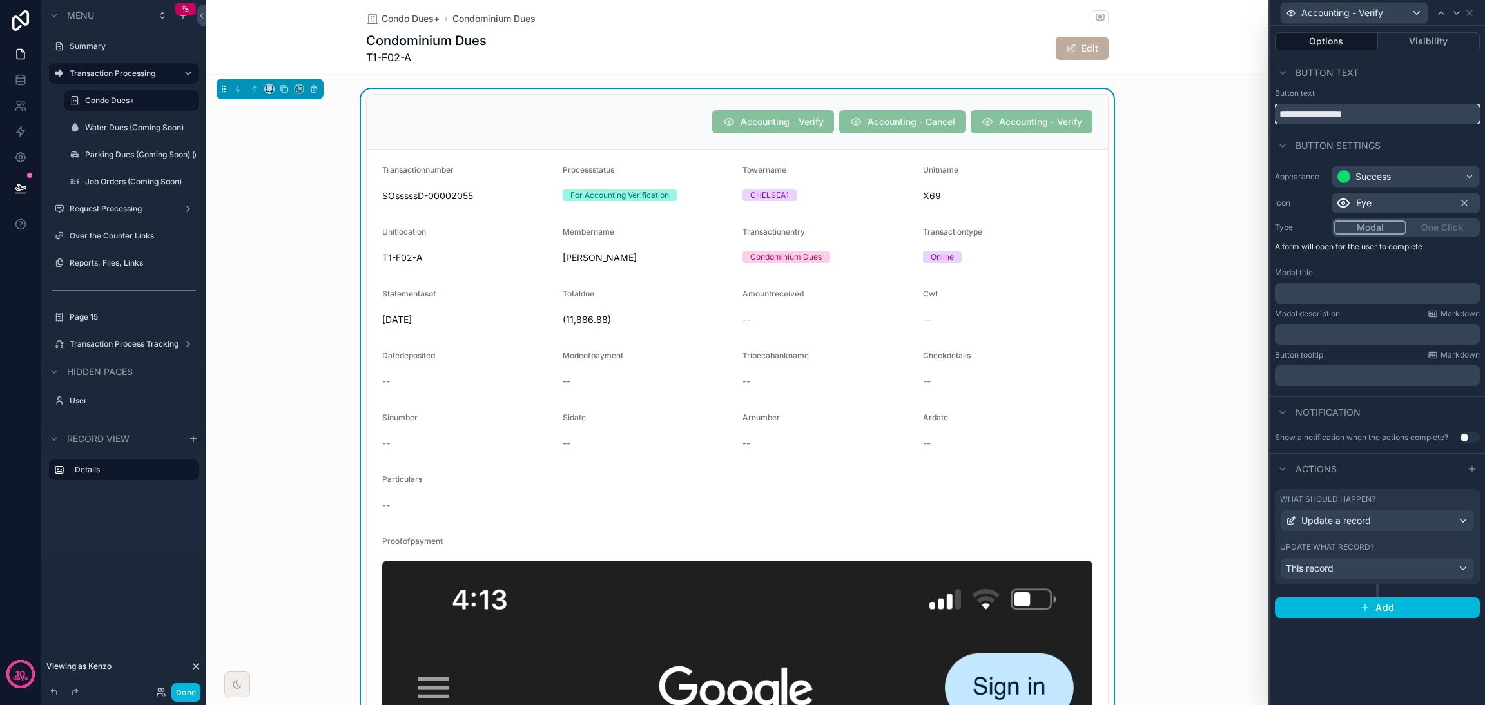
click at [1382, 120] on input "**********" at bounding box center [1377, 114] width 205 height 21
type input "**********"
click at [1358, 518] on span "Update a record" at bounding box center [1337, 521] width 70 height 13
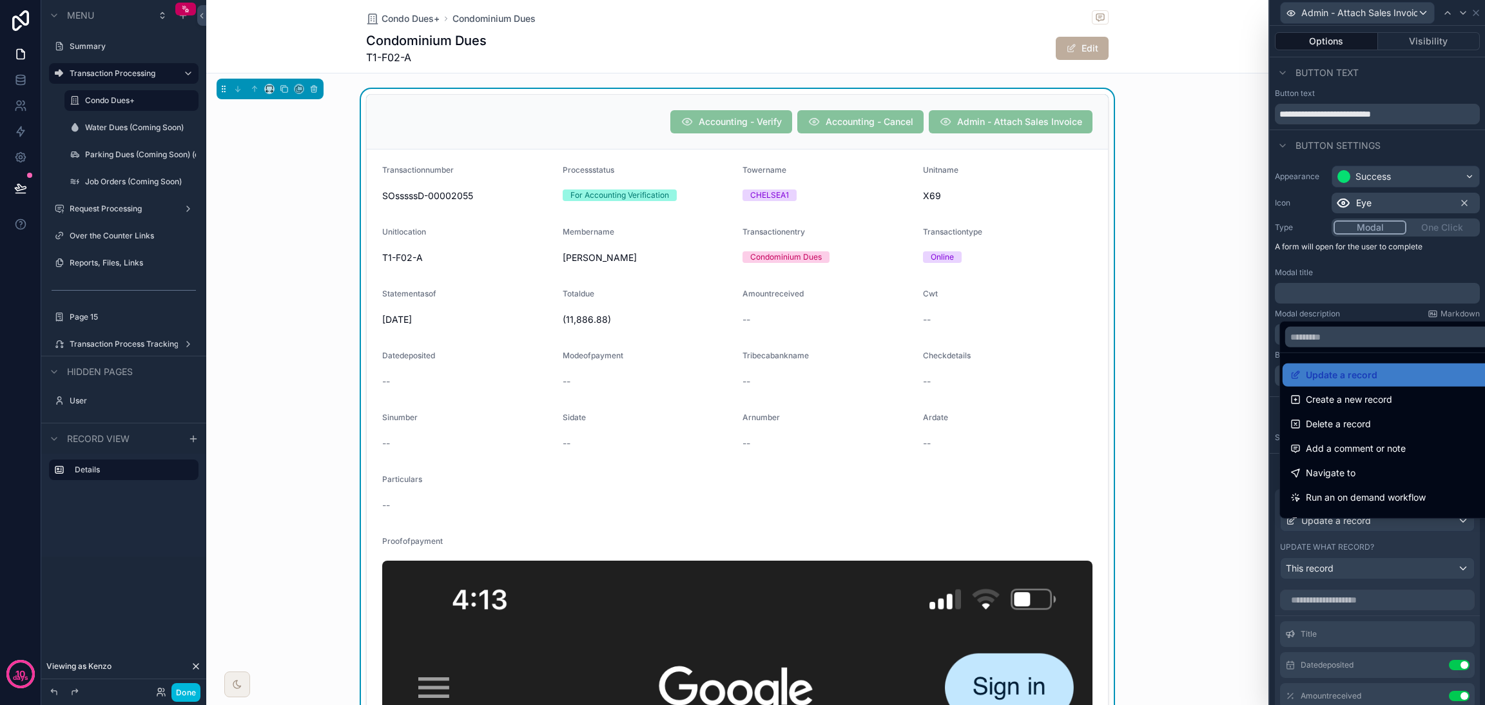
click at [1357, 532] on div at bounding box center [1377, 352] width 215 height 705
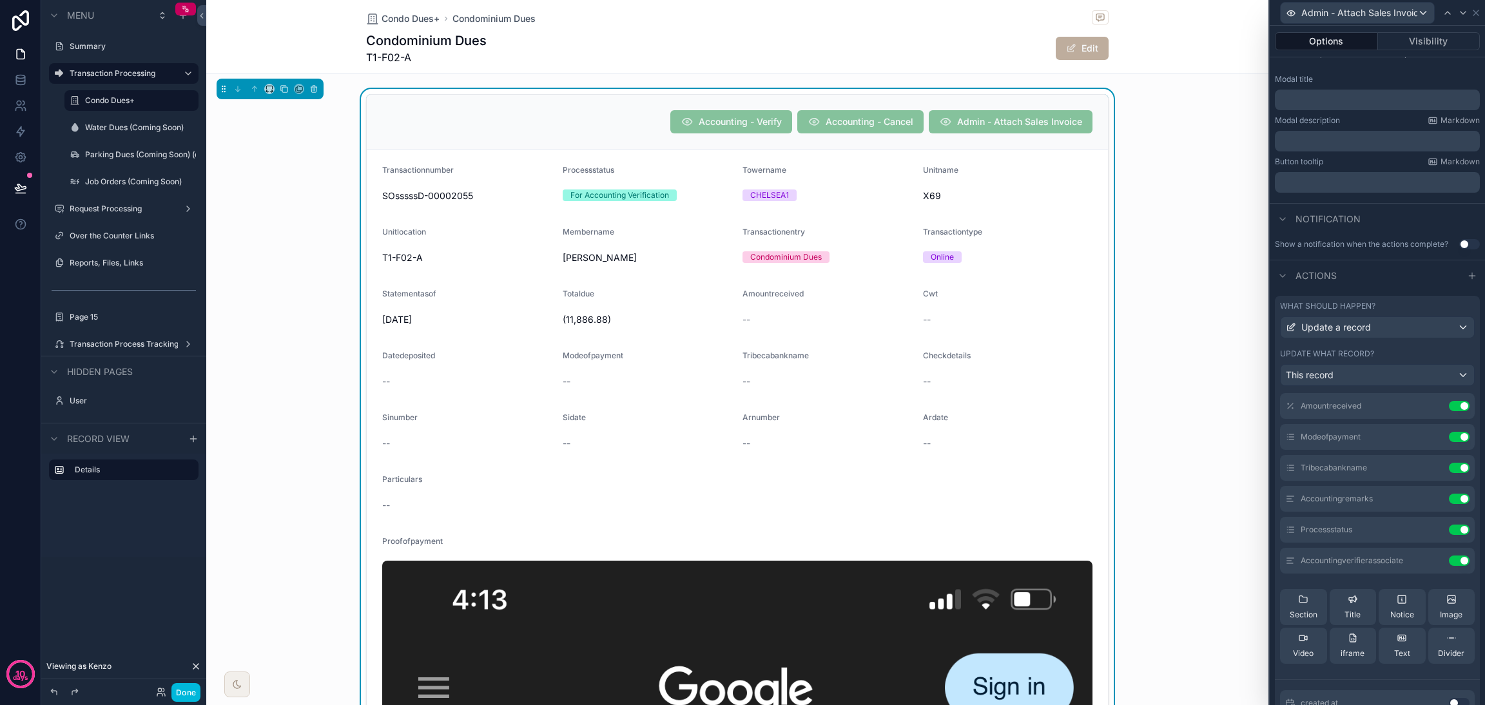
click at [1449, 504] on button "Use setting" at bounding box center [1459, 499] width 21 height 10
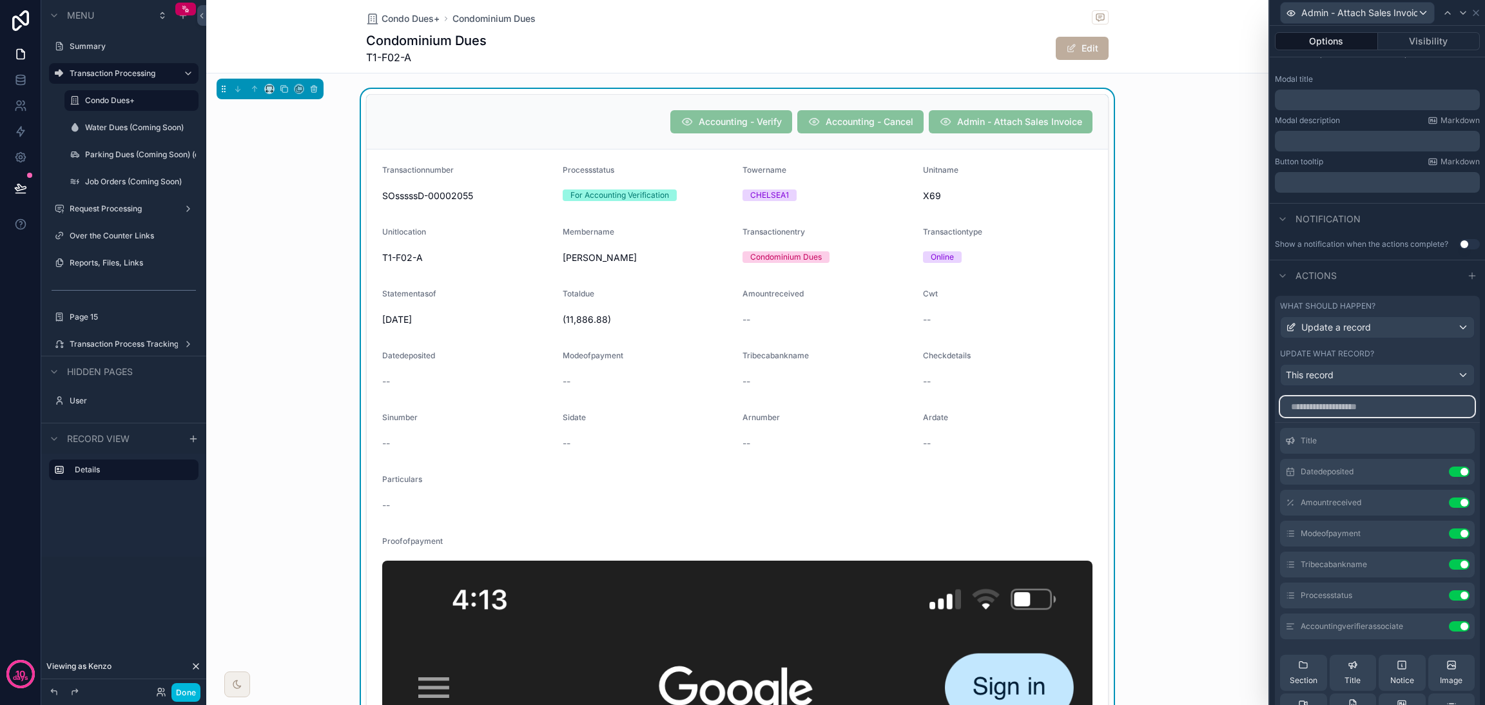
click at [1356, 417] on input "text" at bounding box center [1377, 407] width 195 height 21
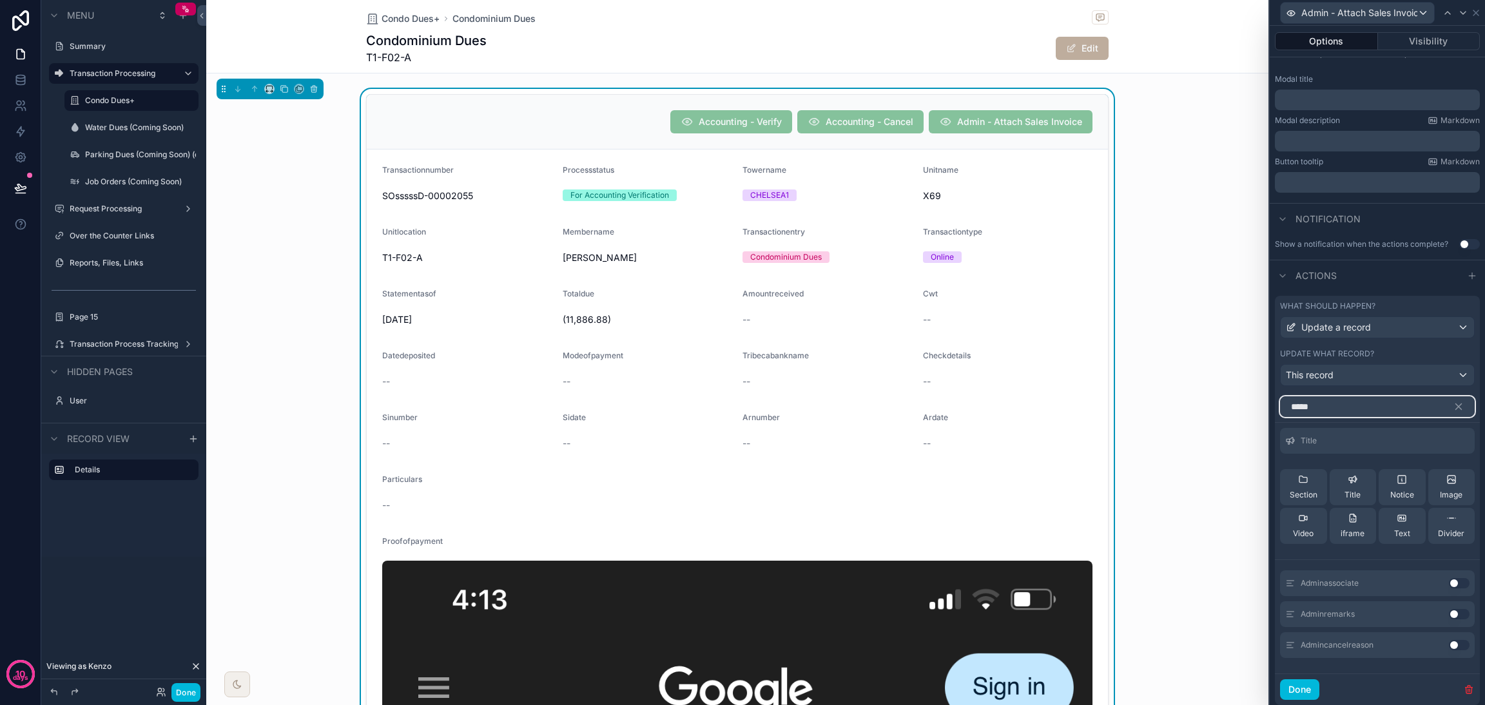
type input "*****"
click at [1449, 620] on button "Use setting" at bounding box center [1459, 614] width 21 height 10
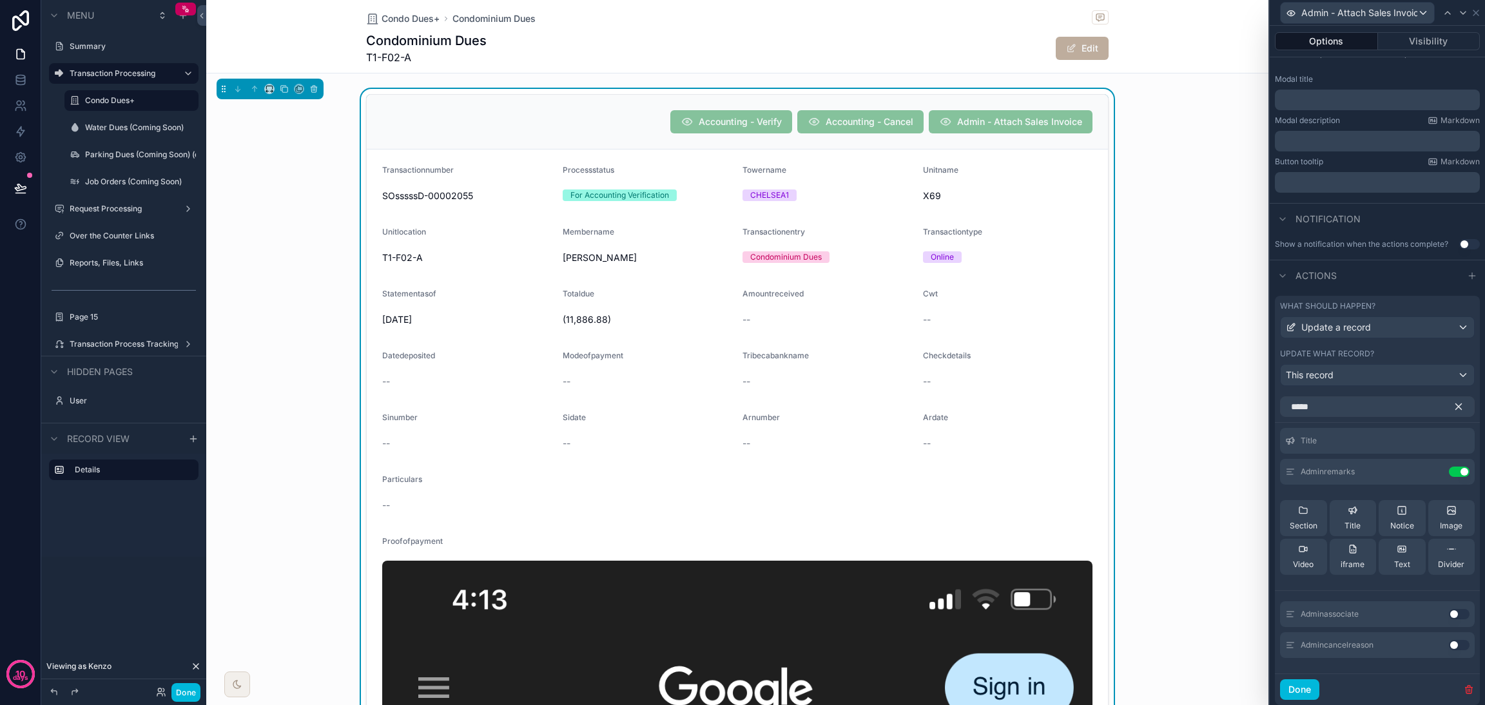
click at [1453, 413] on icon "button" at bounding box center [1459, 407] width 12 height 12
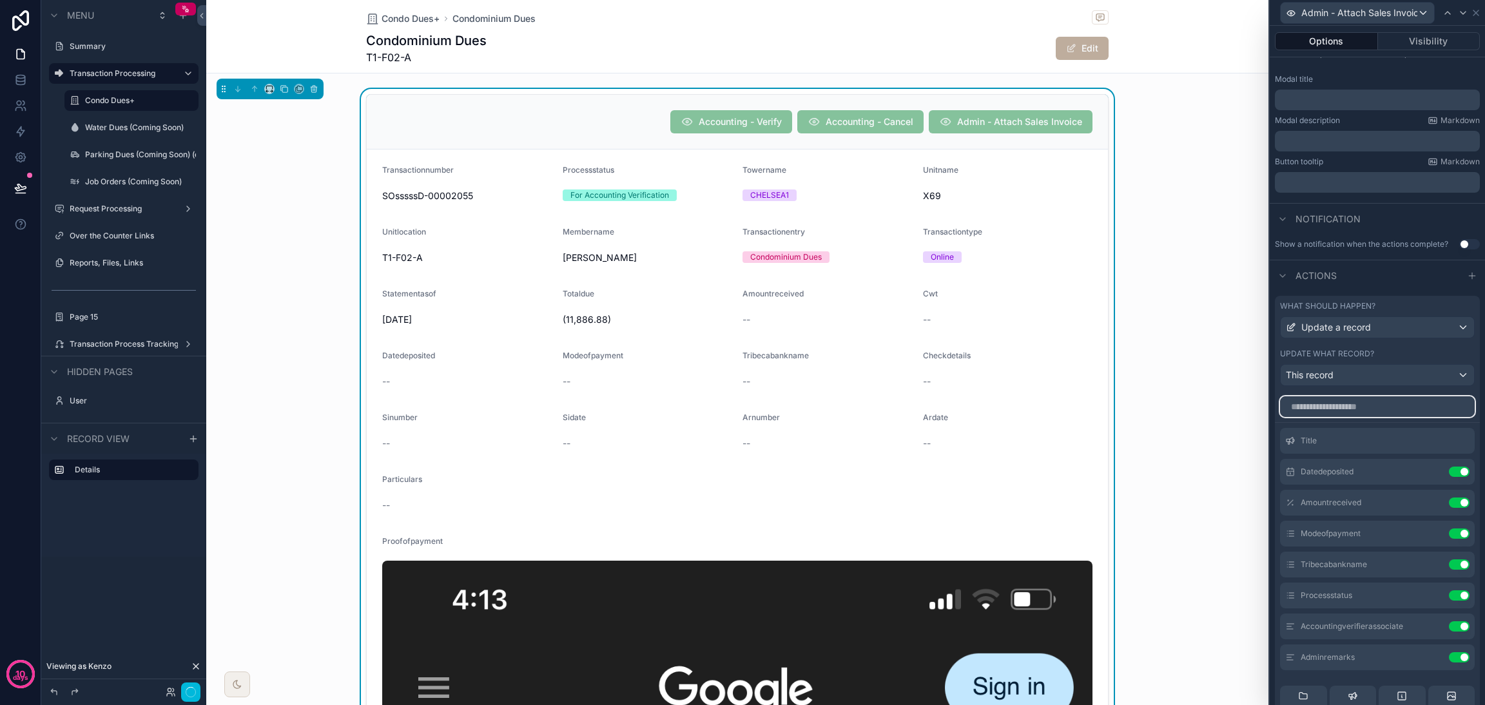
click at [1409, 413] on input "text" at bounding box center [1377, 407] width 195 height 21
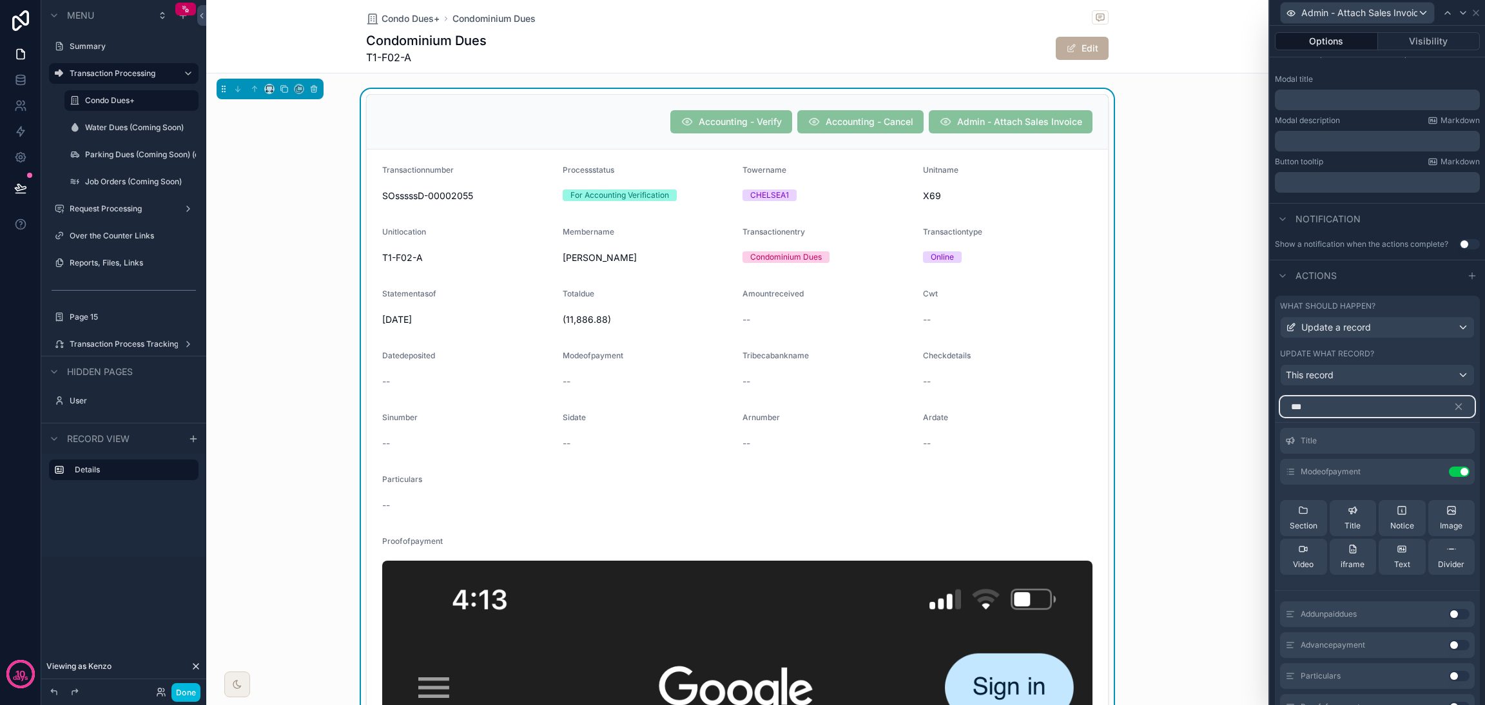
scroll to position [181, 0]
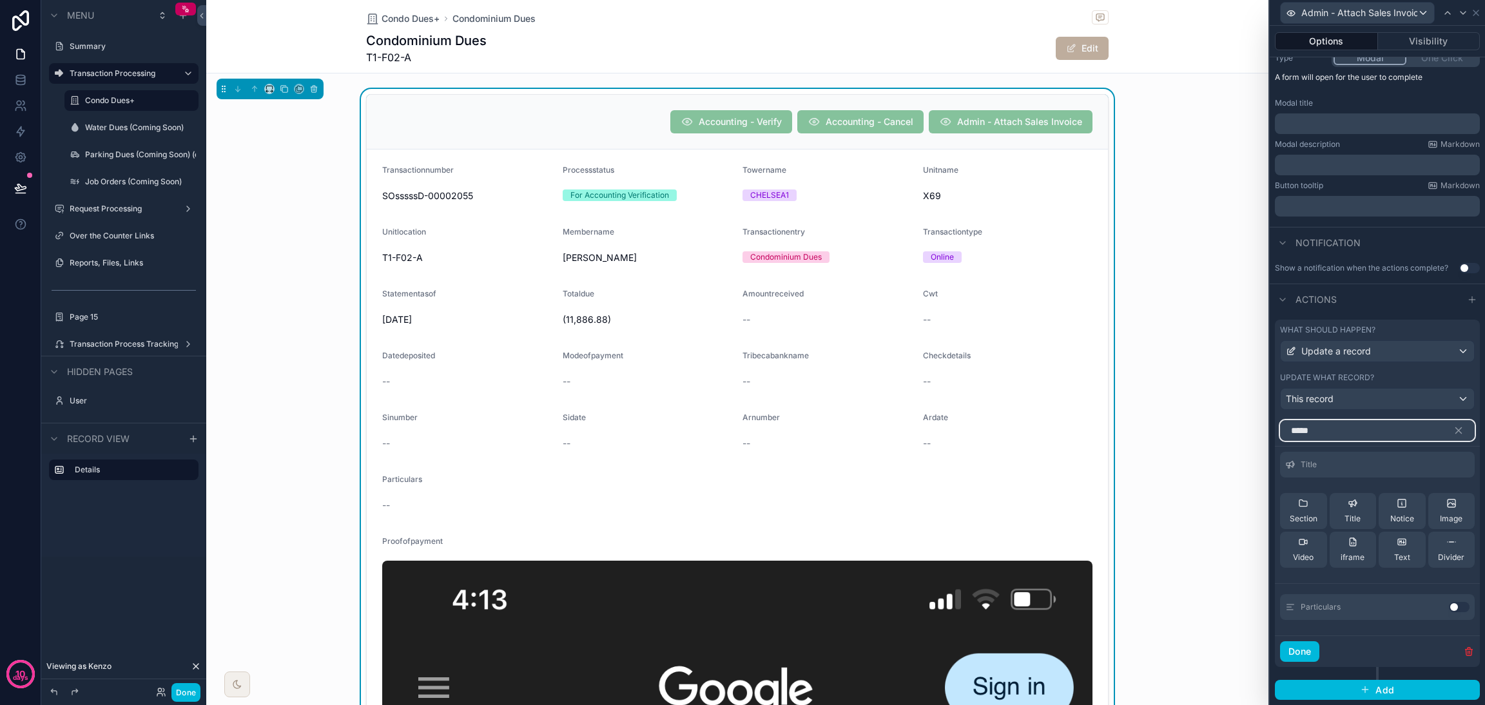
type input "*****"
click at [1449, 607] on button "Use setting" at bounding box center [1459, 607] width 21 height 10
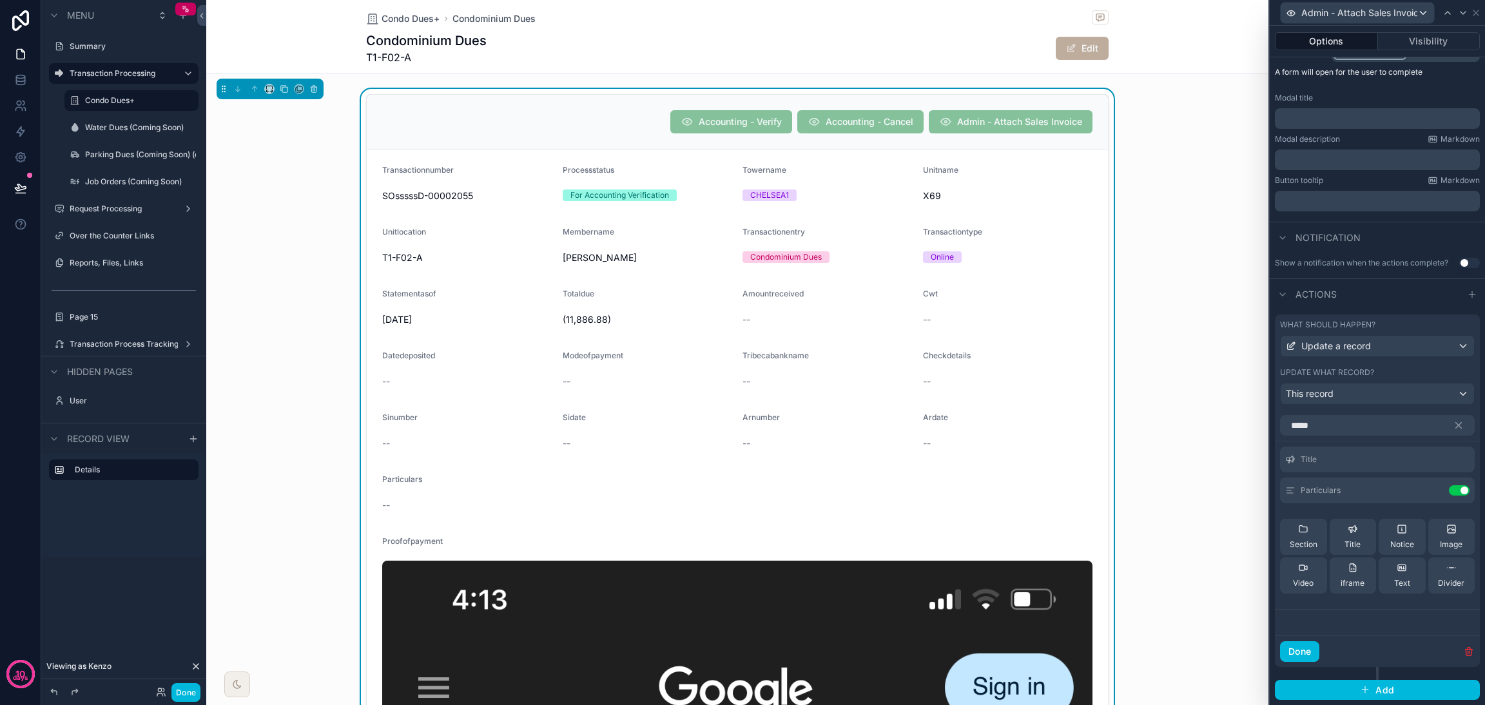
click at [1297, 651] on button "Done" at bounding box center [1299, 652] width 39 height 21
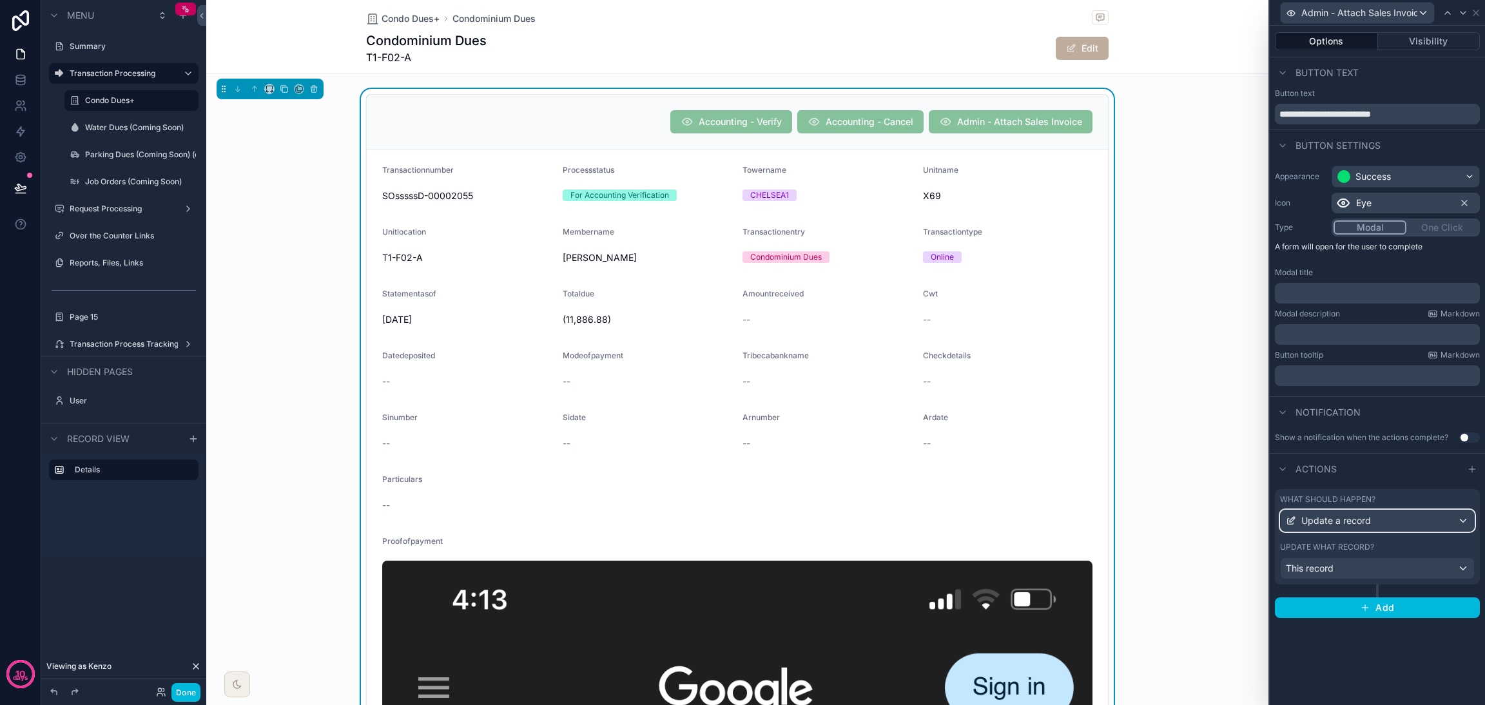
click at [1389, 518] on div "Update a record" at bounding box center [1377, 521] width 193 height 21
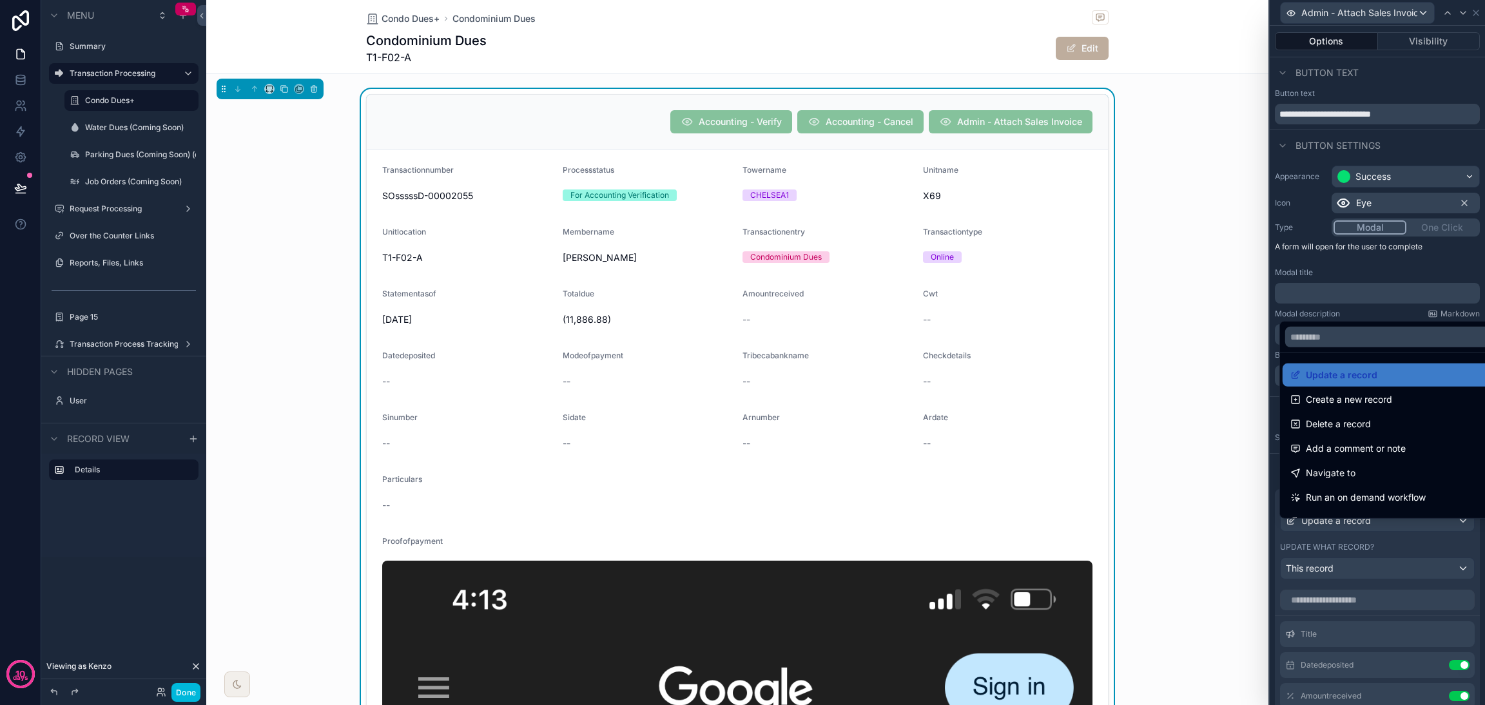
click at [1389, 533] on div at bounding box center [1377, 352] width 215 height 705
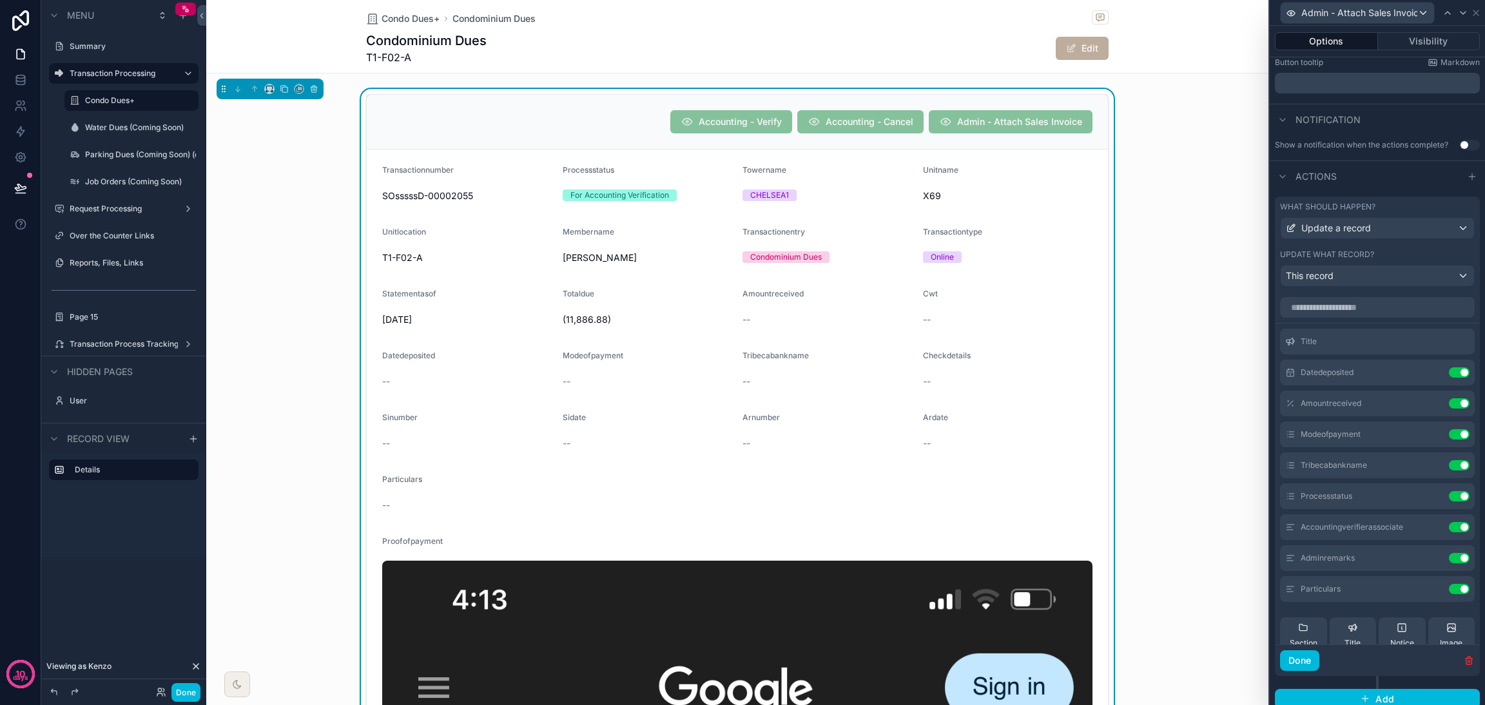
scroll to position [312, 0]
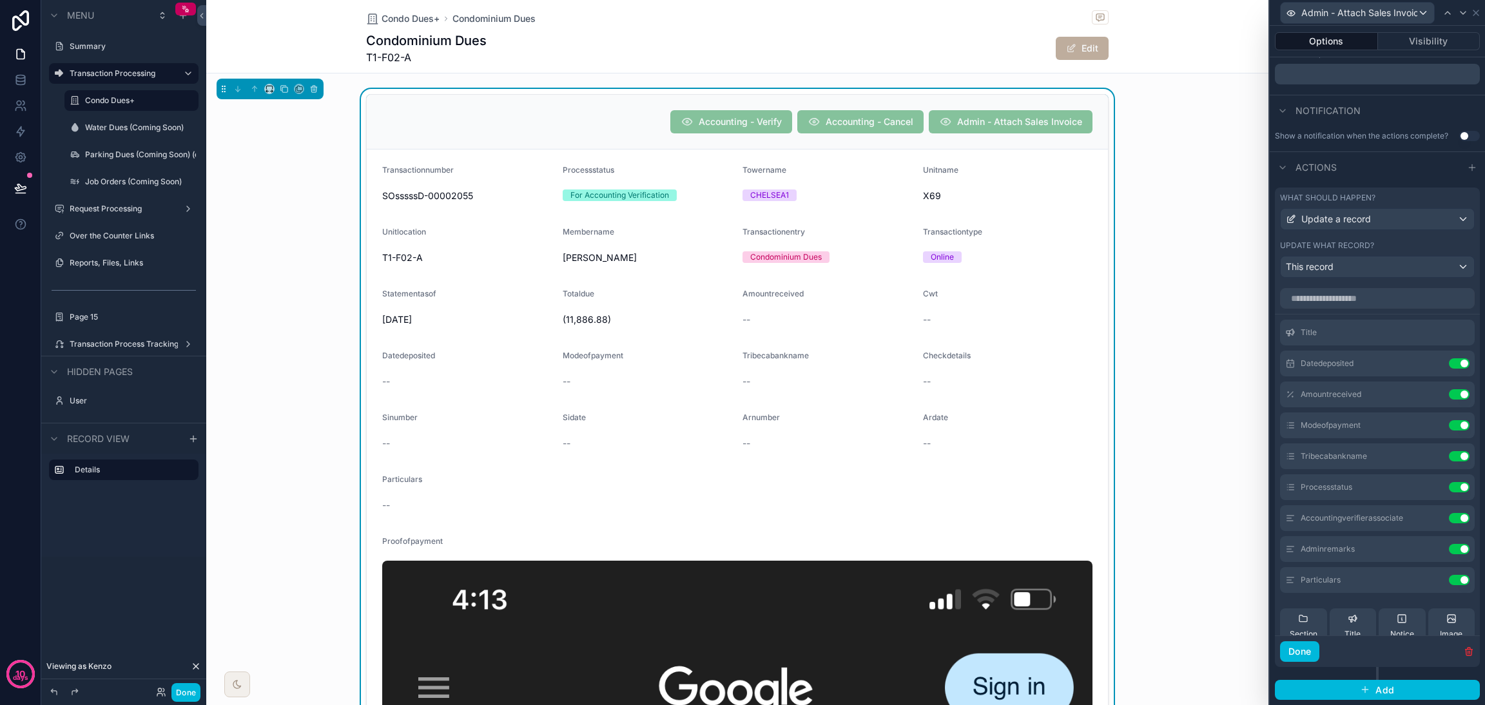
click at [0, 0] on icon at bounding box center [0, 0] width 0 height 0
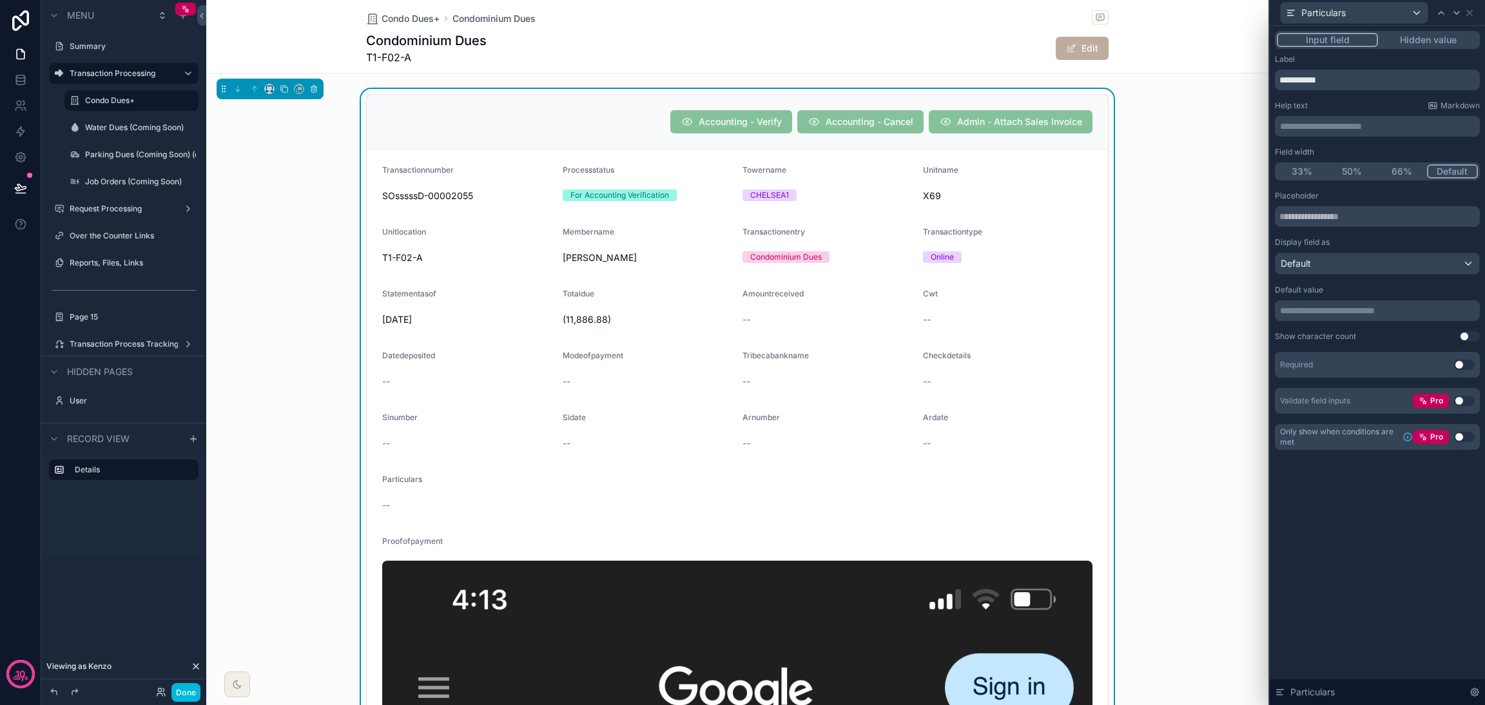
click at [1463, 361] on button "Use setting" at bounding box center [1465, 365] width 21 height 10
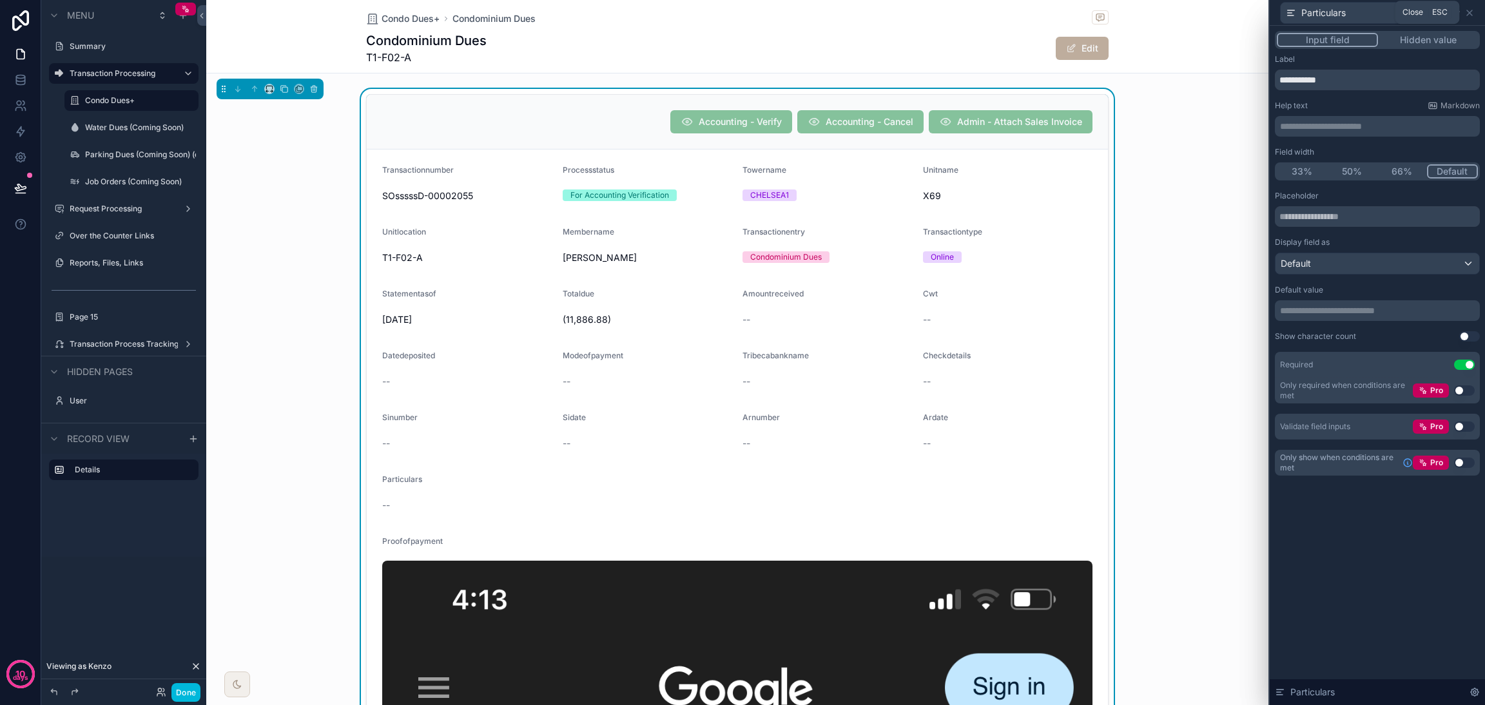
click at [1472, 12] on icon at bounding box center [1470, 13] width 10 height 10
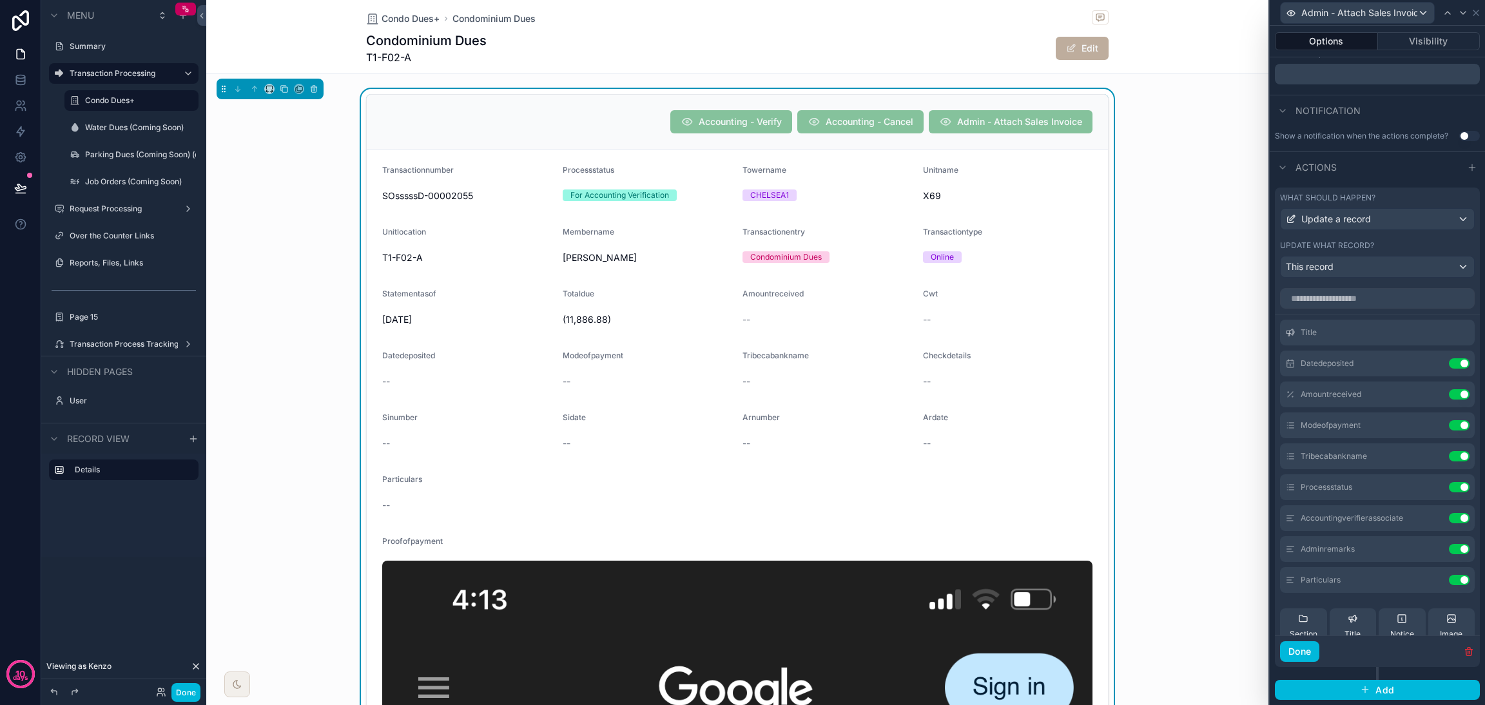
click at [0, 0] on icon at bounding box center [0, 0] width 0 height 0
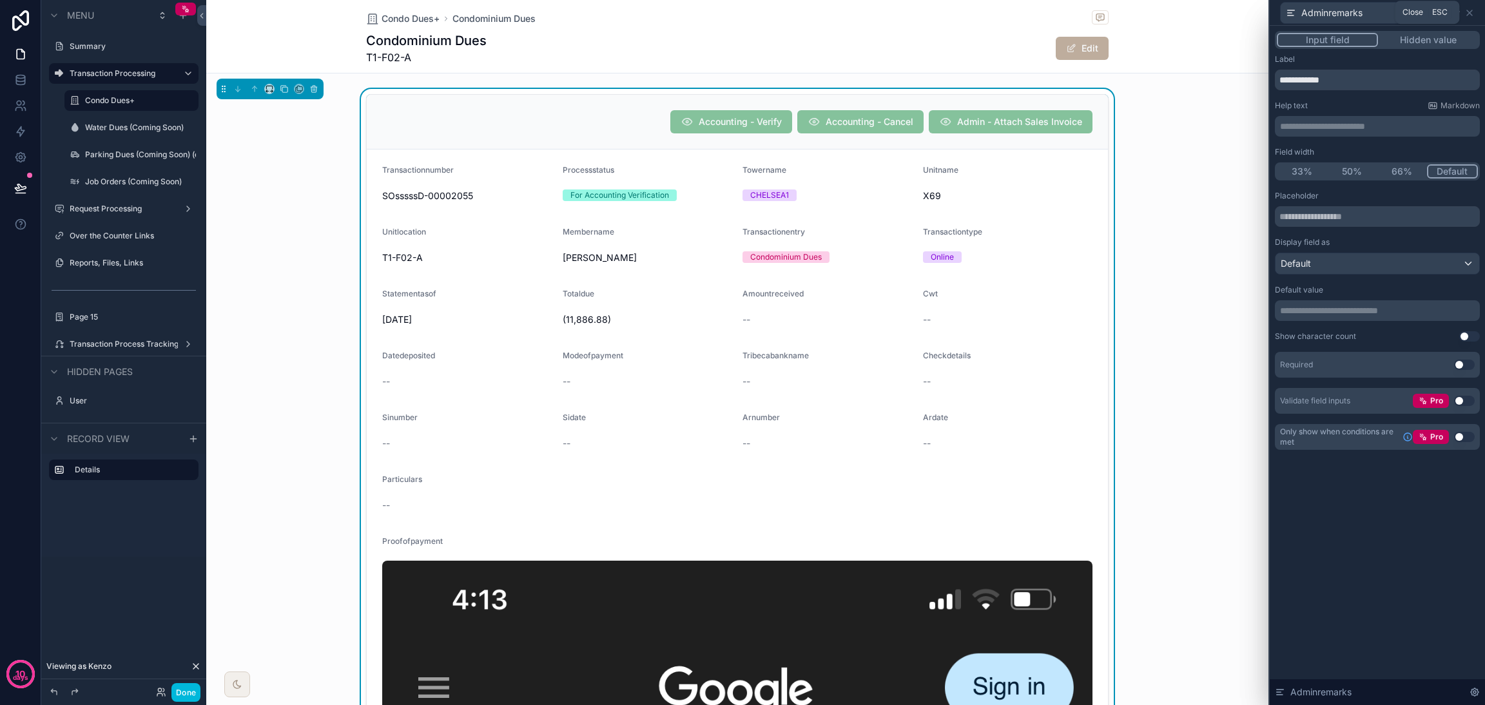
click at [1469, 12] on icon at bounding box center [1470, 13] width 10 height 10
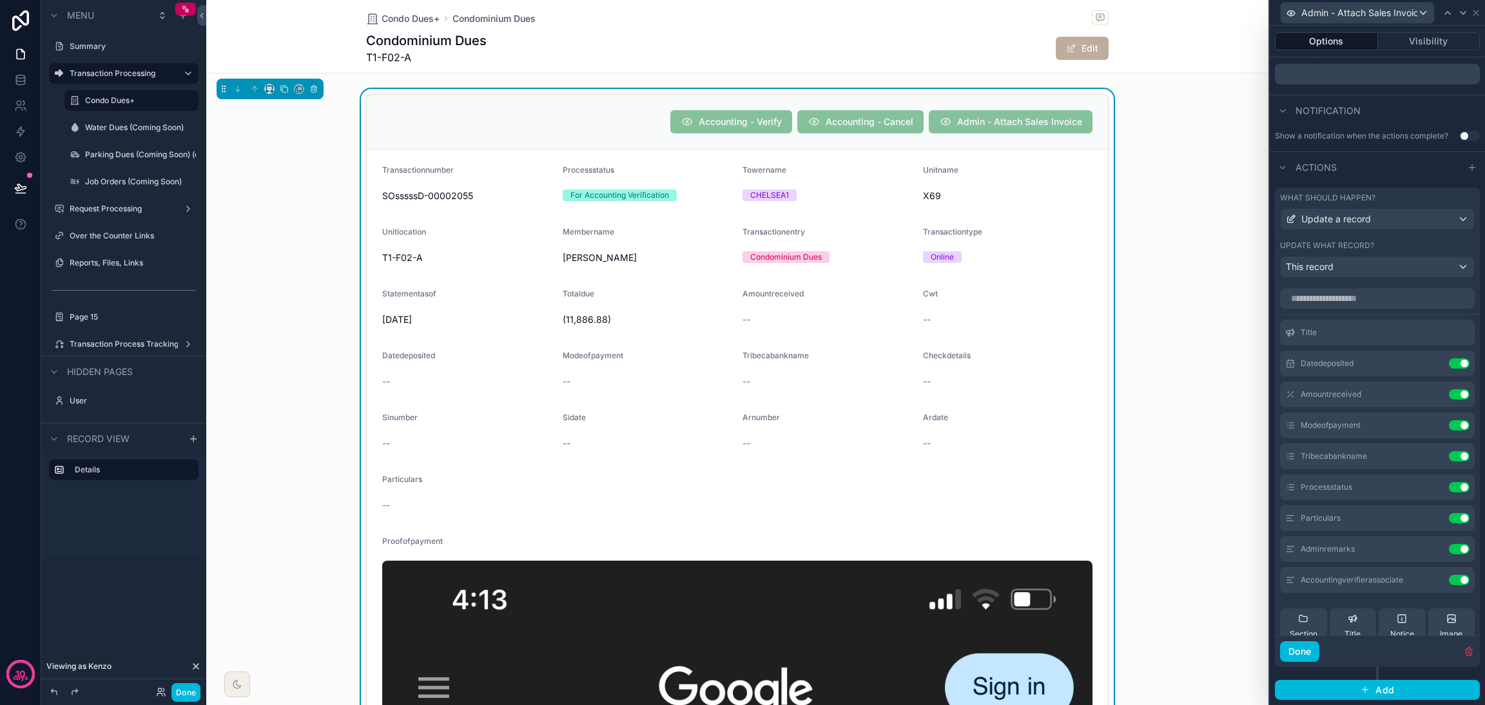
click at [0, 0] on icon at bounding box center [0, 0] width 0 height 0
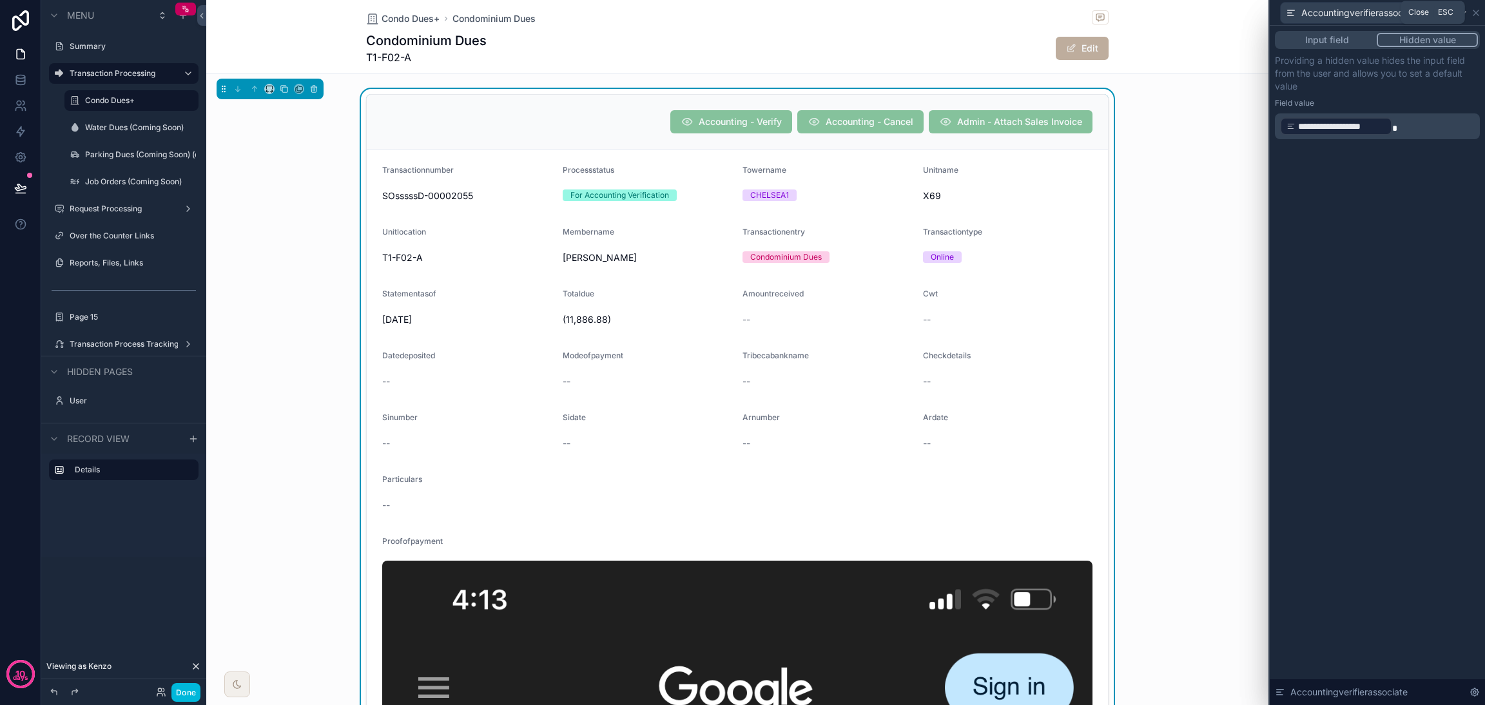
click at [1479, 13] on icon at bounding box center [1476, 13] width 10 height 10
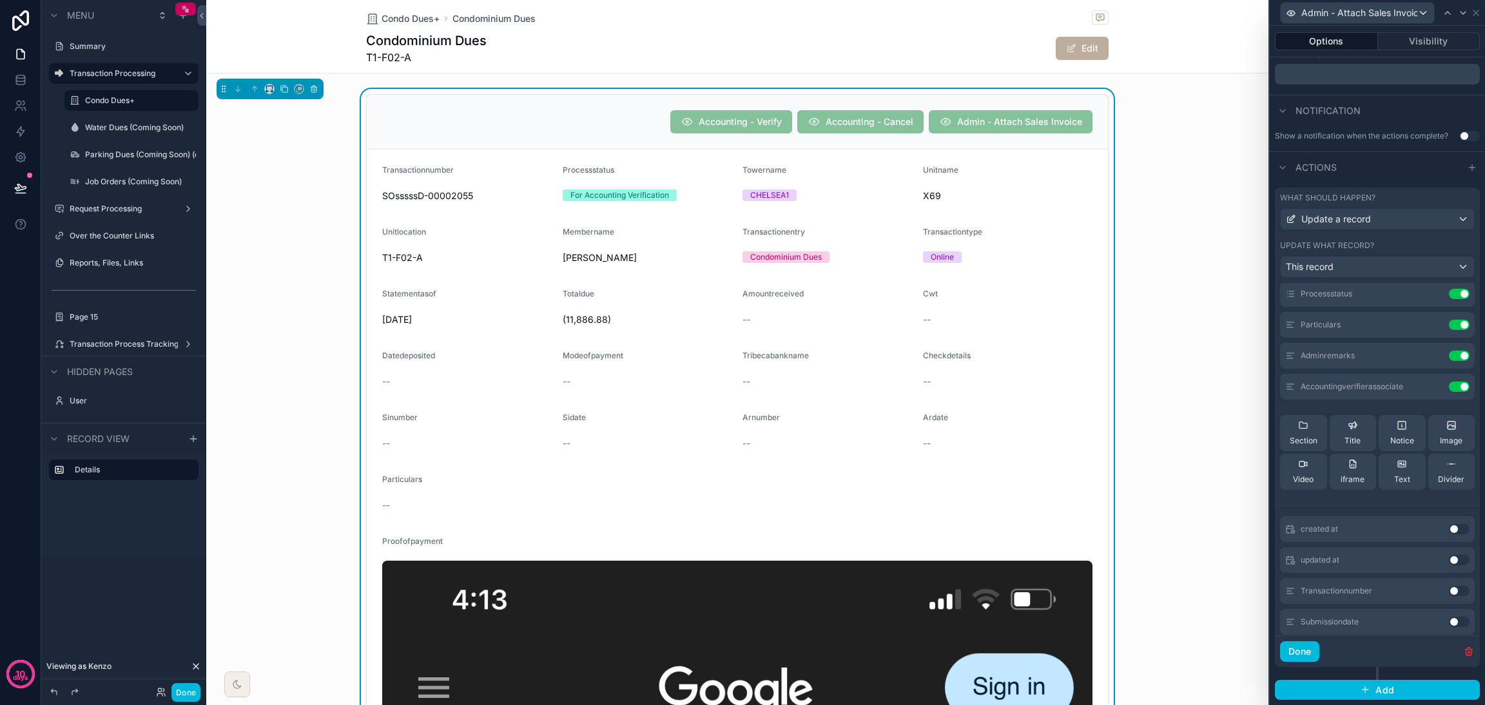
scroll to position [289, 0]
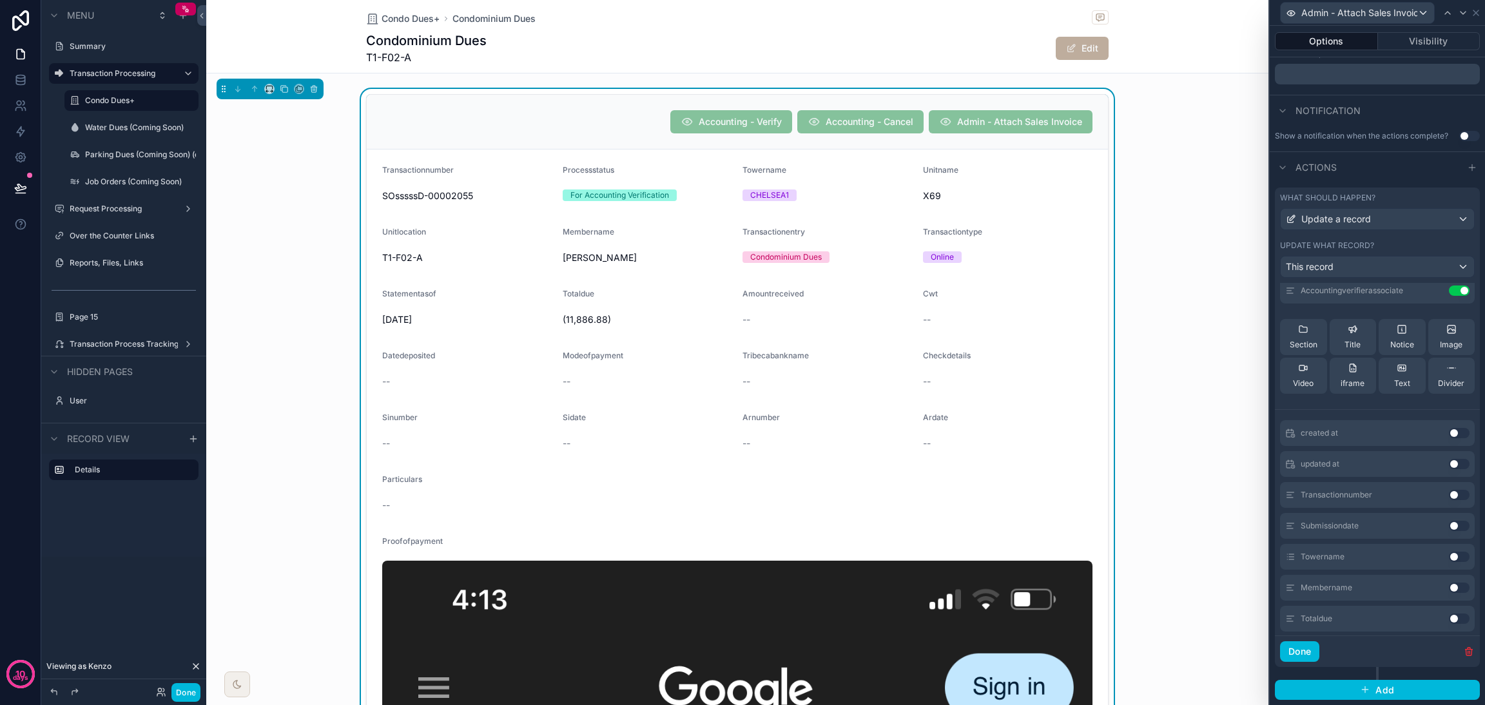
click at [1308, 654] on button "Done" at bounding box center [1299, 652] width 39 height 21
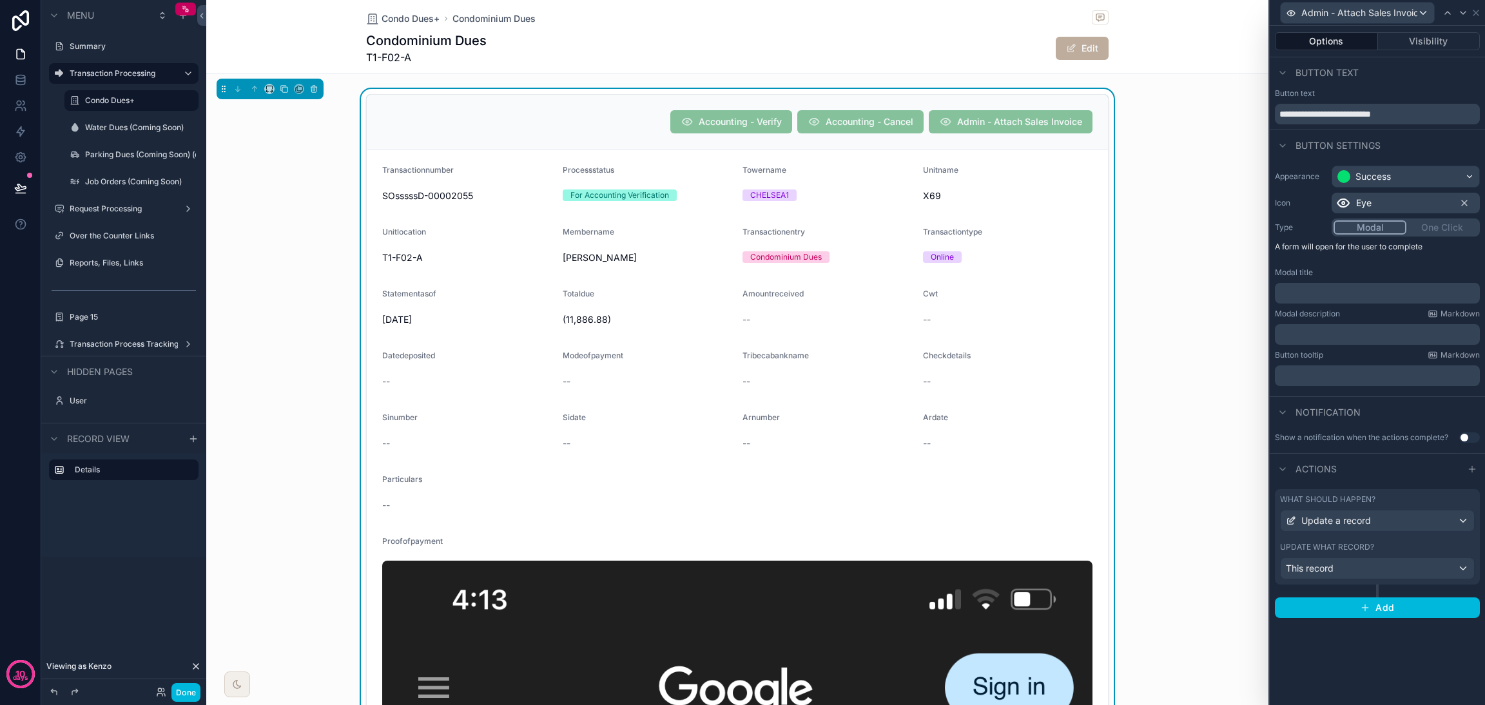
click at [1481, 12] on div "Admin - Attach Sales Invoice" at bounding box center [1377, 13] width 215 height 26
click at [1476, 12] on icon at bounding box center [1476, 13] width 10 height 10
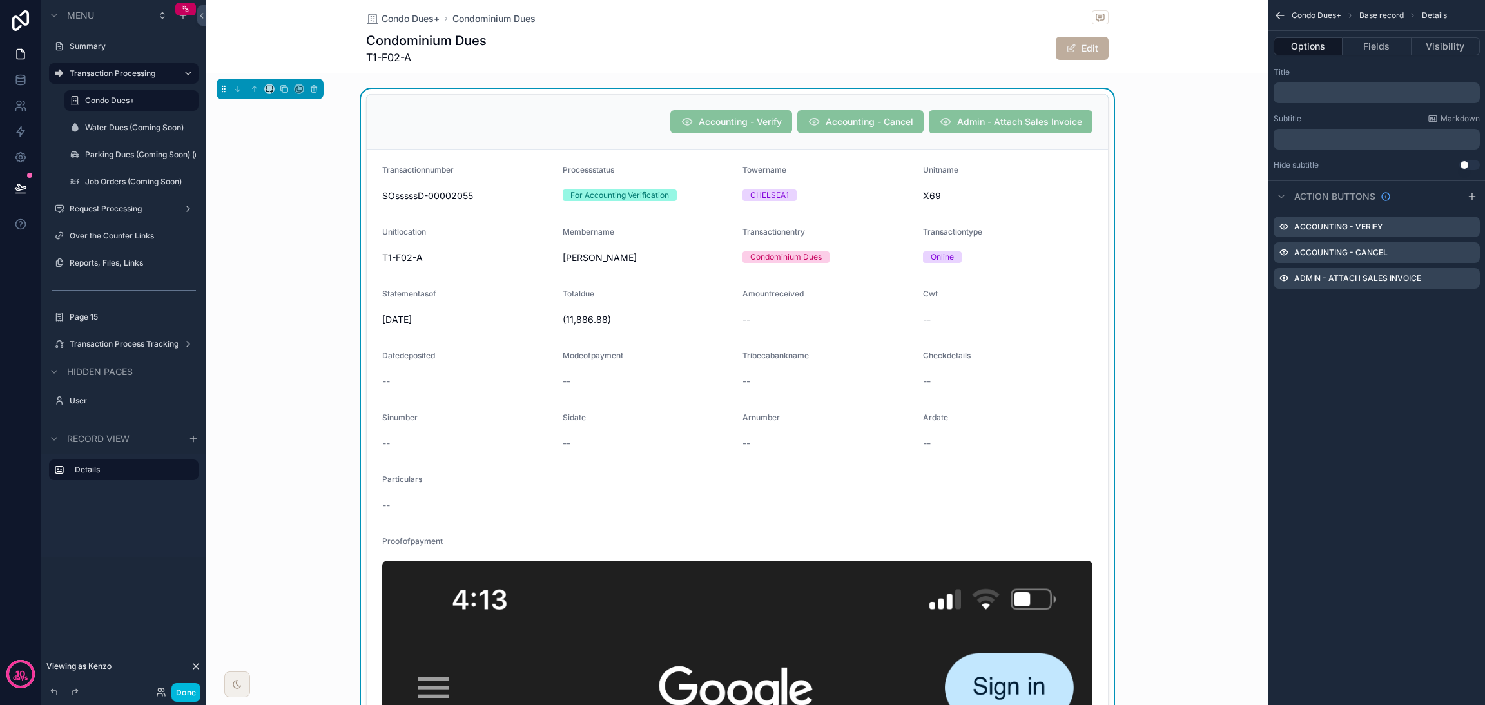
click at [0, 0] on icon "scrollable content" at bounding box center [0, 0] width 0 height 0
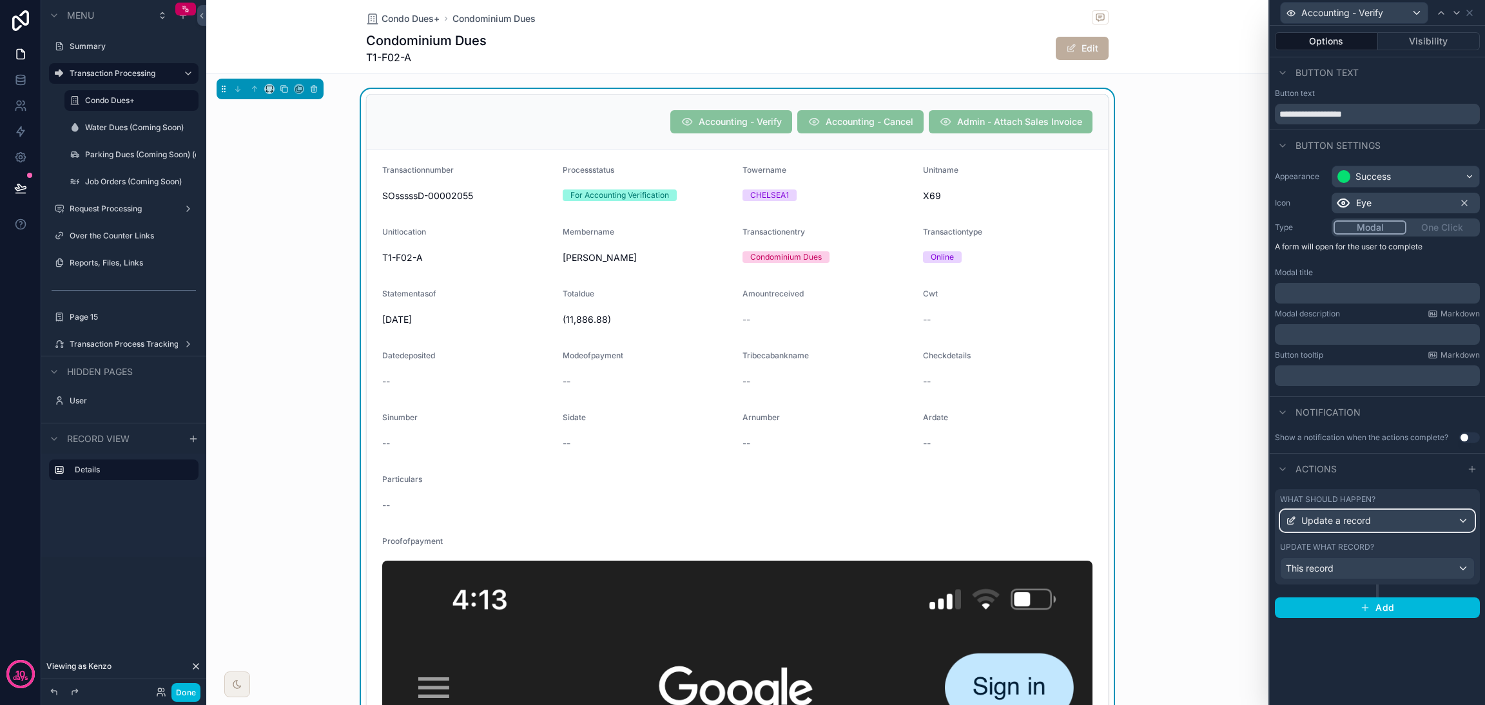
click at [1413, 519] on div "Update a record" at bounding box center [1377, 521] width 193 height 21
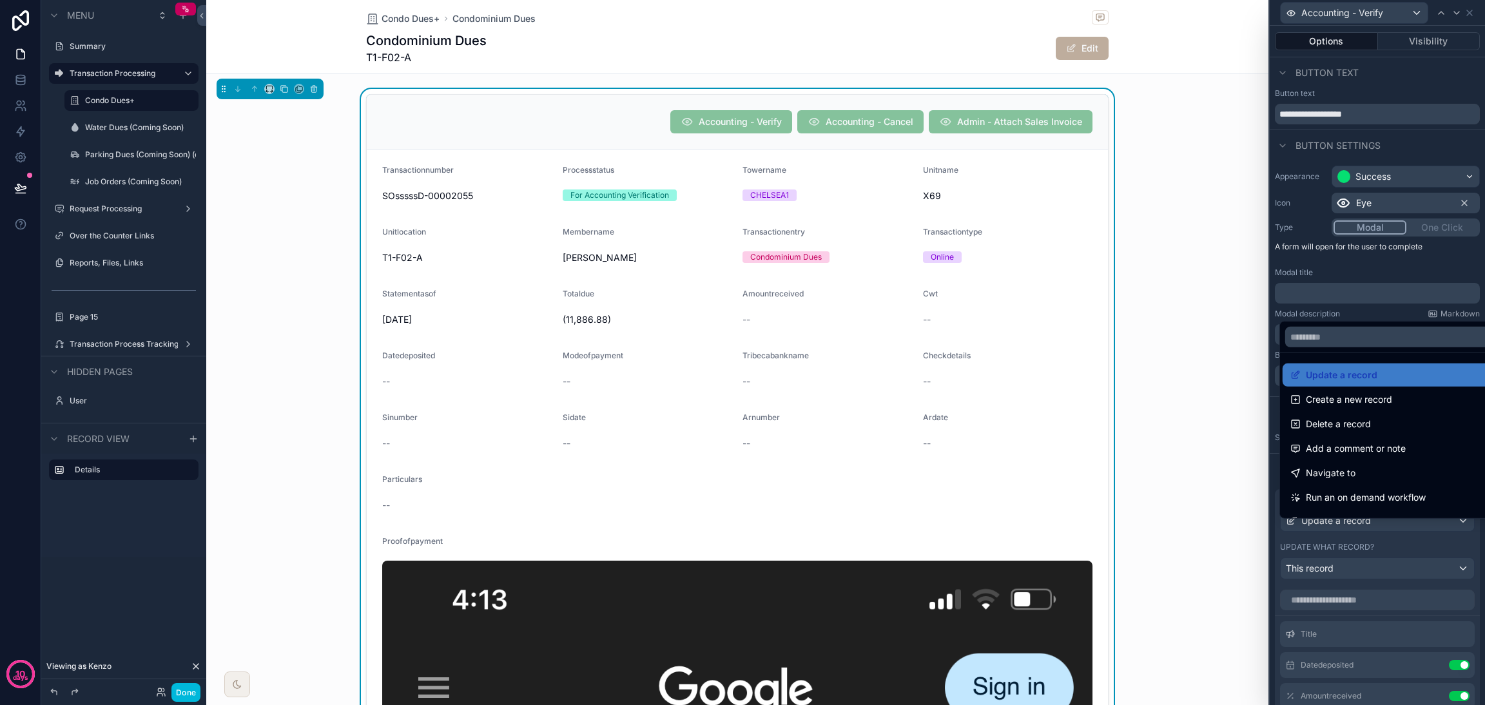
click at [1410, 531] on div at bounding box center [1377, 352] width 215 height 705
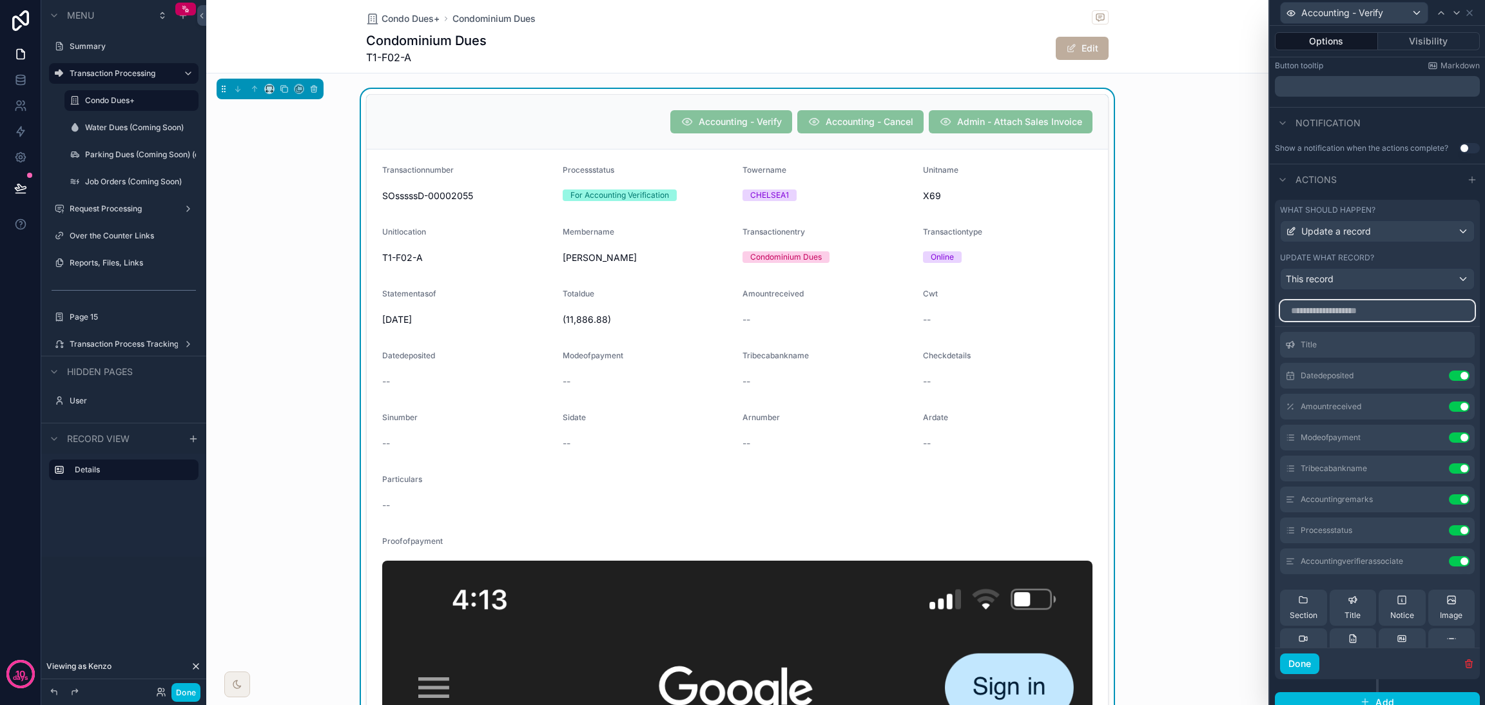
click at [1365, 319] on input "text" at bounding box center [1377, 310] width 195 height 21
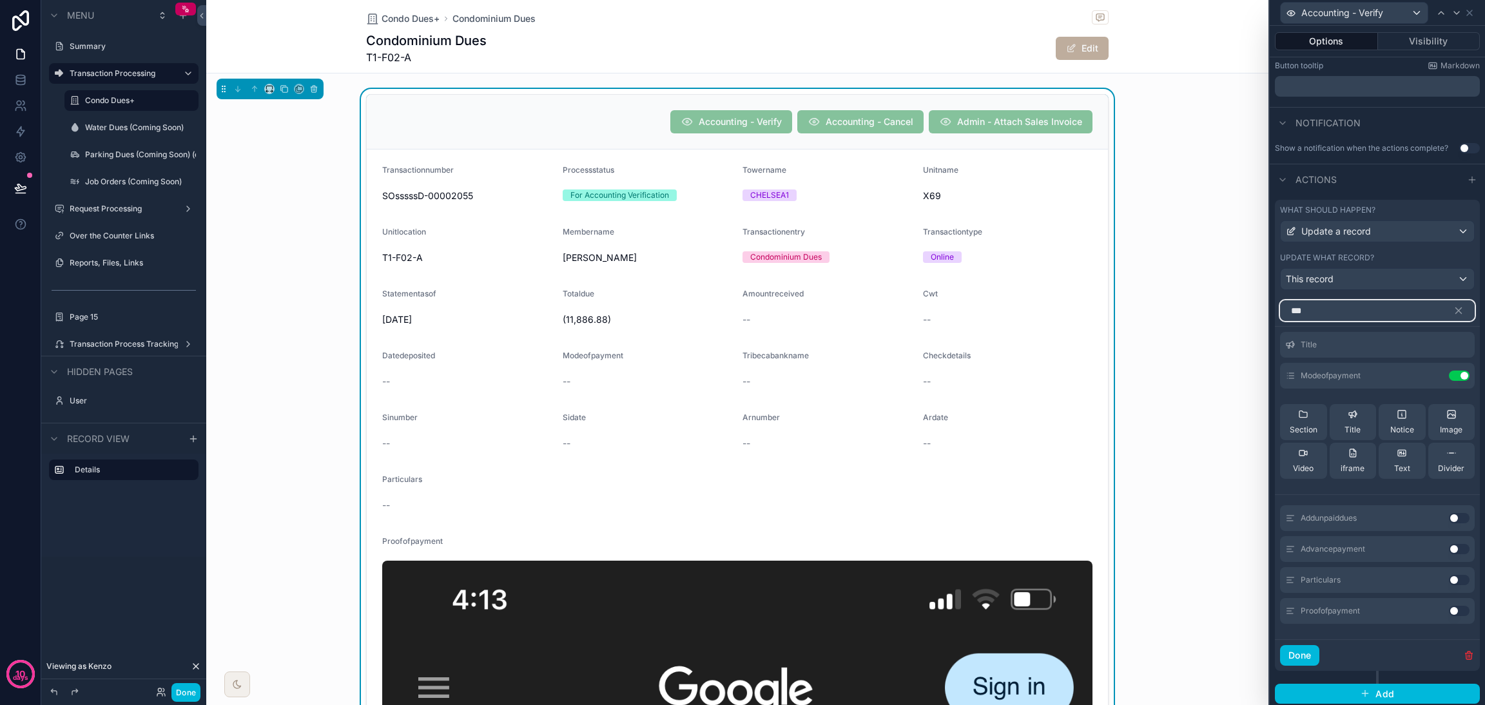
scroll to position [181, 0]
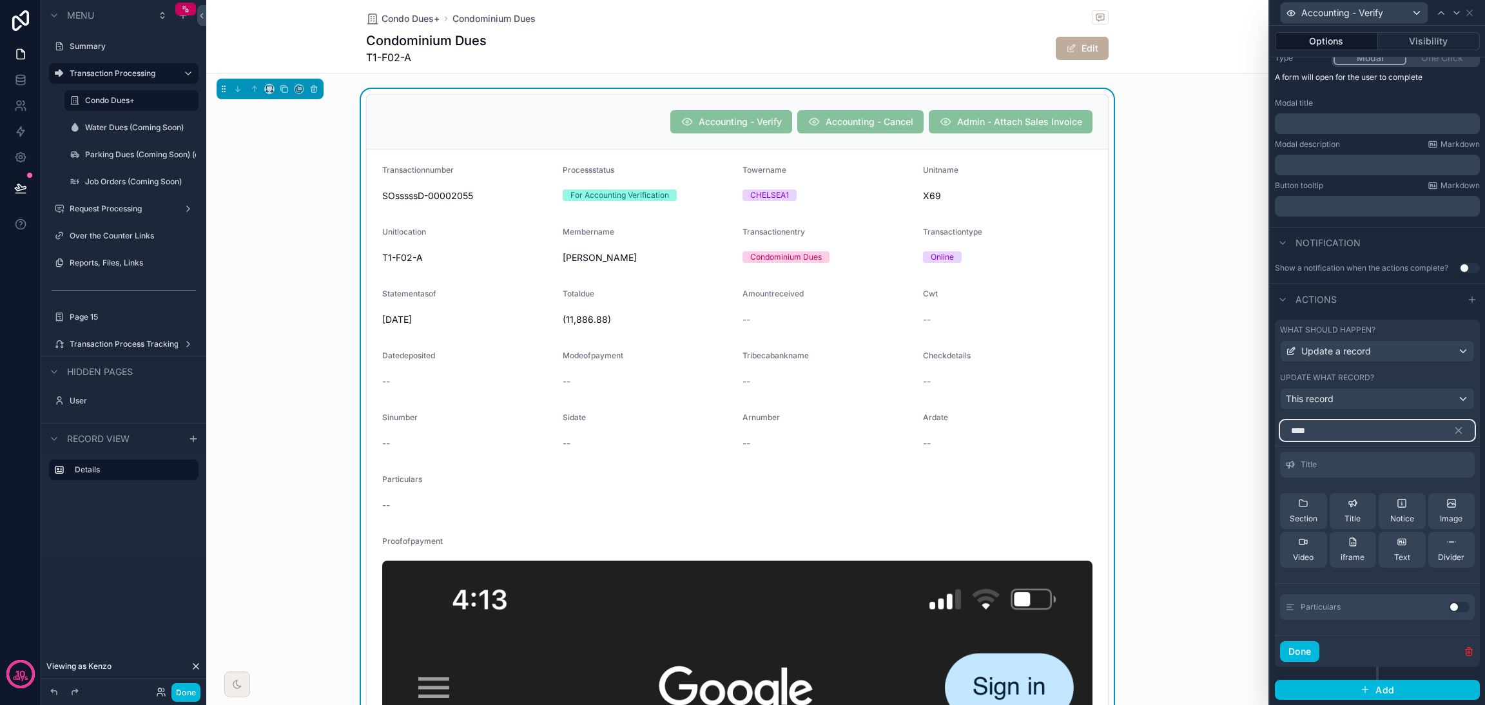
type input "****"
click at [1449, 603] on button "Use setting" at bounding box center [1459, 607] width 21 height 10
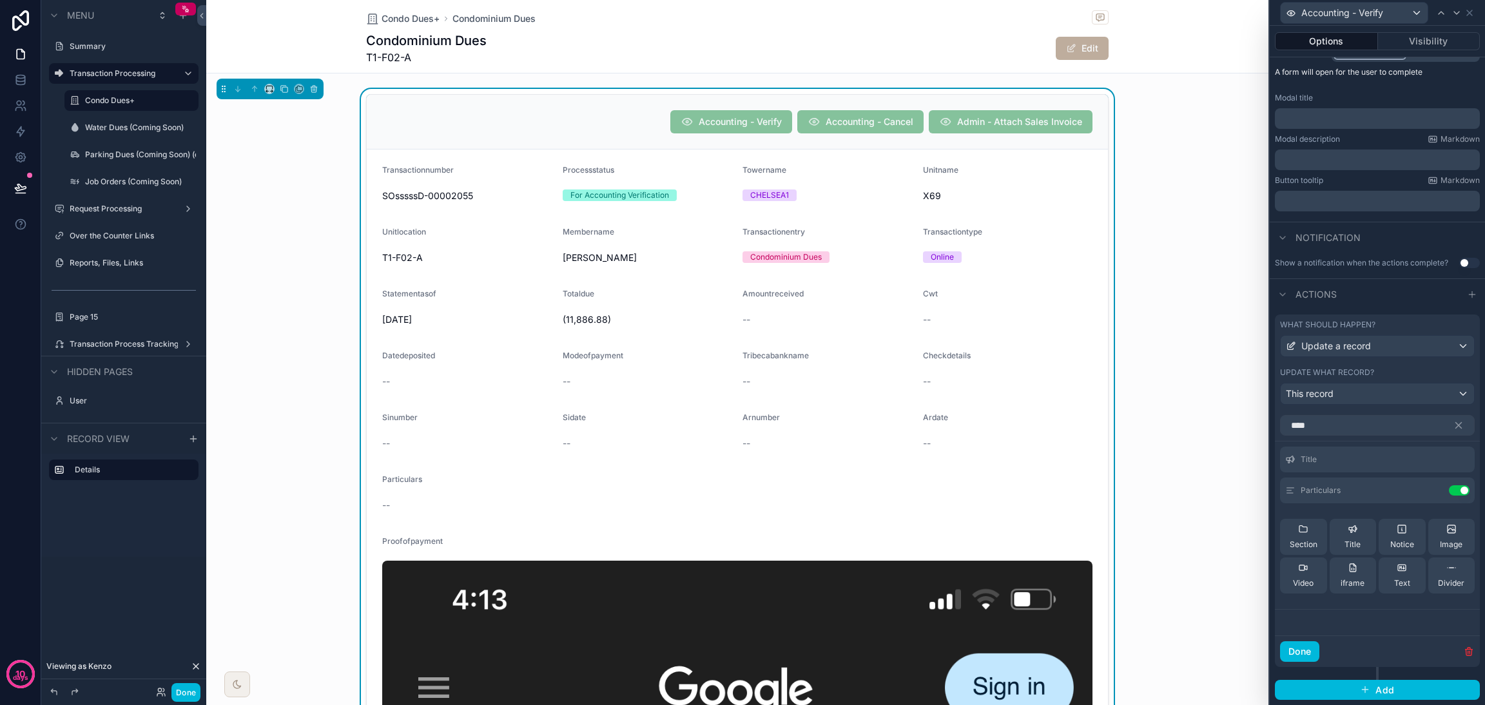
click at [0, 0] on icon at bounding box center [0, 0] width 0 height 0
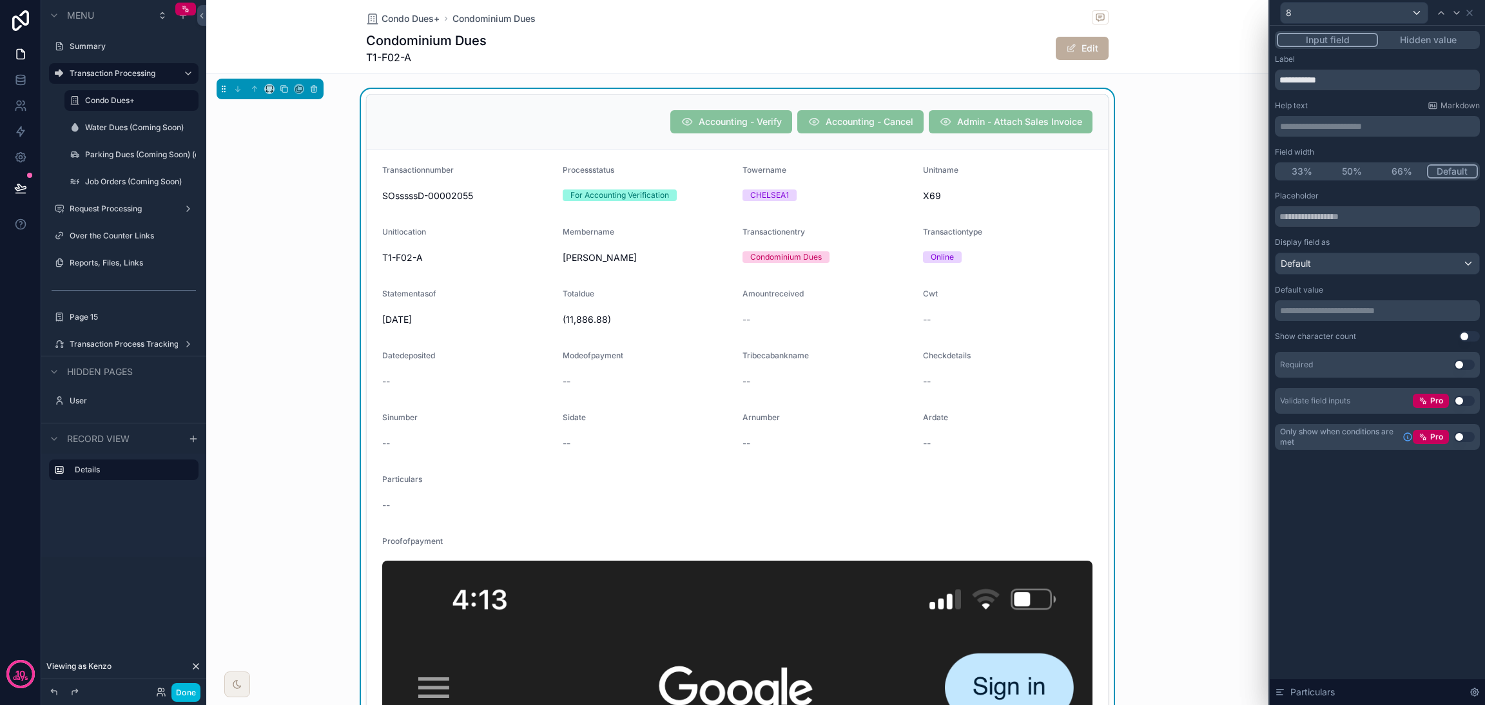
click at [1456, 367] on button "Use setting" at bounding box center [1465, 365] width 21 height 10
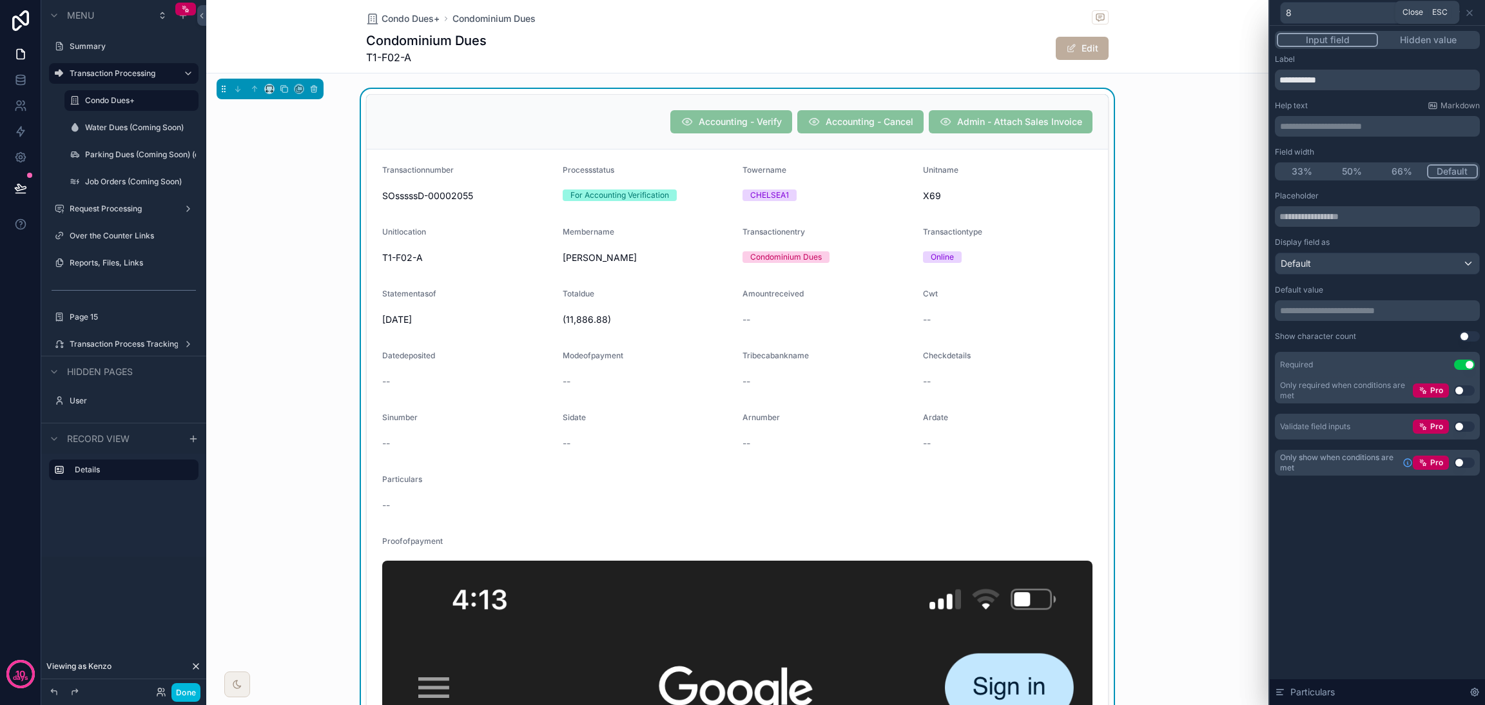
click at [1471, 14] on icon at bounding box center [1470, 13] width 10 height 10
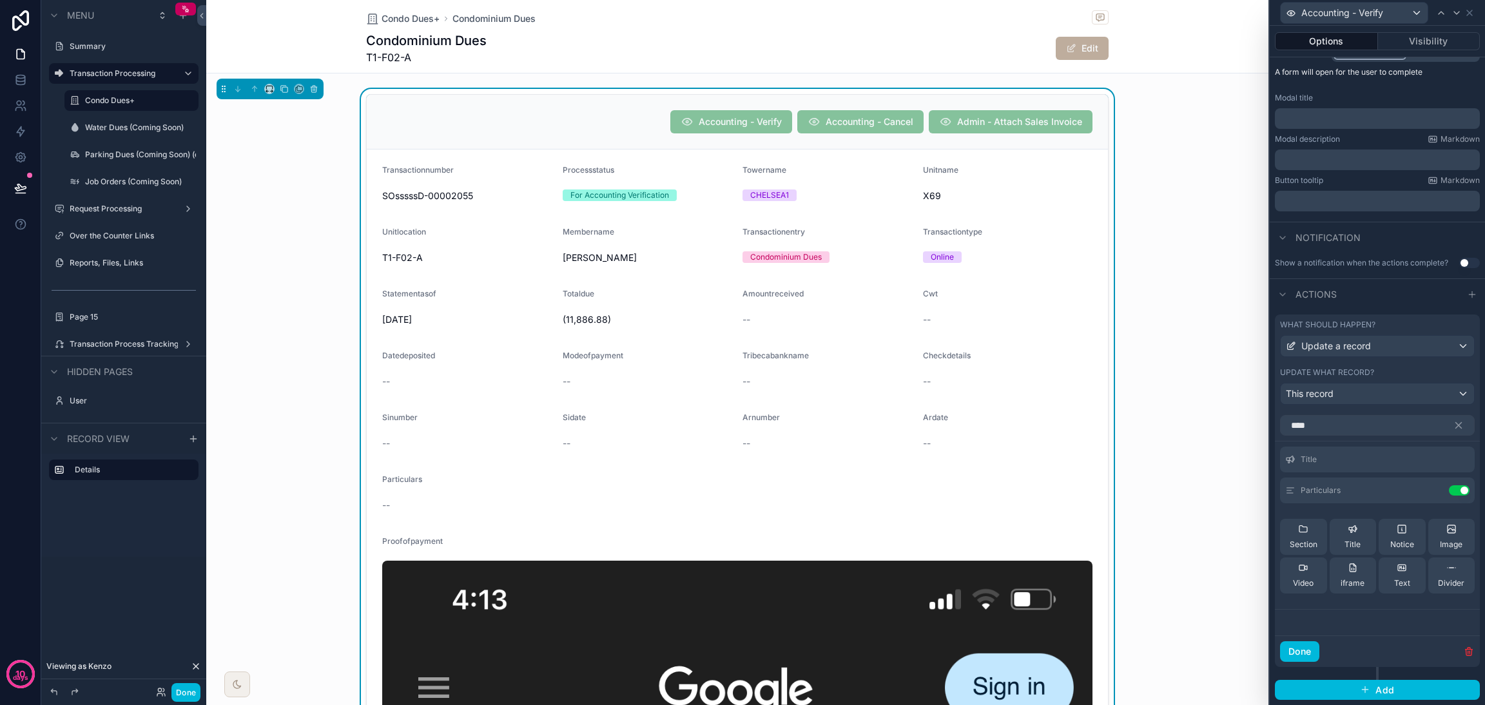
scroll to position [186, 0]
click at [1453, 422] on icon "button" at bounding box center [1459, 426] width 12 height 12
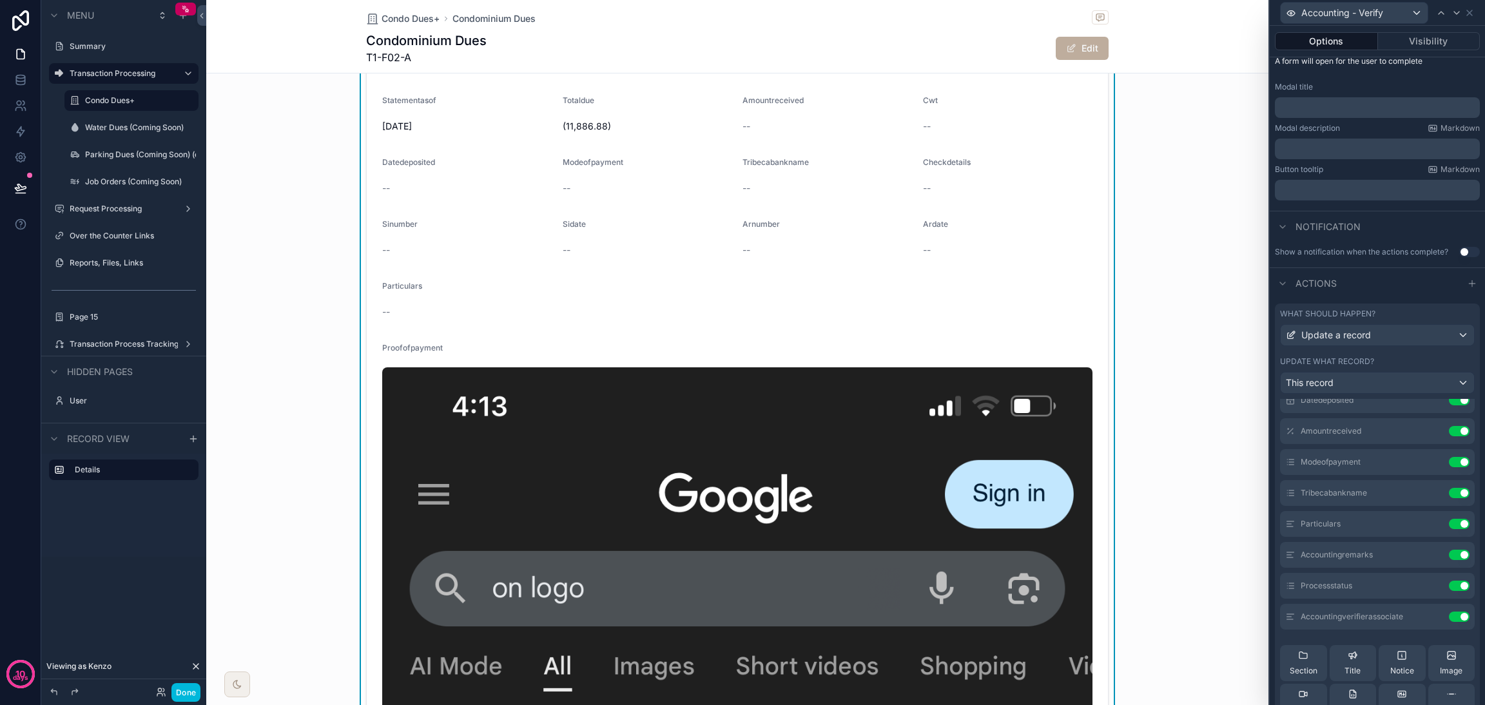
scroll to position [0, 0]
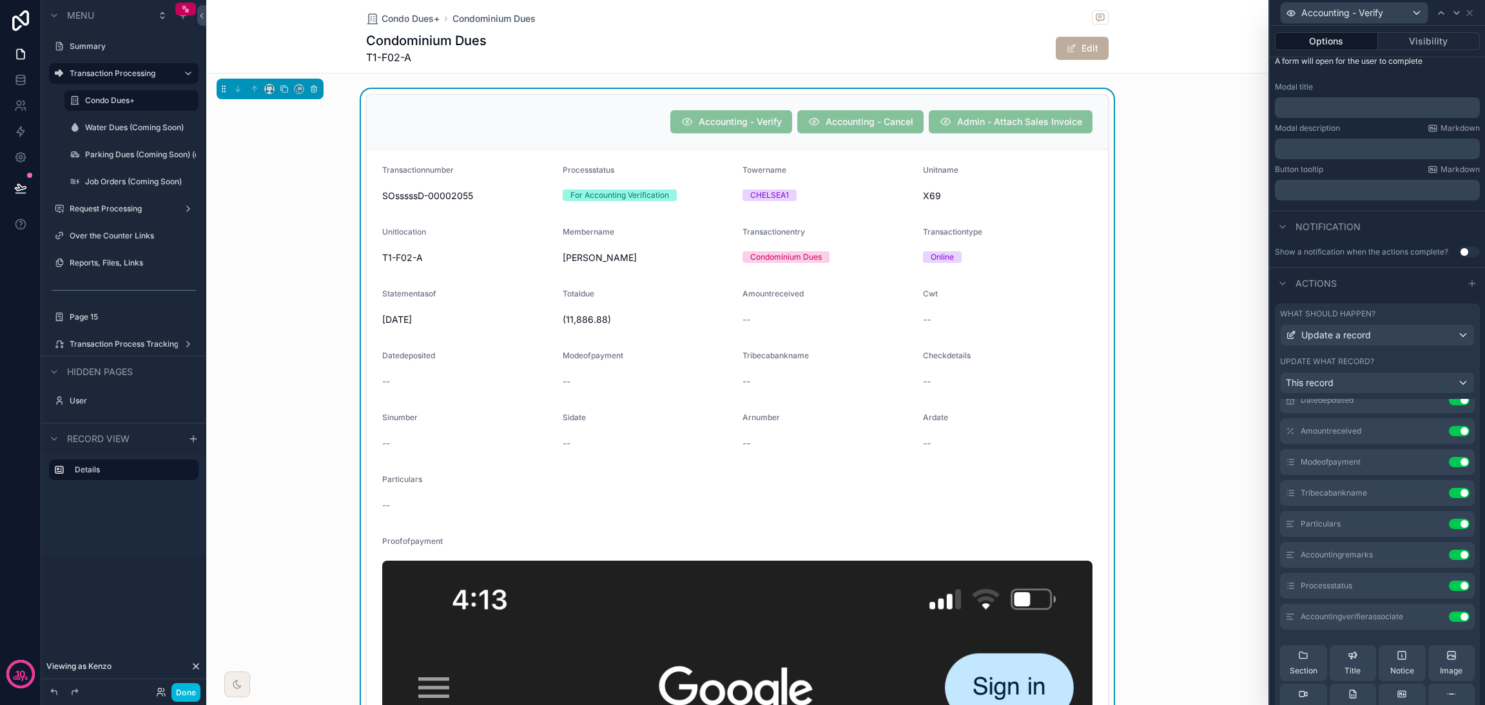
click at [190, 698] on button "Done" at bounding box center [186, 692] width 29 height 19
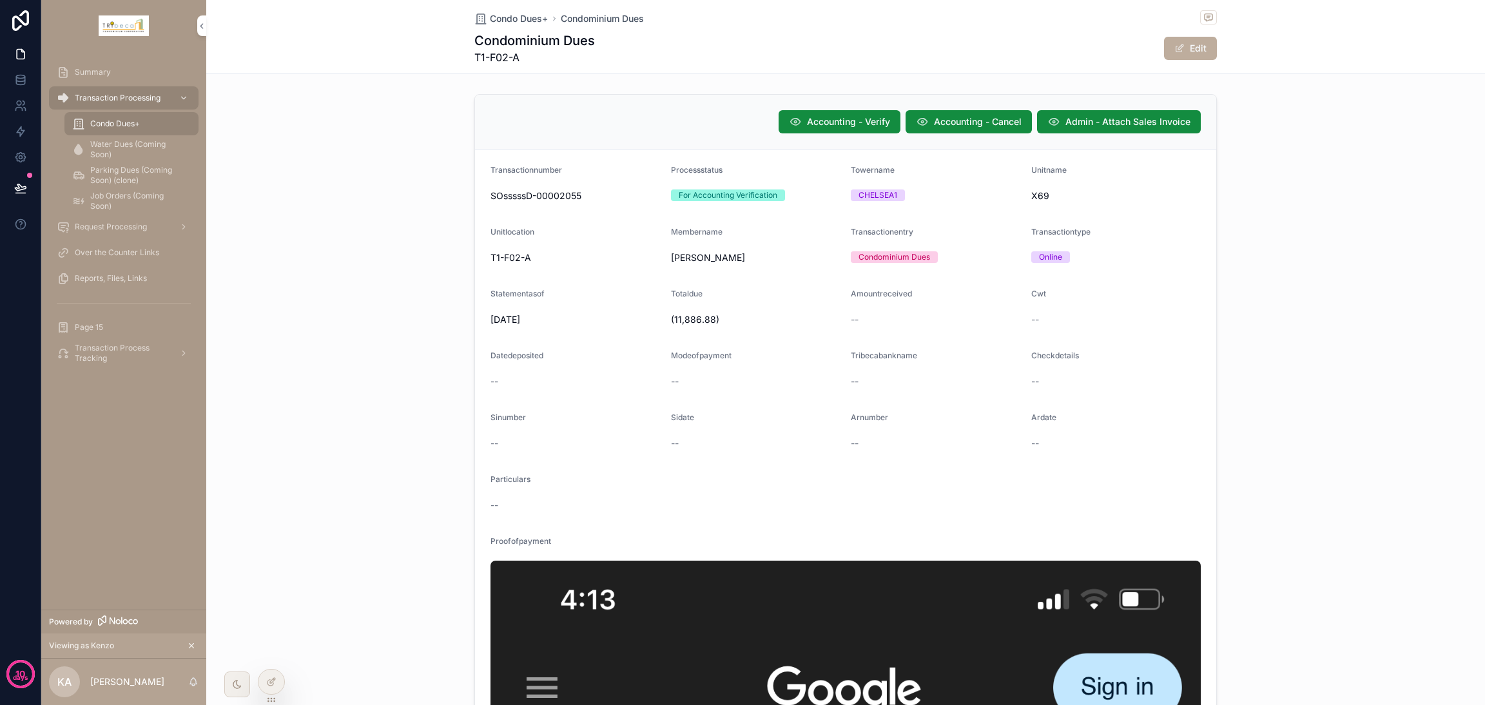
click at [849, 130] on button "Accounting - Verify" at bounding box center [840, 121] width 122 height 23
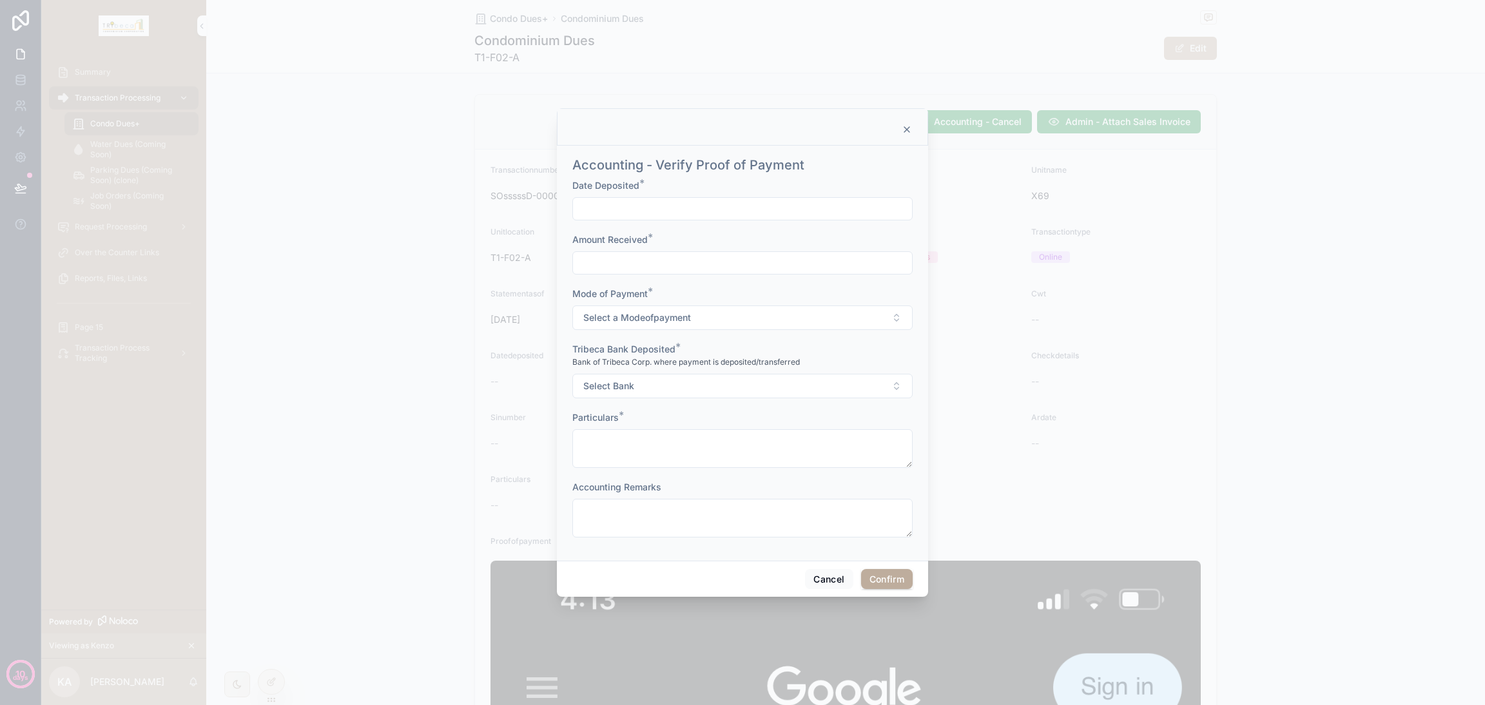
drag, startPoint x: 908, startPoint y: 468, endPoint x: 908, endPoint y: 438, distance: 29.7
click at [908, 438] on textarea at bounding box center [743, 448] width 340 height 39
click at [834, 580] on button "Cancel" at bounding box center [829, 579] width 48 height 21
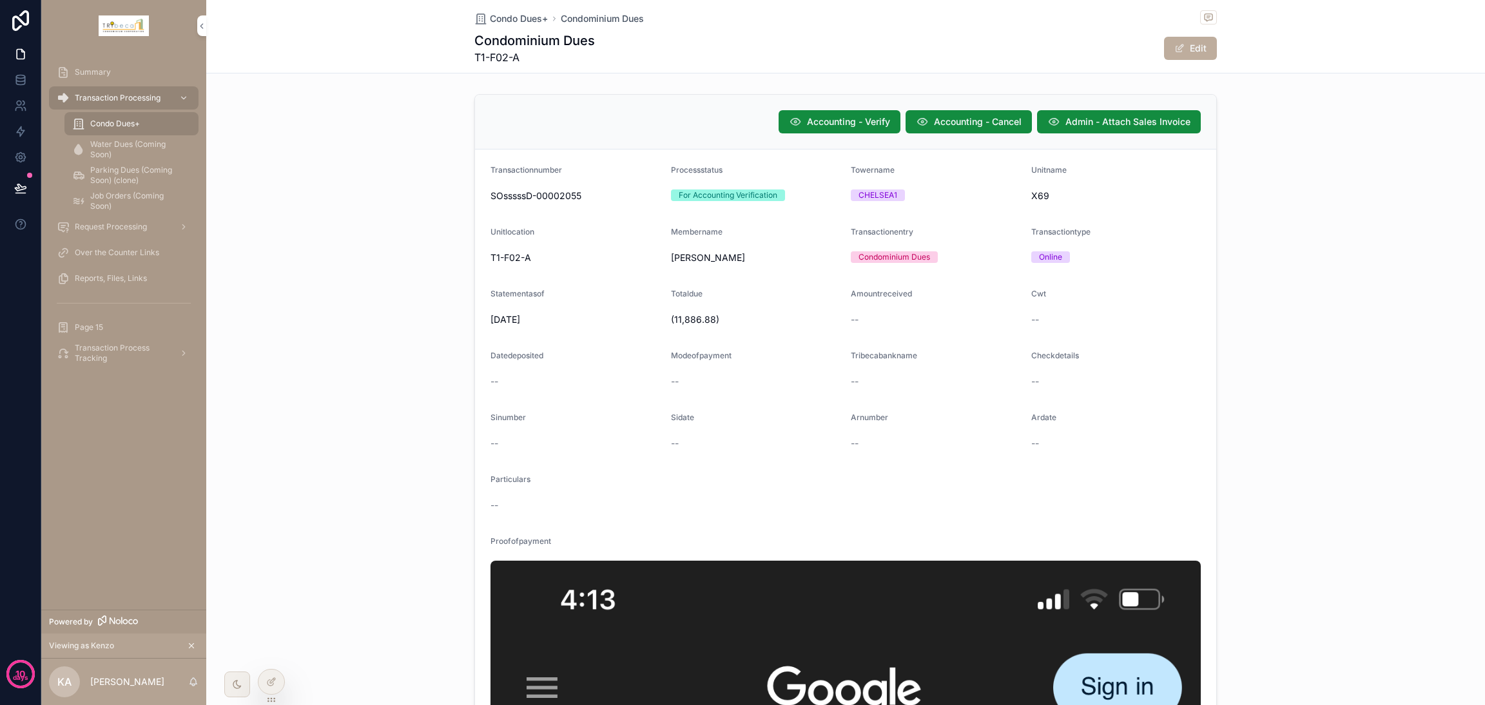
click at [1090, 117] on span "Admin - Attach Sales Invoice" at bounding box center [1128, 121] width 125 height 13
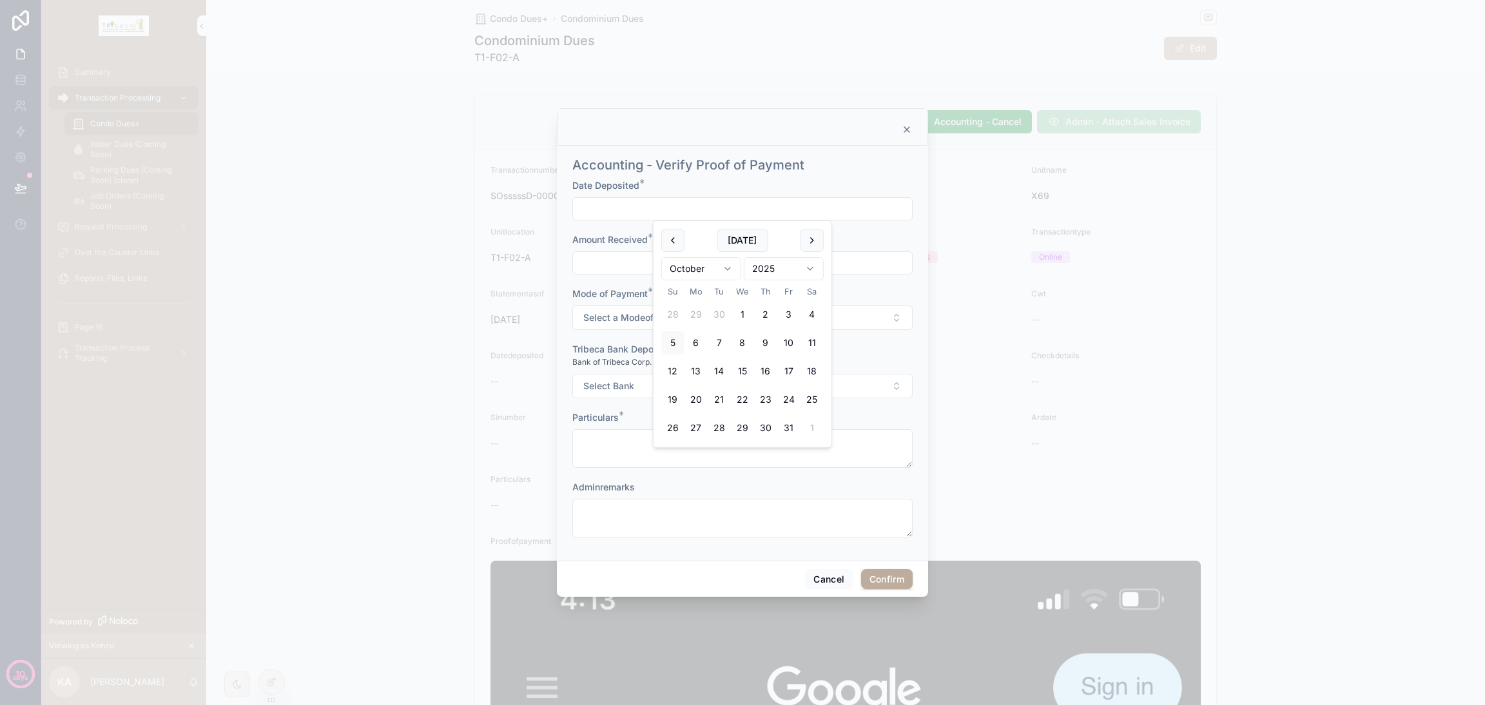
click at [647, 207] on input "text" at bounding box center [742, 209] width 339 height 18
click at [598, 234] on span "Amount Received" at bounding box center [610, 239] width 75 height 11
click at [822, 578] on button "Cancel" at bounding box center [829, 579] width 48 height 21
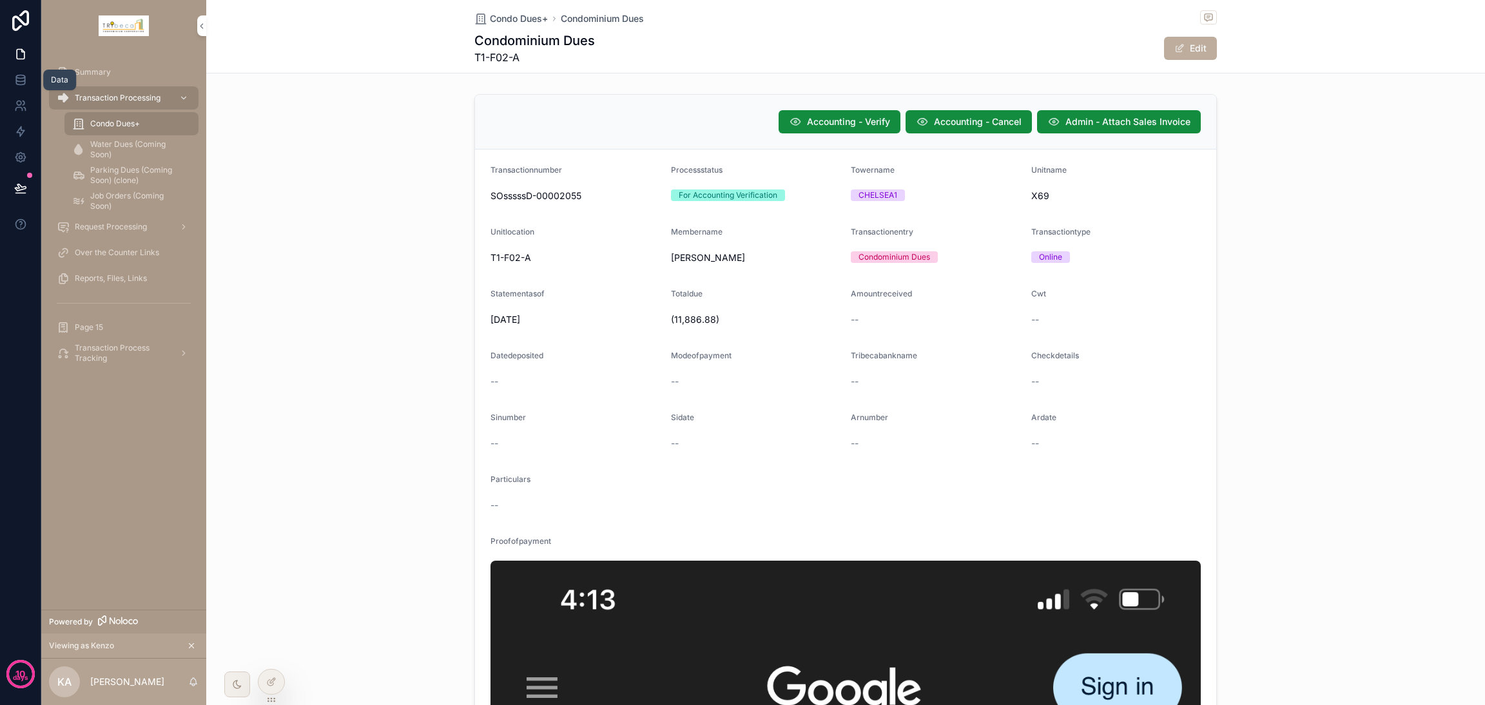
click at [25, 81] on icon at bounding box center [20, 80] width 13 height 13
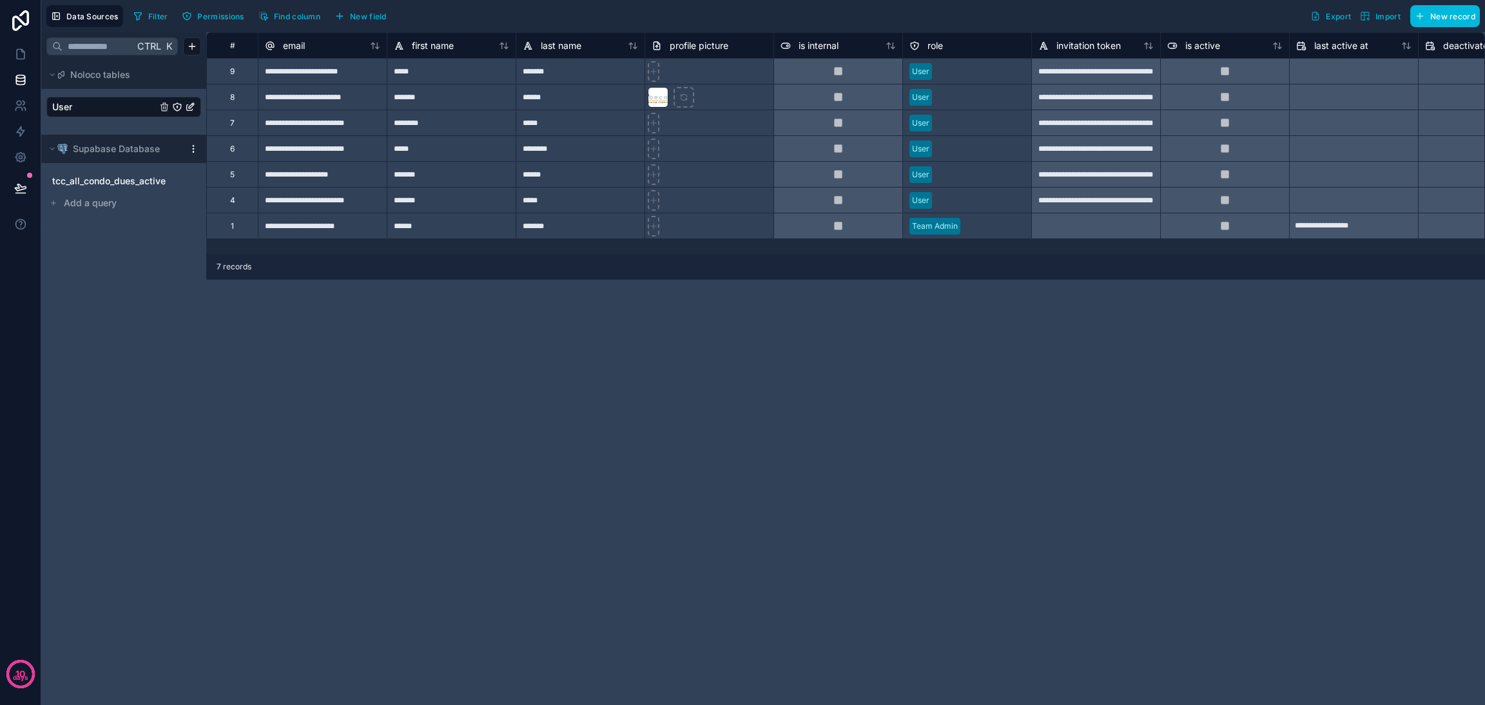
click at [125, 172] on div "tcc_all_condo_dues_active" at bounding box center [123, 181] width 155 height 21
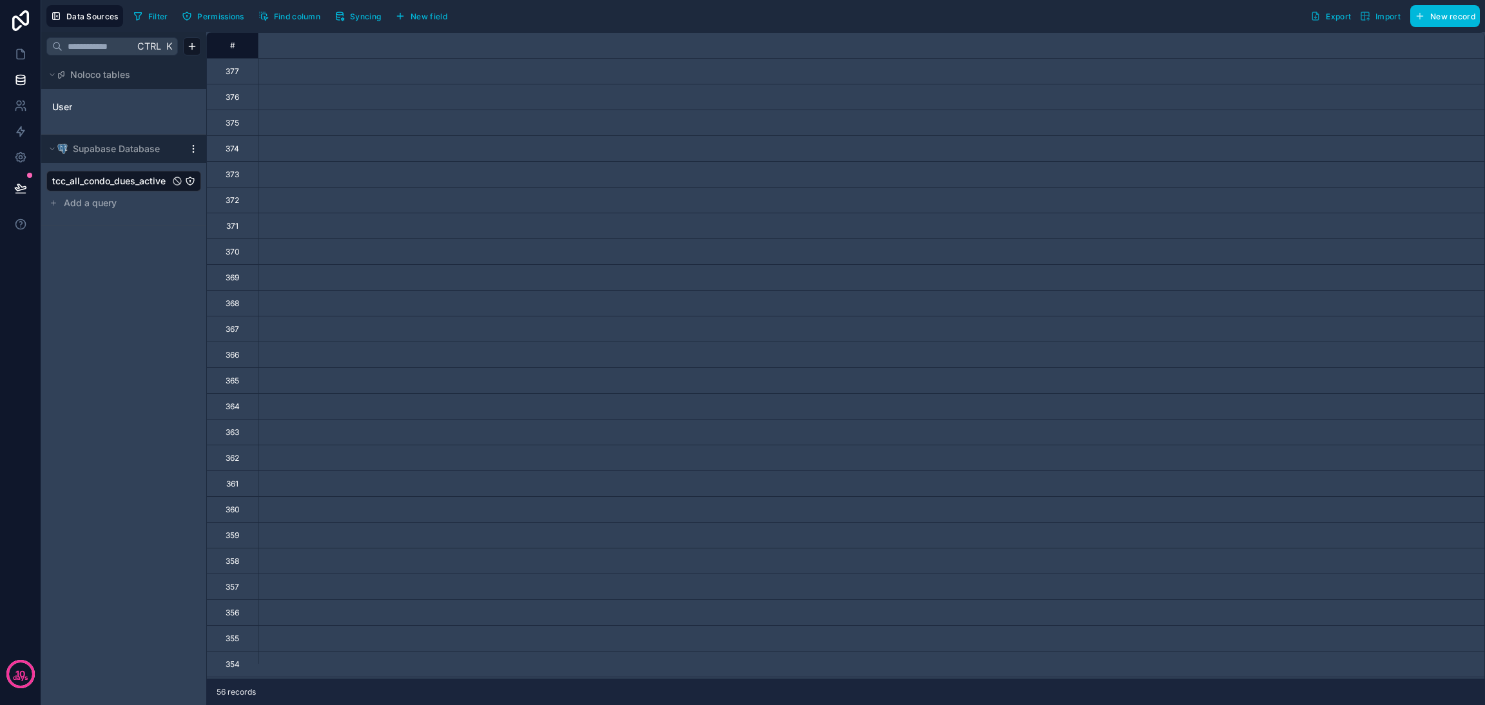
scroll to position [387, 7814]
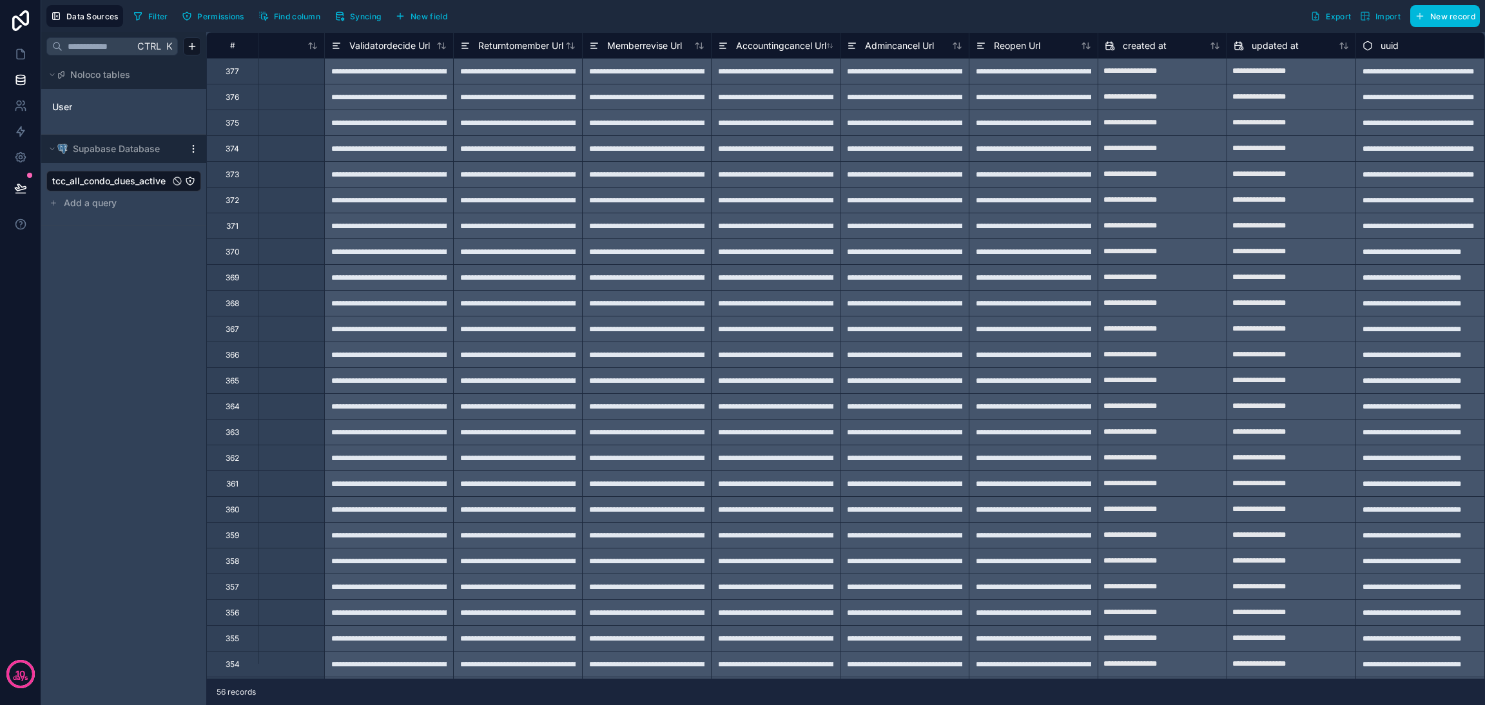
click at [427, 10] on button "New field" at bounding box center [421, 15] width 61 height 19
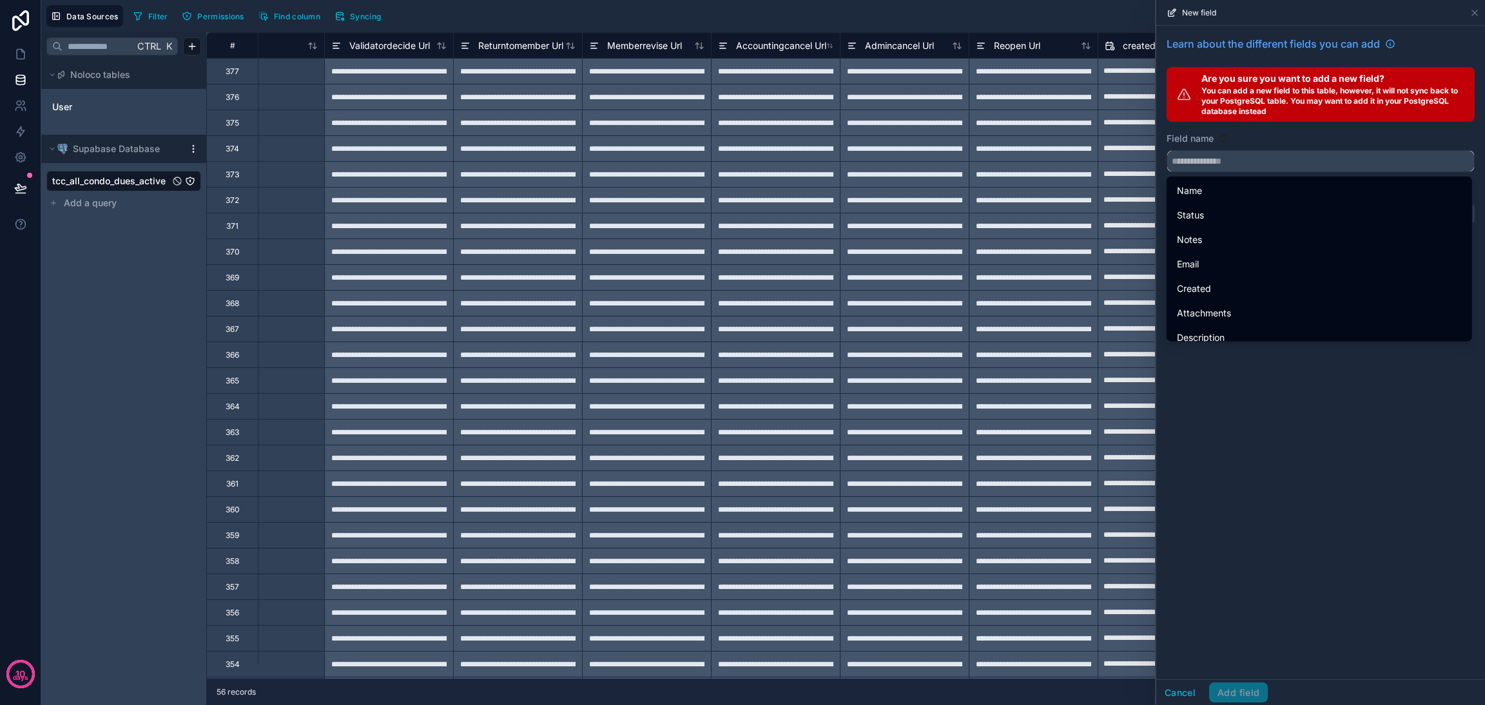
click at [1284, 168] on input "text" at bounding box center [1321, 161] width 307 height 21
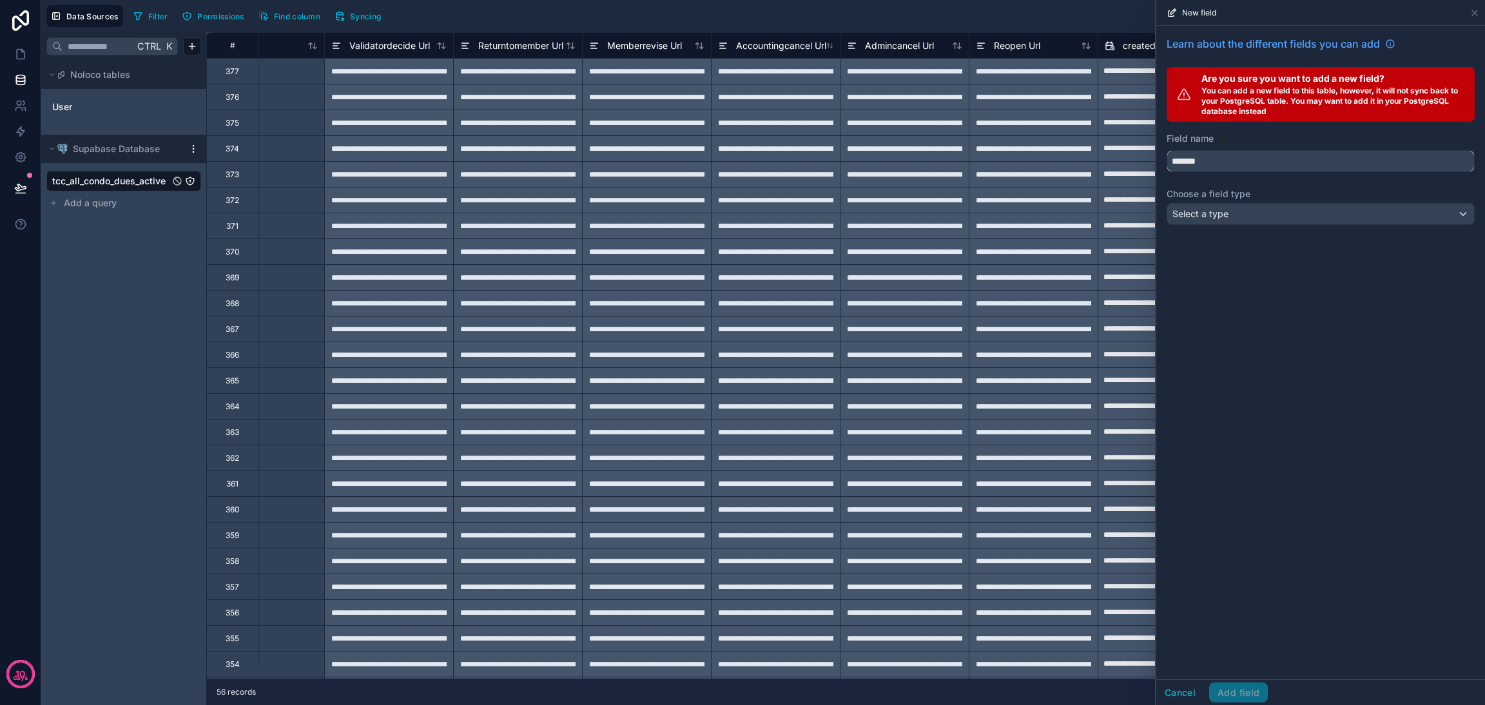
click at [1167, 150] on button "******" at bounding box center [1321, 161] width 308 height 22
click at [1167, 150] on button "**********" at bounding box center [1321, 161] width 308 height 22
type input "**********"
click at [1302, 211] on div "Select a type" at bounding box center [1321, 214] width 307 height 21
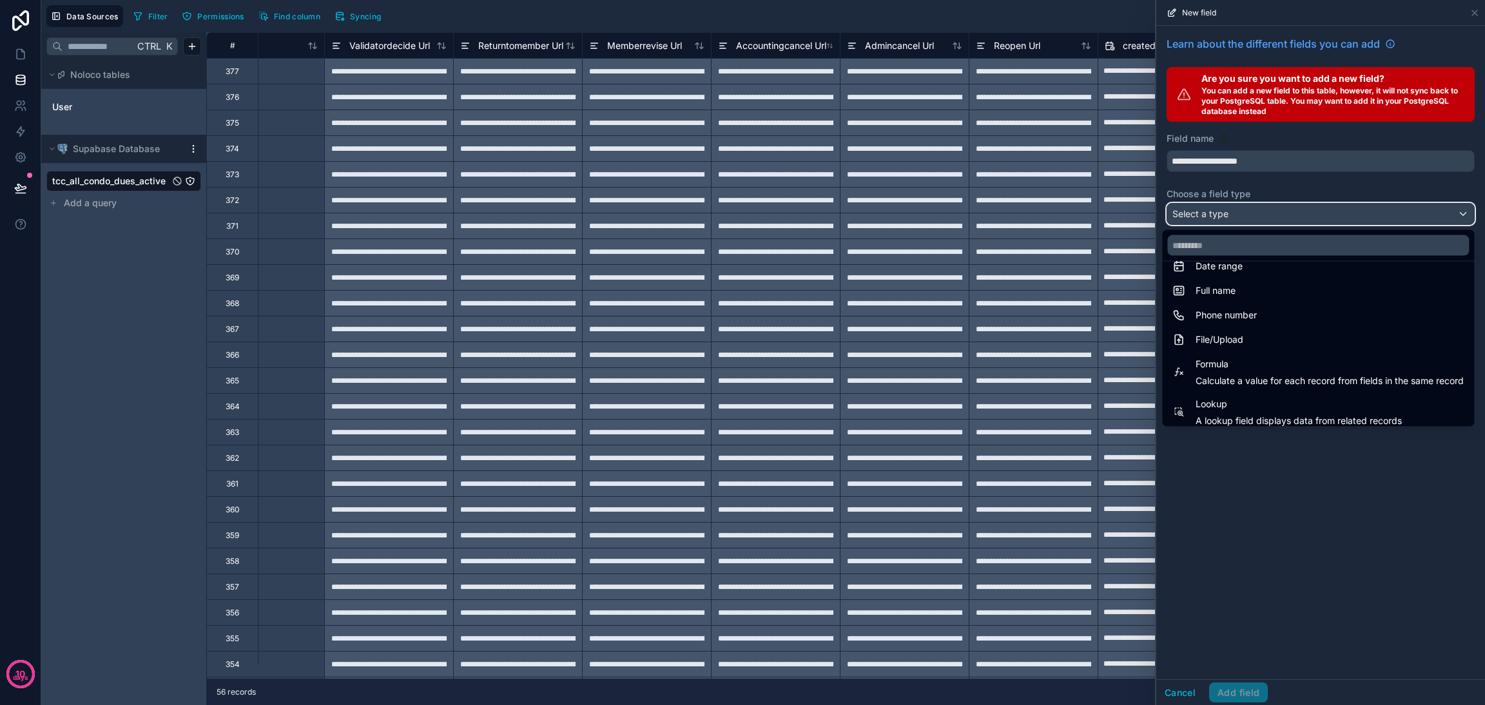
scroll to position [289, 0]
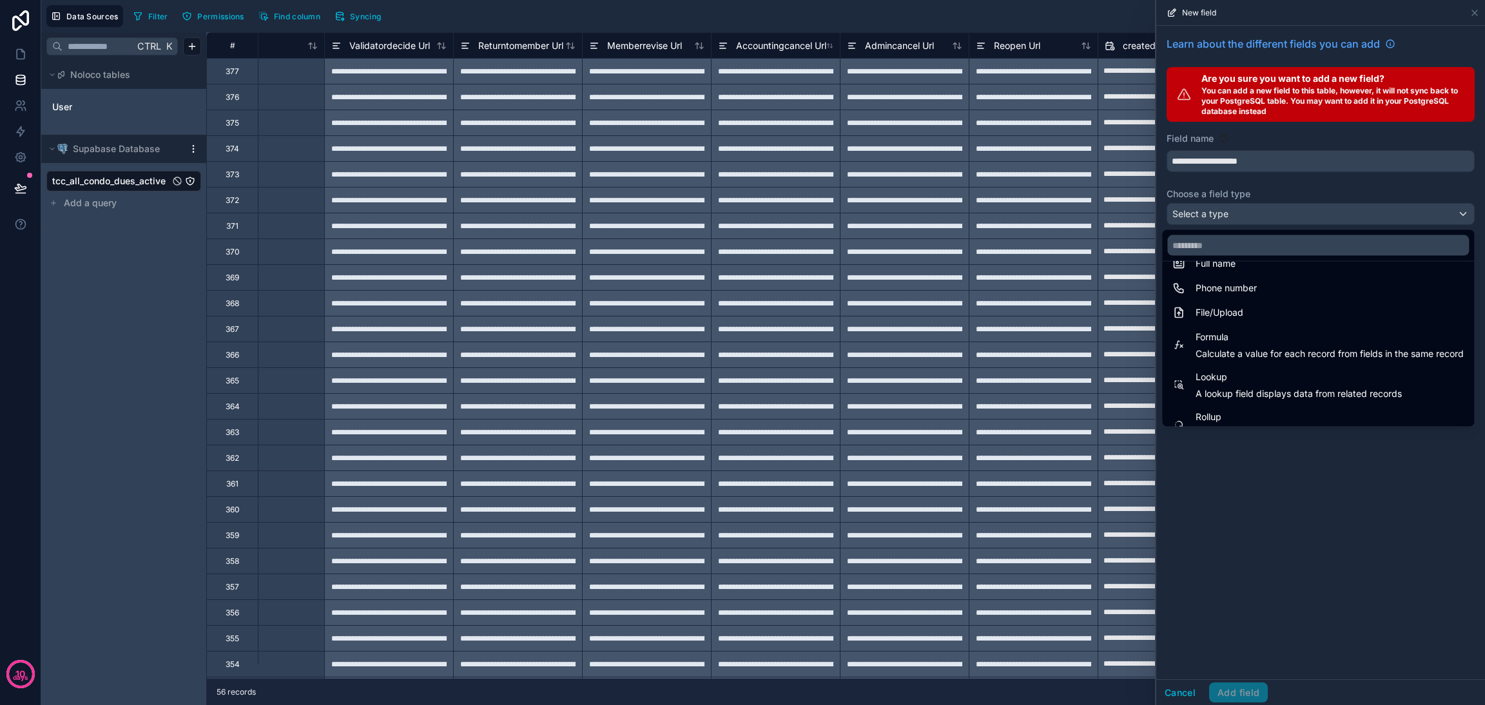
click at [1302, 313] on div "File/Upload" at bounding box center [1318, 312] width 291 height 15
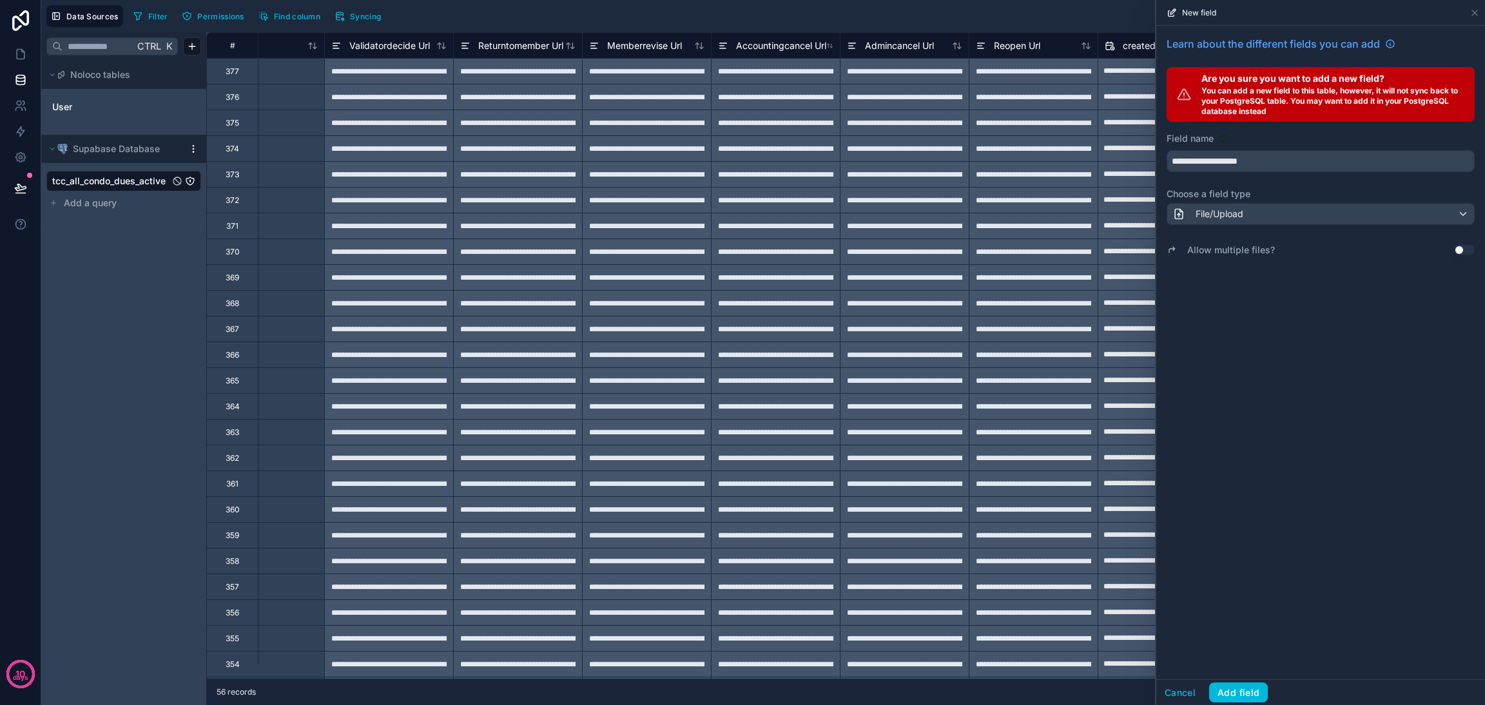
click at [1251, 689] on button "Add field" at bounding box center [1239, 693] width 59 height 21
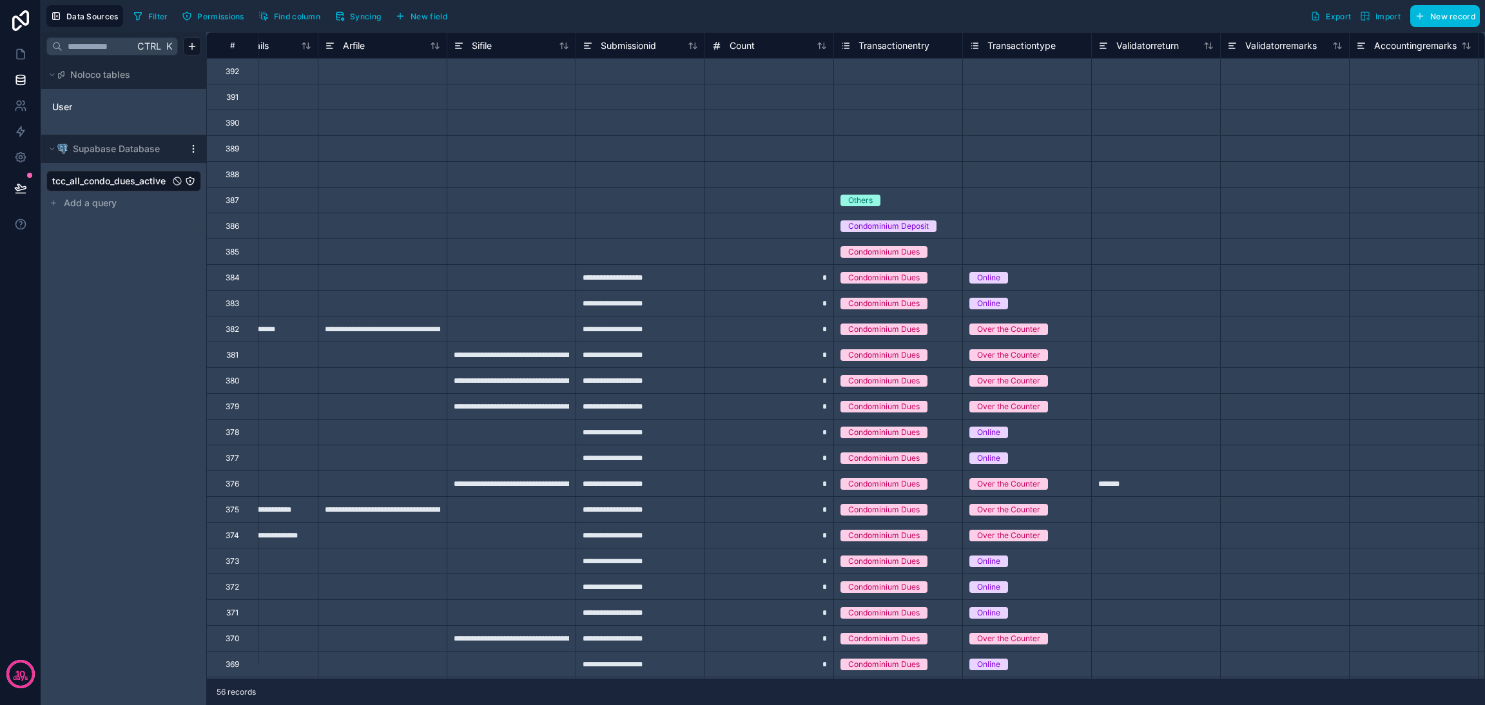
scroll to position [0, 7943]
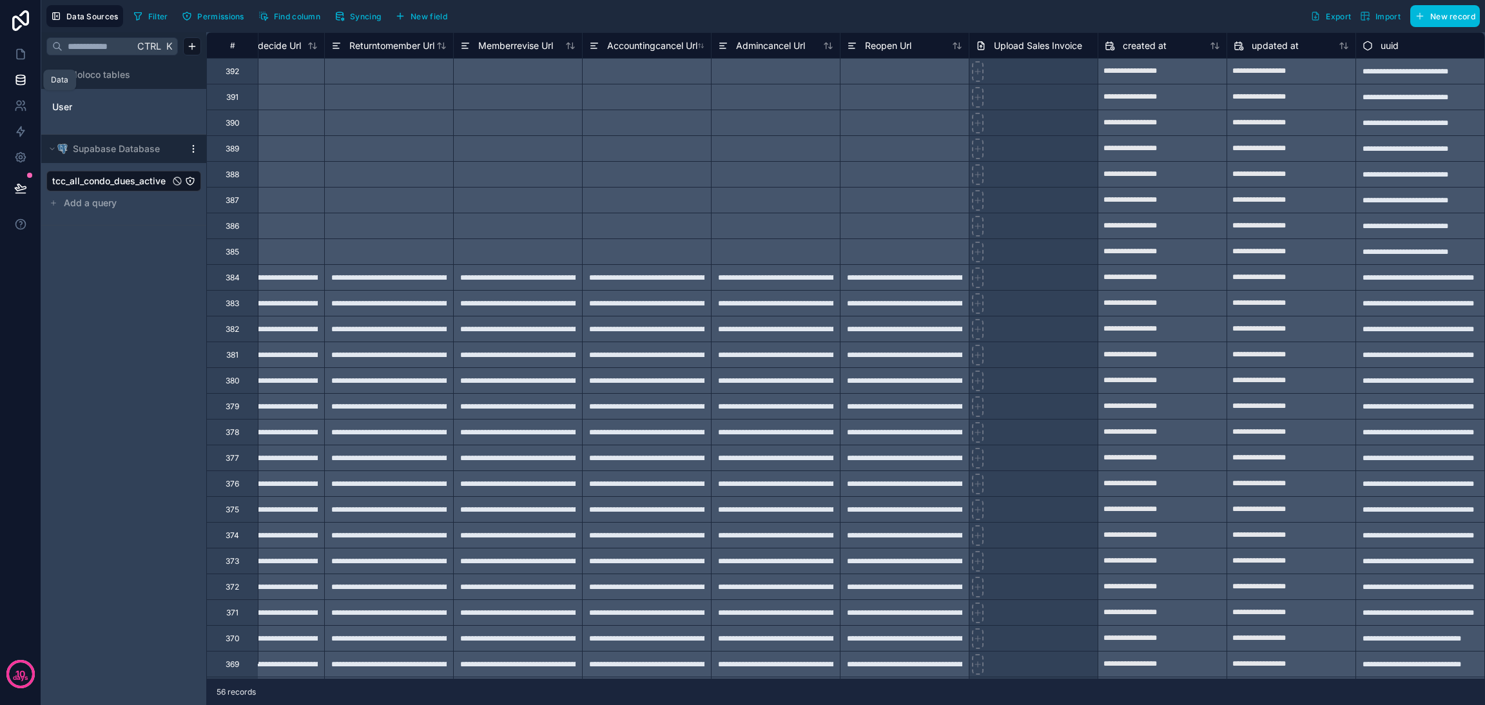
click at [15, 60] on icon at bounding box center [20, 54] width 13 height 13
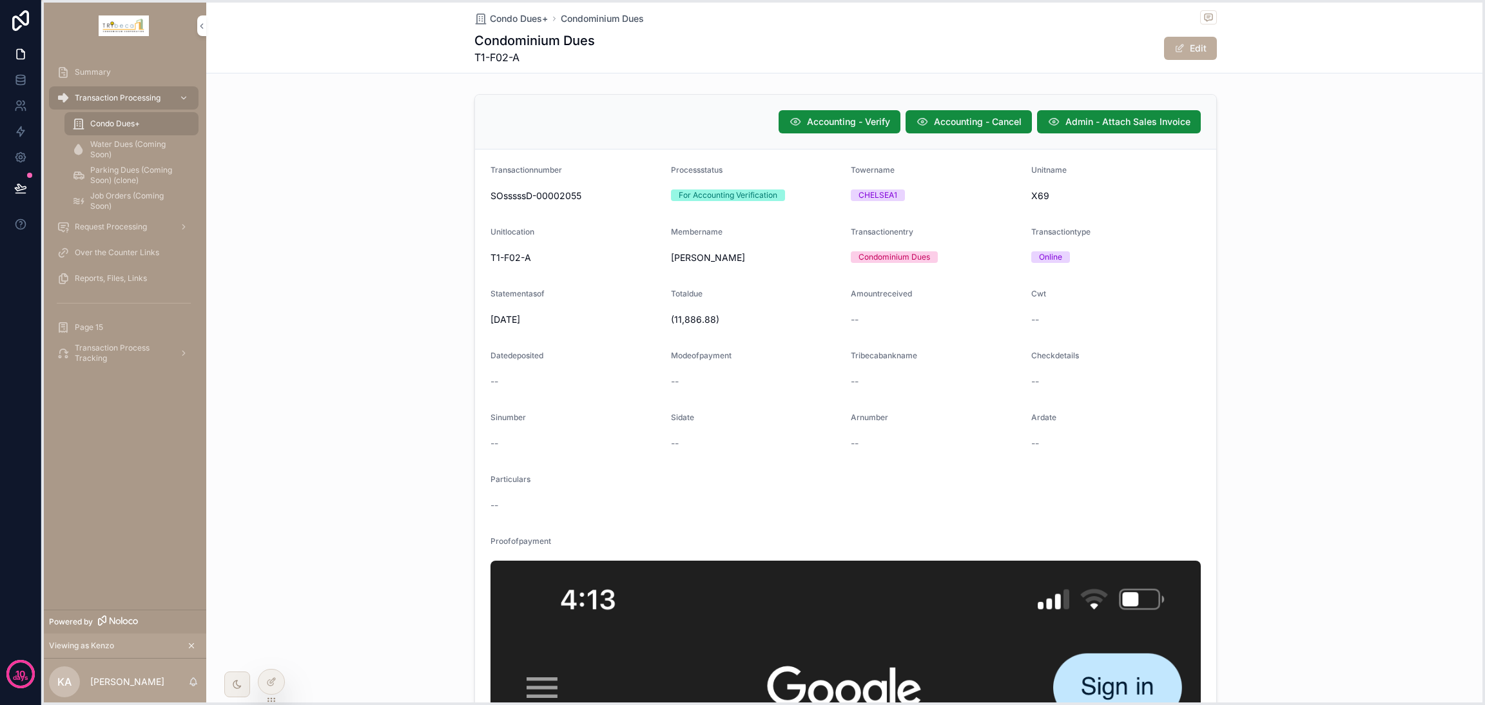
click at [266, 700] on icon at bounding box center [271, 700] width 10 height 10
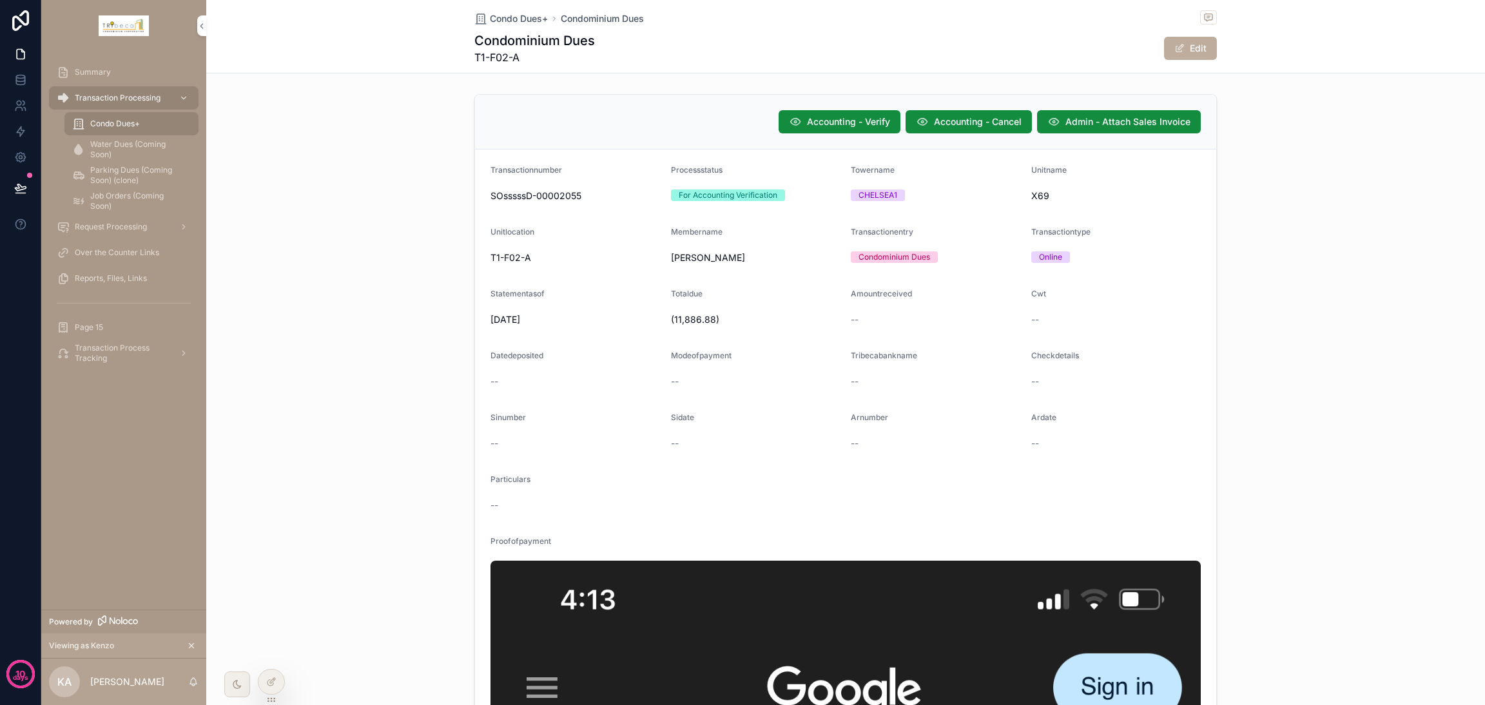
click at [266, 688] on div at bounding box center [272, 682] width 26 height 25
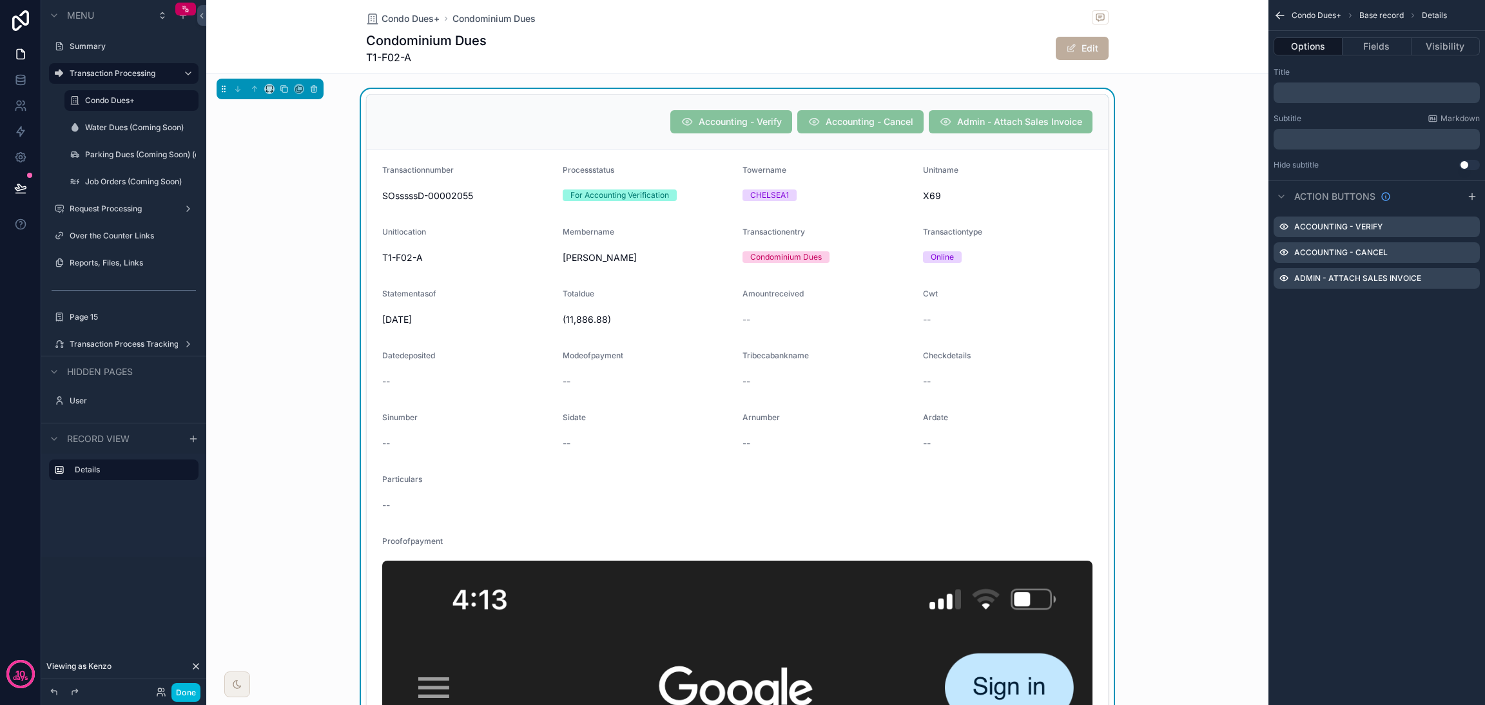
click at [1071, 197] on span "X69" at bounding box center [1008, 196] width 170 height 13
click at [21, 83] on icon at bounding box center [20, 80] width 13 height 13
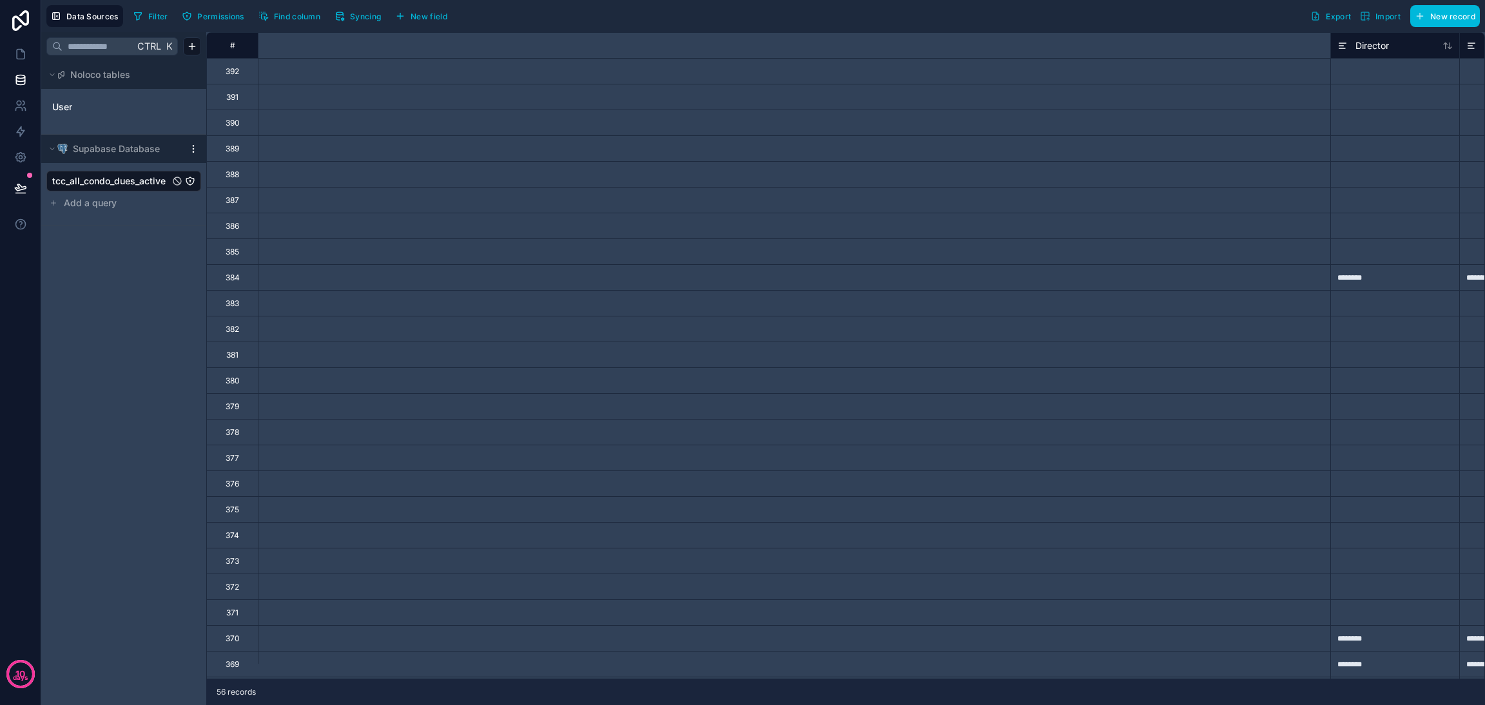
scroll to position [0, 7943]
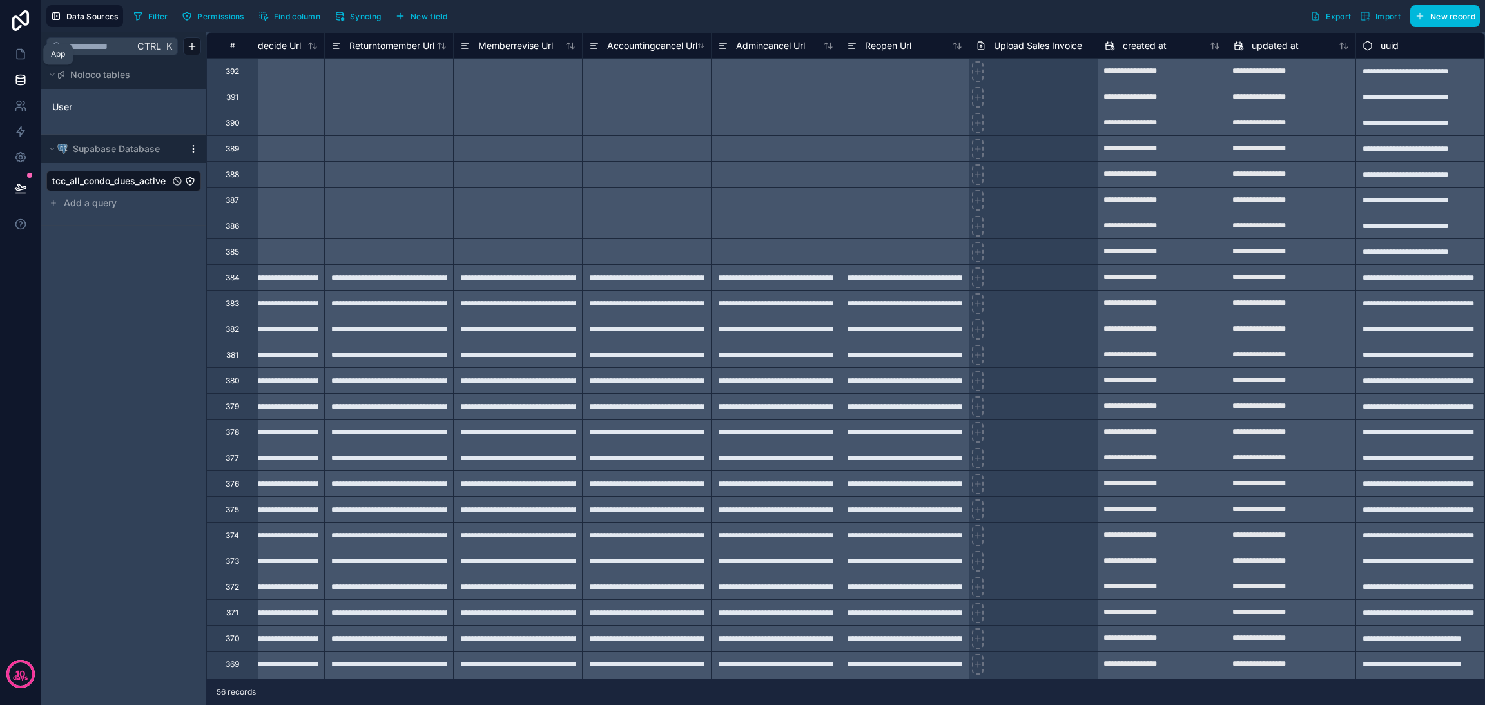
click at [17, 57] on icon at bounding box center [20, 54] width 13 height 13
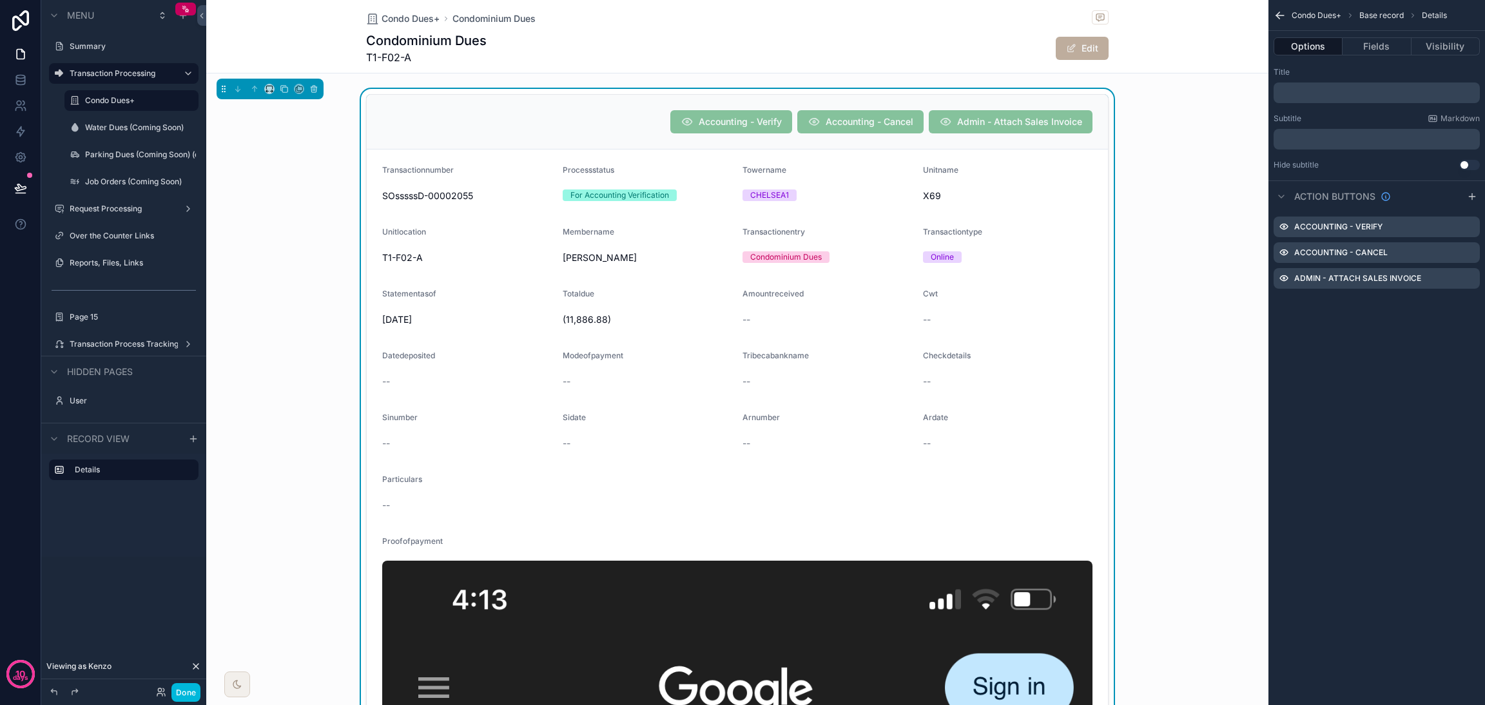
click at [0, 0] on icon "scrollable content" at bounding box center [0, 0] width 0 height 0
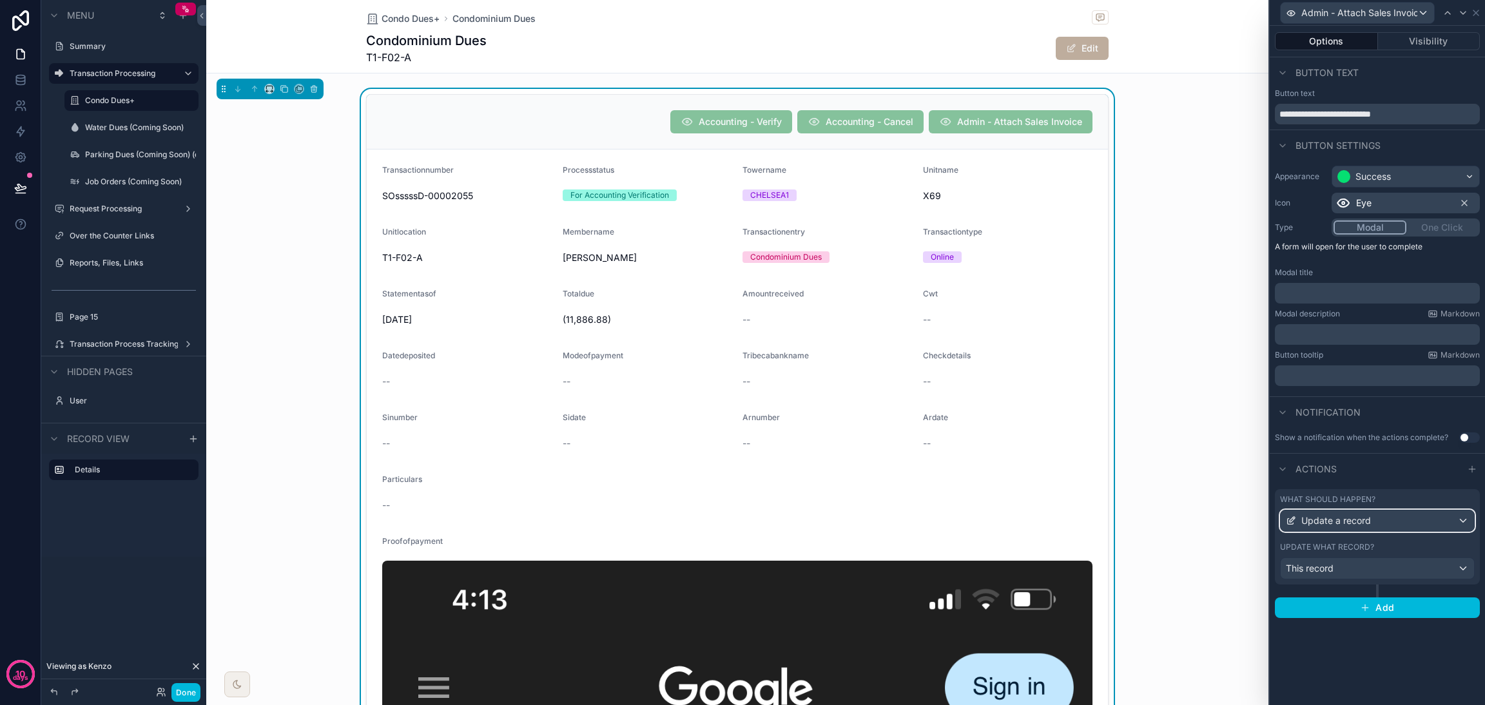
click at [1419, 519] on div "Update a record" at bounding box center [1377, 521] width 193 height 21
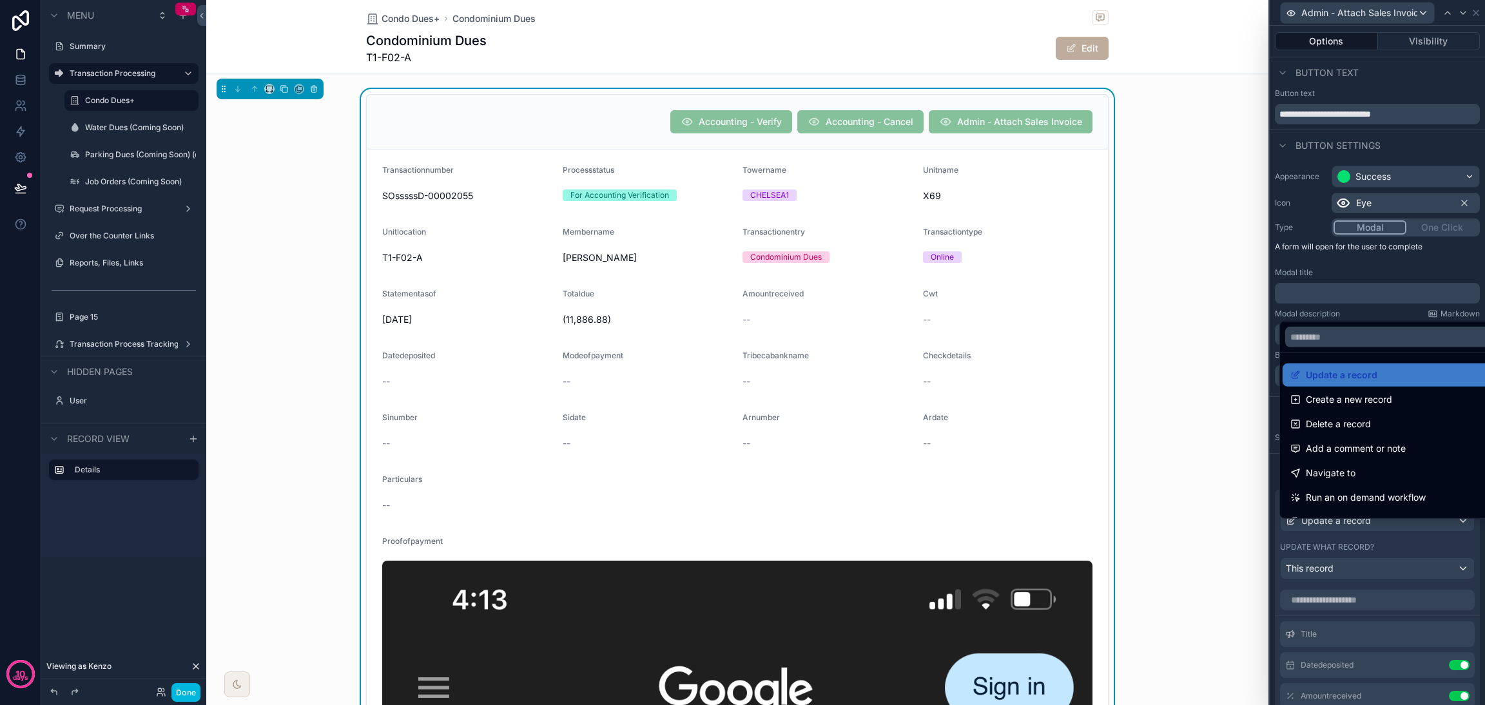
click at [1419, 534] on div at bounding box center [1377, 352] width 215 height 705
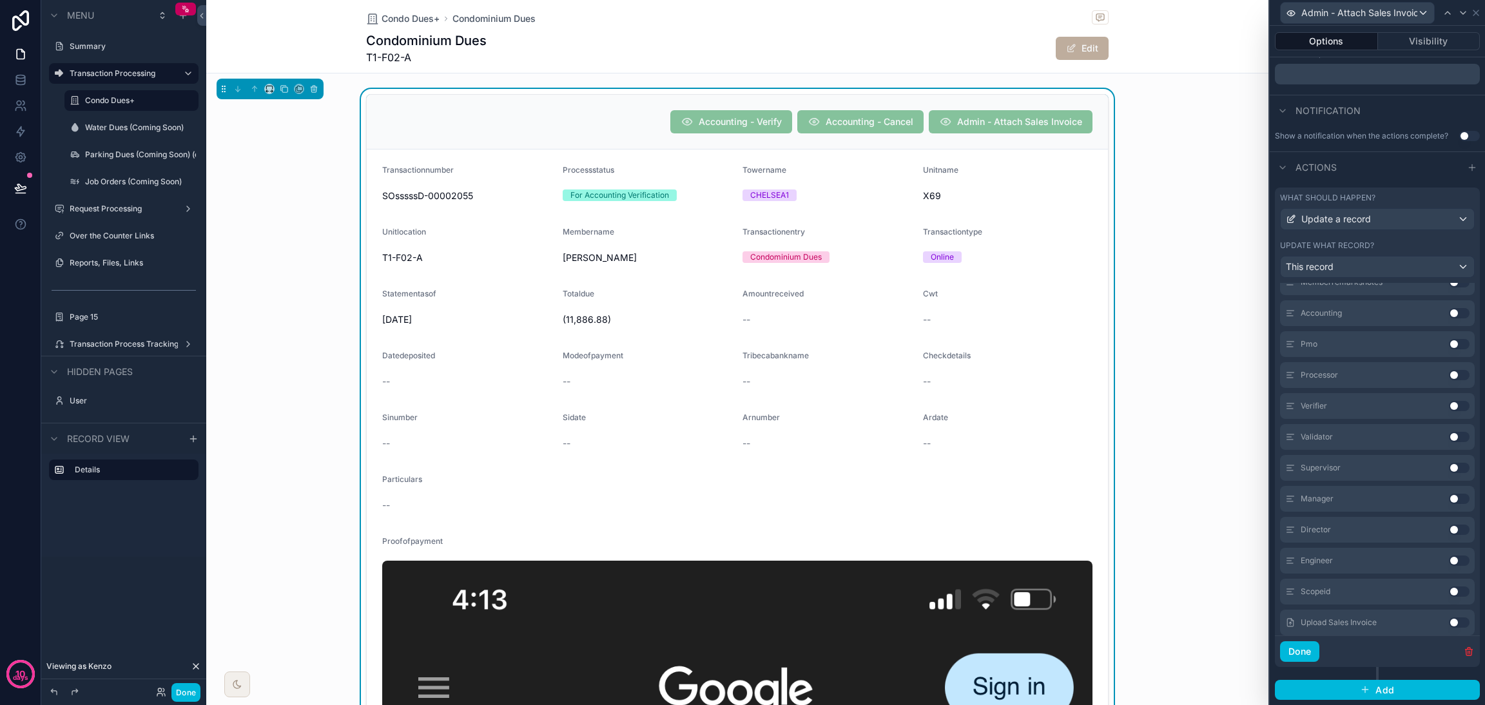
scroll to position [1816, 0]
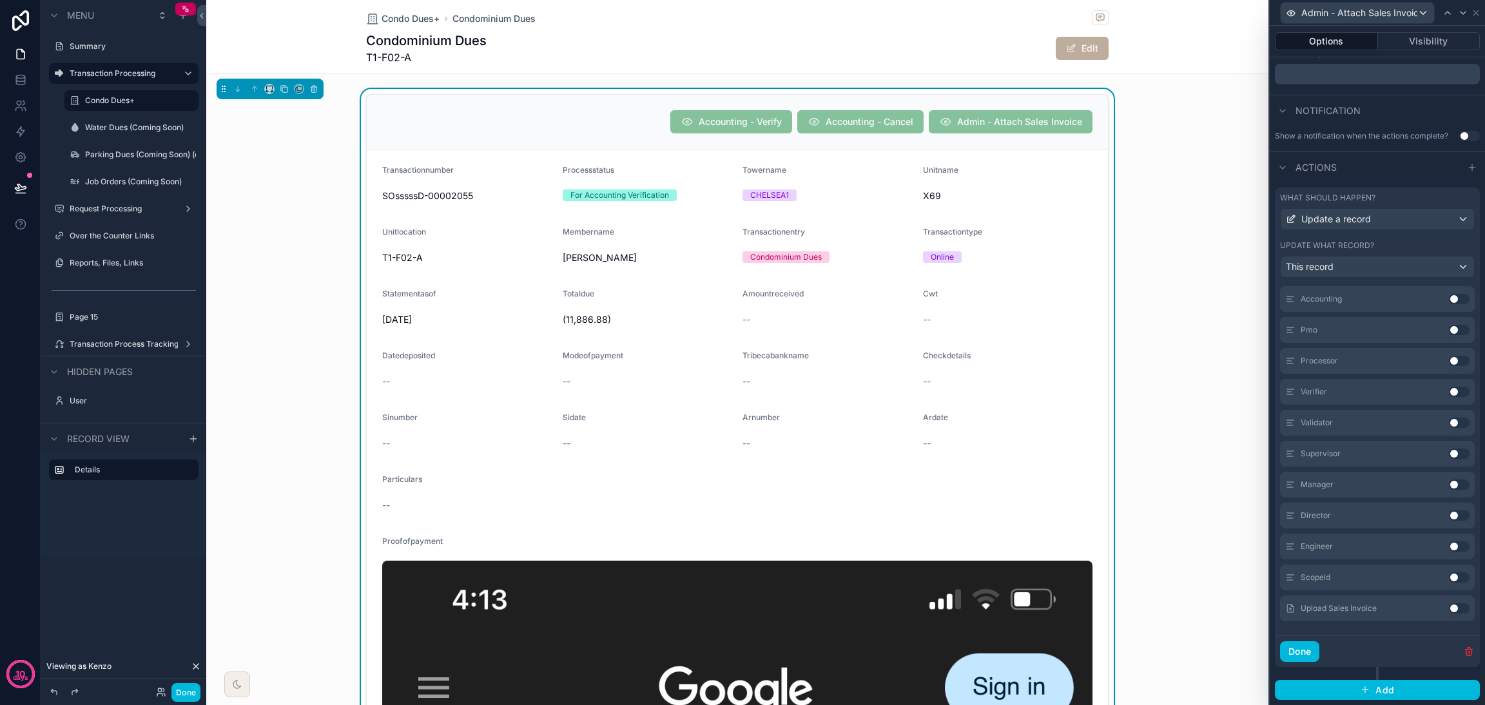
click at [1449, 605] on button "Use setting" at bounding box center [1459, 608] width 21 height 10
click at [1449, 391] on button "Use setting" at bounding box center [1459, 392] width 21 height 10
click at [1449, 423] on button "Use setting" at bounding box center [1459, 423] width 21 height 10
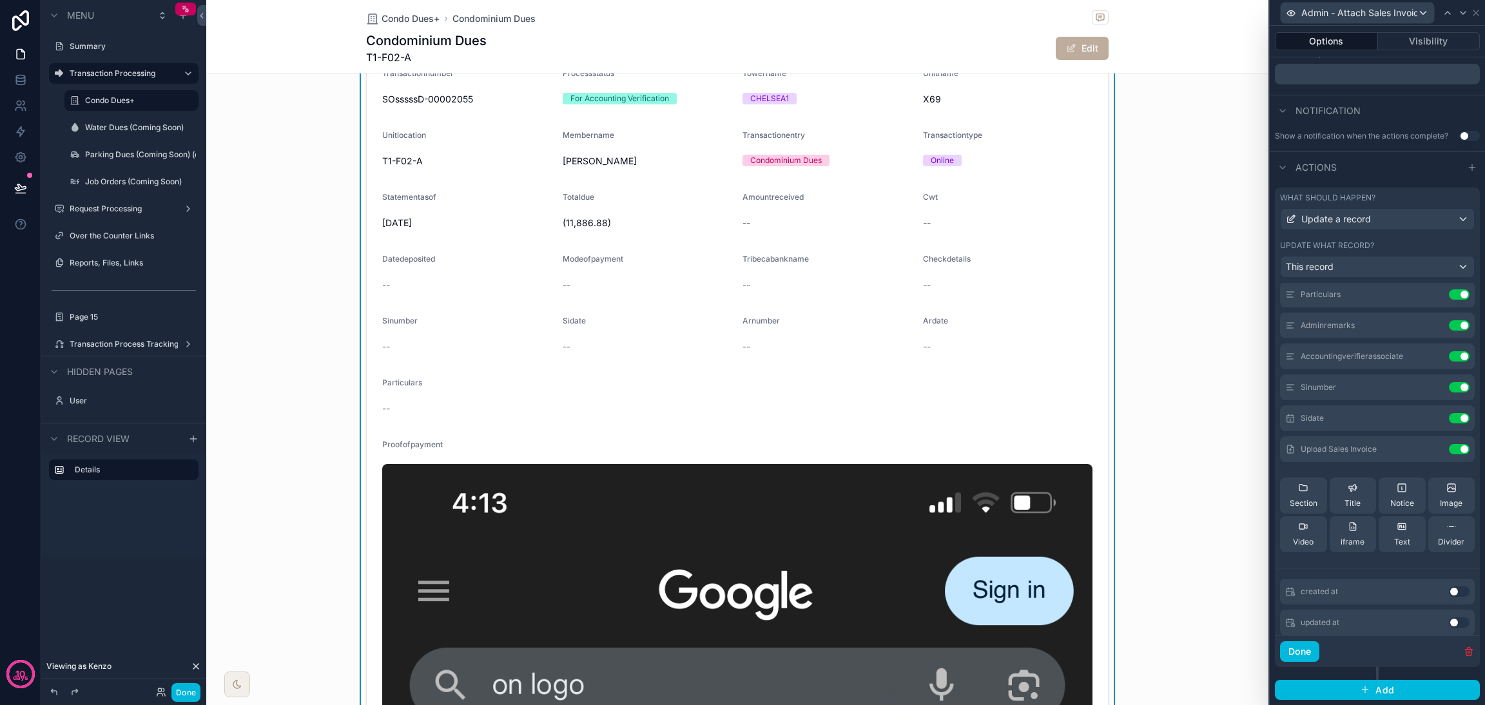
scroll to position [193, 0]
click at [0, 0] on icon at bounding box center [0, 0] width 0 height 0
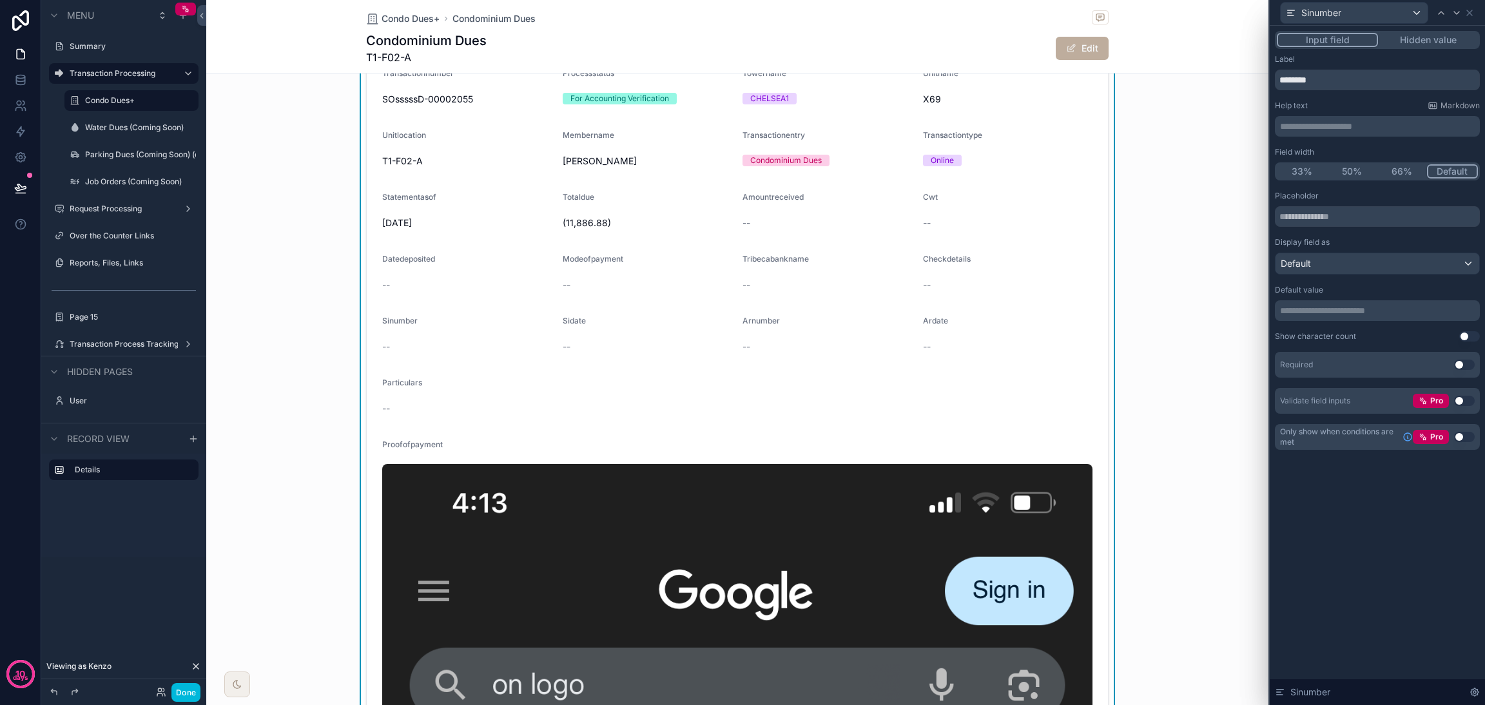
click at [1459, 366] on button "Use setting" at bounding box center [1465, 365] width 21 height 10
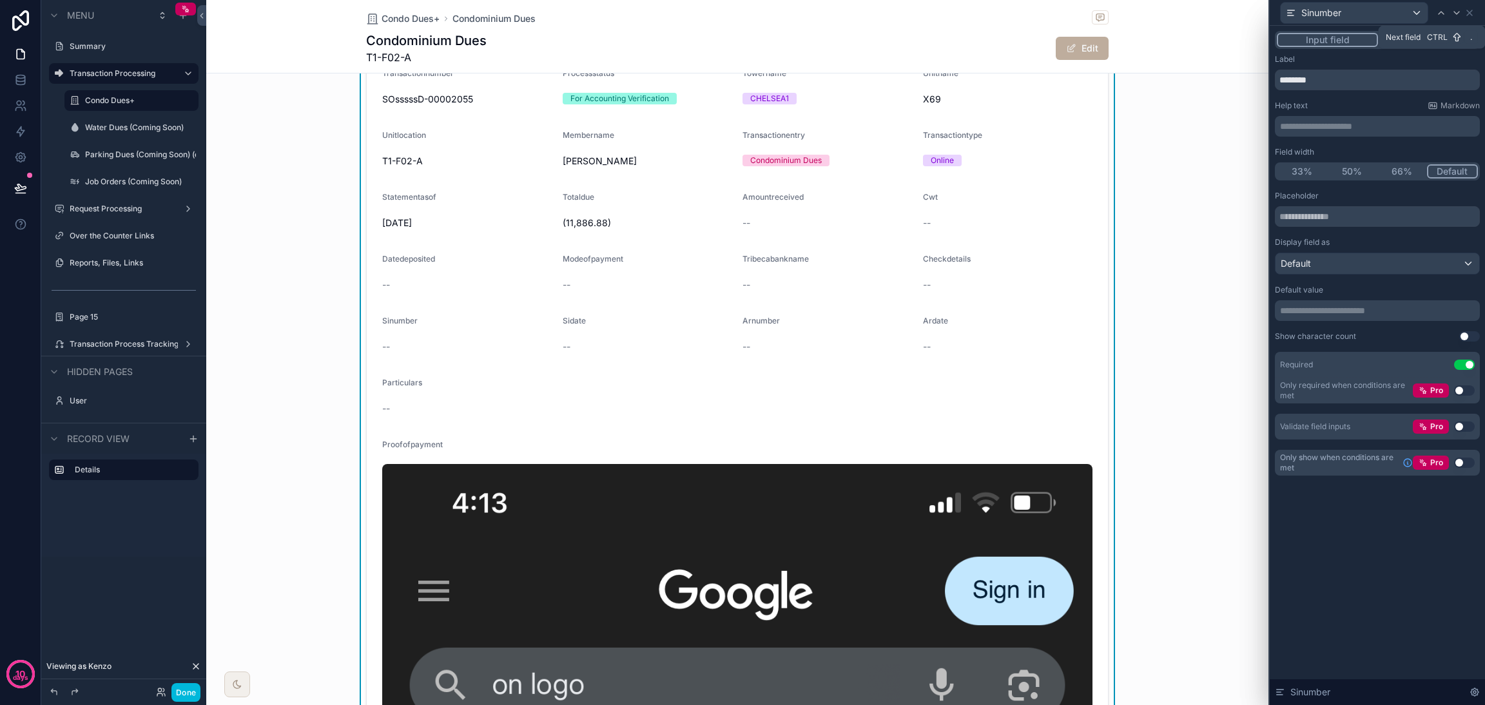
click at [1463, 9] on div at bounding box center [1456, 12] width 15 height 15
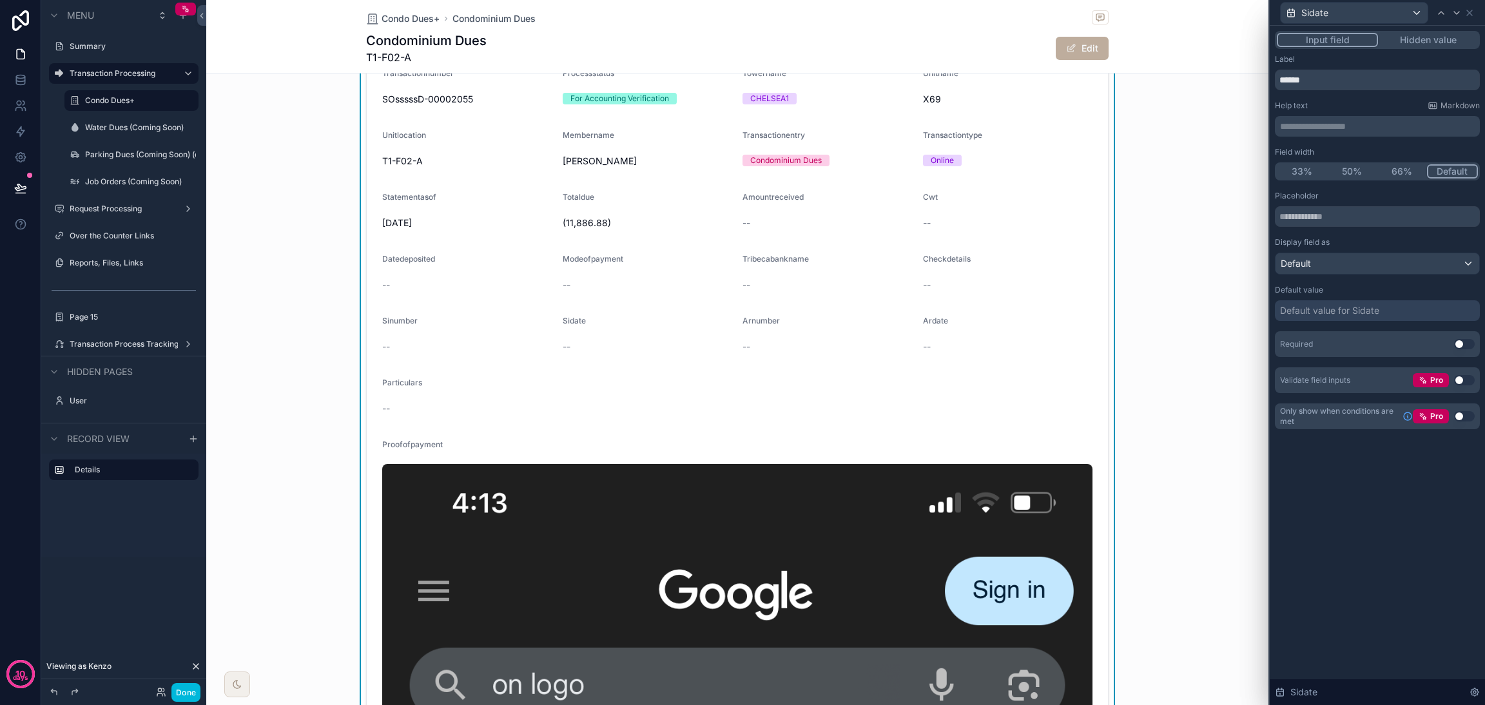
click at [1465, 344] on button "Use setting" at bounding box center [1465, 344] width 21 height 10
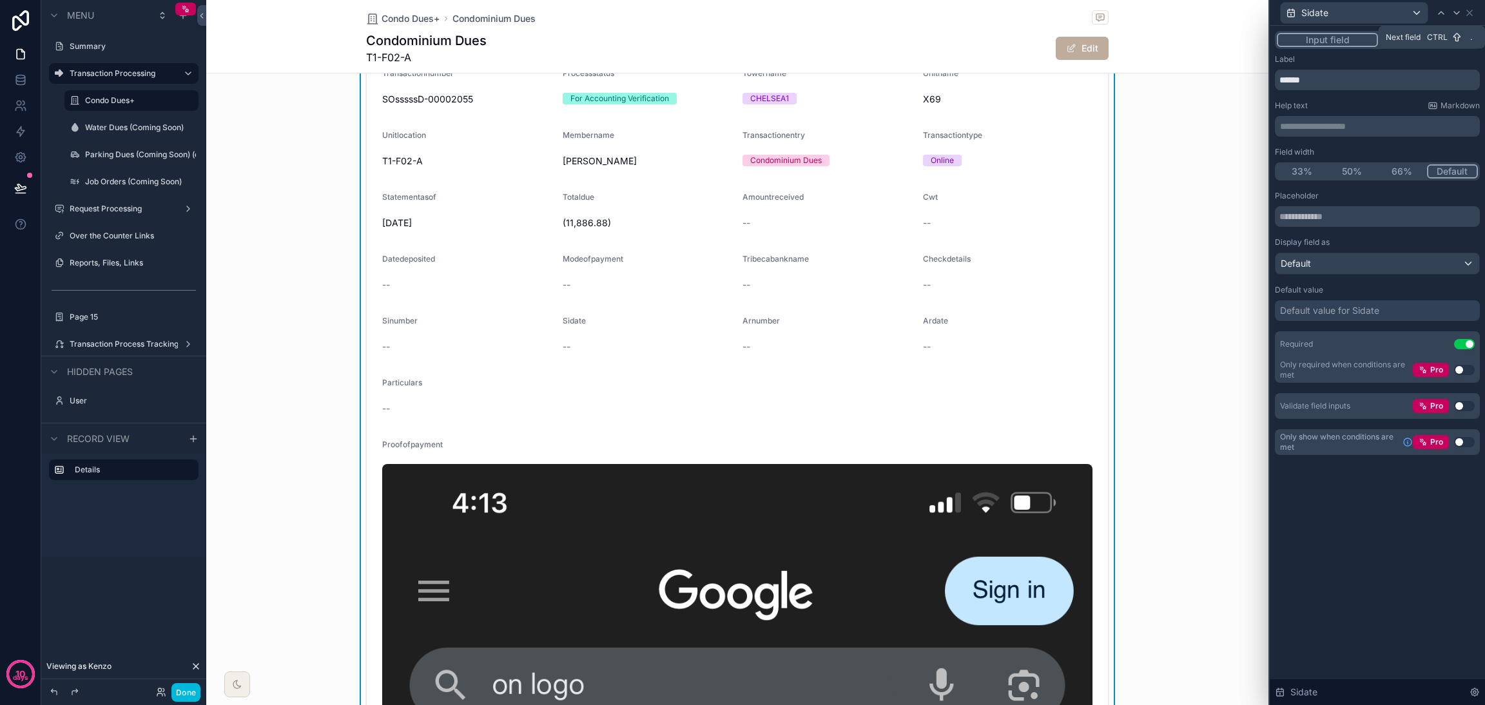
click at [1456, 11] on icon at bounding box center [1457, 13] width 10 height 10
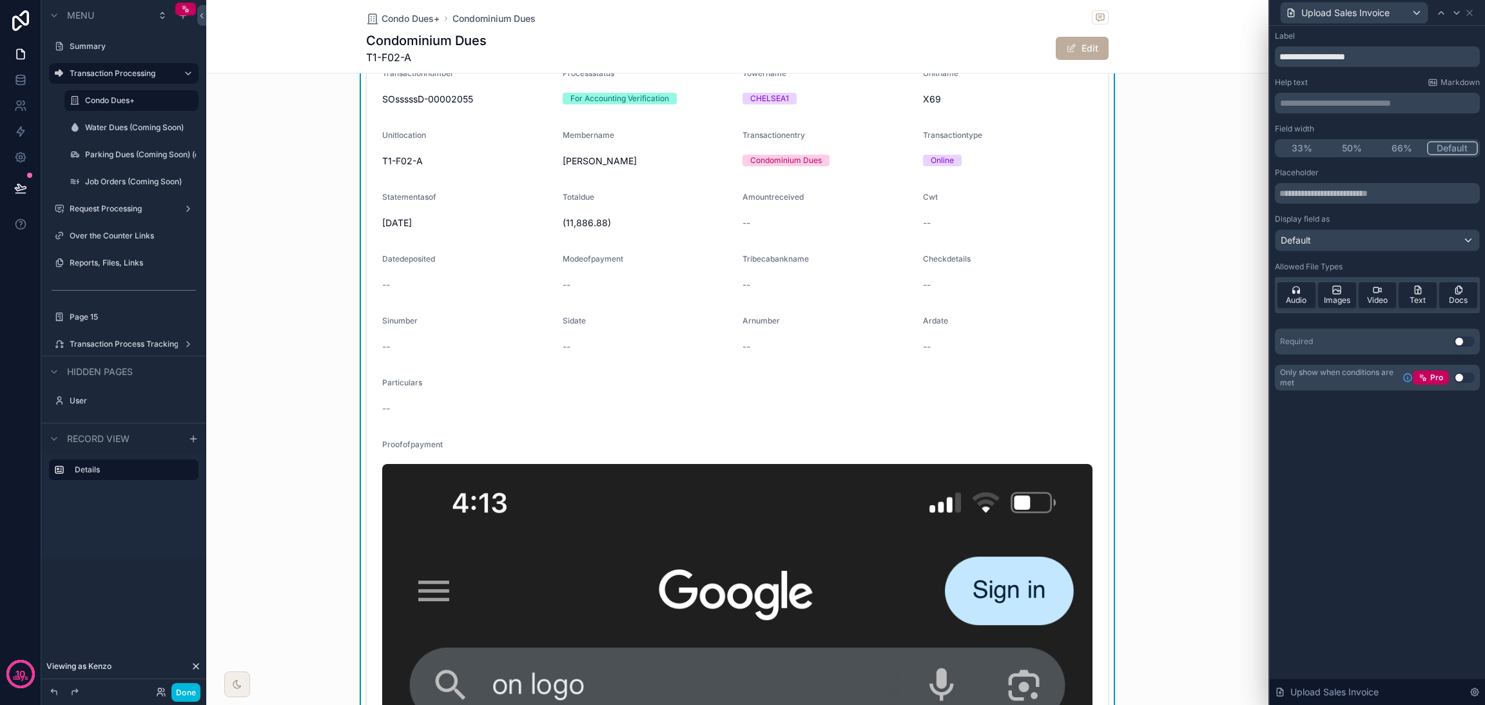
click at [1460, 344] on button "Use setting" at bounding box center [1465, 342] width 21 height 10
click at [1471, 9] on icon at bounding box center [1470, 13] width 10 height 10
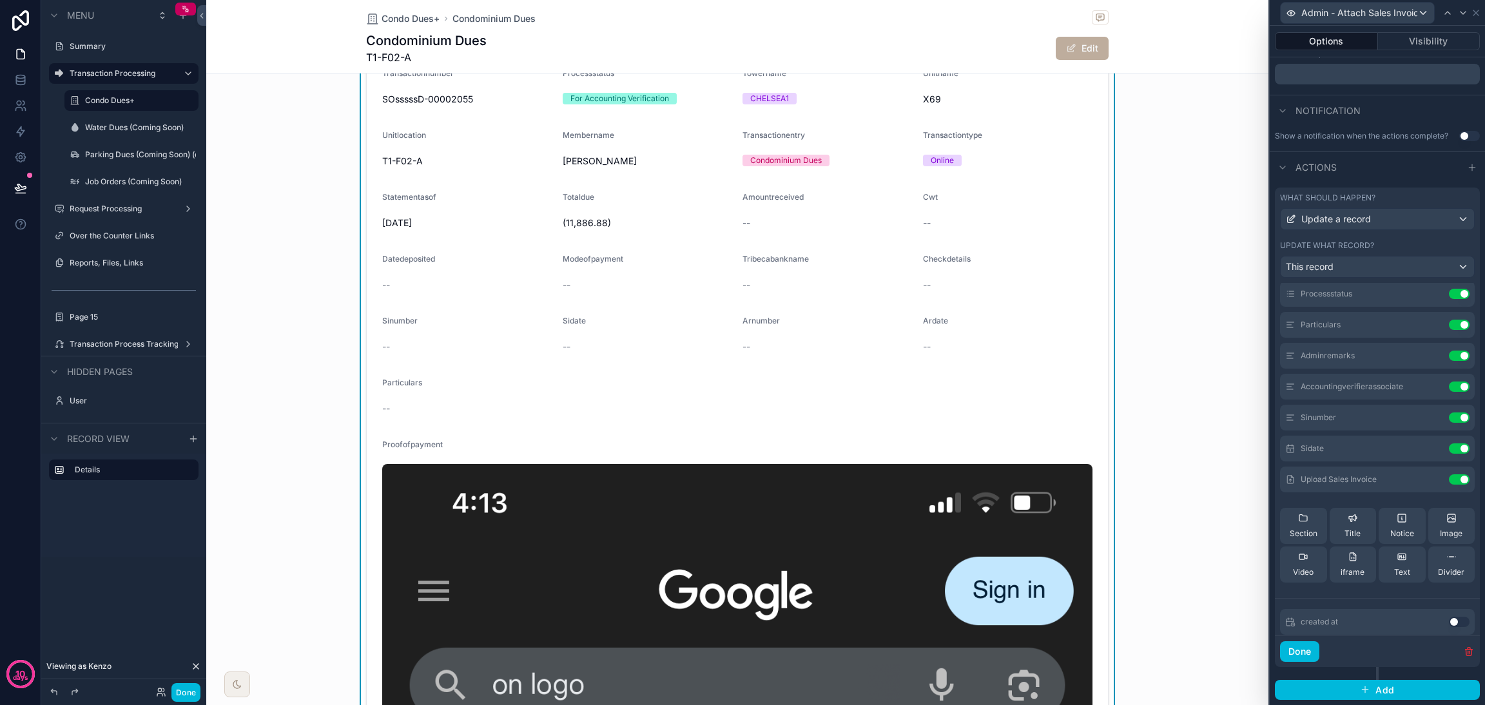
click at [182, 692] on button "Done" at bounding box center [186, 692] width 29 height 19
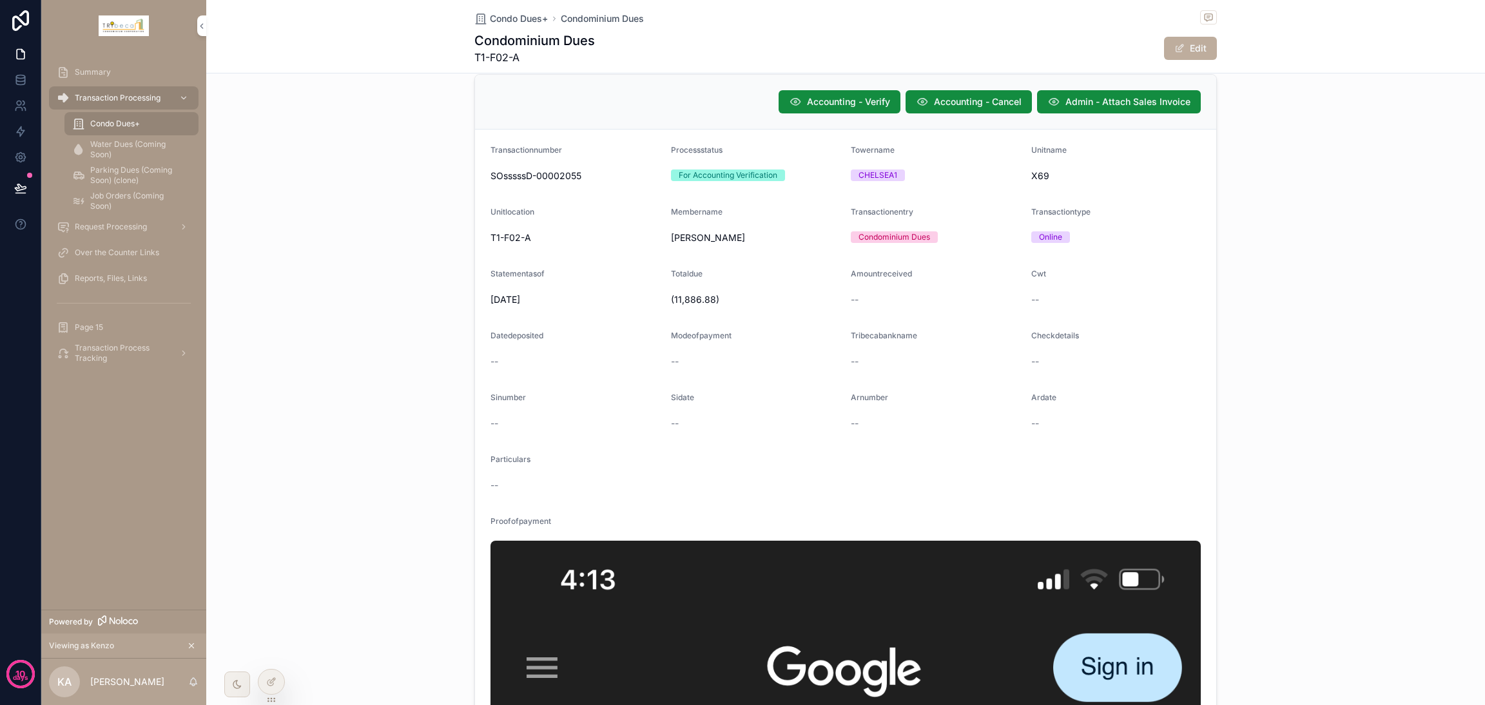
scroll to position [0, 0]
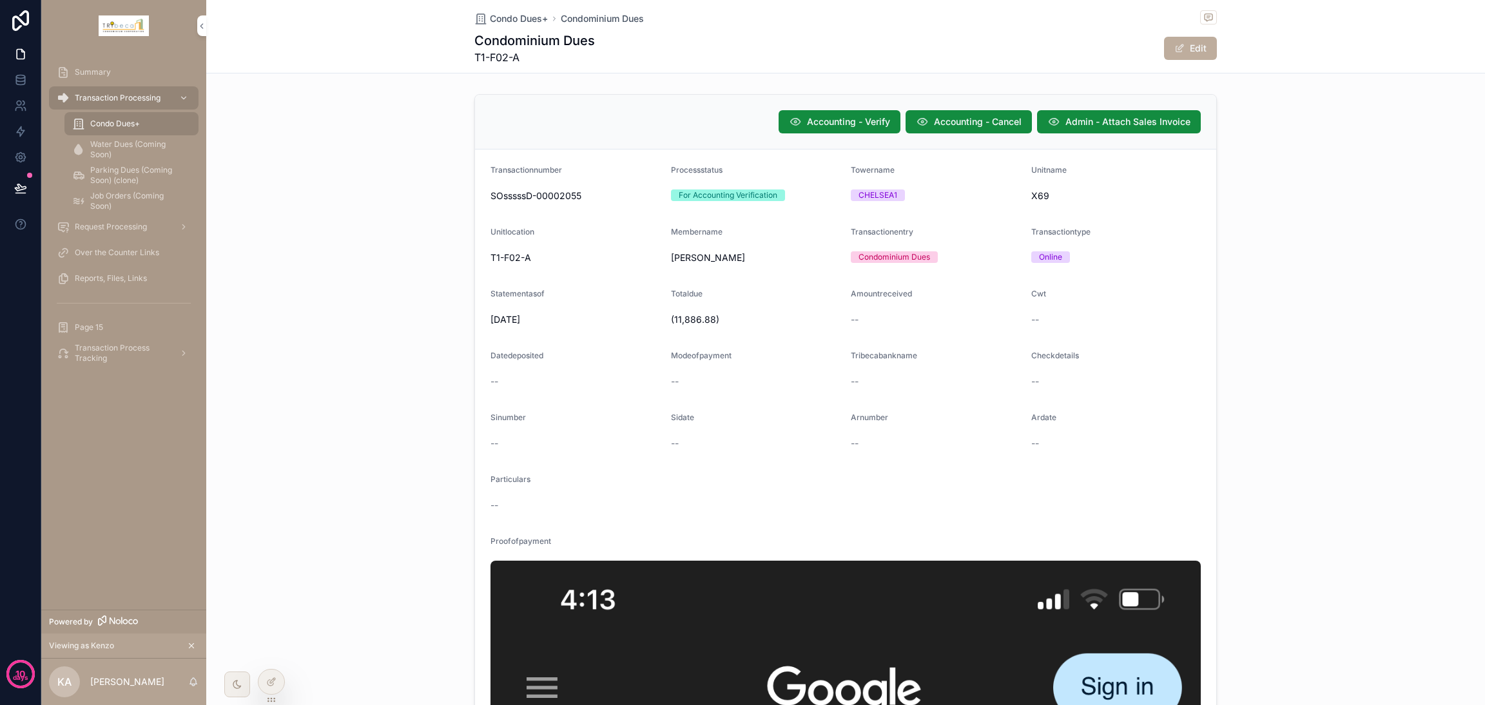
click at [1104, 121] on span "Admin - Attach Sales Invoice" at bounding box center [1128, 121] width 125 height 13
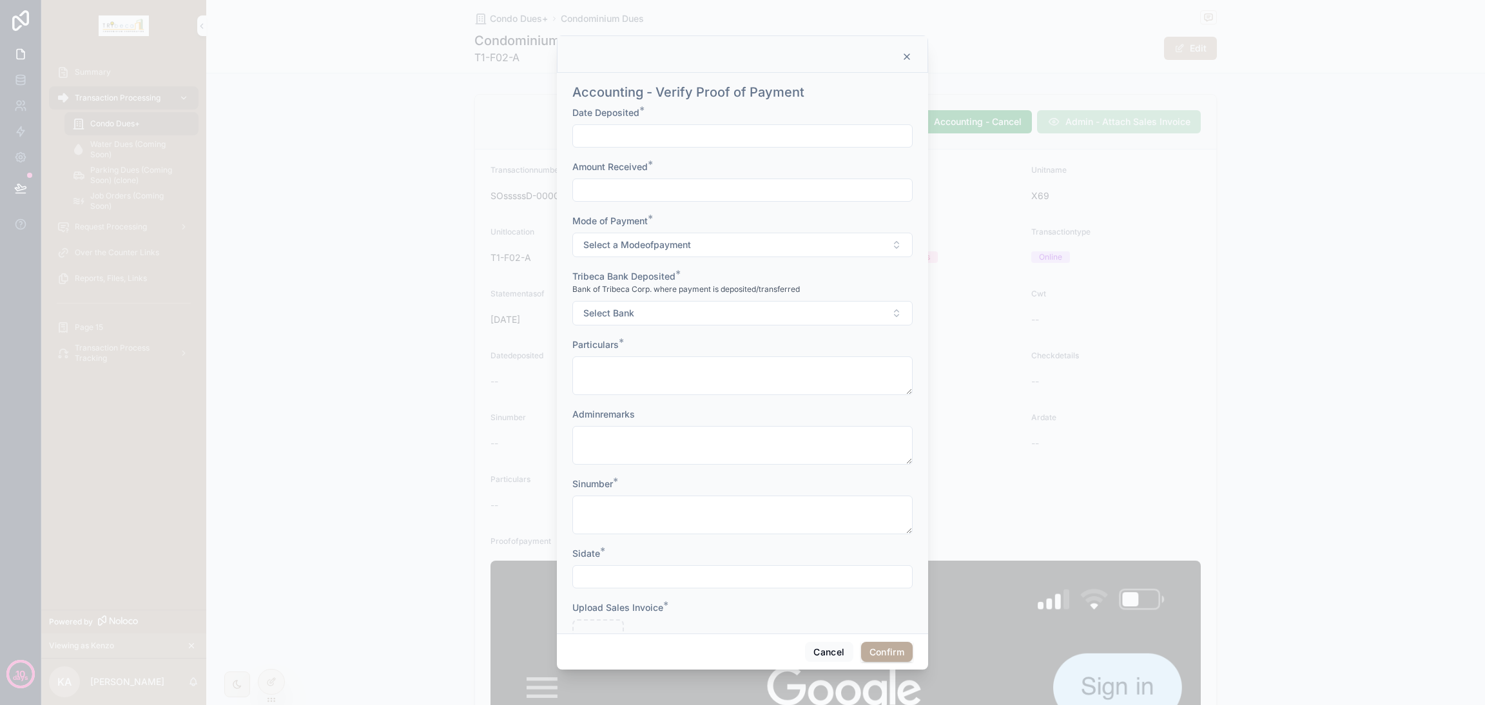
scroll to position [61, 0]
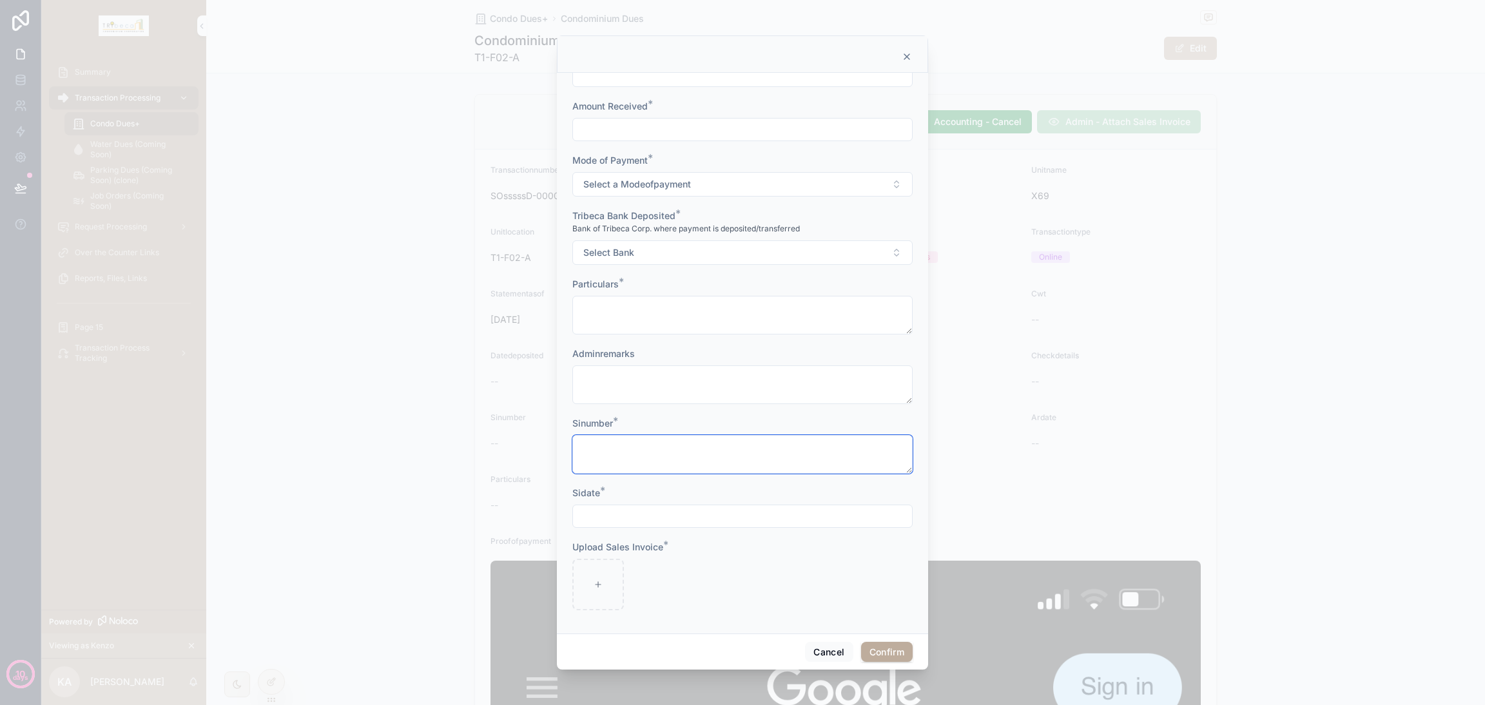
click at [680, 460] on textarea at bounding box center [743, 454] width 340 height 39
click at [663, 516] on input "text" at bounding box center [742, 516] width 339 height 18
click at [698, 547] on div "Upload Sales Invoice *" at bounding box center [743, 547] width 340 height 13
click at [830, 654] on button "Cancel" at bounding box center [829, 652] width 48 height 21
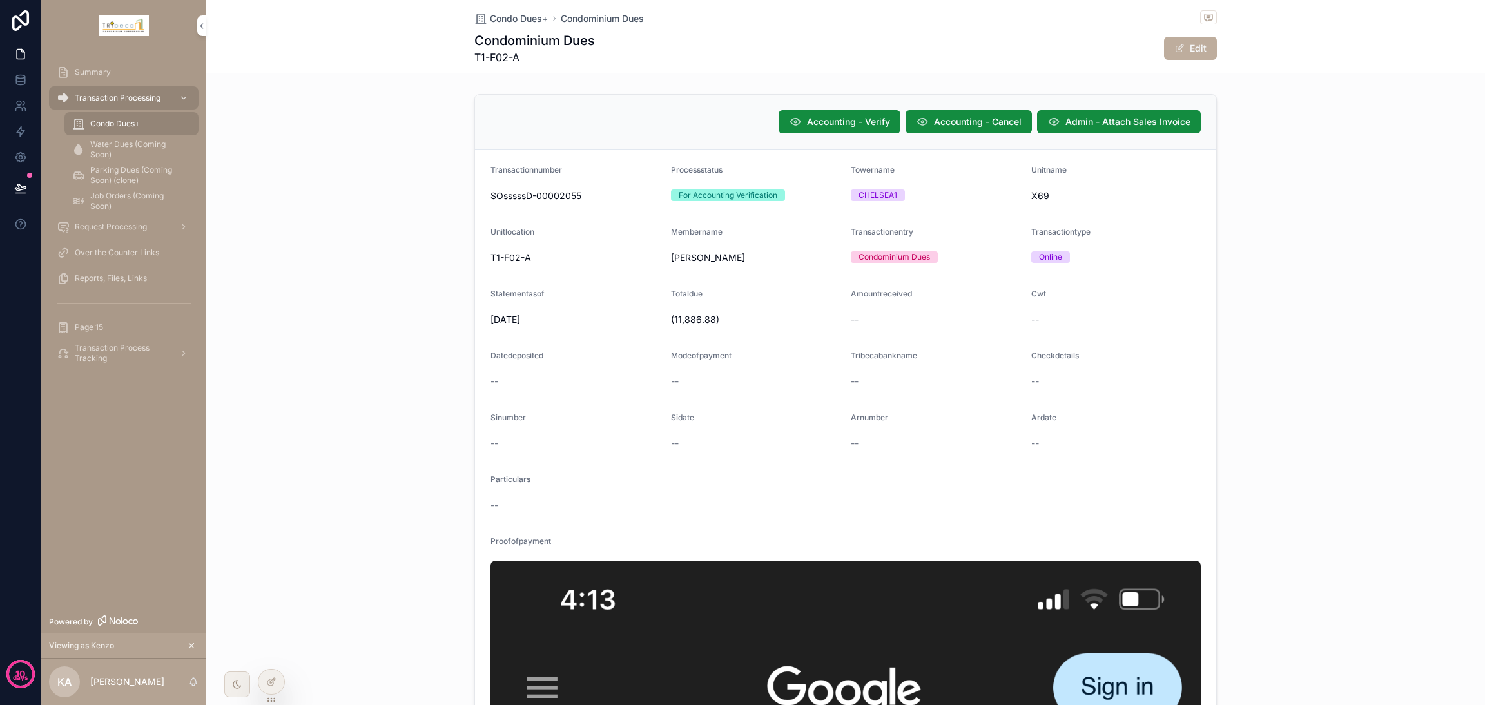
click at [271, 684] on icon at bounding box center [271, 682] width 10 height 10
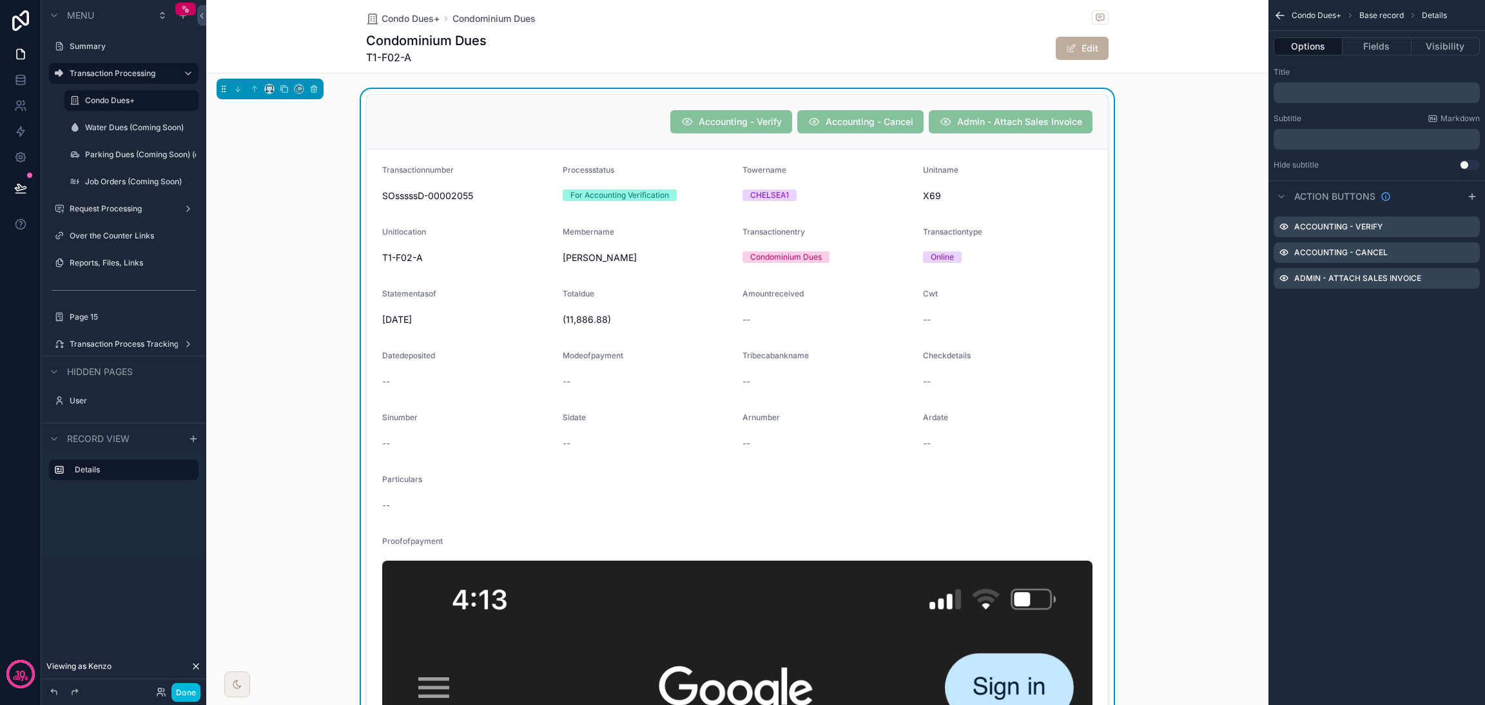
click at [0, 0] on icon "scrollable content" at bounding box center [0, 0] width 0 height 0
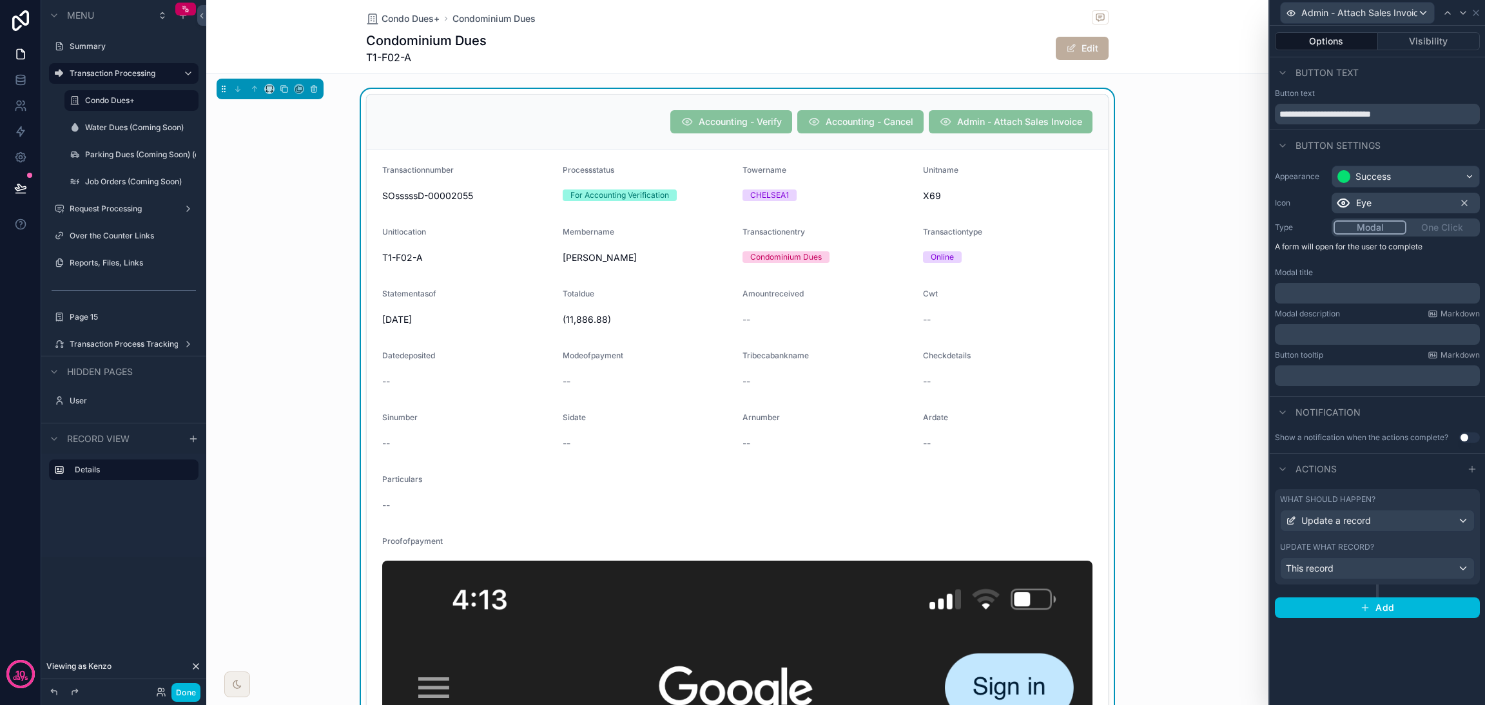
click at [1382, 202] on div "Eye" at bounding box center [1406, 203] width 148 height 21
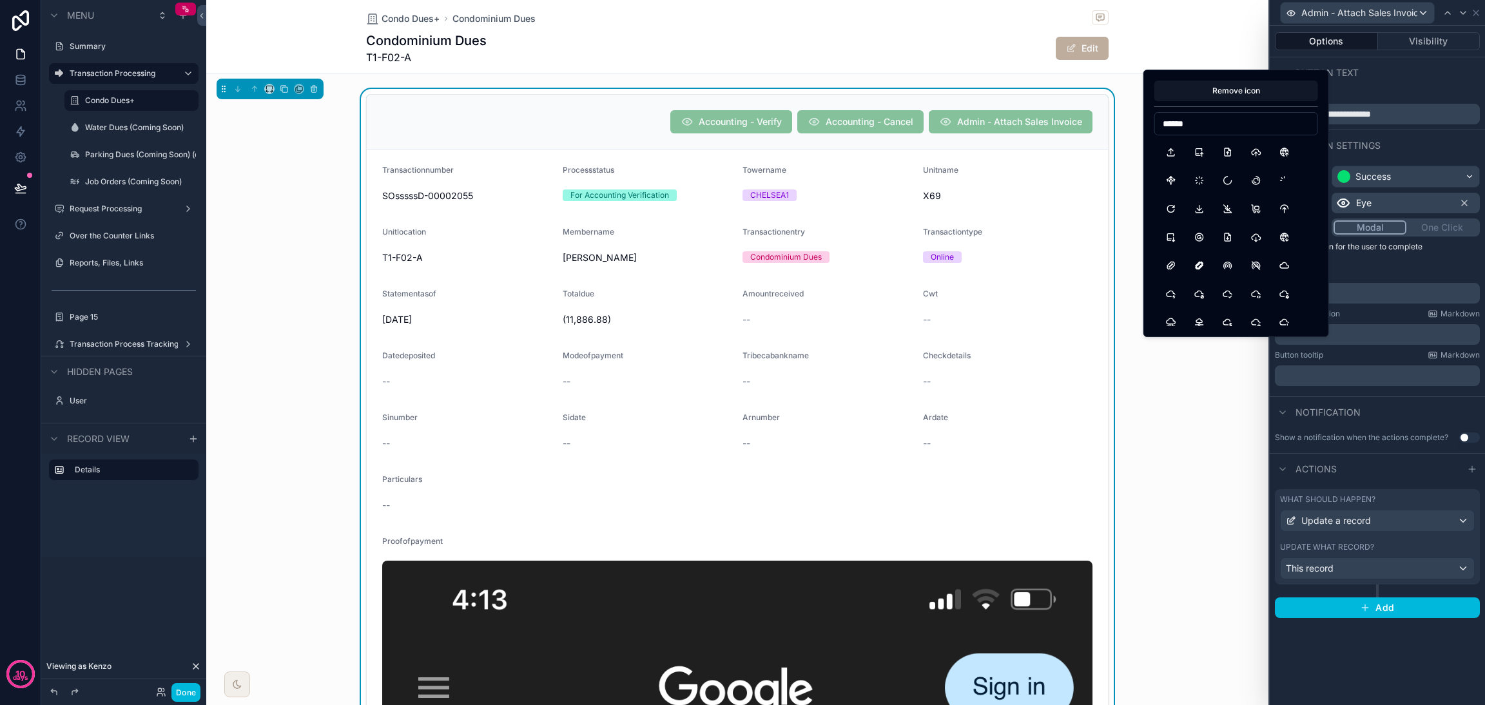
drag, startPoint x: 1210, startPoint y: 121, endPoint x: 1108, endPoint y: 118, distance: 101.9
click at [1108, 118] on div "**********" at bounding box center [742, 352] width 1485 height 705
type input "*"
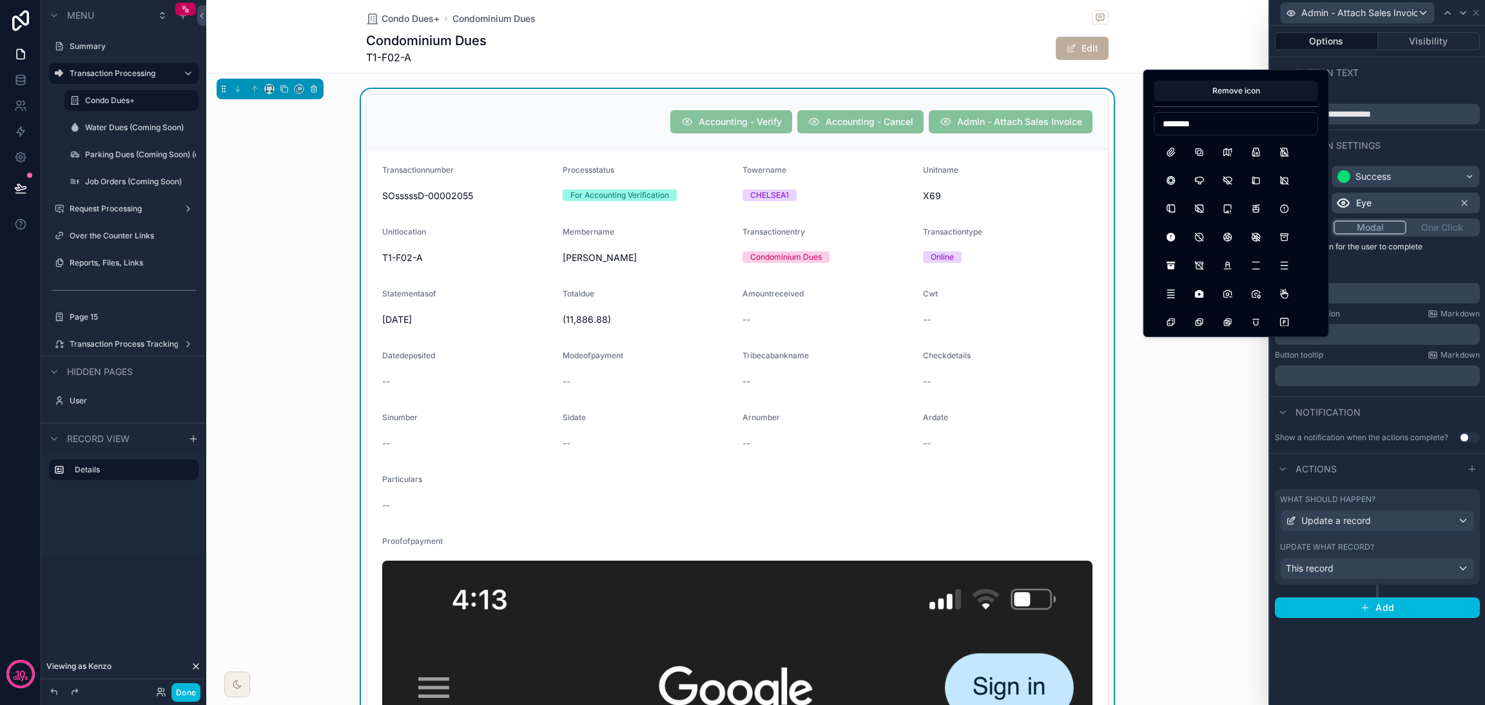
type input "********"
click at [1172, 148] on button "Paperclip" at bounding box center [1171, 152] width 23 height 23
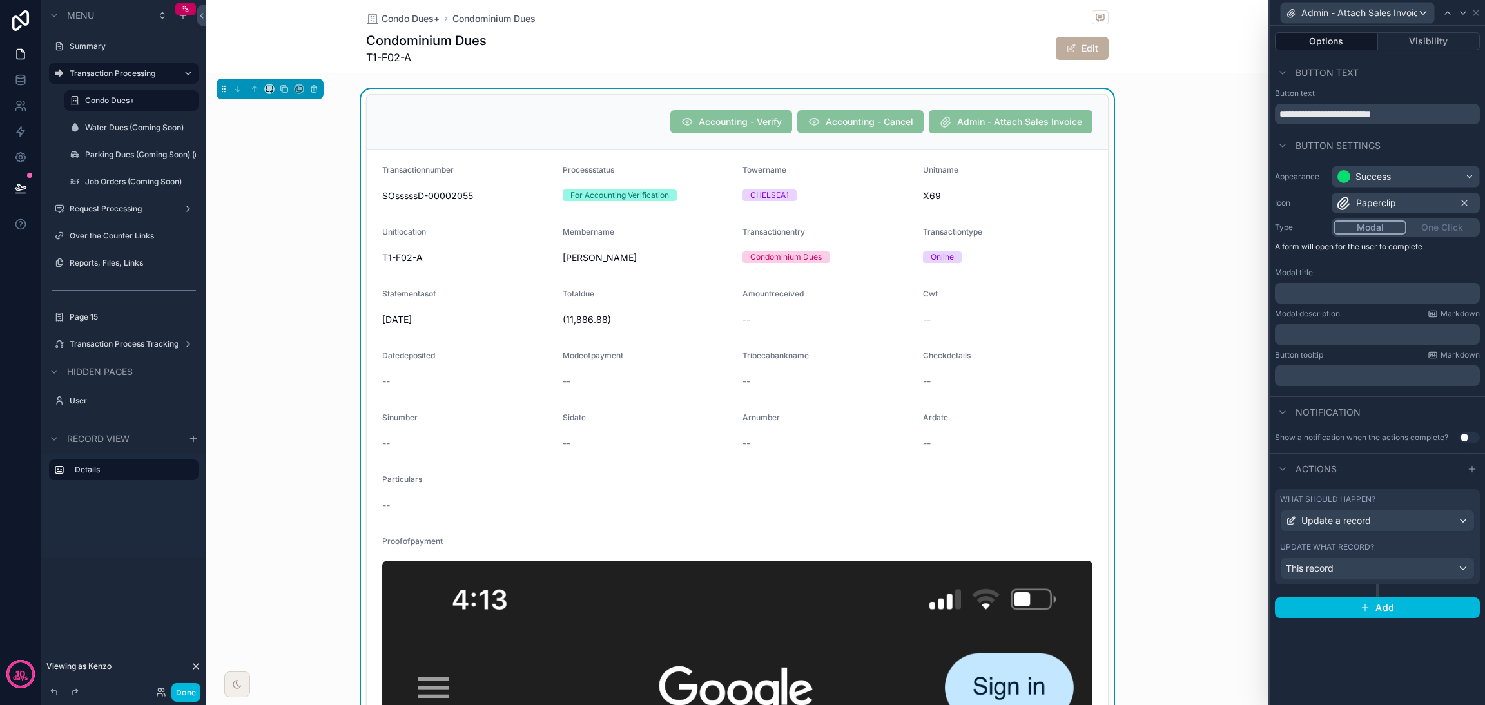
click at [182, 692] on button "Done" at bounding box center [186, 692] width 29 height 19
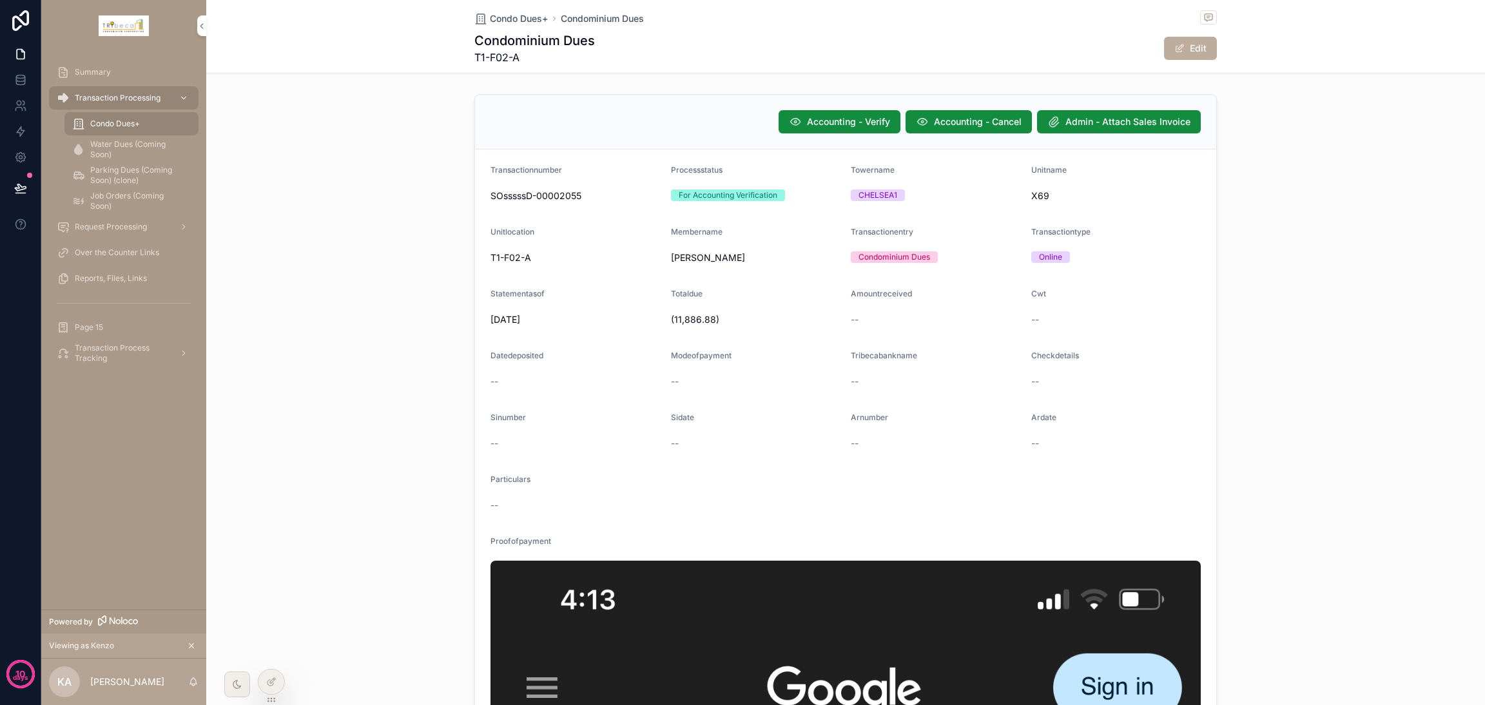
click at [277, 685] on div at bounding box center [272, 682] width 26 height 25
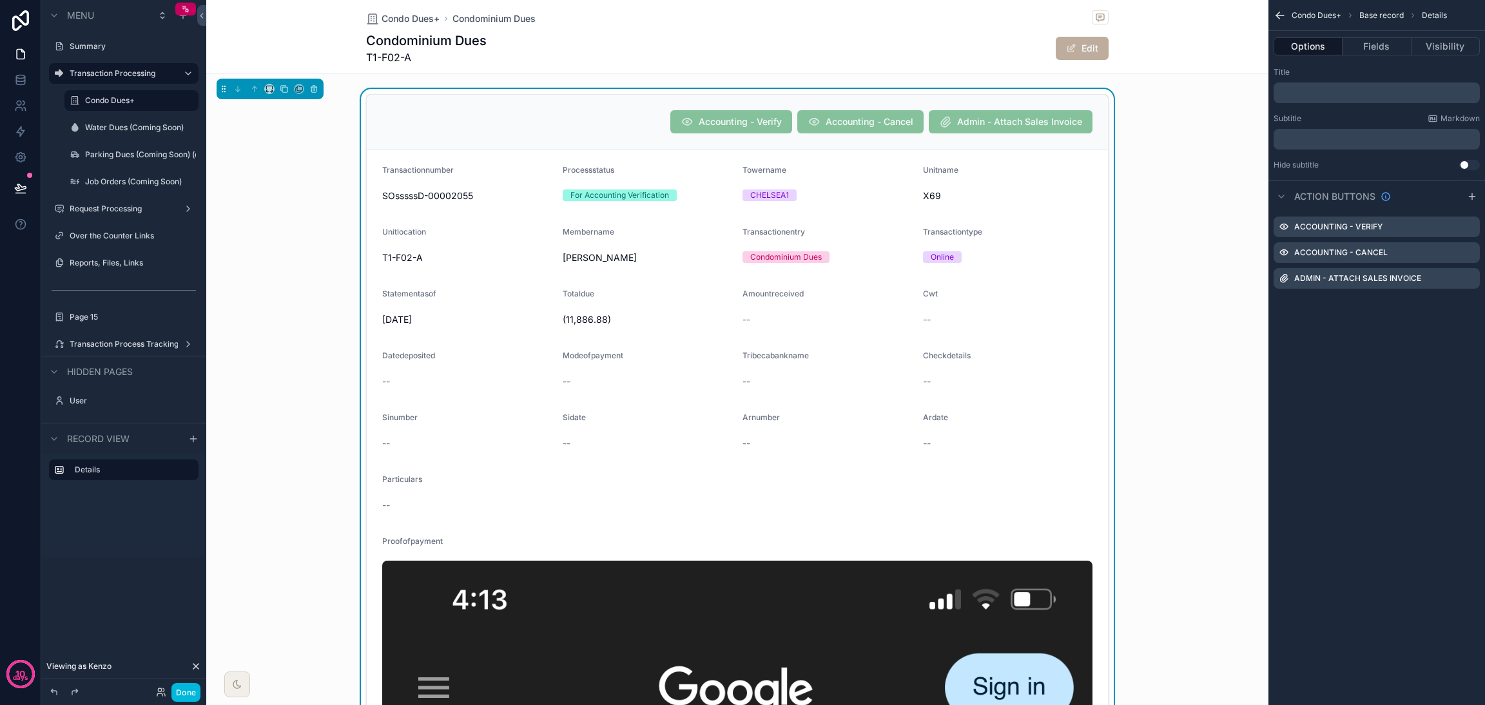
click at [0, 0] on icon "scrollable content" at bounding box center [0, 0] width 0 height 0
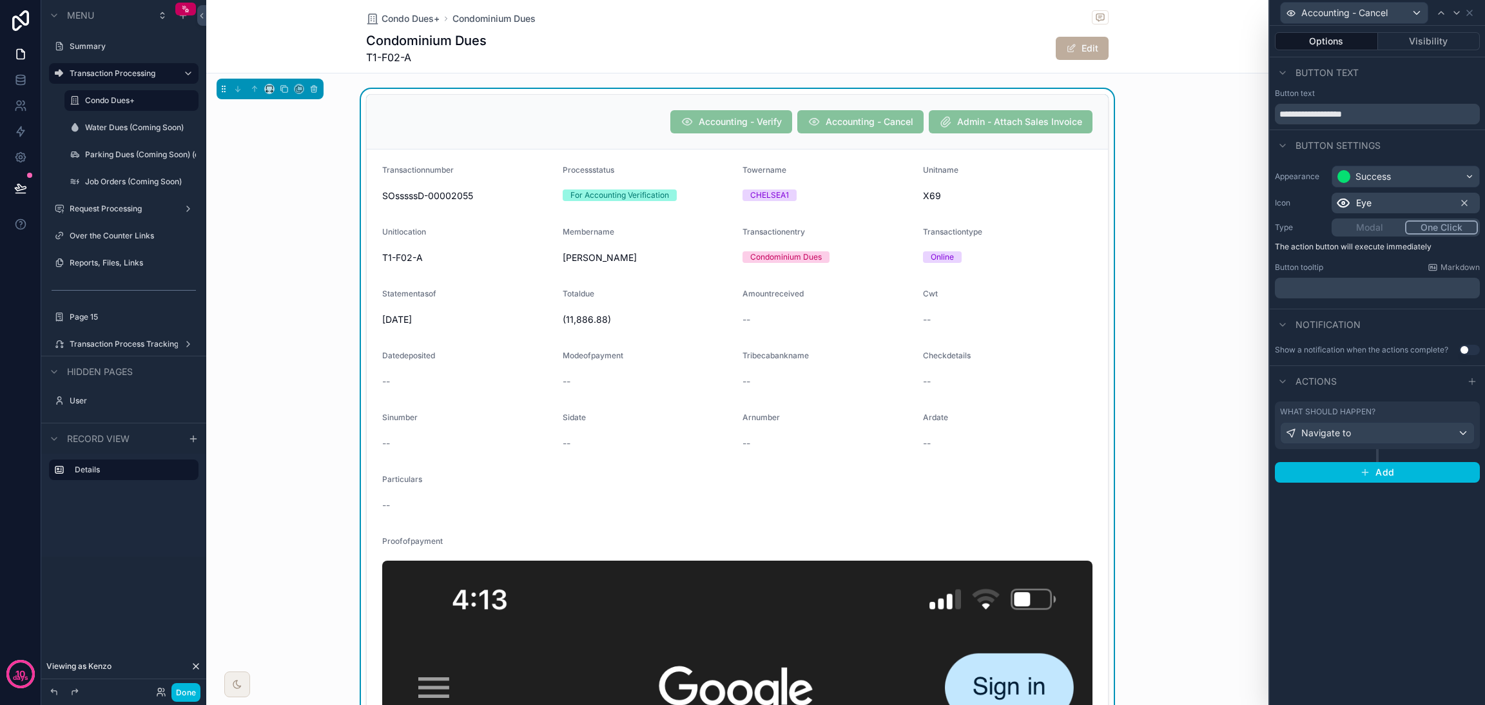
click at [1464, 199] on icon at bounding box center [1465, 203] width 10 height 10
click at [1384, 203] on span "Select an icon" at bounding box center [1365, 203] width 59 height 13
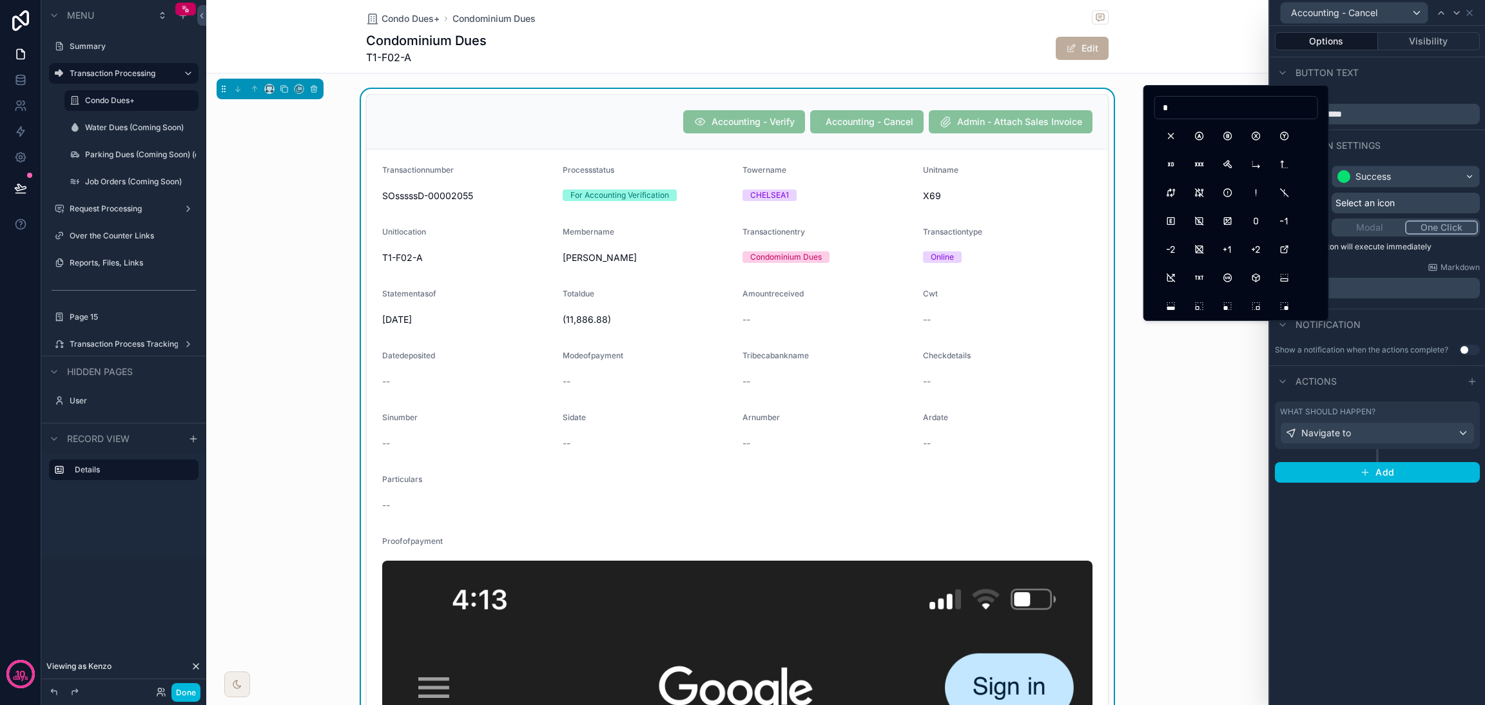
type input "*"
click at [1164, 139] on button "X" at bounding box center [1171, 135] width 23 height 23
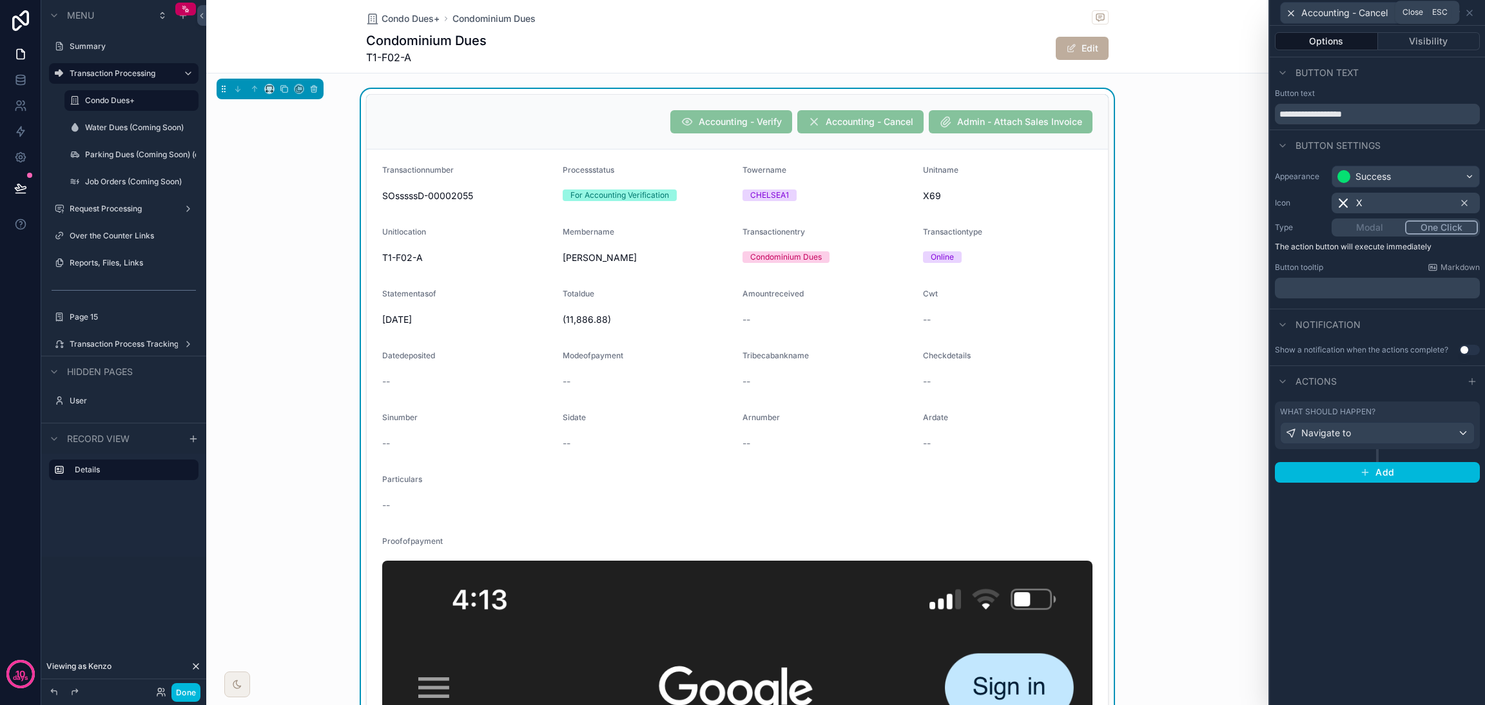
click at [1467, 9] on icon at bounding box center [1470, 13] width 10 height 10
